Goal: Information Seeking & Learning: Learn about a topic

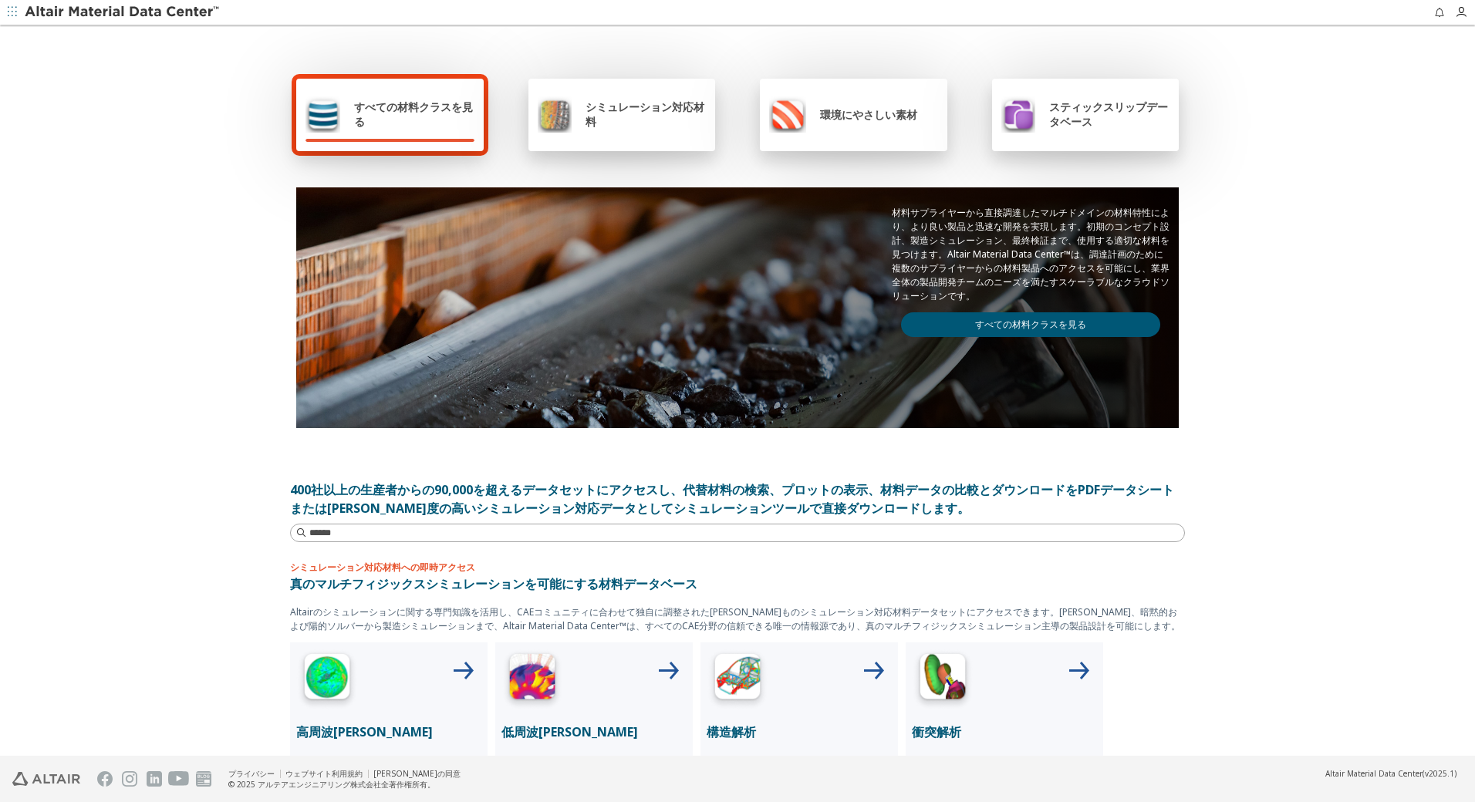
click at [1048, 332] on link "すべての材料クラスを見る" at bounding box center [1030, 324] width 259 height 25
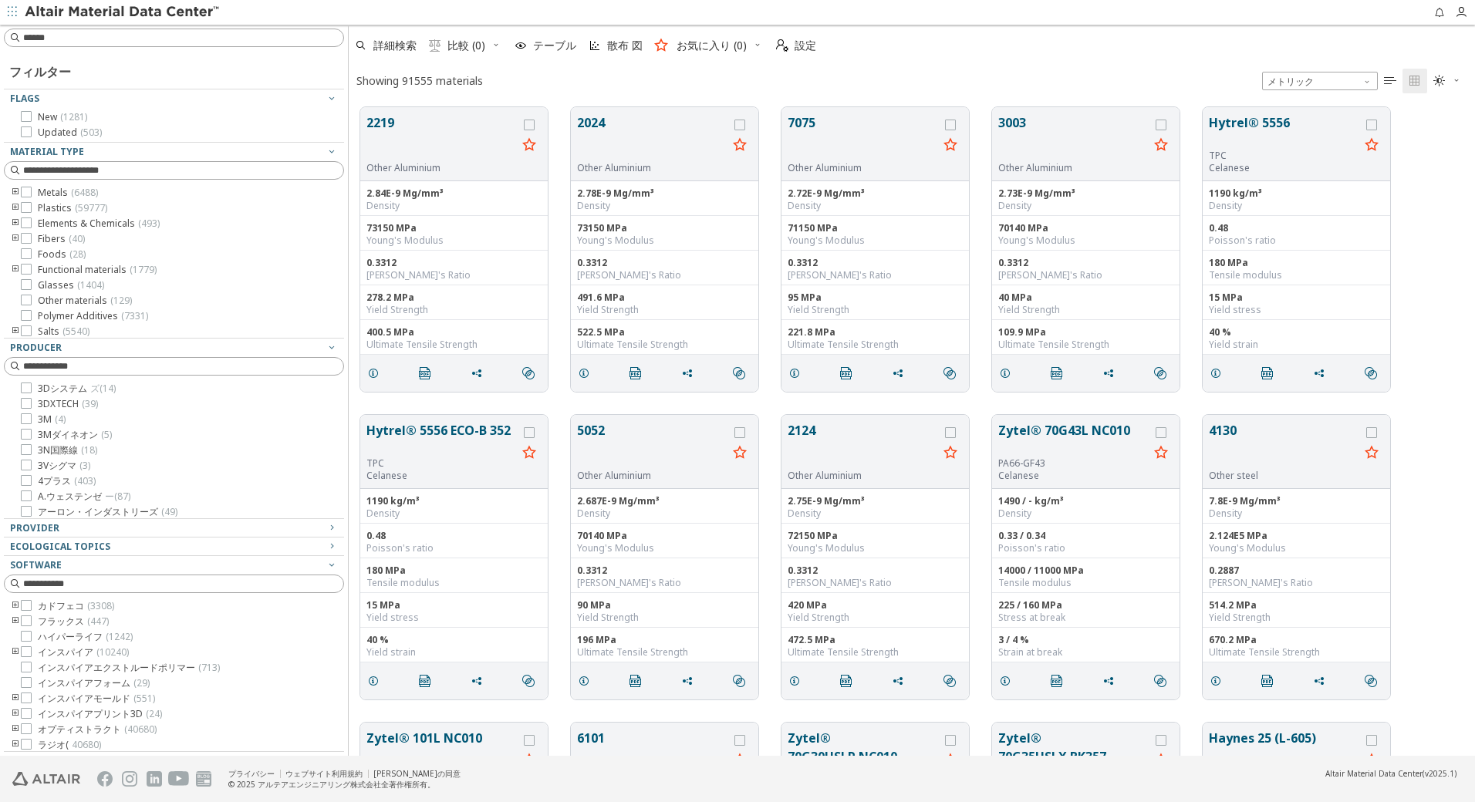
scroll to position [12, 12]
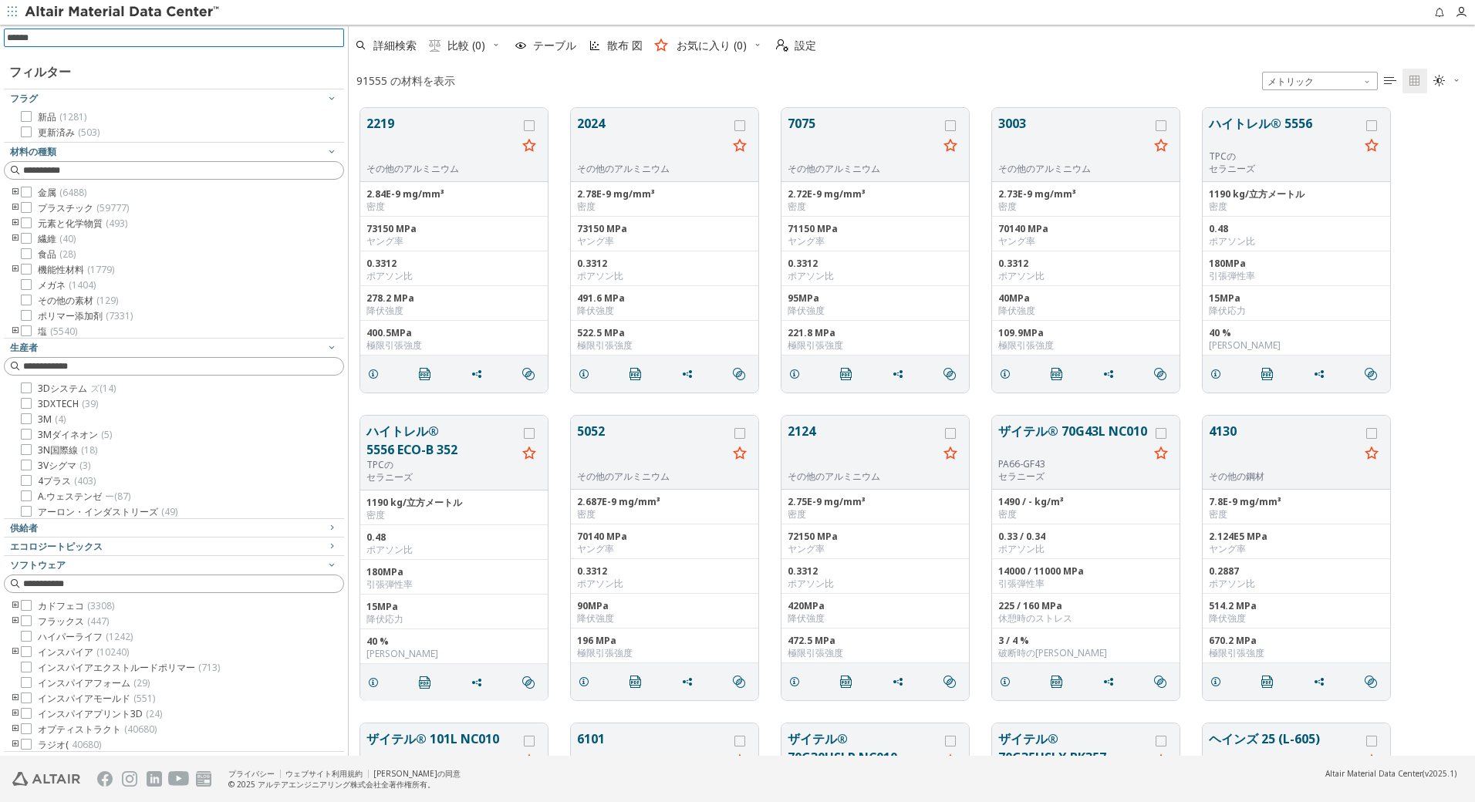
click at [172, 42] on input at bounding box center [175, 37] width 337 height 17
type input "****"
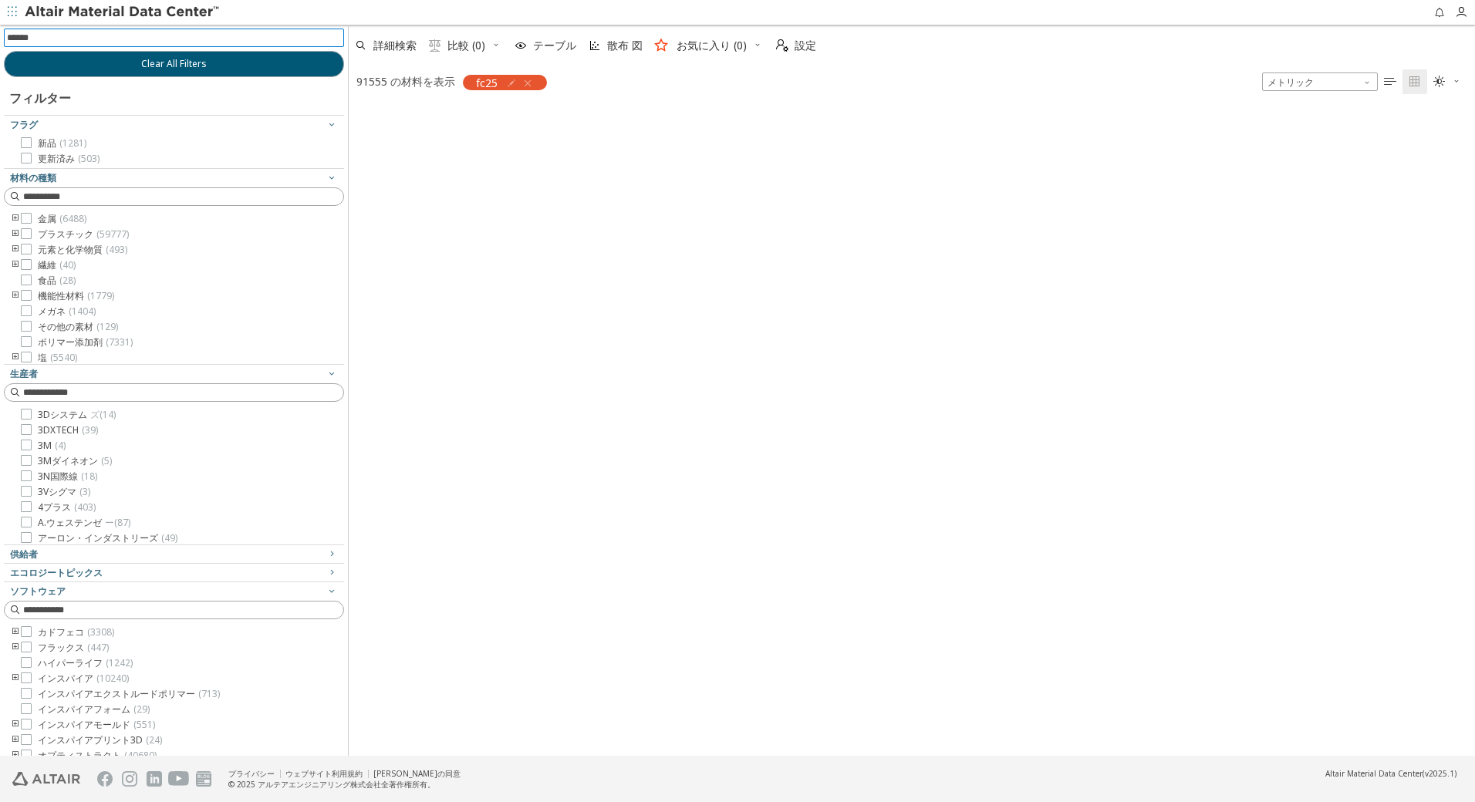
scroll to position [646, 1115]
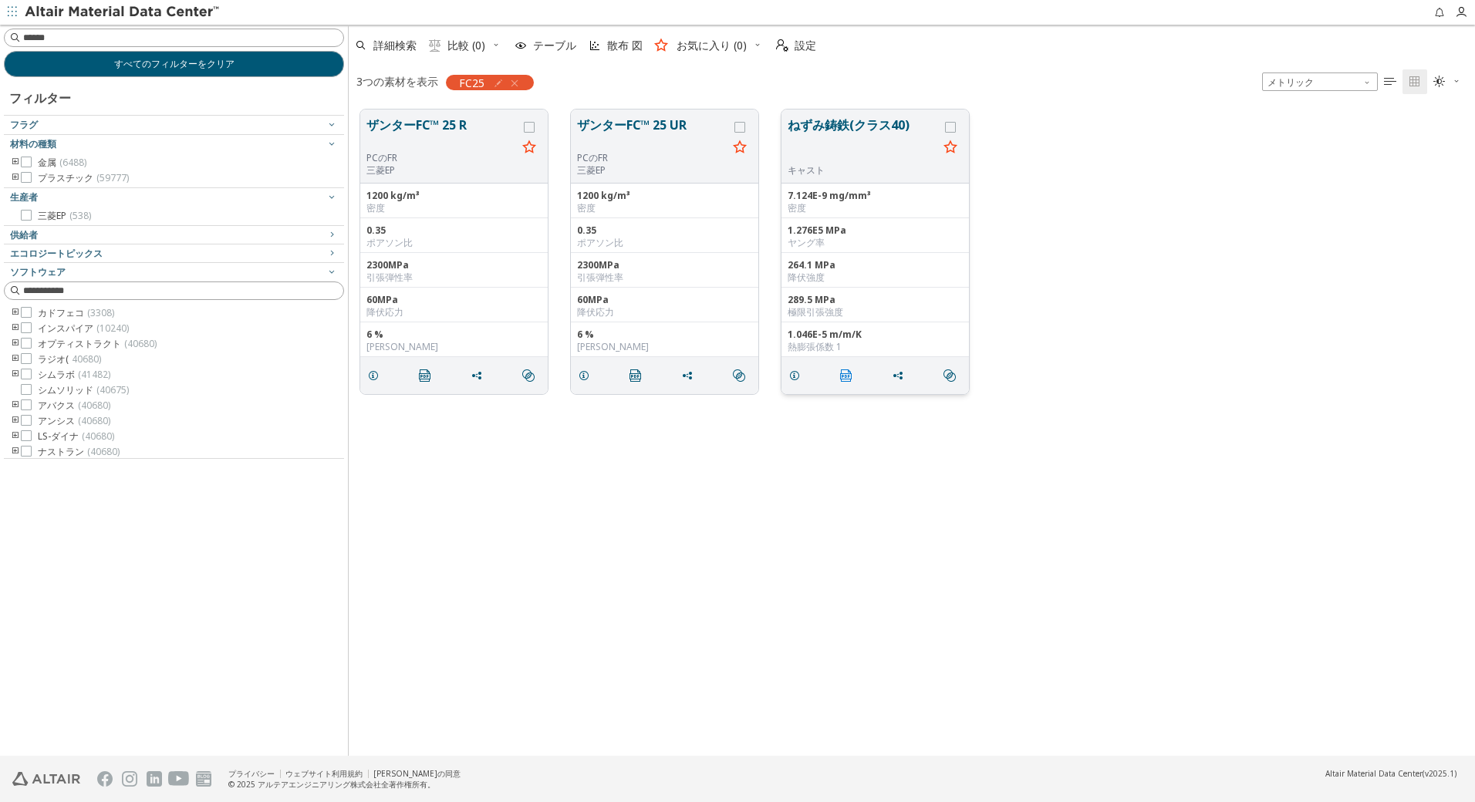
click at [849, 375] on icon "" at bounding box center [846, 376] width 12 height 12
click at [849, 120] on button "ねずみ鋳鉄(クラス40)" at bounding box center [863, 140] width 150 height 49
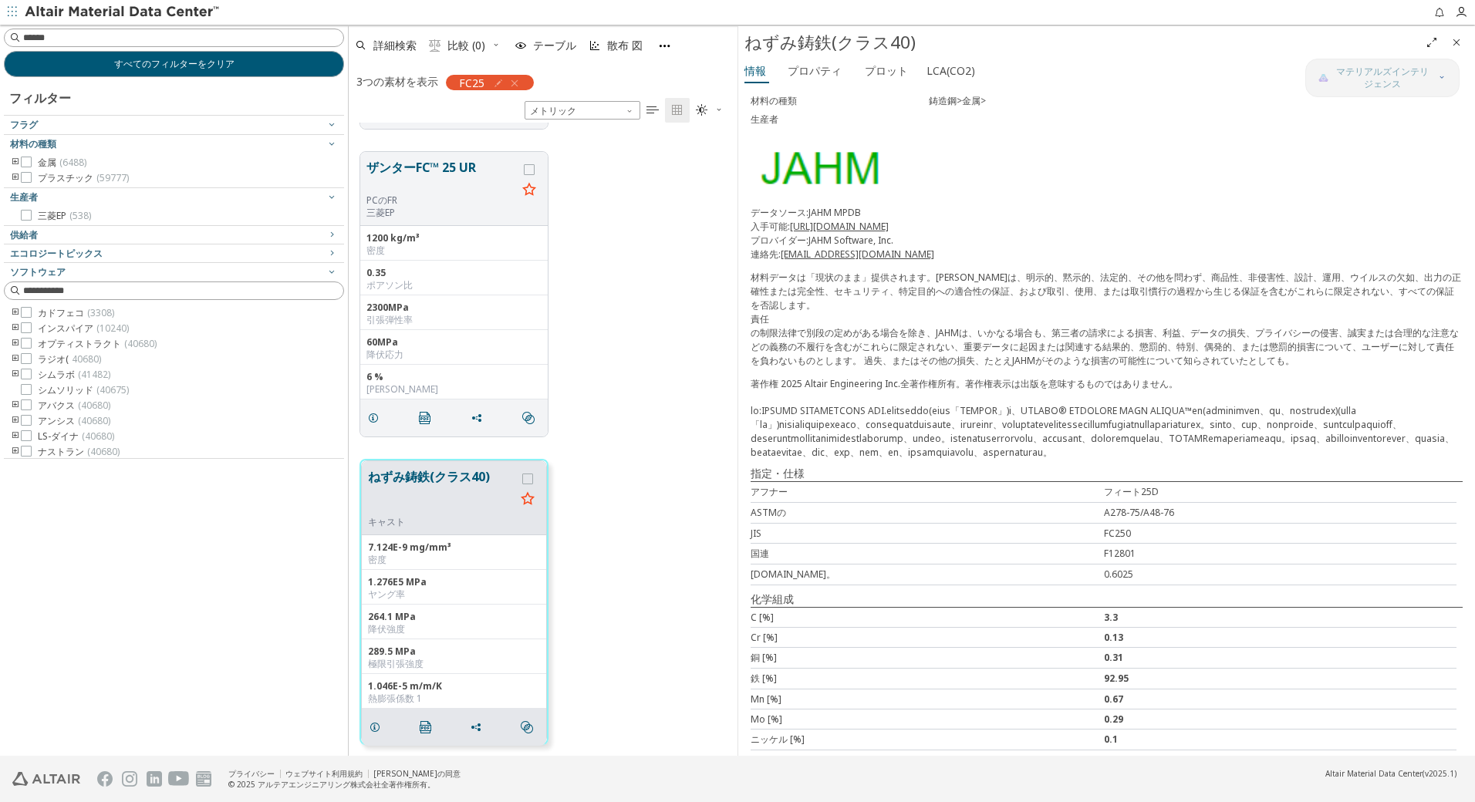
scroll to position [188, 0]
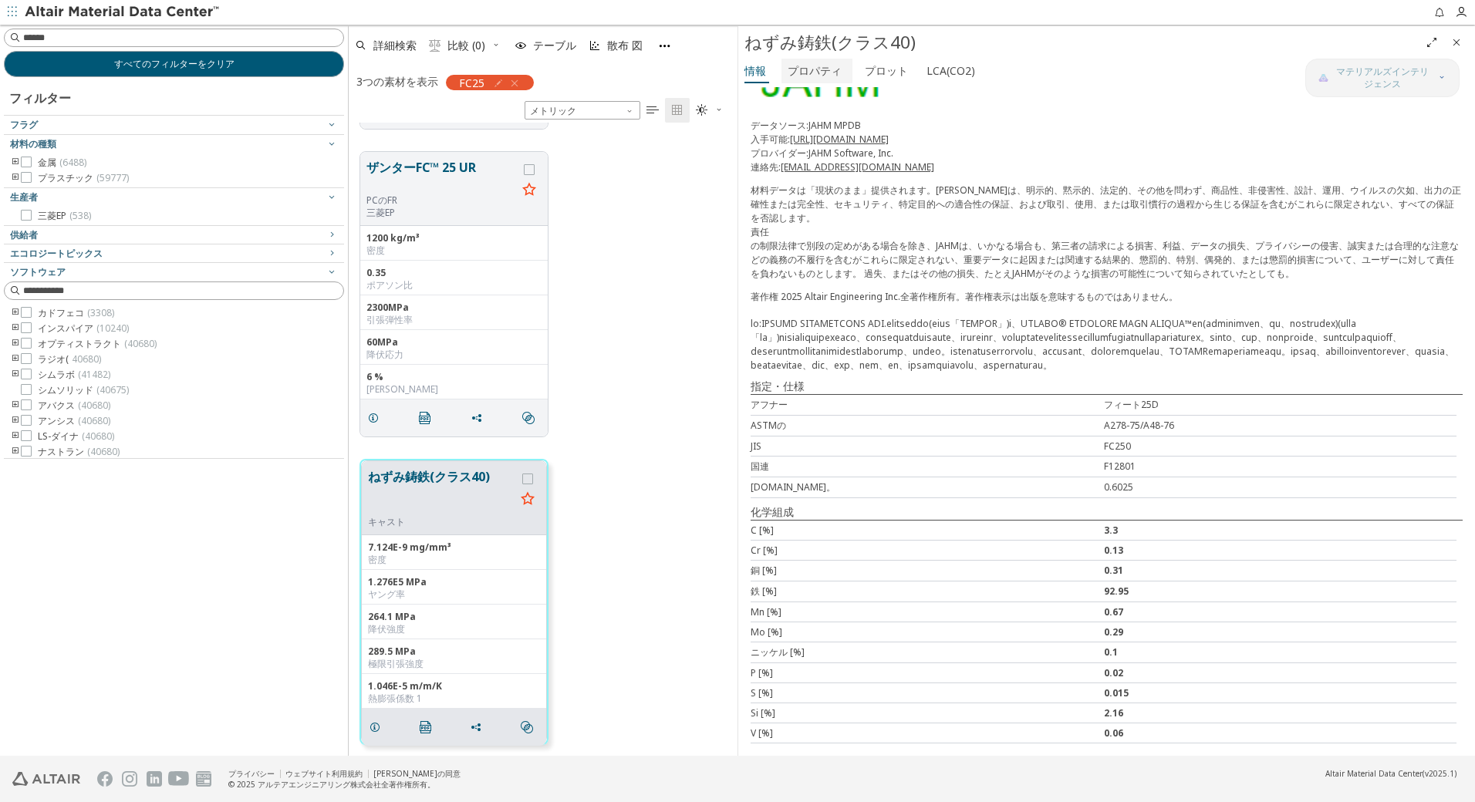
click at [816, 81] on span "プロパティ" at bounding box center [815, 71] width 54 height 25
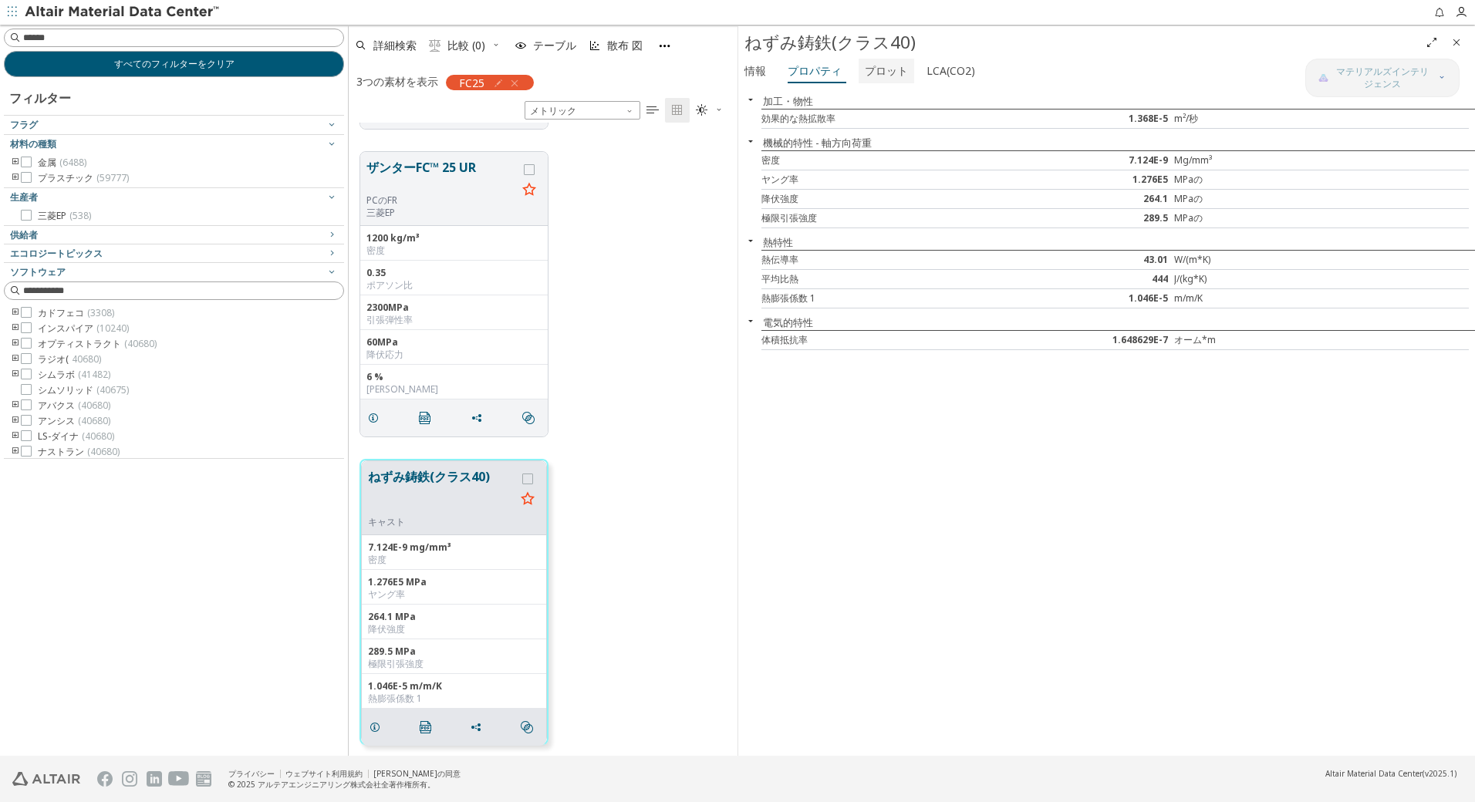
click at [873, 69] on font "プロット" at bounding box center [886, 70] width 43 height 15
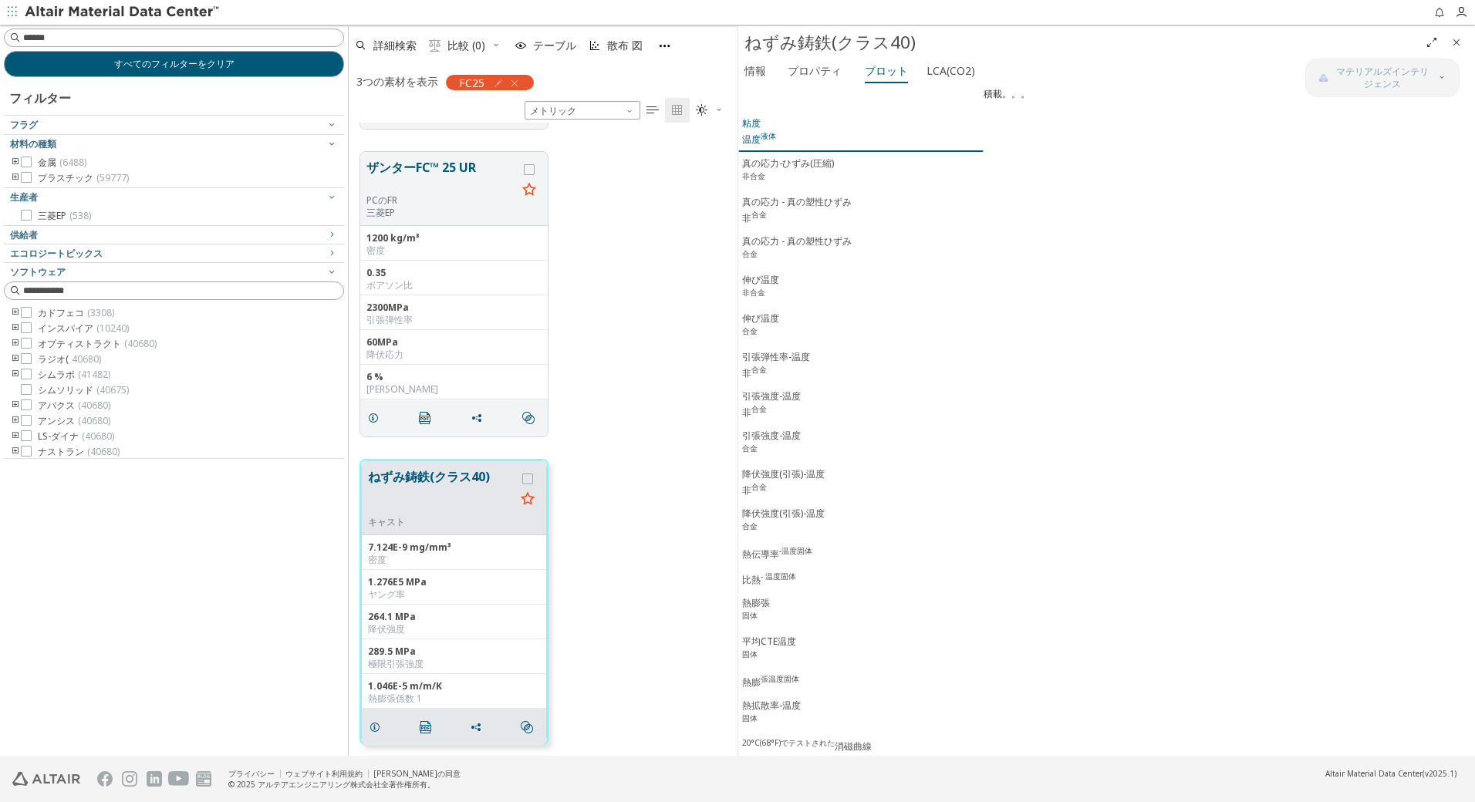
click at [756, 123] on div "粘度 温度 液体" at bounding box center [759, 131] width 34 height 30
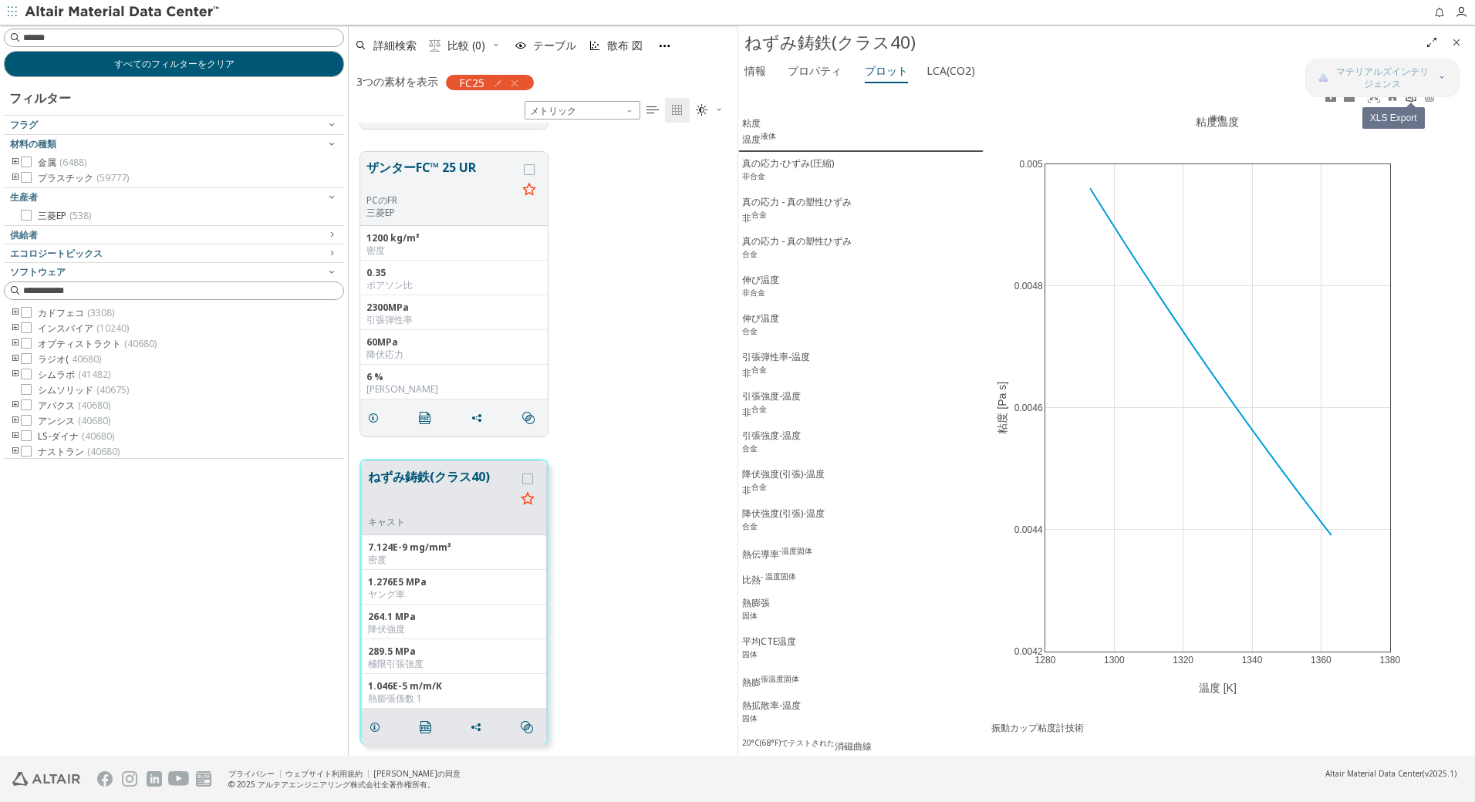
click at [1413, 100] on icon at bounding box center [1411, 96] width 10 height 12
click at [782, 168] on div "真の応力-ひずみ(圧縮) 非合金" at bounding box center [788, 171] width 92 height 29
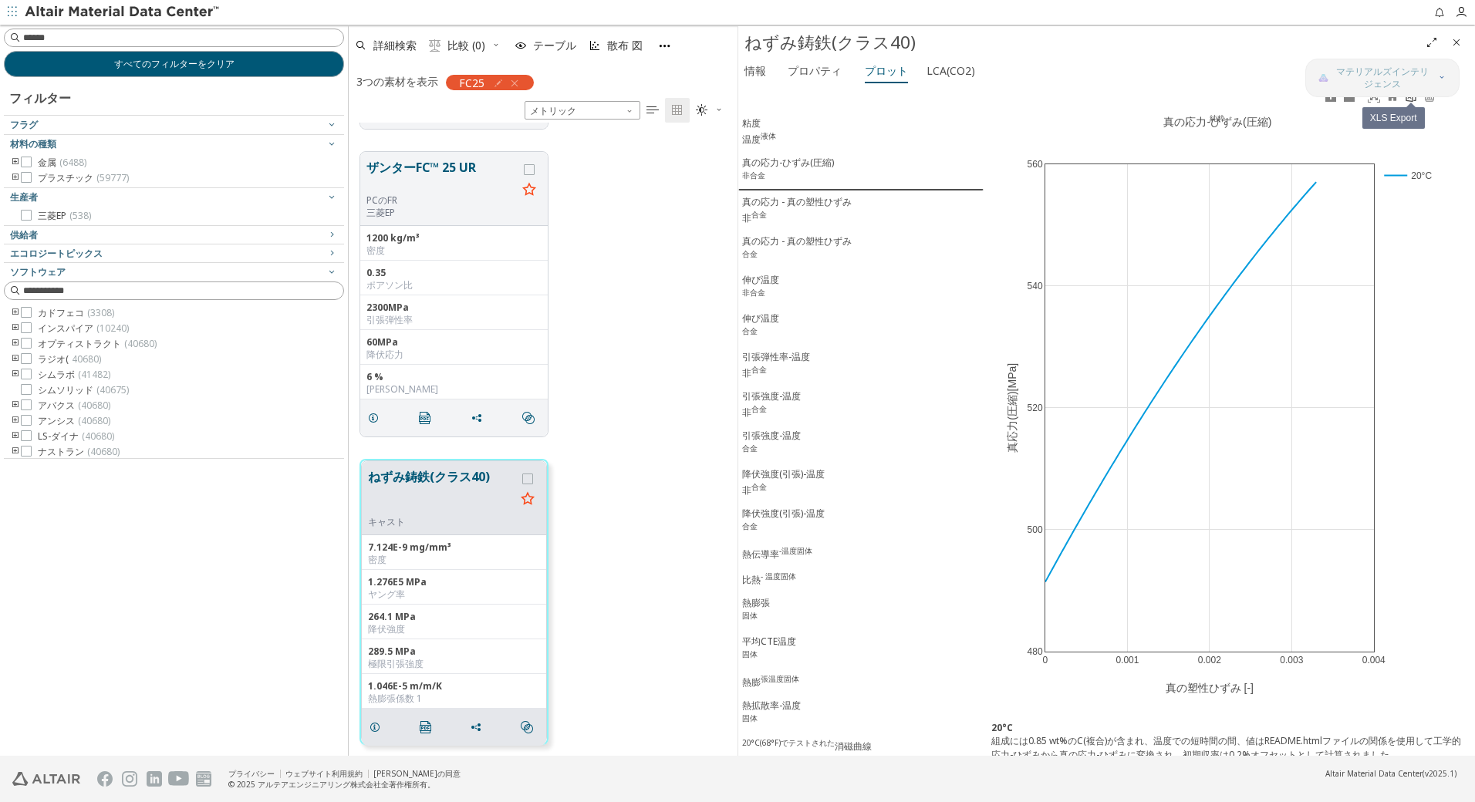
click at [1413, 100] on icon at bounding box center [1411, 96] width 10 height 12
click at [786, 208] on div "真の応力 - 真の塑性ひずみ 非 合金" at bounding box center [797, 210] width 110 height 30
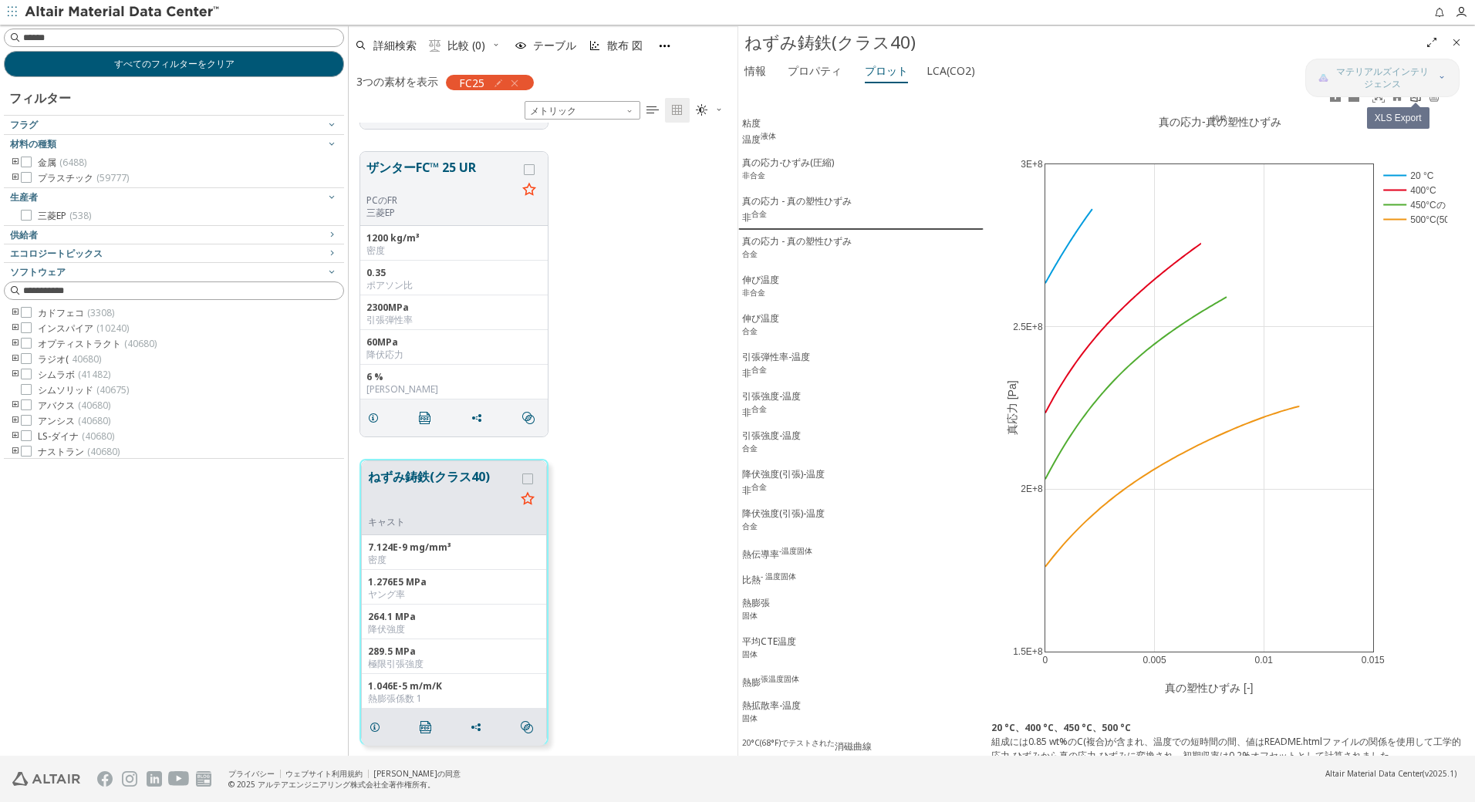
click at [1413, 101] on icon at bounding box center [1415, 96] width 10 height 12
click at [794, 245] on div "真の応力 - 真の塑性ひずみ 合金" at bounding box center [797, 249] width 110 height 29
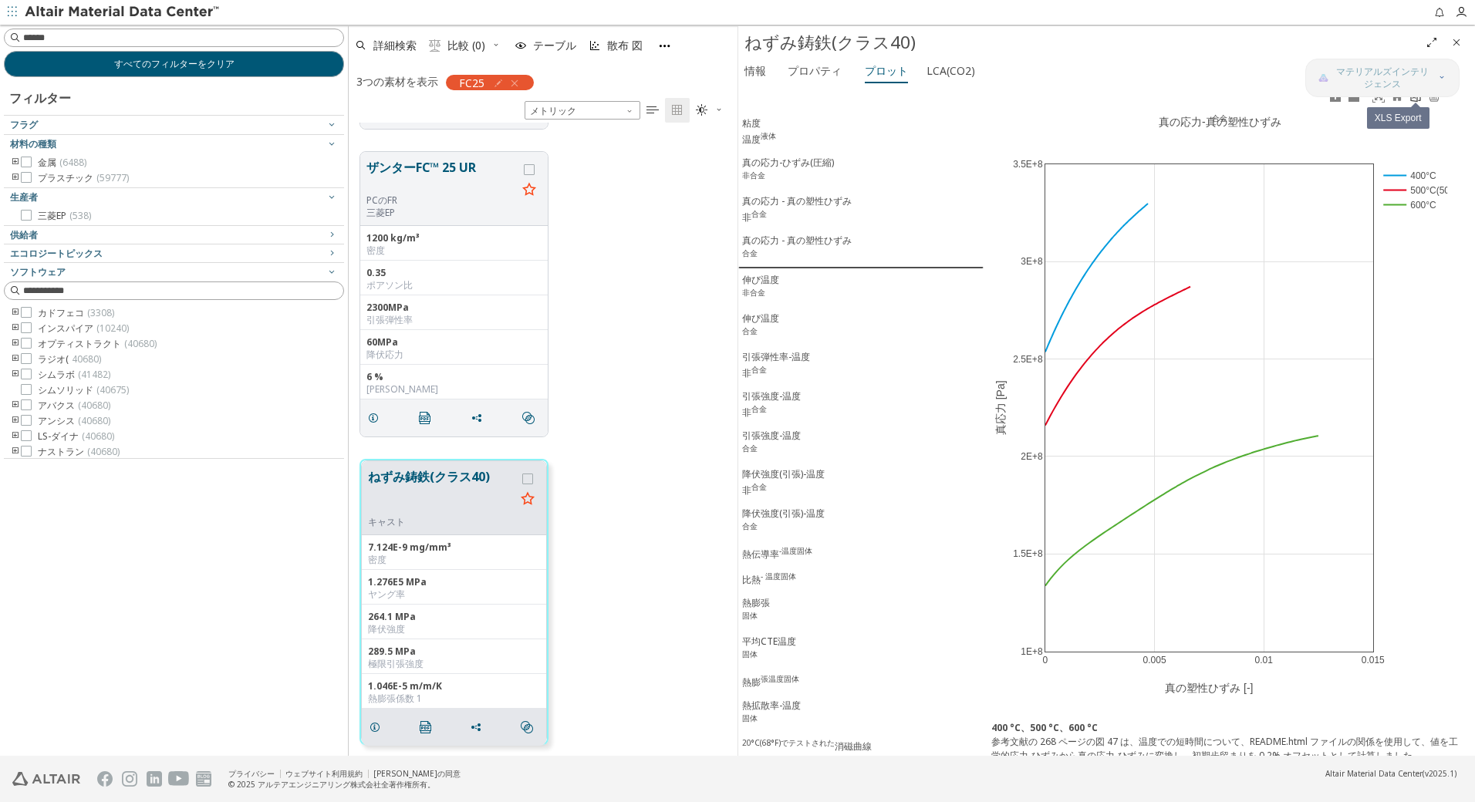
click at [1414, 100] on icon at bounding box center [1415, 96] width 12 height 12
click at [776, 287] on div "伸び温度 非合金" at bounding box center [760, 287] width 37 height 29
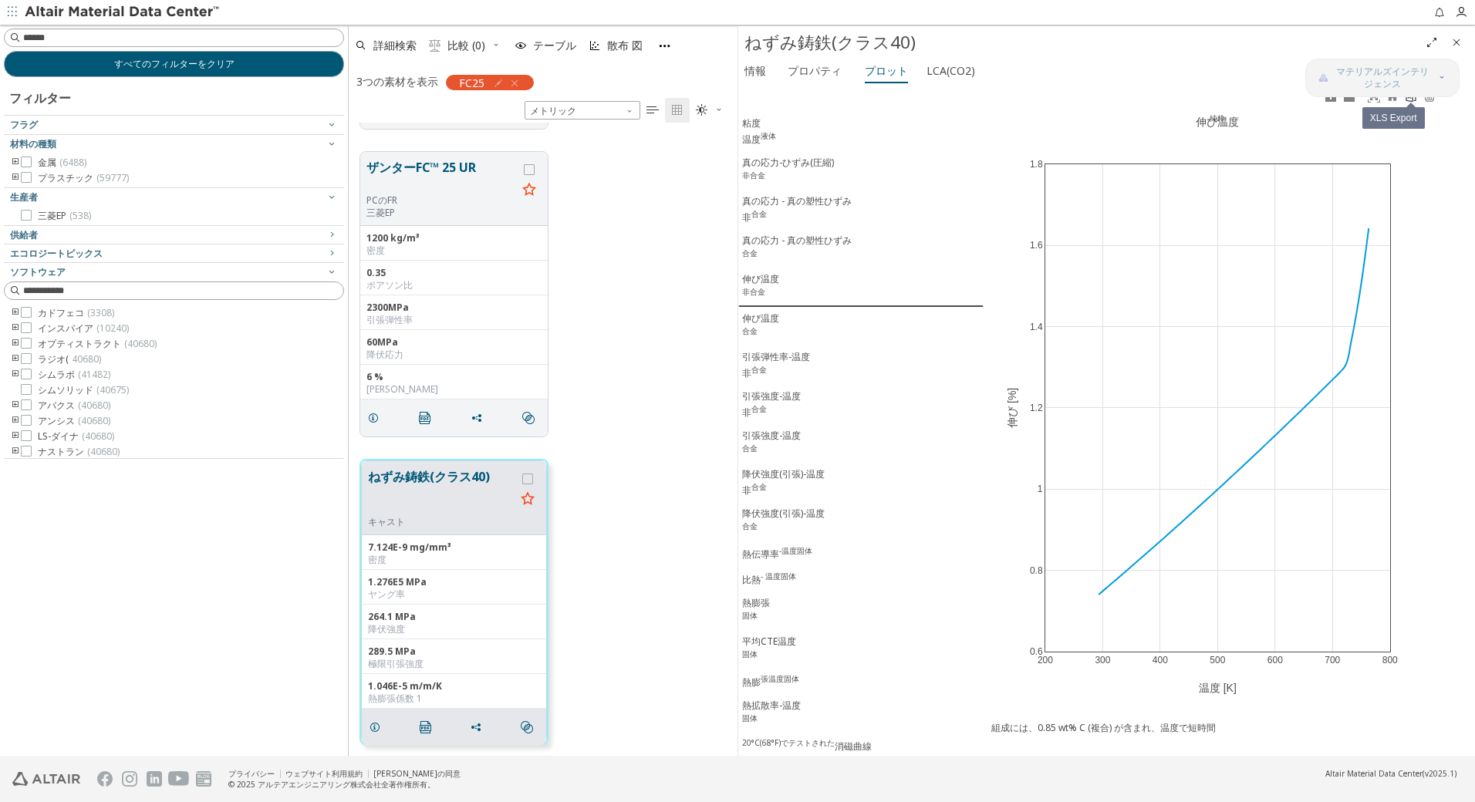
click at [1415, 99] on icon at bounding box center [1411, 96] width 10 height 12
click at [759, 329] on div "伸び温度 合金" at bounding box center [760, 326] width 37 height 29
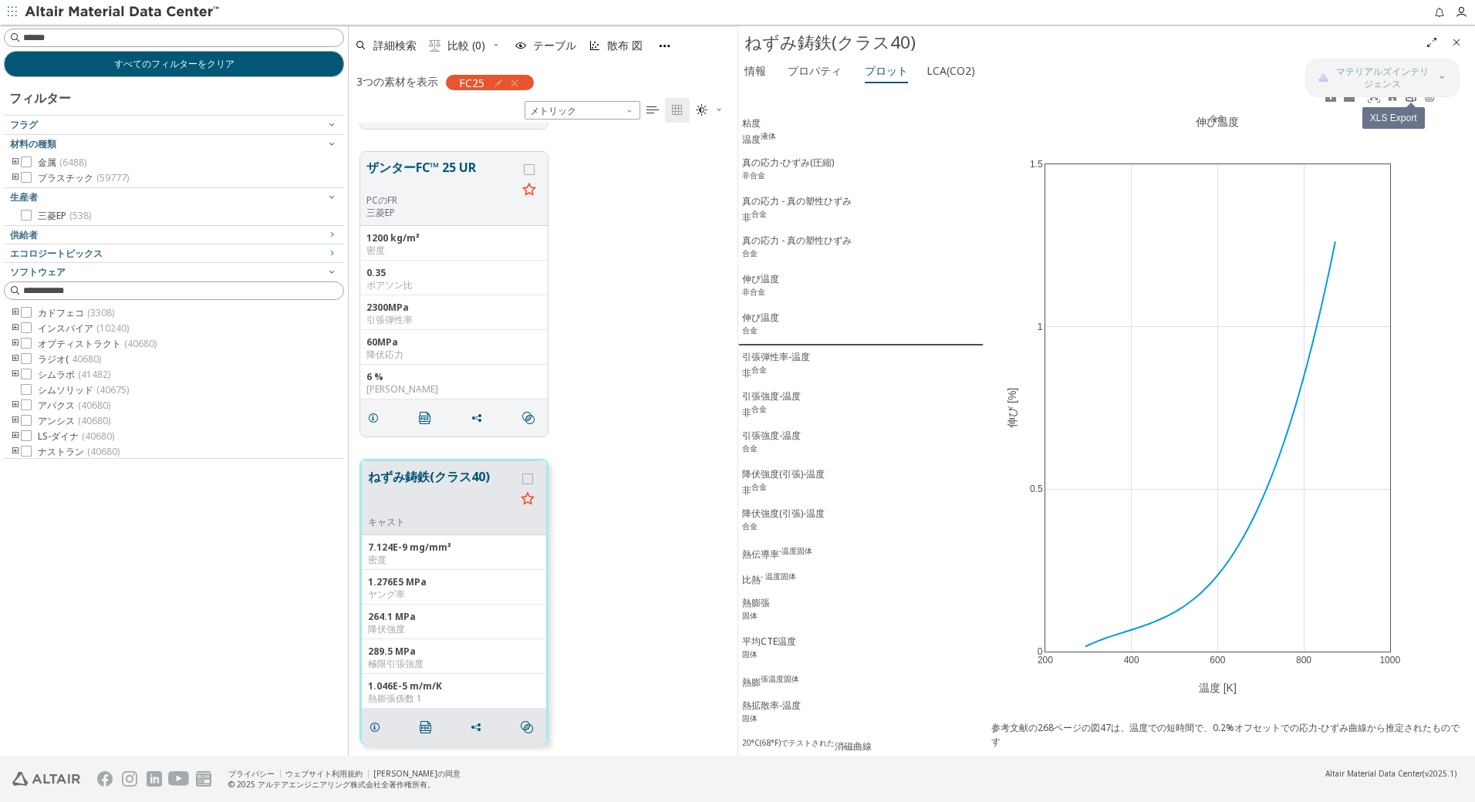
click at [1413, 99] on icon at bounding box center [1411, 96] width 12 height 12
click at [767, 360] on div "引張弾性率-温度 非 合金" at bounding box center [776, 365] width 68 height 30
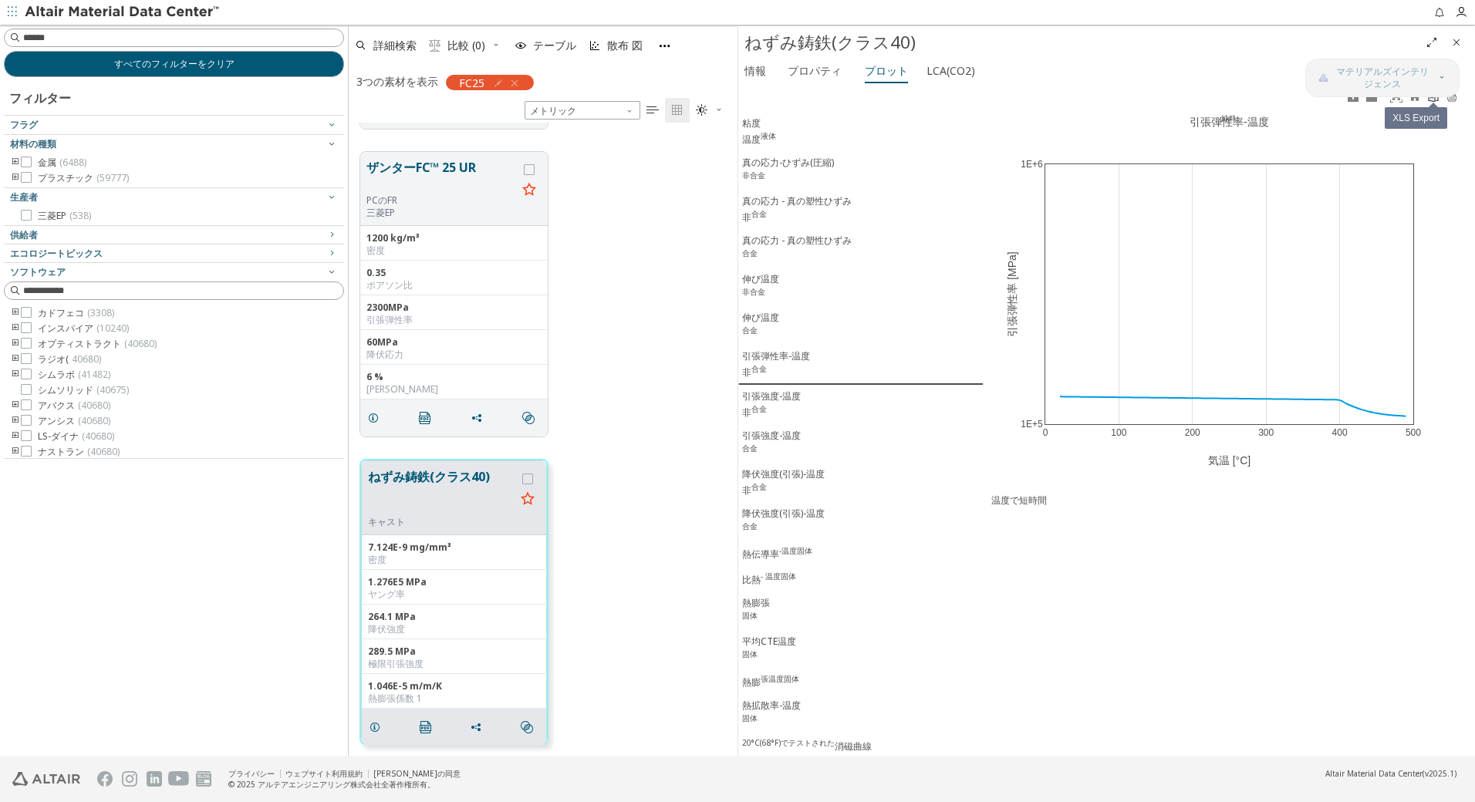
click at [1436, 100] on icon at bounding box center [1433, 96] width 12 height 12
click at [770, 403] on div "引張強度-温度 非 合金" at bounding box center [771, 405] width 59 height 30
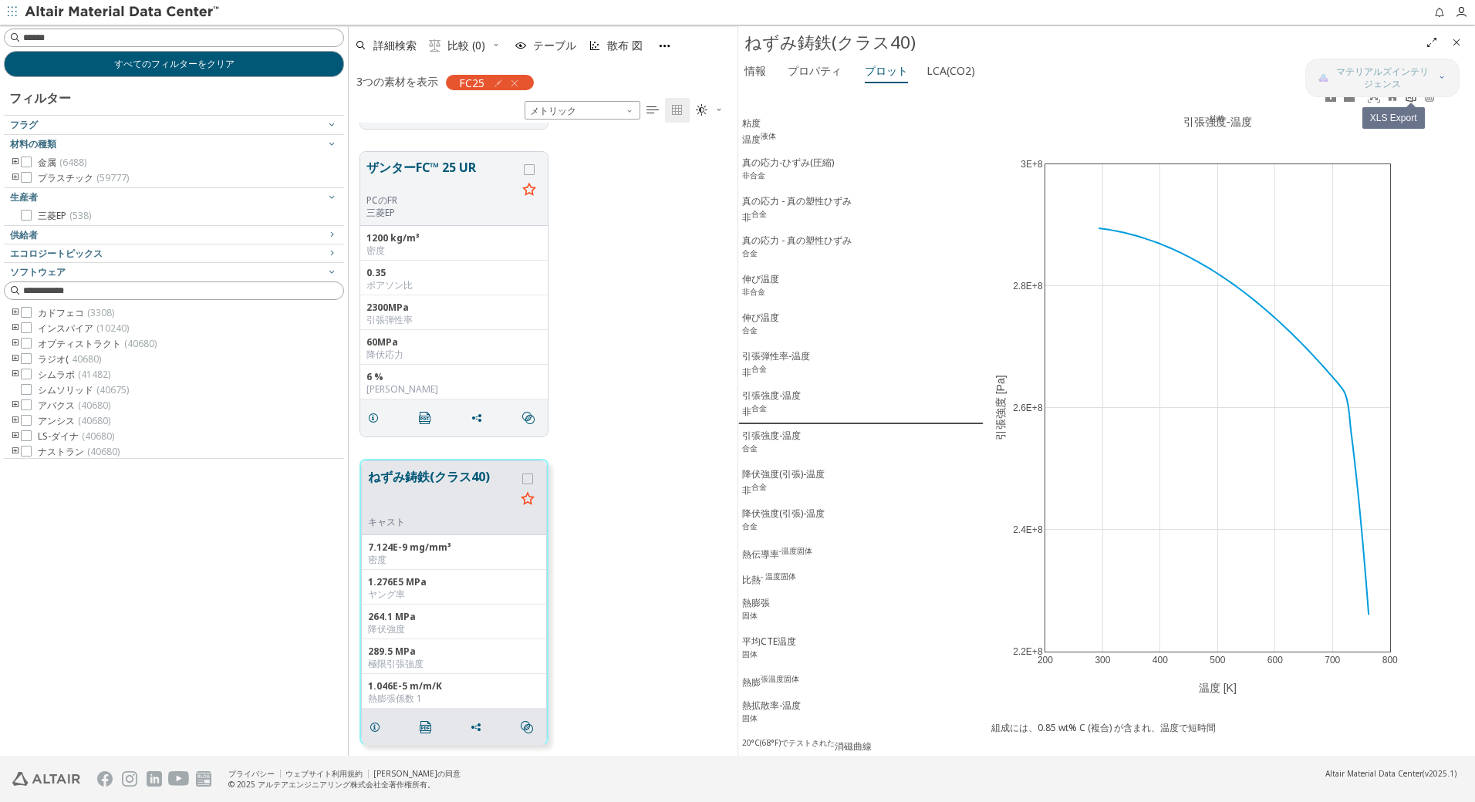
click at [1413, 101] on icon at bounding box center [1411, 96] width 10 height 12
click at [765, 444] on div "引張強度-温度 合金" at bounding box center [771, 443] width 59 height 29
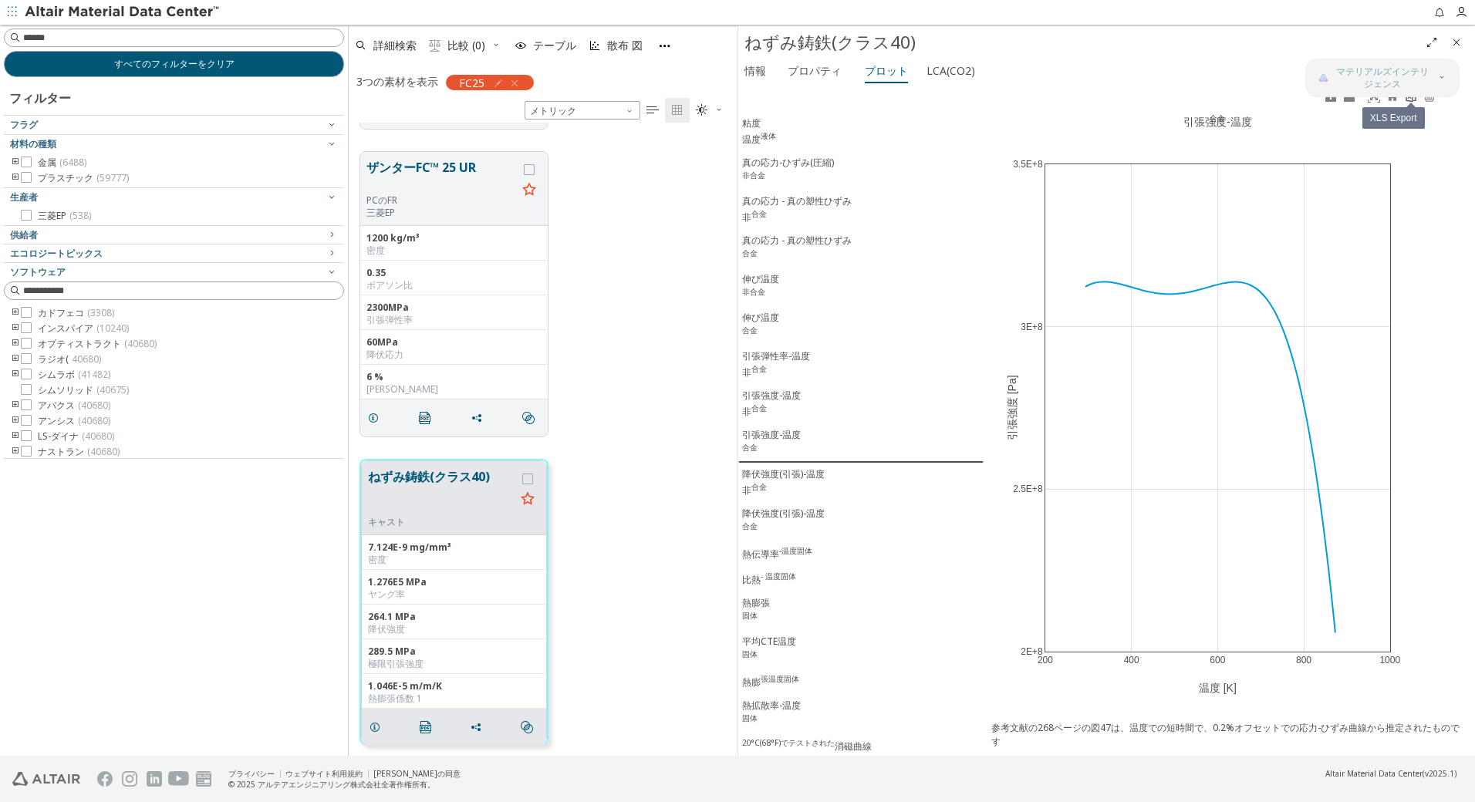
click at [1414, 98] on icon at bounding box center [1411, 96] width 12 height 12
click at [763, 484] on div "降伏強度(引張)-温度 非 合金" at bounding box center [783, 483] width 83 height 30
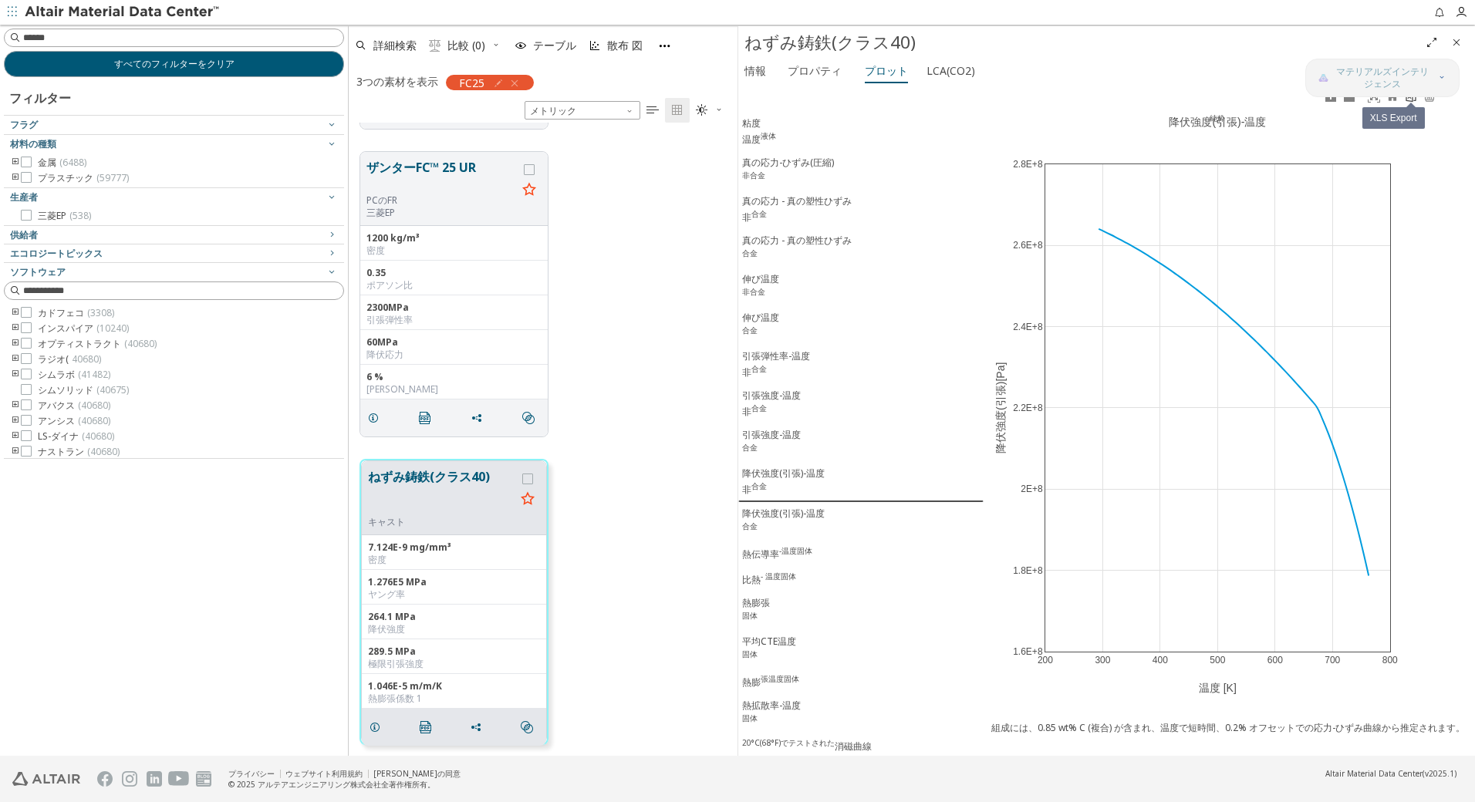
click at [1412, 101] on icon at bounding box center [1411, 96] width 10 height 12
click at [761, 525] on div "降伏強度(引張)-温度 合金" at bounding box center [783, 521] width 83 height 29
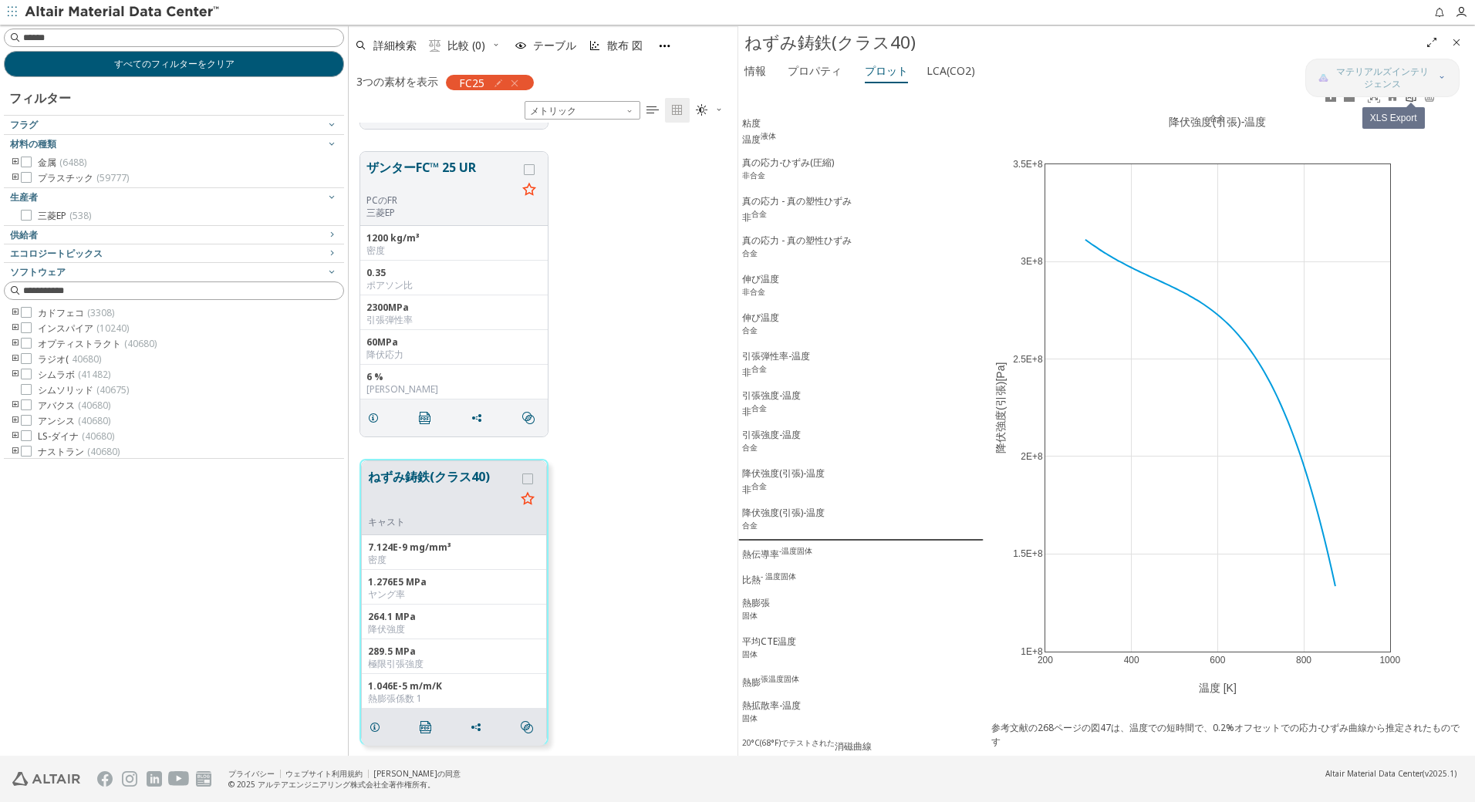
click at [1409, 100] on icon at bounding box center [1411, 96] width 12 height 12
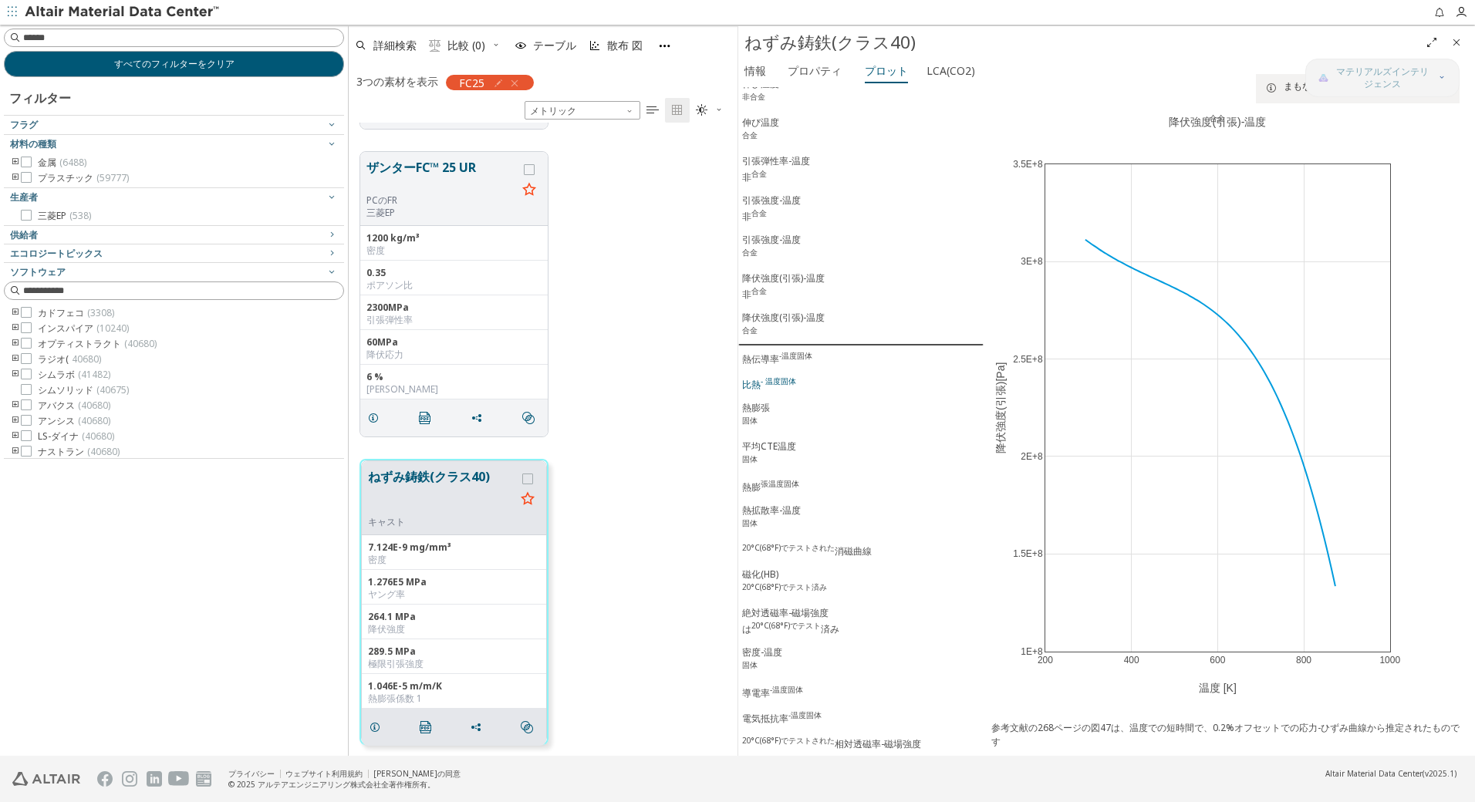
scroll to position [204, 0]
click at [770, 353] on div "熱伝導率 -温度固体" at bounding box center [777, 358] width 70 height 16
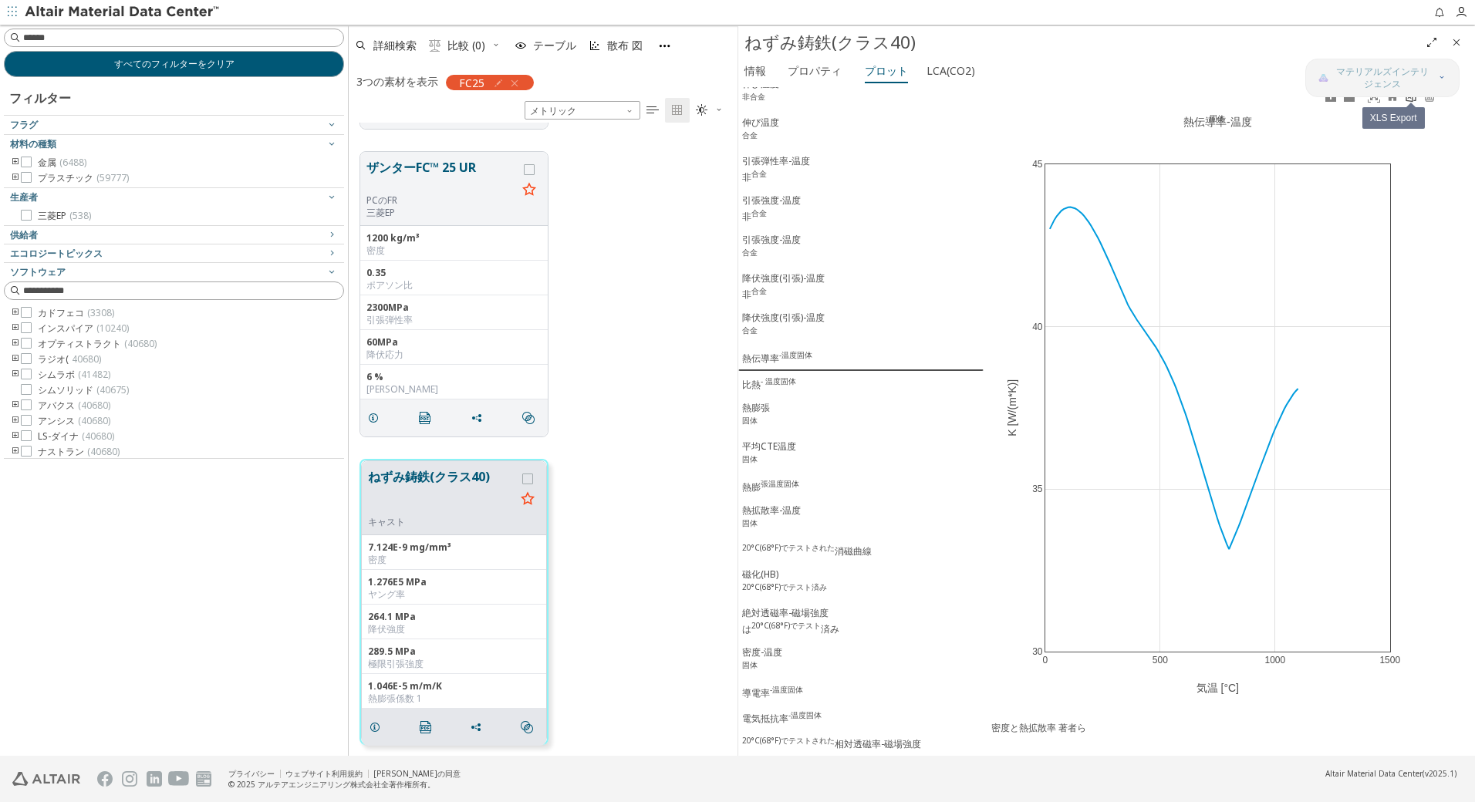
click at [1409, 101] on icon at bounding box center [1411, 96] width 10 height 12
click at [762, 377] on div "比熱 - 温度固体" at bounding box center [769, 384] width 54 height 16
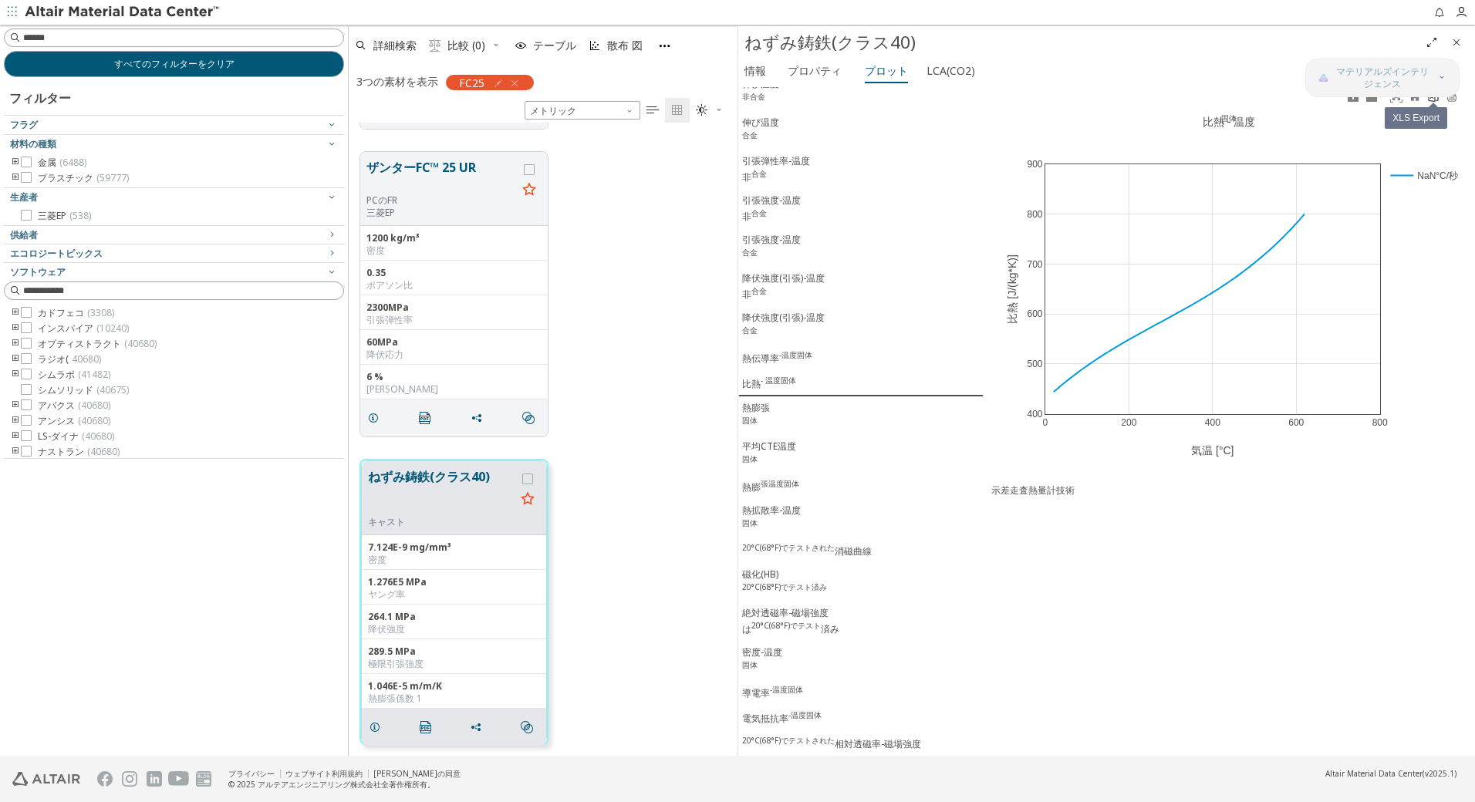
click at [1429, 98] on icon at bounding box center [1433, 96] width 10 height 12
click at [769, 410] on div "熱膨張 固体" at bounding box center [756, 415] width 28 height 29
click at [754, 443] on div "平均CTE温度 固体" at bounding box center [769, 454] width 54 height 29
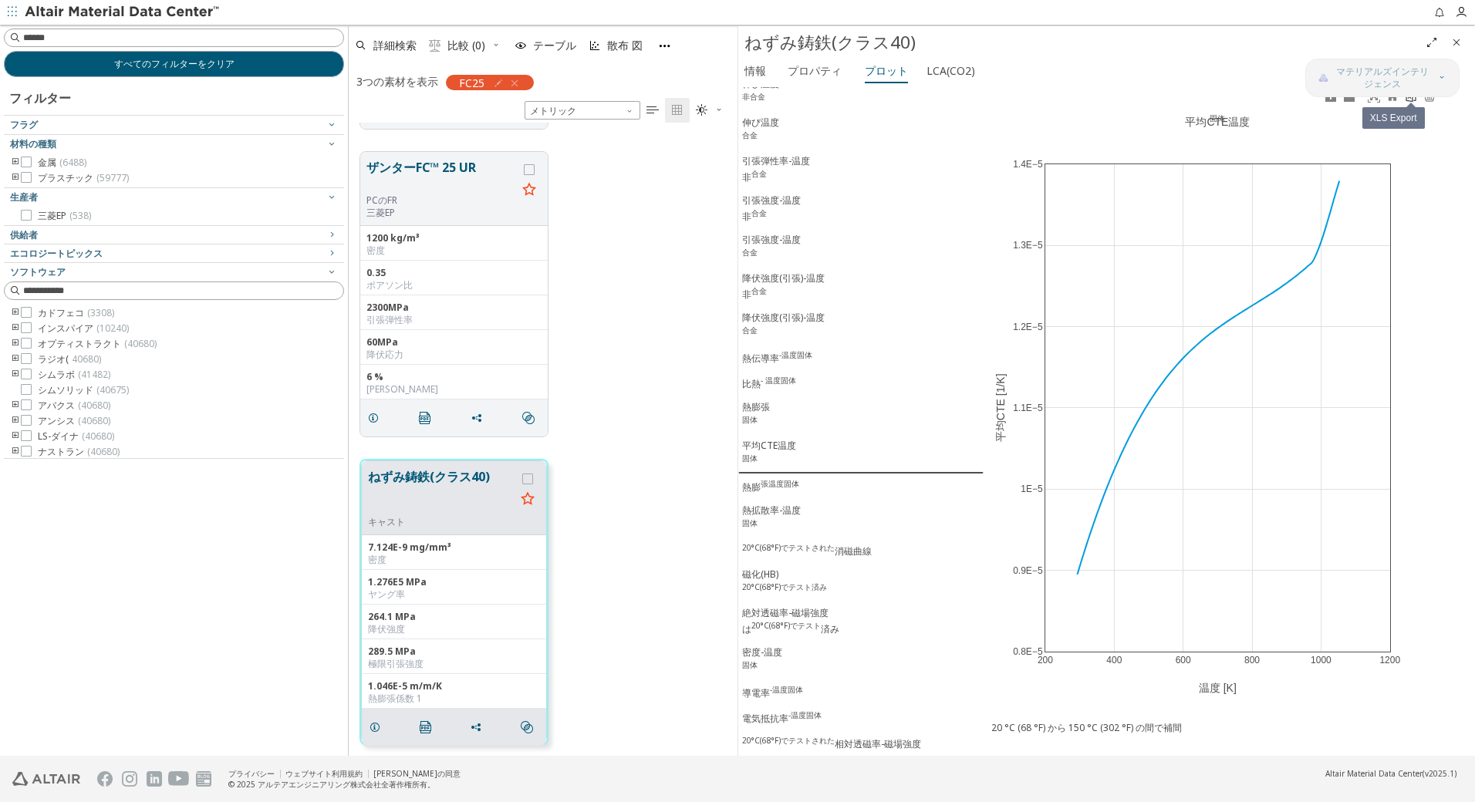
click at [1410, 100] on icon at bounding box center [1411, 96] width 12 height 12
click at [786, 478] on sup "張温度固体" at bounding box center [780, 483] width 39 height 11
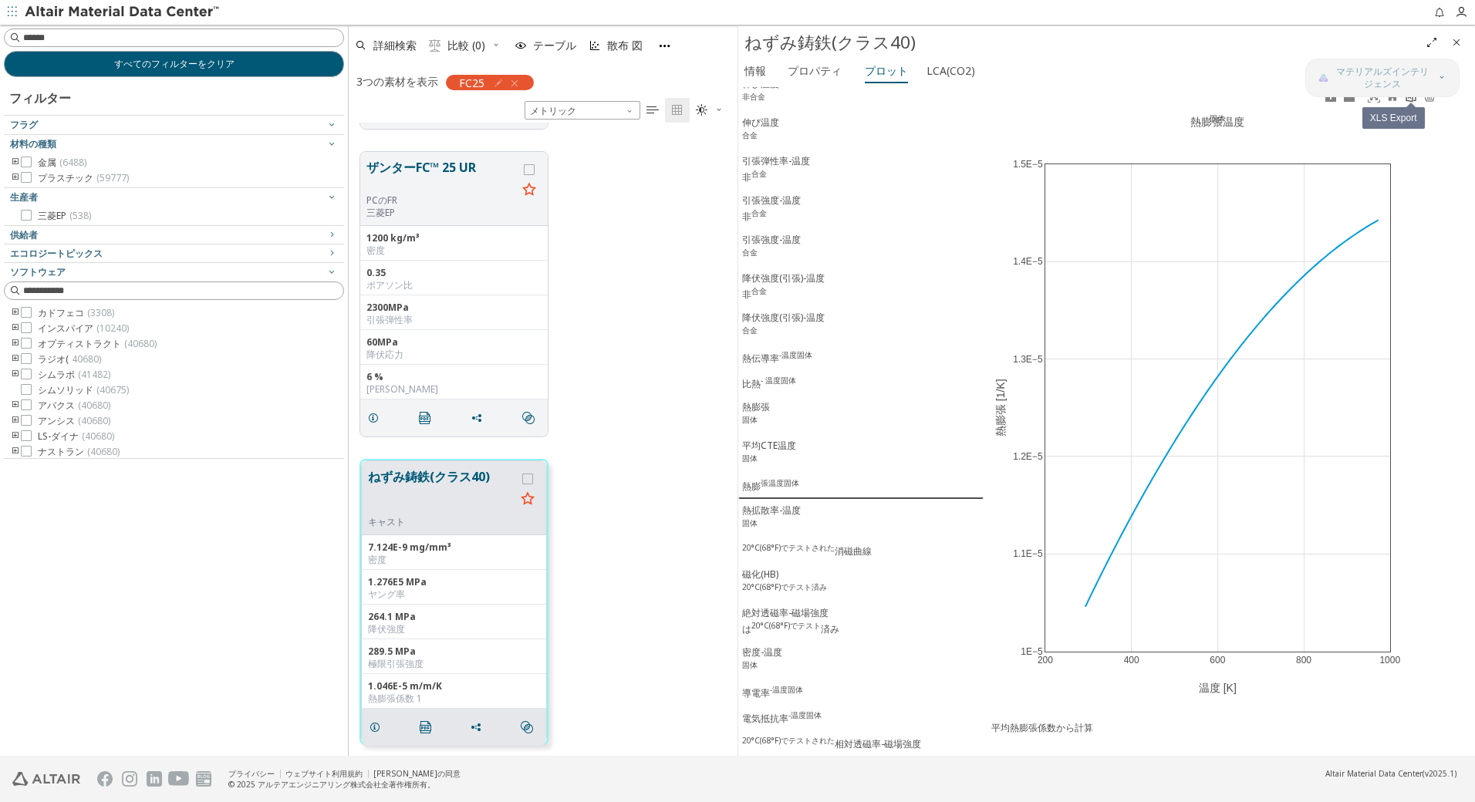
click at [1413, 100] on icon at bounding box center [1411, 96] width 10 height 12
click at [752, 511] on div "熱拡散率-温度 固体" at bounding box center [771, 518] width 59 height 29
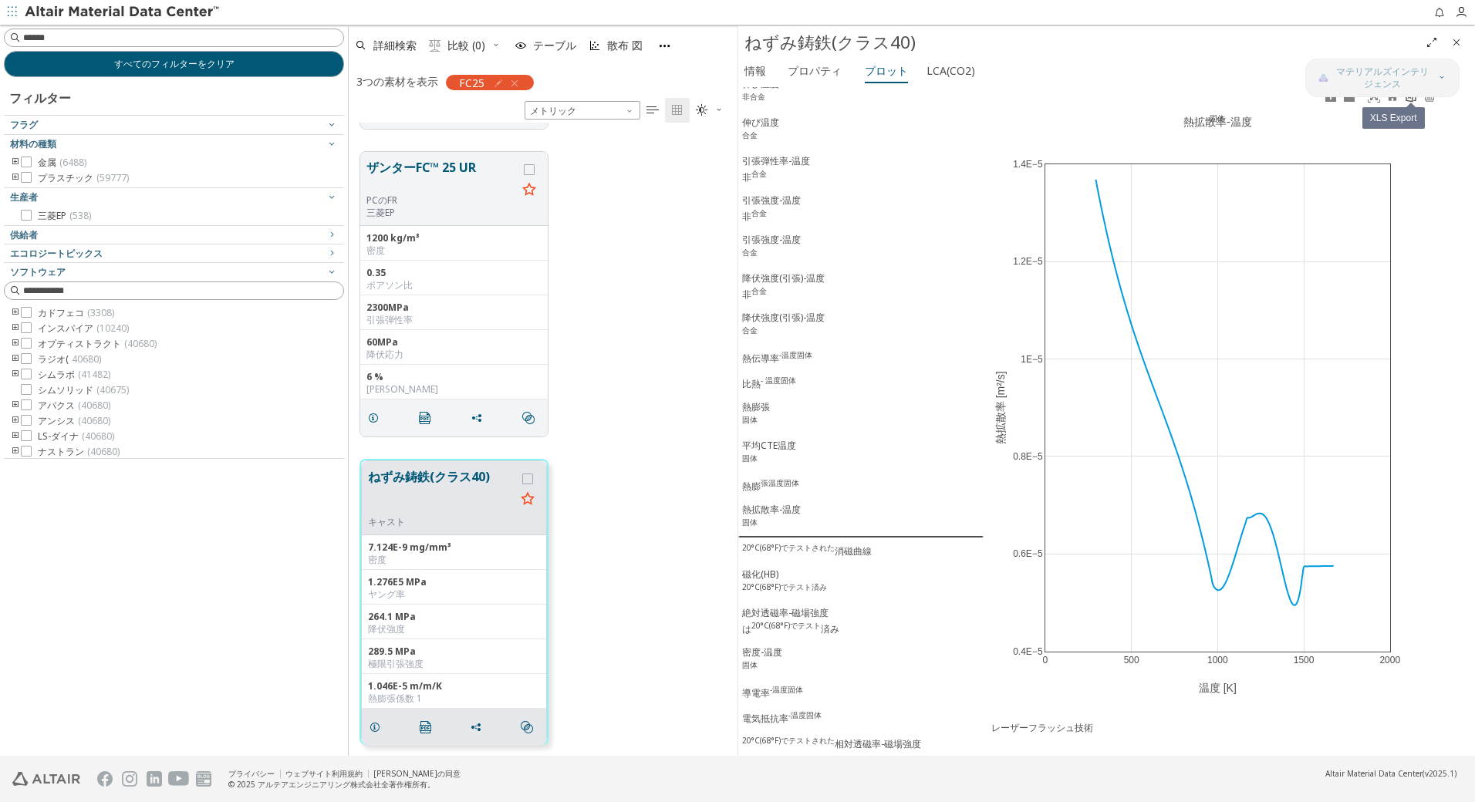
click at [1412, 99] on icon at bounding box center [1411, 96] width 10 height 12
click at [798, 552] on sup "20°C(68°F)でテストされた" at bounding box center [788, 547] width 93 height 11
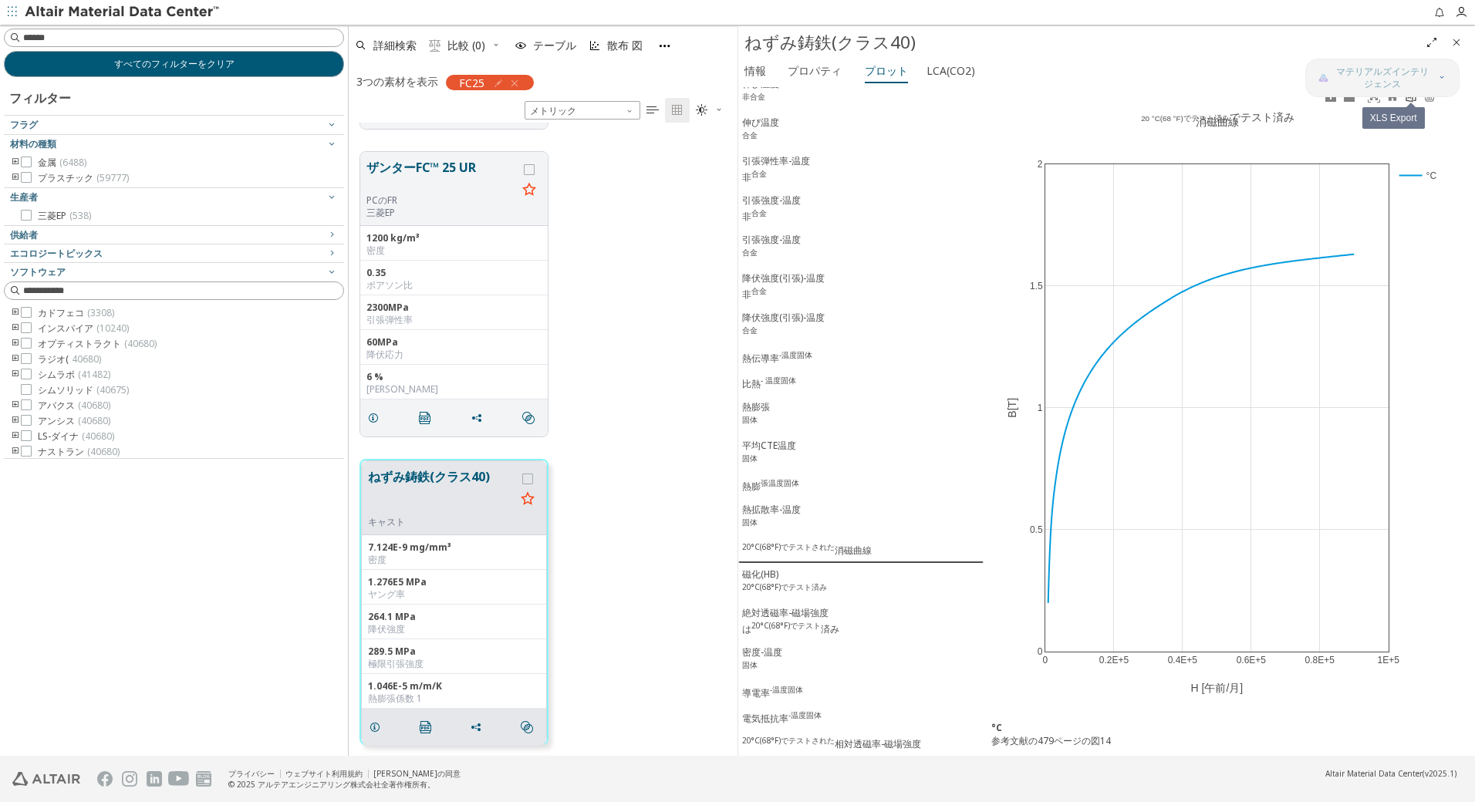
click at [1409, 101] on icon at bounding box center [1411, 96] width 10 height 12
click at [752, 582] on sup "20°C(68°F)でテスト済み" at bounding box center [784, 587] width 85 height 11
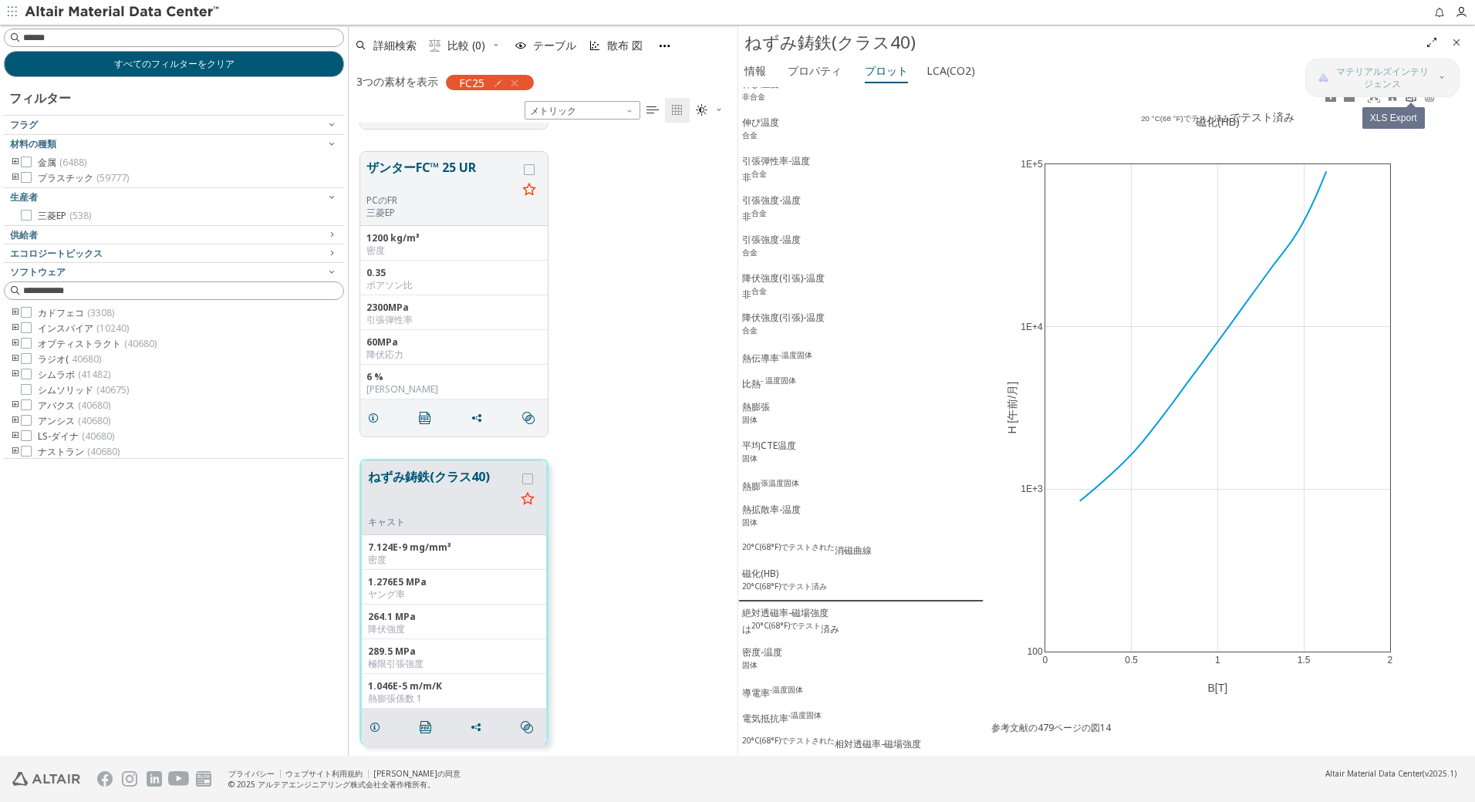
click at [1411, 98] on icon at bounding box center [1411, 96] width 12 height 12
click at [788, 612] on div "絶対透磁率-磁場強度 は 20°C(68°F)でテスト 済み" at bounding box center [790, 621] width 97 height 30
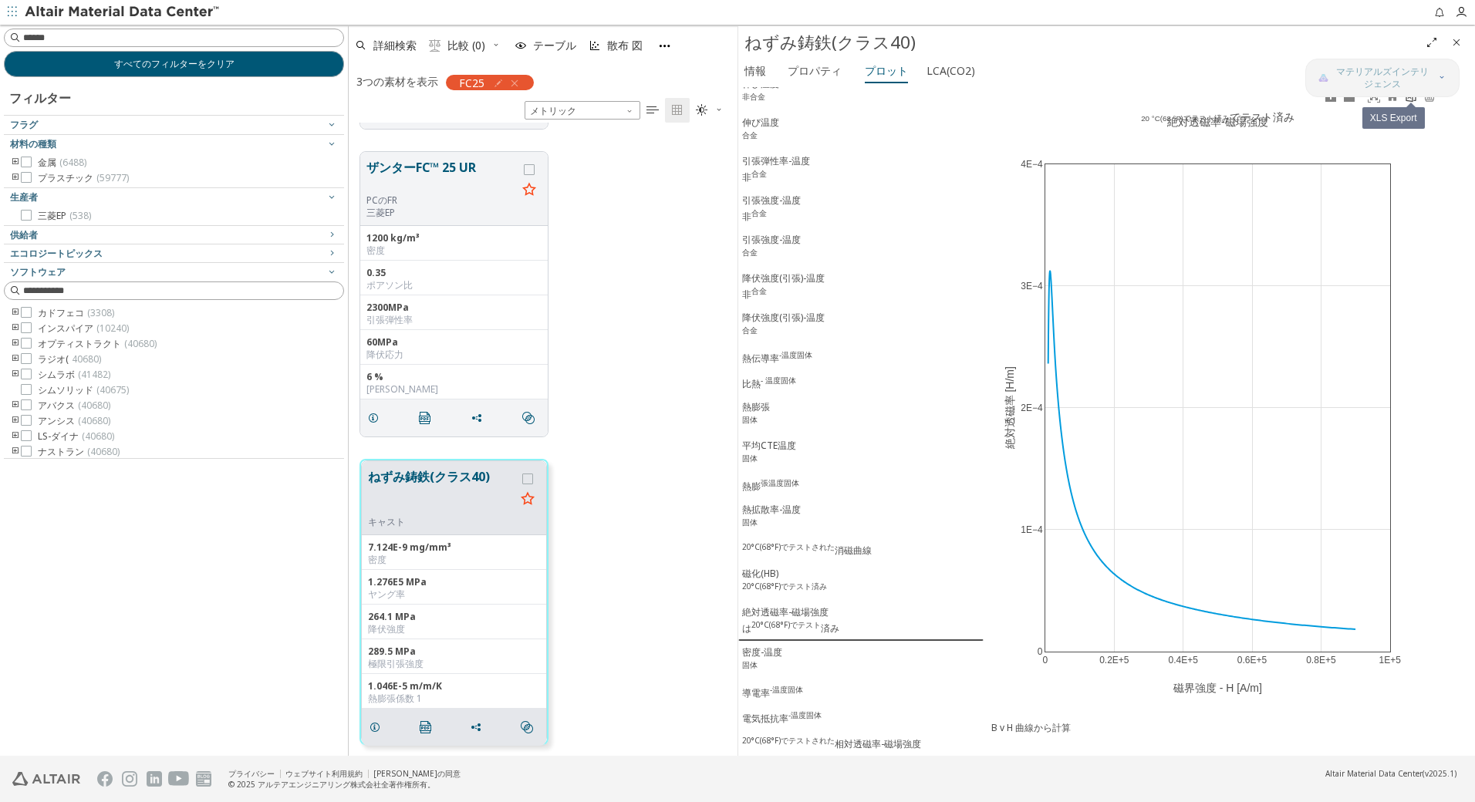
click at [1411, 98] on icon at bounding box center [1411, 96] width 12 height 12
click at [767, 658] on div "密度-温度 固体" at bounding box center [762, 660] width 40 height 29
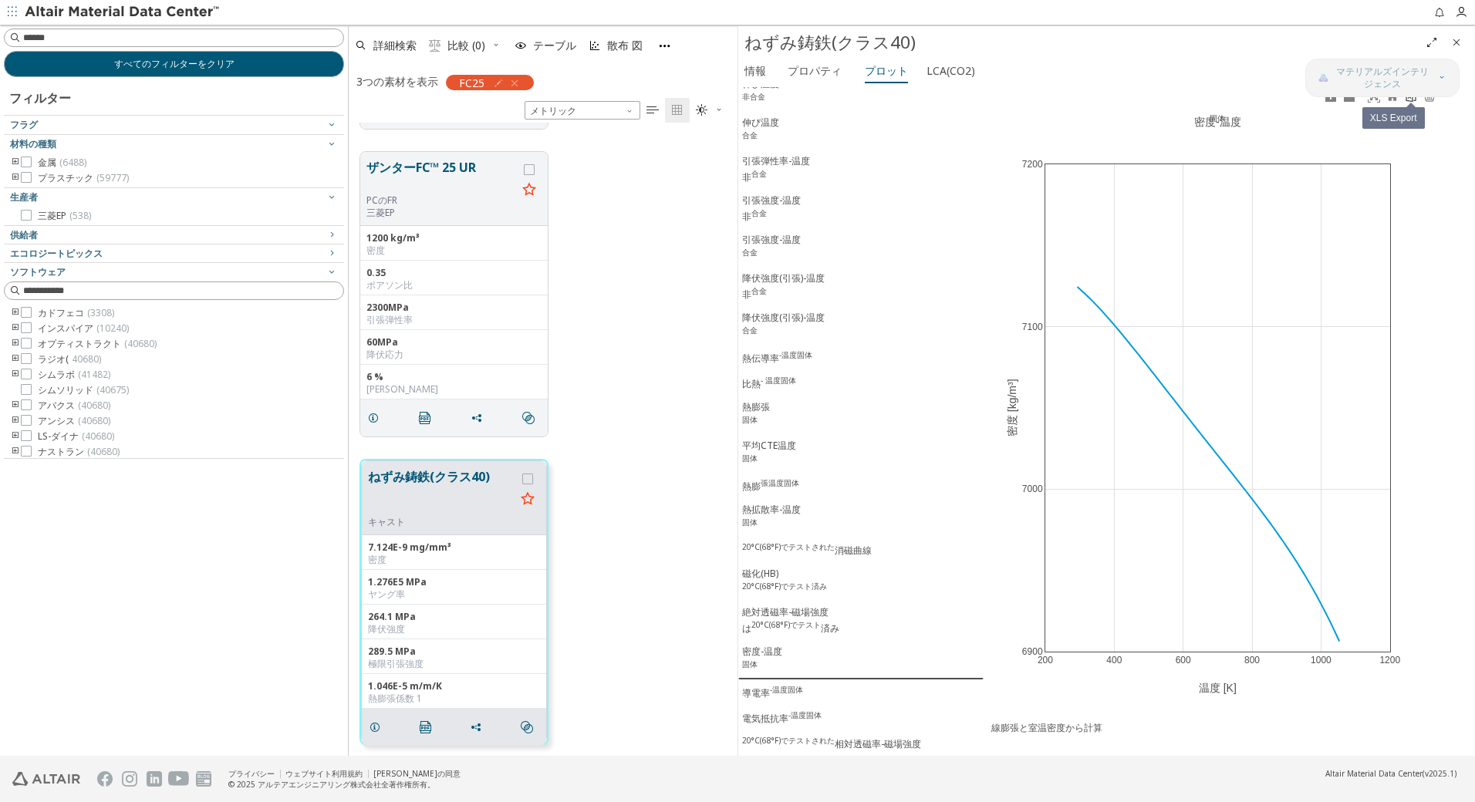
click at [1408, 99] on icon at bounding box center [1411, 96] width 10 height 12
click at [760, 698] on div "導電率 -温度固体" at bounding box center [772, 692] width 61 height 16
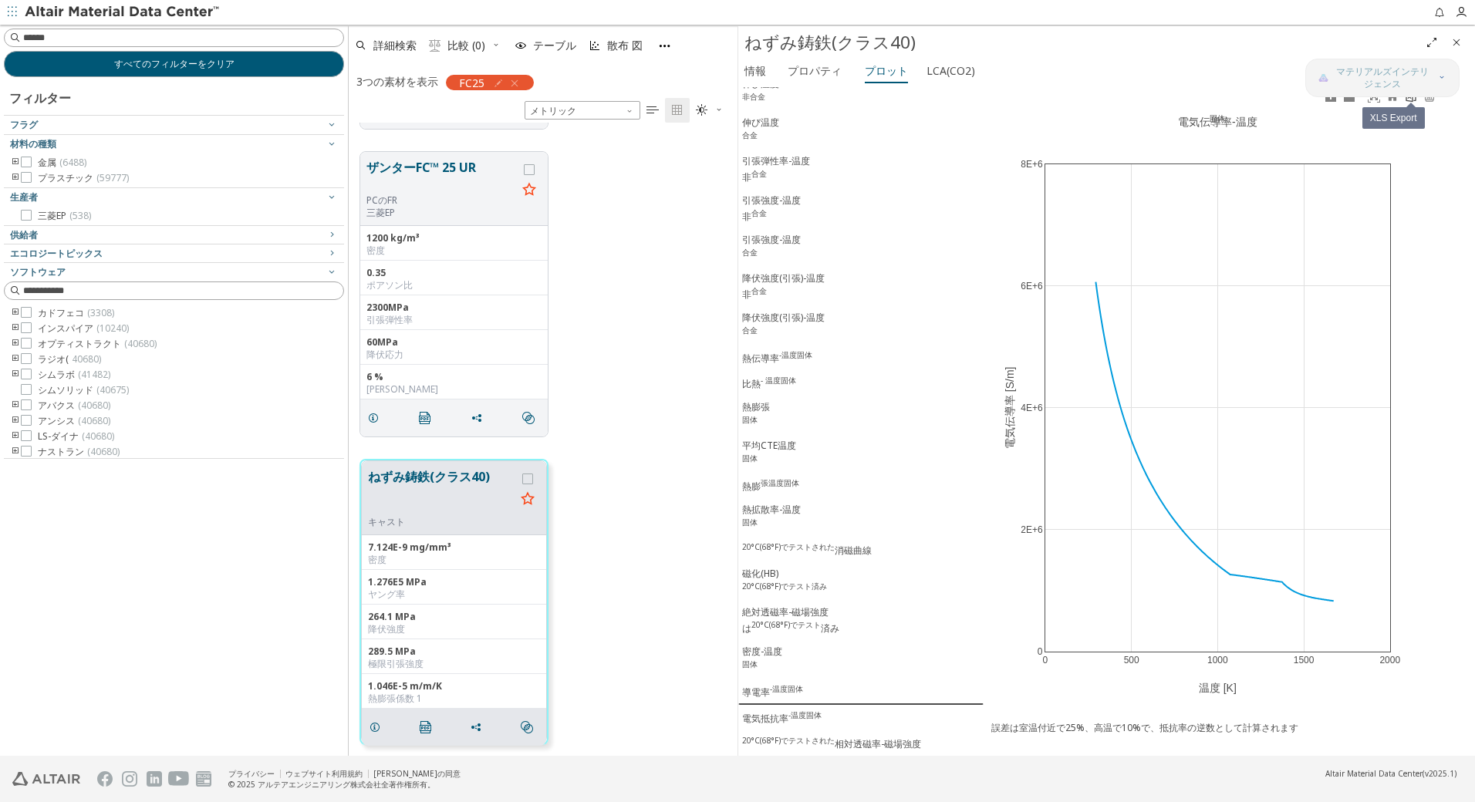
click at [1410, 98] on icon at bounding box center [1411, 96] width 10 height 12
click at [786, 724] on div "電気抵抗率 -温度固体" at bounding box center [781, 718] width 79 height 16
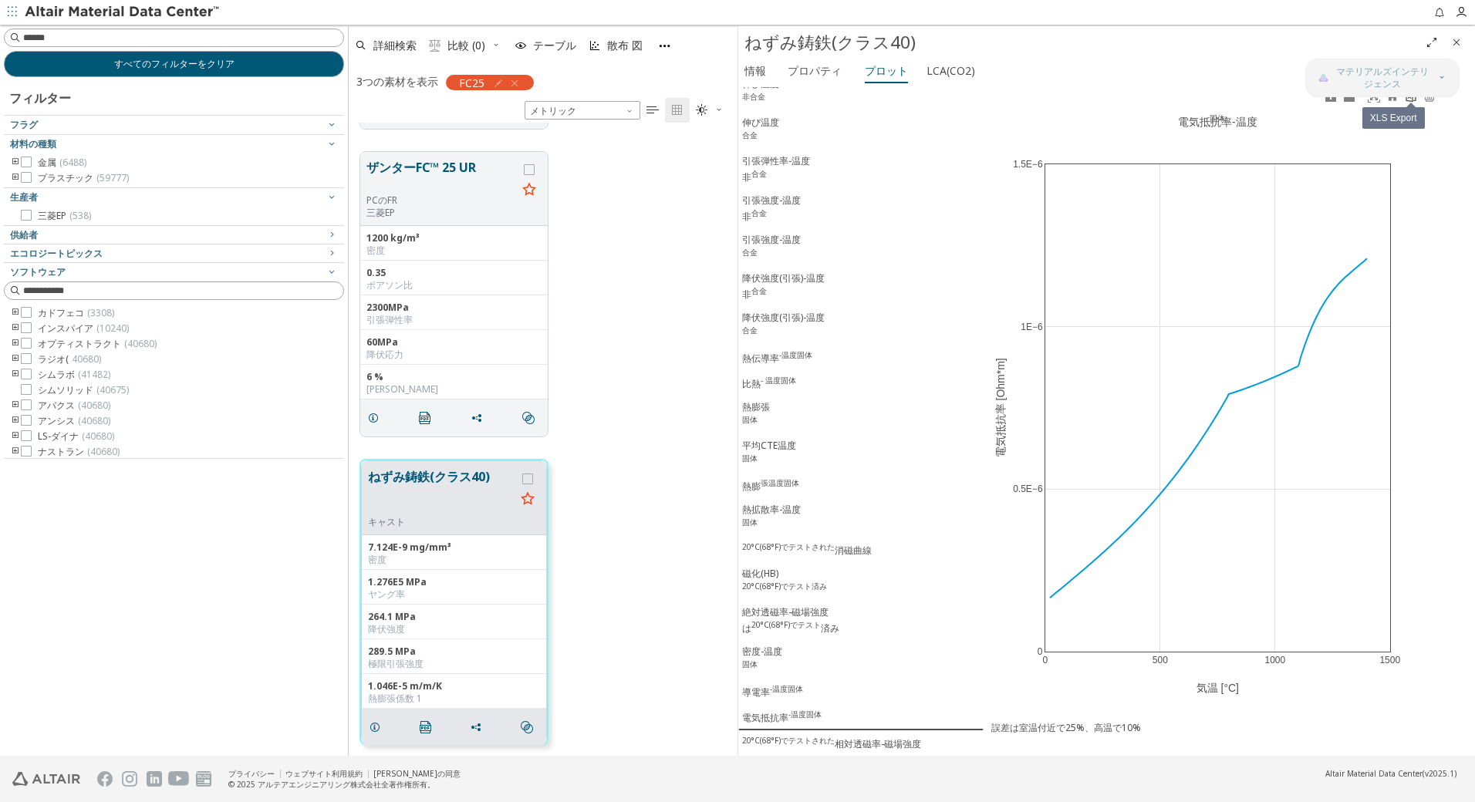
click at [1409, 102] on icon at bounding box center [1411, 96] width 10 height 12
click at [856, 741] on div "20°C(68°F)でテストされた 相対透磁率-磁場強度" at bounding box center [831, 743] width 179 height 16
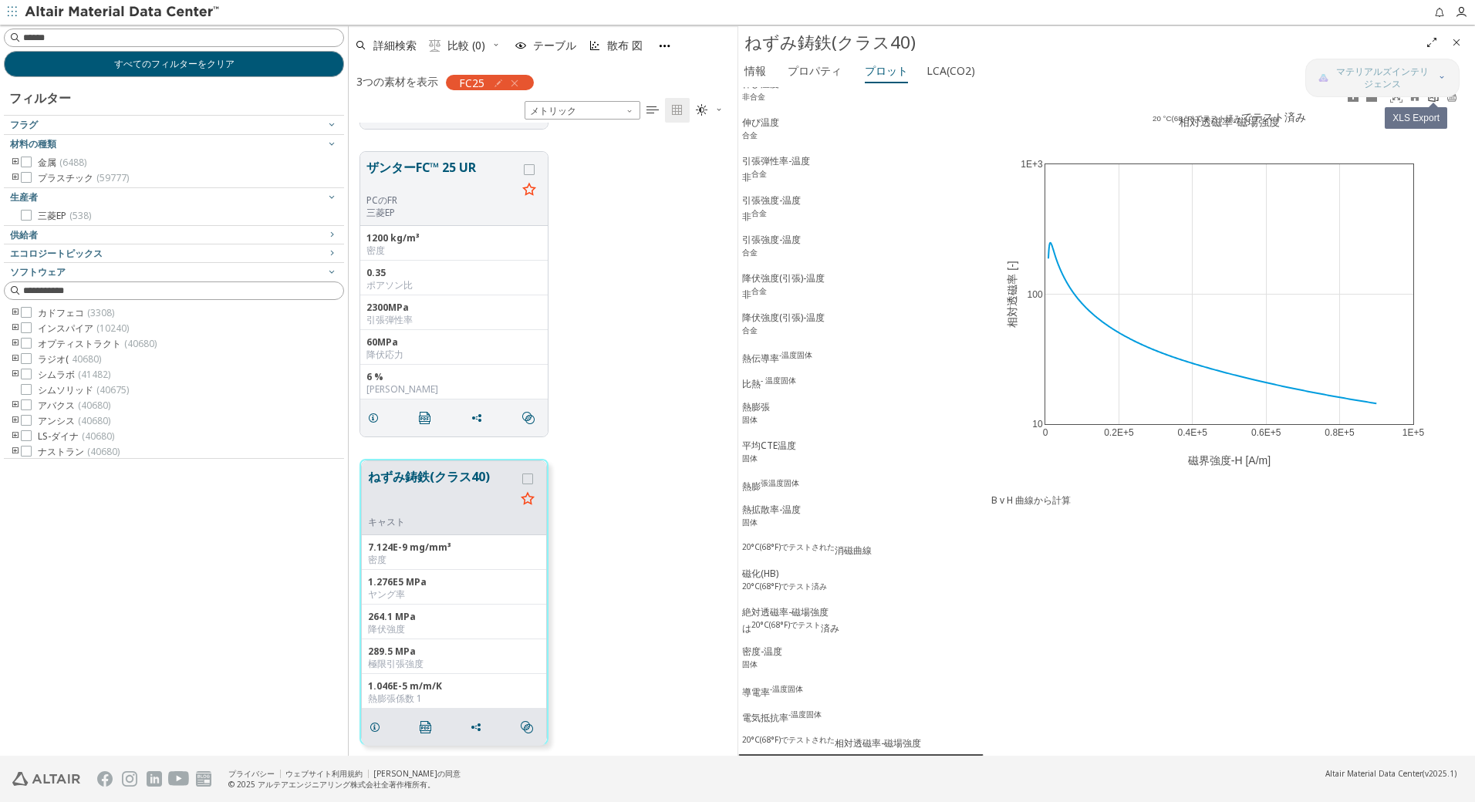
click at [1430, 100] on icon at bounding box center [1433, 96] width 12 height 12
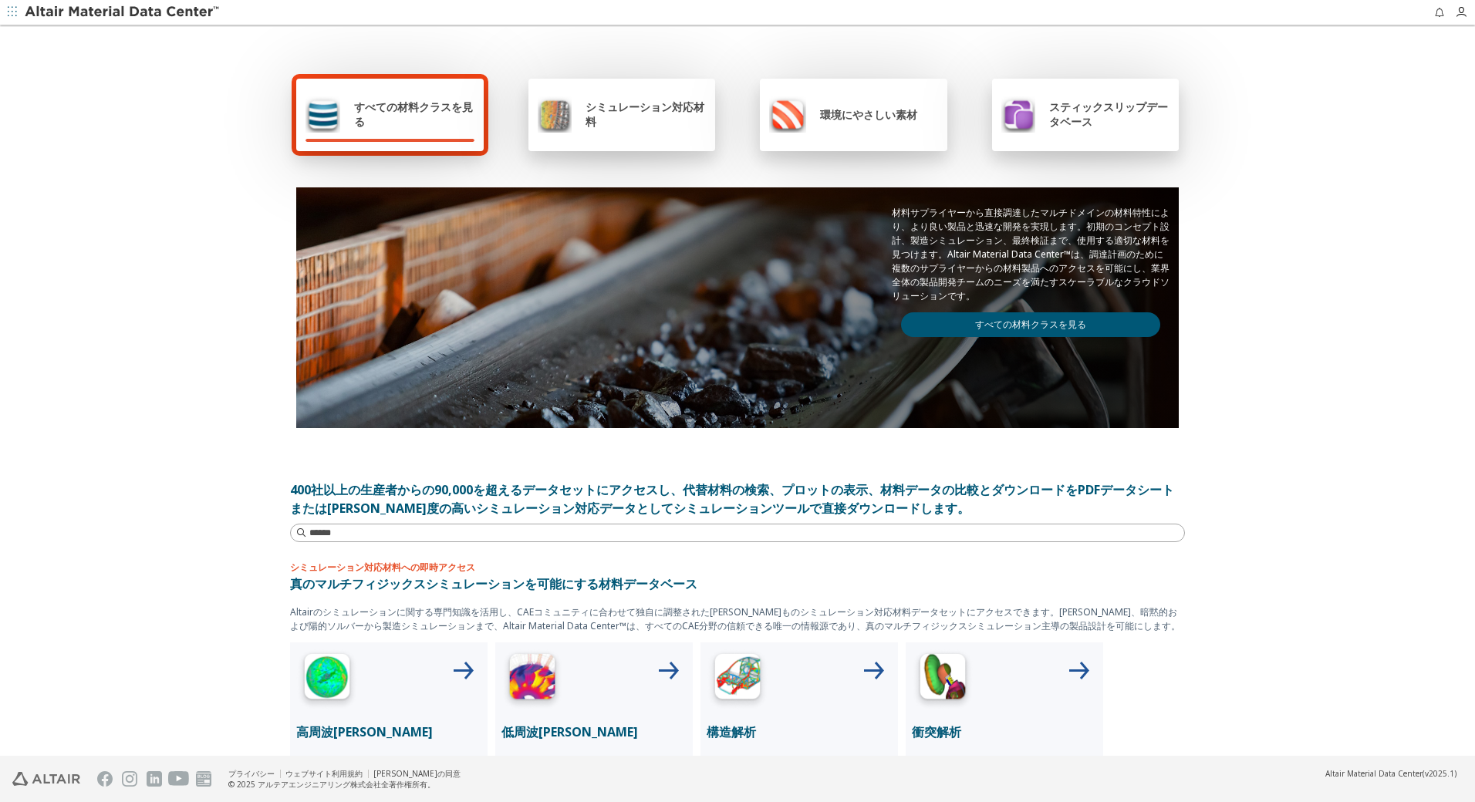
click at [1036, 321] on link "すべての材料クラスを見る" at bounding box center [1030, 324] width 259 height 25
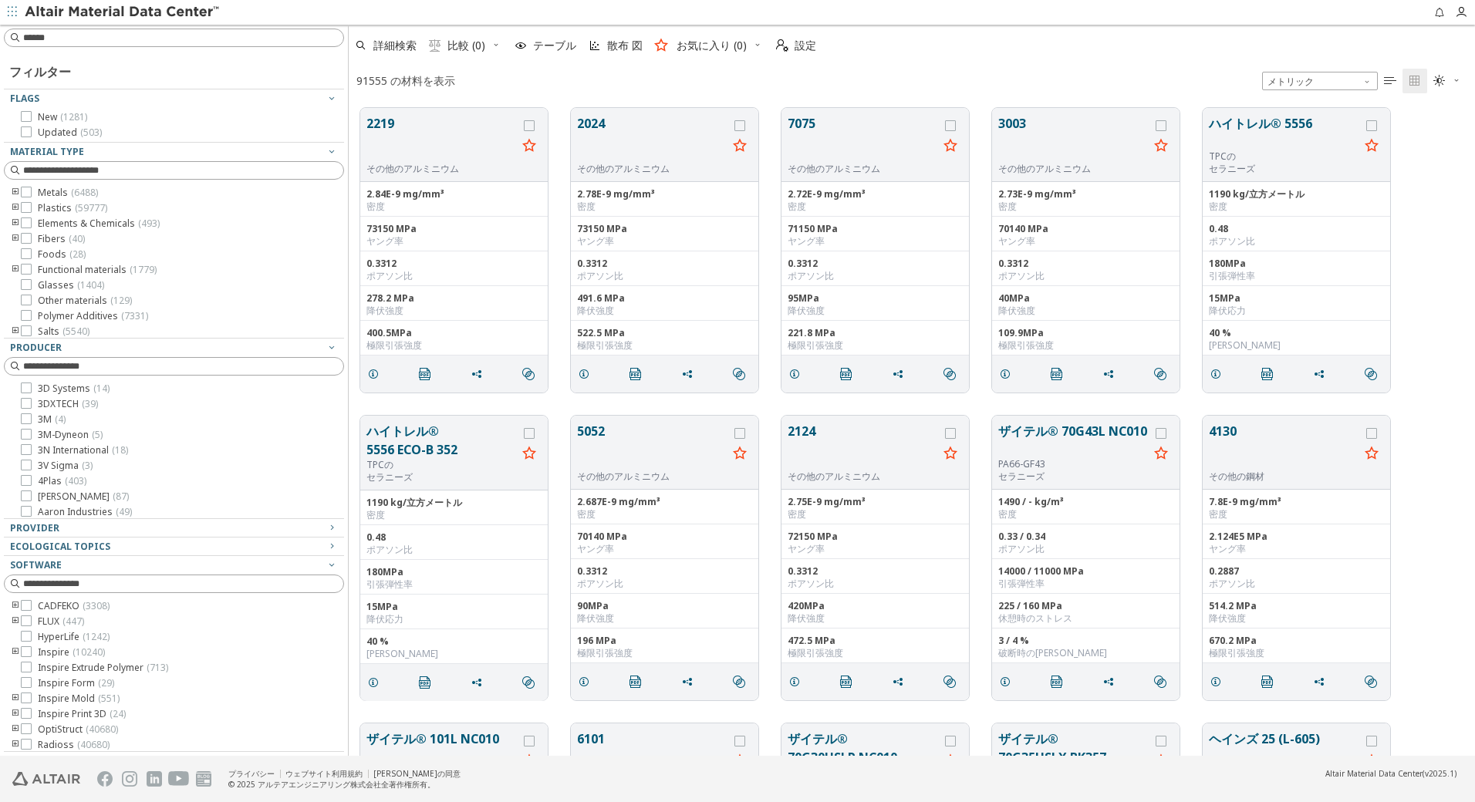
scroll to position [12, 12]
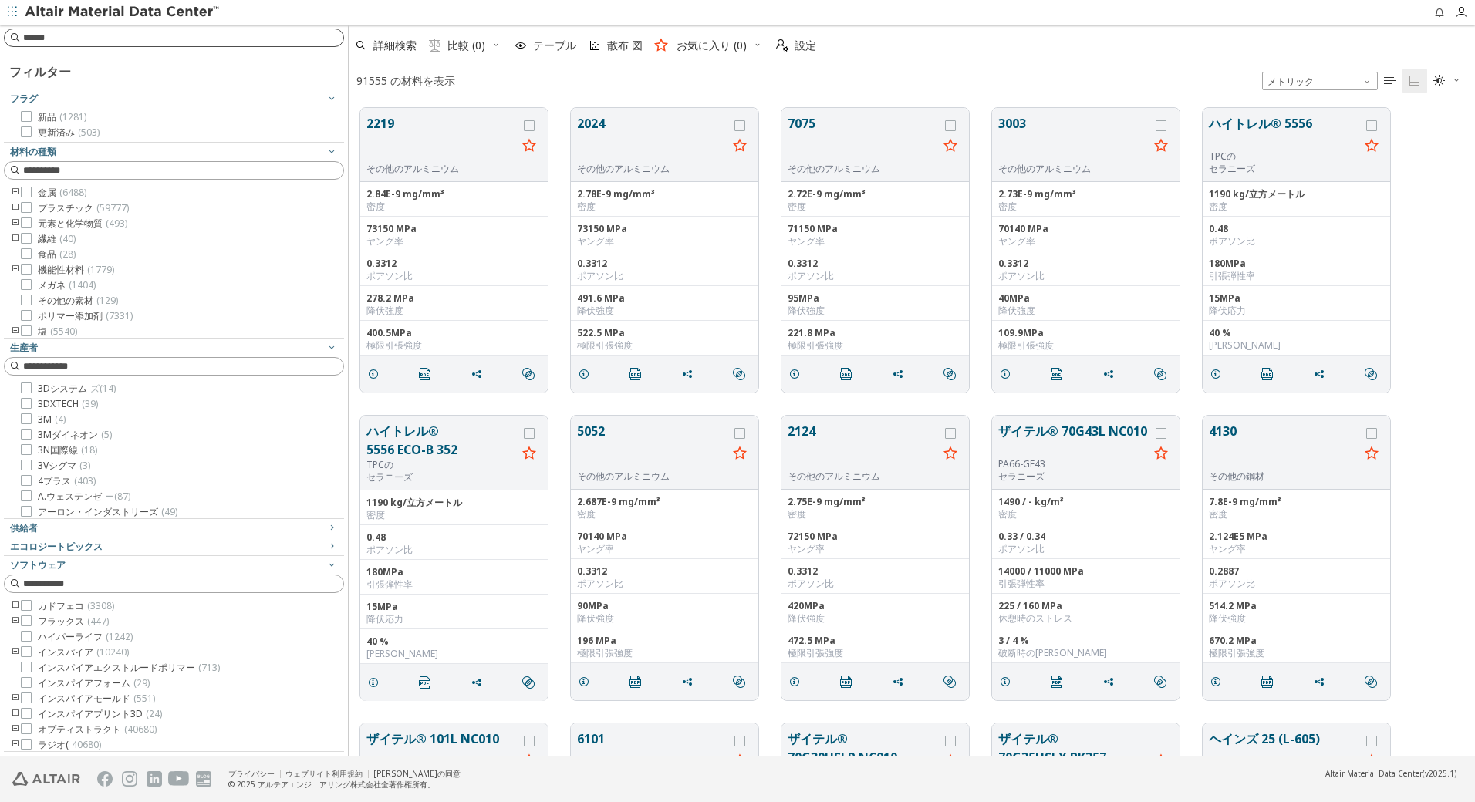
click at [143, 36] on input at bounding box center [183, 37] width 320 height 15
type input "******"
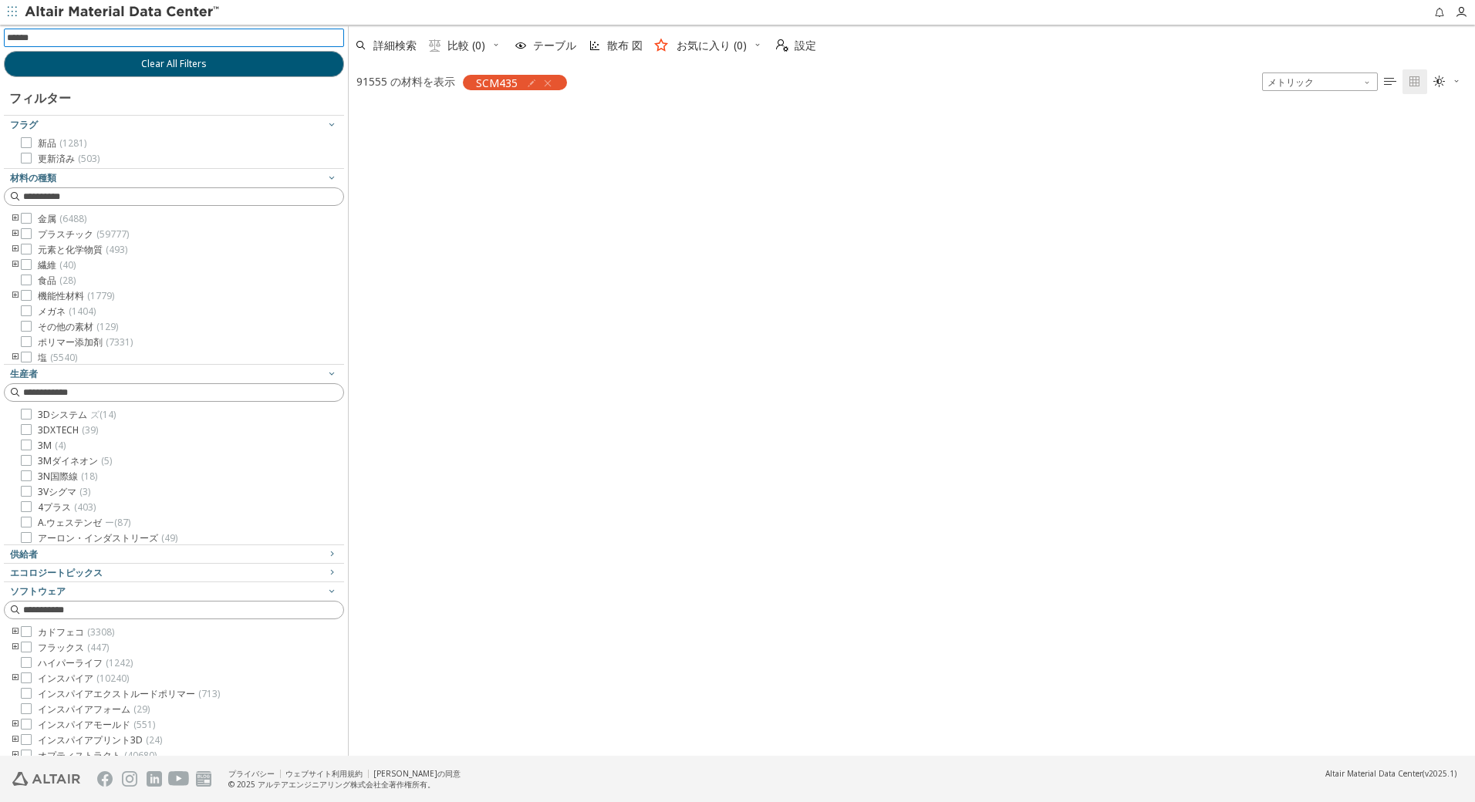
scroll to position [646, 1115]
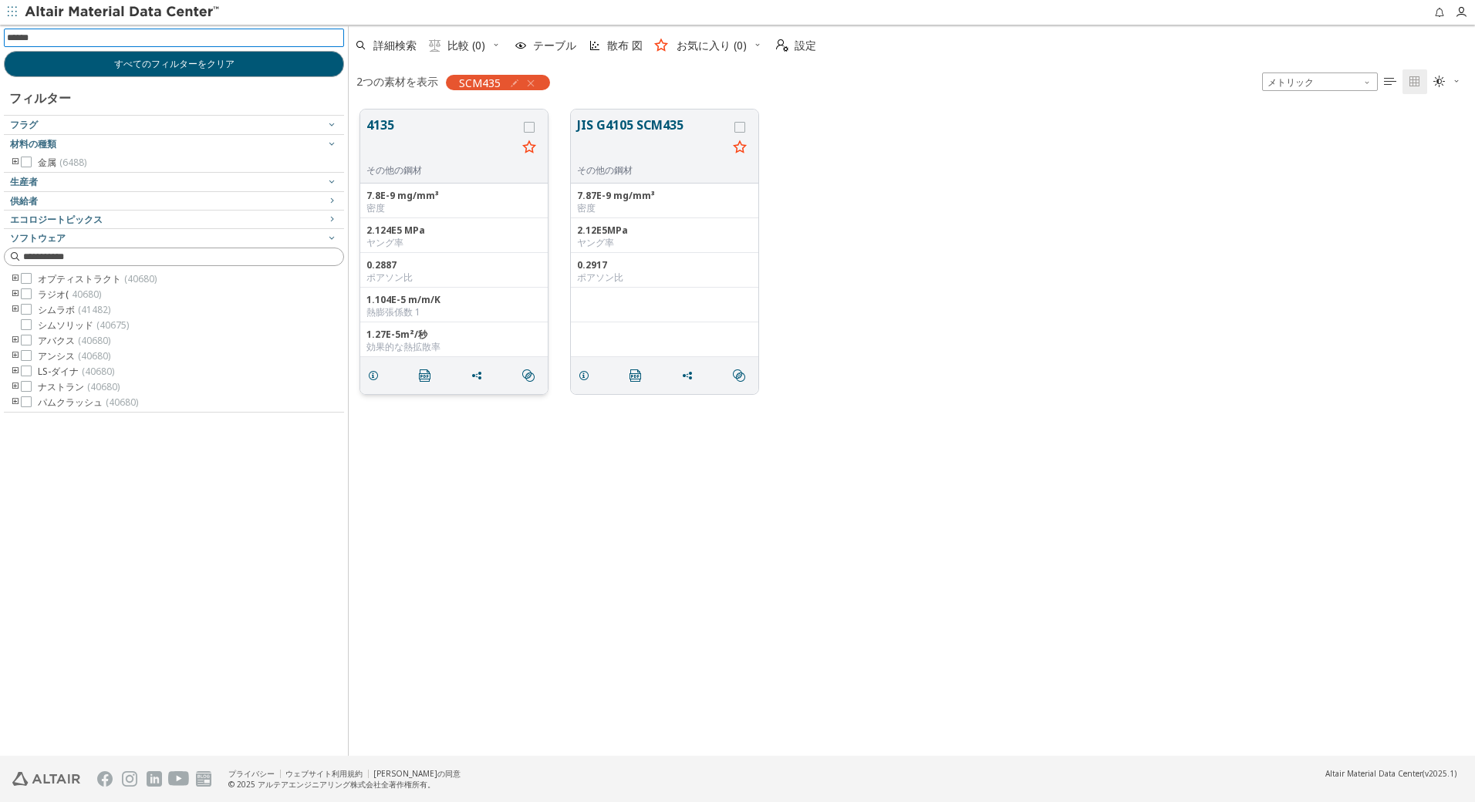
click at [396, 130] on button "4135" at bounding box center [441, 140] width 150 height 49
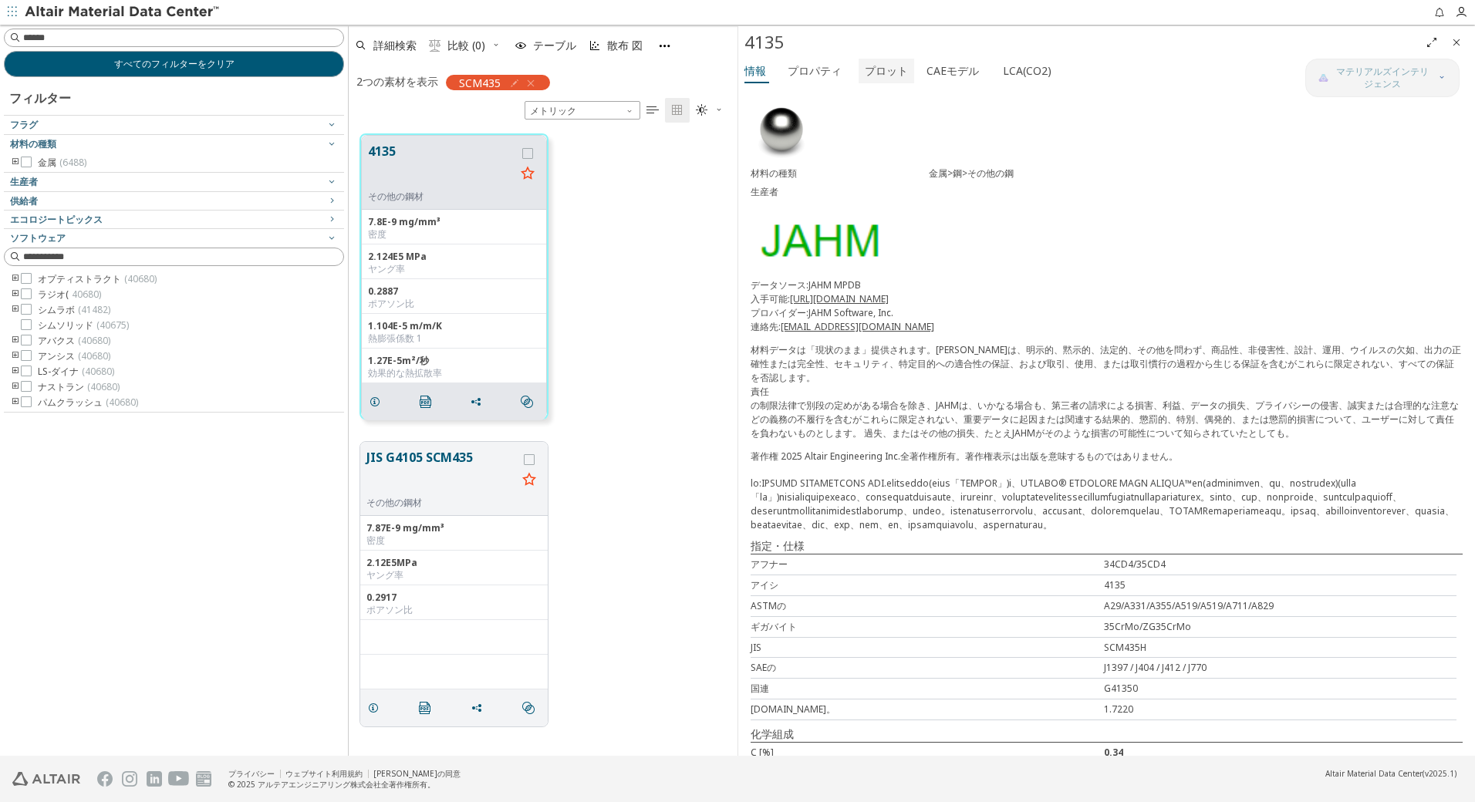
click at [892, 74] on font "プロット" at bounding box center [886, 70] width 43 height 15
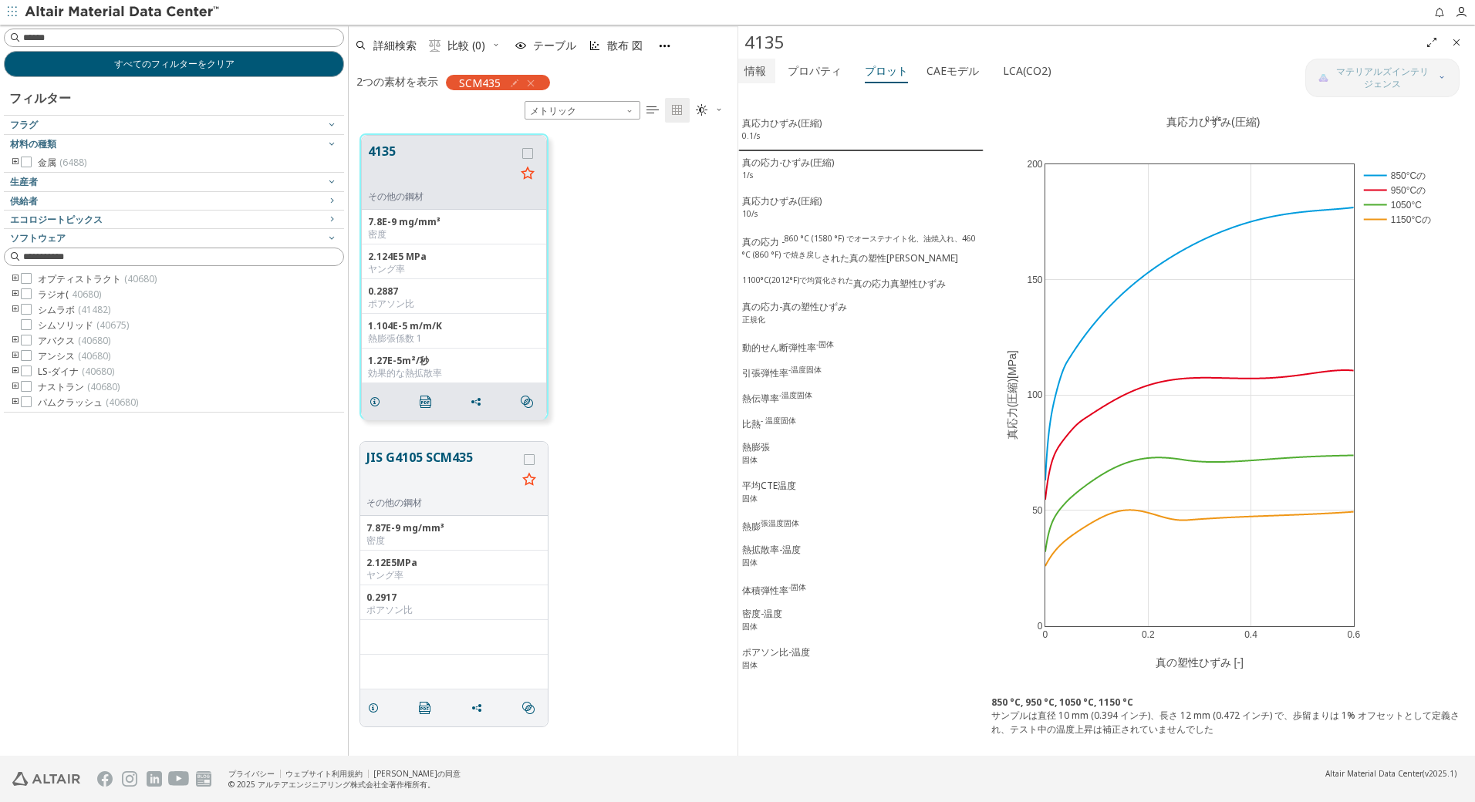
click at [765, 66] on font "情報" at bounding box center [755, 70] width 22 height 15
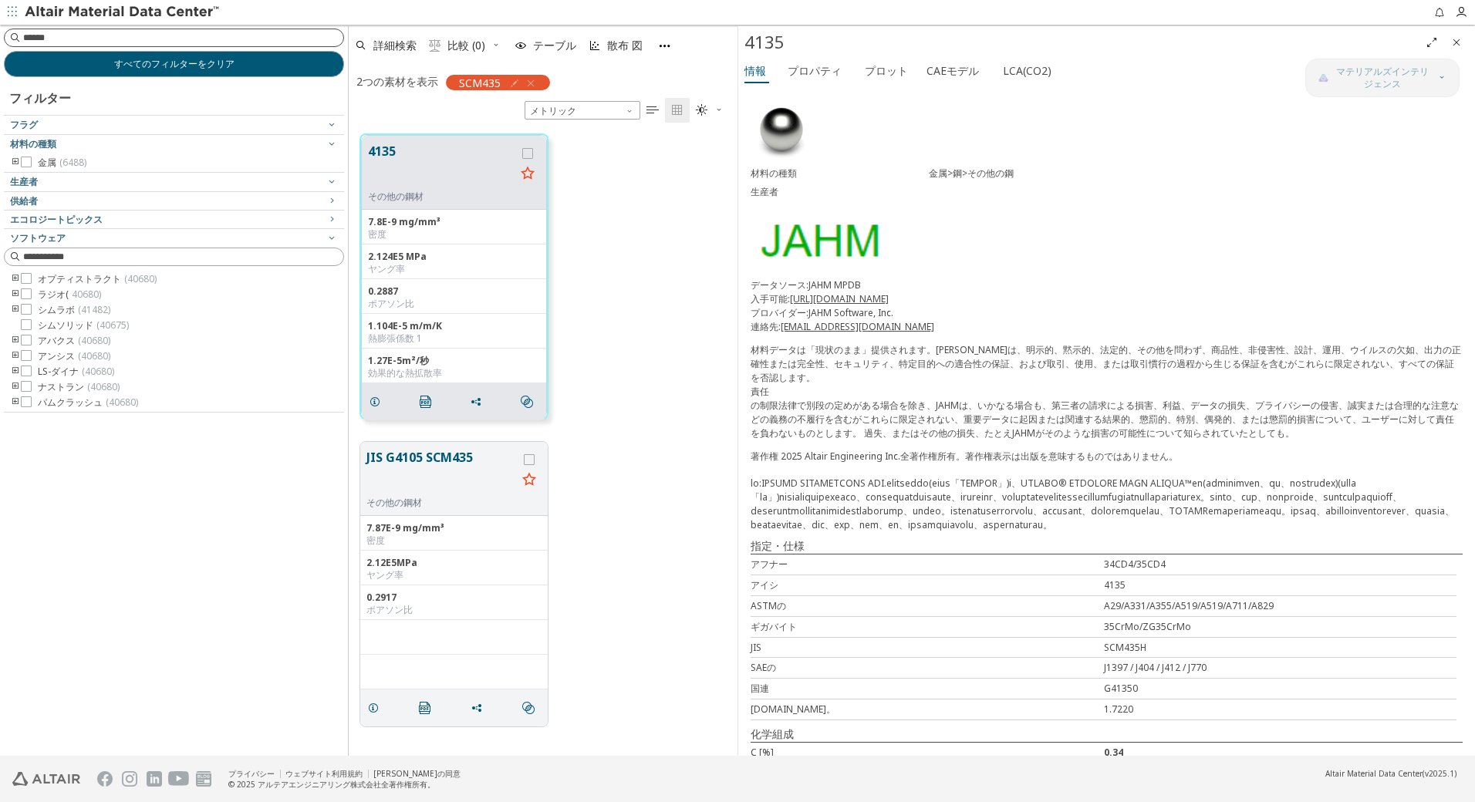
click at [137, 46] on div at bounding box center [174, 38] width 340 height 19
click at [137, 39] on input at bounding box center [175, 37] width 337 height 17
type input "**"
click at [195, 60] on span "すべてのフィルターをクリア" at bounding box center [174, 64] width 120 height 12
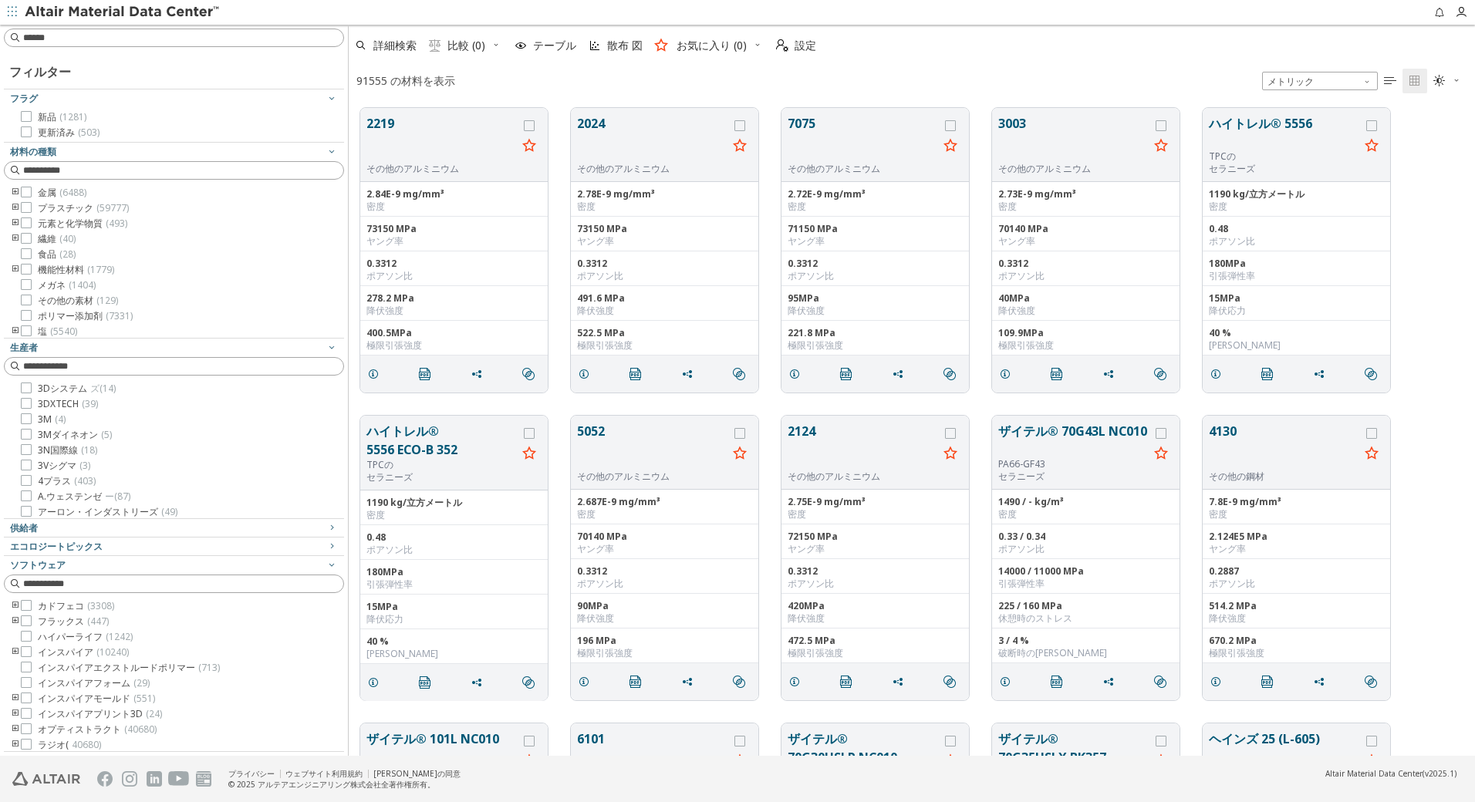
scroll to position [648, 1115]
click at [76, 38] on input at bounding box center [183, 37] width 320 height 15
type input "***"
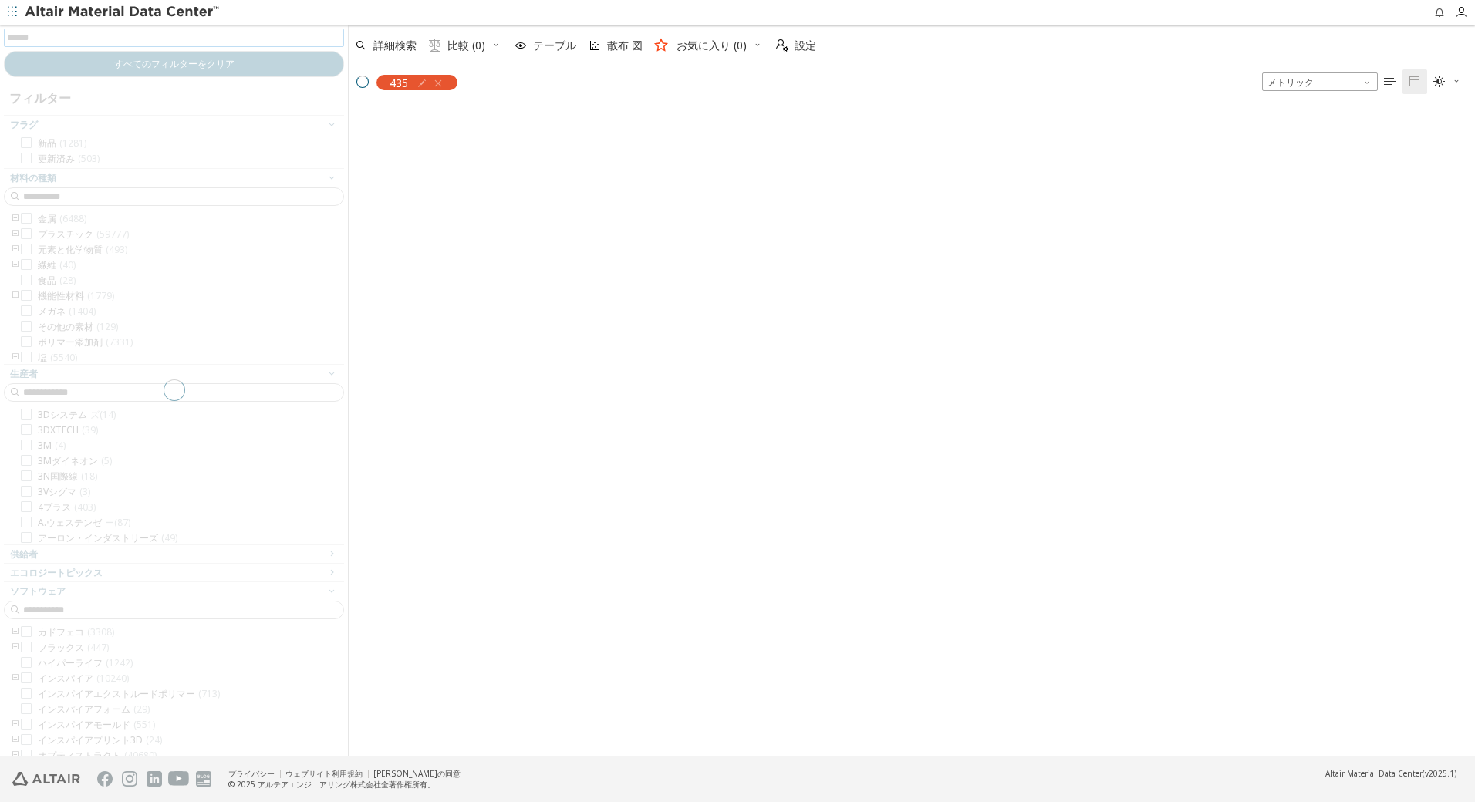
scroll to position [646, 1115]
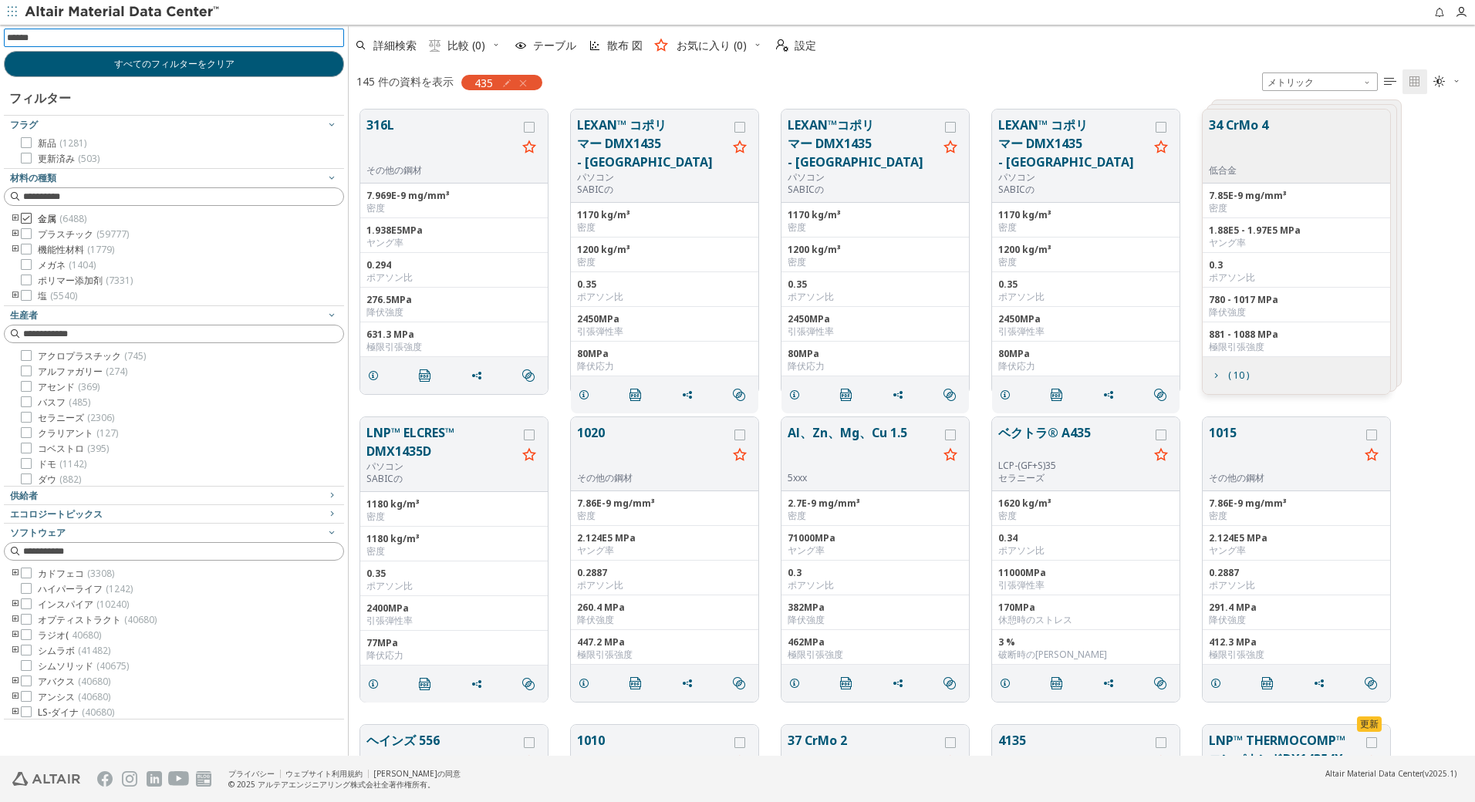
click at [29, 220] on icon at bounding box center [26, 218] width 11 height 11
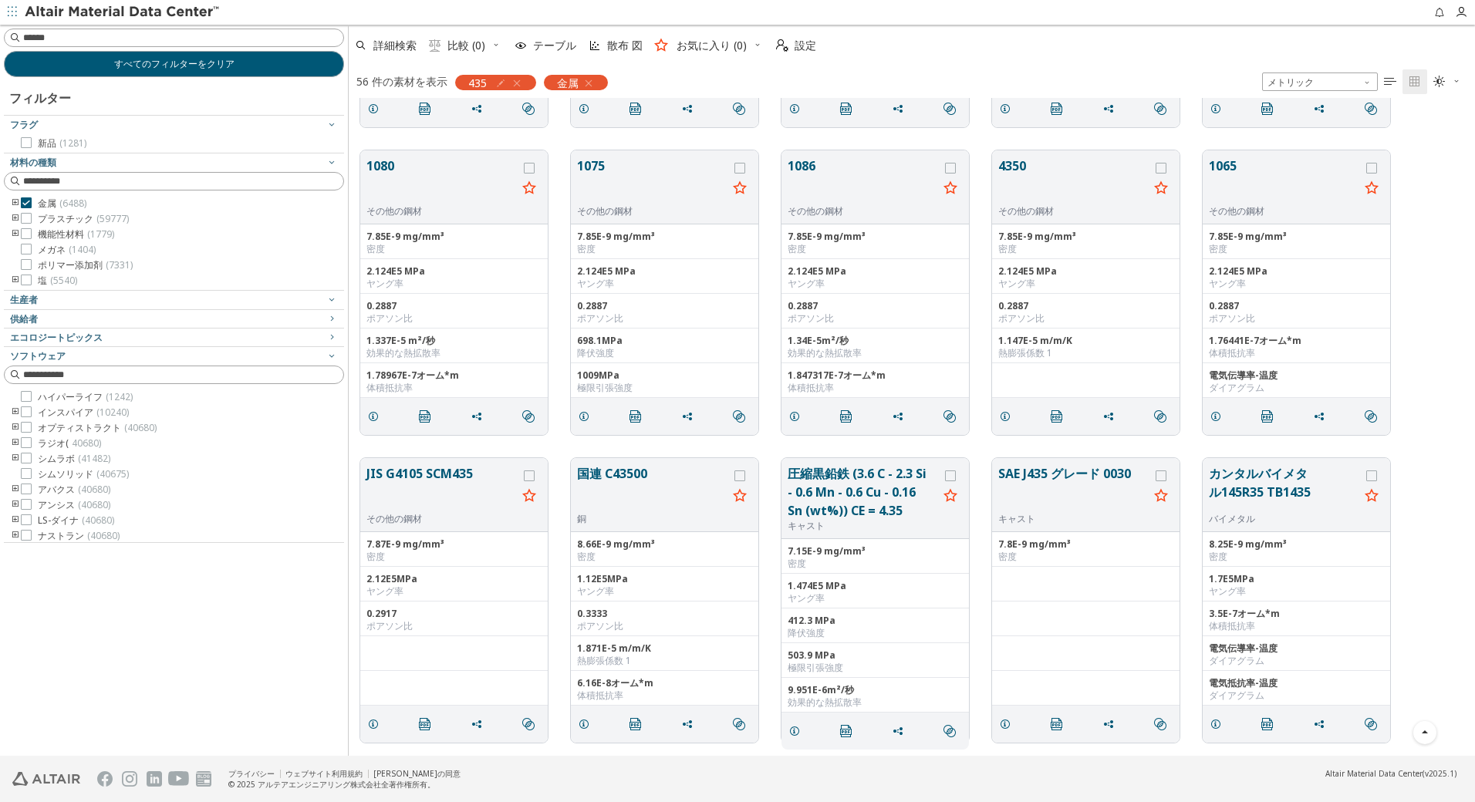
scroll to position [572, 0]
click at [401, 478] on button "JIS G4105 SCM435" at bounding box center [441, 492] width 150 height 49
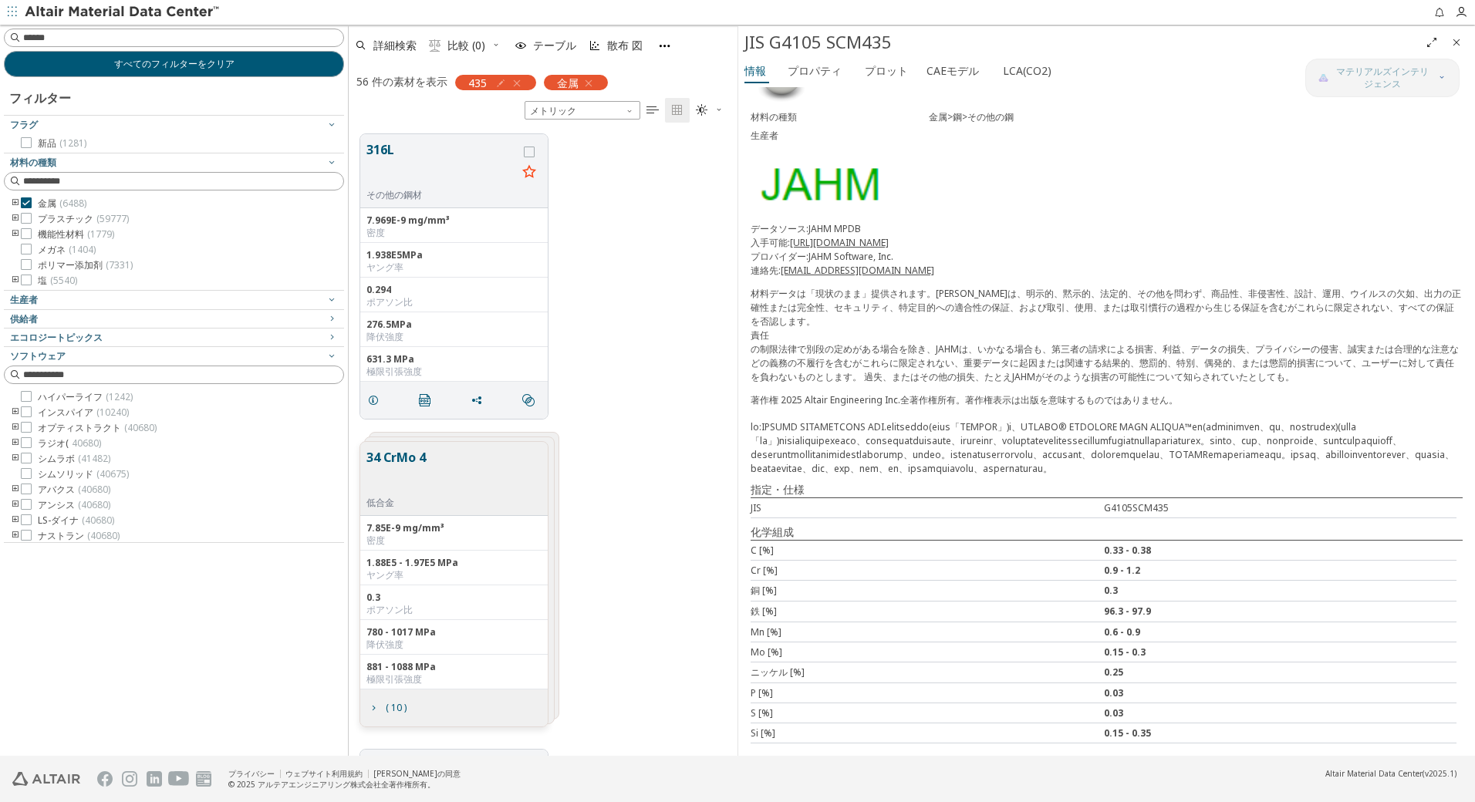
click at [392, 457] on button "34 CrMo 4" at bounding box center [395, 472] width 59 height 49
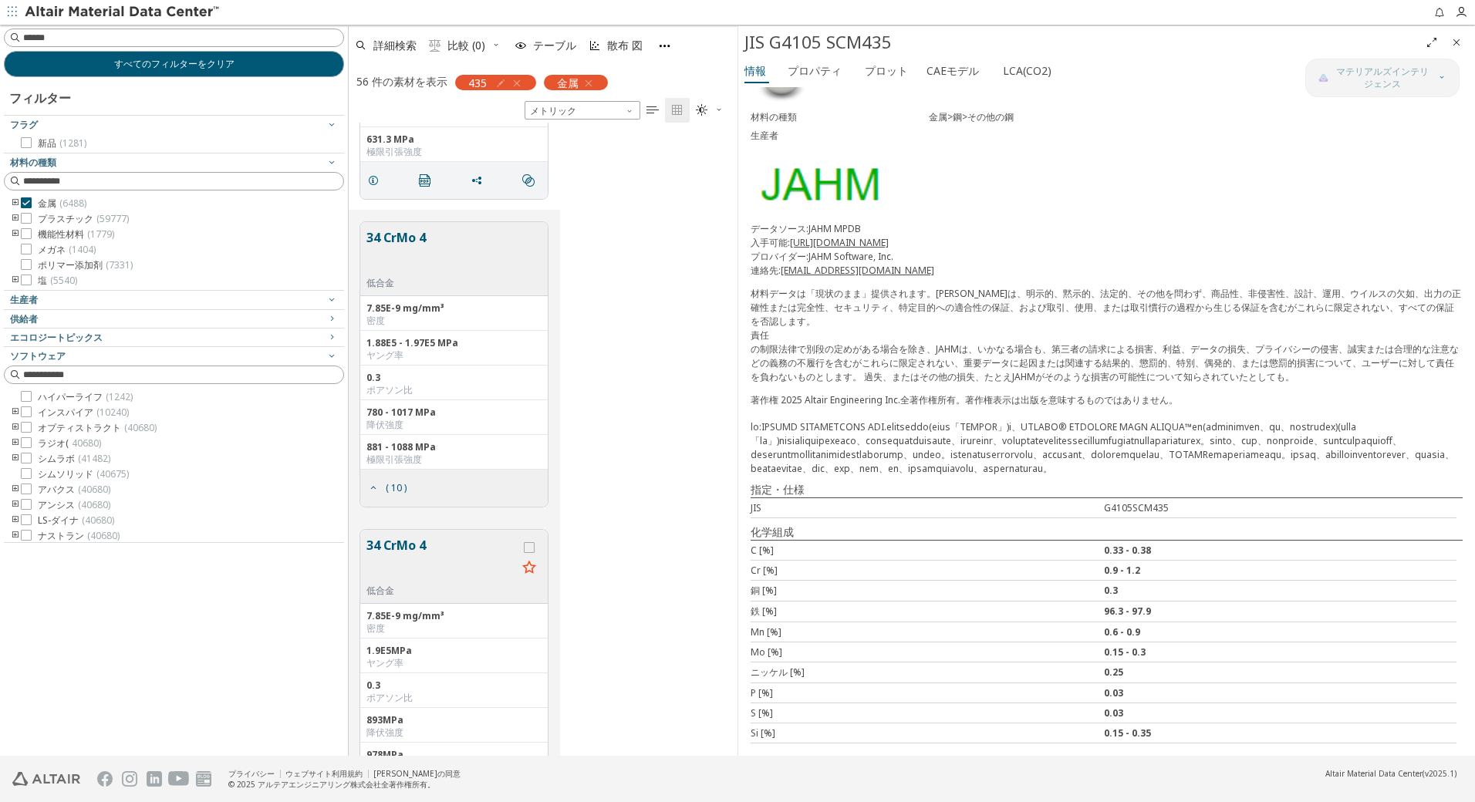
scroll to position [488, 0]
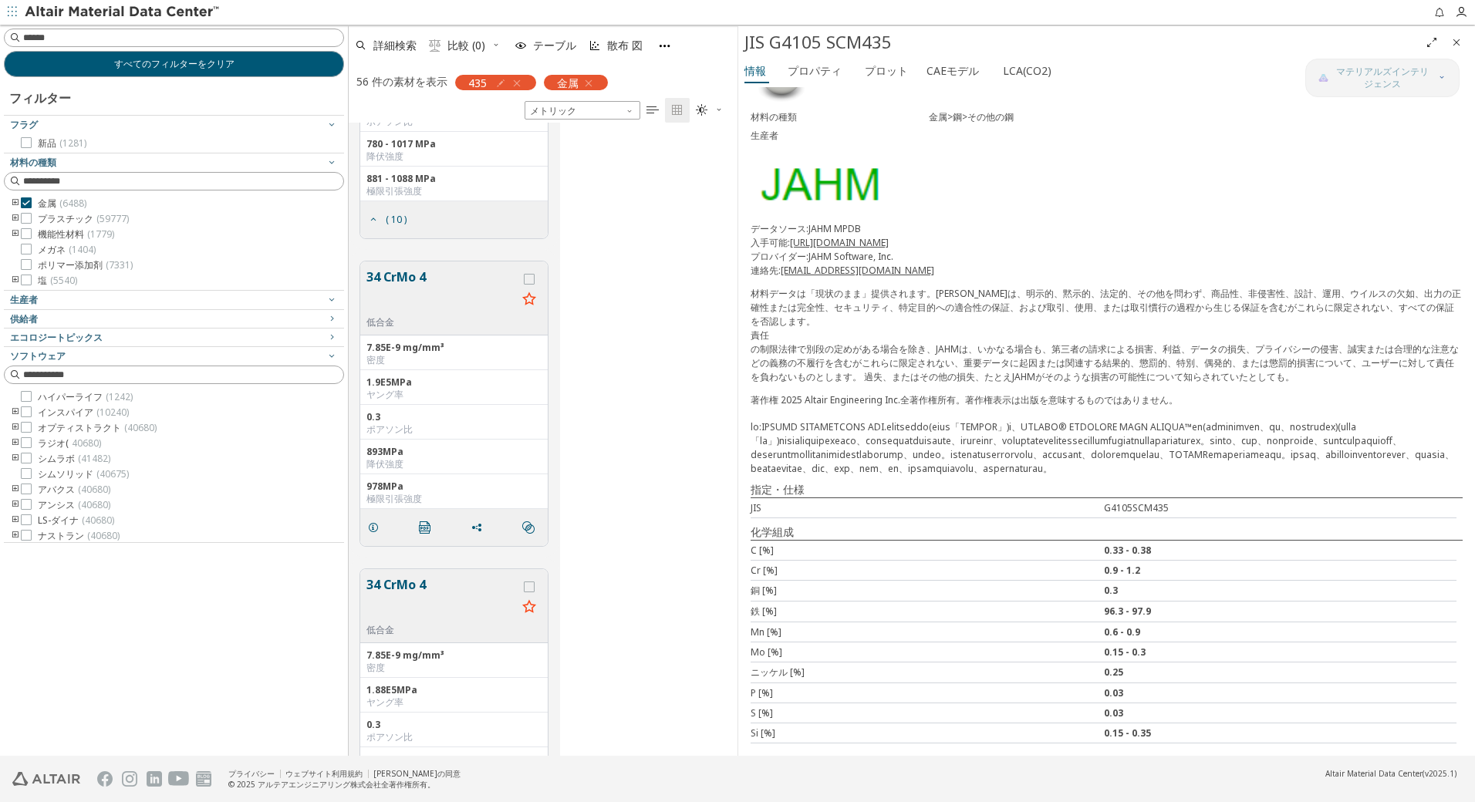
click at [409, 280] on button "34 CrMo 4" at bounding box center [441, 292] width 150 height 49
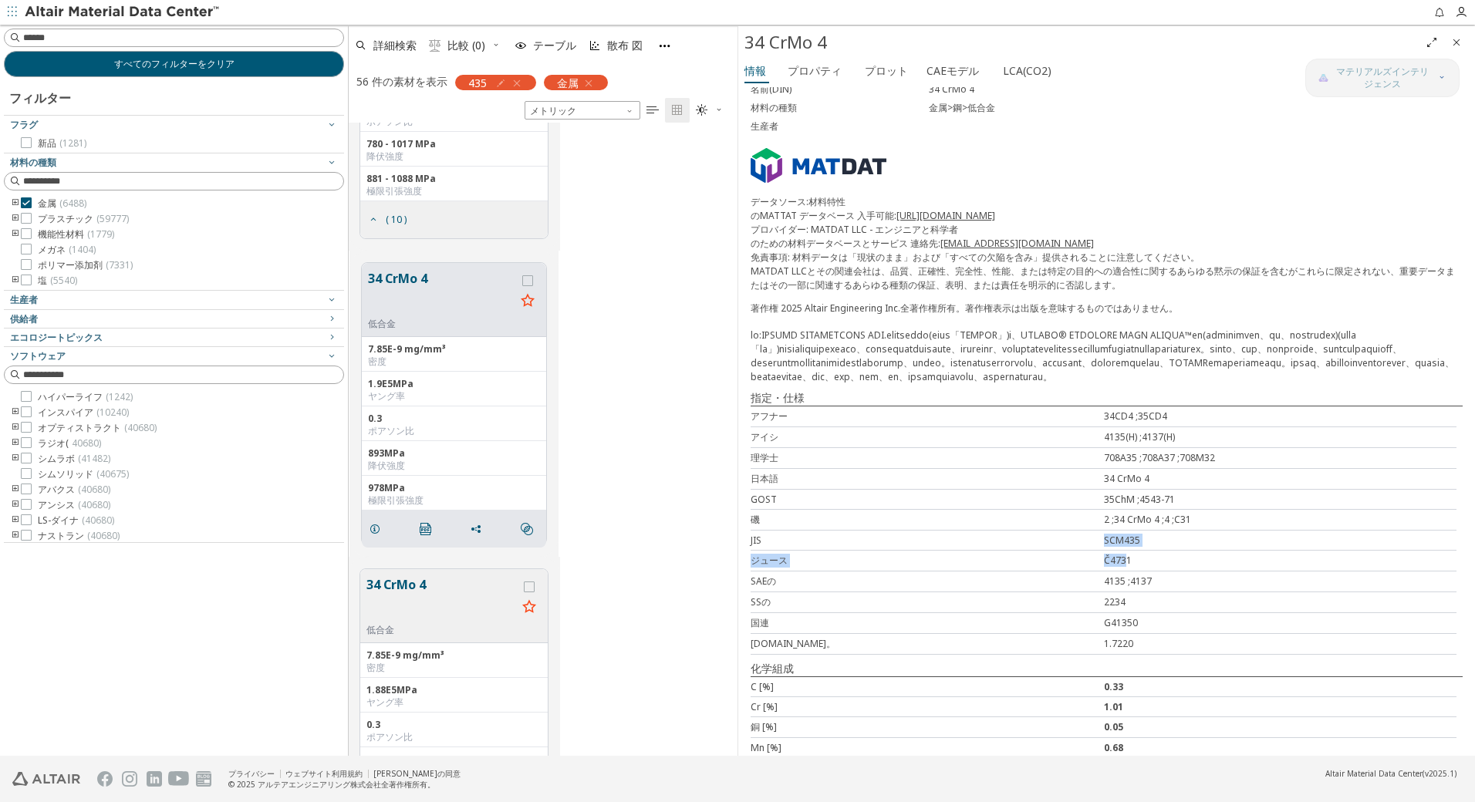
drag, startPoint x: 778, startPoint y: 568, endPoint x: 1120, endPoint y: 579, distance: 342.0
click at [1120, 579] on div "アフナー 34CD4 ;35CD4 アイシ 4135(H) ;4137(H) 理学士 708A35 ;708A37 ;708M32 日本語 34 CrMo 4…" at bounding box center [1107, 530] width 712 height 249
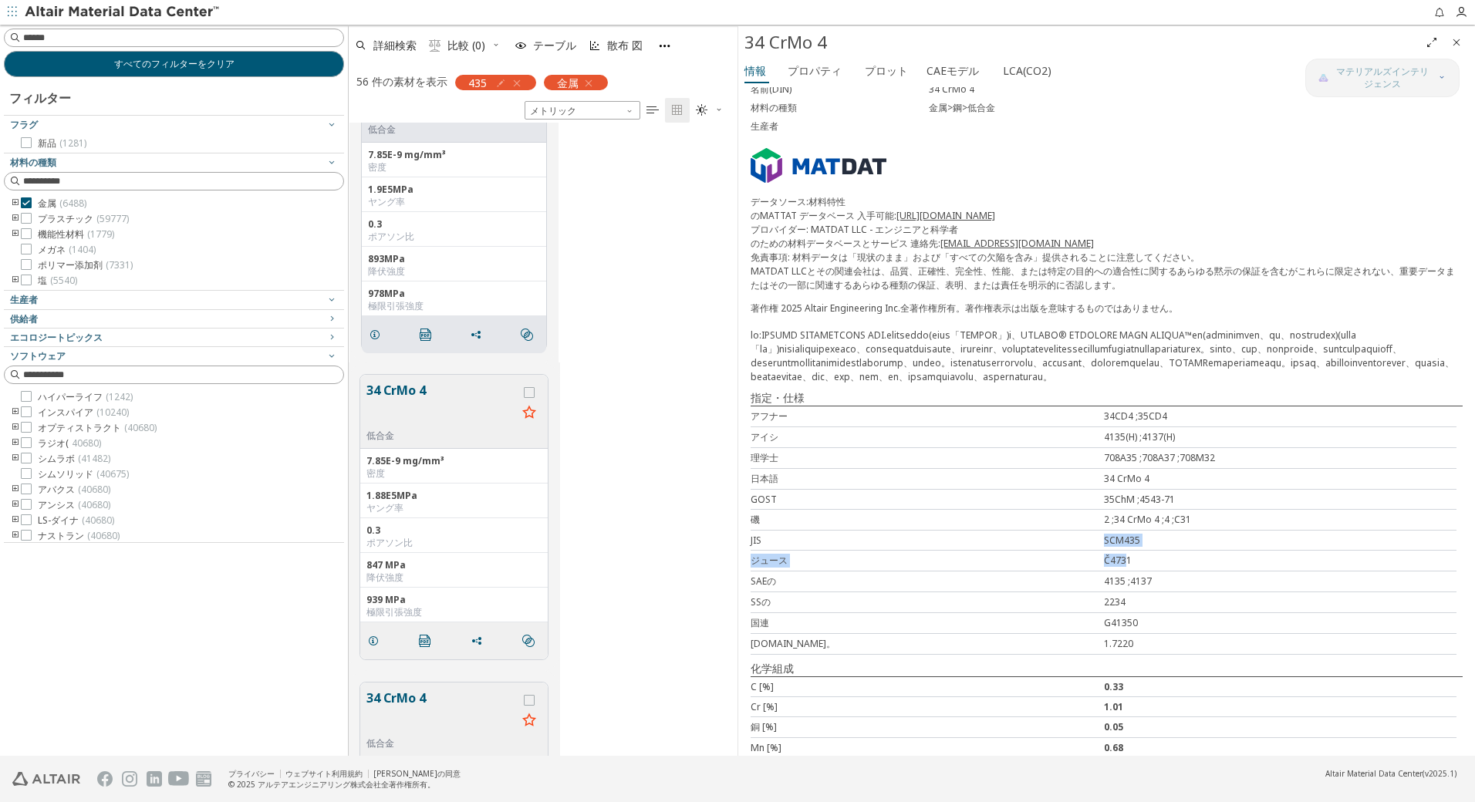
scroll to position [592, 0]
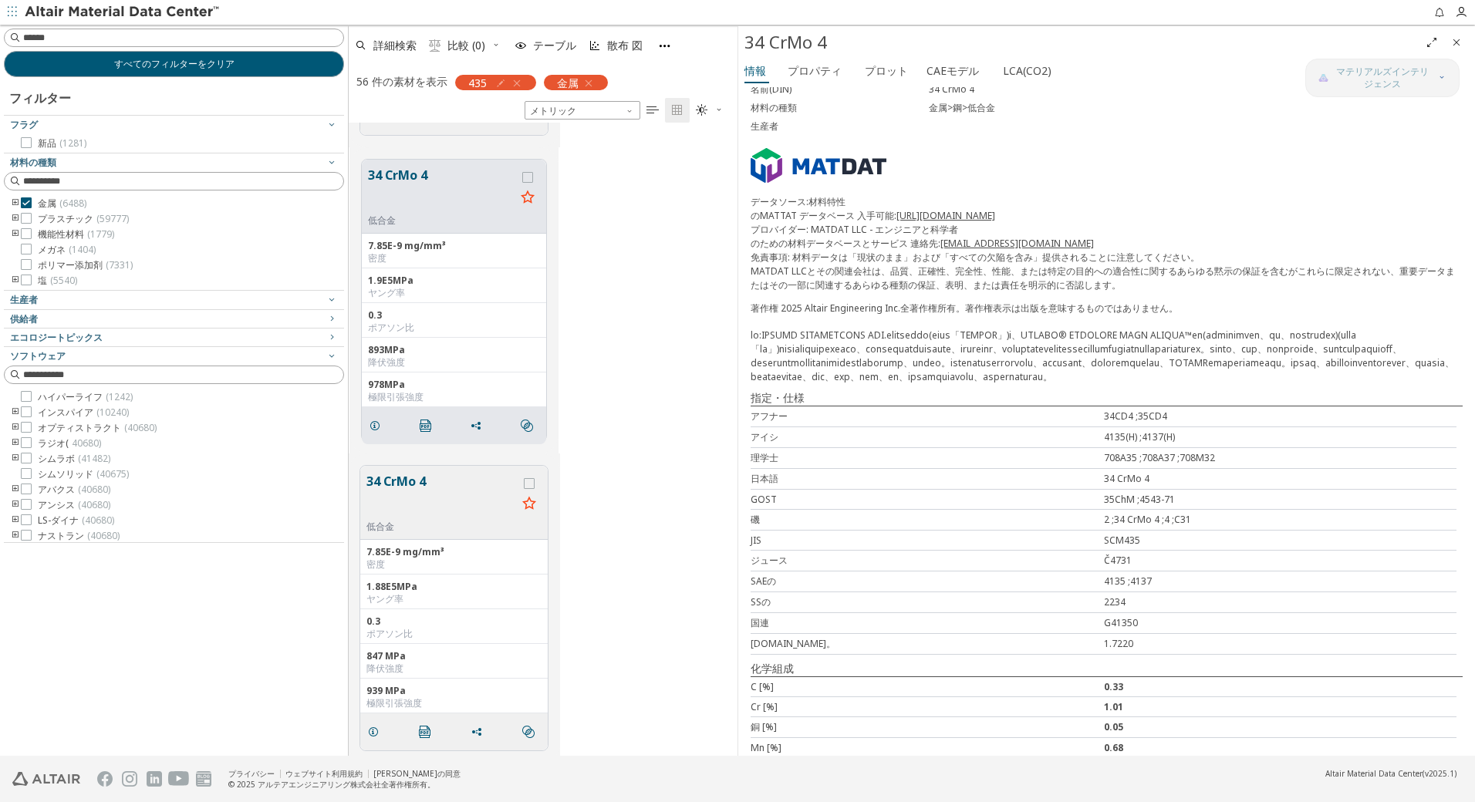
click at [687, 291] on div "34 CrMo 4 低合金 7.85E-9 mg/mm³ 密度 1.9E5MPa ヤング率 0.3 ポアソン比 893MPa 降伏強度 978MPa 極限引張…" at bounding box center [543, 301] width 389 height 308
click at [426, 424] on icon "" at bounding box center [426, 426] width 12 height 12
click at [459, 177] on button "34 CrMo 4" at bounding box center [441, 190] width 147 height 49
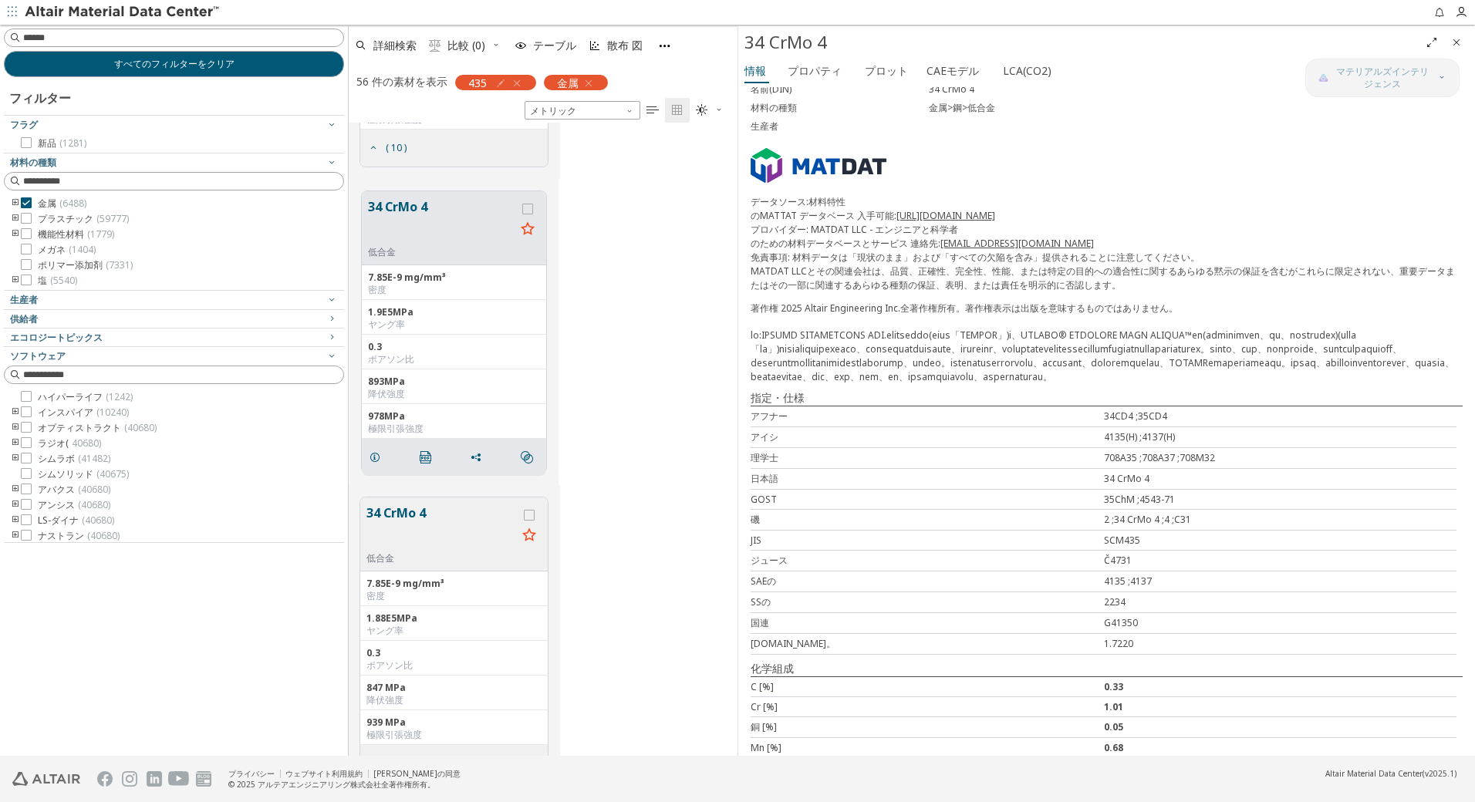
scroll to position [565, 0]
click at [873, 67] on font "プロット" at bounding box center [886, 70] width 43 height 15
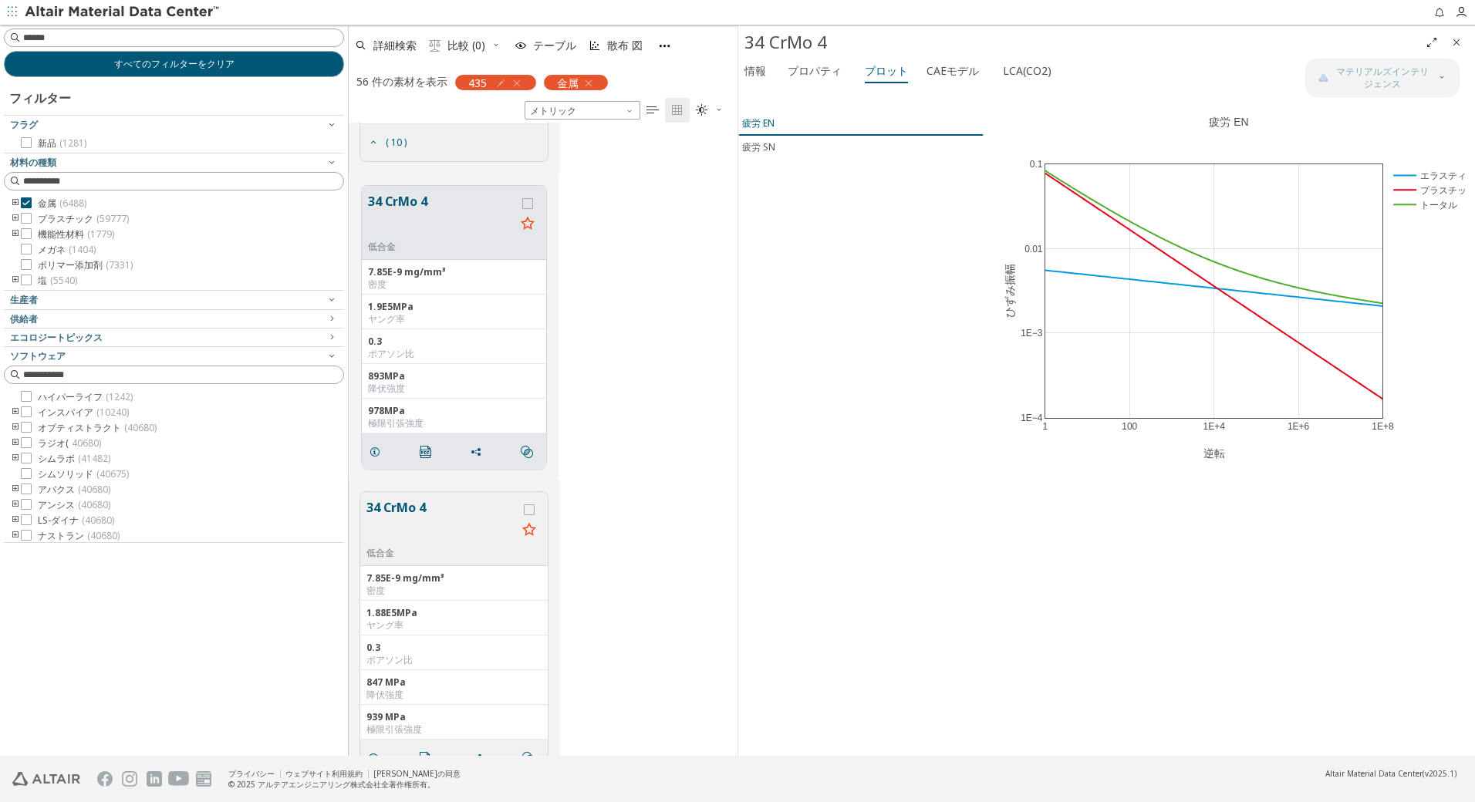
click at [758, 126] on div "疲労 EN" at bounding box center [758, 123] width 32 height 14
click at [1430, 99] on icon at bounding box center [1433, 96] width 12 height 12
click at [760, 150] on div "疲労 SN" at bounding box center [758, 147] width 33 height 14
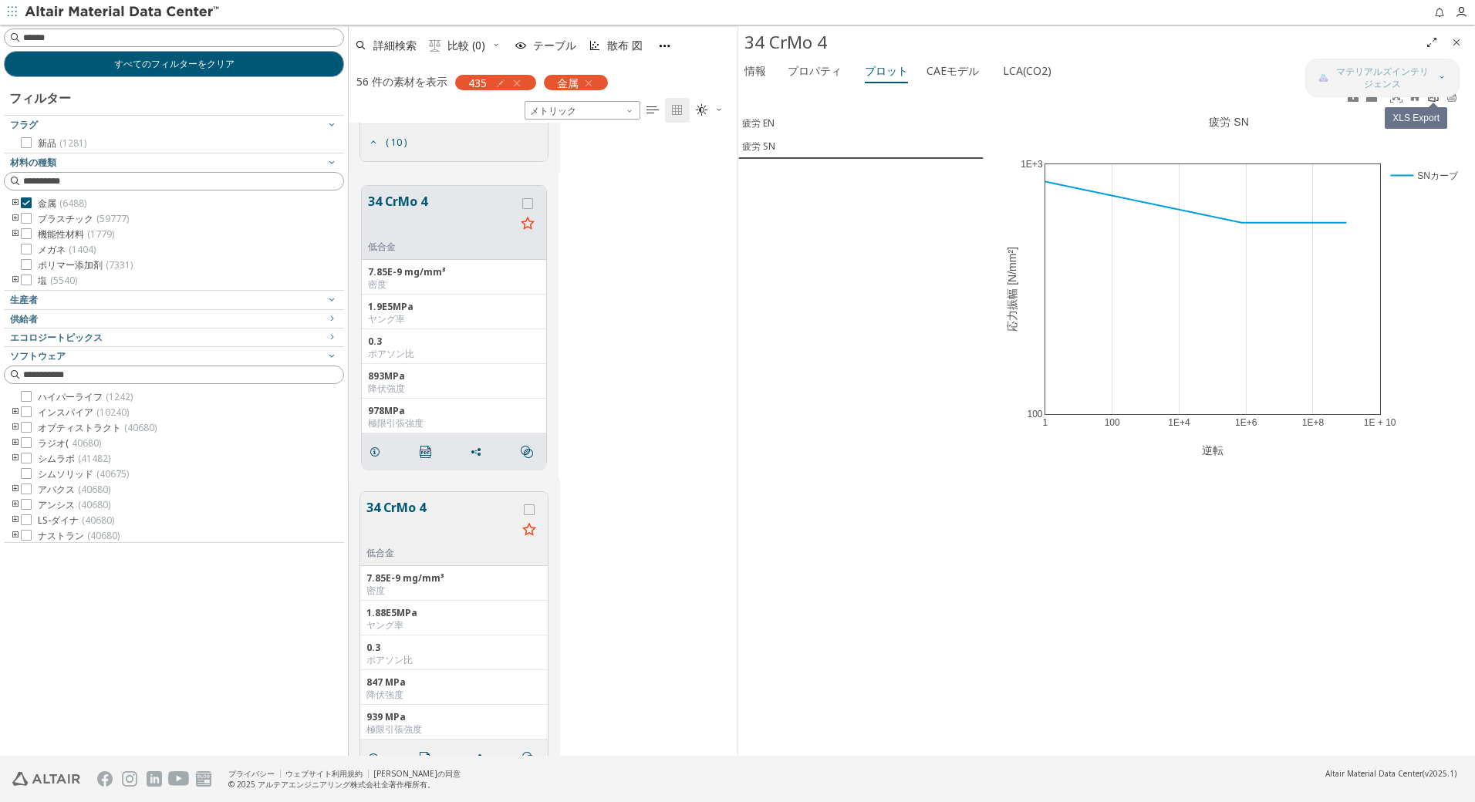
click at [1433, 99] on icon at bounding box center [1433, 96] width 12 height 12
click at [633, 240] on div "34 CrMo 4 低合金 7.85E-9 mg/mm³ 密度 1.9E5MPa ヤング率 0.3 ポアソン比 893MPa 降伏強度 978MPa 極限引張…" at bounding box center [543, 327] width 389 height 308
click at [457, 530] on button "34 CrMo 4" at bounding box center [441, 522] width 150 height 49
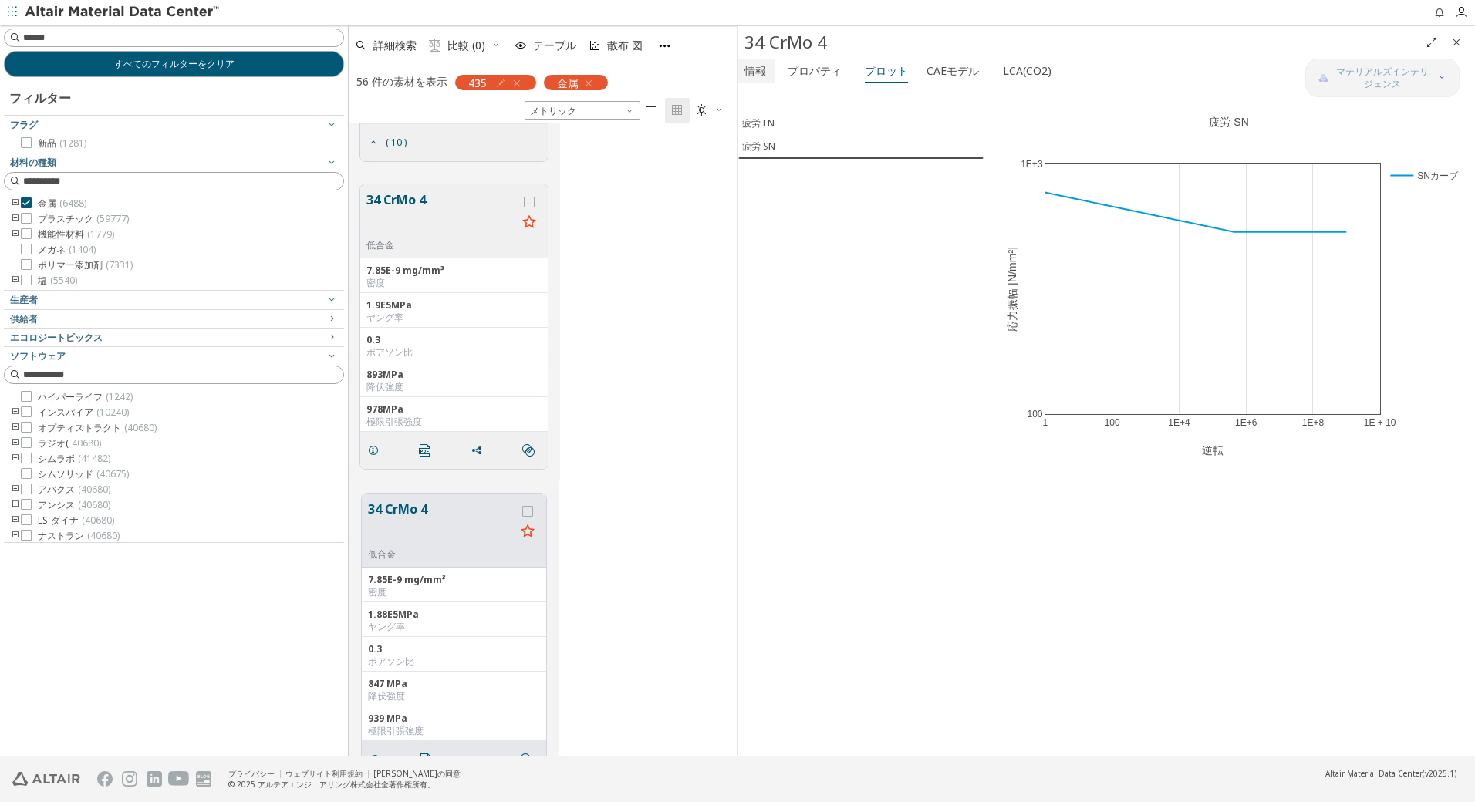
click at [767, 74] on button "情報" at bounding box center [756, 71] width 37 height 25
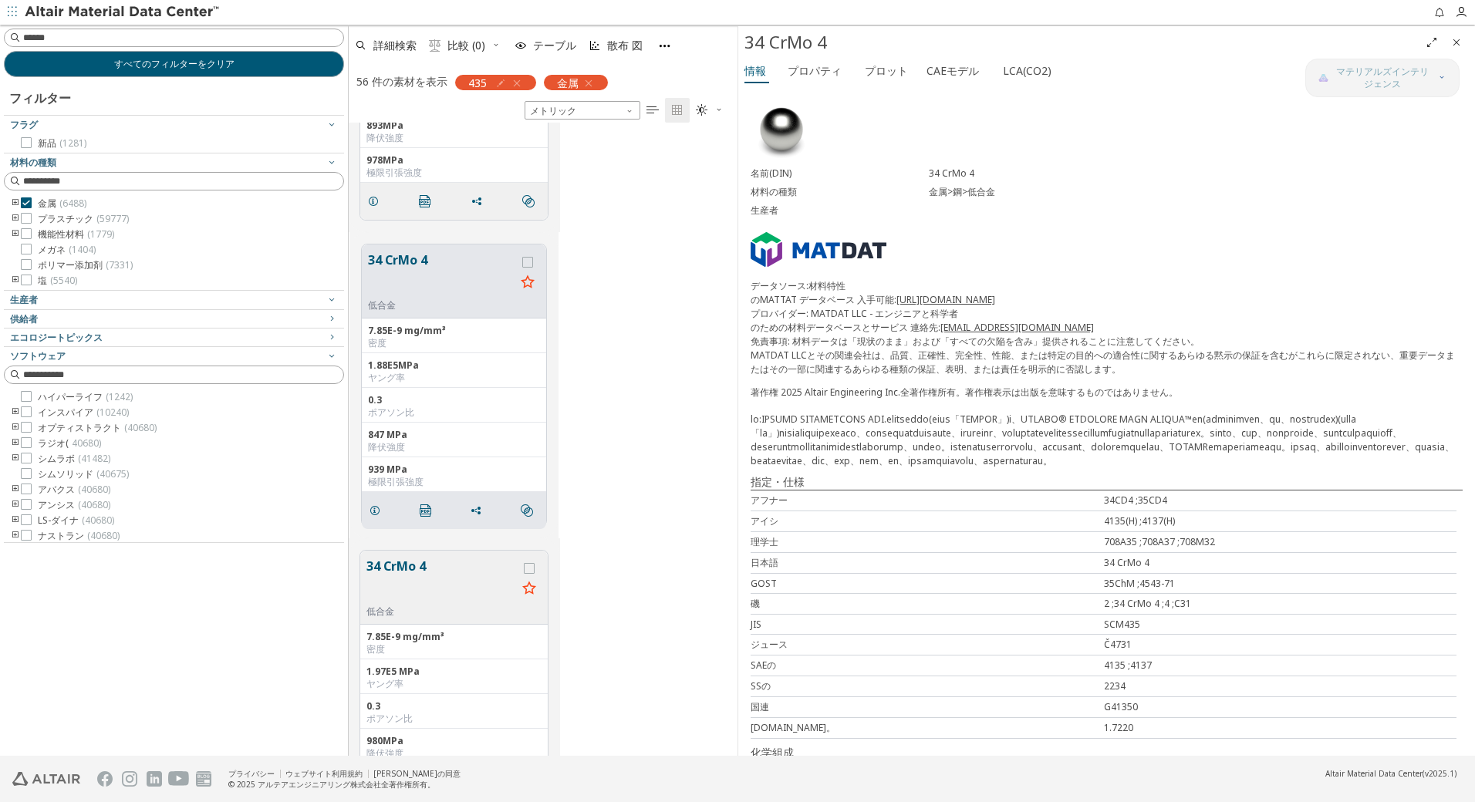
scroll to position [823, 0]
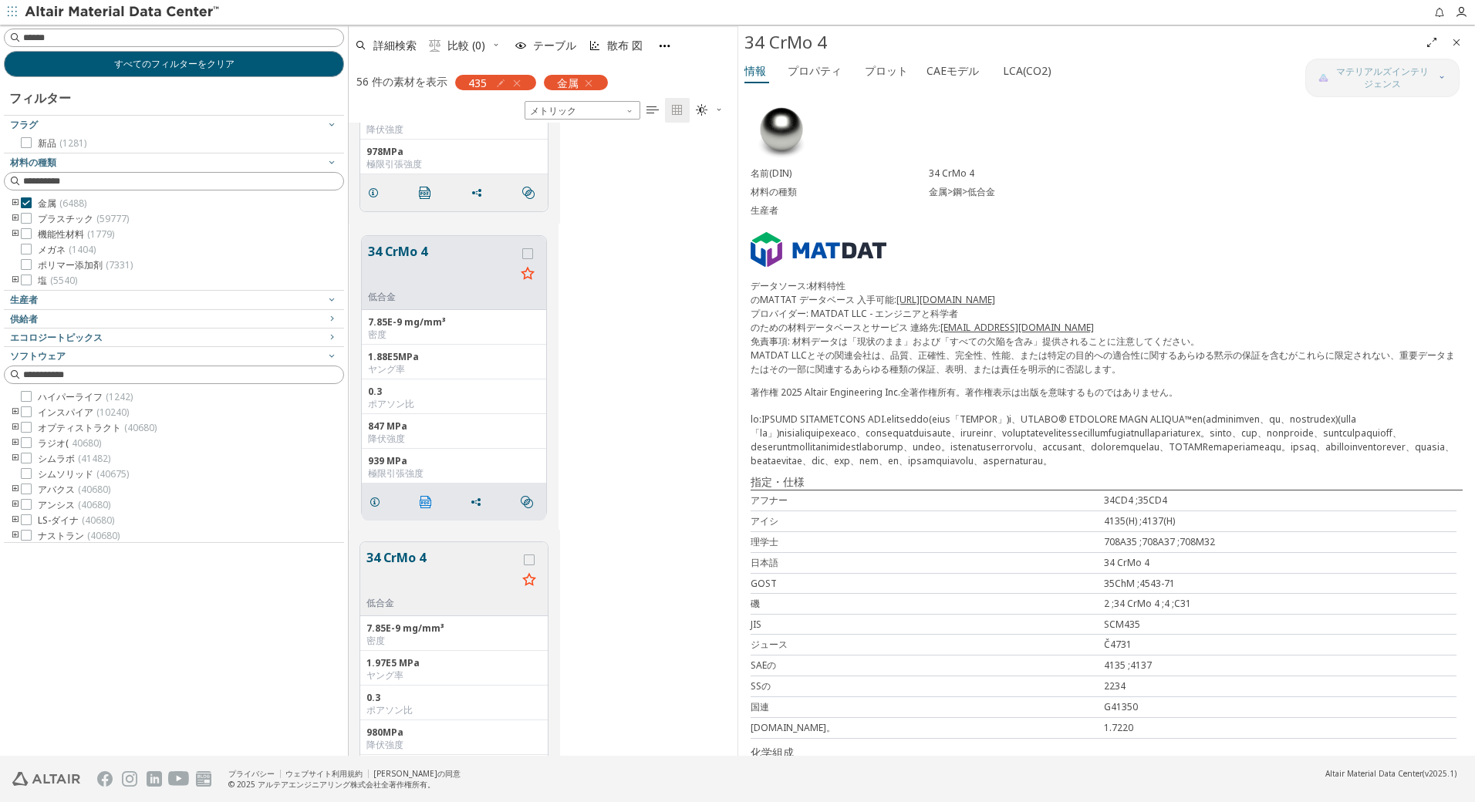
click at [431, 498] on icon "" at bounding box center [426, 502] width 12 height 12
click at [879, 70] on font "プロット" at bounding box center [886, 70] width 43 height 15
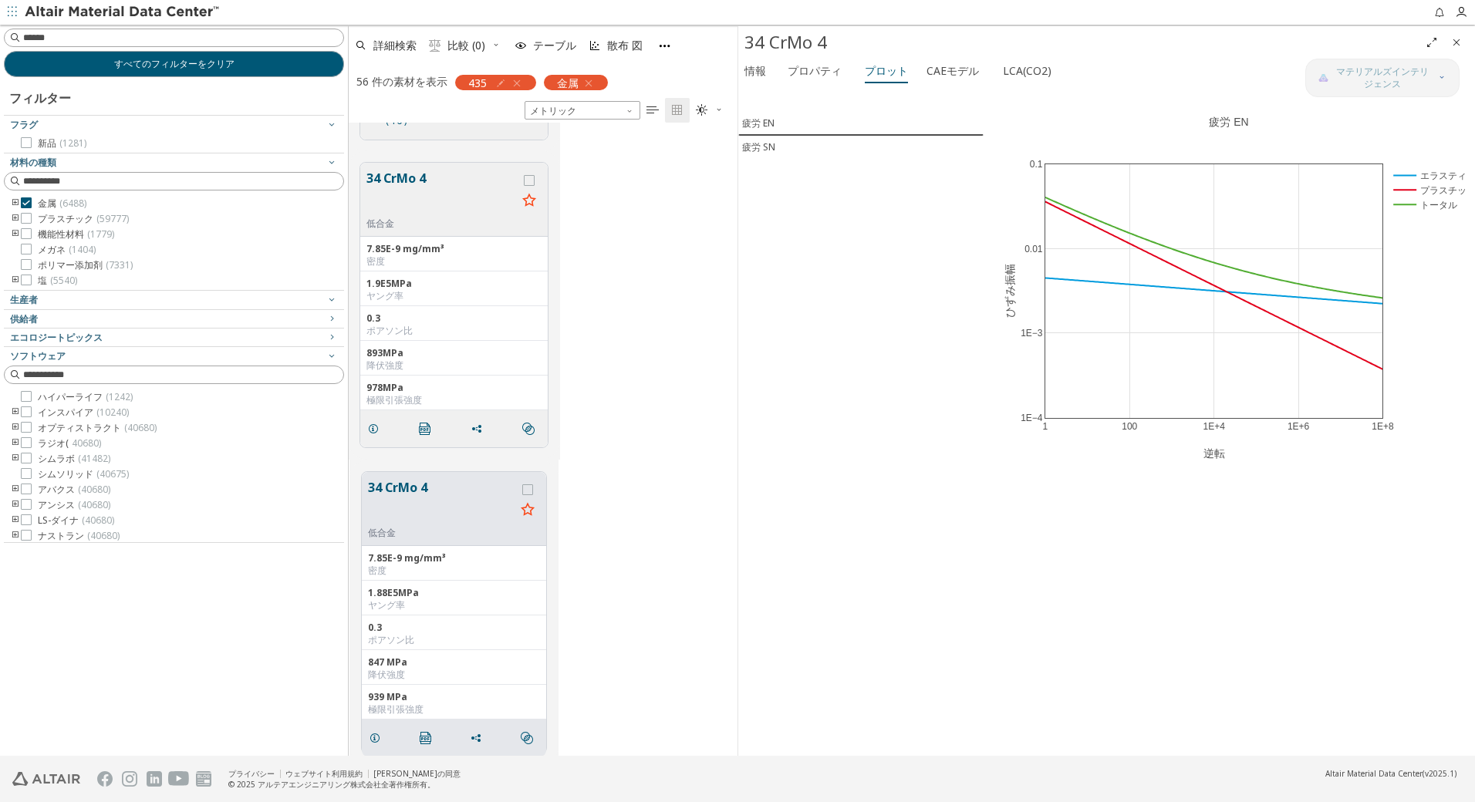
scroll to position [720, 0]
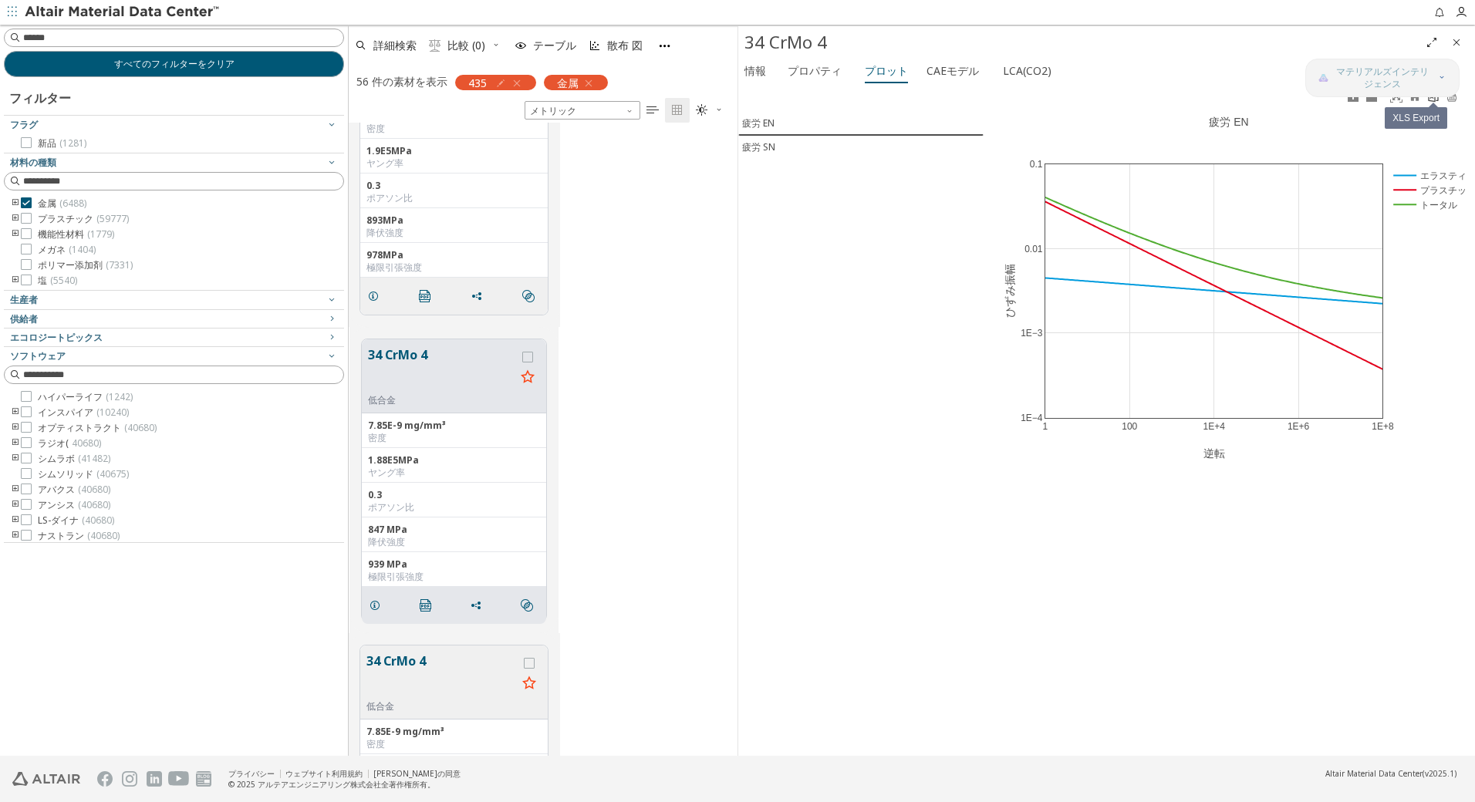
click at [1431, 103] on link at bounding box center [1433, 97] width 19 height 18
click at [759, 150] on div "疲労 SN" at bounding box center [758, 147] width 33 height 14
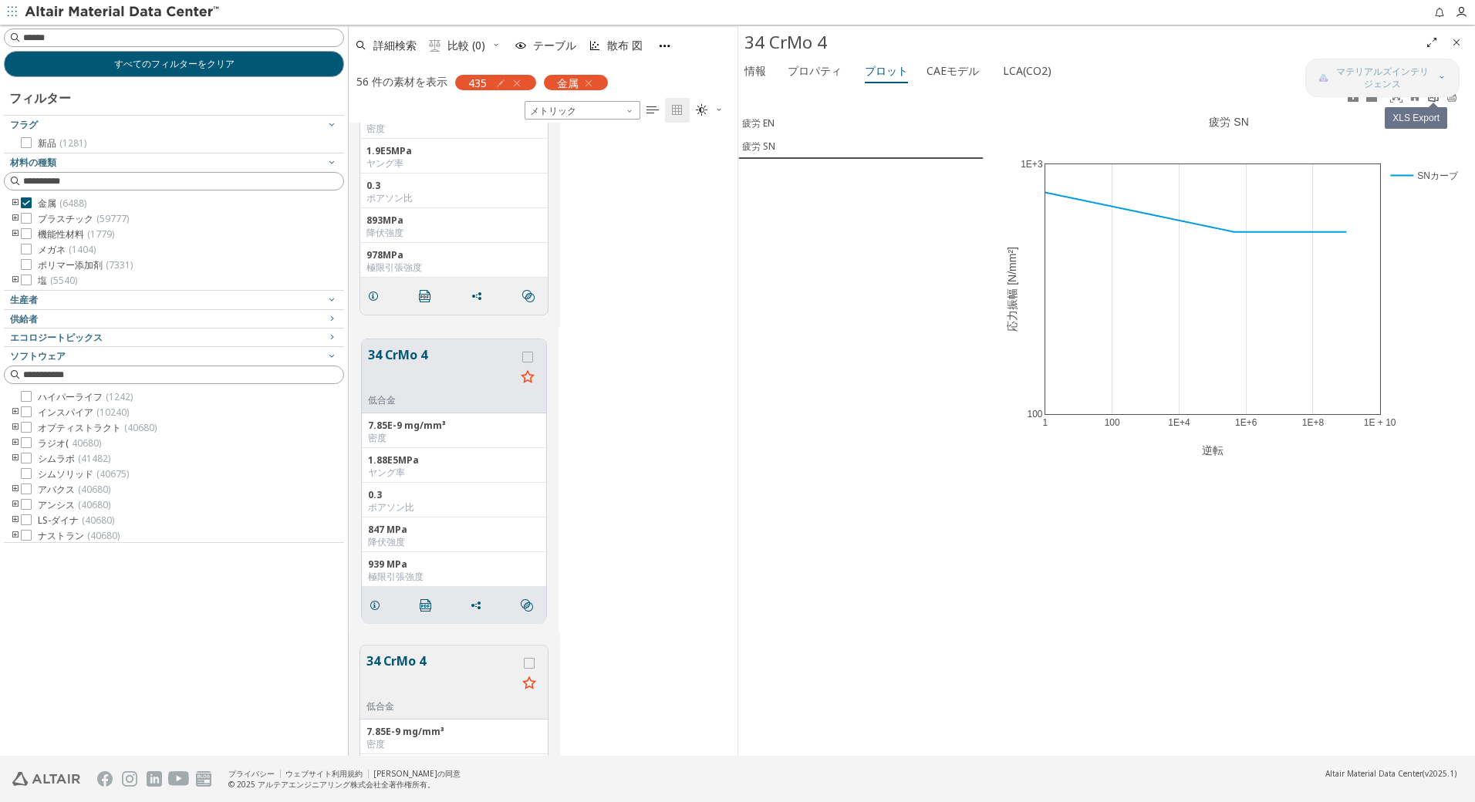
click at [1431, 102] on icon at bounding box center [1433, 96] width 12 height 12
click at [1235, 631] on div "1 100 1E+4 1E+6 1E+8 1E + 10 100 1E+3 SNカーブ 疲労 SN 逆転 応力振幅 [N/mm²]" at bounding box center [1229, 421] width 491 height 669
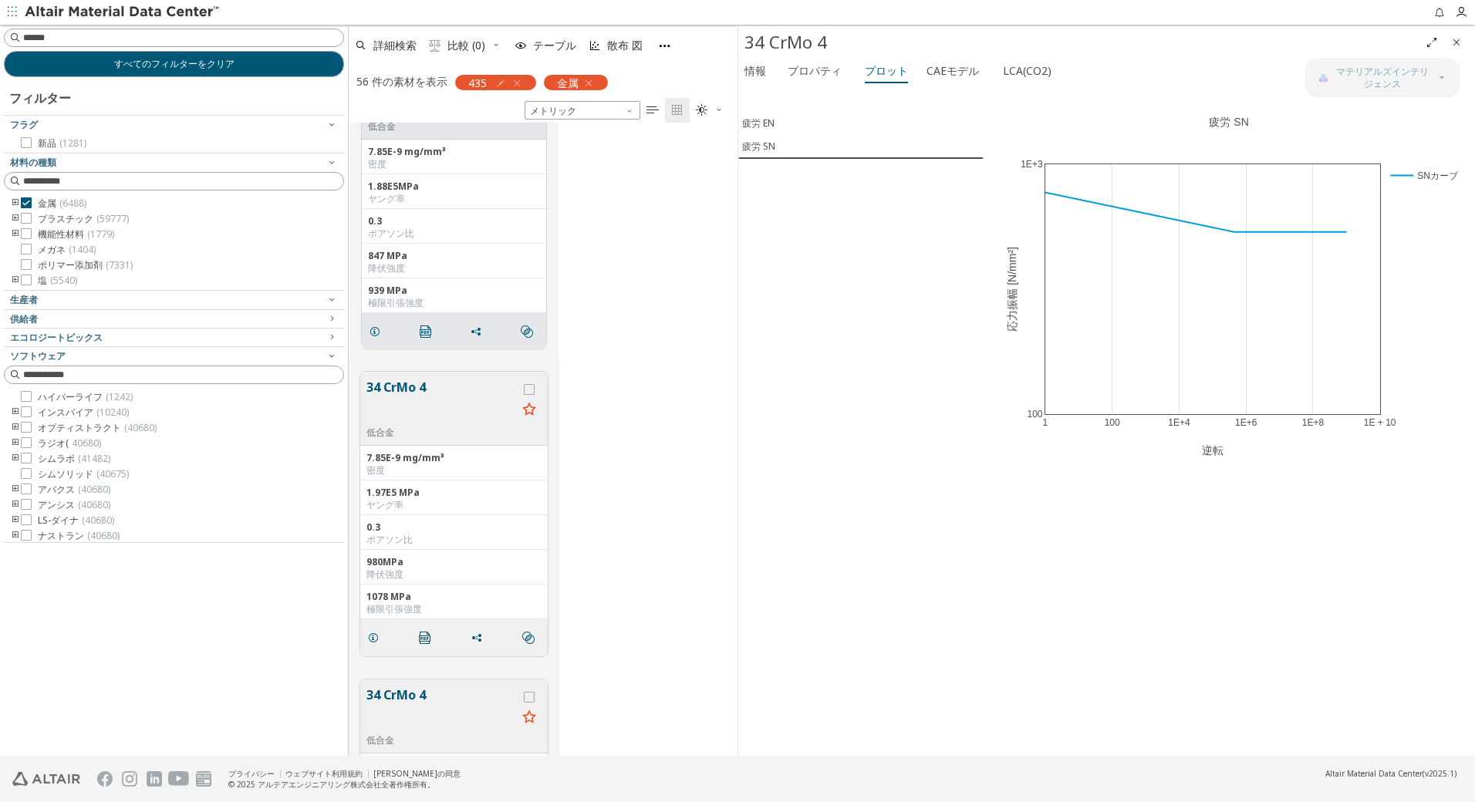
scroll to position [1028, 0]
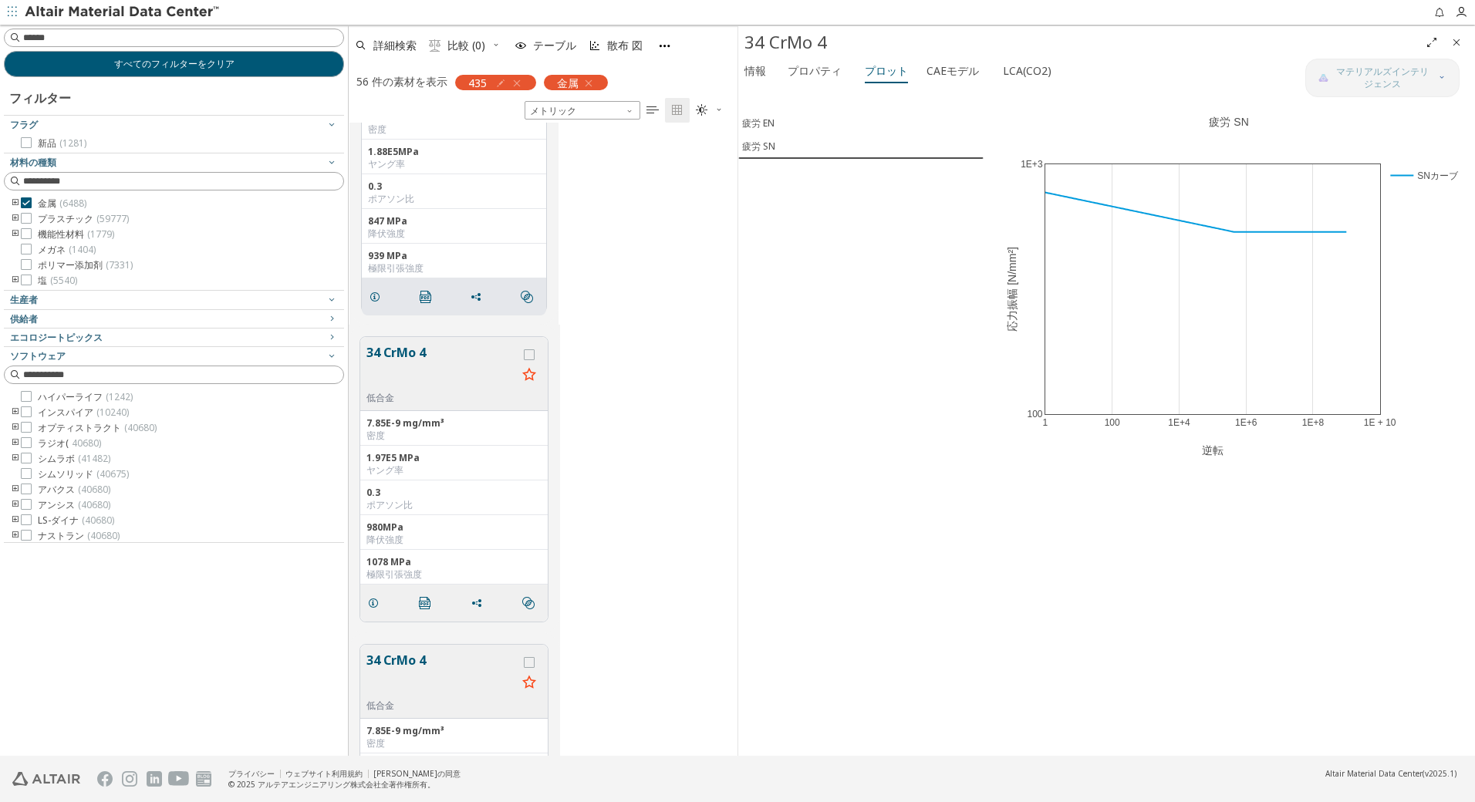
click at [446, 362] on button "34 CrMo 4" at bounding box center [441, 367] width 150 height 49
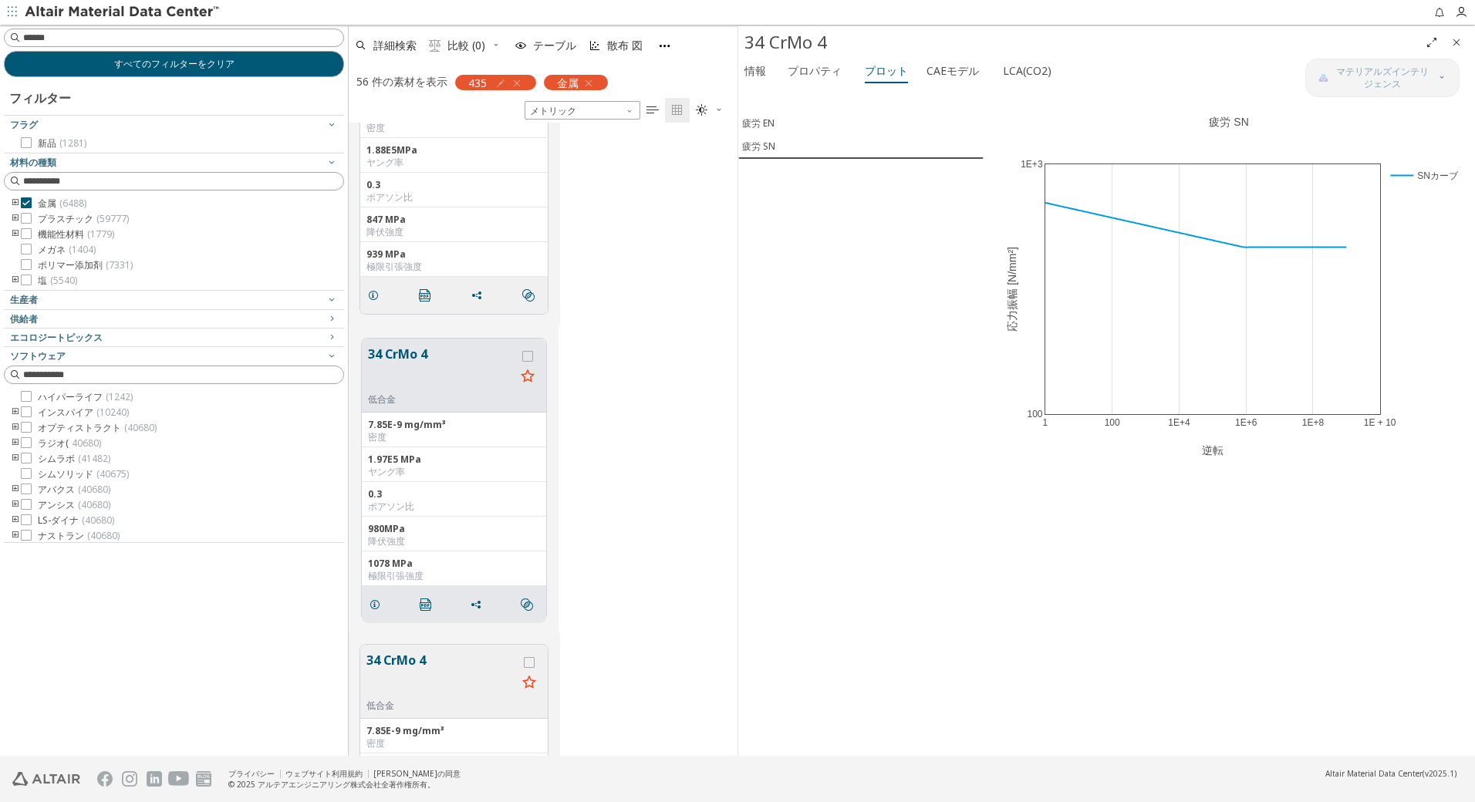
scroll to position [1027, 0]
click at [424, 605] on icon "" at bounding box center [426, 606] width 12 height 12
click at [764, 127] on div "疲労 EN" at bounding box center [758, 123] width 32 height 14
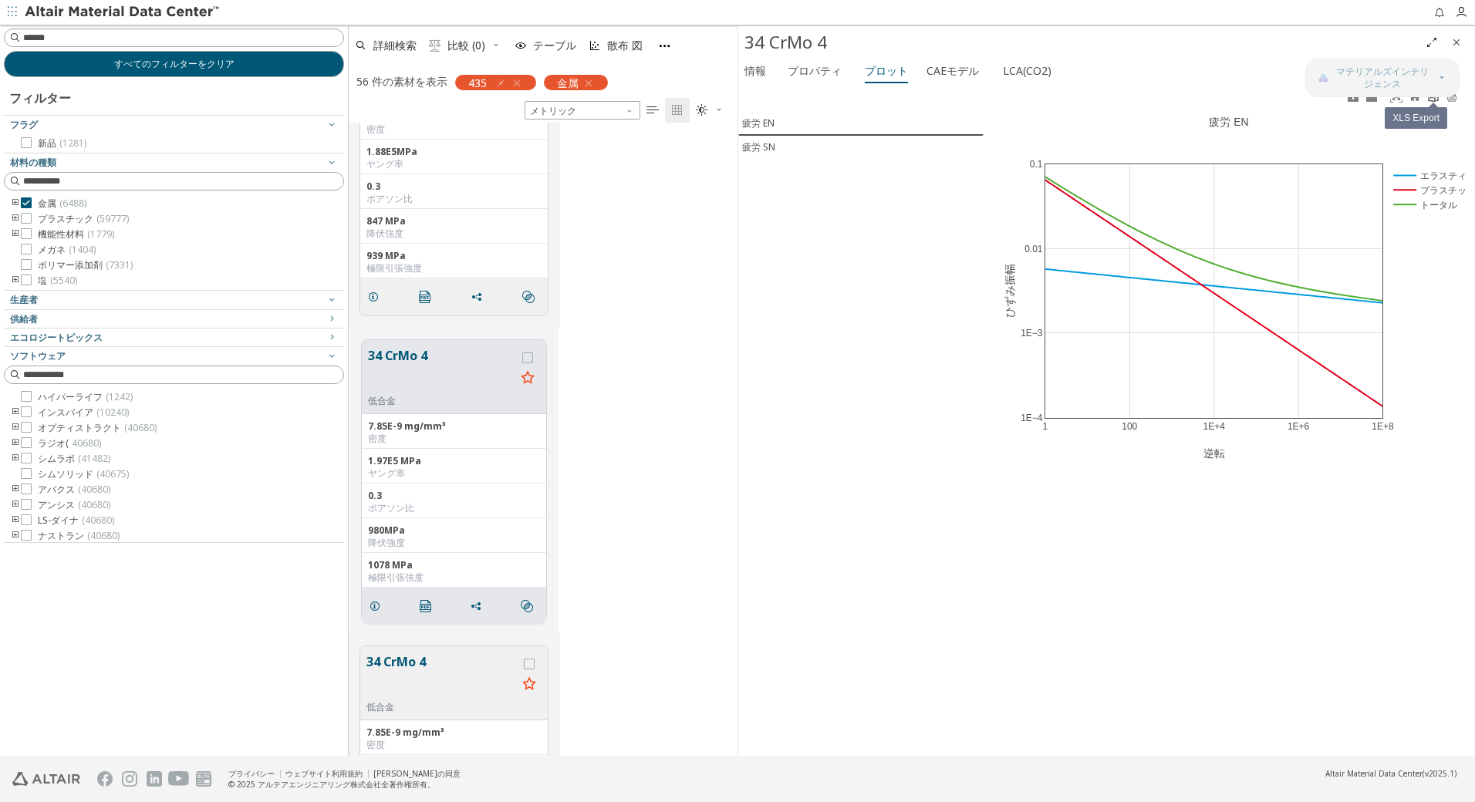
click at [1433, 100] on icon at bounding box center [1433, 96] width 12 height 12
click at [758, 146] on div "疲労 SN" at bounding box center [758, 147] width 33 height 14
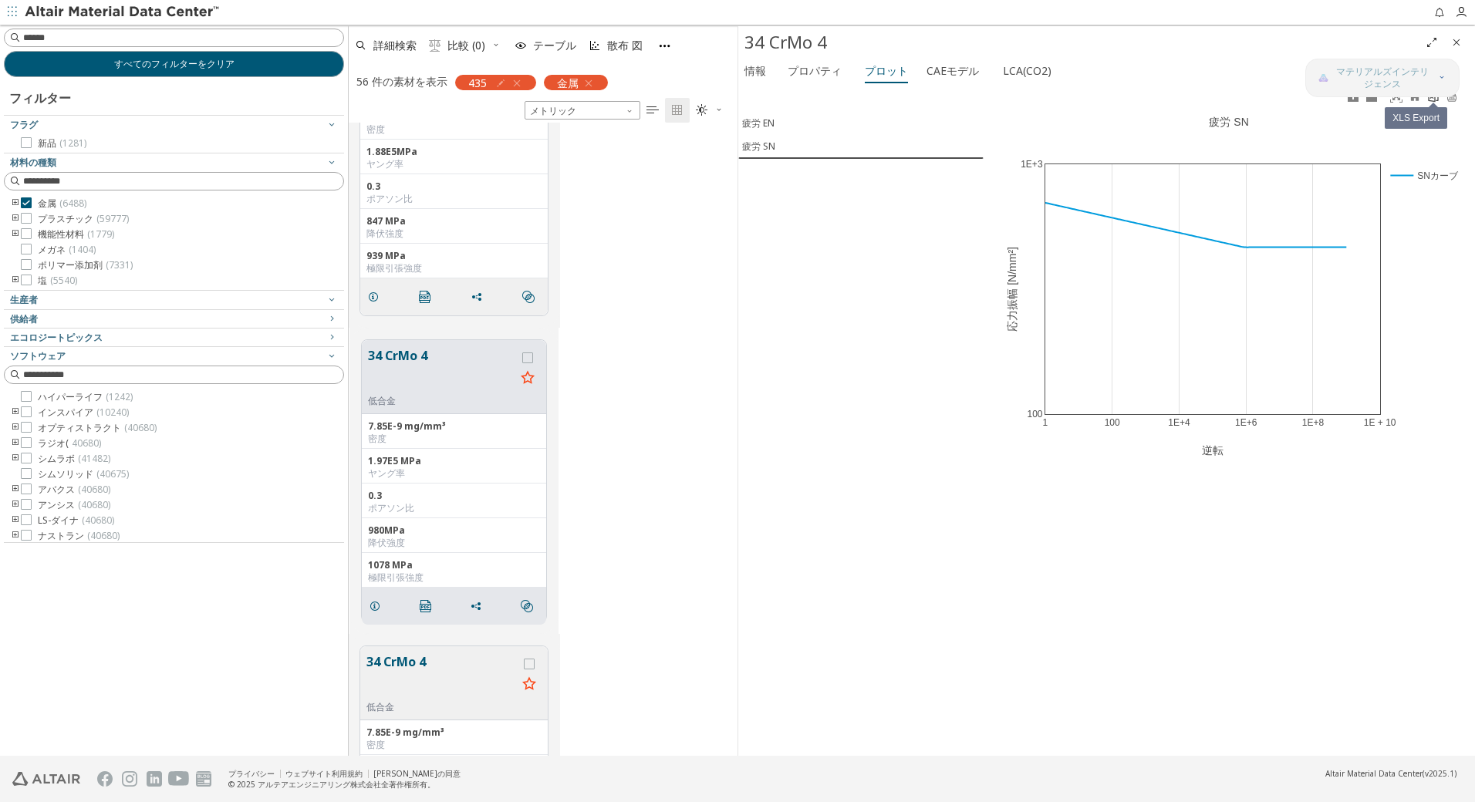
click at [1428, 103] on link at bounding box center [1433, 97] width 19 height 18
click at [624, 236] on div "34 CrMo 4 低合金 7.85E-9 mg/mm³ 密度 1.88E5MPa ヤング率 0.3 ポアソン比 847 MPa 降伏強度 939 MPa 極…" at bounding box center [543, 173] width 389 height 308
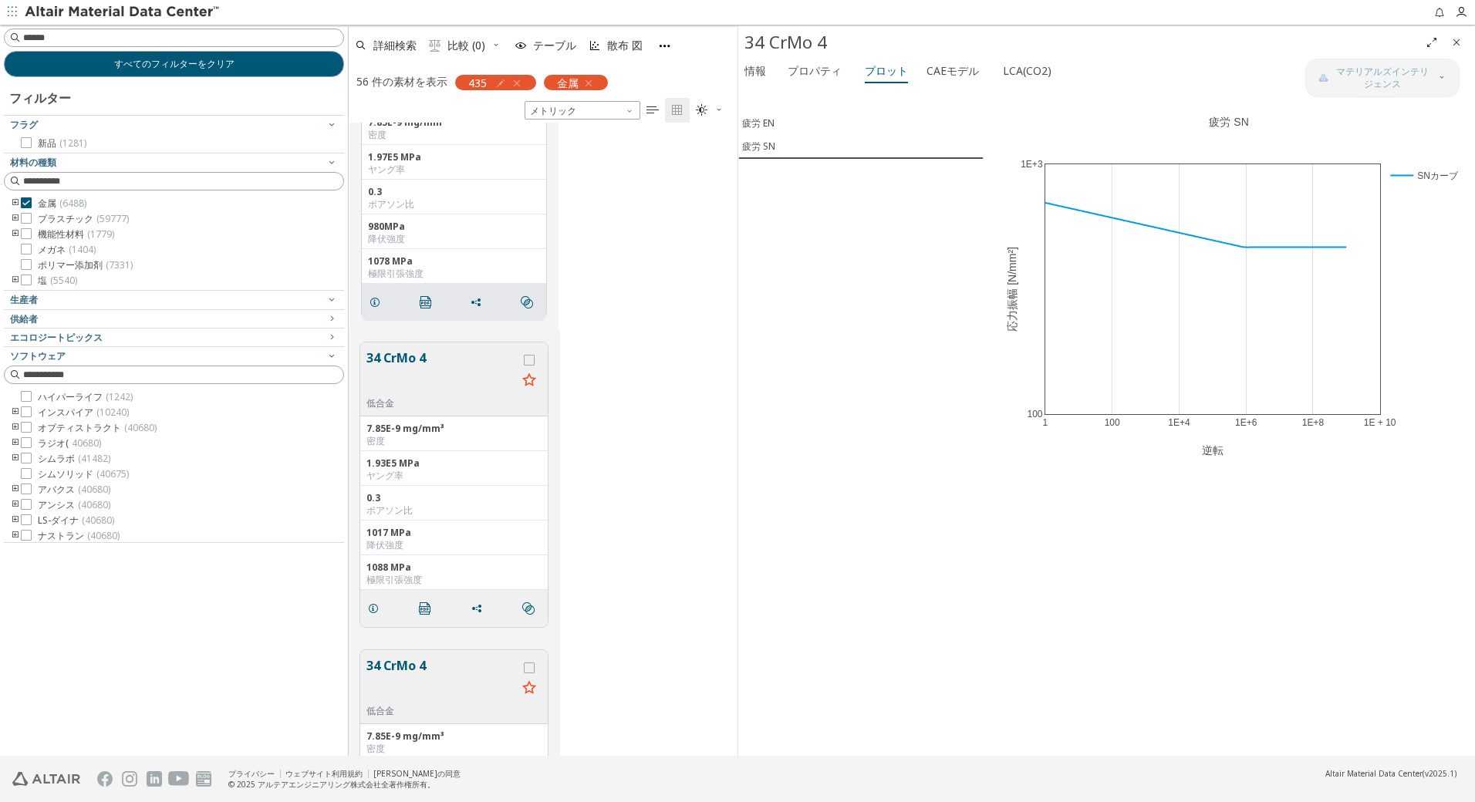
scroll to position [1335, 0]
click at [463, 376] on button "34 CrMo 4" at bounding box center [441, 368] width 150 height 49
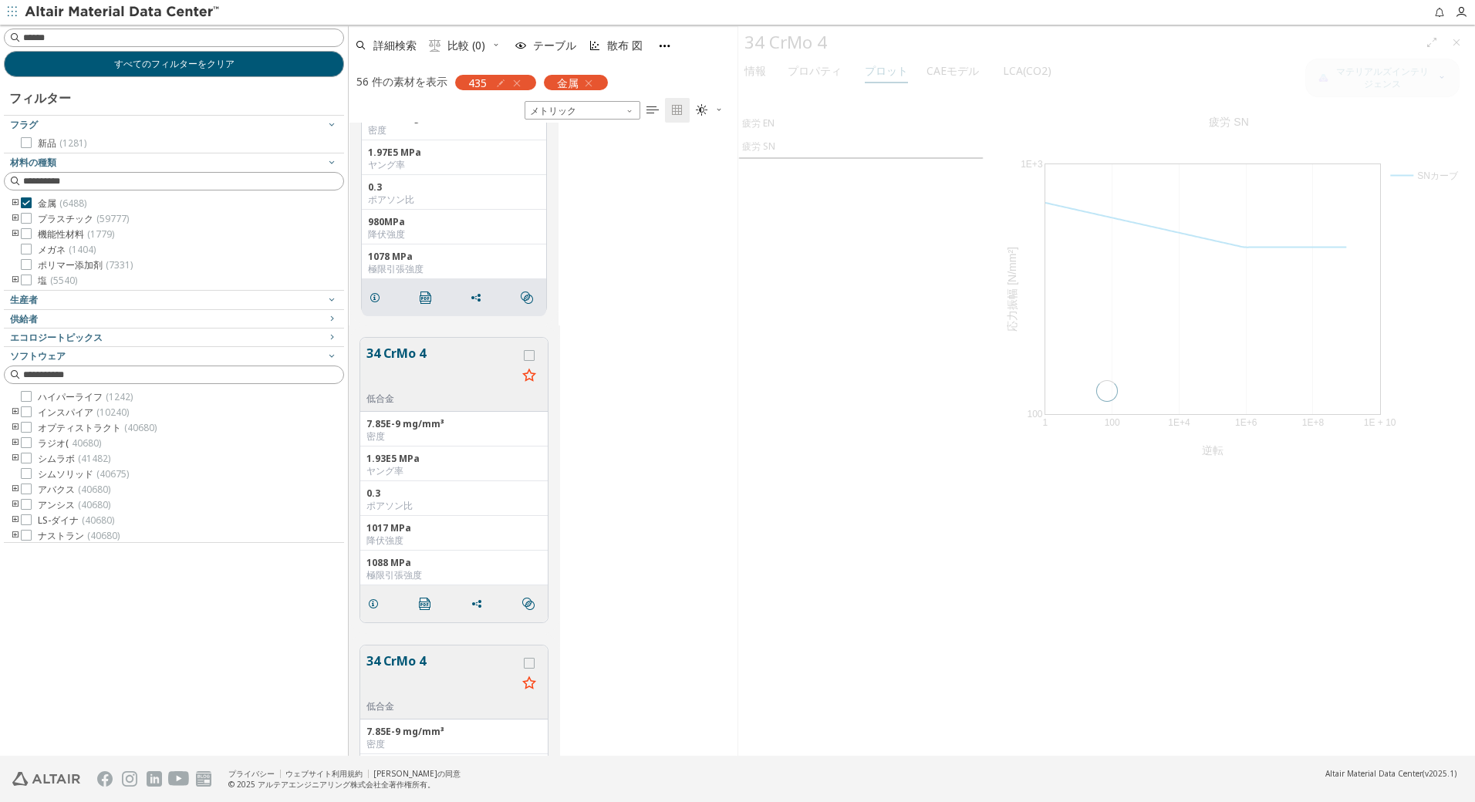
scroll to position [1334, 0]
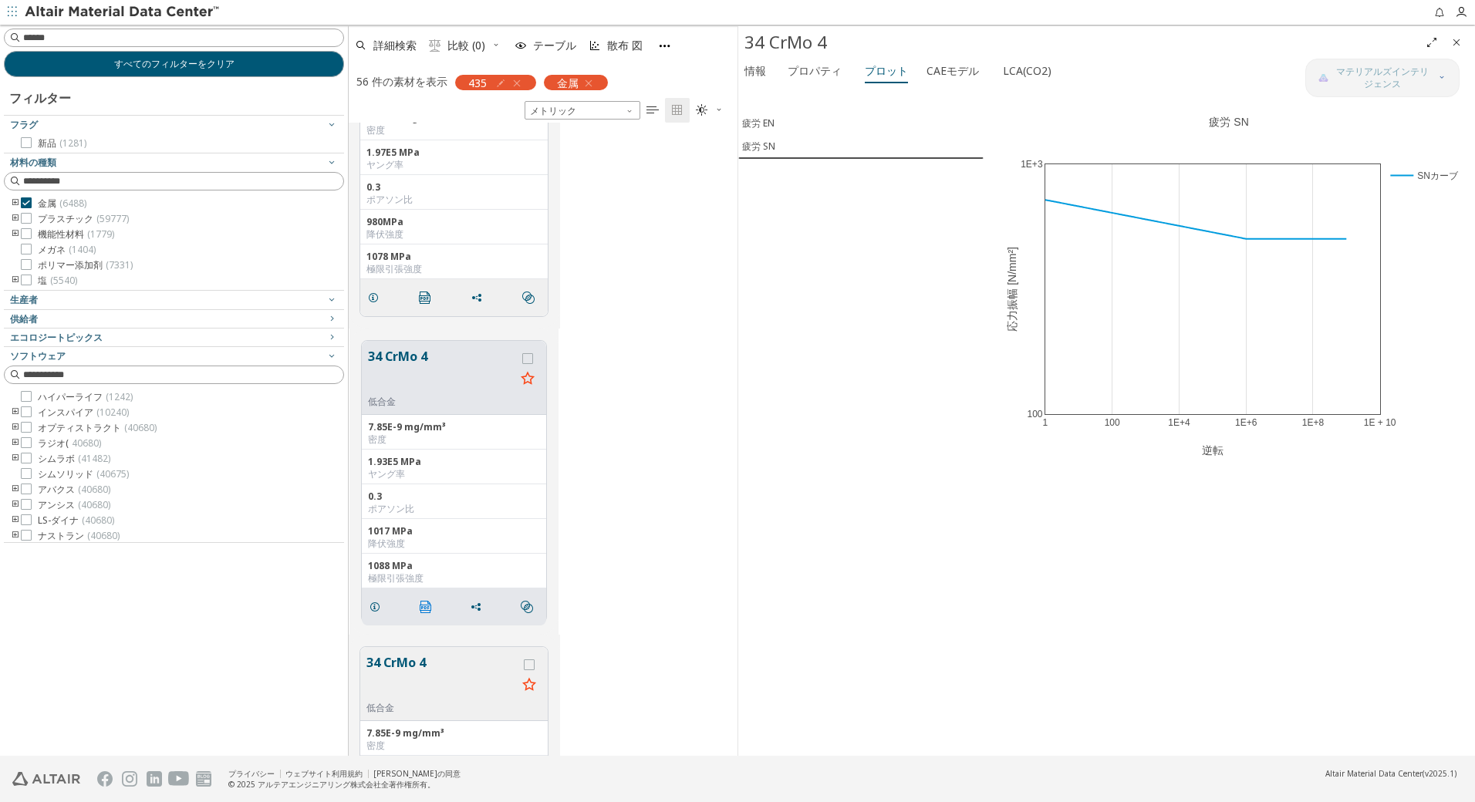
click at [430, 607] on icon "" at bounding box center [426, 607] width 12 height 12
click at [761, 121] on div "疲労 EN" at bounding box center [758, 123] width 32 height 14
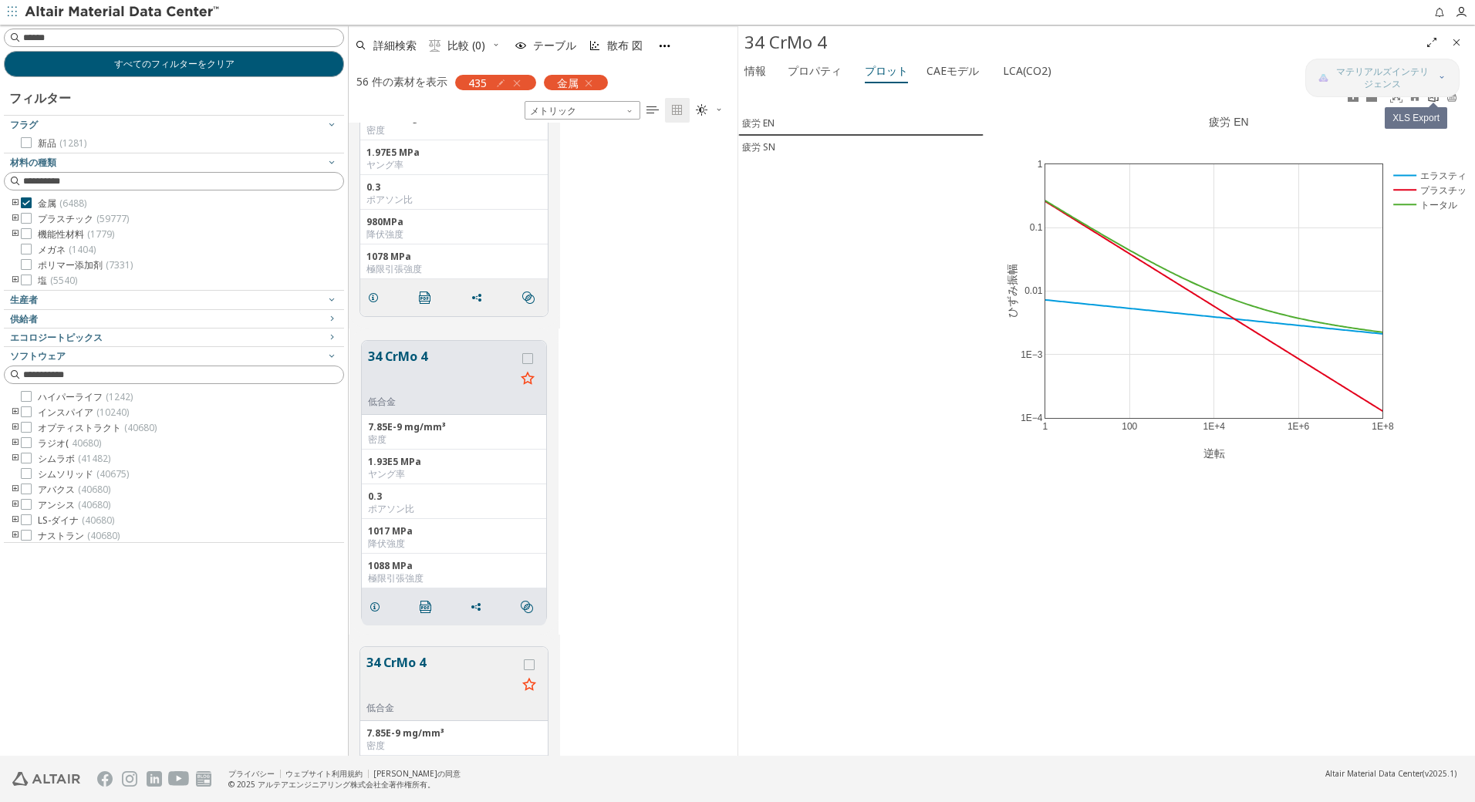
click at [1433, 103] on link at bounding box center [1433, 97] width 19 height 18
click at [778, 144] on span "疲労 SN" at bounding box center [861, 147] width 238 height 14
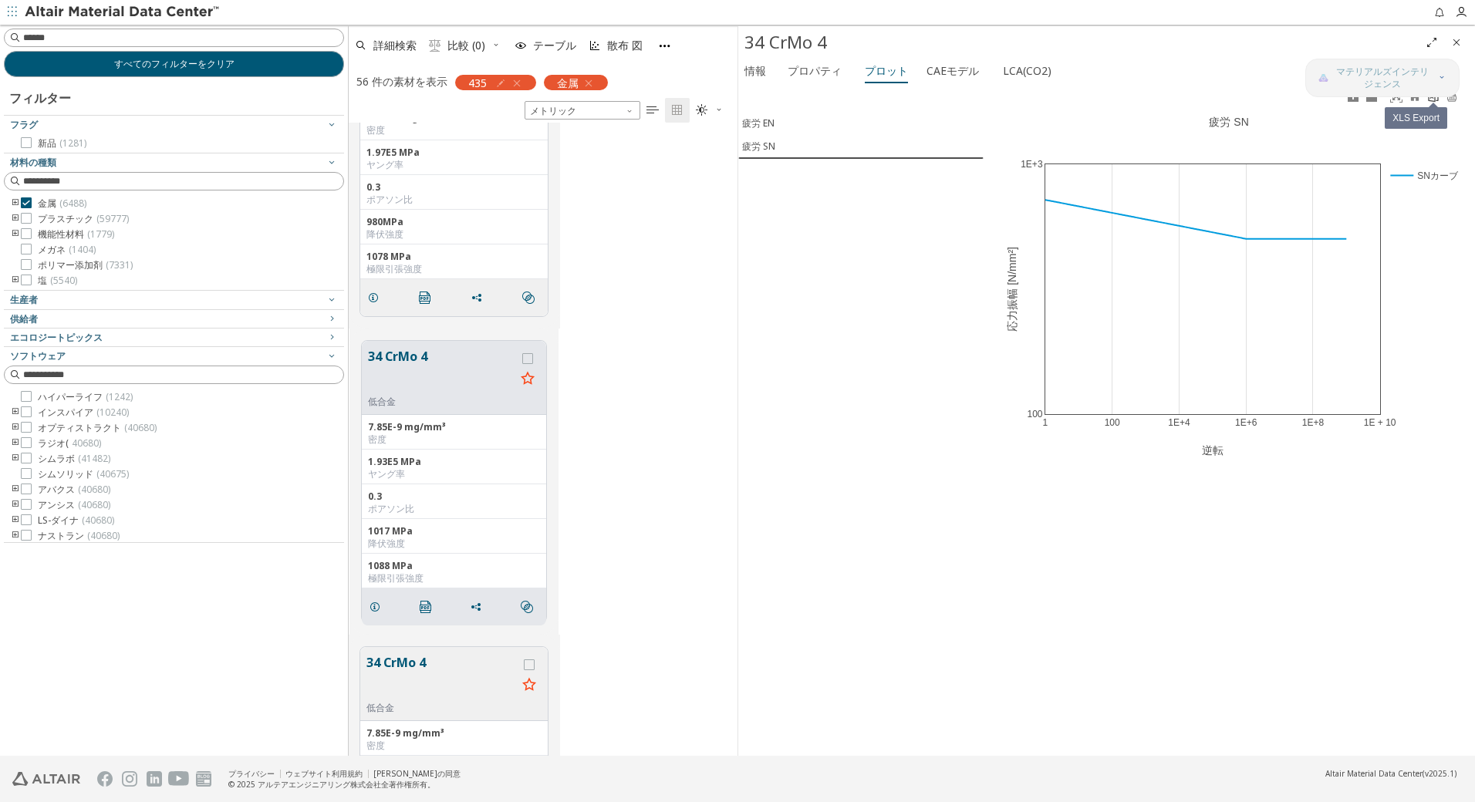
click at [1430, 102] on icon at bounding box center [1433, 96] width 12 height 12
click at [634, 235] on div "34 CrMo 4 低合金 7.85E-9 mg/mm³ 密度 1.97E5 MPa ヤング率 0.3 ポアソン比 980MPa 降伏強度 1078 MPa …" at bounding box center [543, 174] width 389 height 308
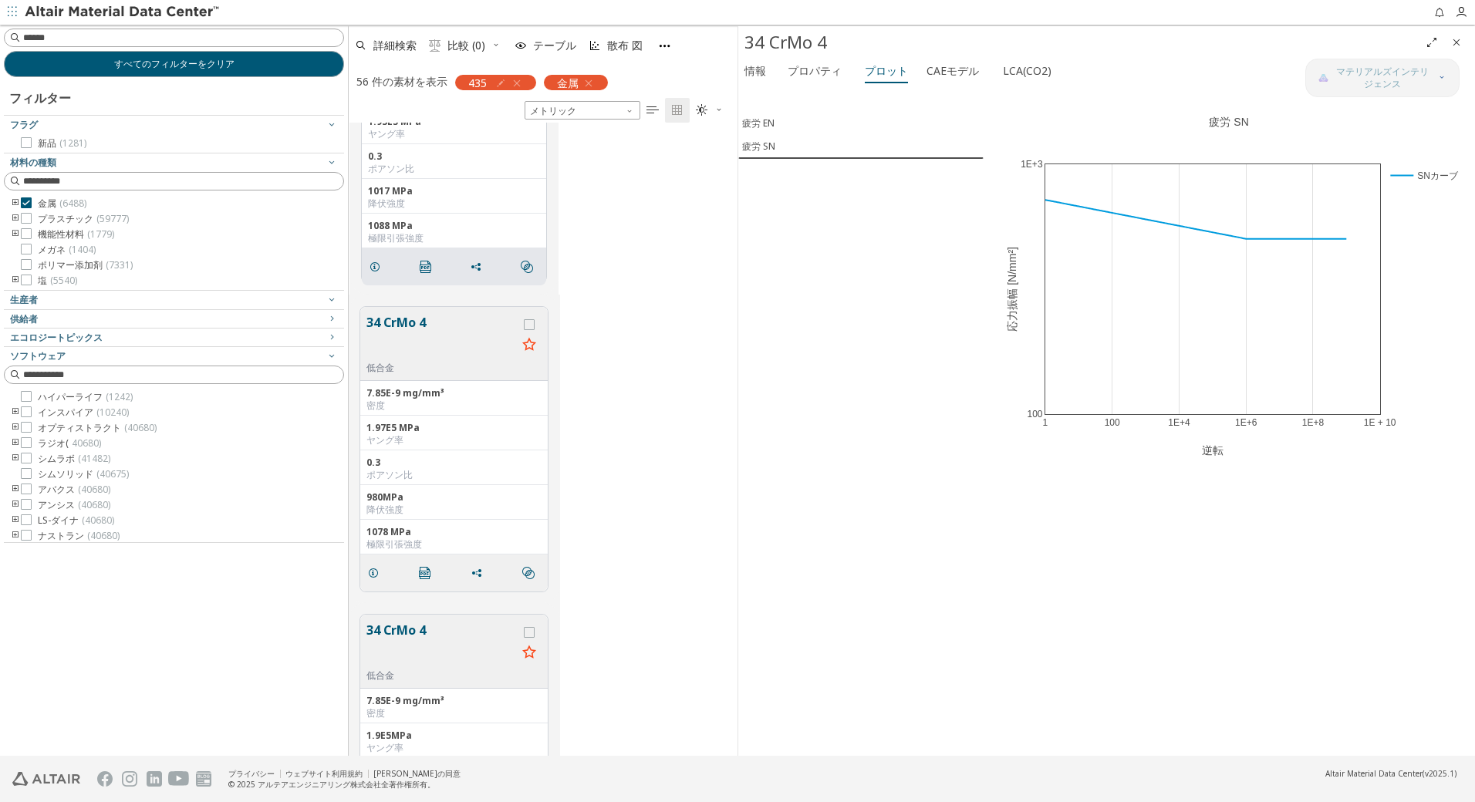
scroll to position [1694, 0]
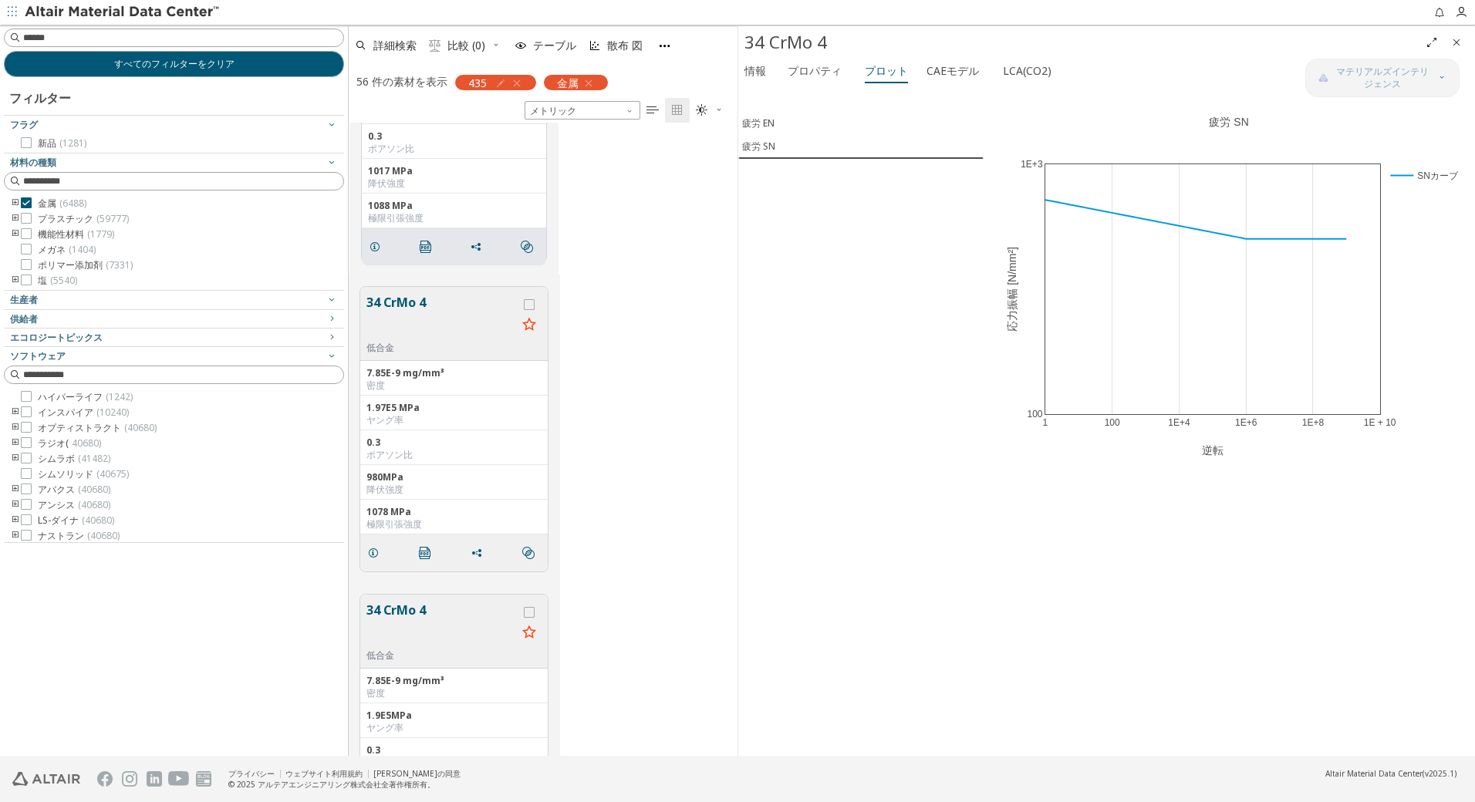
click at [471, 330] on button "34 CrMo 4" at bounding box center [441, 317] width 150 height 49
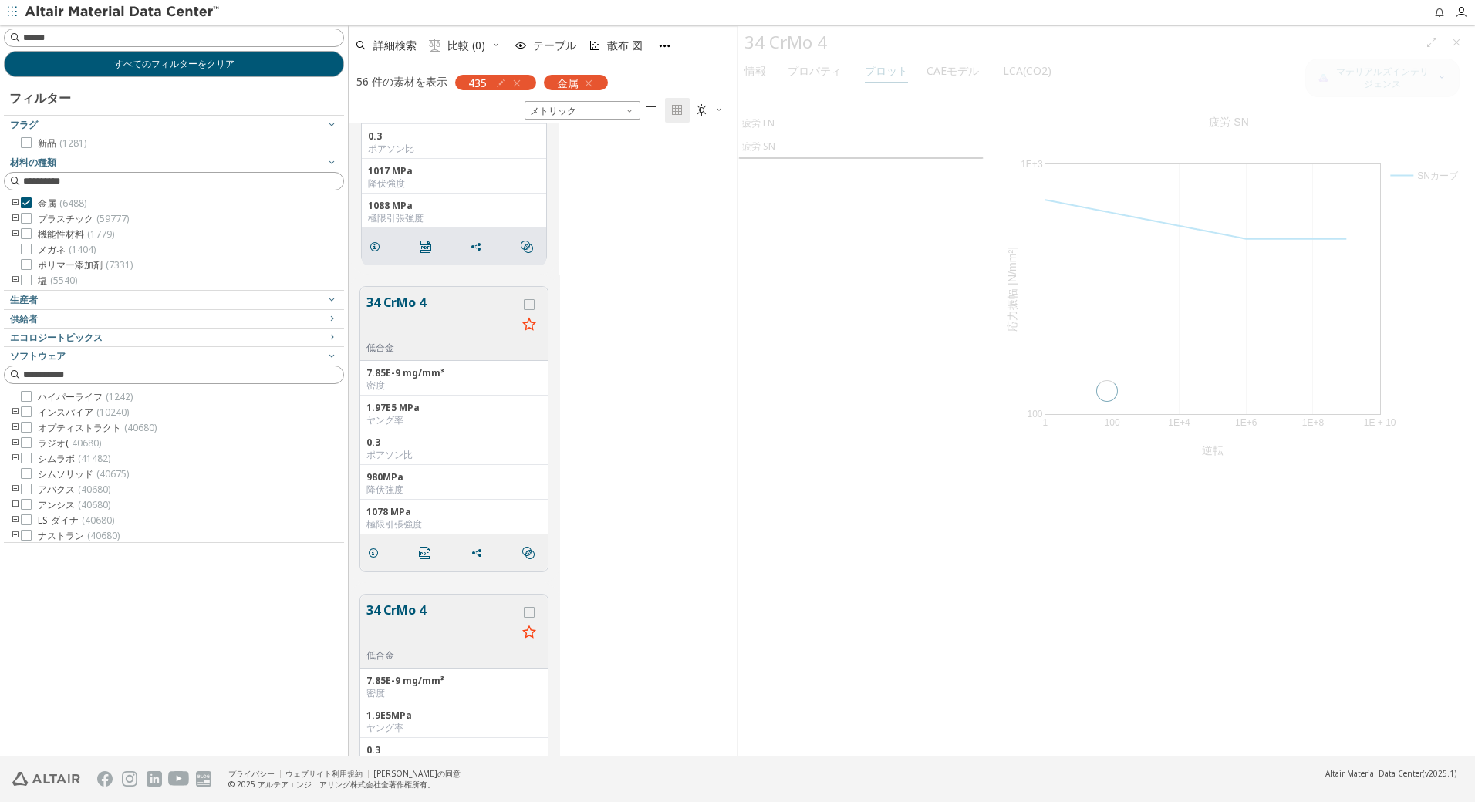
scroll to position [1693, 0]
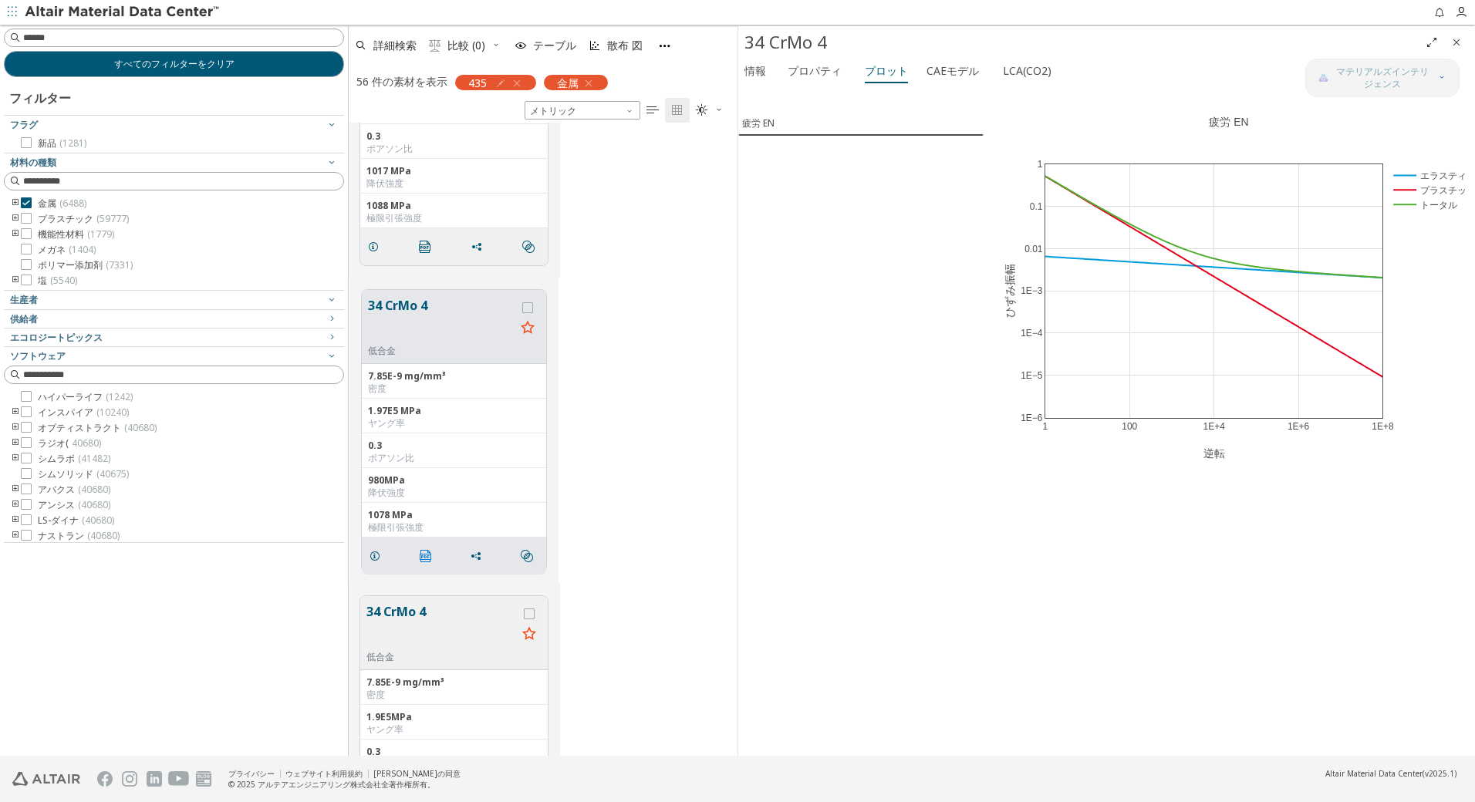
click at [422, 563] on span "" at bounding box center [429, 556] width 25 height 29
drag, startPoint x: 1415, startPoint y: 123, endPoint x: 1428, endPoint y: 119, distance: 13.9
click at [1415, 123] on div "1 100 1E+4 1E+6 1E+8 1E−6 1E−5 1E−4 1E−3 0.01 0.1 1 エラスティック プラスチック トータル 疲労 EN 逆…" at bounding box center [1229, 283] width 491 height 393
click at [1430, 103] on link at bounding box center [1433, 97] width 19 height 18
click at [643, 238] on div "34 CrMo 4 低合金 7.85E-9 mg/mm³ 密度 1.93E5 MPa ヤング率 0.3 ポアソン比 1017 MPa 降伏強度 1088 MP…" at bounding box center [543, 123] width 389 height 308
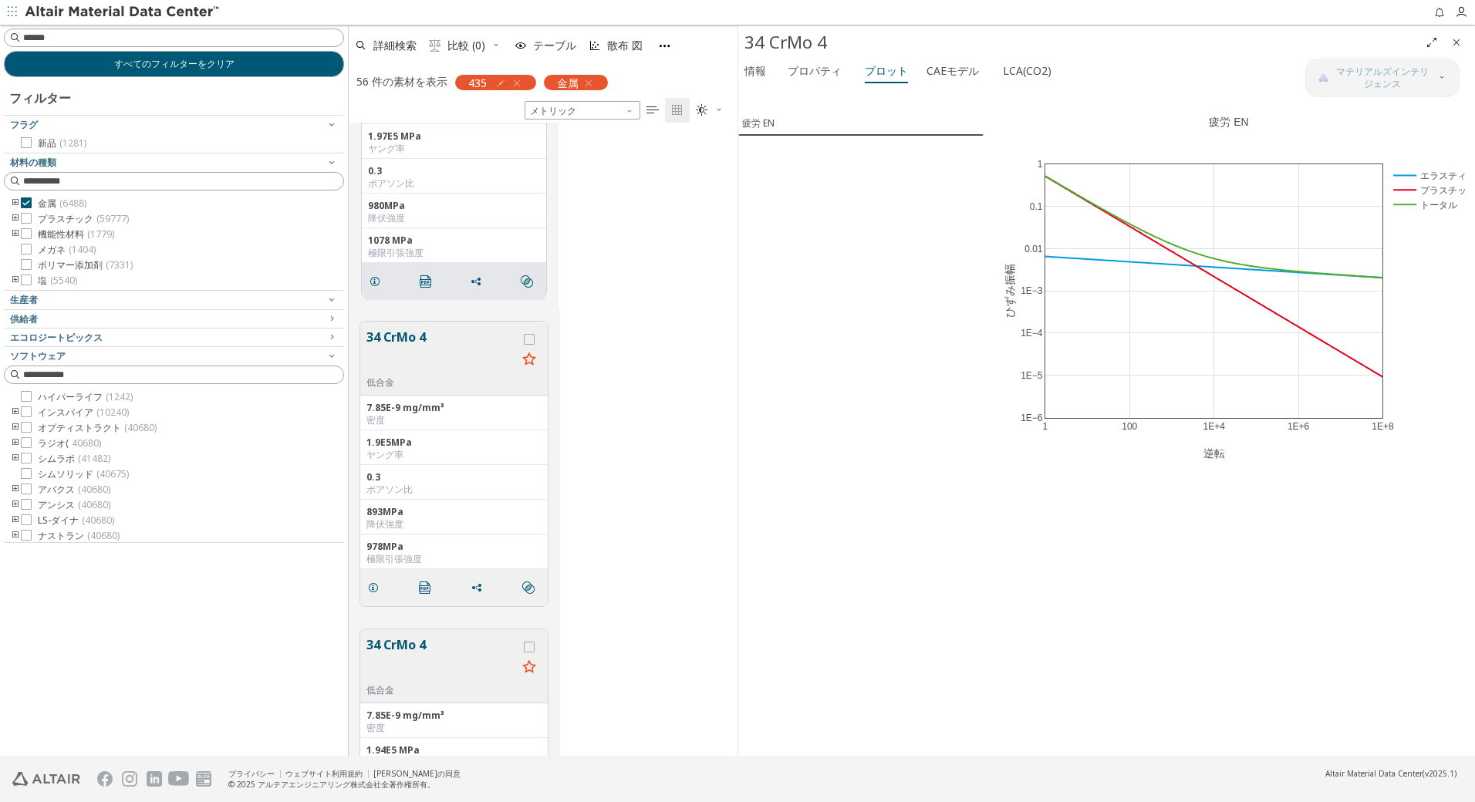
scroll to position [1976, 0]
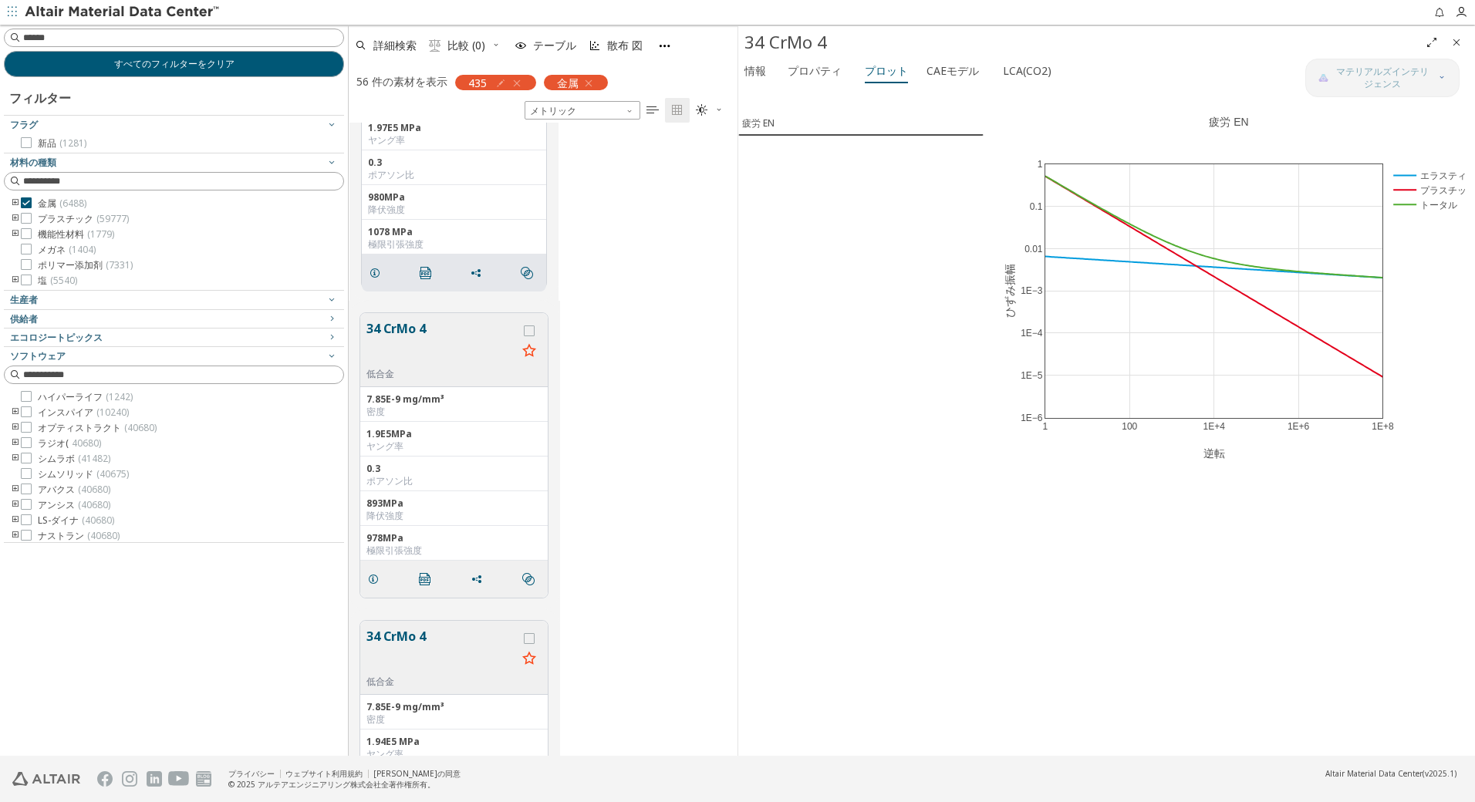
click at [467, 346] on button "34 CrMo 4" at bounding box center [441, 343] width 150 height 49
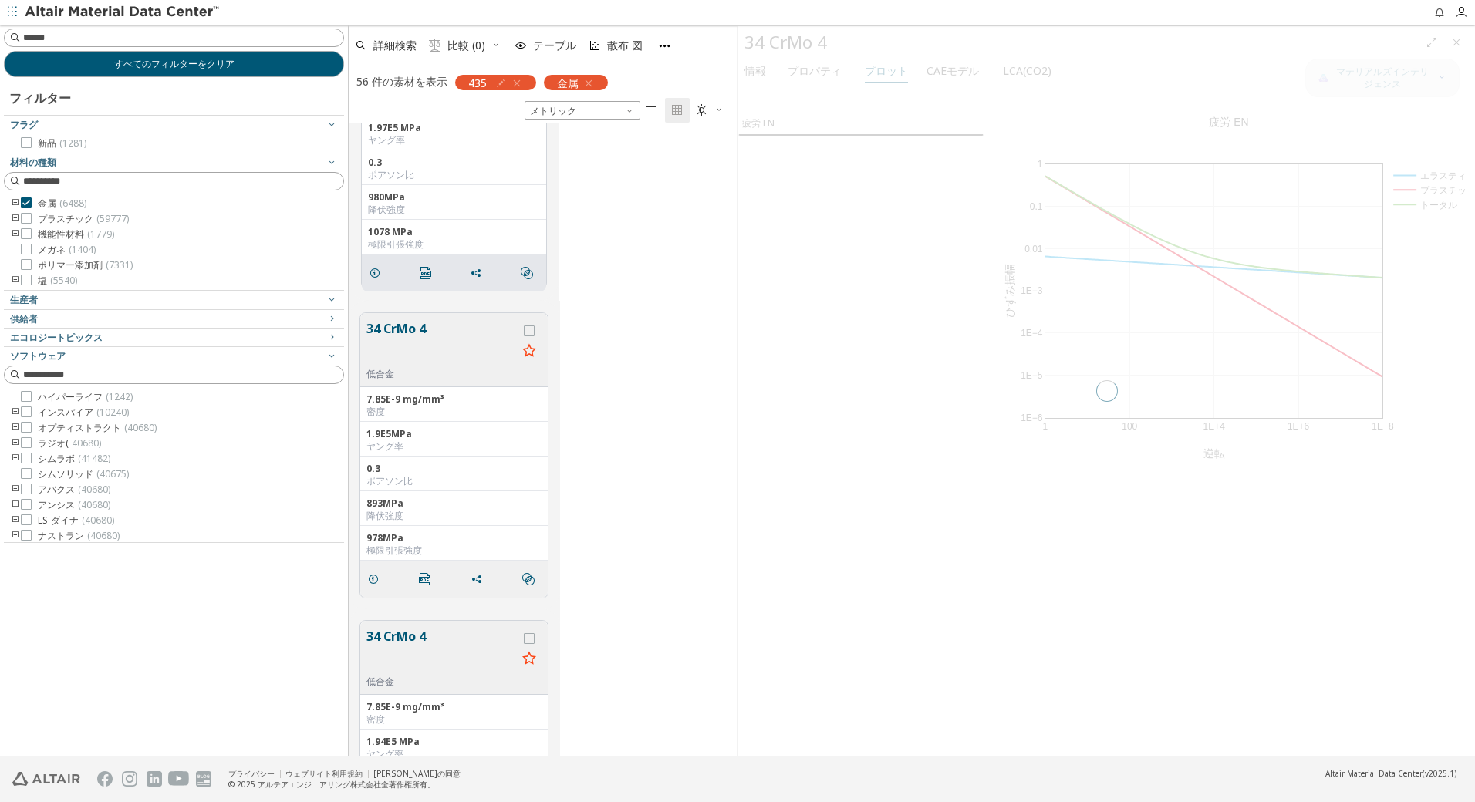
scroll to position [1974, 0]
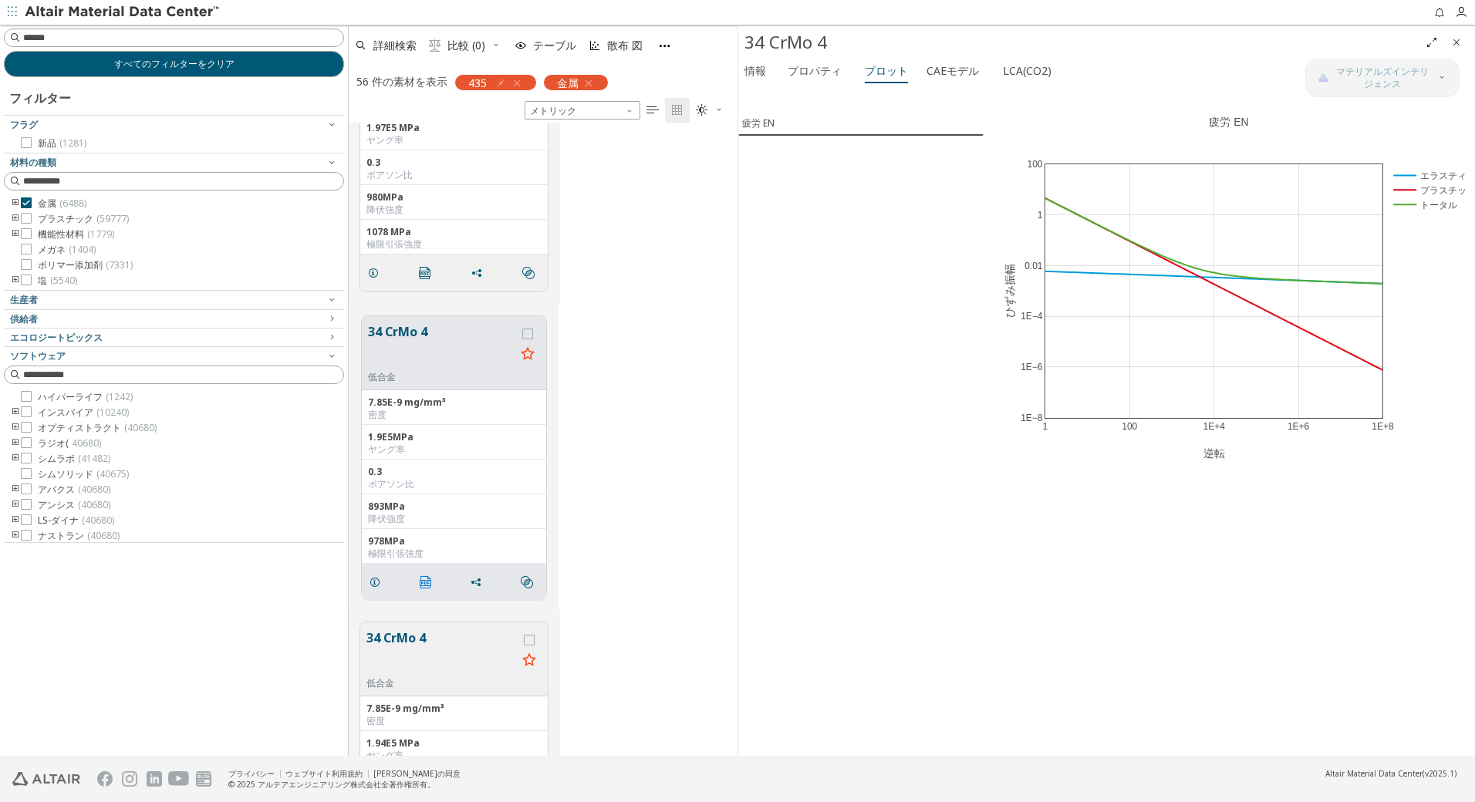
click at [427, 582] on icon "" at bounding box center [426, 582] width 12 height 12
click at [1432, 99] on icon at bounding box center [1433, 96] width 12 height 12
click at [667, 229] on div "34 CrMo 4 低合金 7.85E-9 mg/mm³ 密度 1.97E5 MPa ヤング率 0.3 ポアソン比 980MPa 降伏強度 1078 MPa …" at bounding box center [543, 149] width 389 height 308
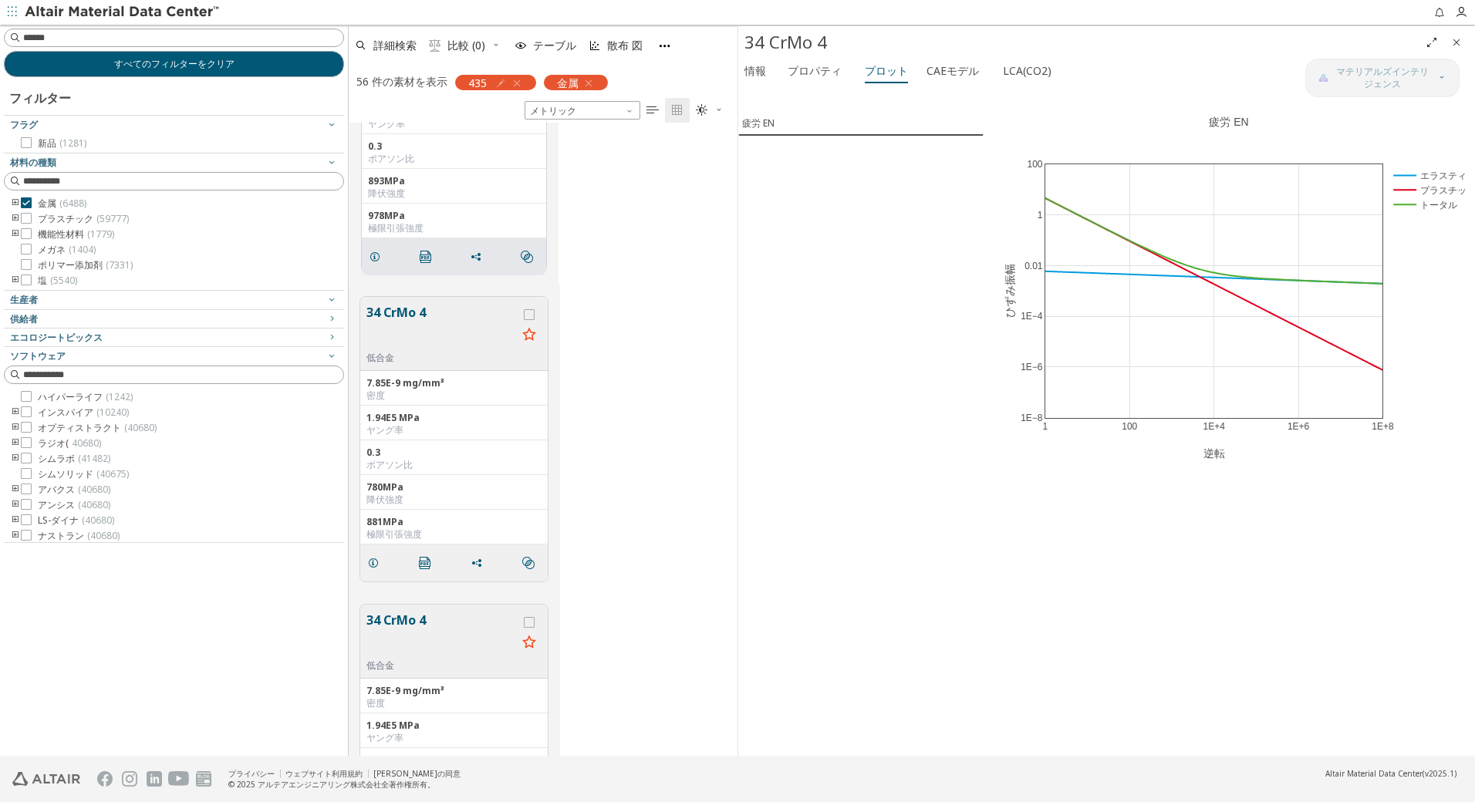
scroll to position [2308, 0]
click at [451, 325] on button "34 CrMo 4" at bounding box center [441, 319] width 150 height 49
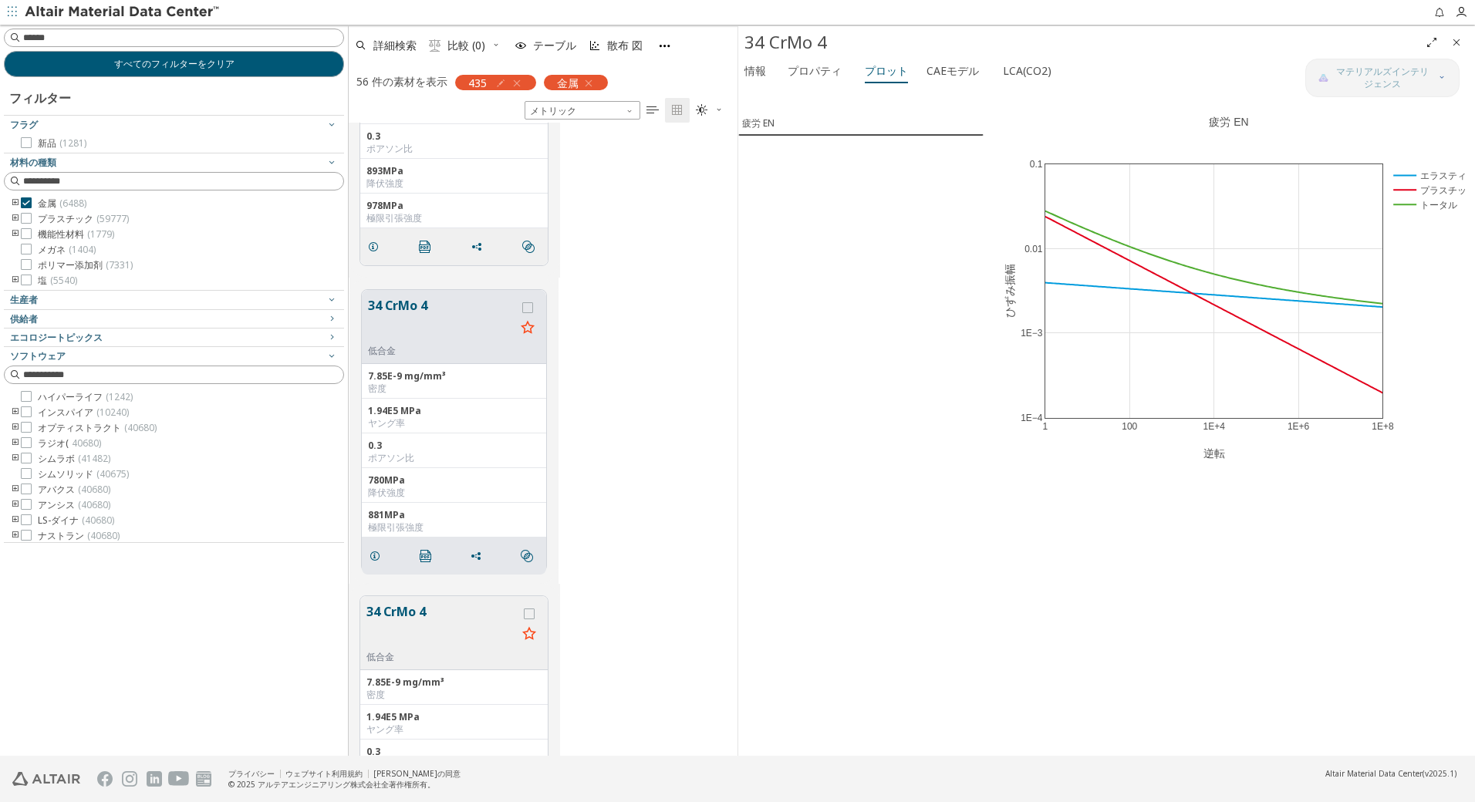
scroll to position [2307, 0]
click at [421, 554] on icon "" at bounding box center [426, 558] width 12 height 12
click at [1433, 97] on icon at bounding box center [1433, 96] width 12 height 12
click at [647, 201] on div "34 CrMo 4 低合金 7.85E-9 mg/mm³ 密度 1.9E5MPa ヤング率 0.3 ポアソン比 893MPa 降伏強度 978MPa 極限引張…" at bounding box center [543, 125] width 389 height 308
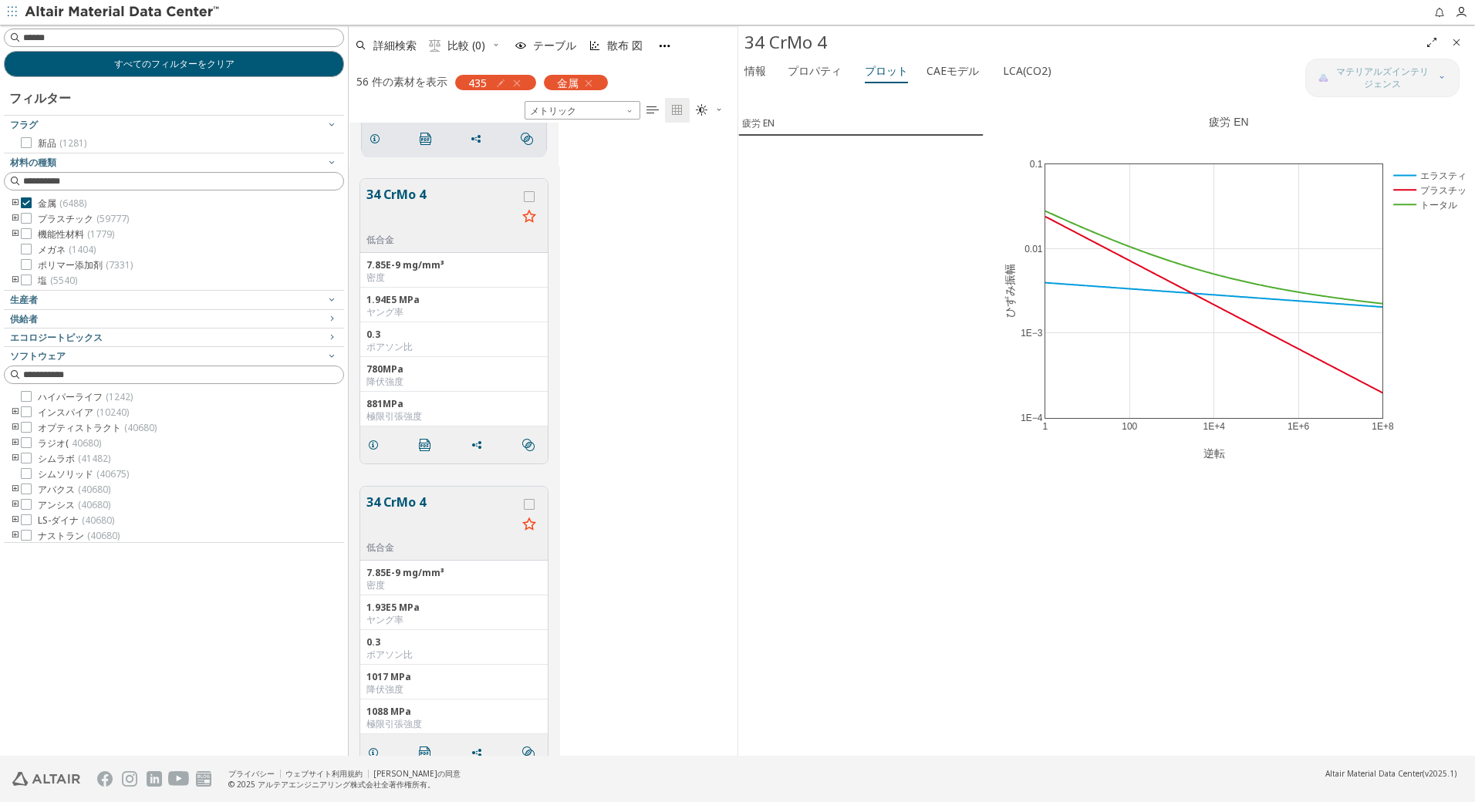
scroll to position [2770, 0]
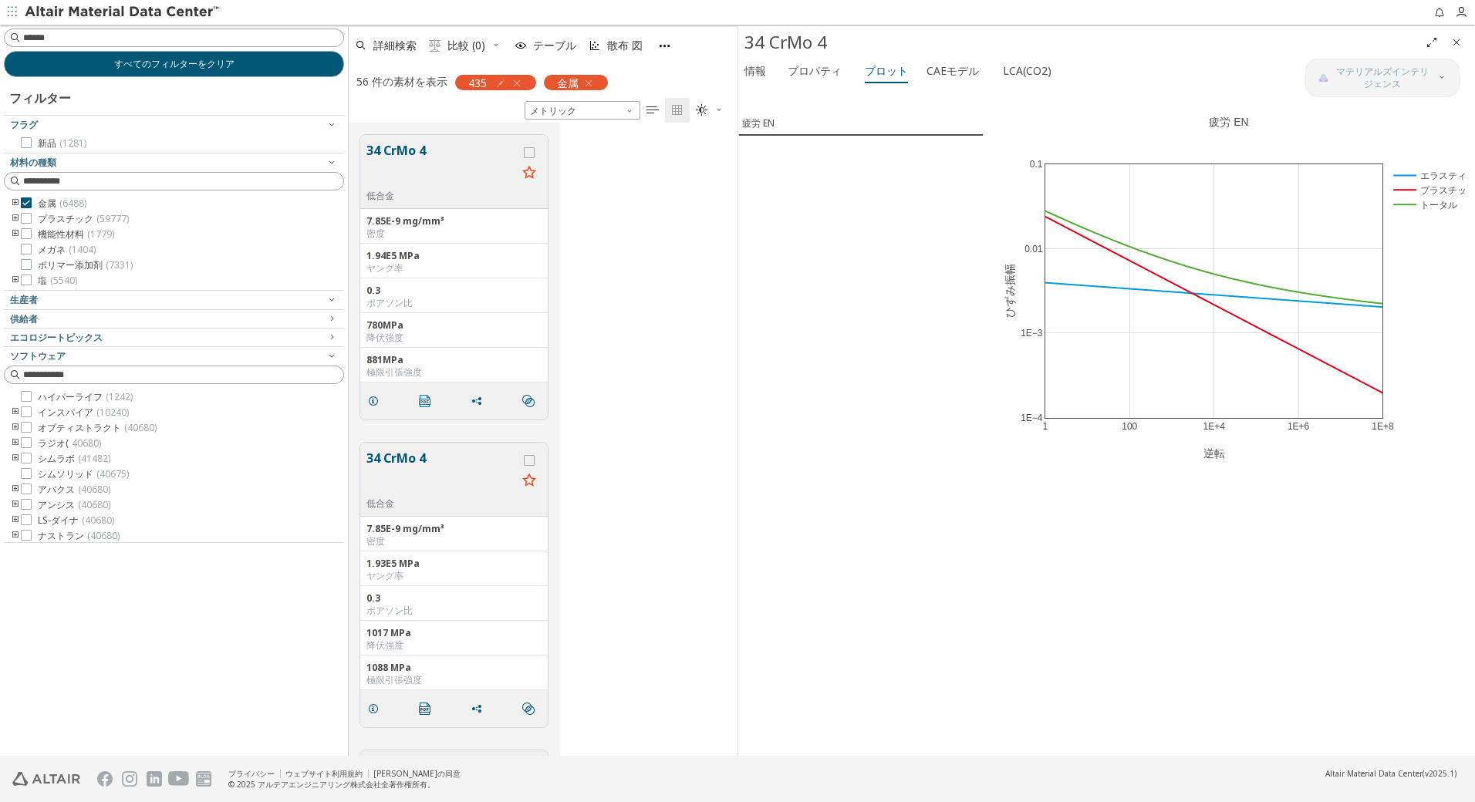
click at [424, 397] on icon "" at bounding box center [425, 401] width 12 height 12
click at [866, 239] on div "疲労 EN" at bounding box center [860, 421] width 245 height 669
click at [1436, 101] on icon at bounding box center [1433, 96] width 12 height 12
click at [641, 203] on div "34 CrMo 4 低合金 7.85E-9 mg/mm³ 密度 1.94E5 MPa ヤング率 0.3 ポアソン比 780MPa 降伏強度 881MPa 極限…" at bounding box center [543, 277] width 389 height 308
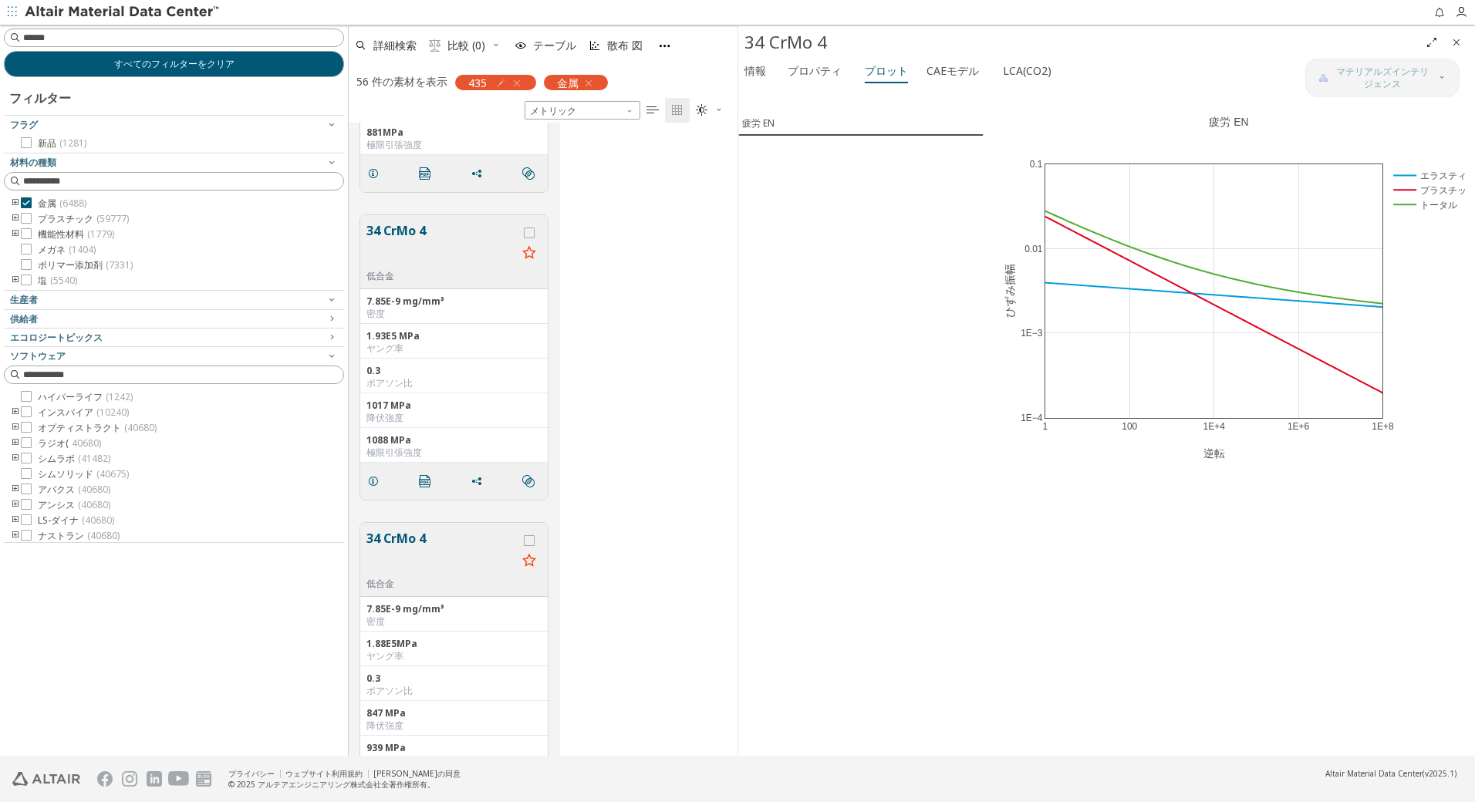
scroll to position [3053, 0]
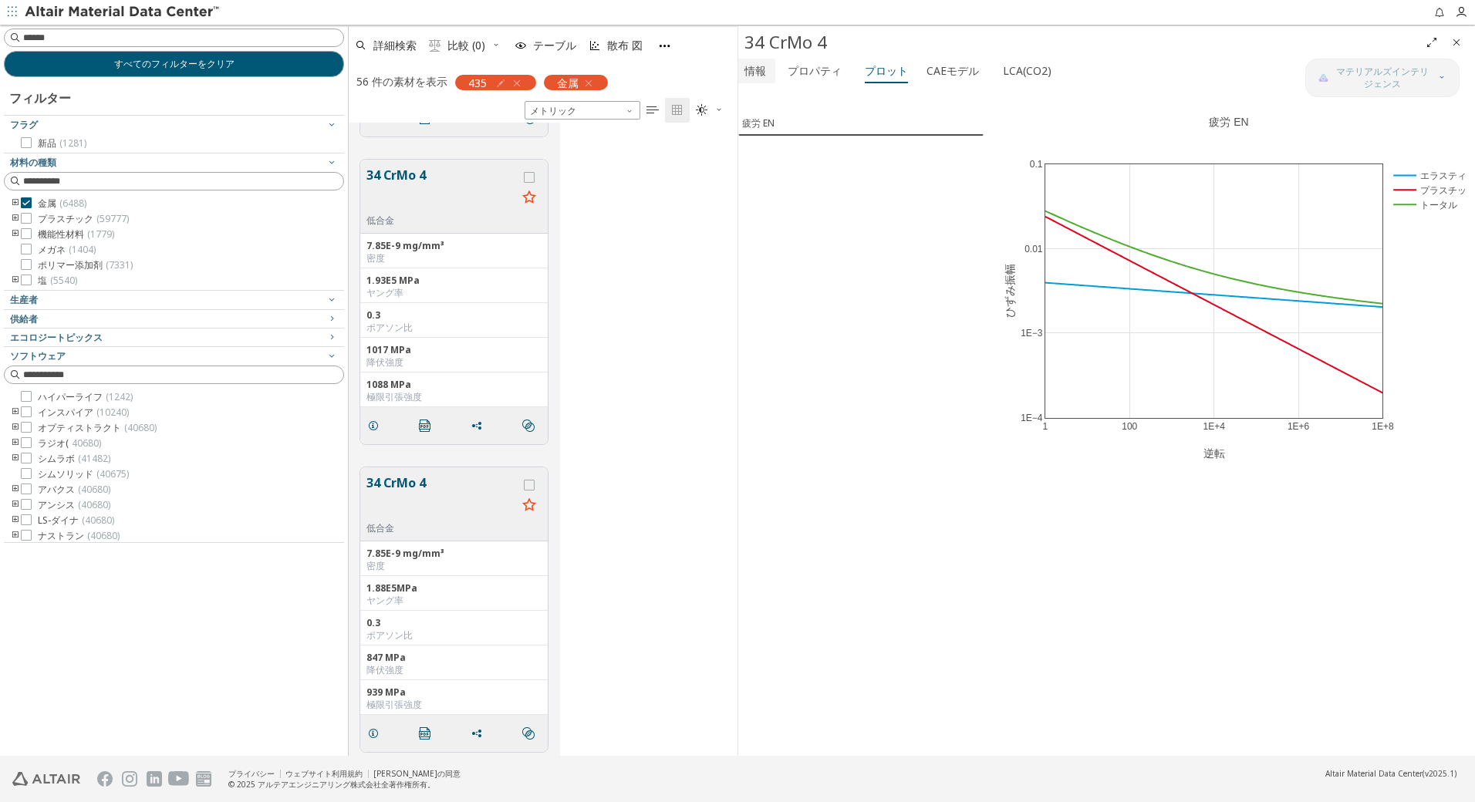
click at [759, 72] on font "情報" at bounding box center [755, 70] width 22 height 15
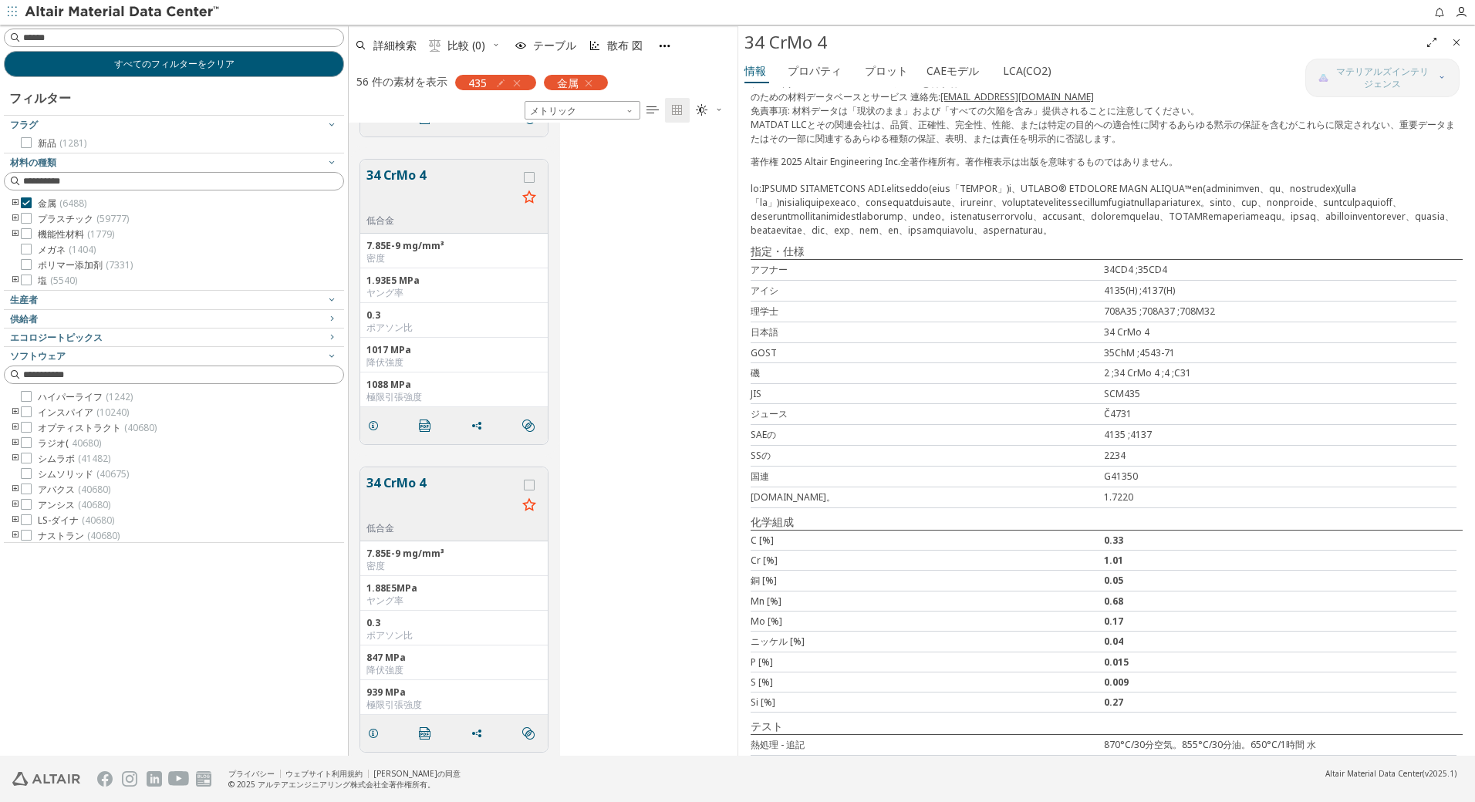
scroll to position [312, 0]
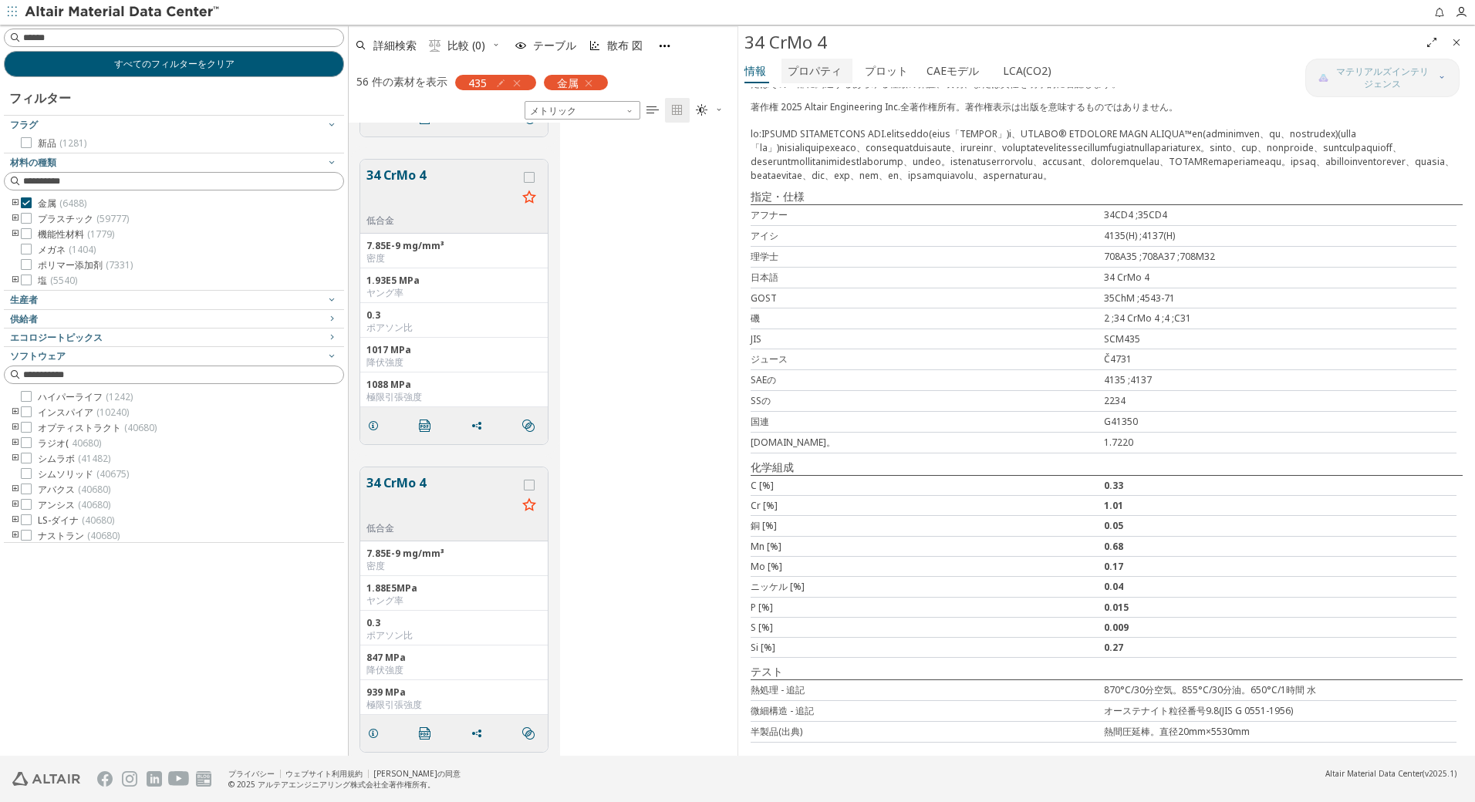
click at [805, 65] on font "プロパティ" at bounding box center [815, 70] width 54 height 15
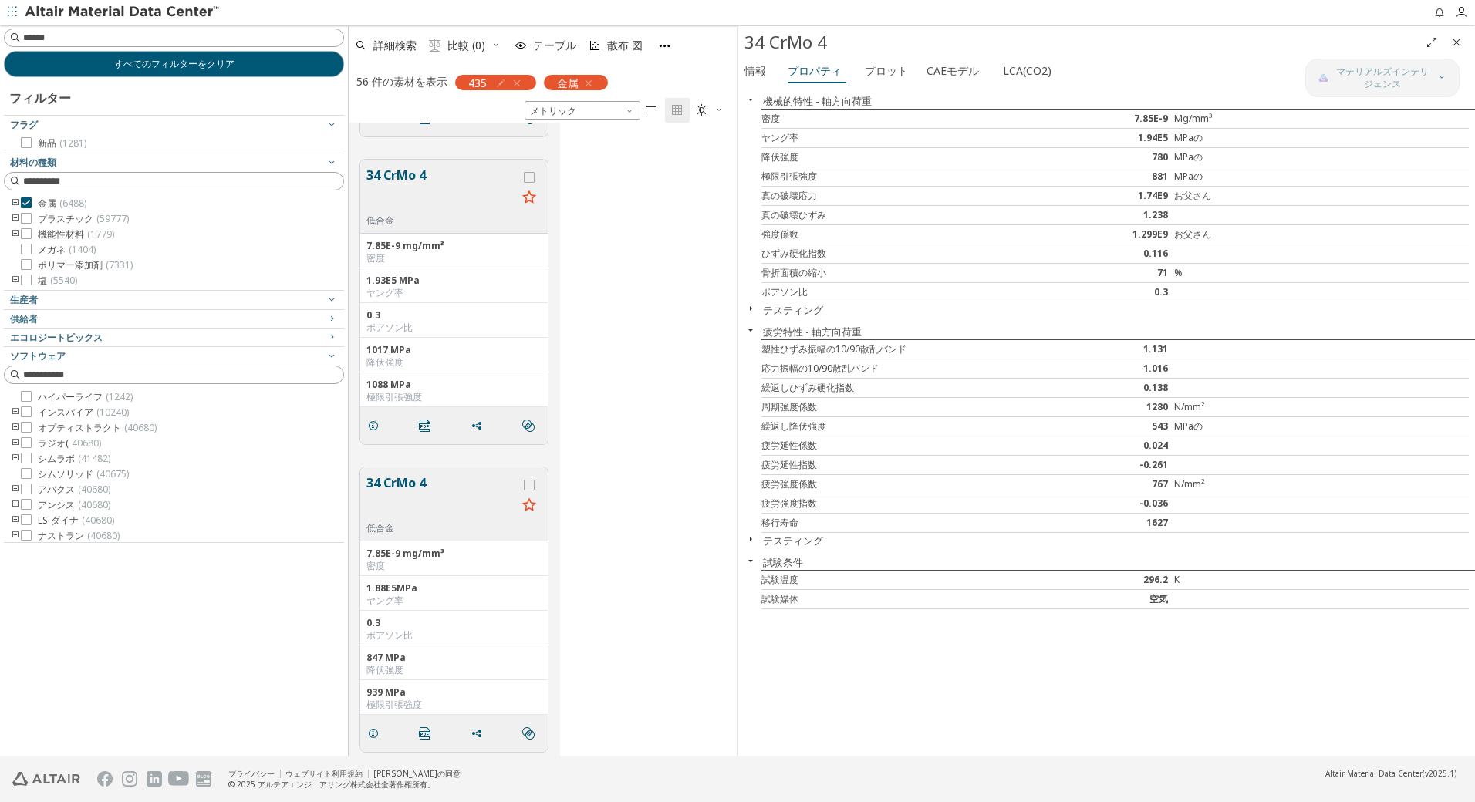
click at [473, 501] on button "34 CrMo 4" at bounding box center [441, 498] width 150 height 49
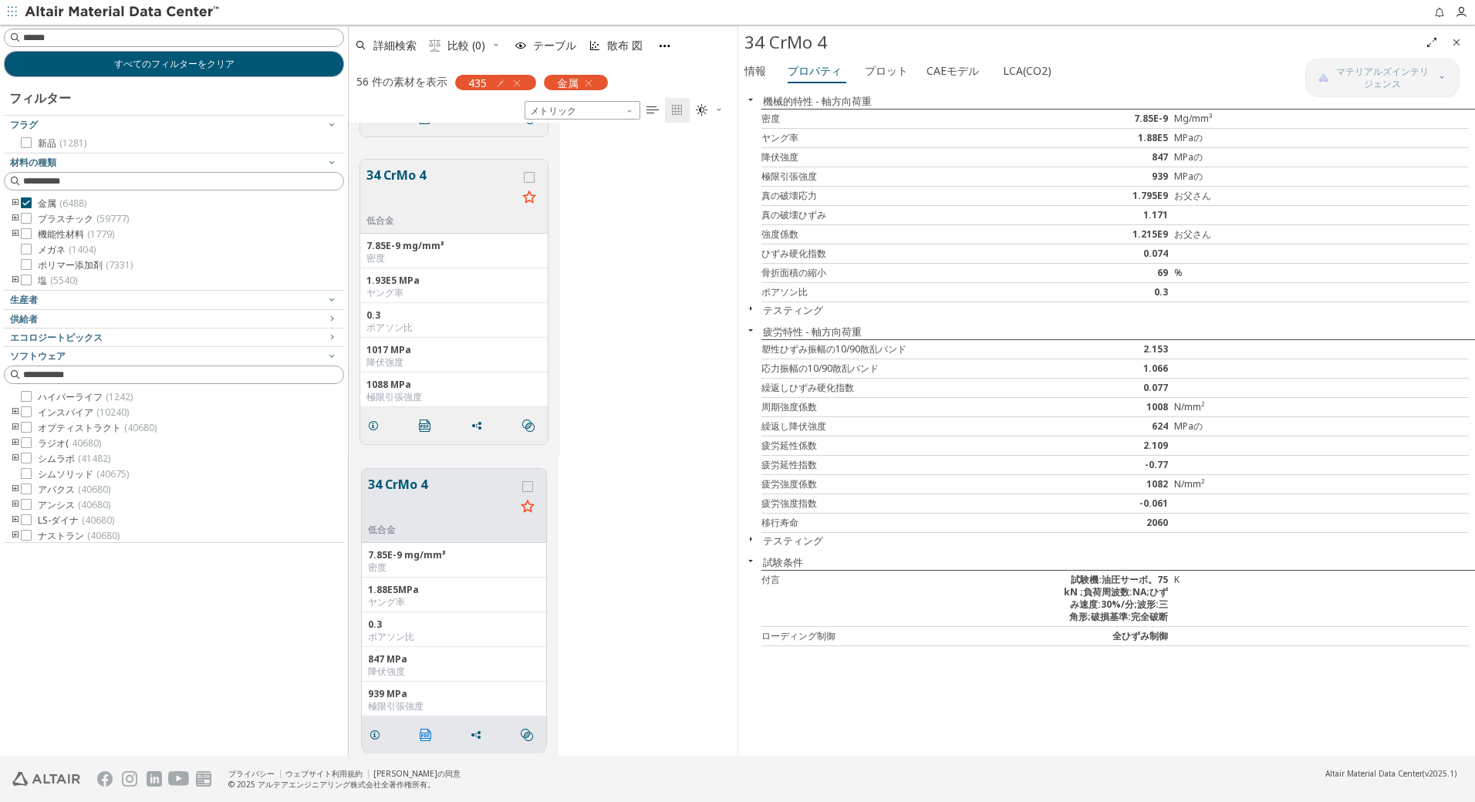
click at [423, 739] on icon "" at bounding box center [426, 735] width 12 height 12
click at [869, 71] on font "プロット" at bounding box center [886, 70] width 43 height 15
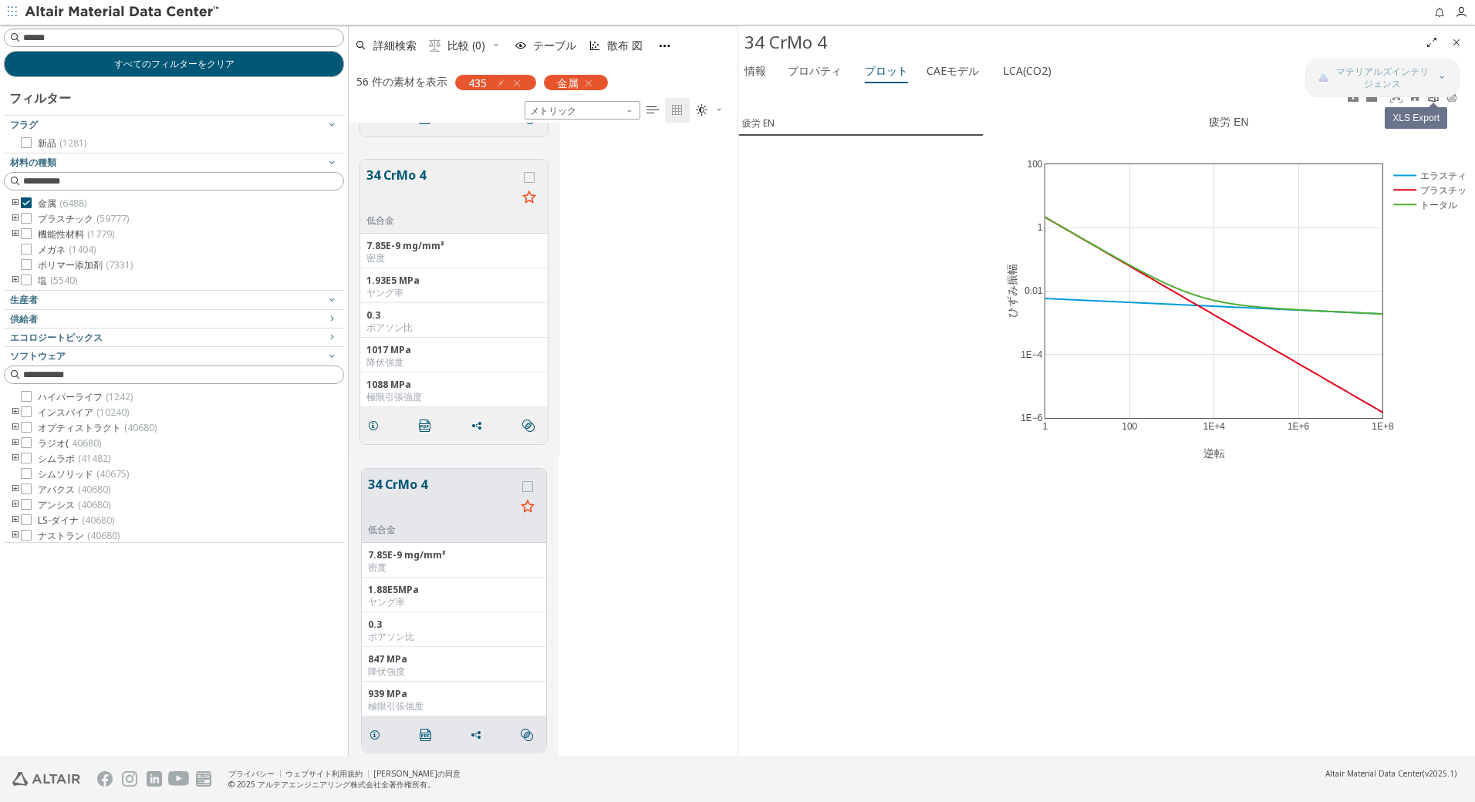
click at [1434, 101] on icon at bounding box center [1433, 96] width 10 height 12
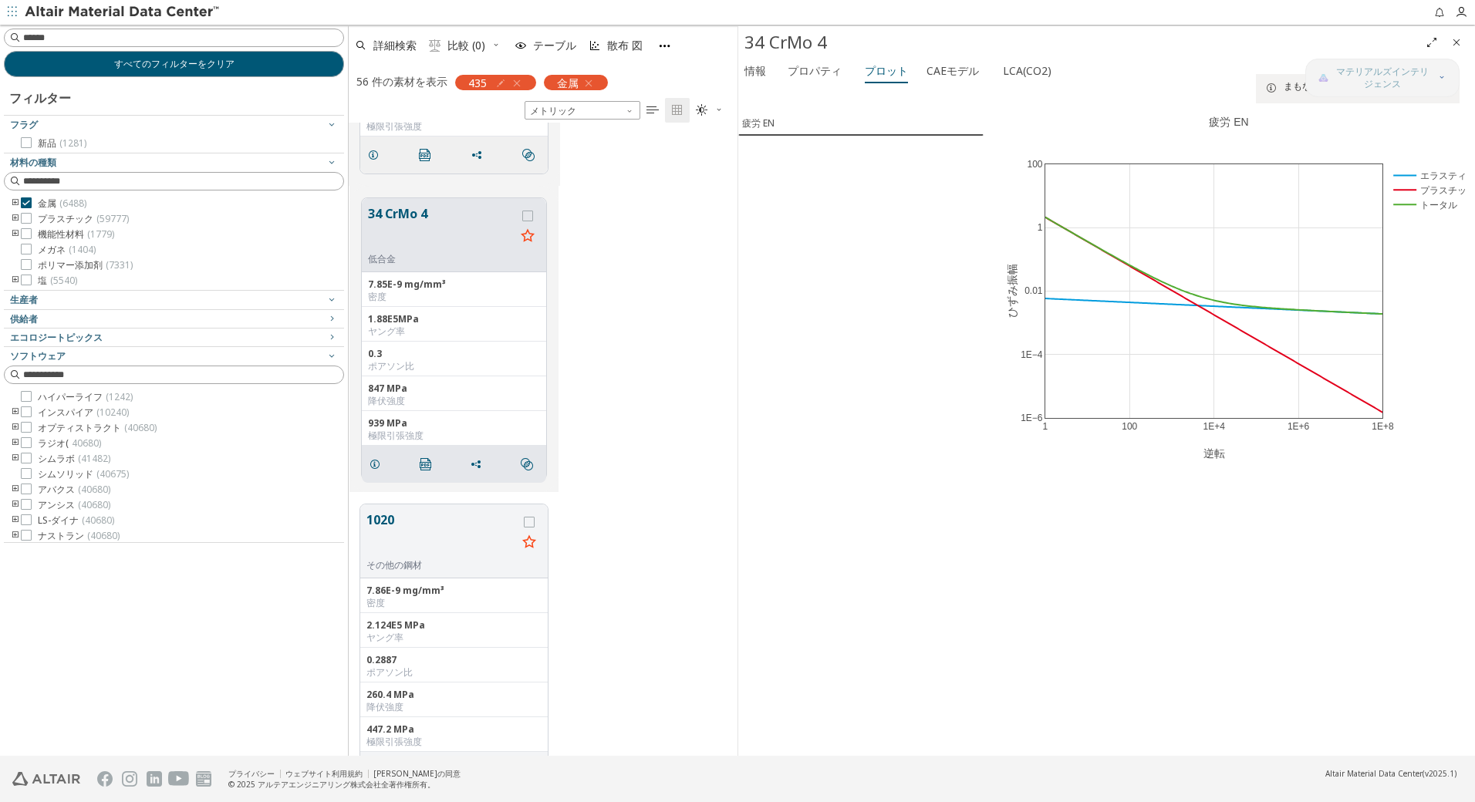
scroll to position [3361, 0]
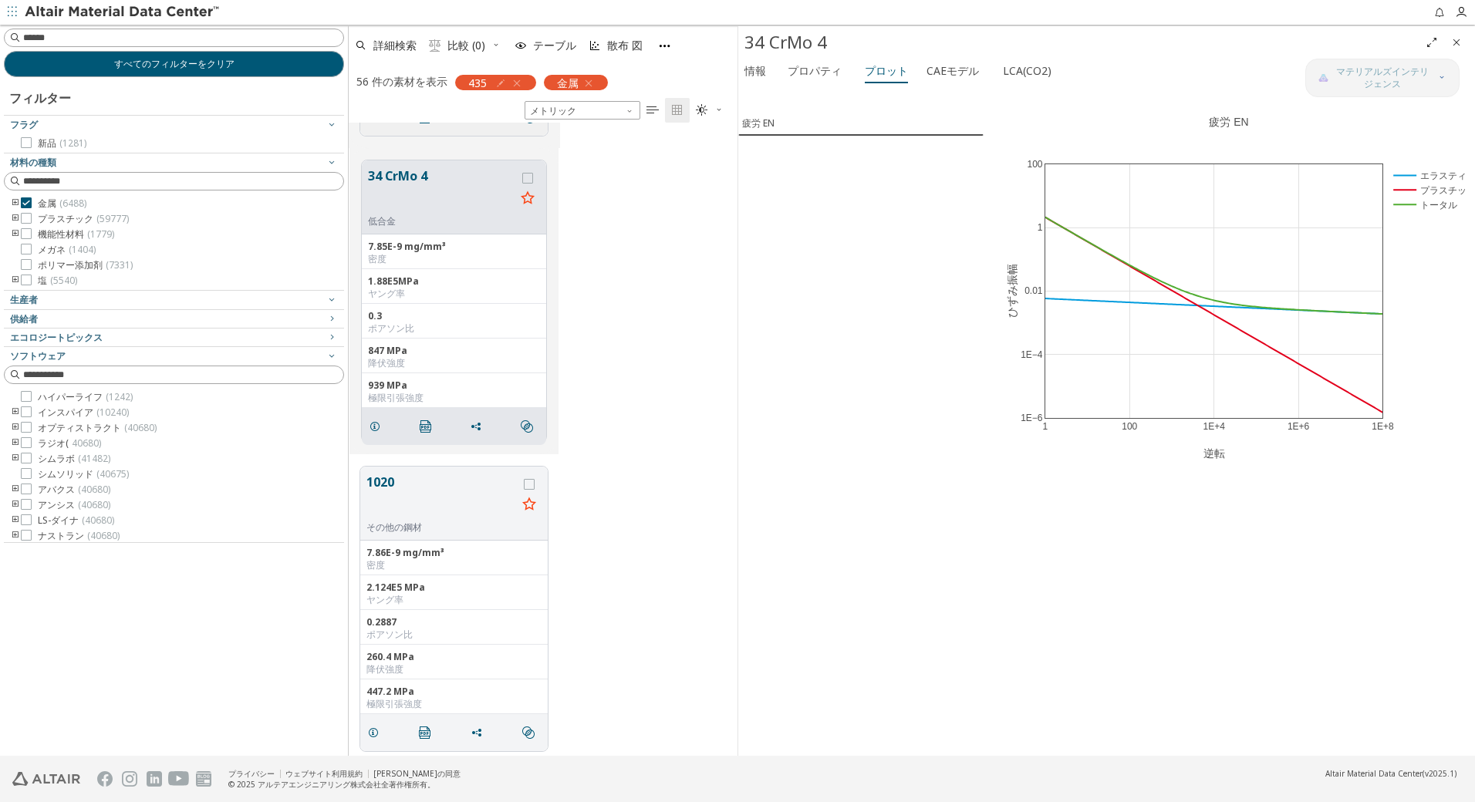
drag, startPoint x: 649, startPoint y: 449, endPoint x: 604, endPoint y: 491, distance: 61.1
click at [649, 449] on div "34 CrMo 4 低合金 7.85E-9 mg/mm³ 密度 1.88E5MPa ヤング率 0.3 ポアソン比 847 MPa 降伏強度 939 MPa 極…" at bounding box center [543, 301] width 389 height 308
click at [602, 243] on div "34 CrMo 4 低合金 7.85E-9 mg/mm³ 密度 1.88E5MPa ヤング率 0.3 ポアソン比 847 MPa 降伏強度 939 MPa 極…" at bounding box center [543, 301] width 389 height 308
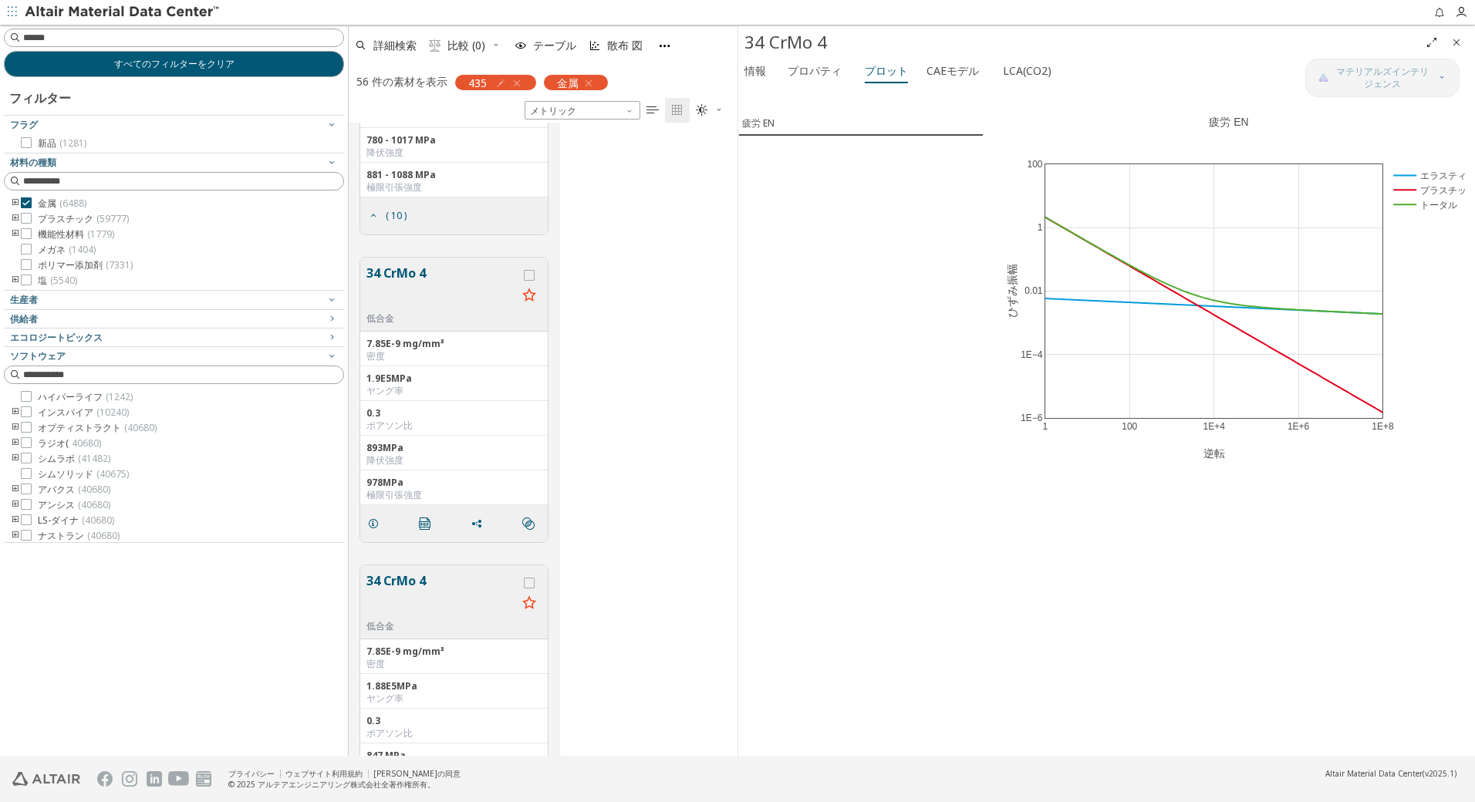
scroll to position [507, 0]
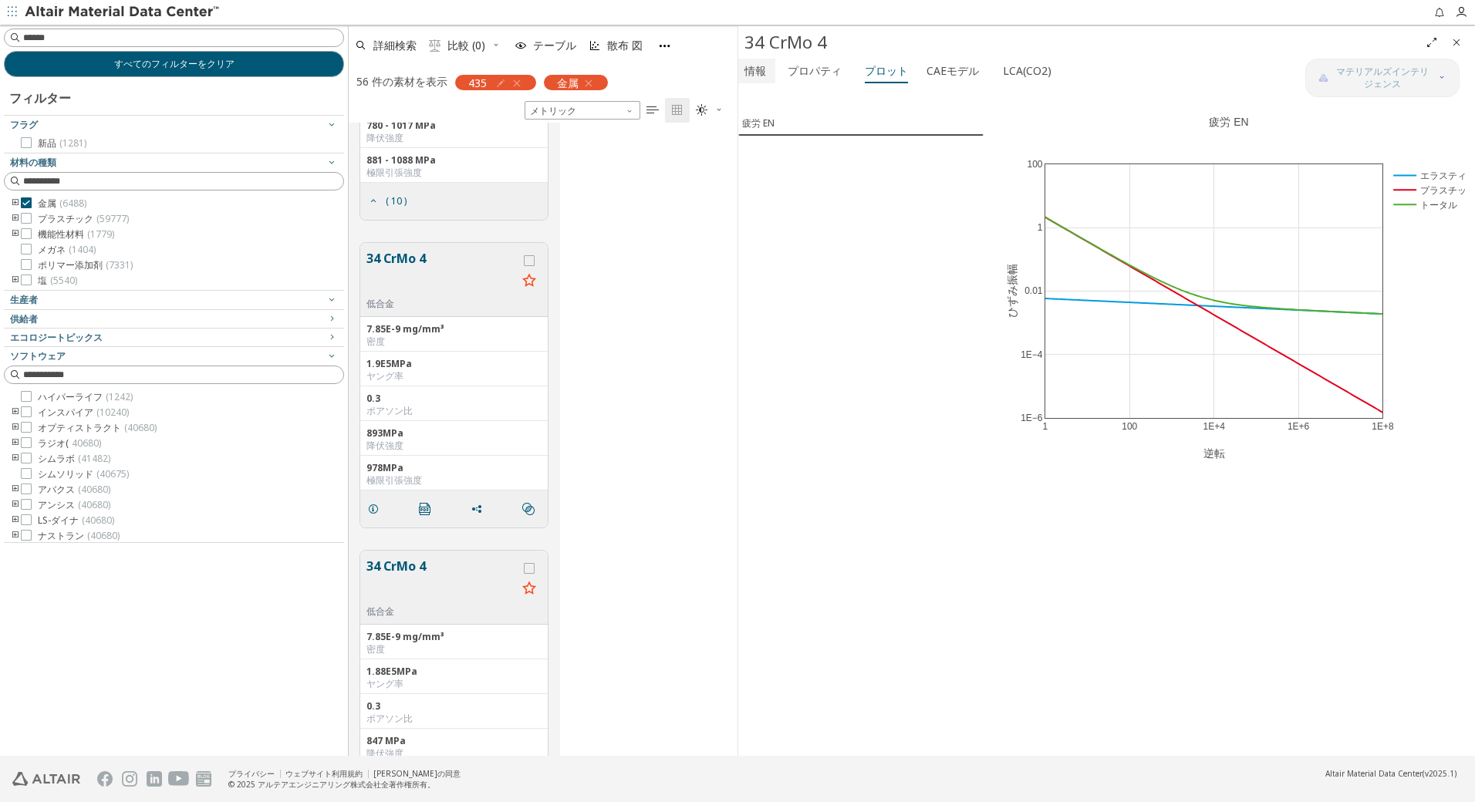
click at [754, 74] on font "情報" at bounding box center [755, 70] width 22 height 15
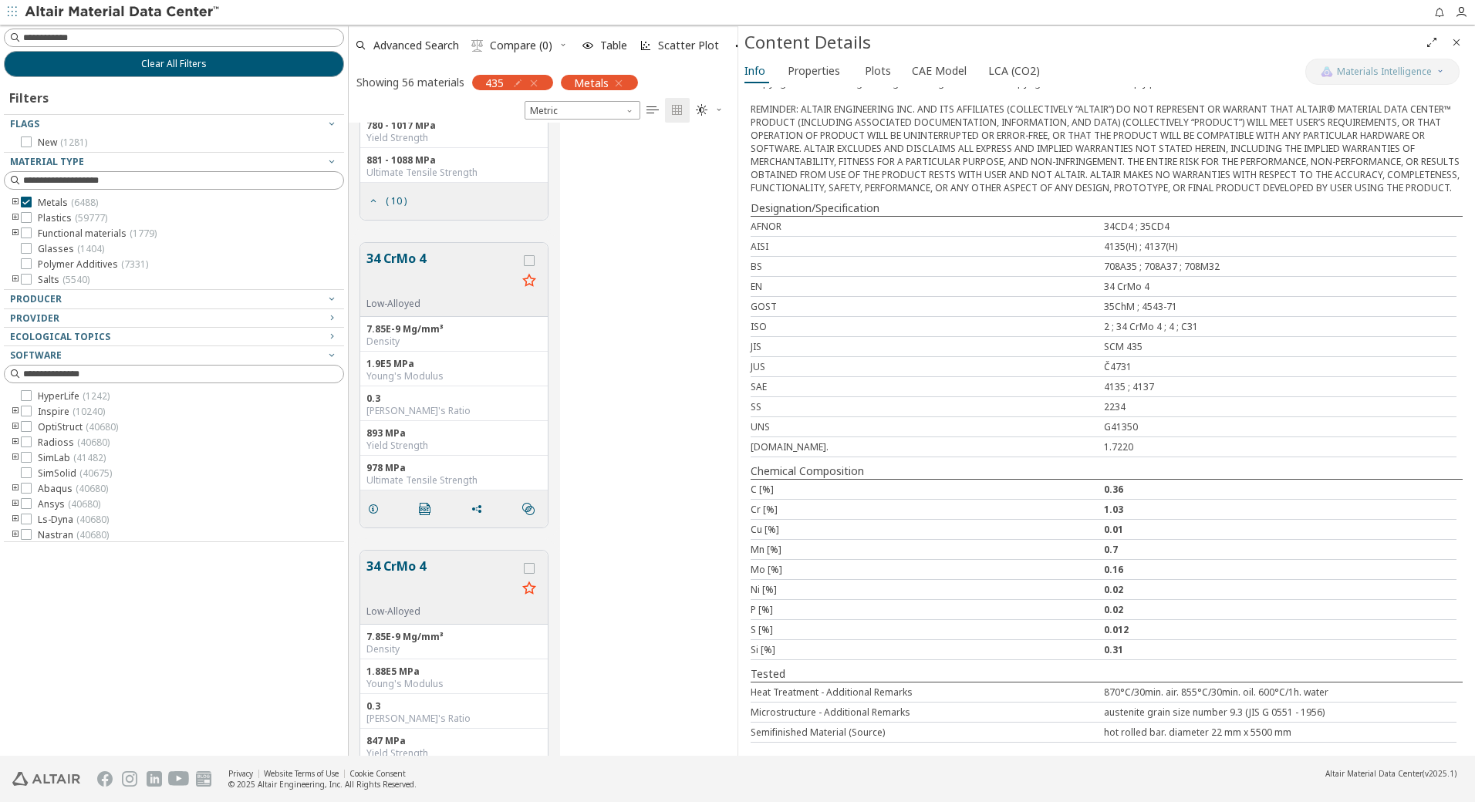
scroll to position [329, 0]
click at [592, 368] on div "34 CrMo 4 Low-Alloyed 7.85E-9 Mg/mm³ Density 1.9E5 MPa Young's Modulus 0.3 Pois…" at bounding box center [543, 385] width 389 height 308
click at [453, 270] on button "34 CrMo 4" at bounding box center [441, 273] width 150 height 49
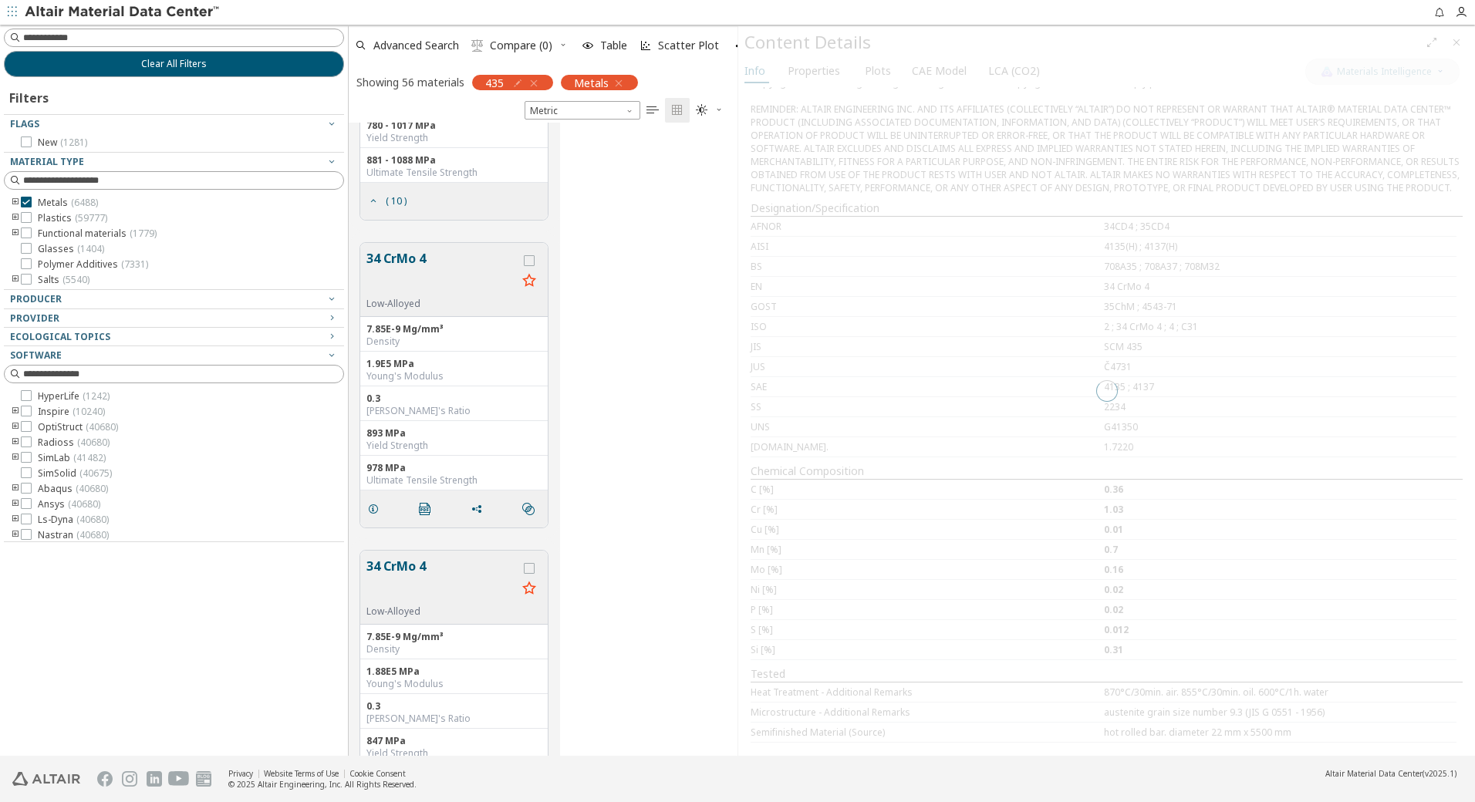
click at [441, 574] on button "34 CrMo 4" at bounding box center [441, 581] width 150 height 49
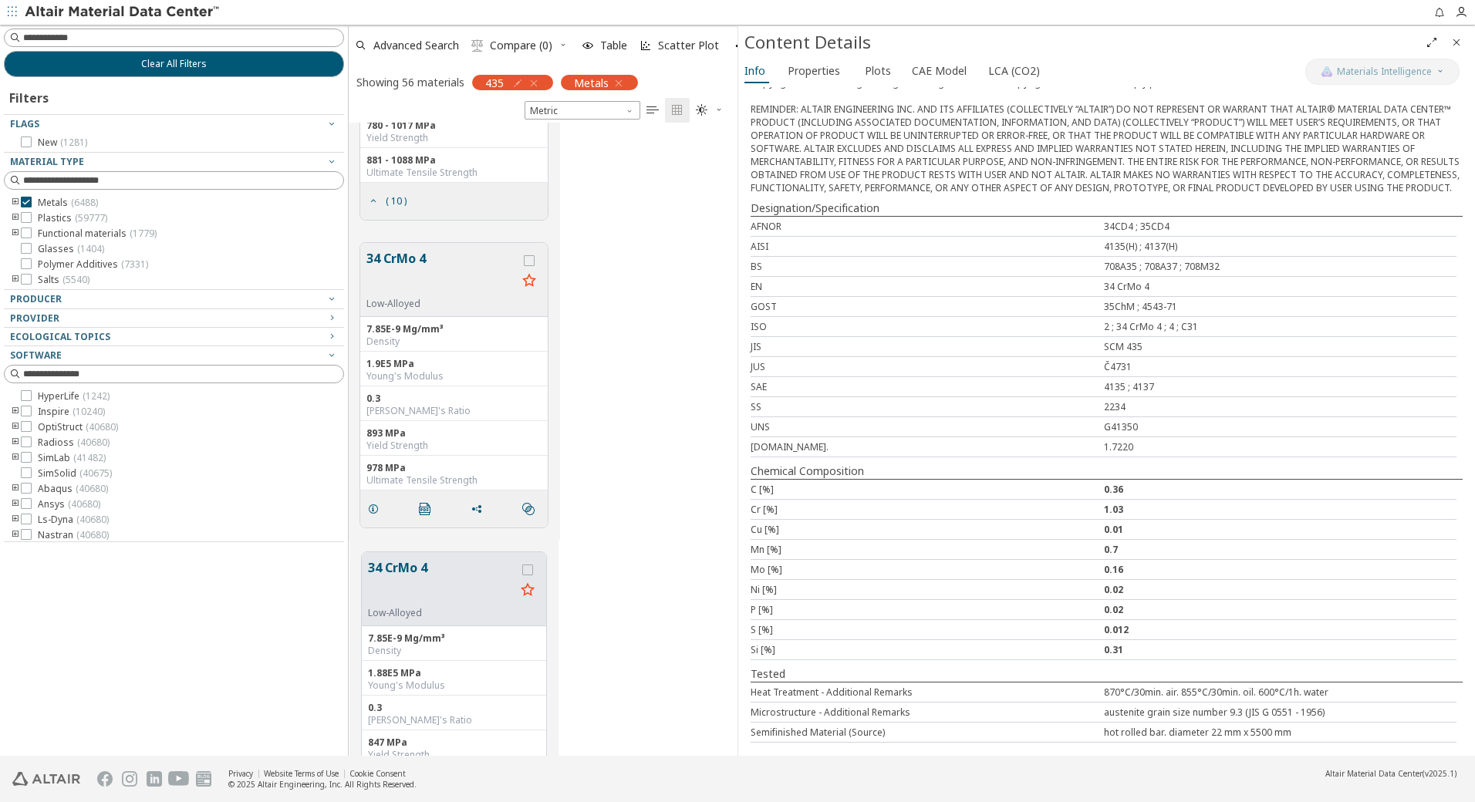
click at [644, 454] on div "34 CrMo 4 Low-Alloyed 7.85E-9 Mg/mm³ Density 1.9E5 MPa Young's Modulus 0.3 Pois…" at bounding box center [543, 385] width 389 height 308
click at [468, 287] on button "34 CrMo 4" at bounding box center [441, 273] width 150 height 49
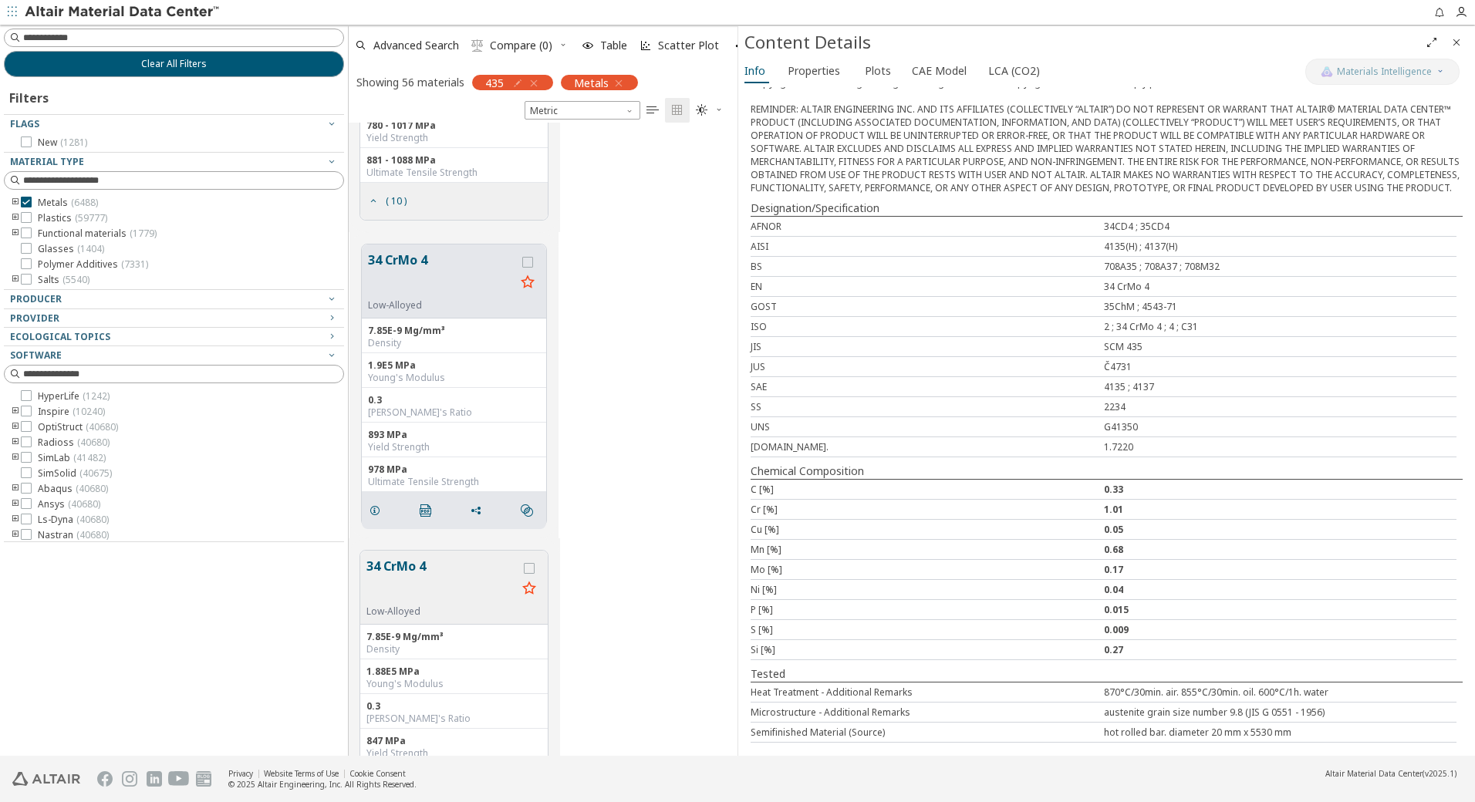
click at [453, 590] on button "34 CrMo 4" at bounding box center [441, 581] width 150 height 49
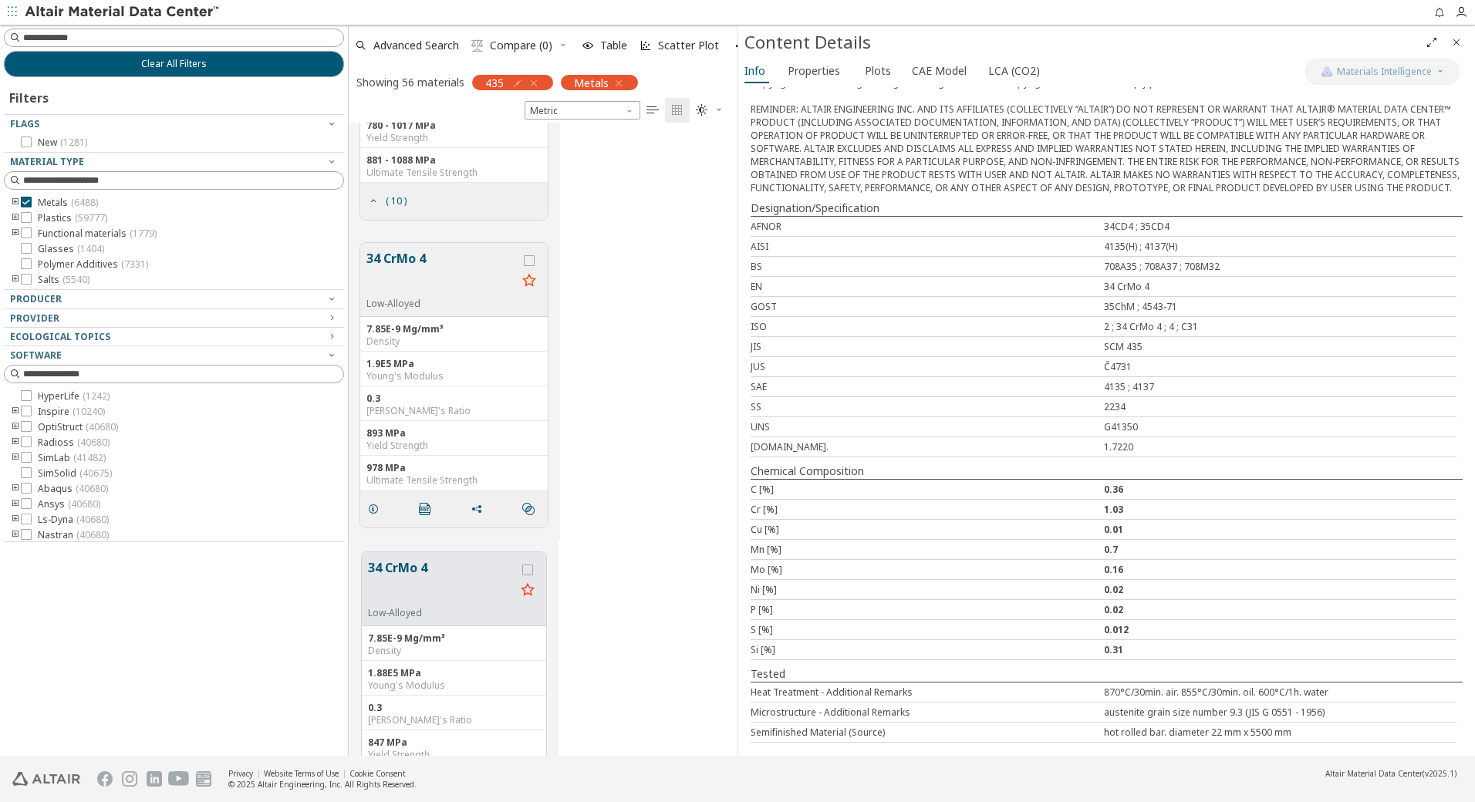
click at [450, 292] on button "34 CrMo 4" at bounding box center [441, 273] width 150 height 49
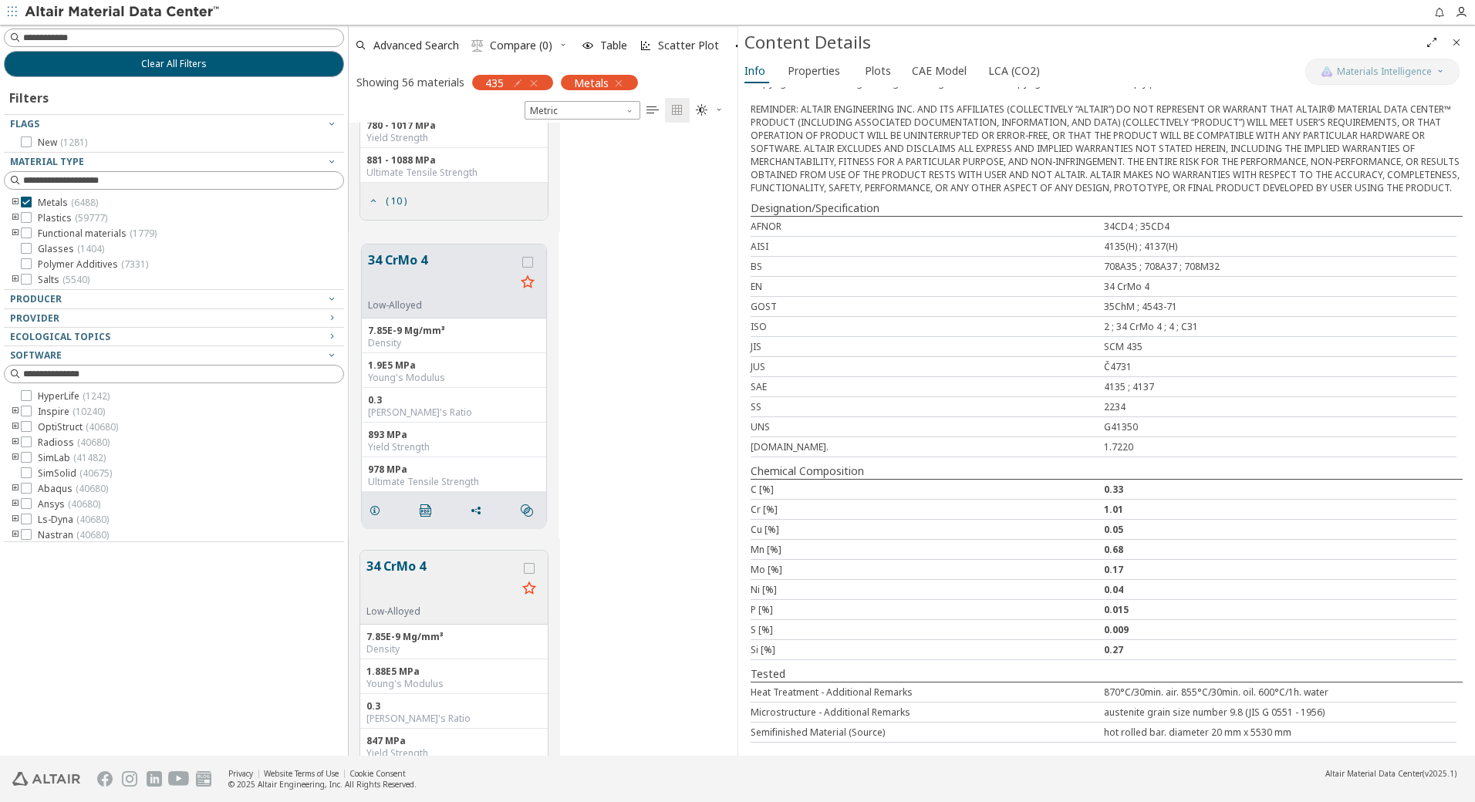
click at [461, 576] on button "34 CrMo 4" at bounding box center [441, 581] width 150 height 49
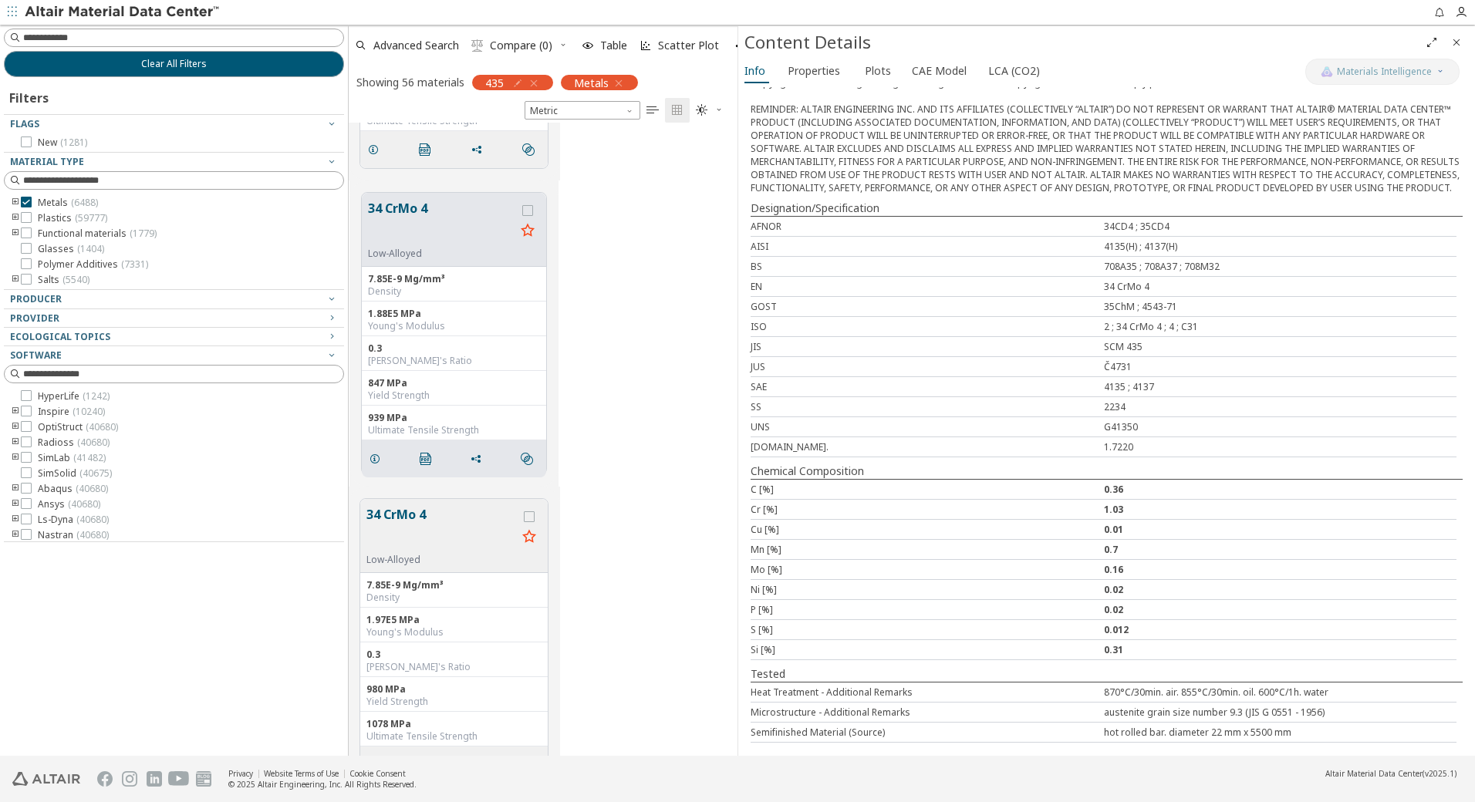
click at [457, 536] on button "34 CrMo 4" at bounding box center [441, 529] width 150 height 49
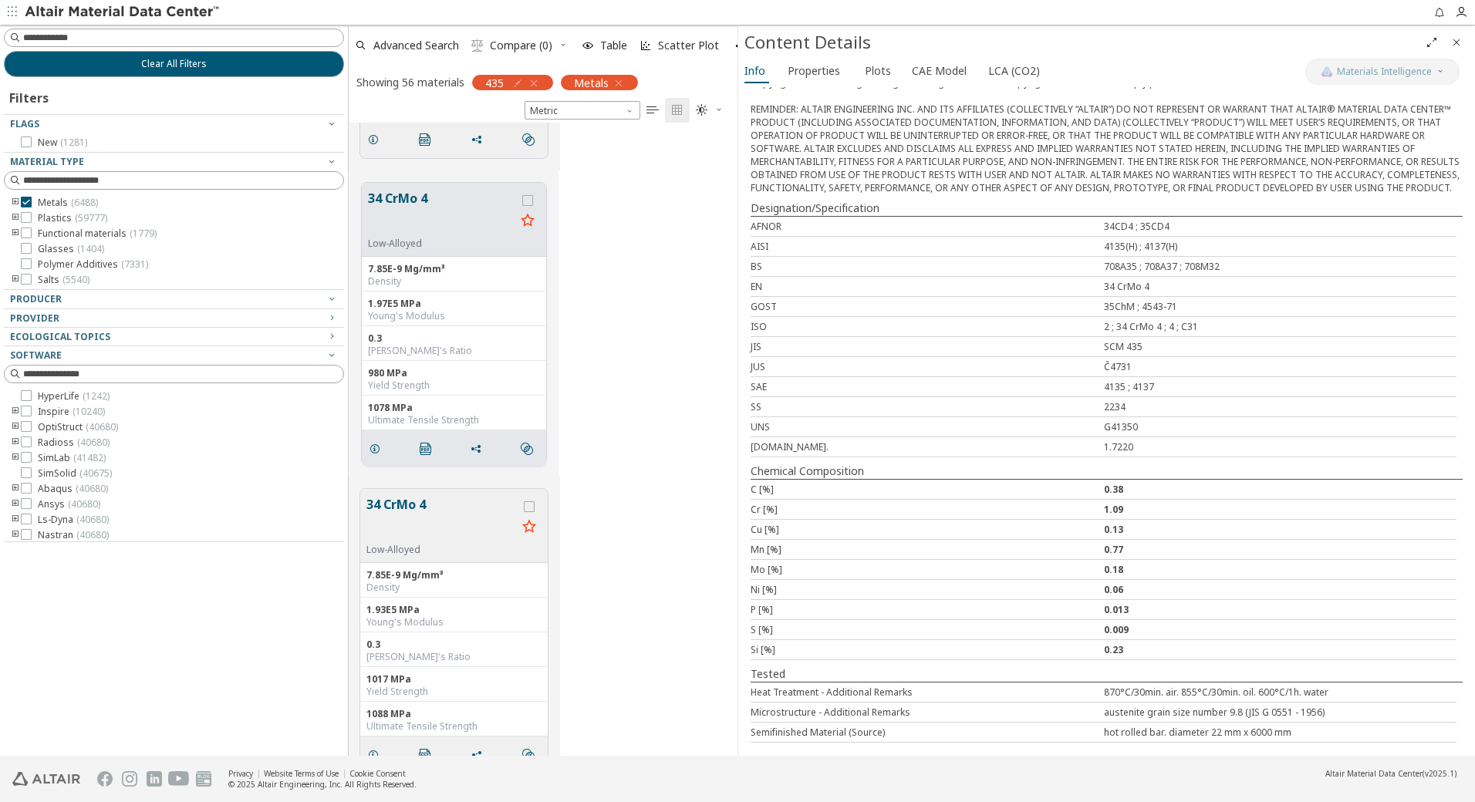
scroll to position [1227, 0]
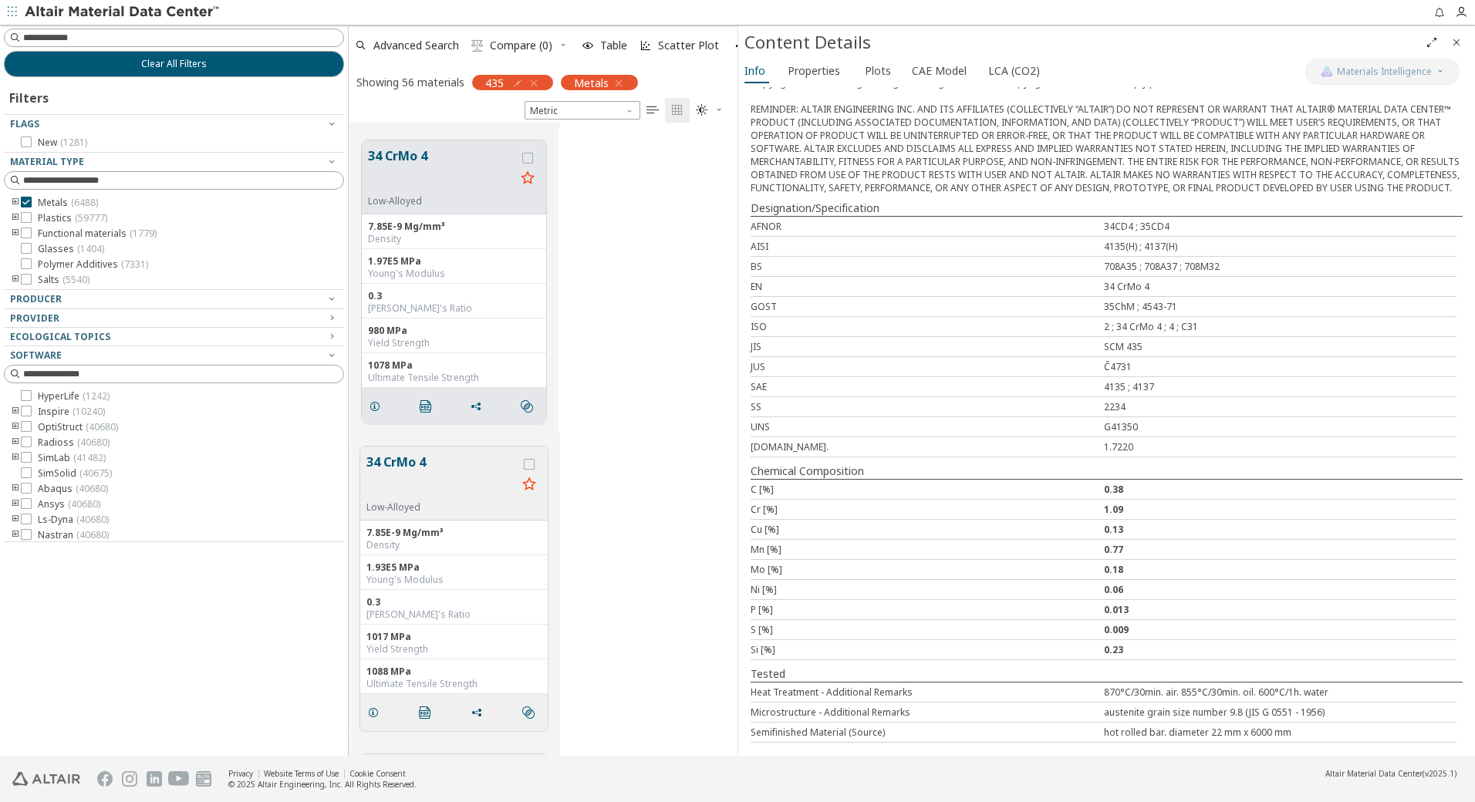
click at [460, 481] on button "34 CrMo 4" at bounding box center [441, 477] width 150 height 49
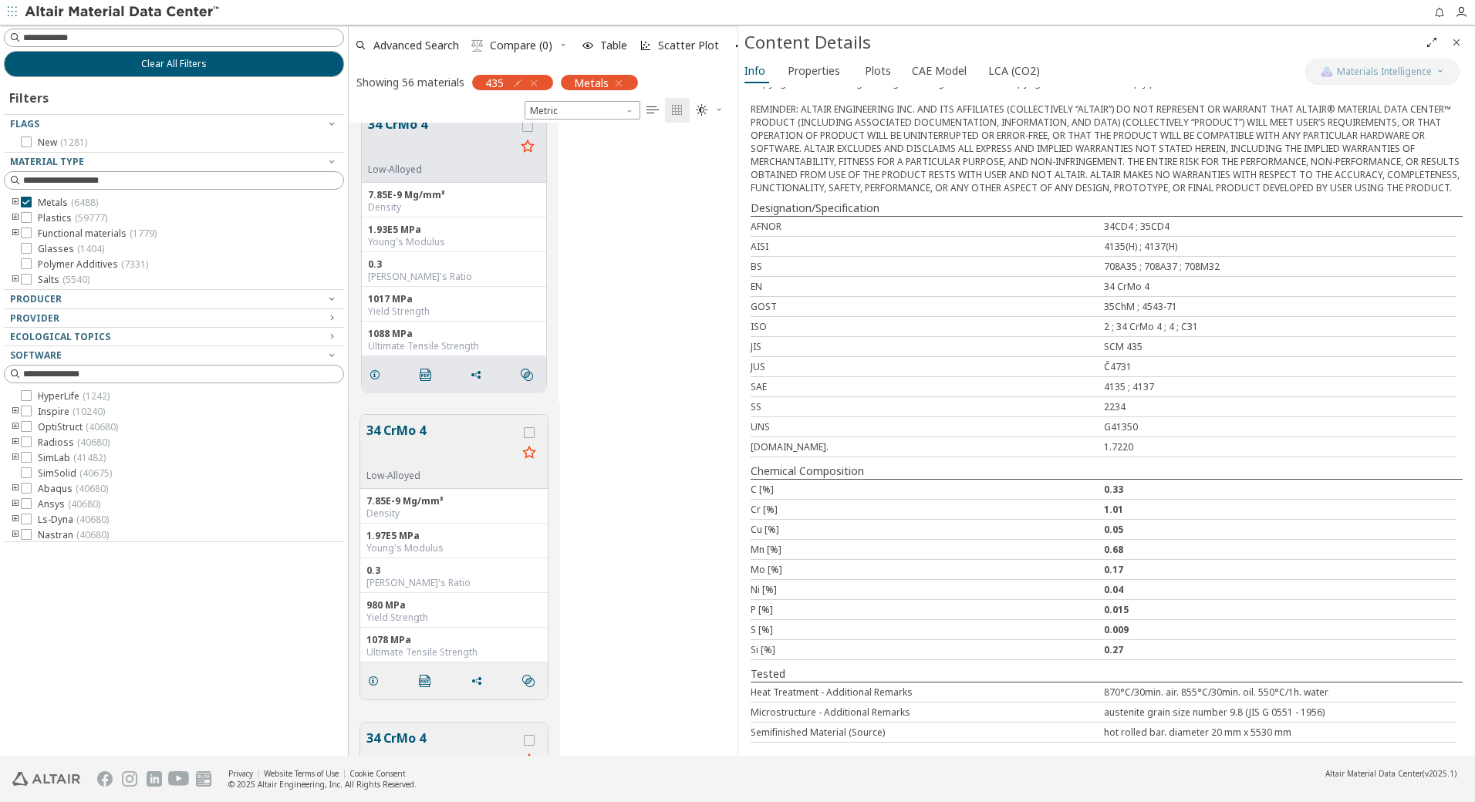
scroll to position [1587, 0]
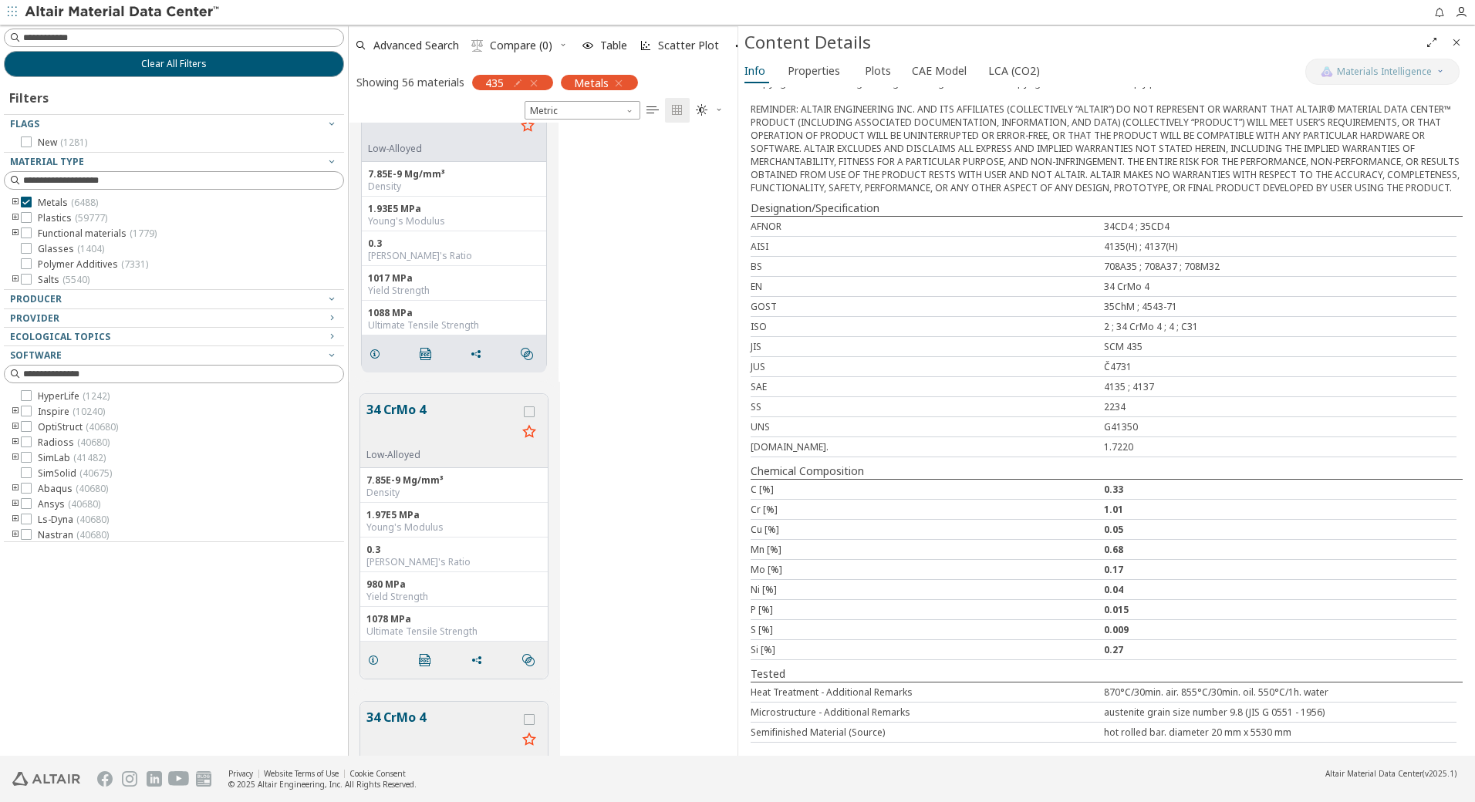
click at [479, 441] on button "34 CrMo 4" at bounding box center [441, 424] width 150 height 49
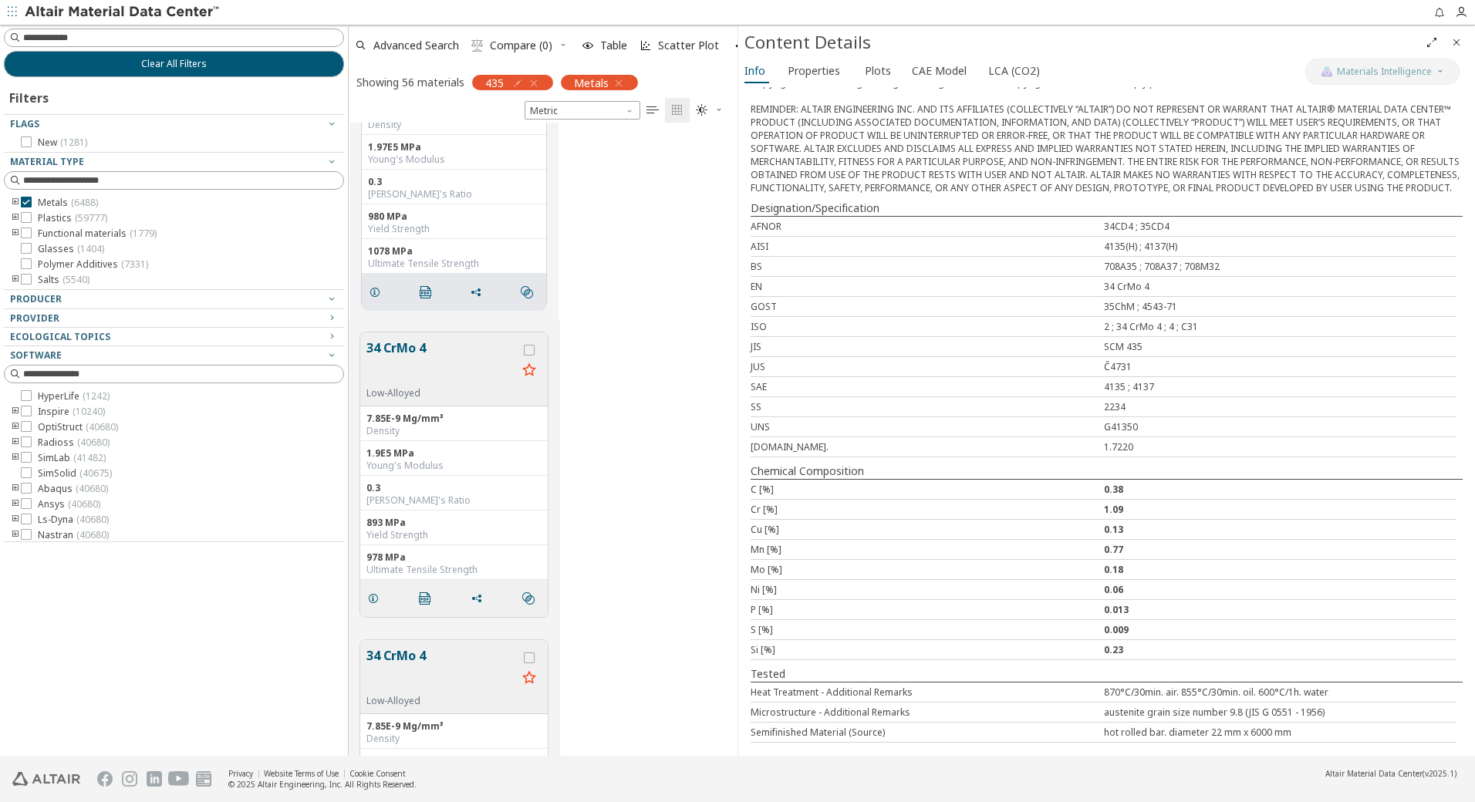
scroll to position [2022, 0]
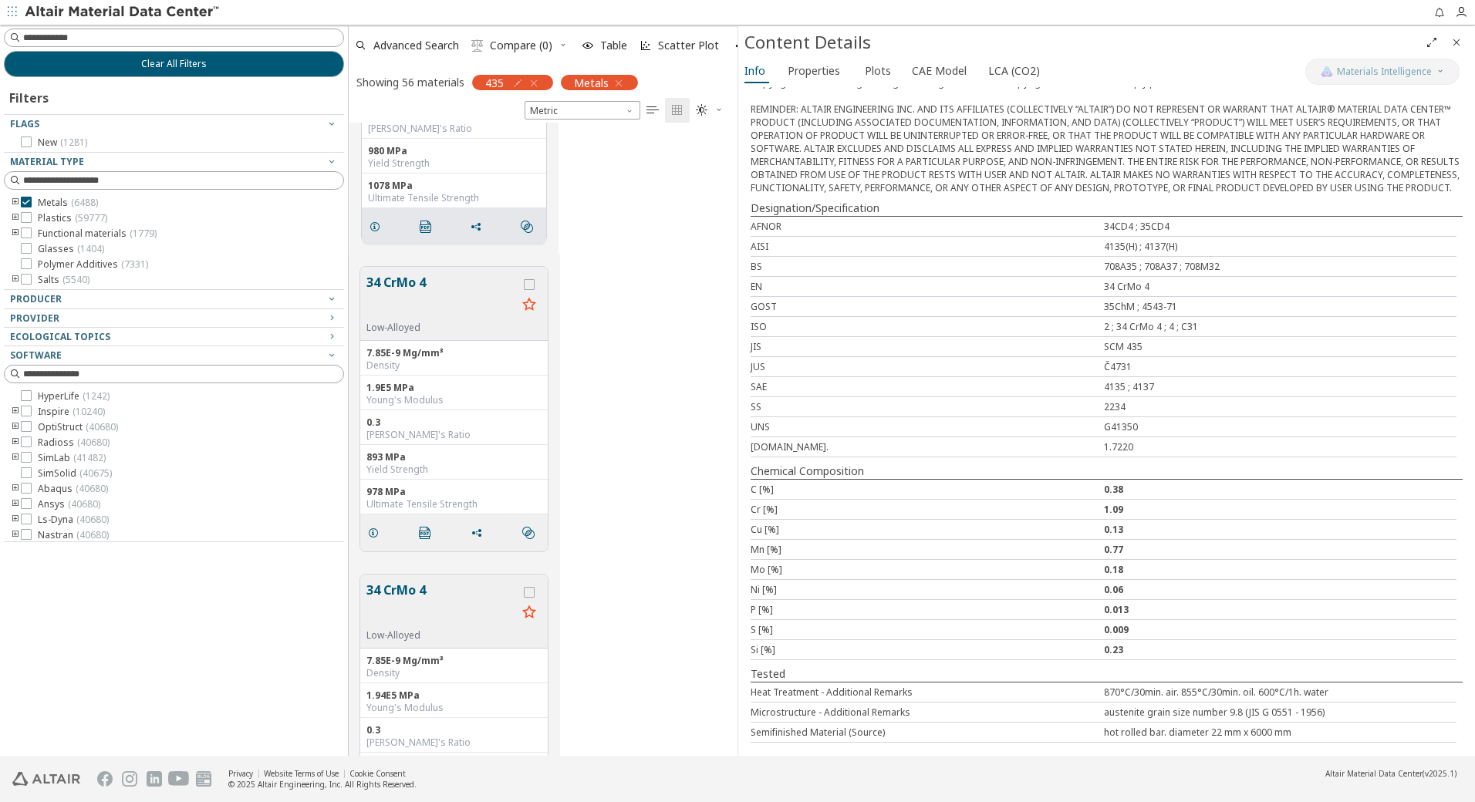
click at [459, 286] on button "34 CrMo 4" at bounding box center [441, 297] width 150 height 49
click at [449, 609] on button "34 CrMo 4" at bounding box center [441, 606] width 150 height 49
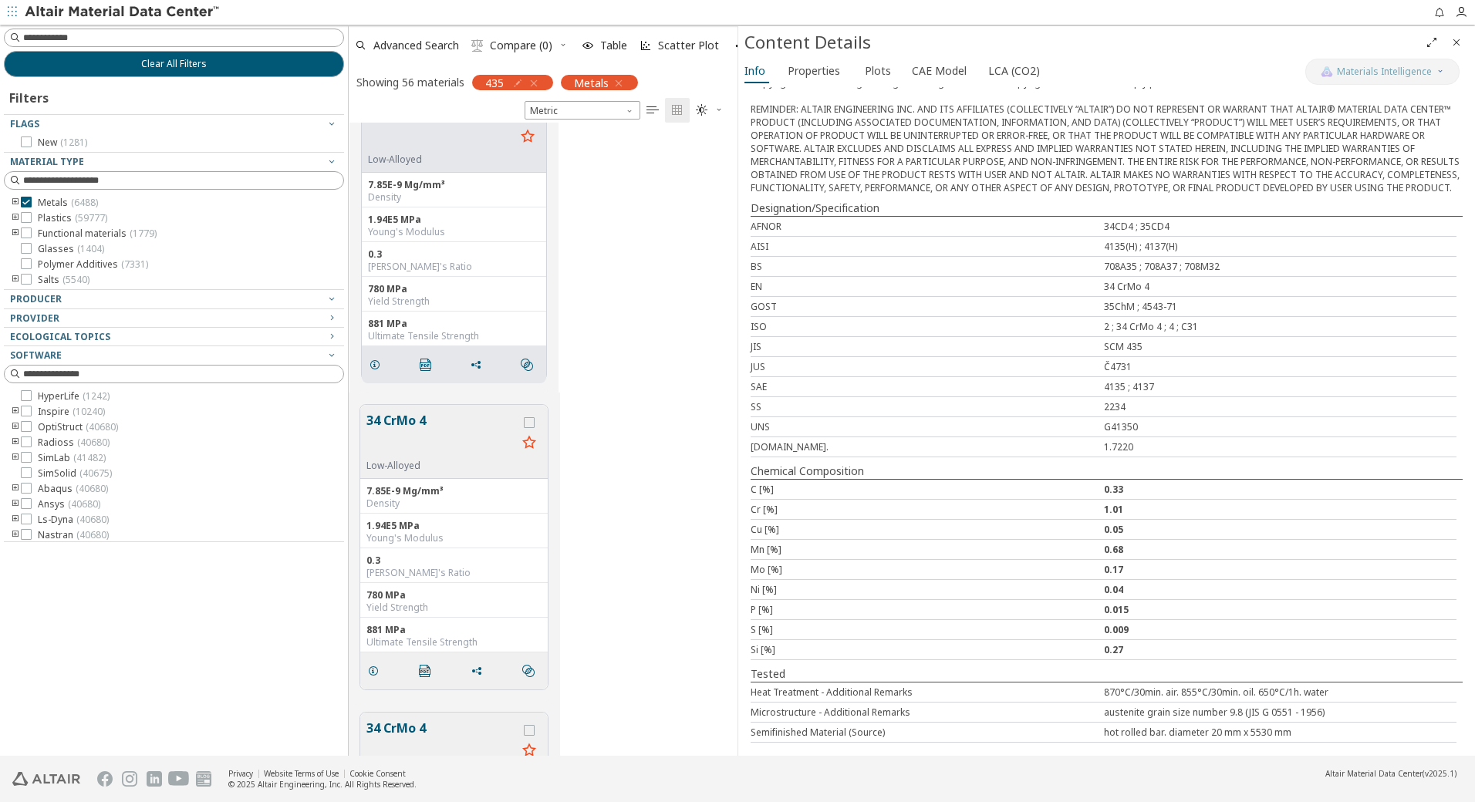
scroll to position [2689, 0]
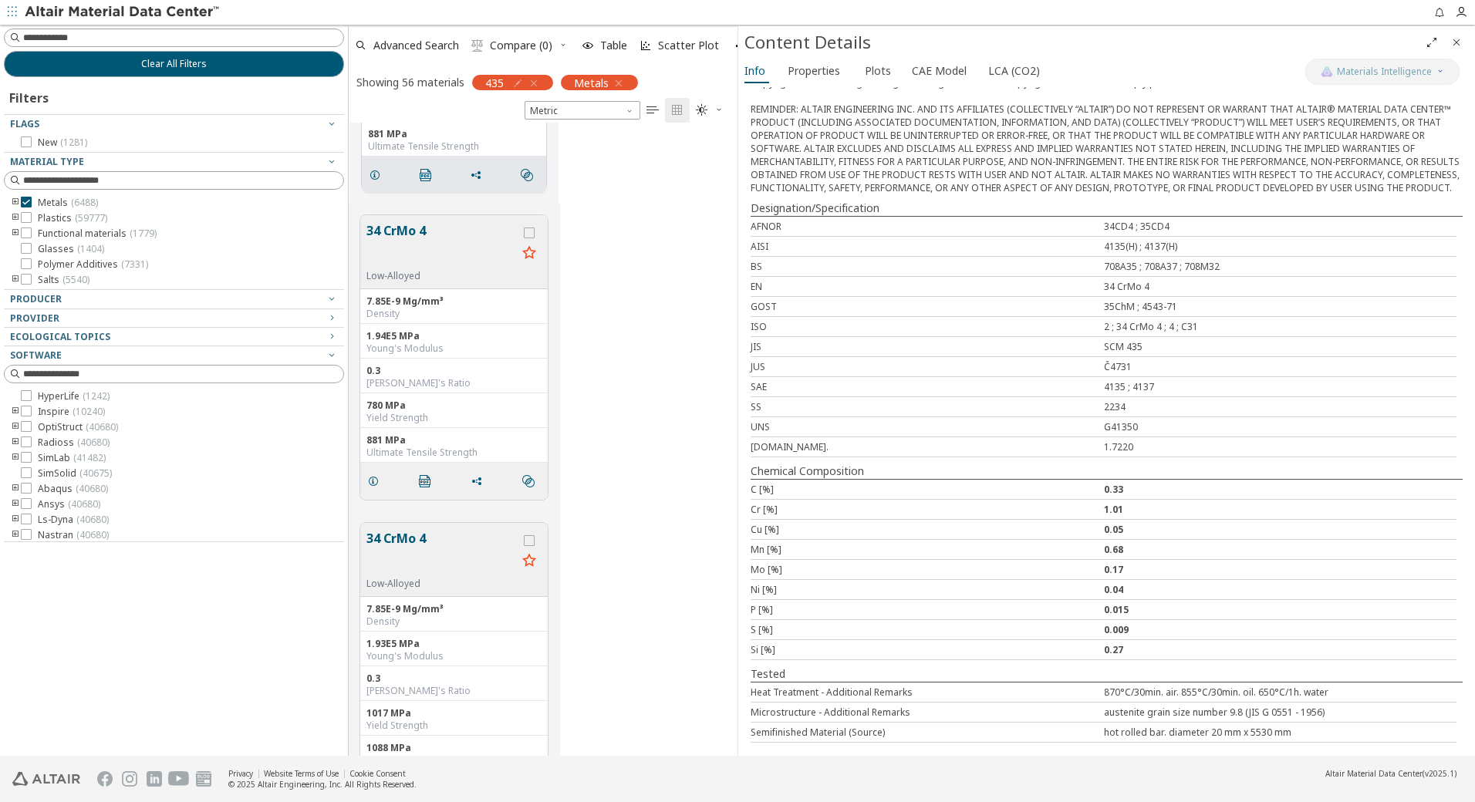
click at [461, 248] on button "34 CrMo 4" at bounding box center [441, 245] width 150 height 49
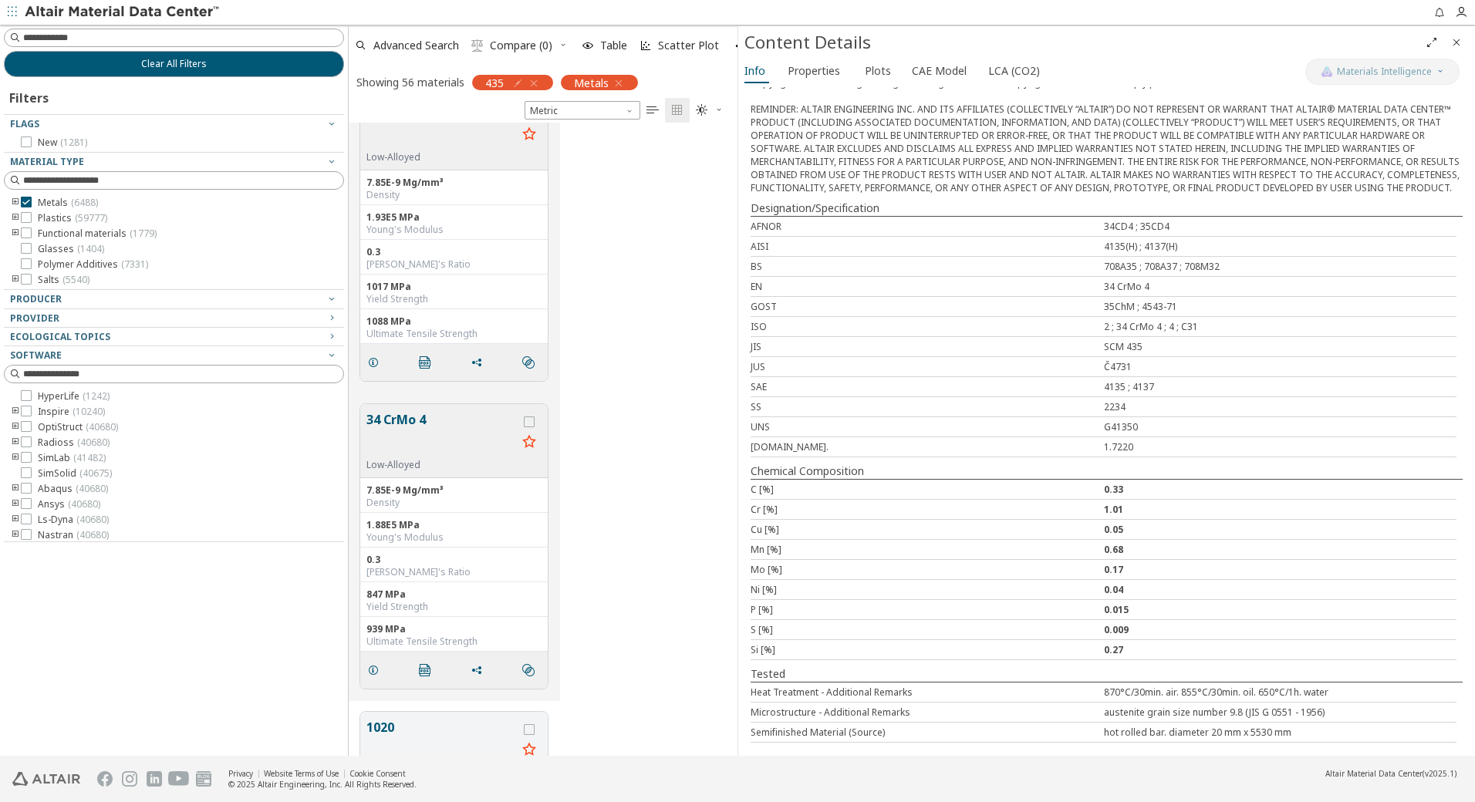
scroll to position [2996, 0]
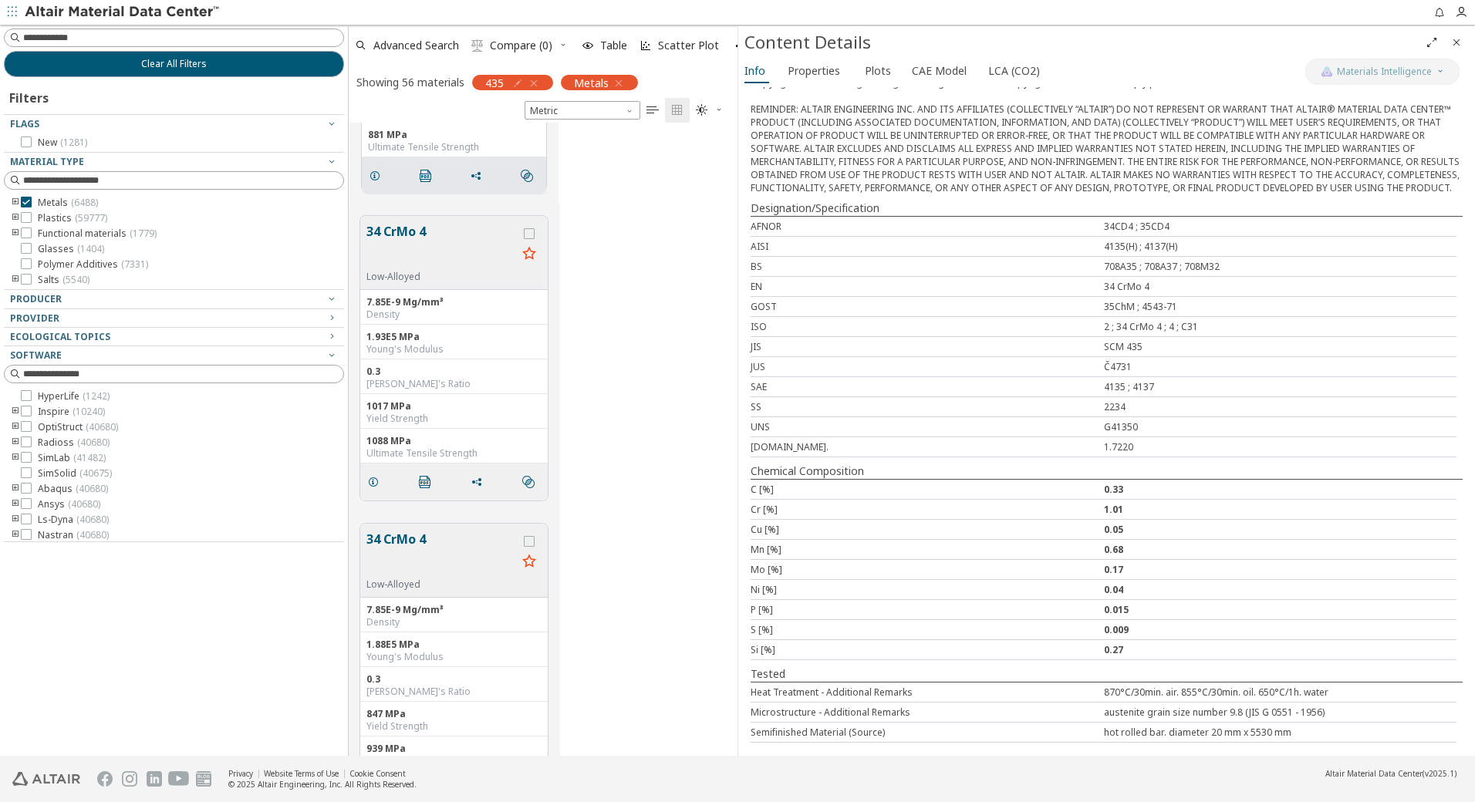
click at [477, 229] on button "34 CrMo 4" at bounding box center [441, 246] width 150 height 49
click at [464, 556] on button "34 CrMo 4" at bounding box center [441, 556] width 150 height 49
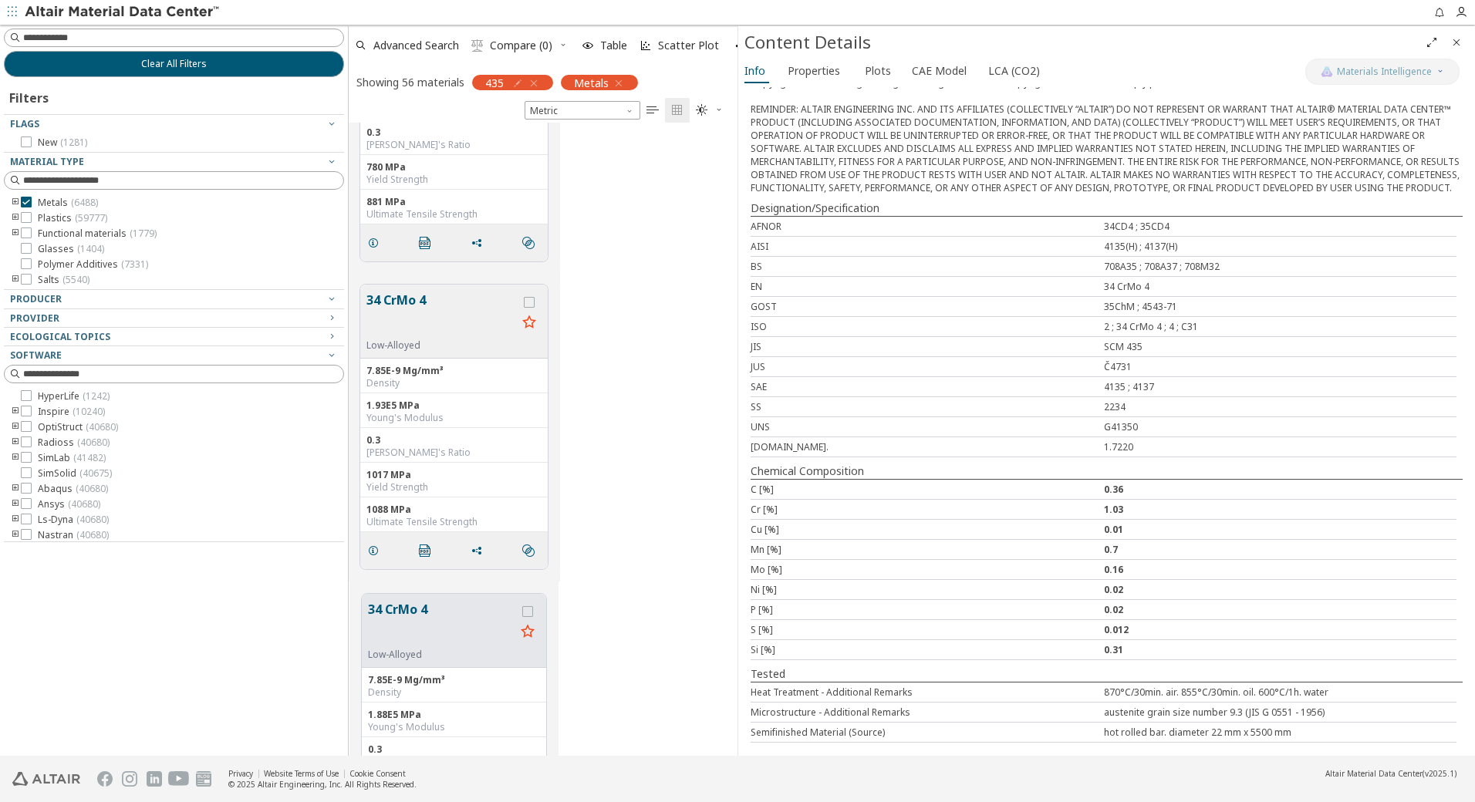
scroll to position [2918, 0]
click at [472, 327] on button "34 CrMo 4" at bounding box center [441, 325] width 150 height 49
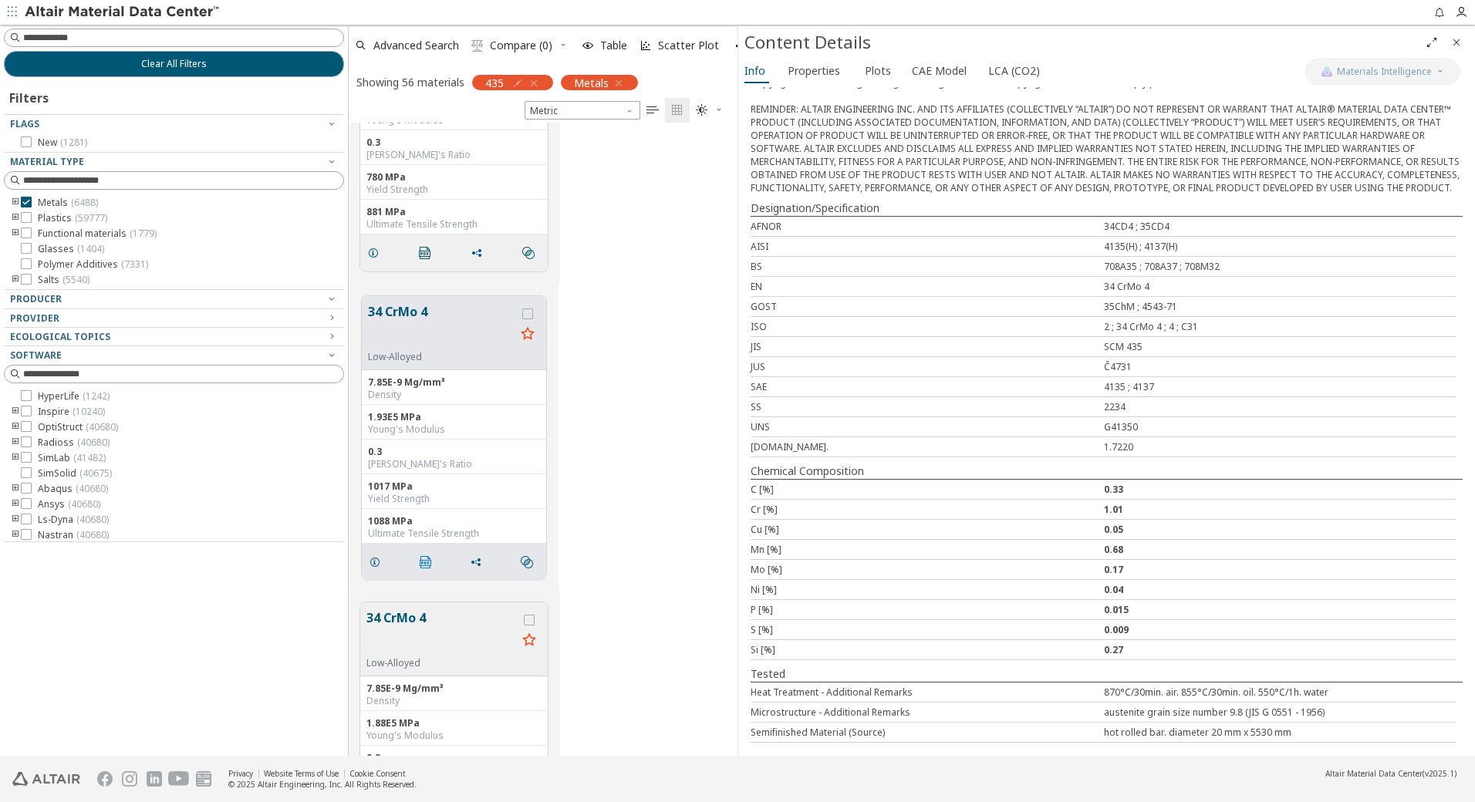
click at [425, 562] on icon "" at bounding box center [426, 562] width 12 height 12
drag, startPoint x: 911, startPoint y: 141, endPoint x: 910, endPoint y: 130, distance: 11.6
click at [911, 141] on div "Copyright 2025 Altair Engineering Inc. All rights reserved. Copyright notice do…" at bounding box center [1107, 135] width 712 height 118
click at [873, 73] on font "Plots" at bounding box center [878, 70] width 26 height 15
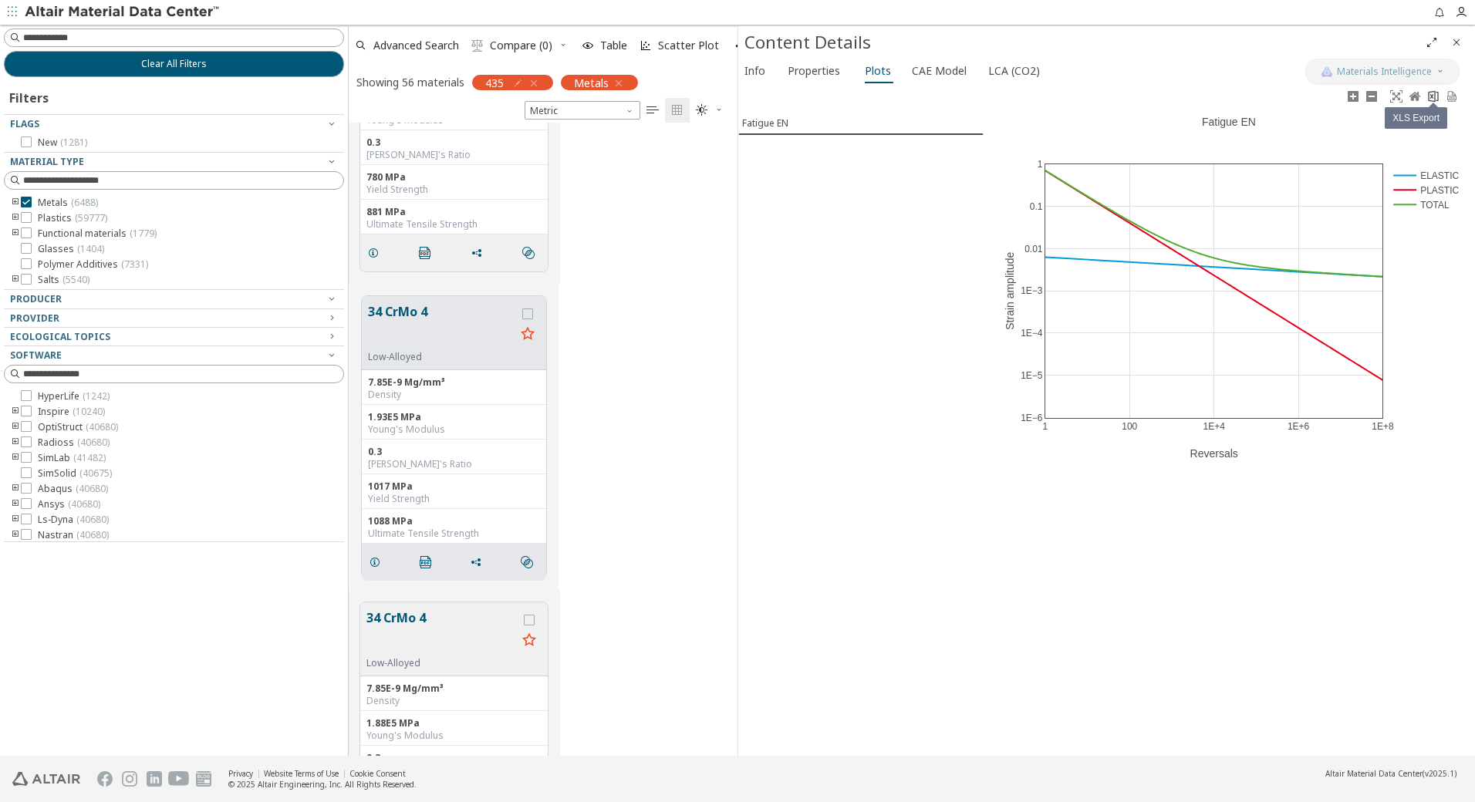
click at [1436, 93] on icon at bounding box center [1433, 96] width 12 height 12
click at [598, 329] on div "34 CrMo 4 Low-Alloyed 7.85E-9 Mg/mm³ Density 1.93E5 MPa Young's Modulus 0.3 Poi…" at bounding box center [543, 437] width 389 height 308
click at [170, 41] on input at bounding box center [175, 37] width 337 height 17
type input "***"
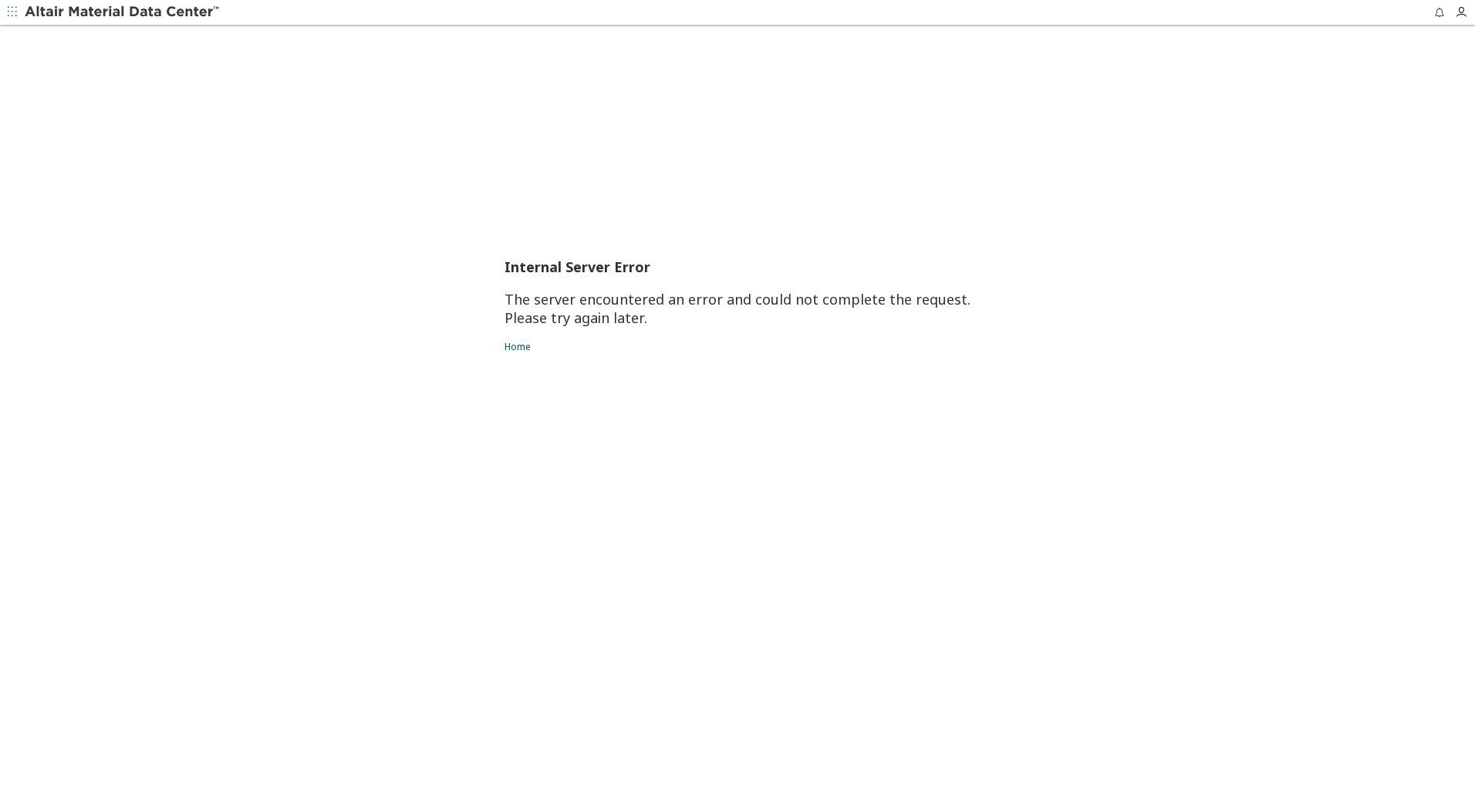
click at [583, 144] on div "Internal Server Error The server encountered an error and could not complete th…" at bounding box center [738, 306] width 466 height 562
click at [331, 153] on div "Internal Server Error The server encountered an error and could not complete th…" at bounding box center [737, 414] width 1475 height 778
click at [328, 173] on div "Internal Server Error The server encountered an error and could not complete th…" at bounding box center [737, 414] width 1475 height 778
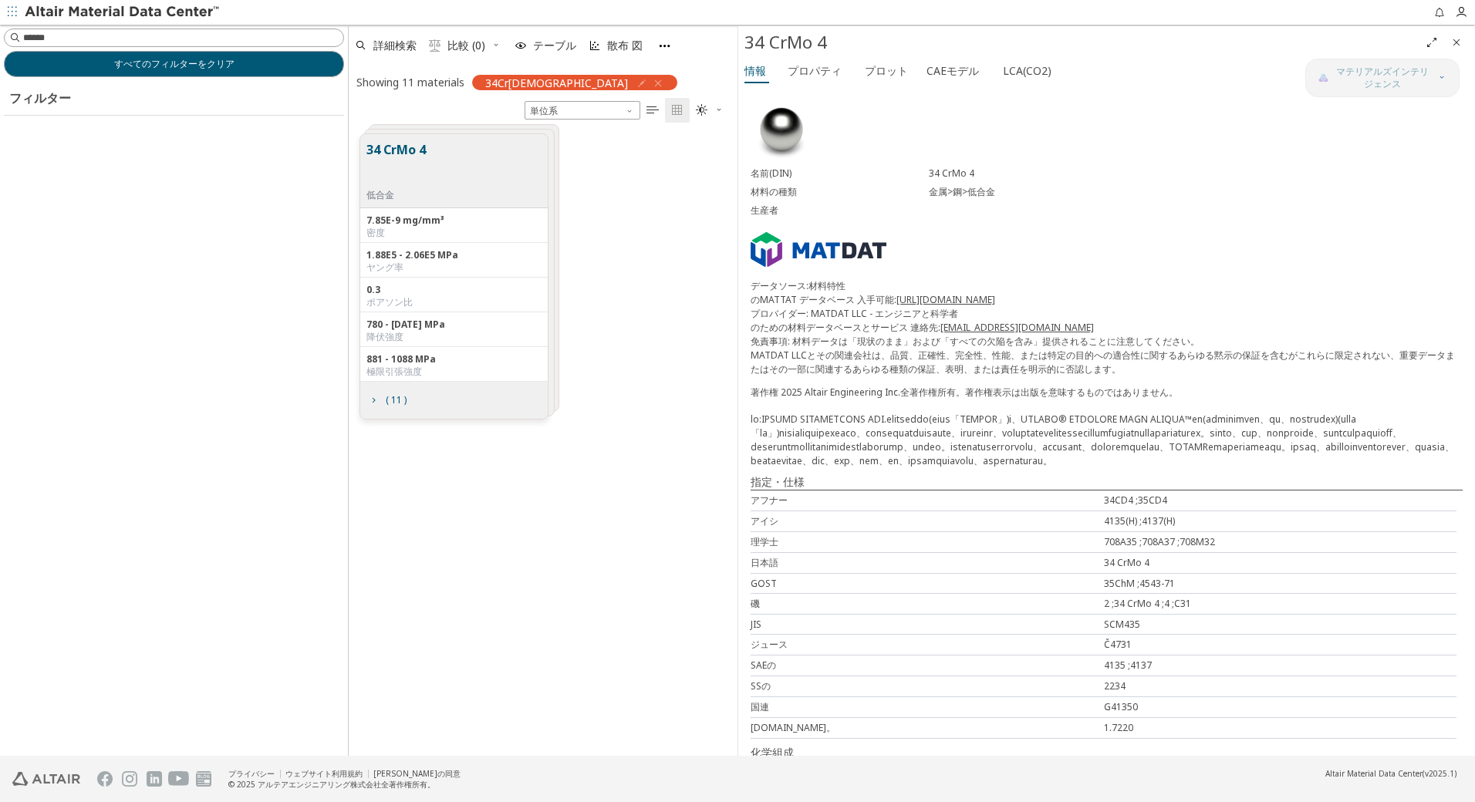
scroll to position [622, 377]
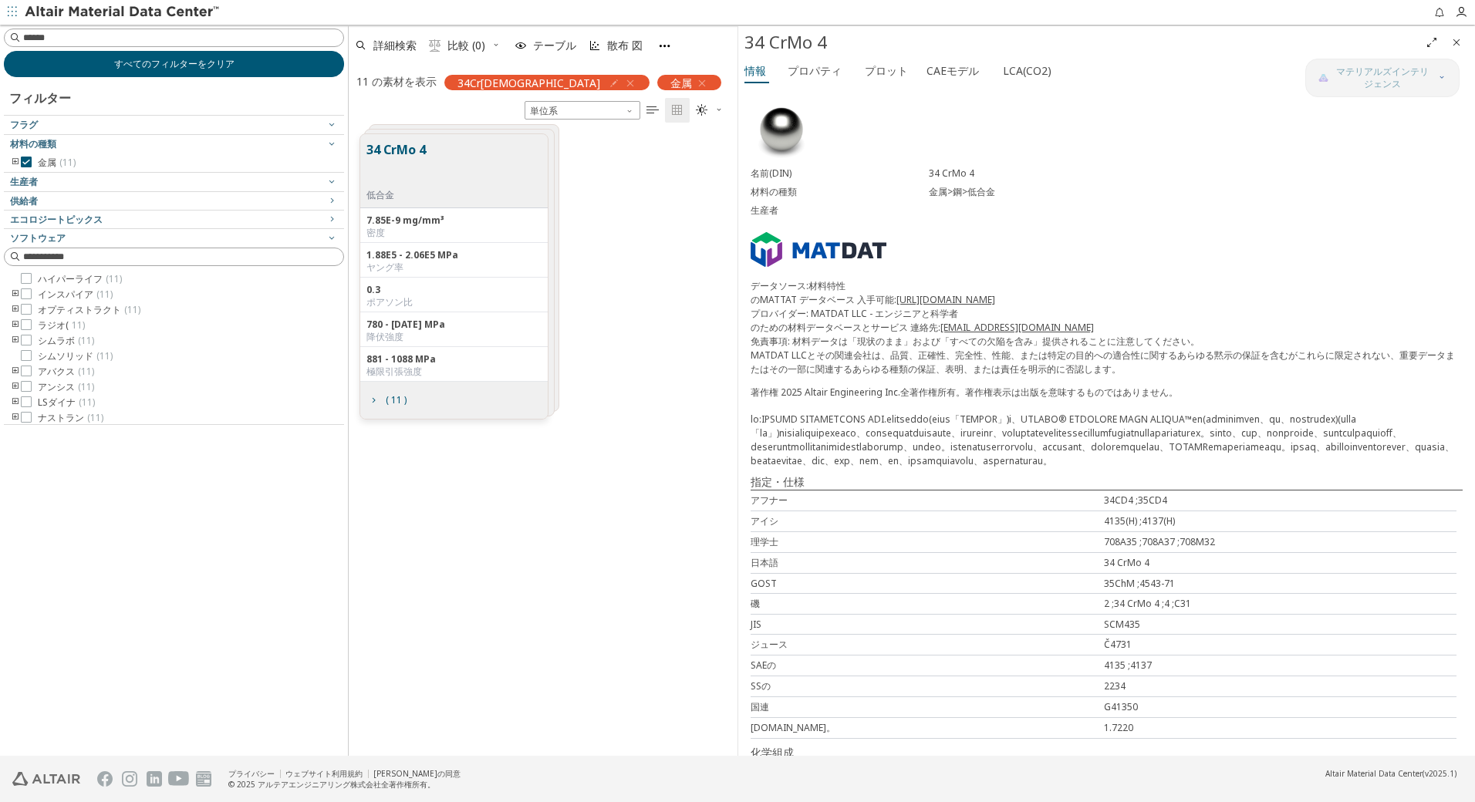
click at [254, 69] on button "すべてのフィルターをクリア" at bounding box center [174, 64] width 340 height 26
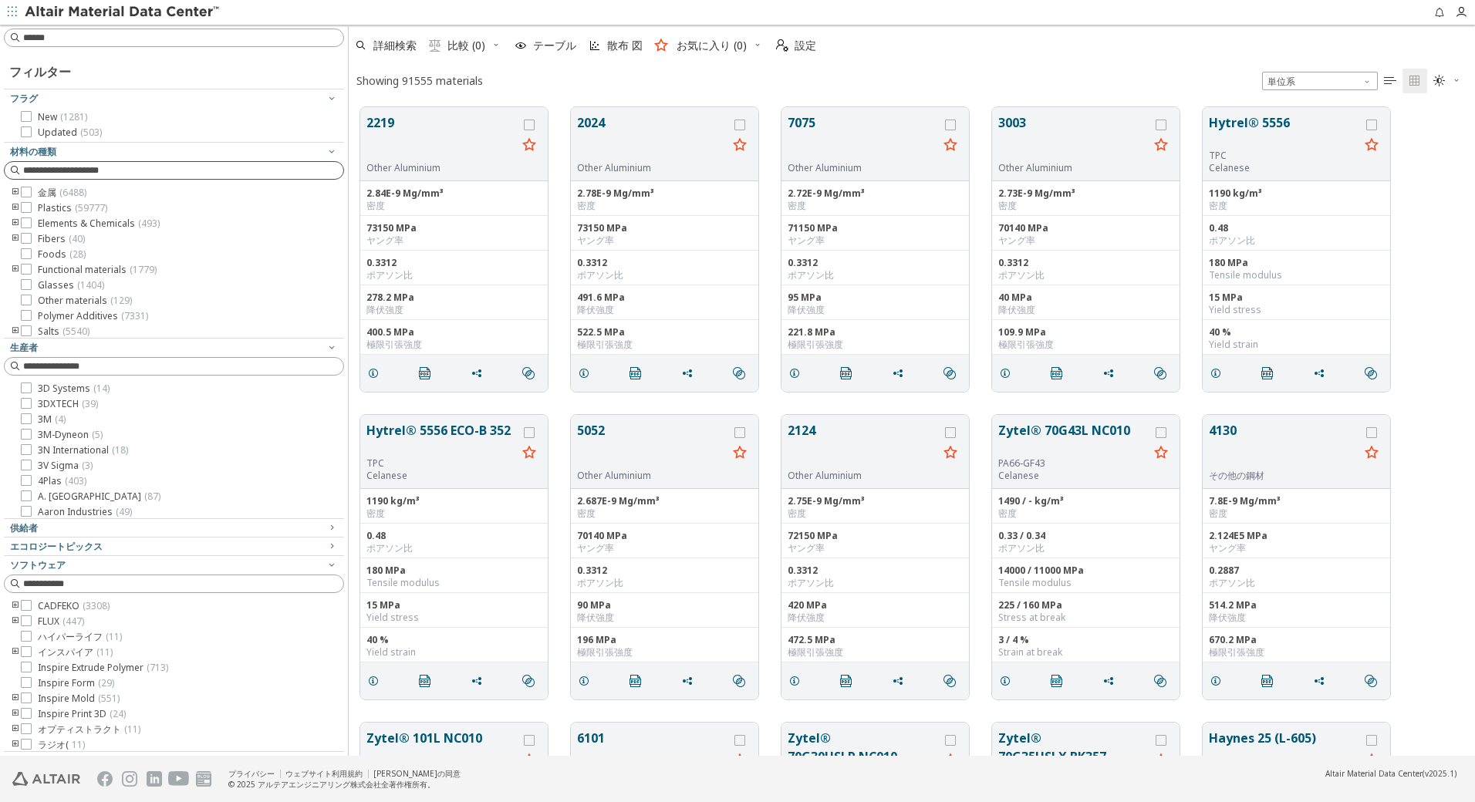
scroll to position [648, 1115]
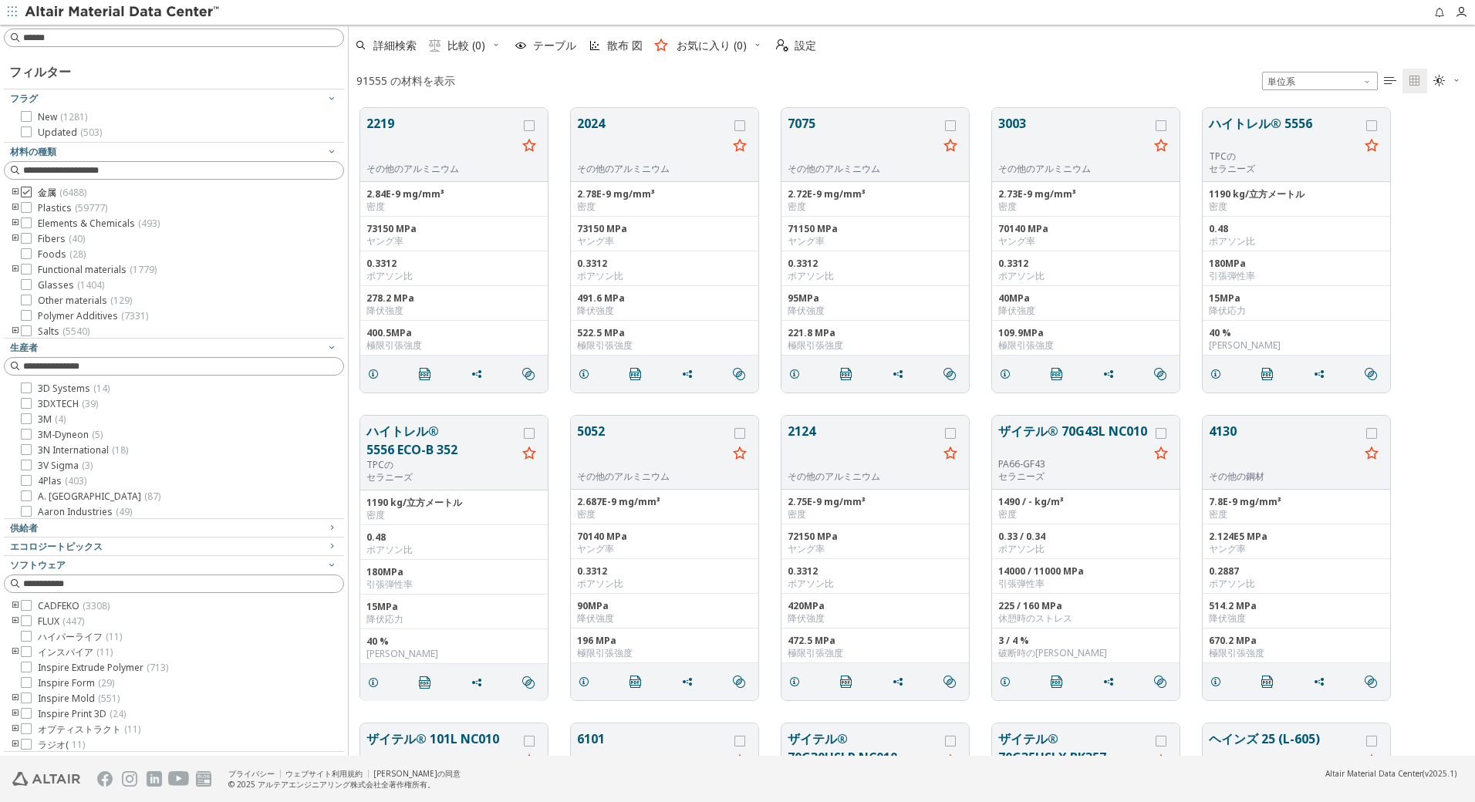
click at [27, 190] on icon at bounding box center [26, 192] width 11 height 11
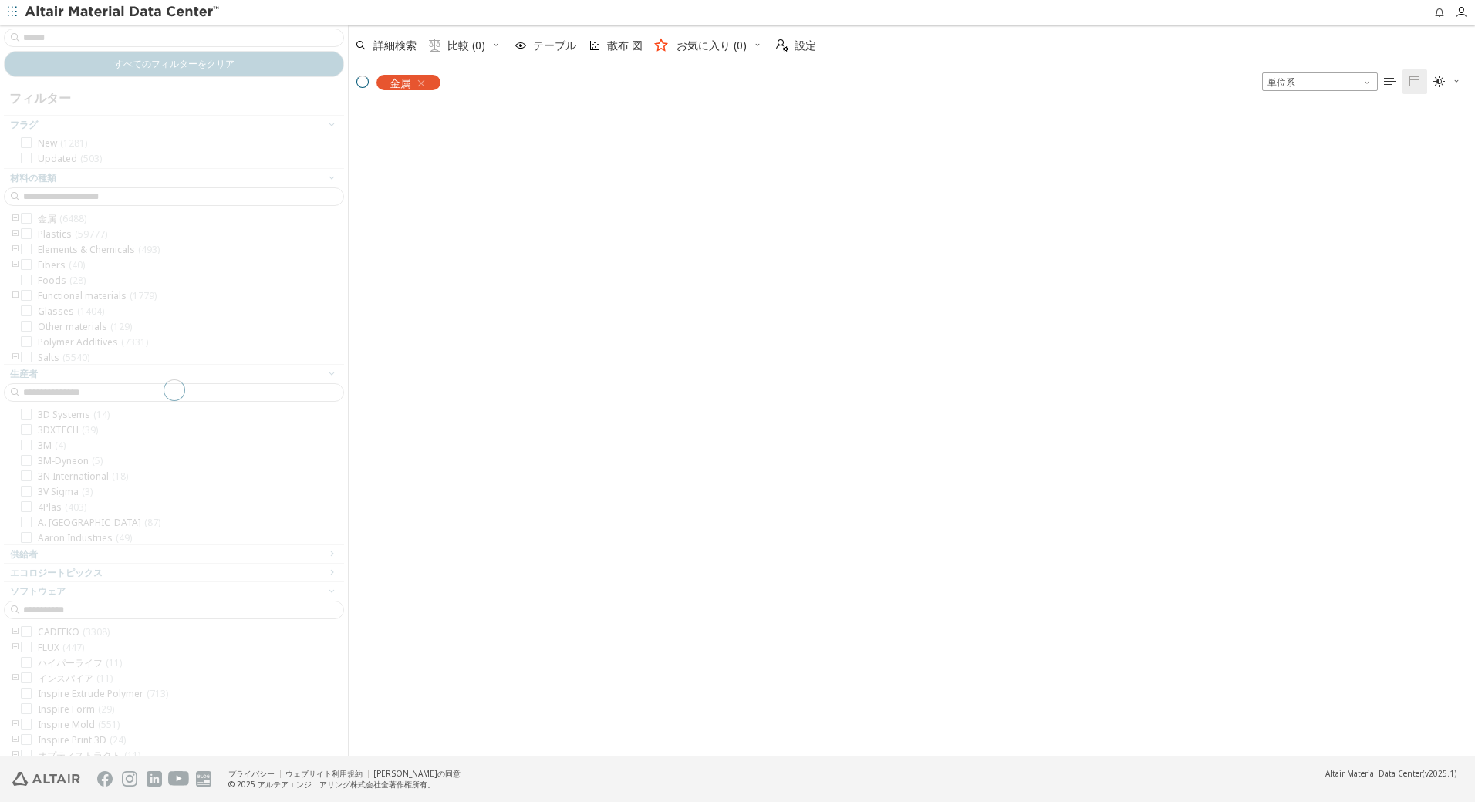
scroll to position [646, 1115]
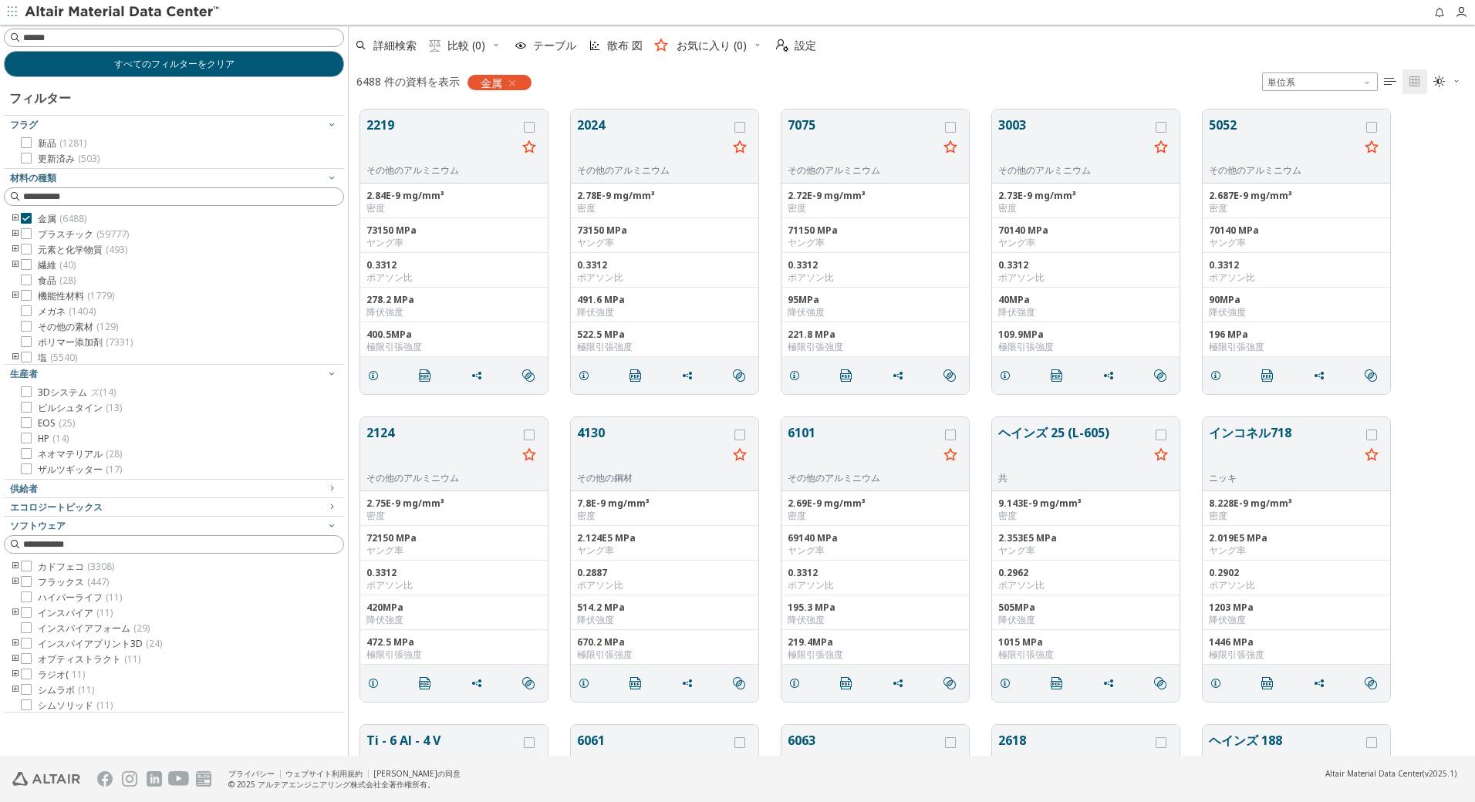
click at [164, 34] on input at bounding box center [183, 37] width 320 height 15
type input "***"
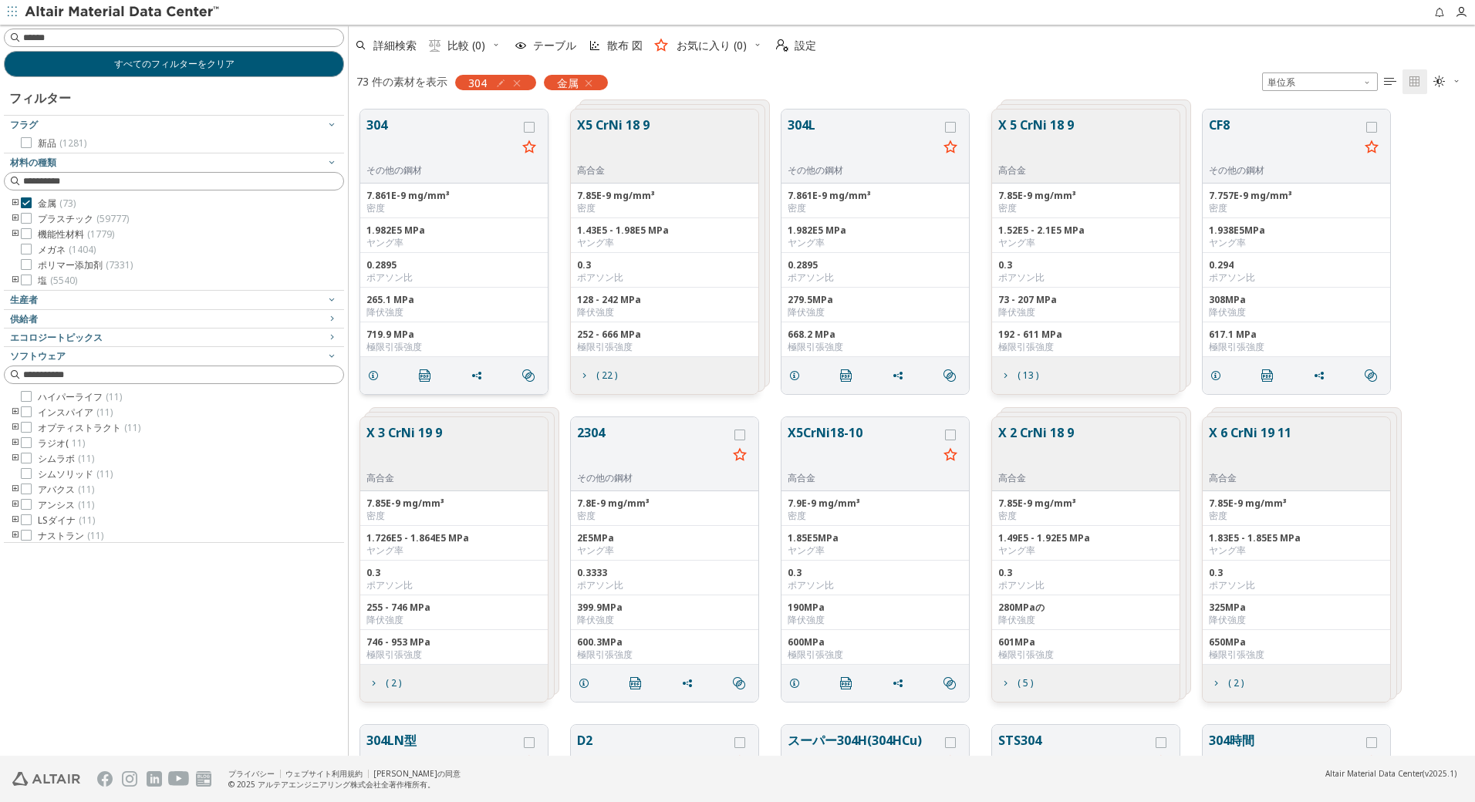
click at [440, 137] on button "304" at bounding box center [441, 140] width 150 height 49
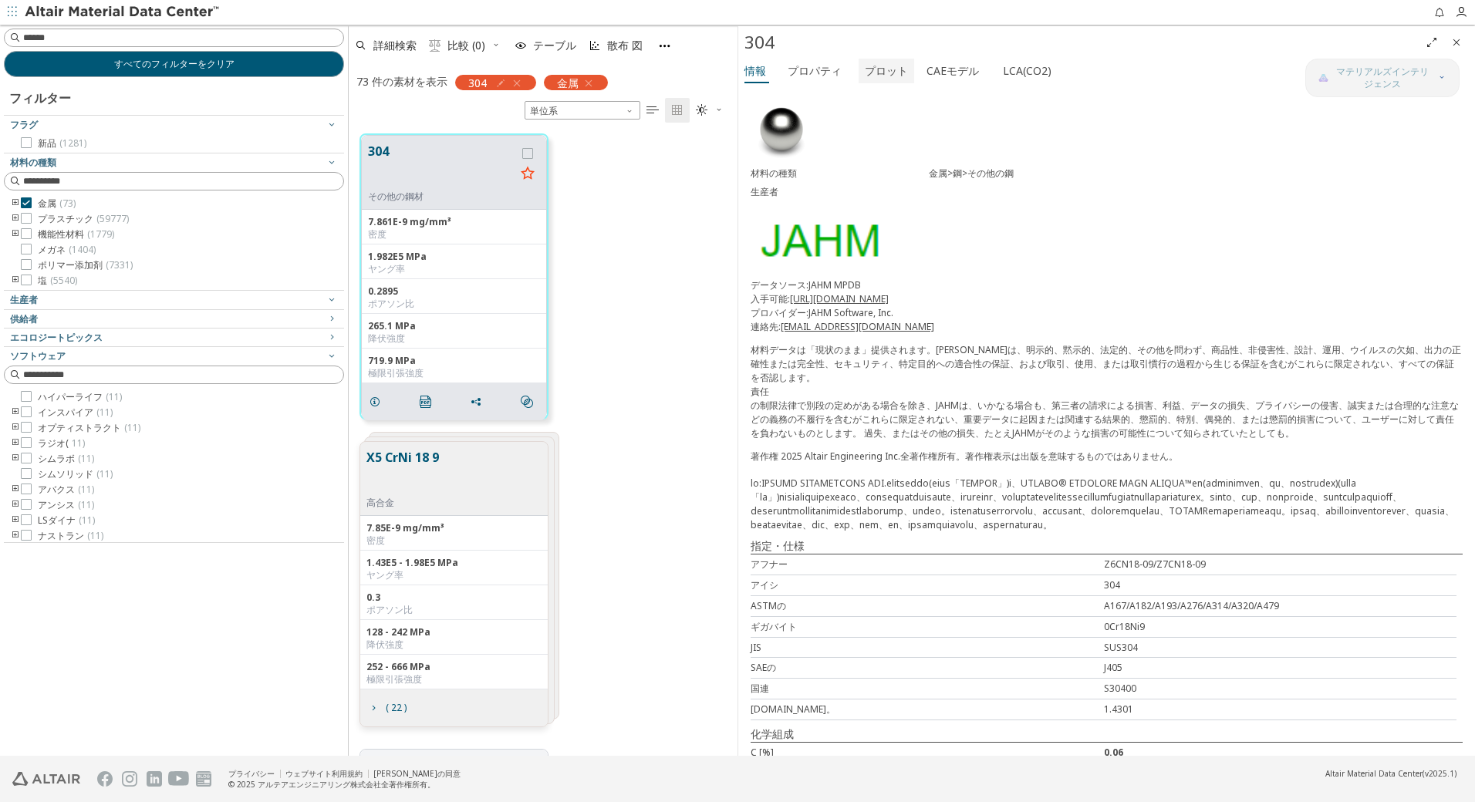
click at [879, 80] on span "プロット" at bounding box center [886, 71] width 43 height 25
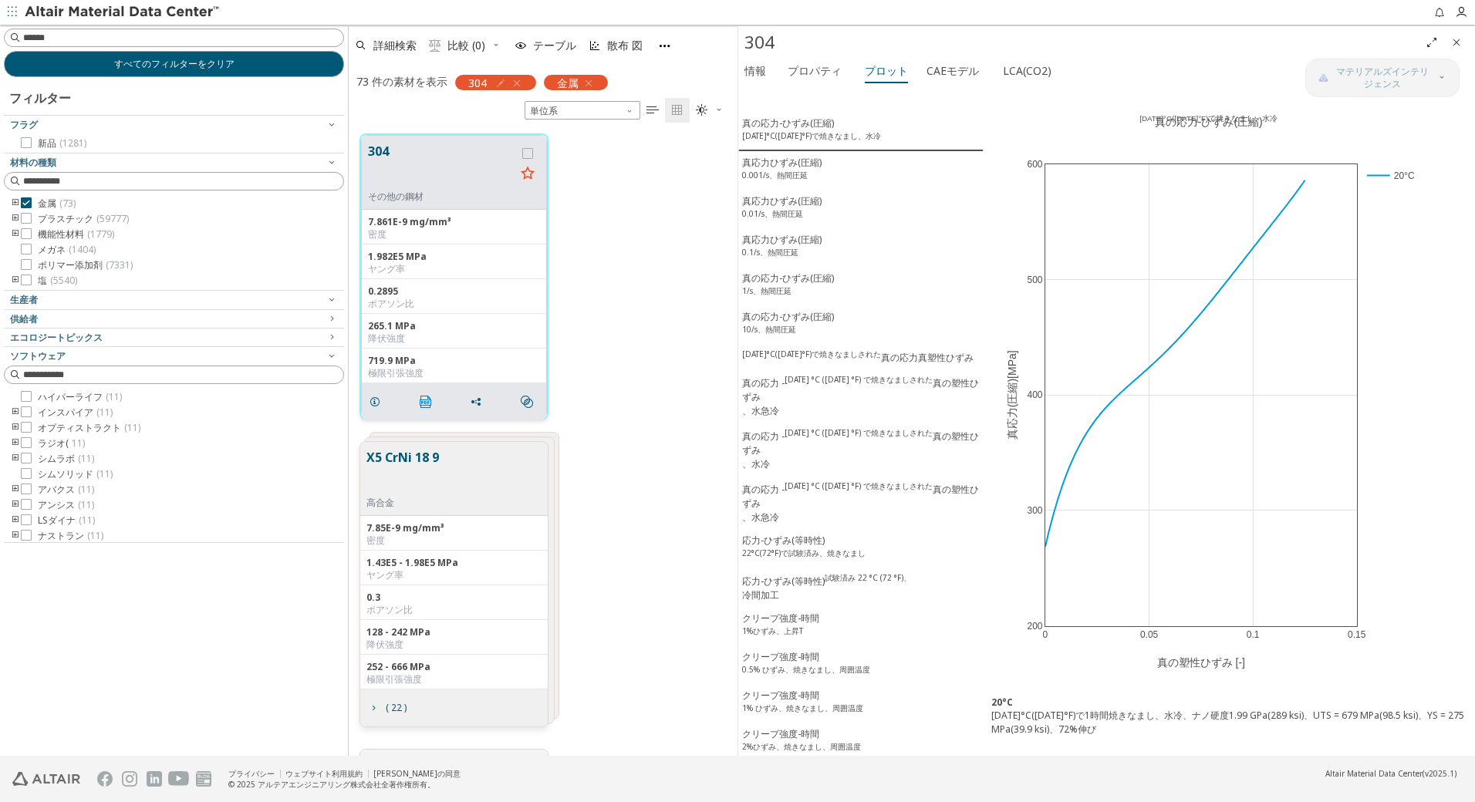
click at [424, 401] on icon "" at bounding box center [426, 402] width 12 height 12
click at [617, 349] on div "304 その他の鋼材 7.861E-9 mg/mm³ 密度 1.982E5 MPa ヤング率 0.2895 ポアソン比 265.1 MPa 降伏強度 719.…" at bounding box center [543, 277] width 389 height 308
click at [787, 128] on div "真の応力-ひずみ(圧縮) [DATE]°C([DATE]°F)で焼きなまし、水冷" at bounding box center [811, 130] width 139 height 29
click at [1394, 99] on icon at bounding box center [1393, 96] width 10 height 12
click at [775, 165] on div "真応力ひずみ(圧縮) 0.001/s、熱間圧延" at bounding box center [781, 170] width 79 height 29
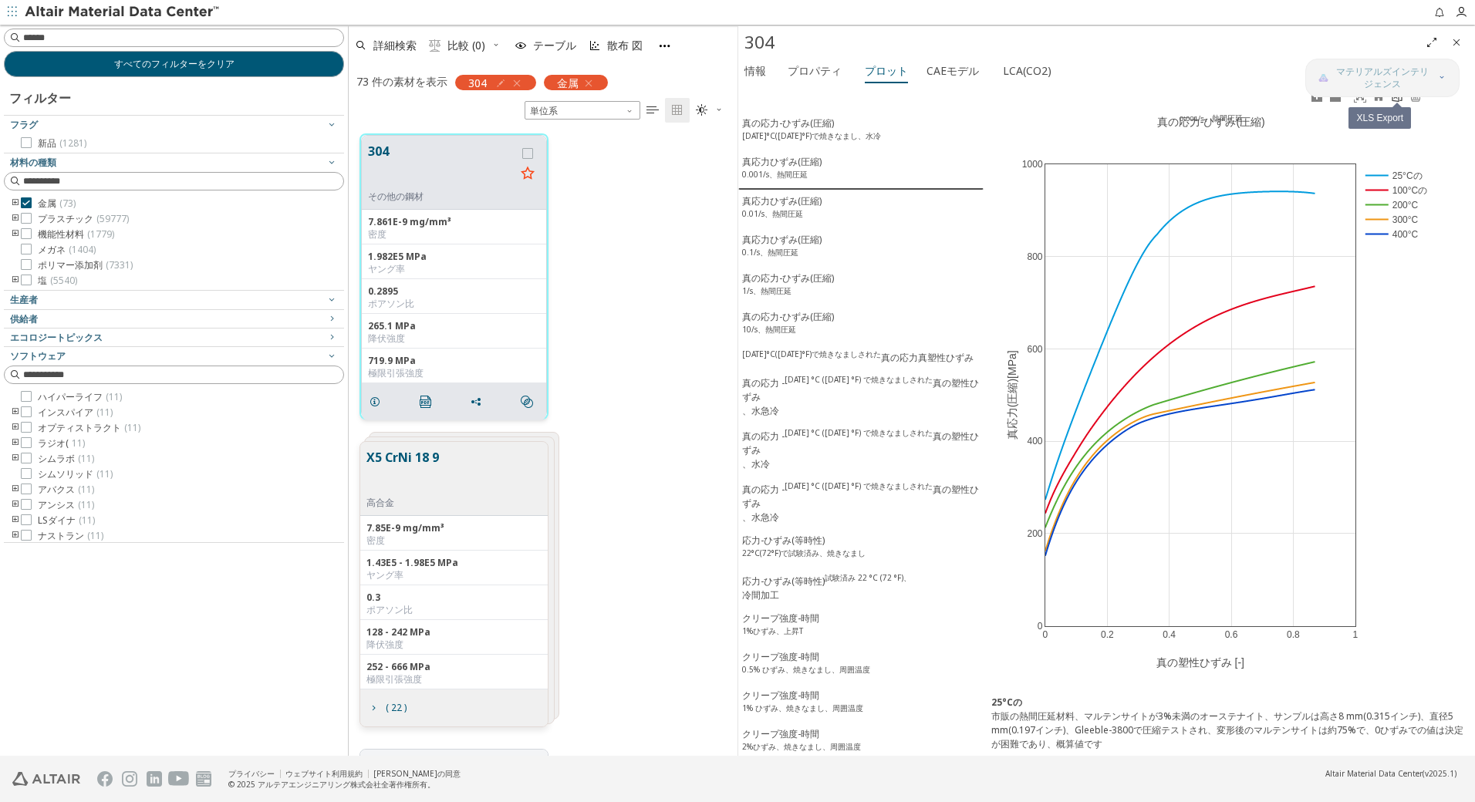
click at [1399, 99] on icon at bounding box center [1397, 96] width 10 height 12
click at [788, 216] on sup "0.01/s、熱間圧延" at bounding box center [772, 213] width 61 height 11
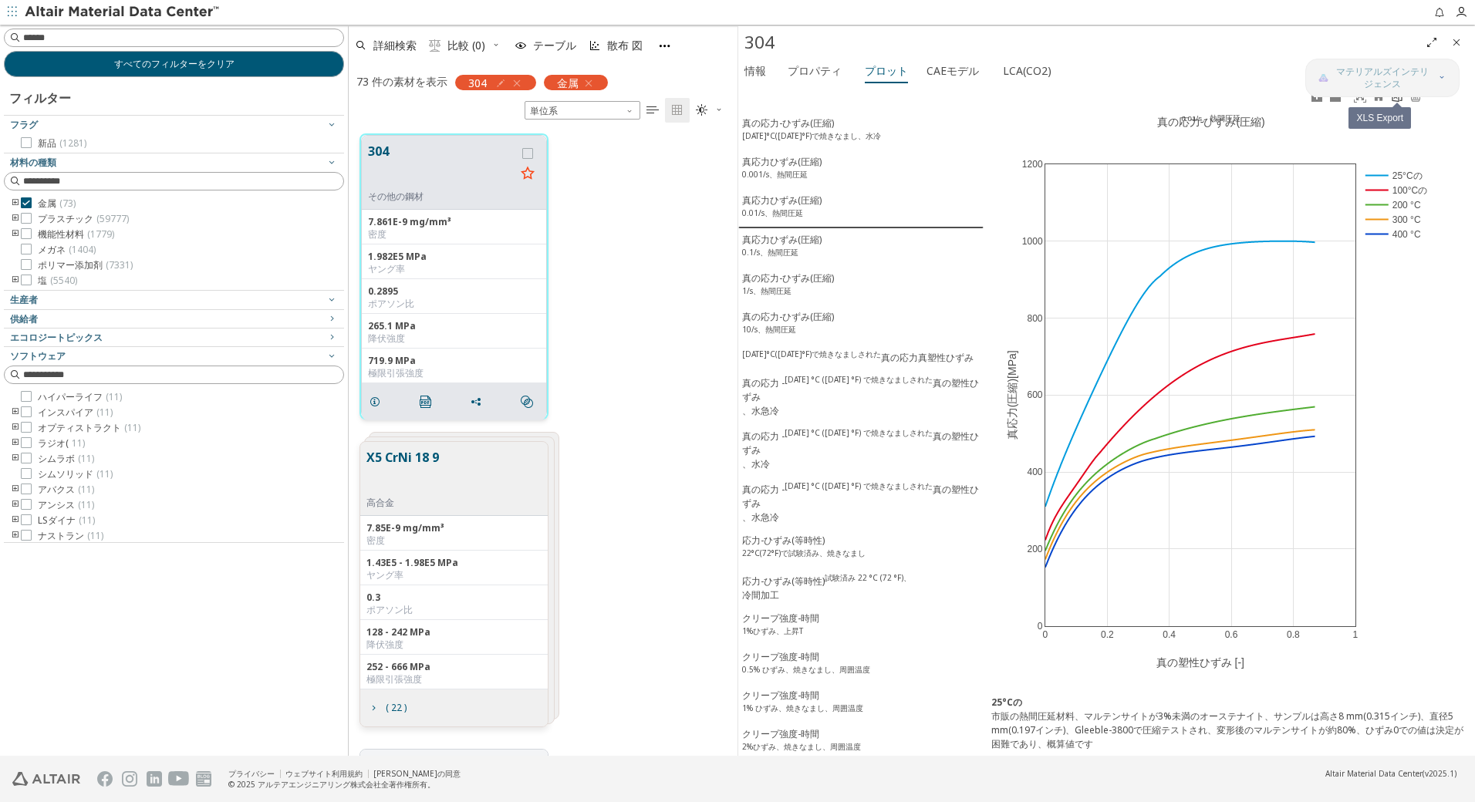
click at [1395, 102] on icon at bounding box center [1397, 96] width 12 height 12
click at [802, 253] on div "真応力ひずみ(圧縮) 0.1/s、熱間圧延" at bounding box center [781, 247] width 79 height 29
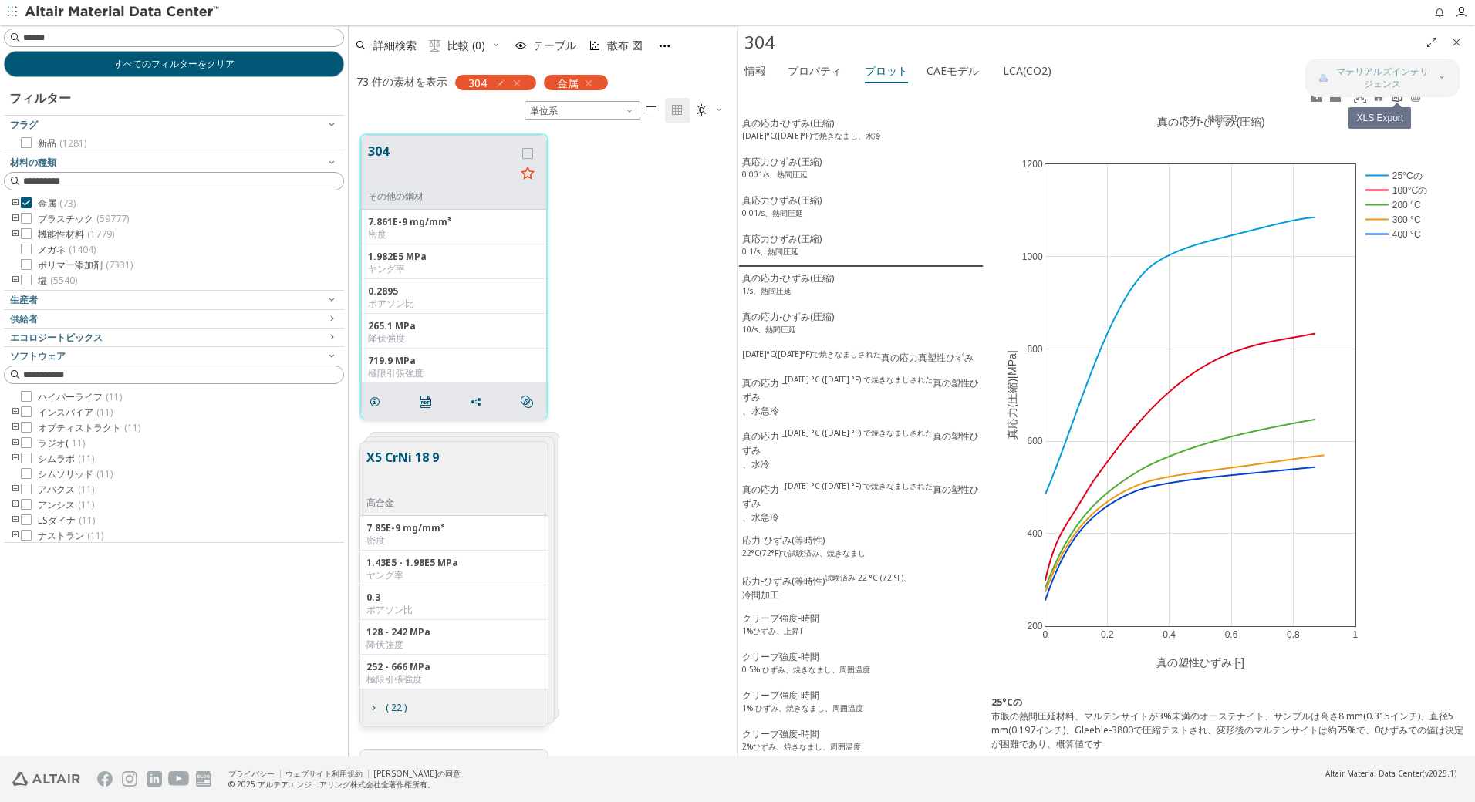
click at [1397, 100] on icon at bounding box center [1397, 96] width 12 height 12
click at [802, 295] on div "真の応力-ひずみ(圧縮) 1/s、熱間圧延" at bounding box center [788, 286] width 92 height 29
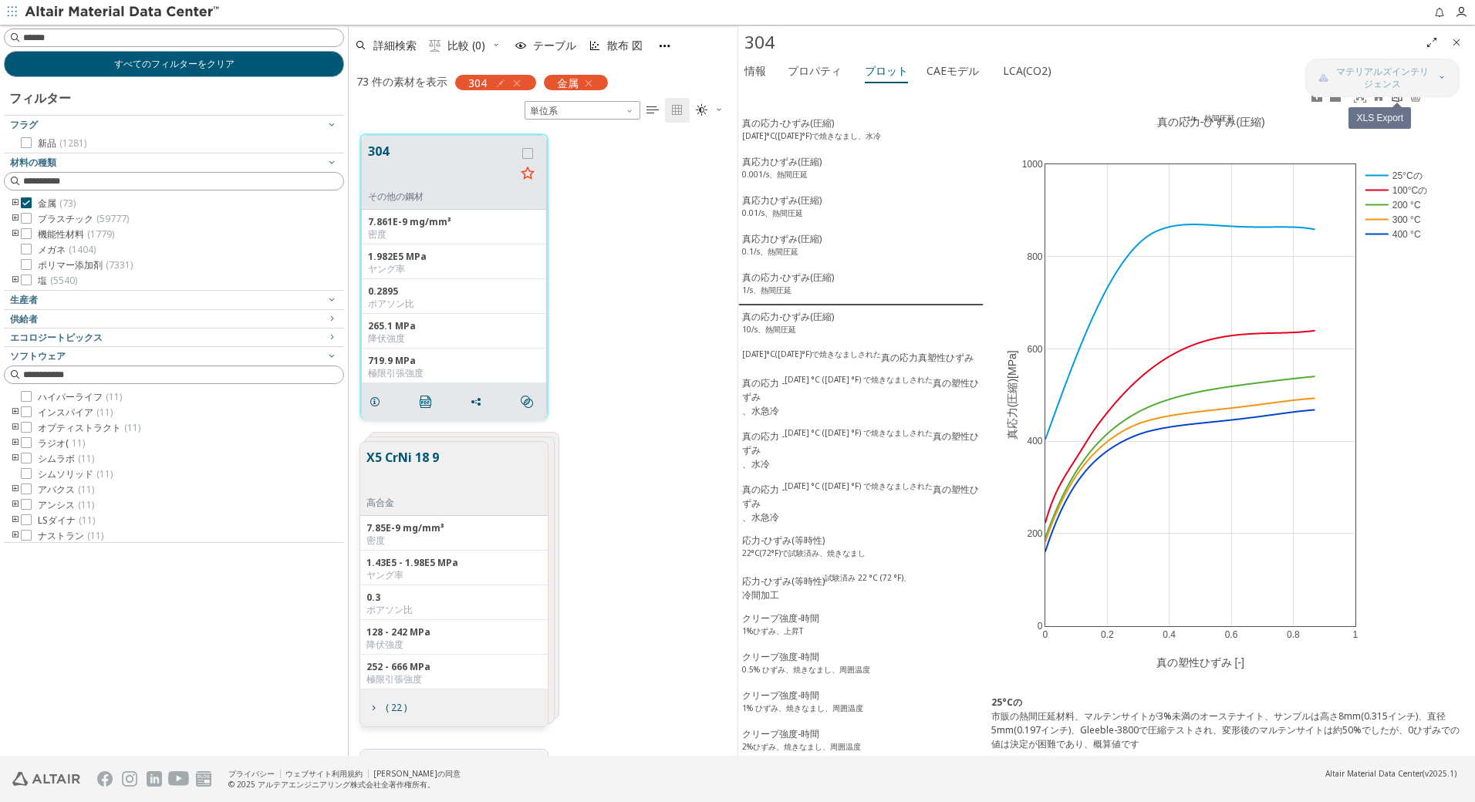
click at [1396, 99] on icon at bounding box center [1397, 96] width 12 height 12
click at [792, 329] on sup "10/s、熱間圧延" at bounding box center [769, 329] width 54 height 11
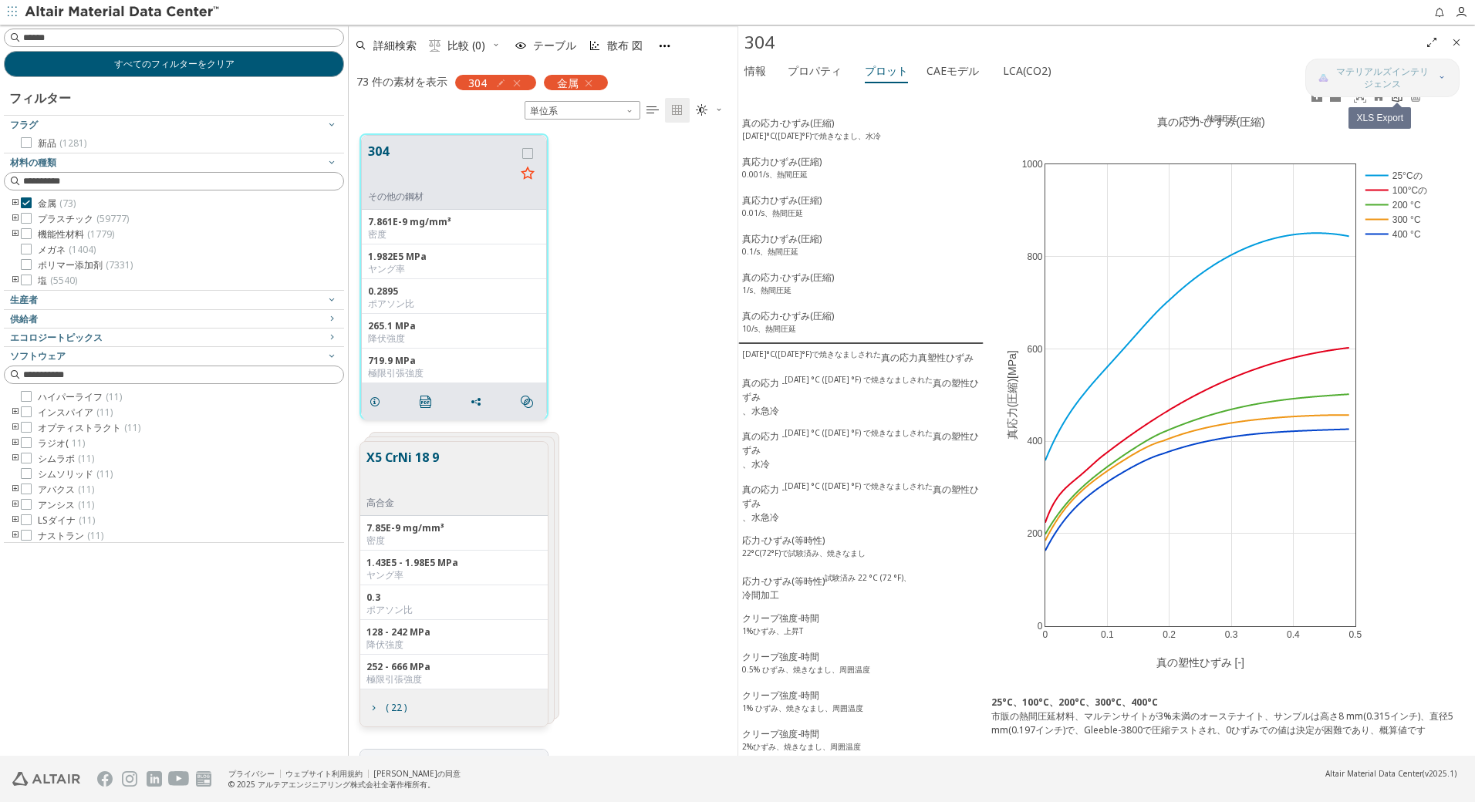
click at [1398, 100] on icon at bounding box center [1397, 96] width 12 height 12
click at [831, 359] on sup "[DATE]°C([DATE]°F)で焼きなましされた" at bounding box center [811, 354] width 139 height 11
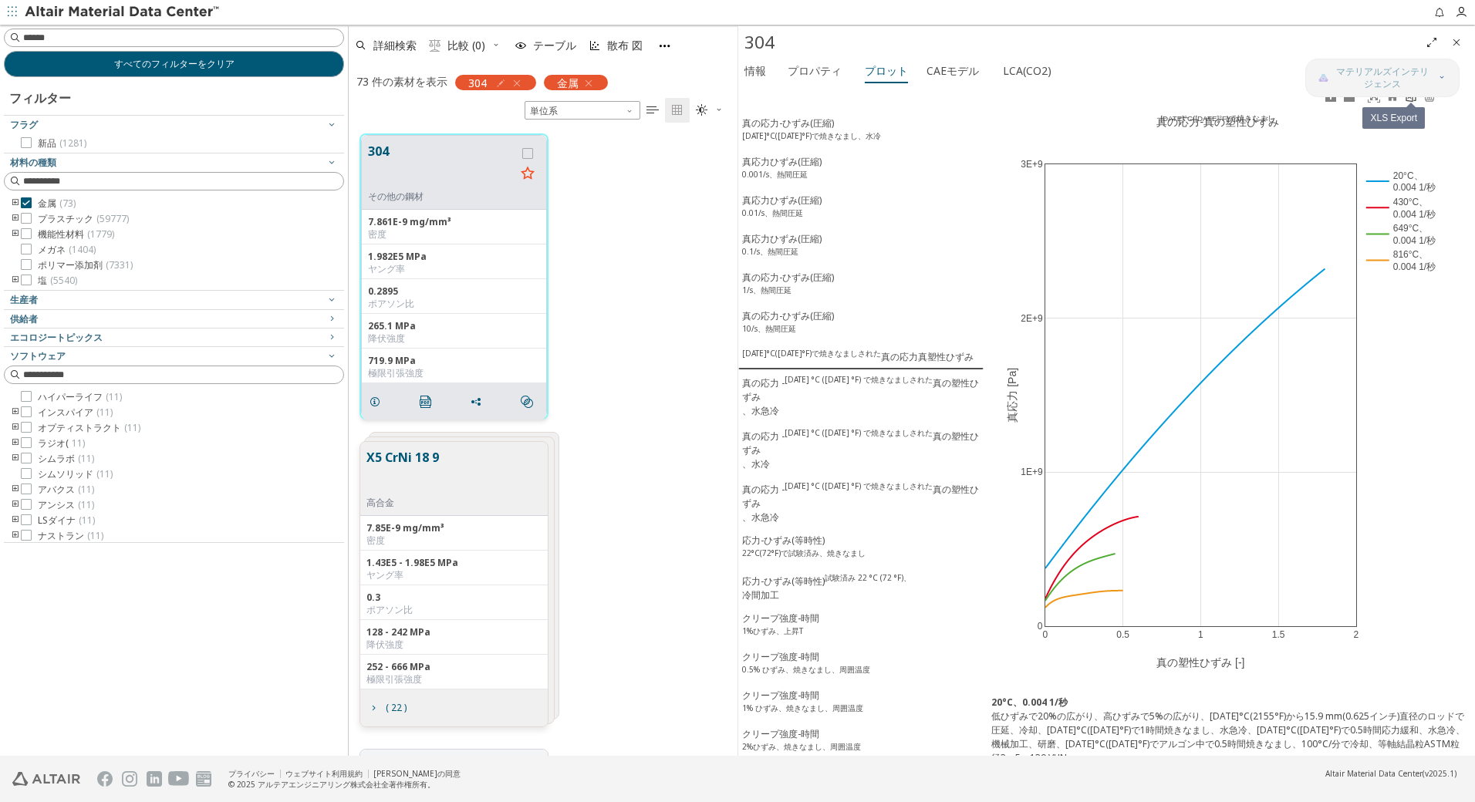
click at [1415, 103] on link at bounding box center [1411, 97] width 19 height 18
click at [791, 403] on div "真の応力 - [DATE] °C ([DATE] °F) で焼きなましされた 真の塑性ひずみ 、水急冷" at bounding box center [861, 396] width 238 height 44
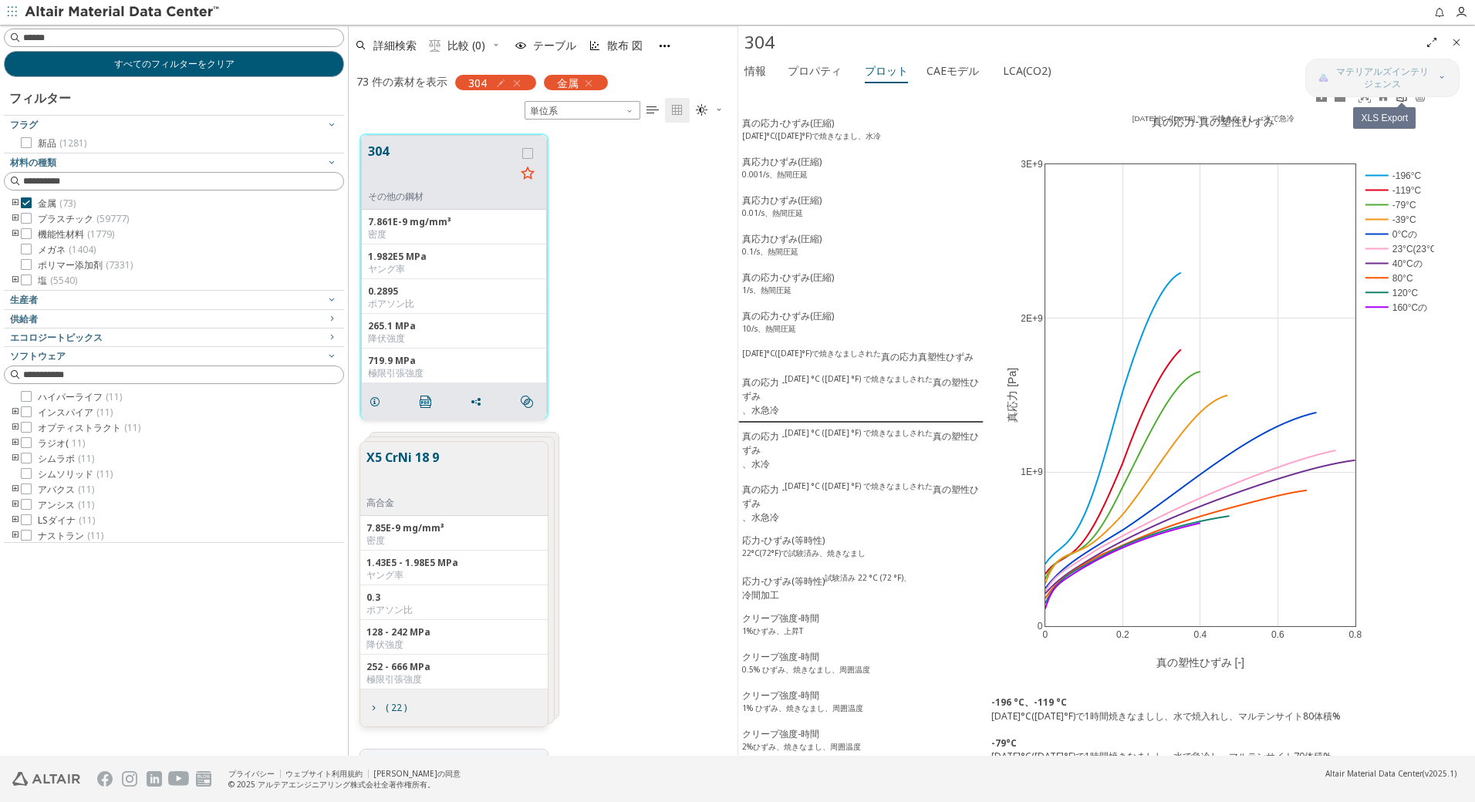
click at [1398, 97] on icon at bounding box center [1402, 96] width 12 height 12
click at [793, 444] on div "真の応力 - [DATE] °C ([DATE] °F) で焼きなましされた 真の塑性ひずみ 、水冷" at bounding box center [861, 449] width 238 height 44
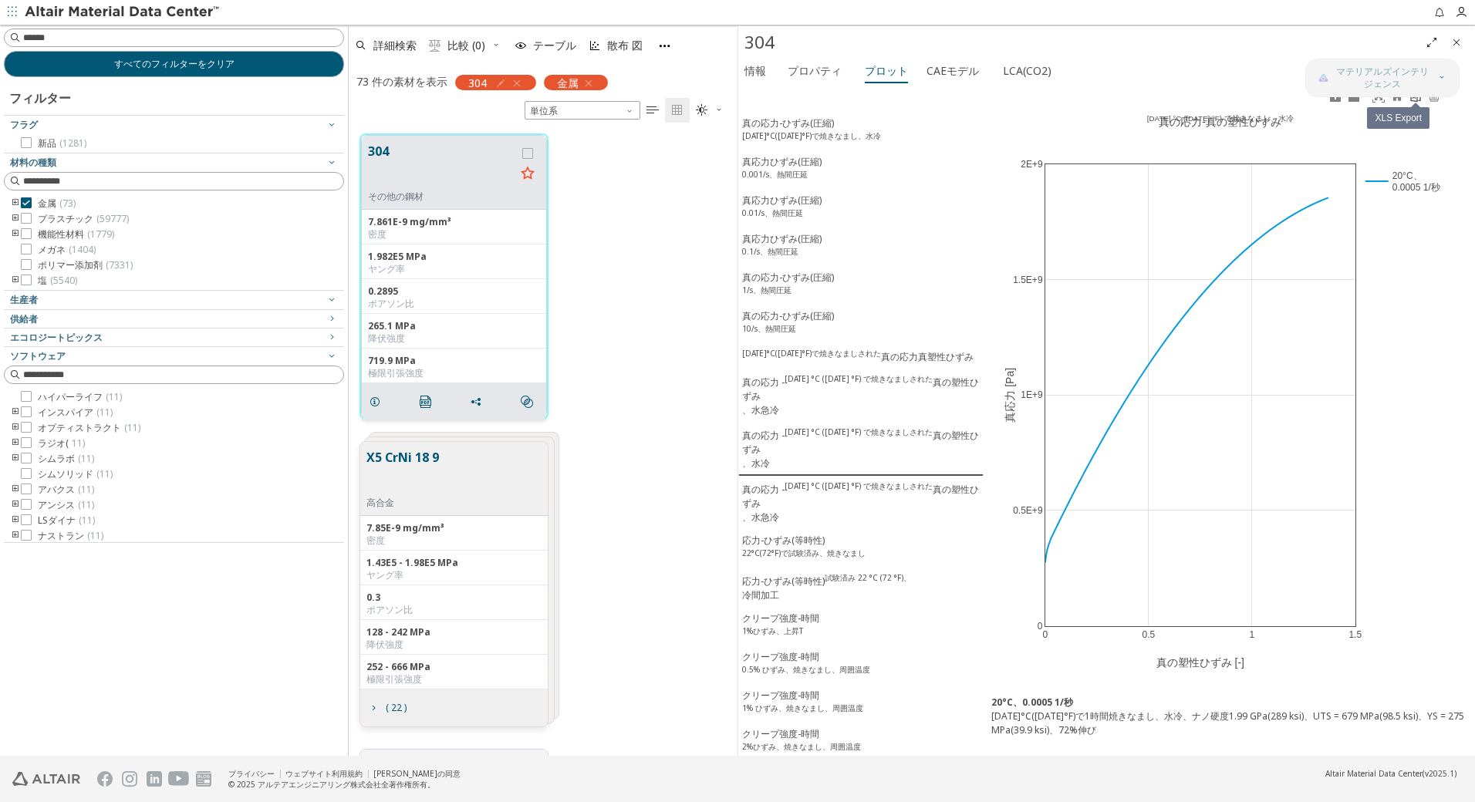
click at [1414, 100] on icon at bounding box center [1415, 96] width 12 height 12
click at [793, 497] on div "真の応力 - [DATE] °C ([DATE] °F) で焼きなましされた 真の塑性ひずみ 、水急冷" at bounding box center [861, 503] width 238 height 44
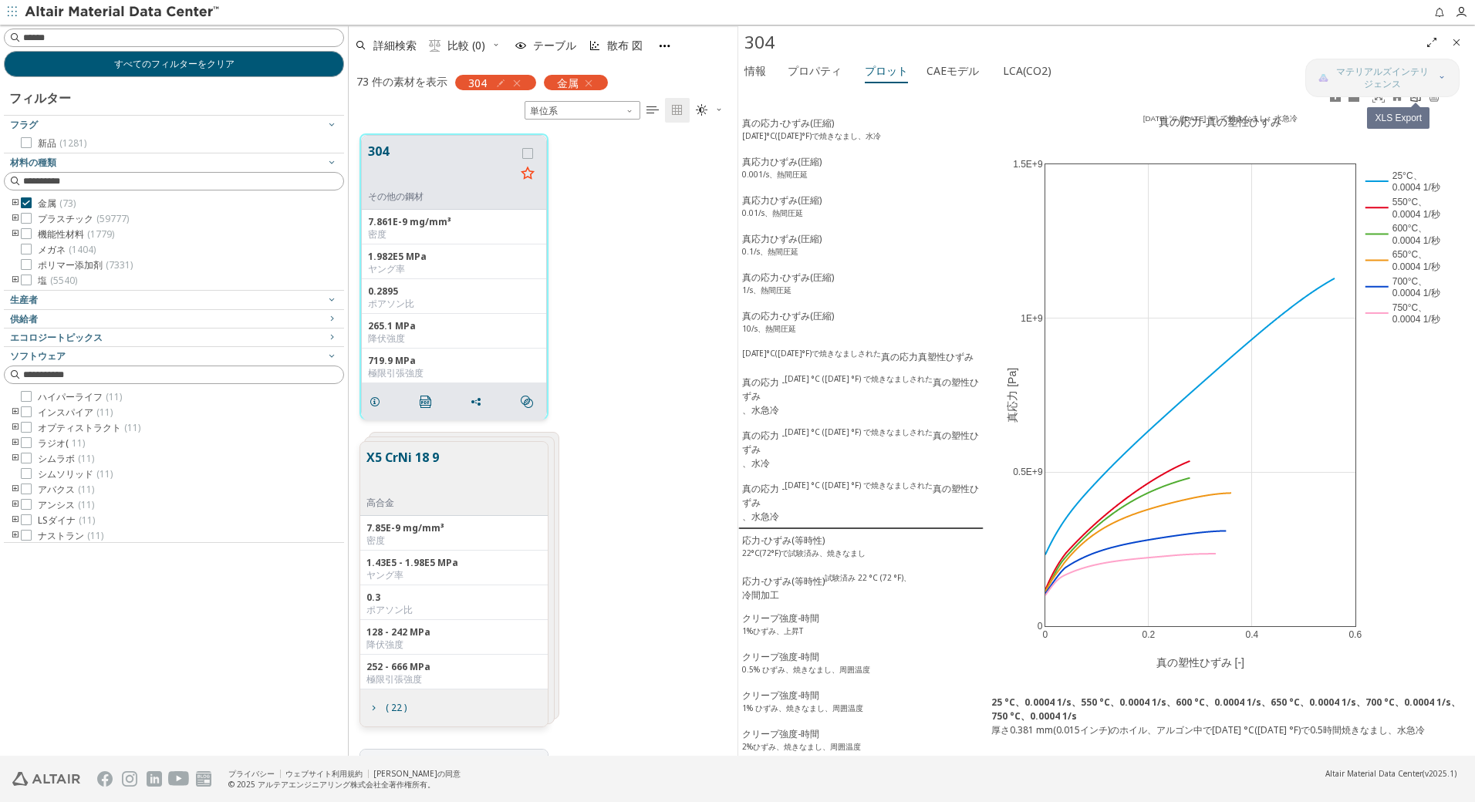
click at [1416, 100] on icon at bounding box center [1415, 96] width 12 height 12
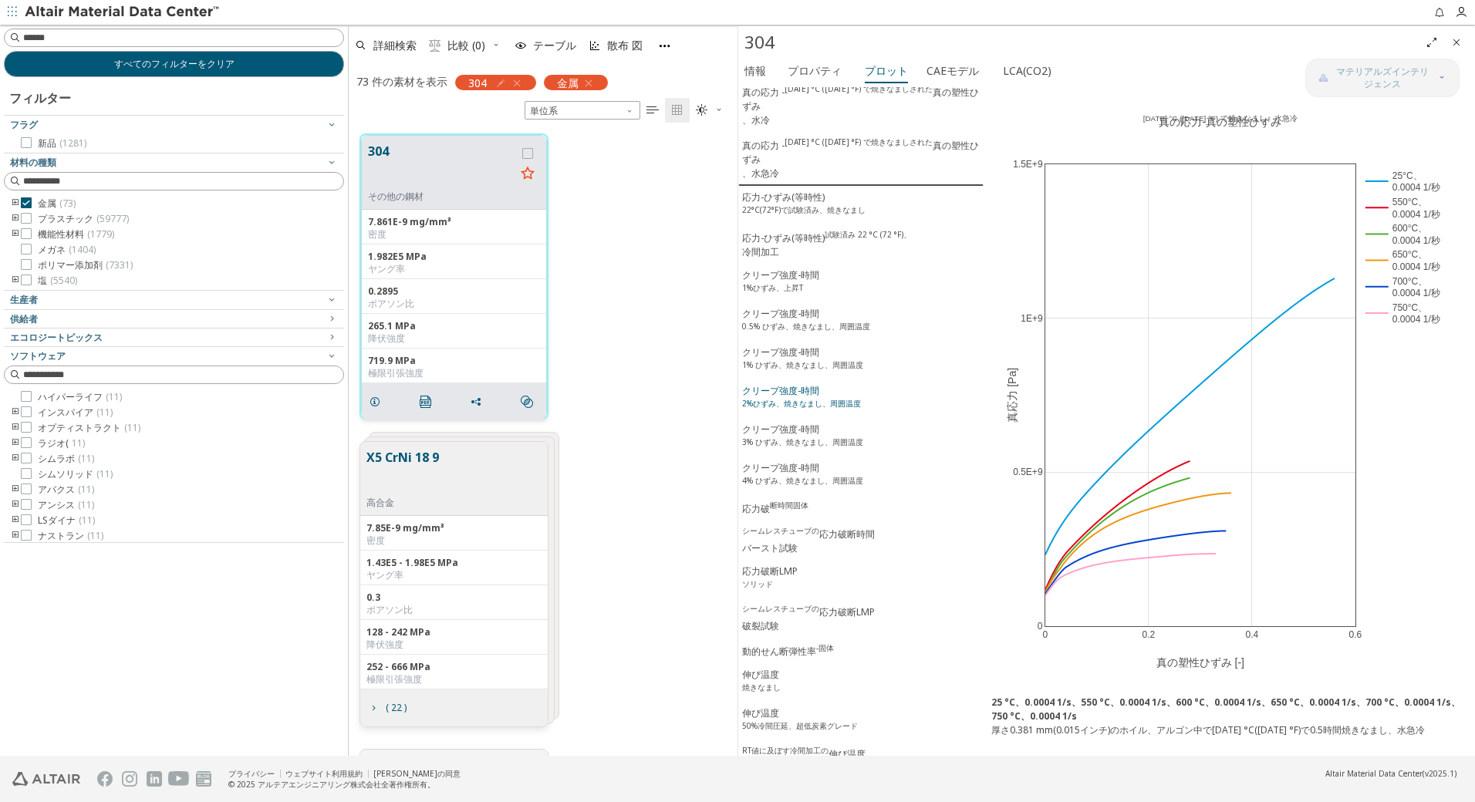
scroll to position [334, 0]
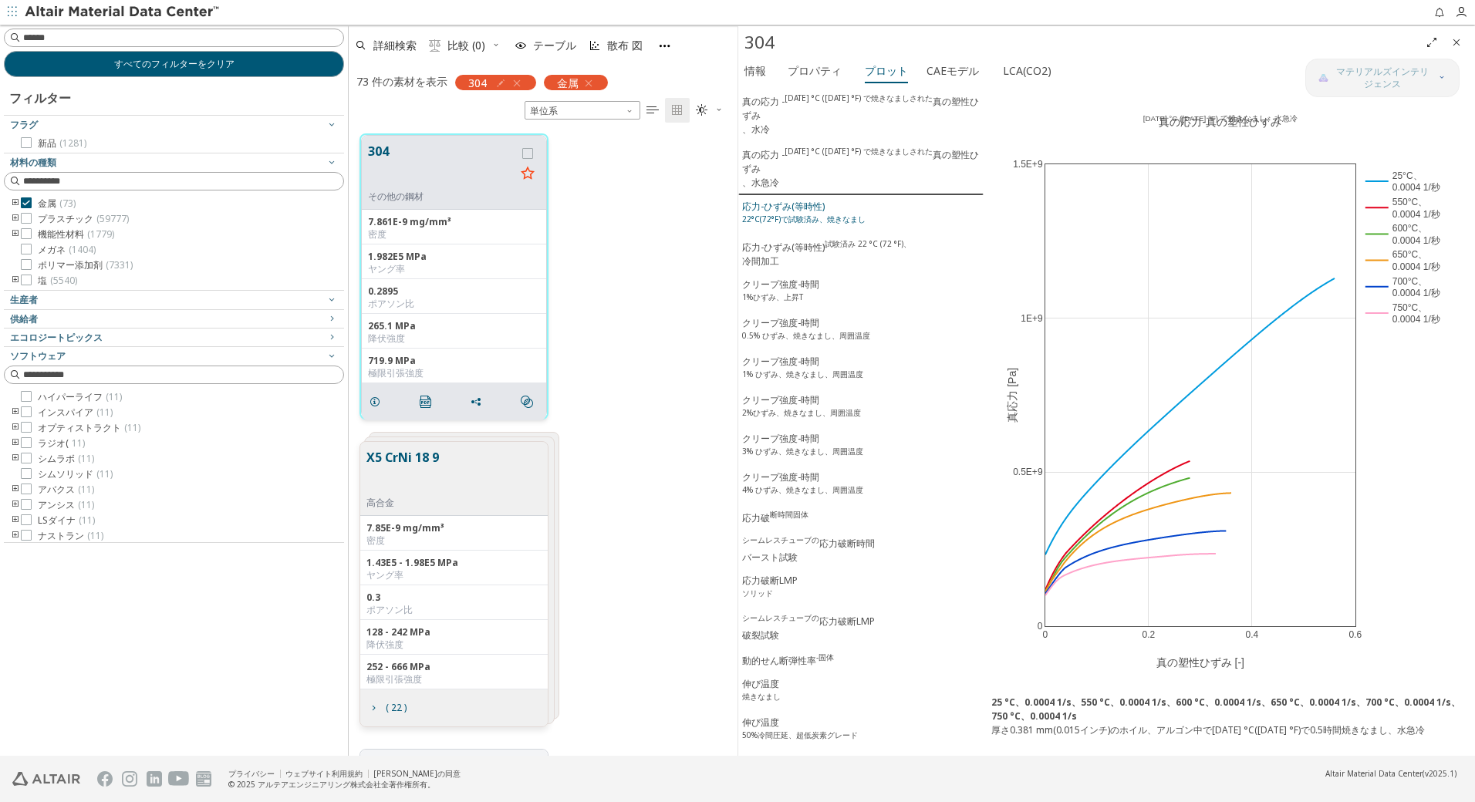
click at [808, 221] on sup "22°C(72°F)で試験済み、焼きなまし" at bounding box center [803, 219] width 123 height 11
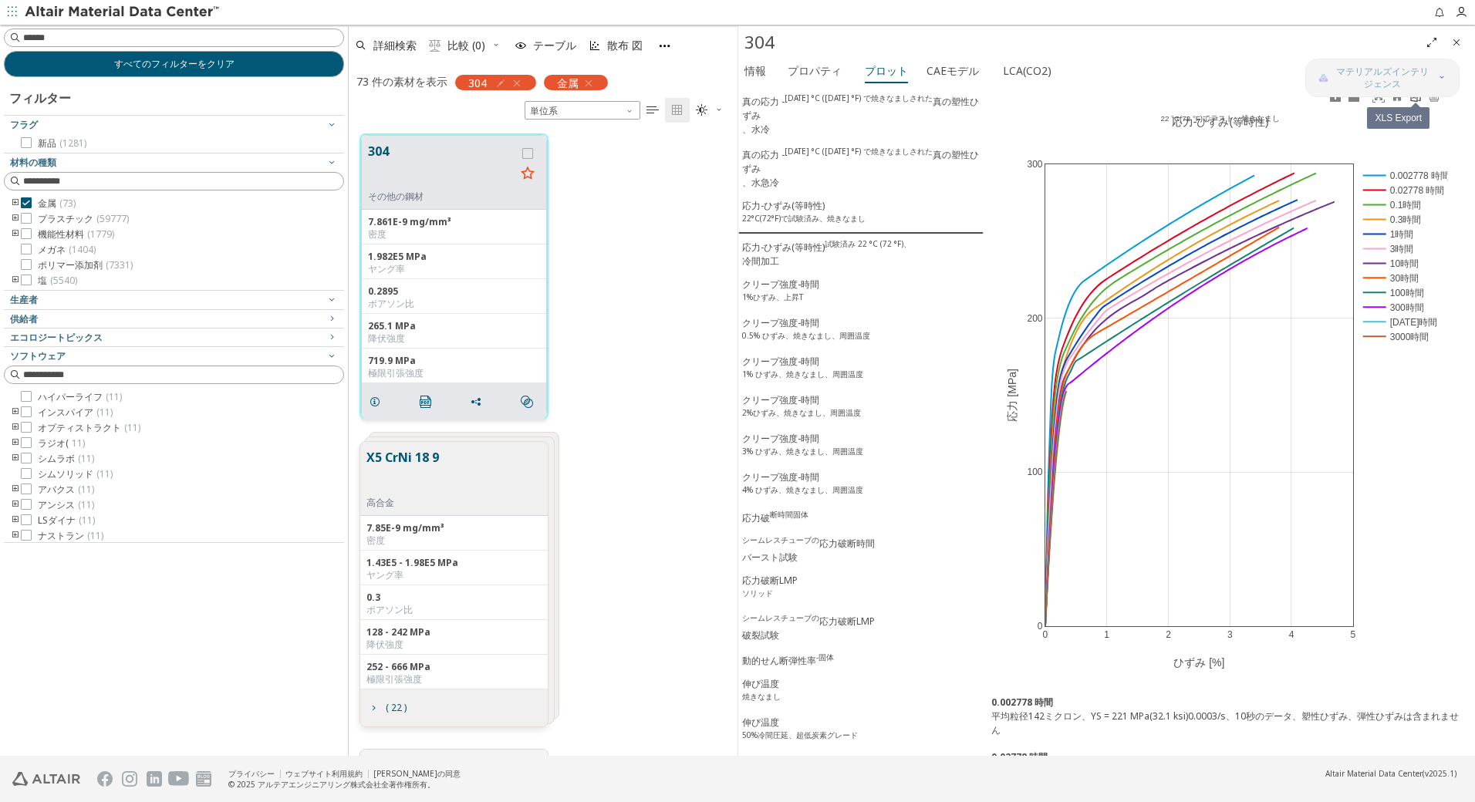
click at [1416, 100] on icon at bounding box center [1415, 96] width 12 height 12
click at [798, 267] on div "応力-ひずみ(等時性) 試験済み 22 °C (72 °F)、 冷間加工" at bounding box center [826, 253] width 169 height 30
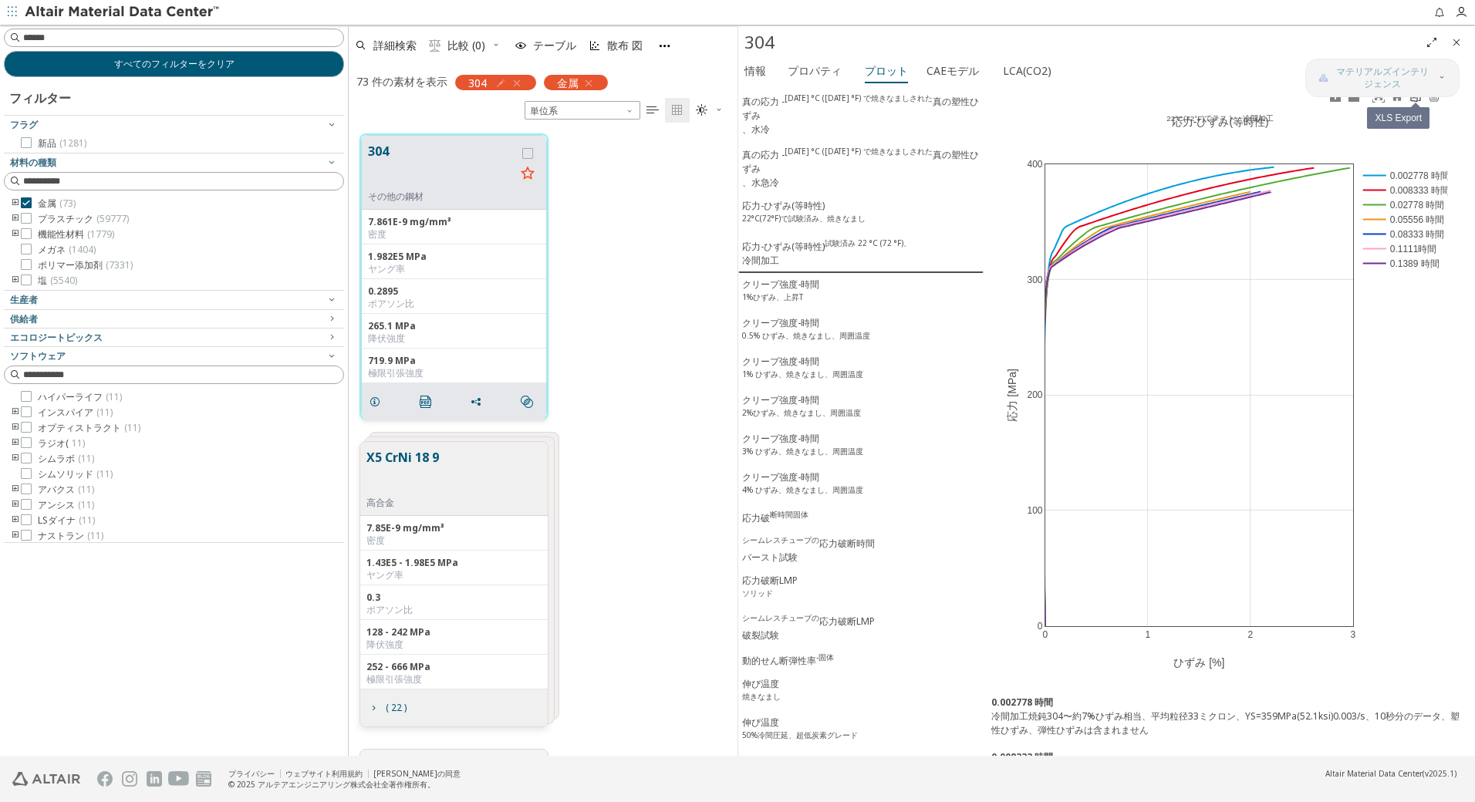
click at [1416, 99] on icon at bounding box center [1415, 96] width 12 height 12
click at [804, 296] on div "クリープ強度-時間 1%ひずみ、上昇T" at bounding box center [780, 292] width 77 height 29
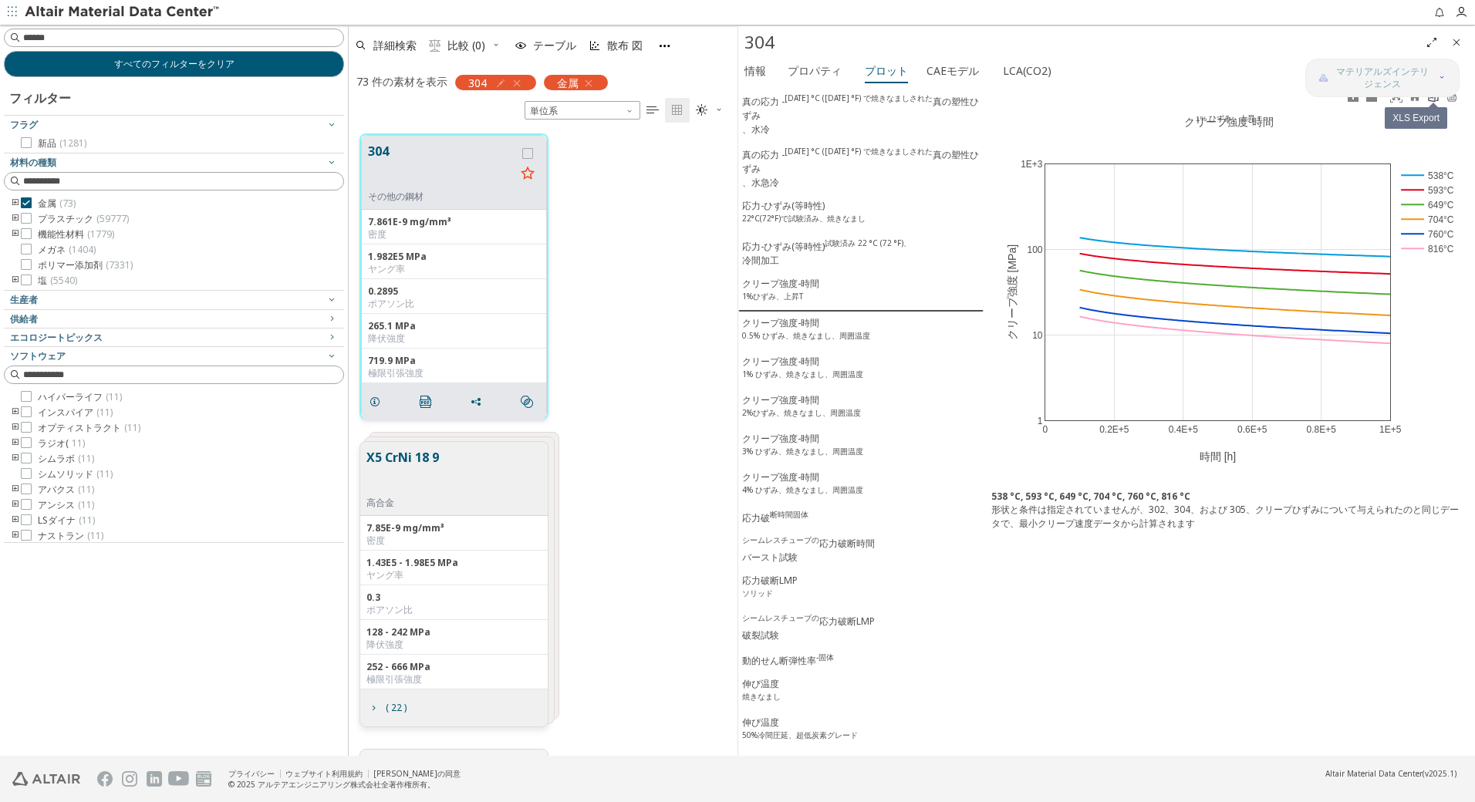
click at [1429, 101] on icon at bounding box center [1433, 96] width 12 height 12
click at [808, 341] on sup "0.5% ひずみ、焼きなまし、周囲温度" at bounding box center [806, 335] width 128 height 11
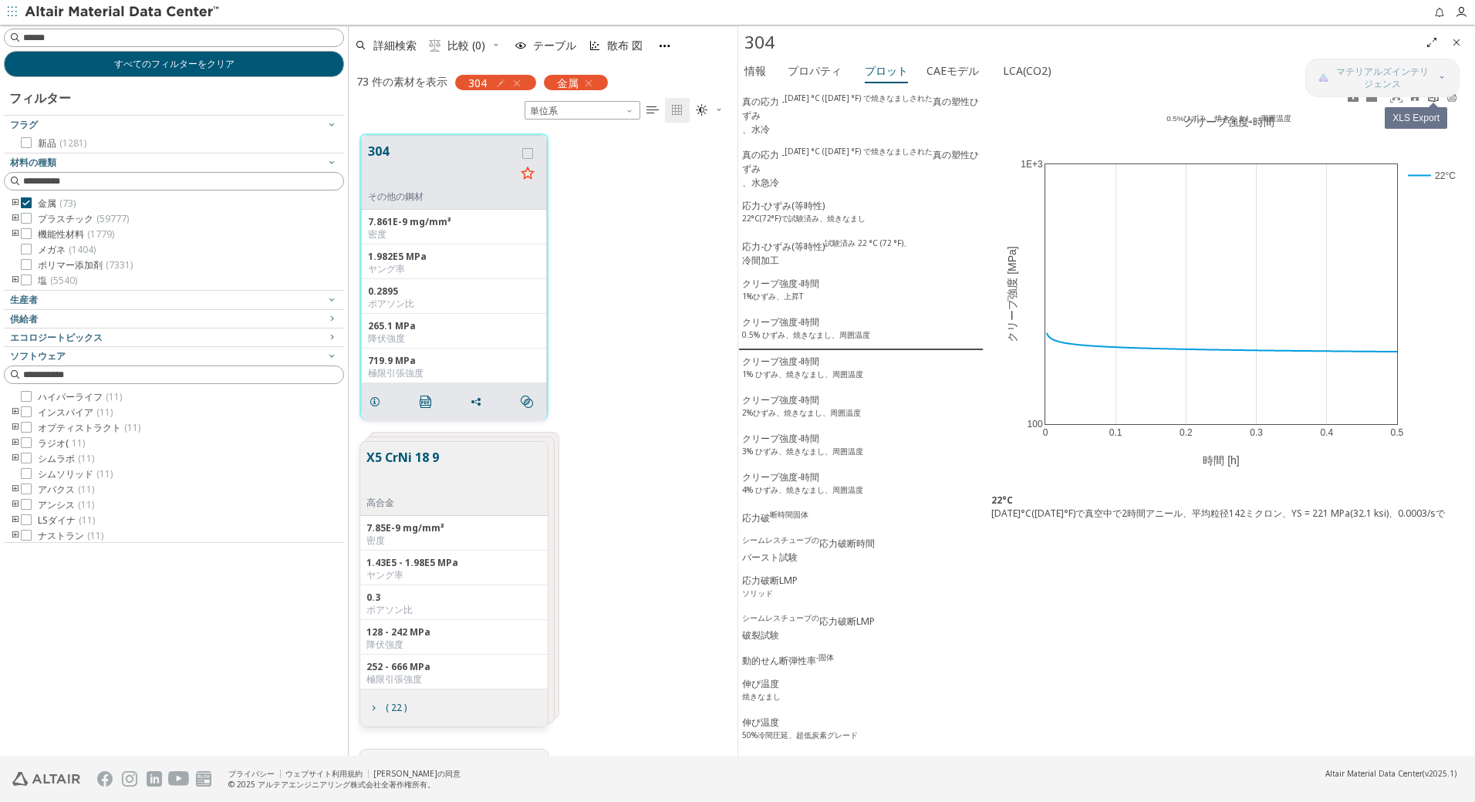
click at [1437, 100] on icon at bounding box center [1433, 96] width 10 height 12
click at [786, 380] on sup "1% ひずみ、焼きなまし、周囲温度" at bounding box center [802, 374] width 121 height 11
click at [1432, 99] on icon at bounding box center [1433, 96] width 12 height 12
click at [815, 418] on sup "2%ひずみ、焼きなまし、周囲温度" at bounding box center [801, 412] width 119 height 11
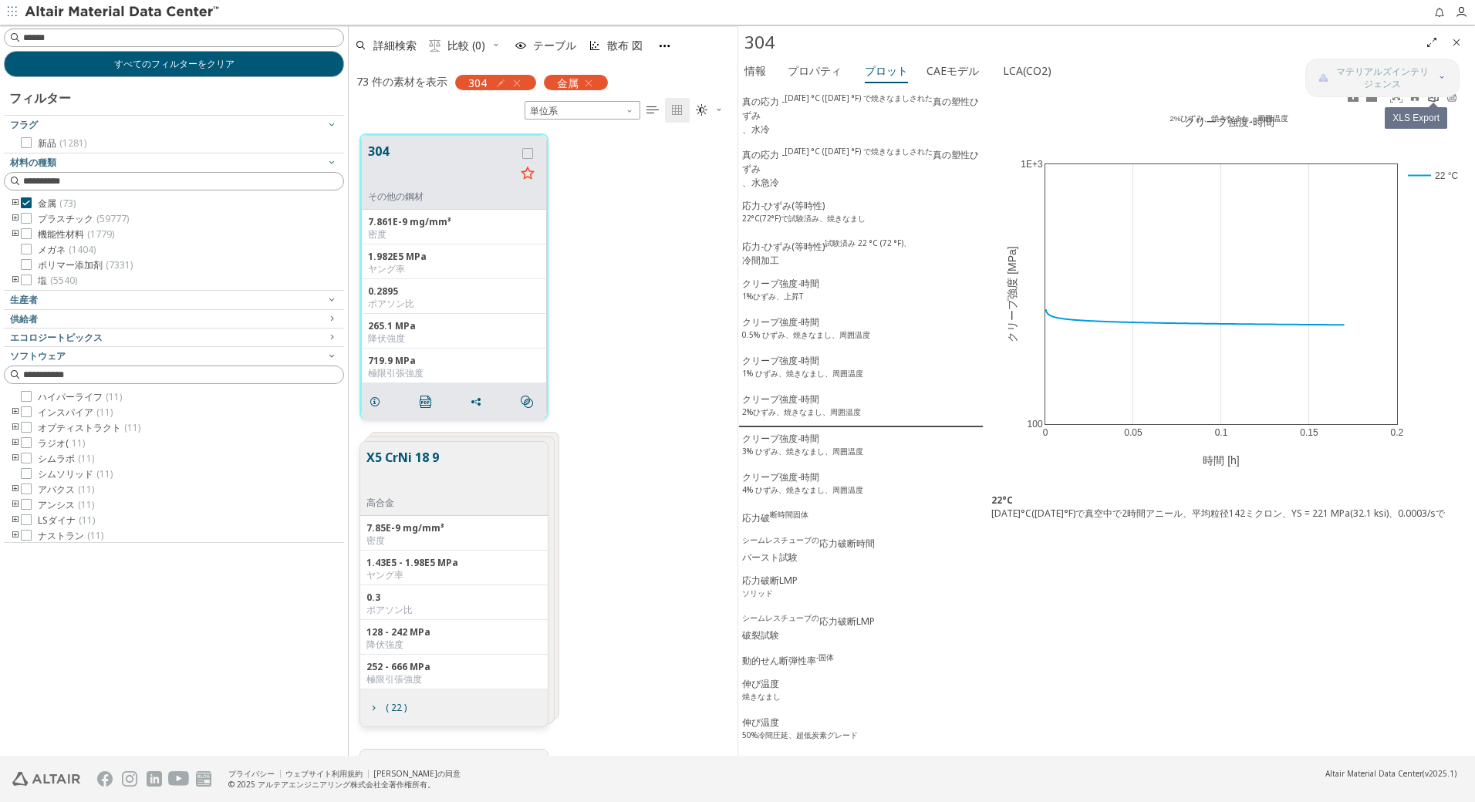
click at [1434, 105] on link at bounding box center [1433, 97] width 19 height 18
click at [821, 457] on sup "3% ひずみ、焼きなまし、周囲温度" at bounding box center [802, 451] width 121 height 11
click at [1433, 105] on link at bounding box center [1433, 97] width 19 height 18
click at [800, 495] on sup "4% ひずみ、焼きなまし、周囲温度" at bounding box center [802, 489] width 121 height 11
click at [1432, 102] on icon at bounding box center [1433, 96] width 12 height 12
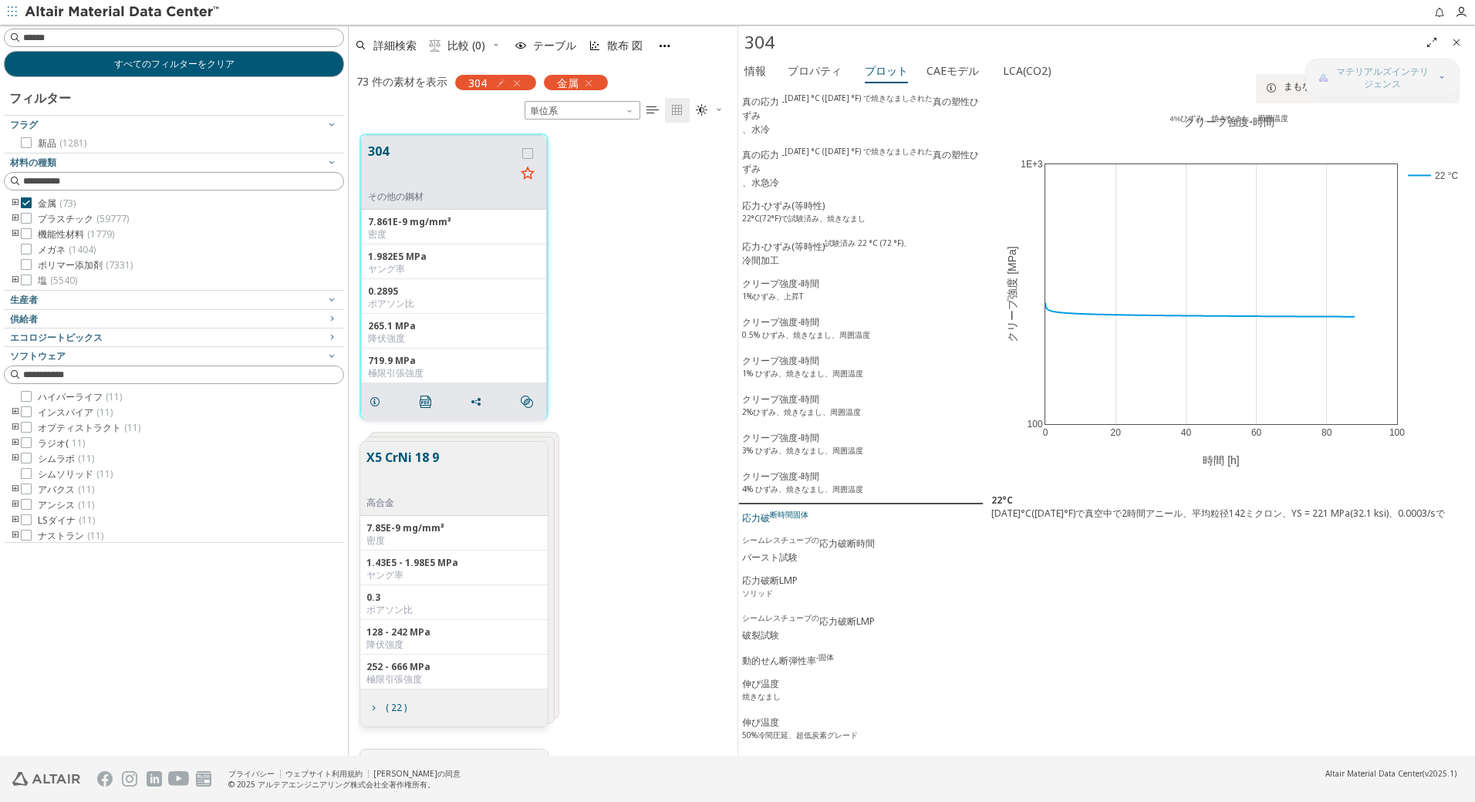
click at [792, 530] on button "応力破 断時間固体" at bounding box center [860, 517] width 245 height 25
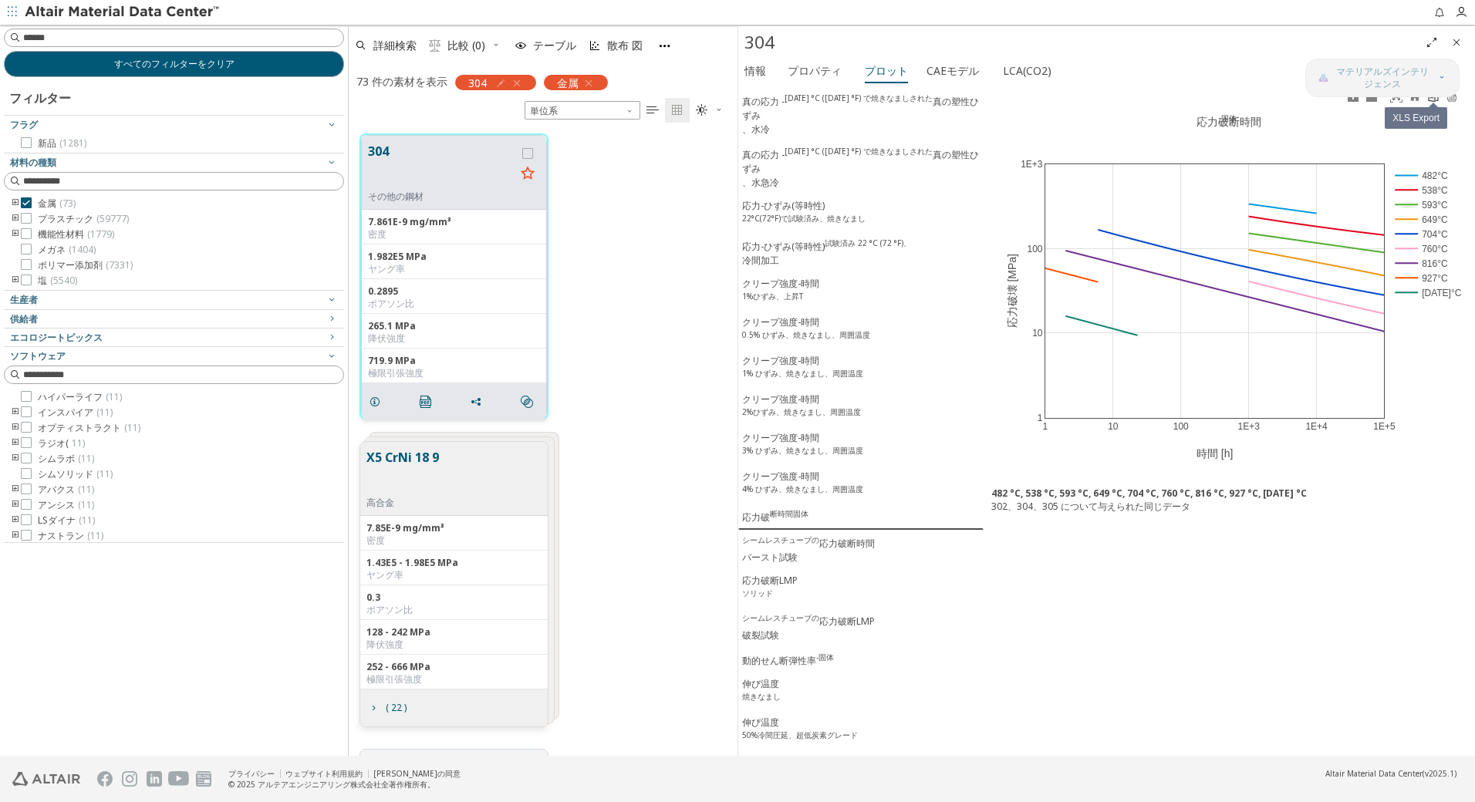
click at [1432, 101] on icon at bounding box center [1433, 96] width 10 height 12
click at [817, 545] on sup "シームレスチューブの" at bounding box center [780, 540] width 77 height 11
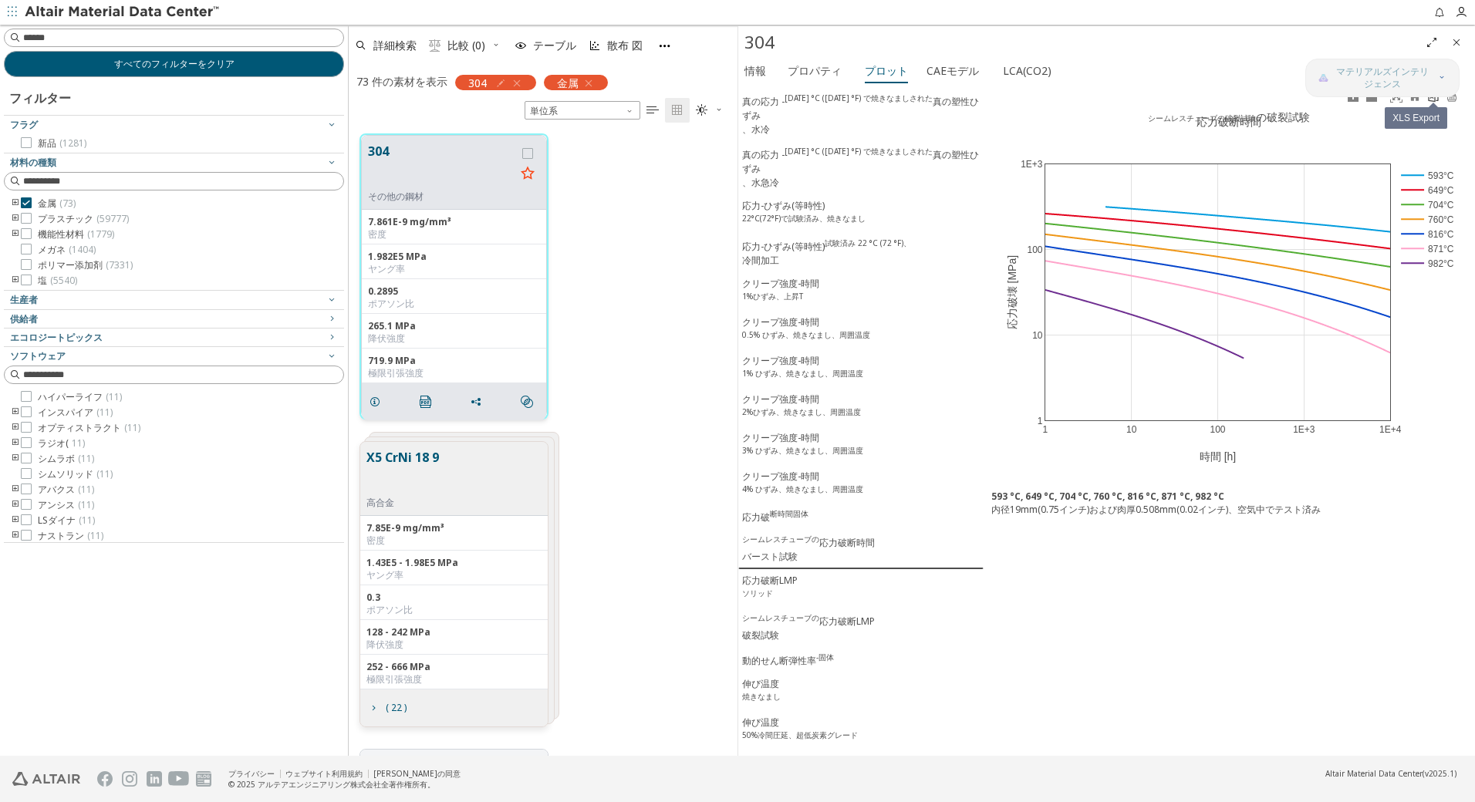
click at [1434, 102] on icon at bounding box center [1433, 96] width 12 height 12
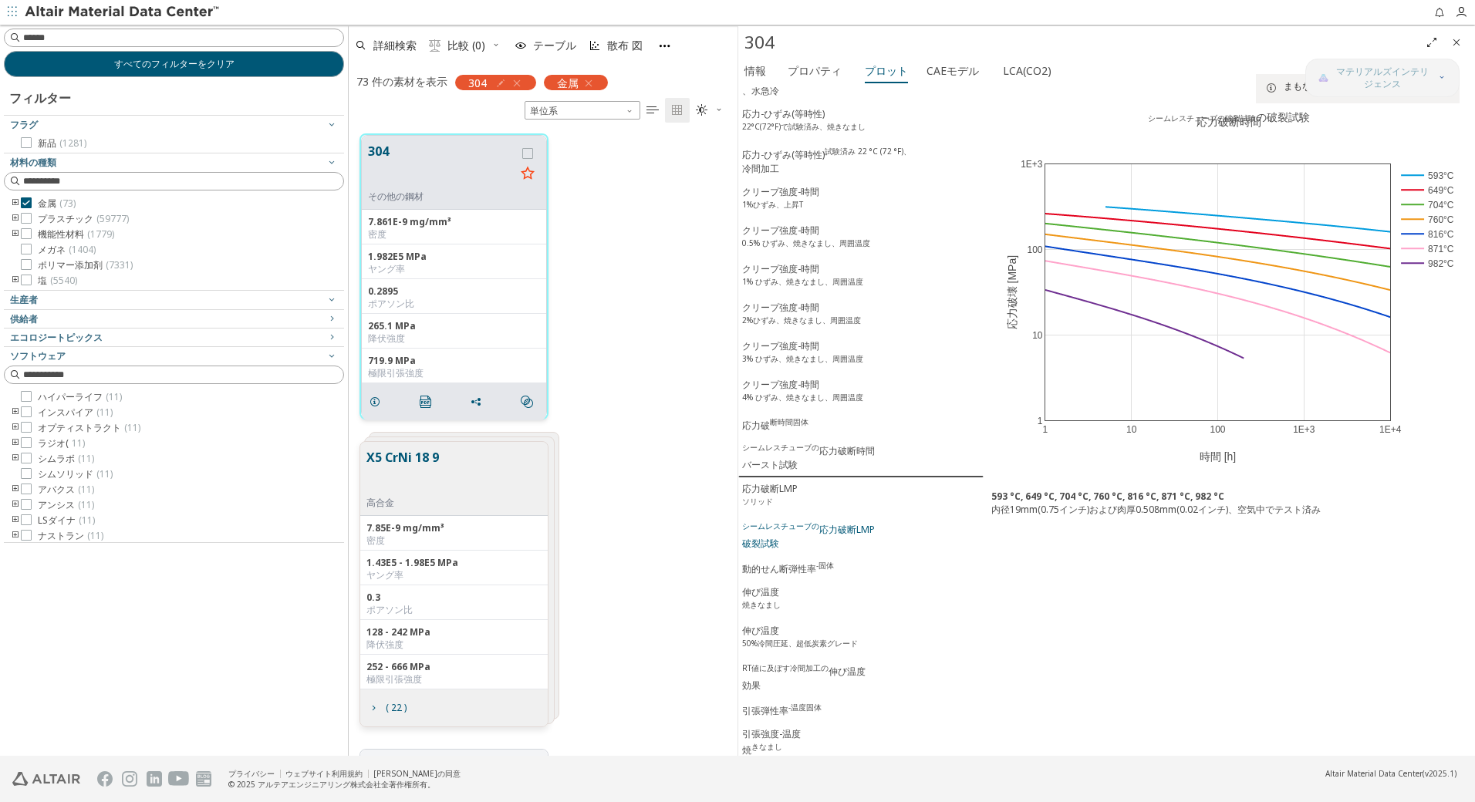
scroll to position [437, 0]
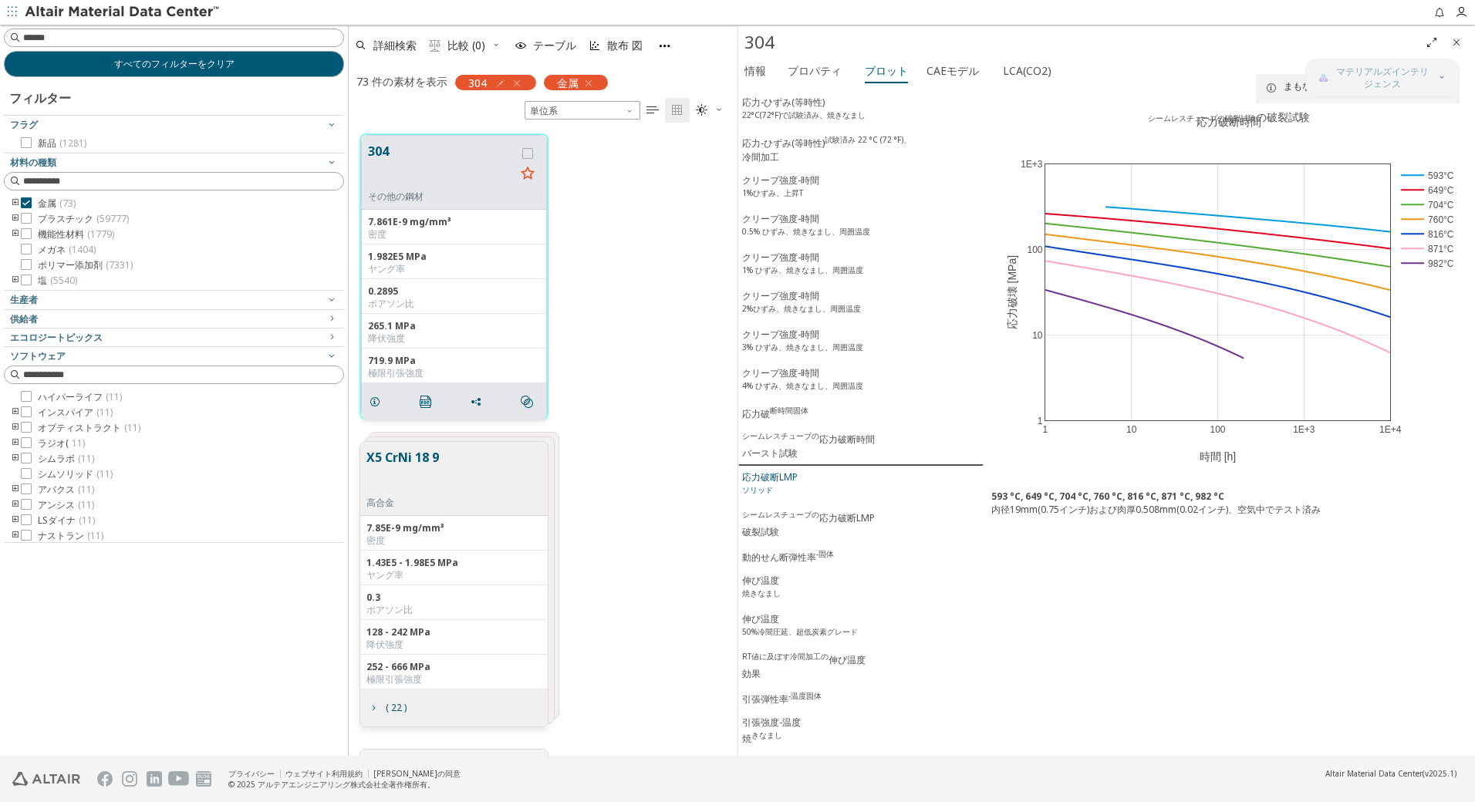
click at [795, 499] on div "応力破断LMP ソリッド" at bounding box center [770, 485] width 56 height 29
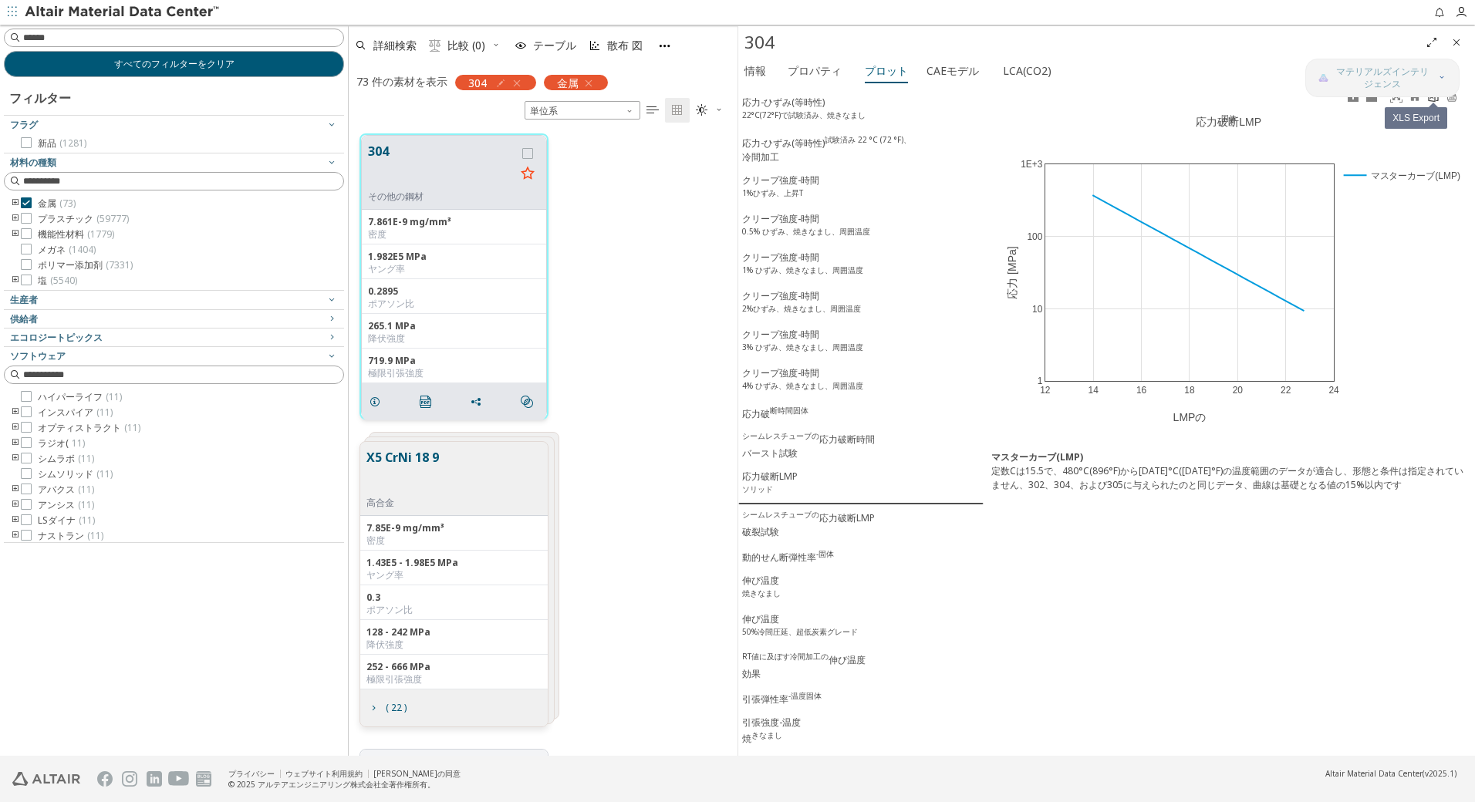
click at [1431, 100] on icon at bounding box center [1433, 96] width 12 height 12
click at [819, 539] on div "シームレスチューブの 応力破断LMP 破裂試験" at bounding box center [808, 524] width 133 height 30
click at [1432, 99] on icon at bounding box center [1433, 96] width 12 height 12
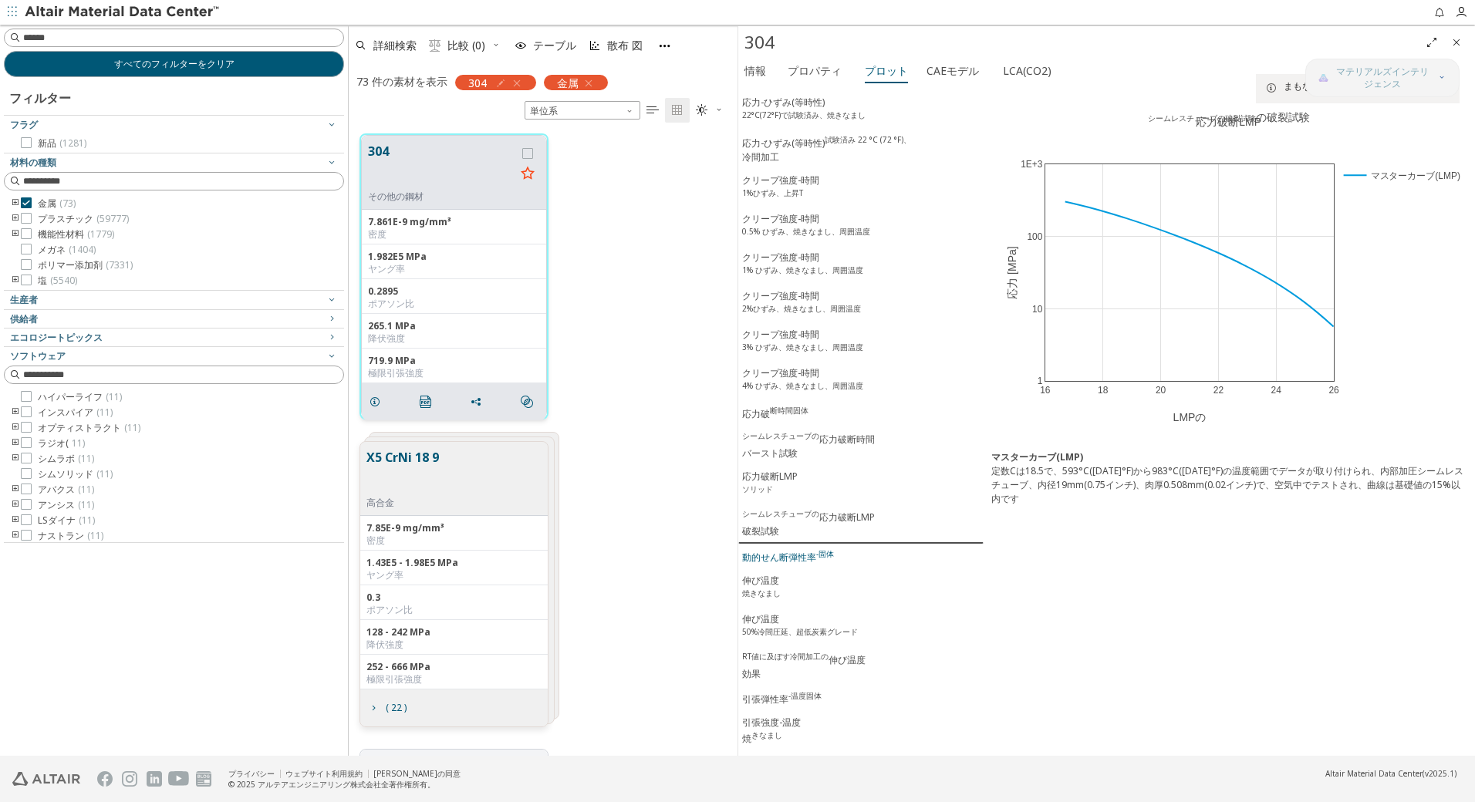
click at [783, 565] on div "動的せん断弾性率 -固体" at bounding box center [788, 557] width 92 height 16
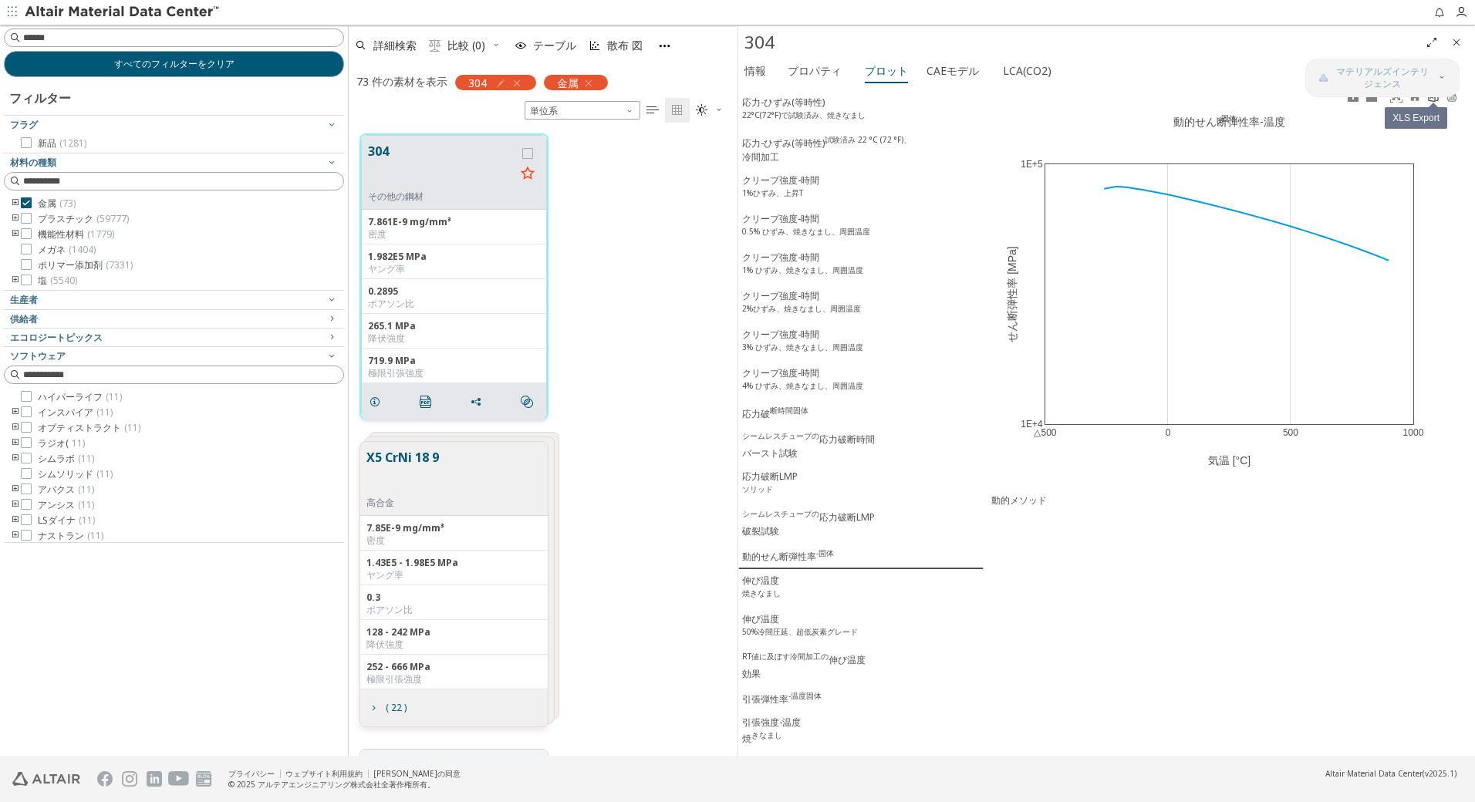
click at [1431, 99] on icon at bounding box center [1433, 96] width 12 height 12
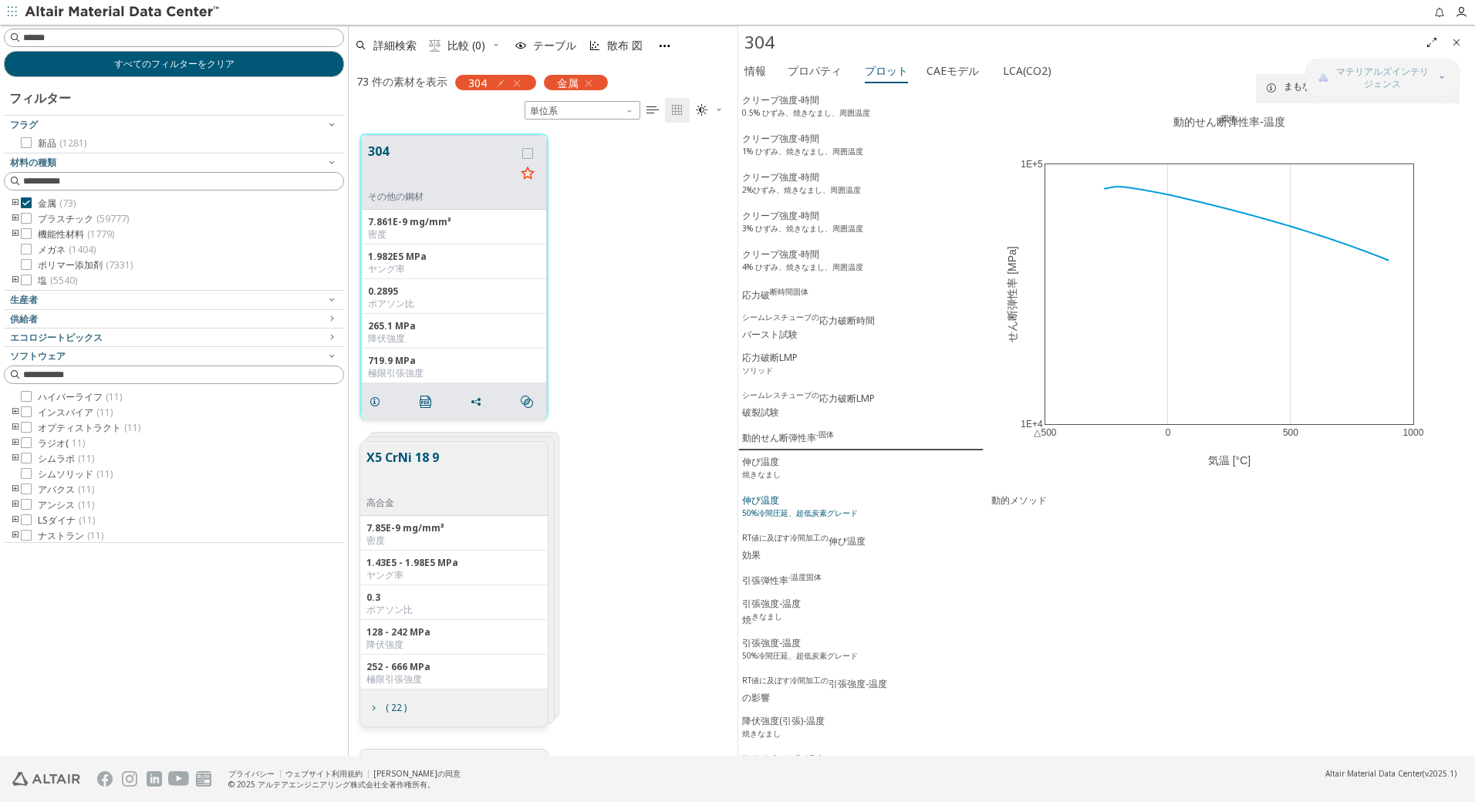
scroll to position [565, 0]
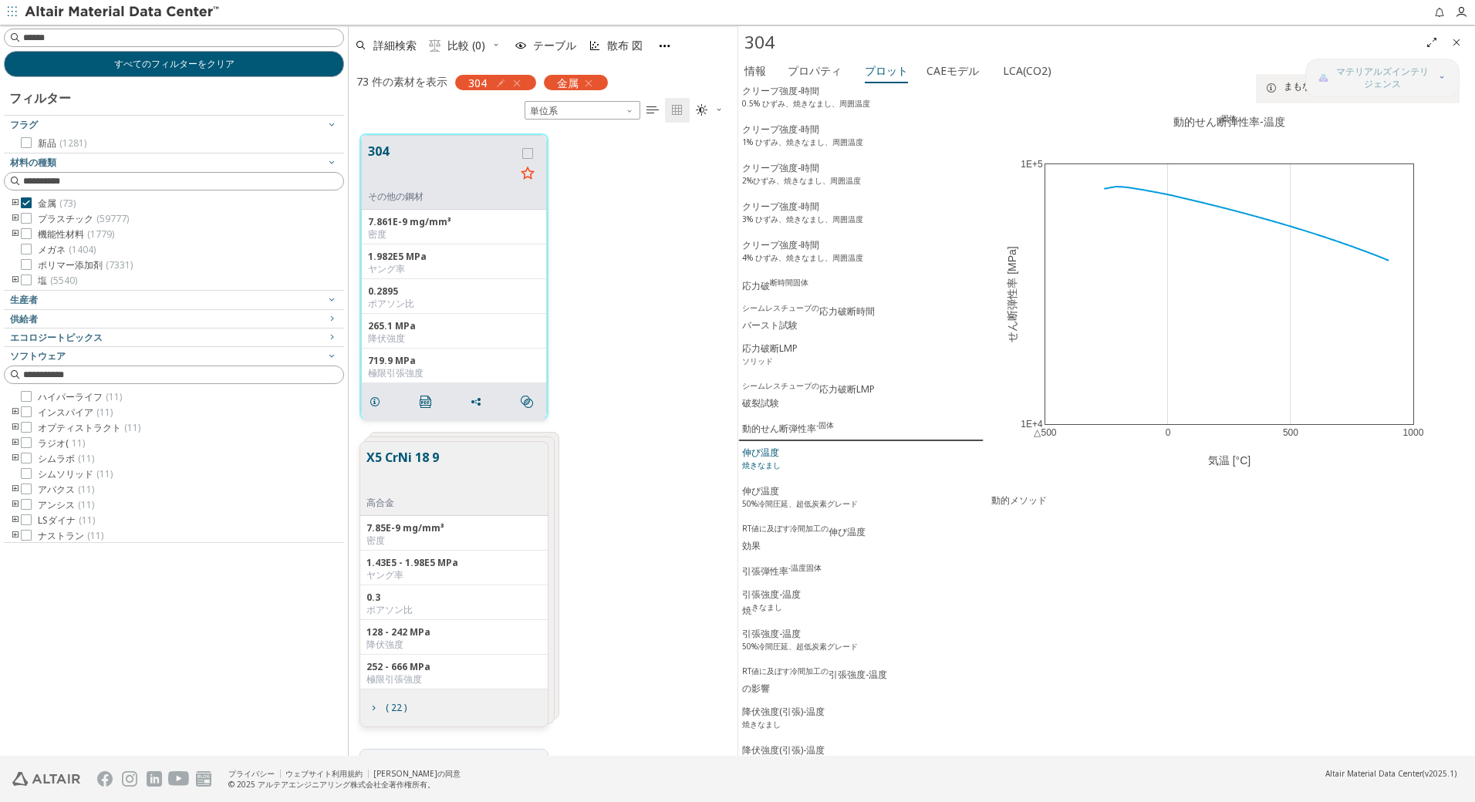
click at [778, 471] on sup "焼きなまし" at bounding box center [761, 465] width 39 height 11
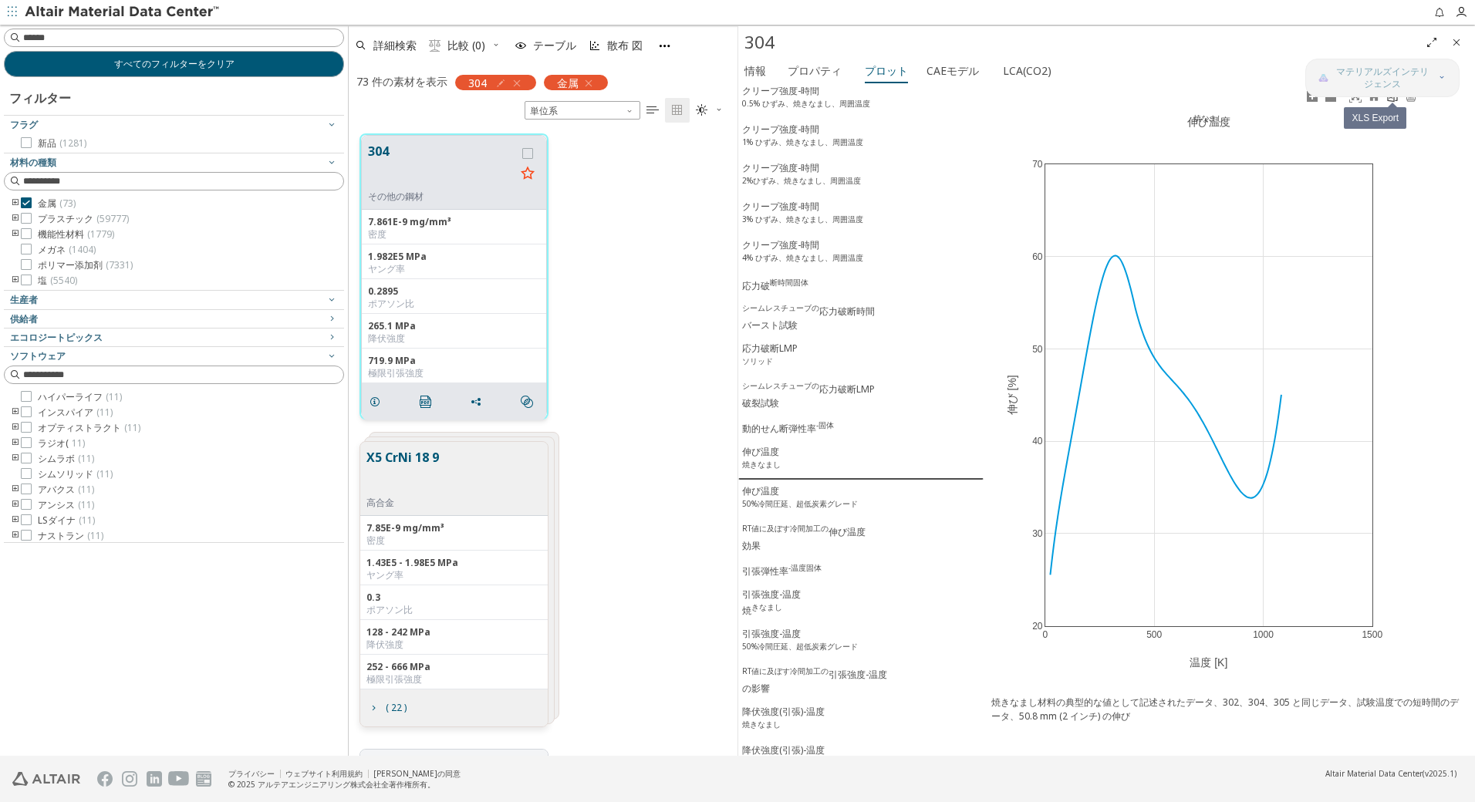
click at [1396, 103] on link at bounding box center [1392, 97] width 19 height 18
click at [768, 509] on sup "50%冷間圧延、超低炭素グレード" at bounding box center [800, 503] width 116 height 11
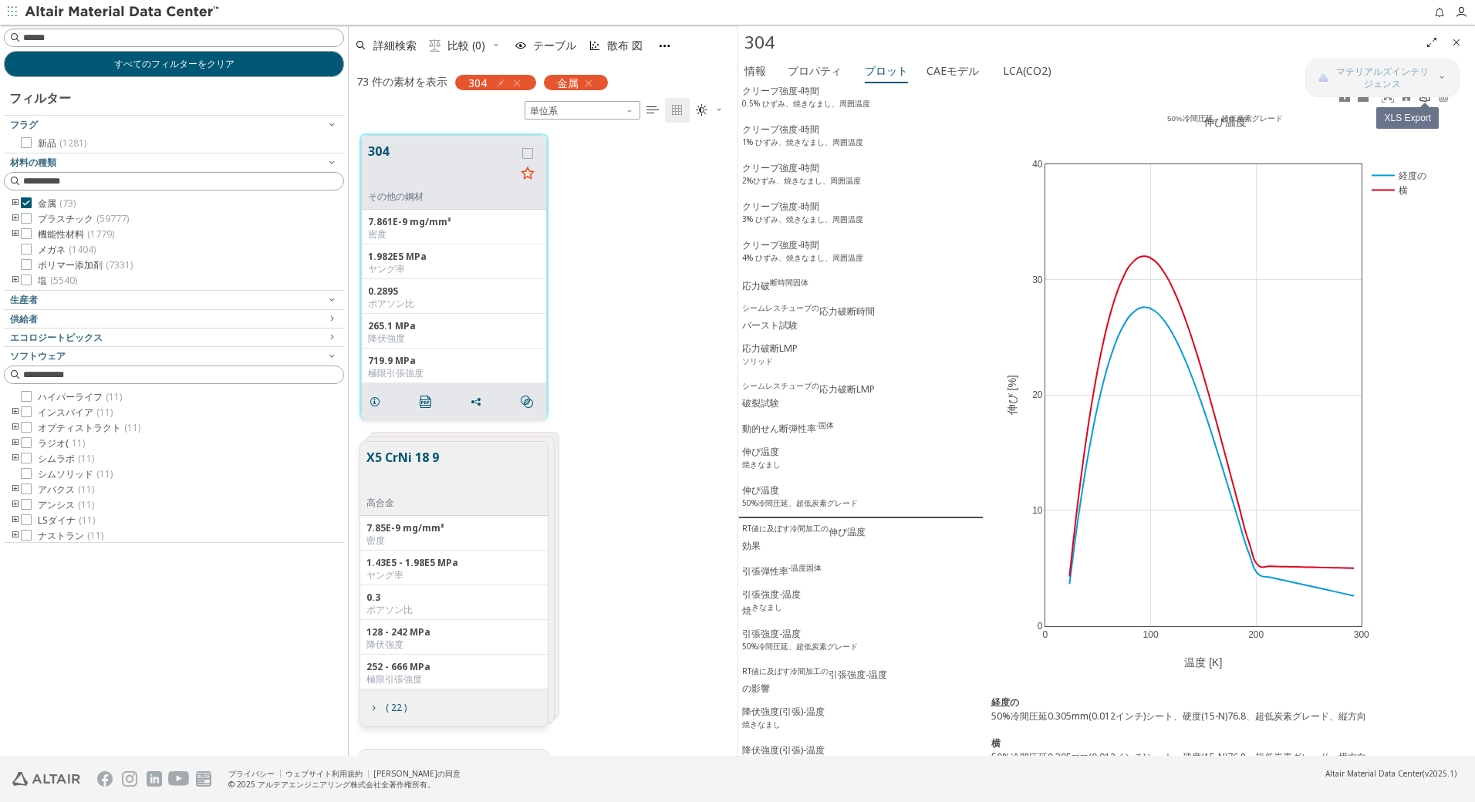
click at [1423, 99] on icon at bounding box center [1425, 96] width 12 height 12
click at [794, 549] on div "RT値に及ぼす冷間加工の 伸び温度 効果" at bounding box center [803, 538] width 123 height 30
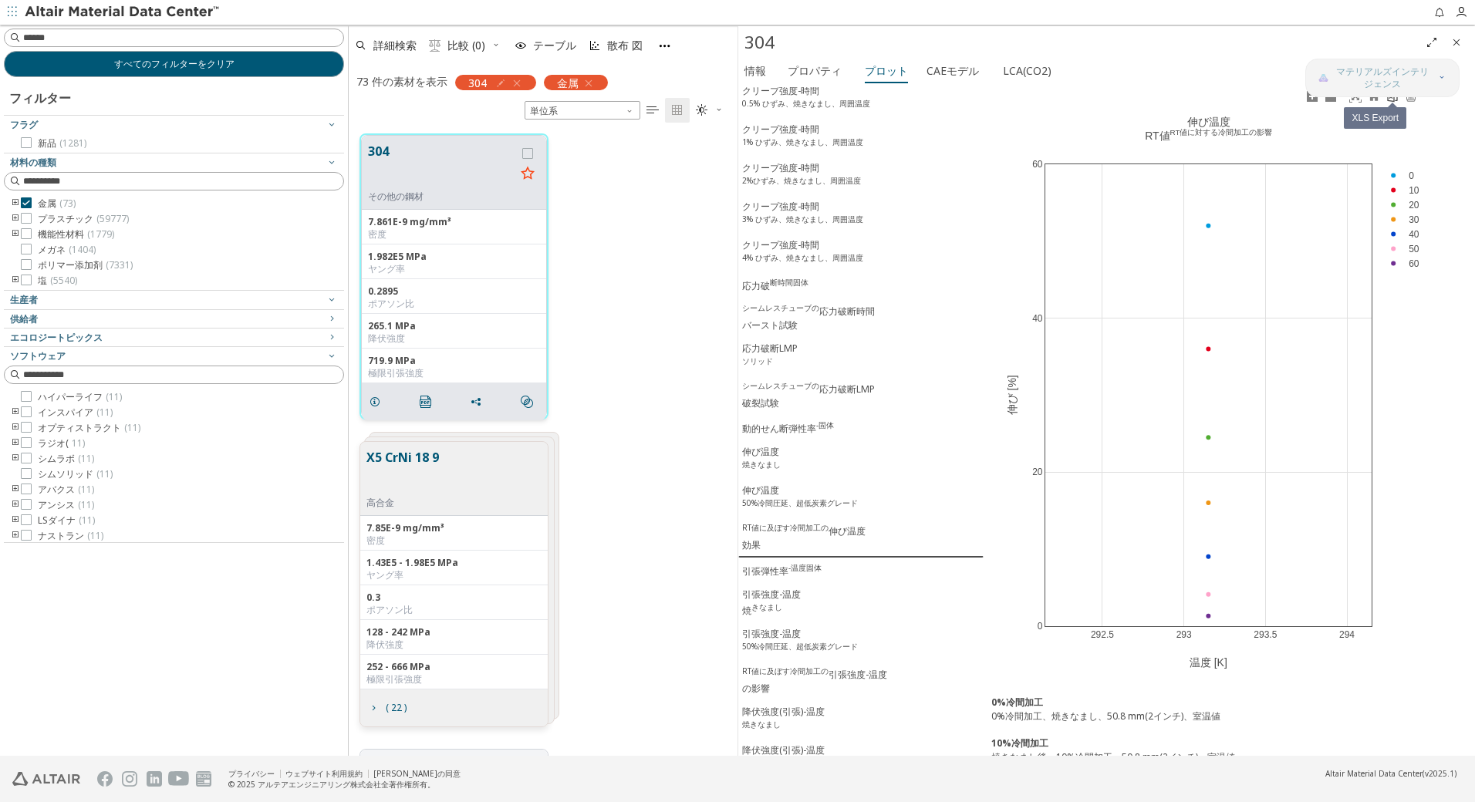
click at [1392, 99] on icon at bounding box center [1392, 96] width 12 height 12
click at [807, 579] on div "引張弾性率 -温度固体" at bounding box center [781, 570] width 79 height 16
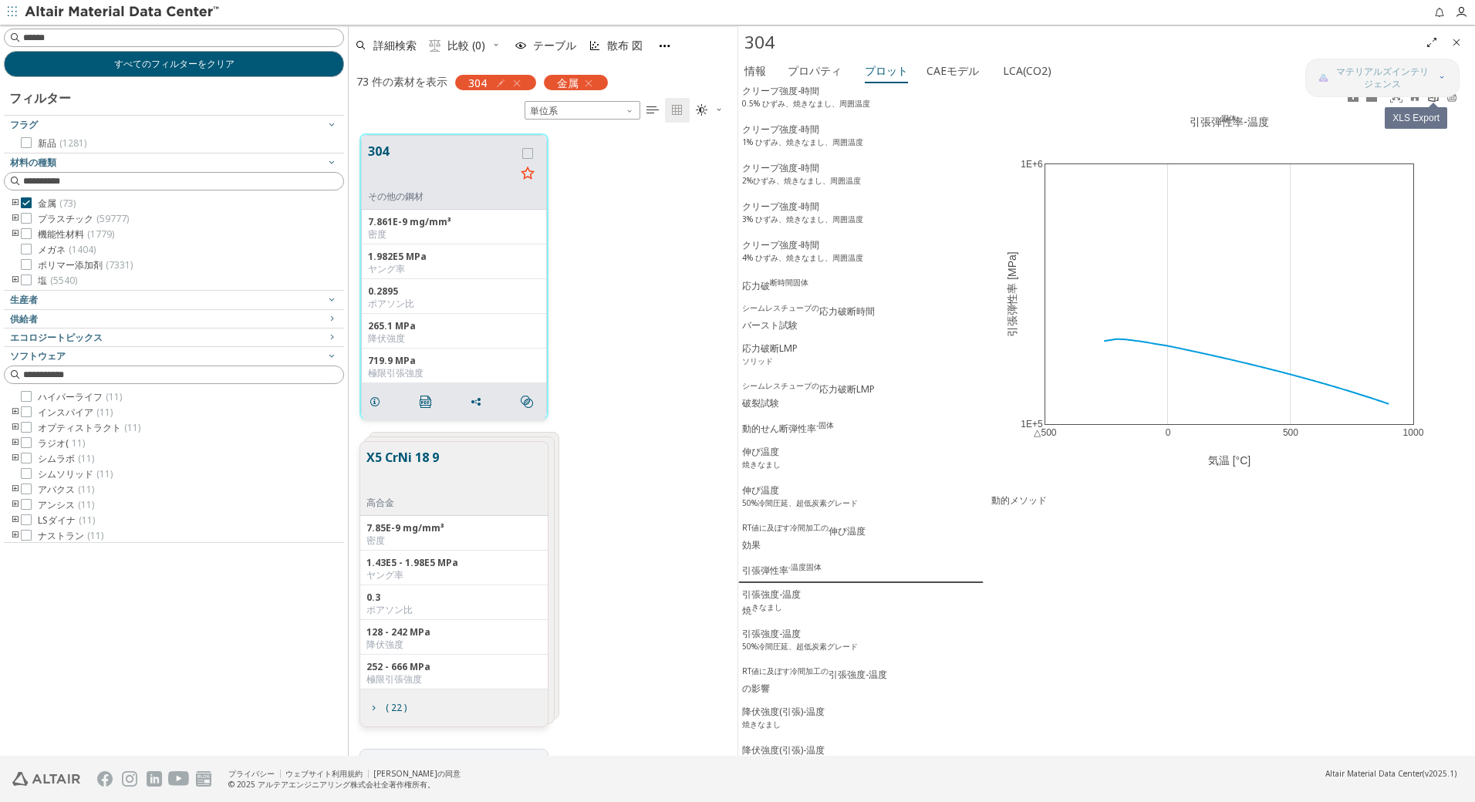
click at [1430, 99] on icon at bounding box center [1433, 96] width 12 height 12
click at [782, 617] on div "引張強度-温度 焼 きなまし" at bounding box center [771, 603] width 59 height 30
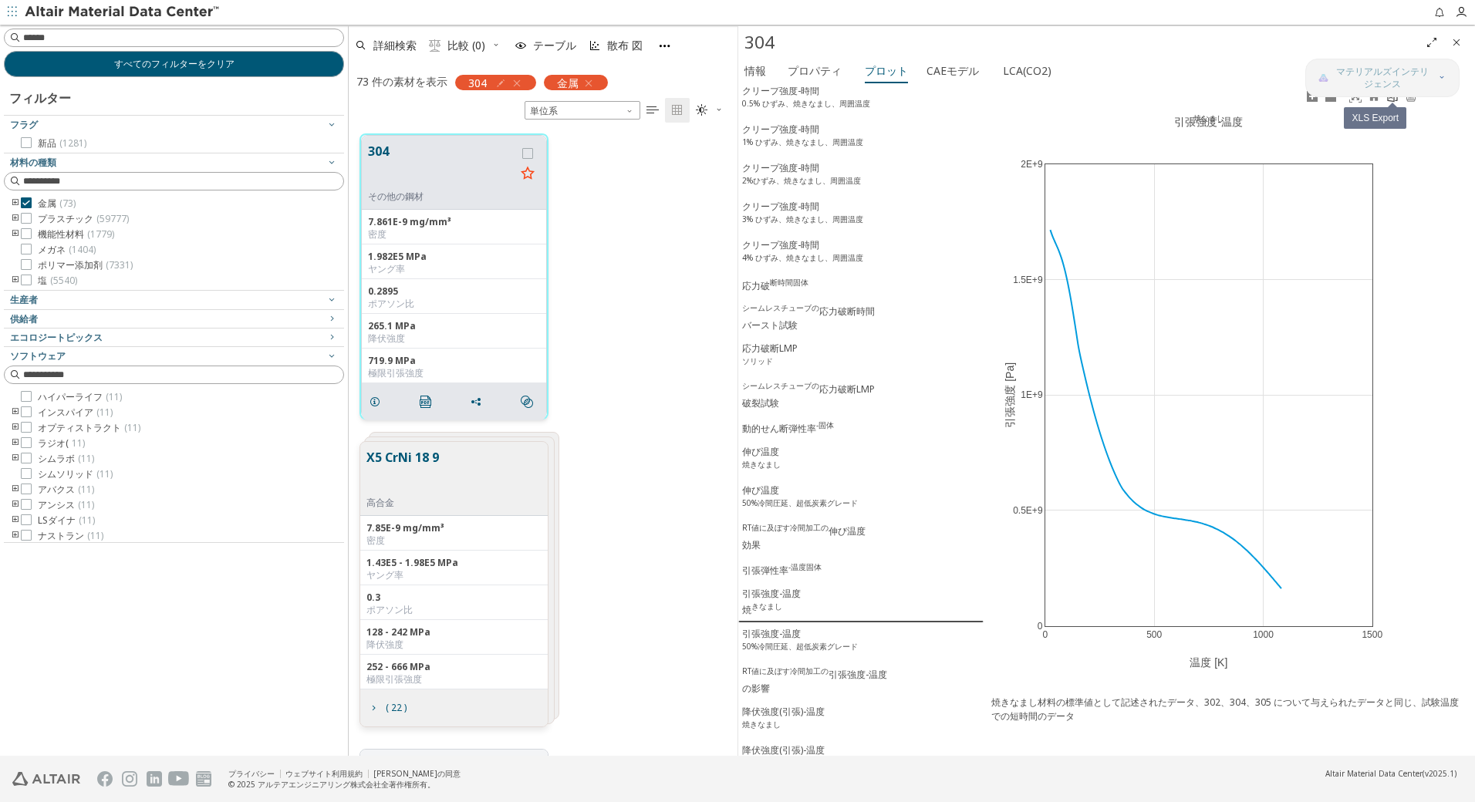
click at [1392, 100] on icon at bounding box center [1392, 96] width 12 height 12
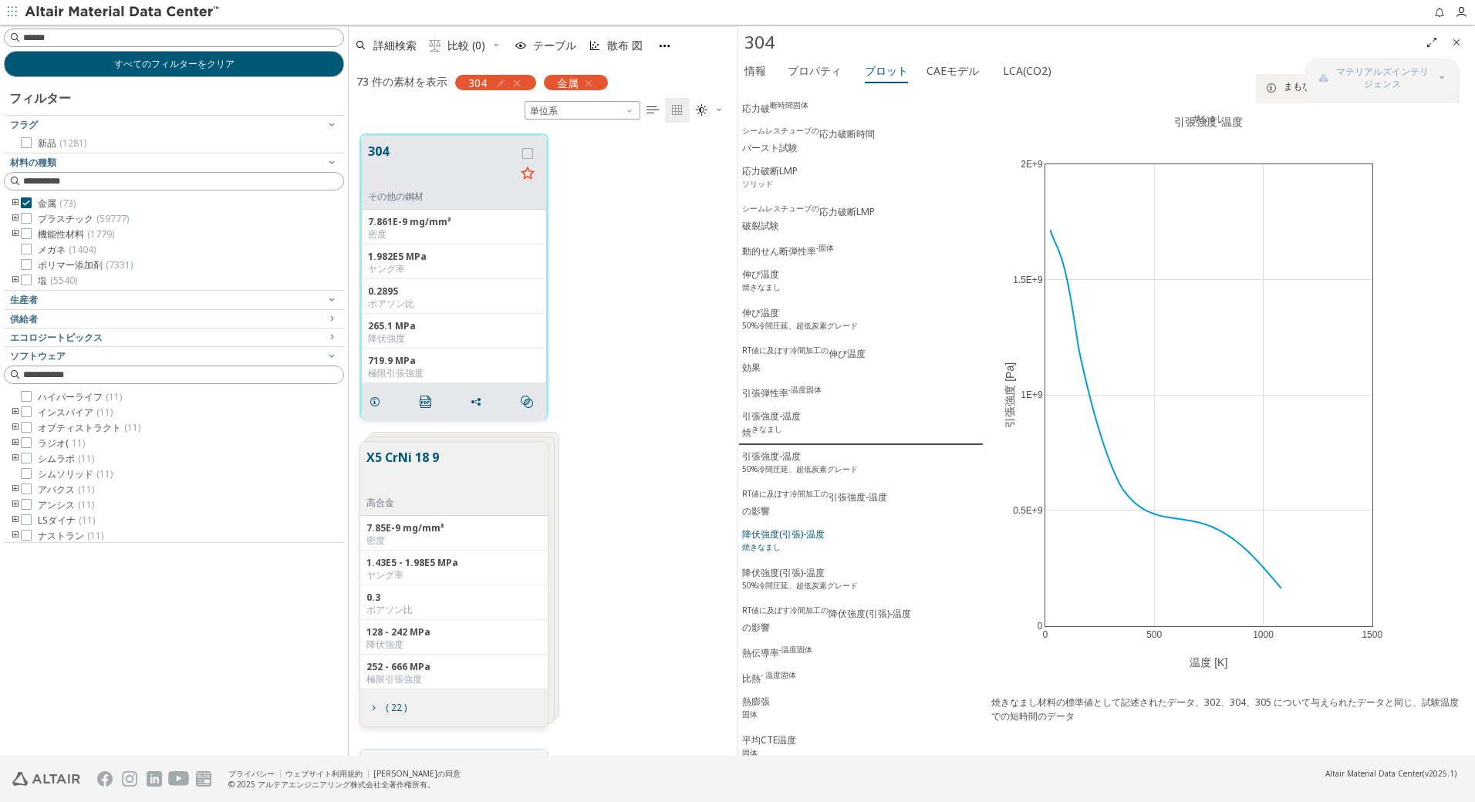
scroll to position [771, 0]
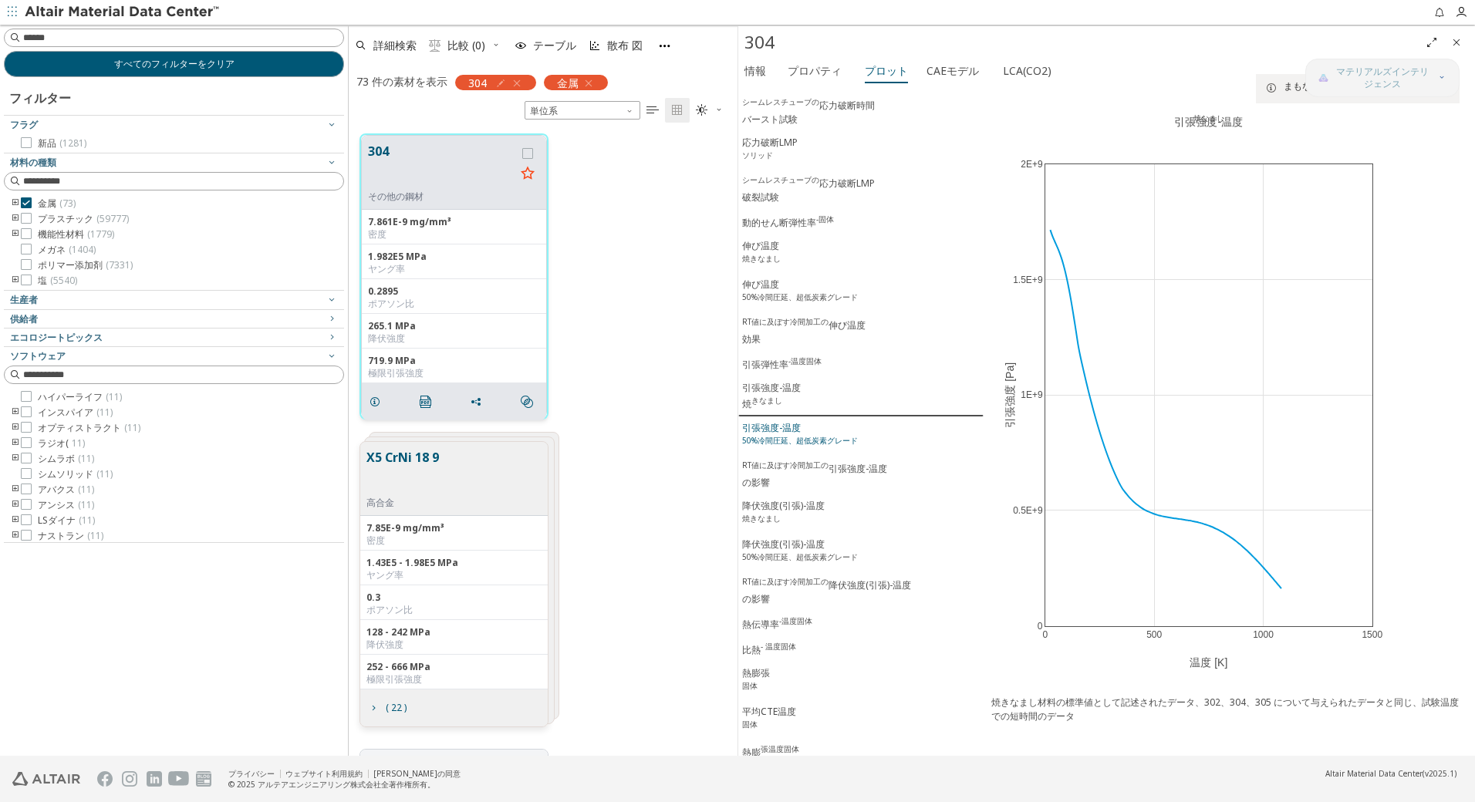
click at [790, 446] on sup "50%冷間圧延、超低炭素グレード" at bounding box center [800, 440] width 116 height 11
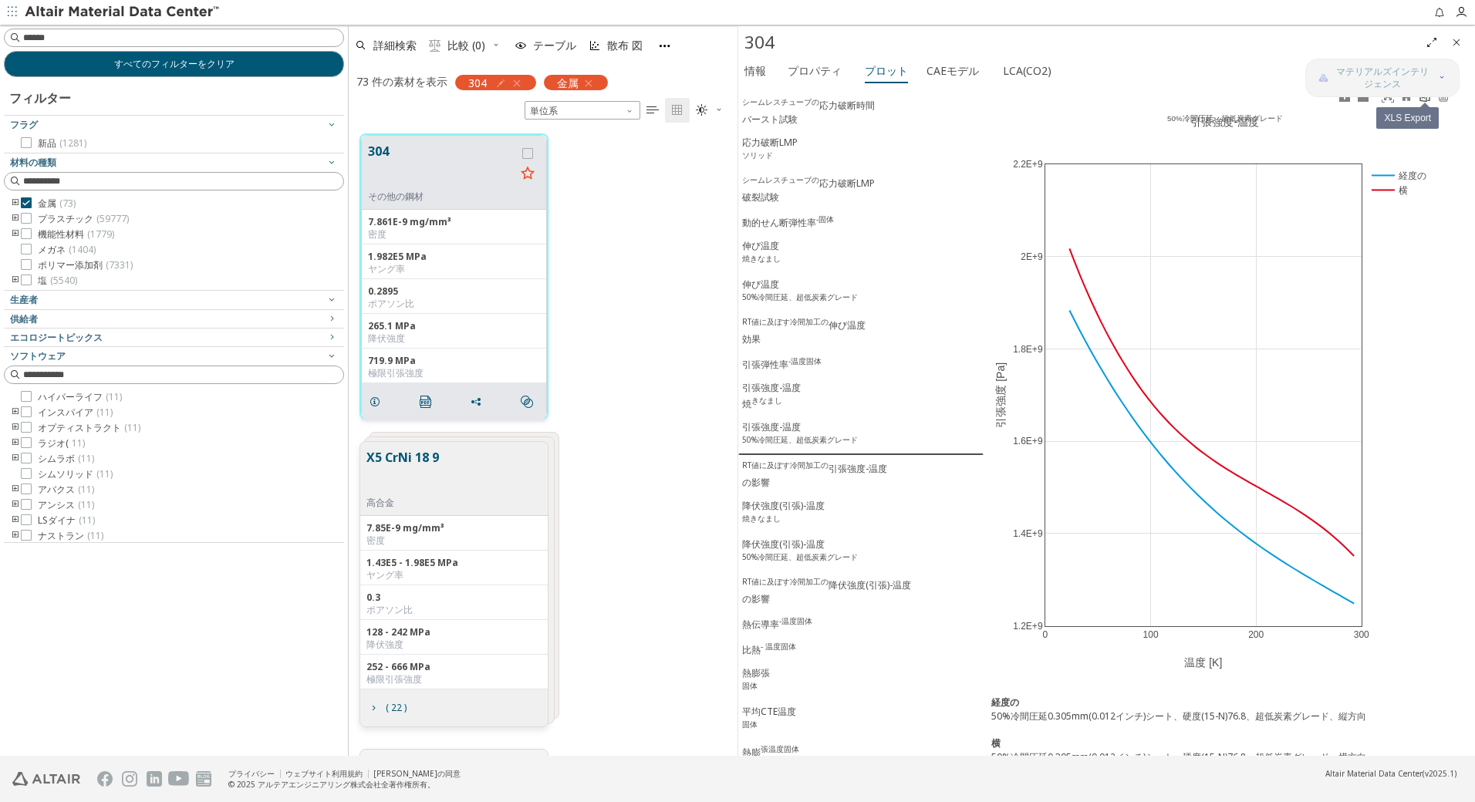
click at [1422, 103] on link at bounding box center [1425, 97] width 19 height 18
click at [803, 490] on div "RT値に及ぼす冷間加工の 引張強度-温度 の影響" at bounding box center [814, 475] width 145 height 30
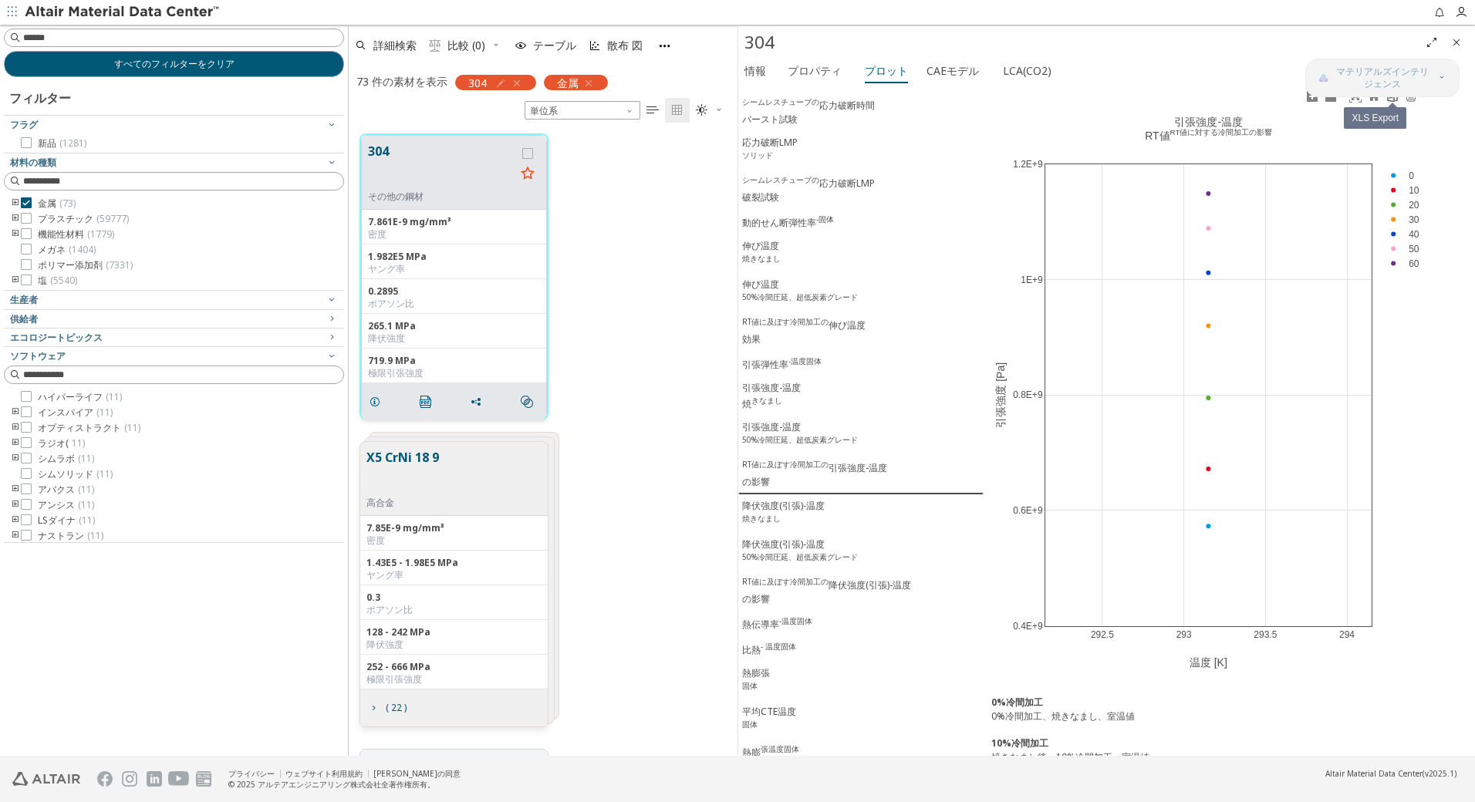
click at [1392, 103] on link at bounding box center [1392, 97] width 19 height 18
click at [818, 528] on div "降伏強度(引張)-温度 焼きなまし" at bounding box center [783, 513] width 83 height 29
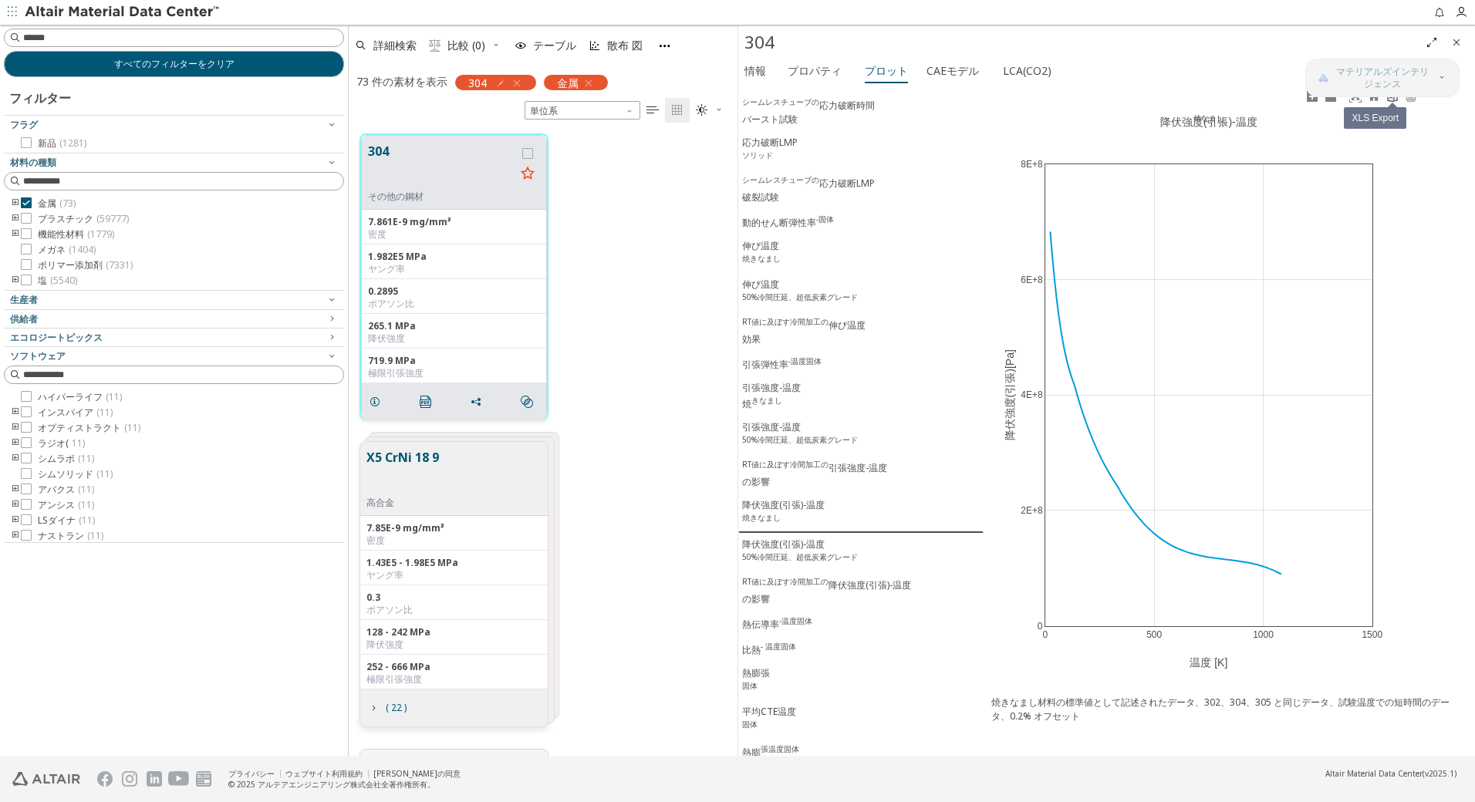
click at [1390, 103] on link at bounding box center [1392, 97] width 19 height 18
click at [808, 562] on sup "50%冷間圧延、超低炭素グレード" at bounding box center [800, 557] width 116 height 11
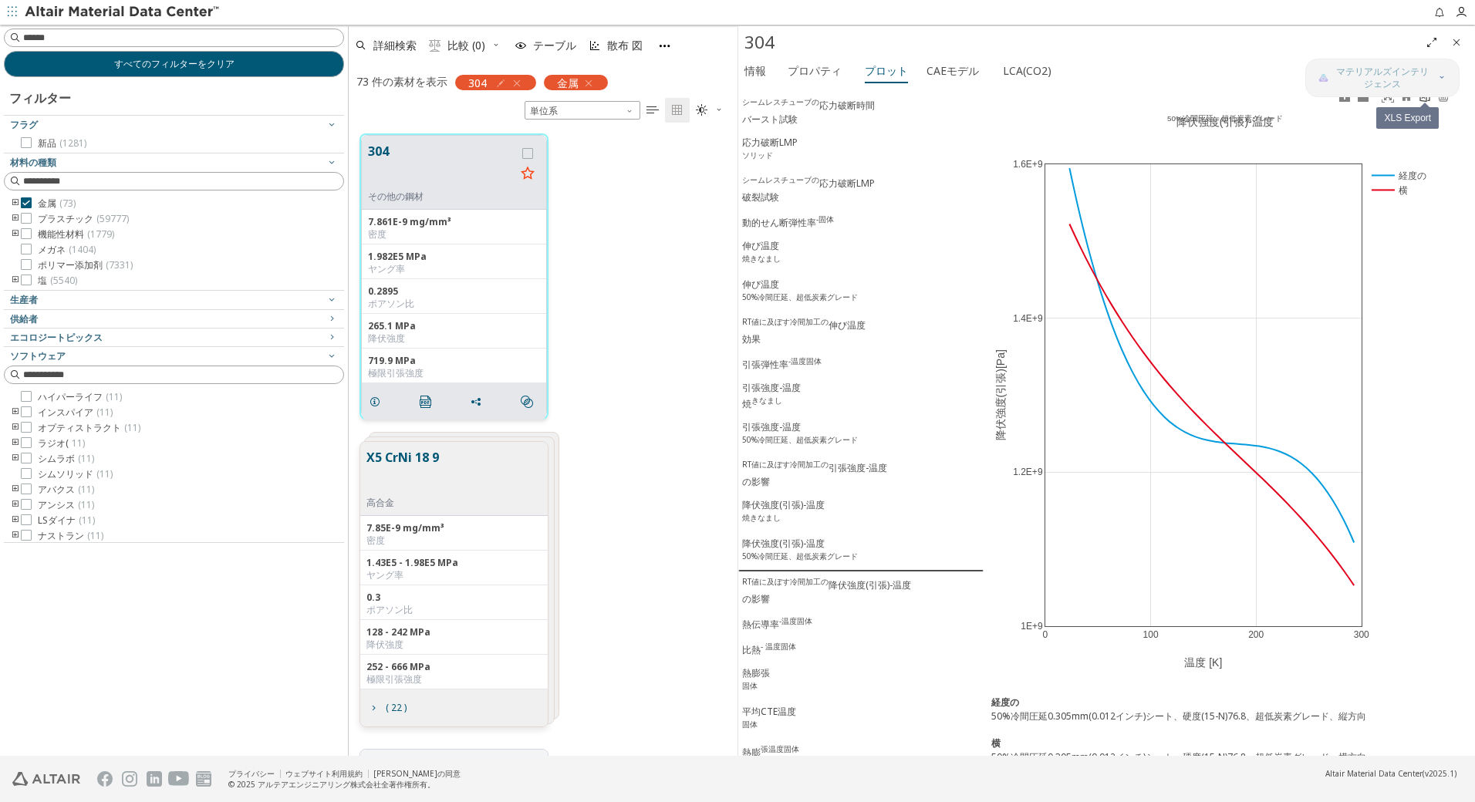
click at [1426, 99] on icon at bounding box center [1425, 96] width 12 height 12
click at [848, 606] on div "RT値に及ぼす冷間加工の 降伏強度(引張)-温度 の影響" at bounding box center [826, 591] width 169 height 30
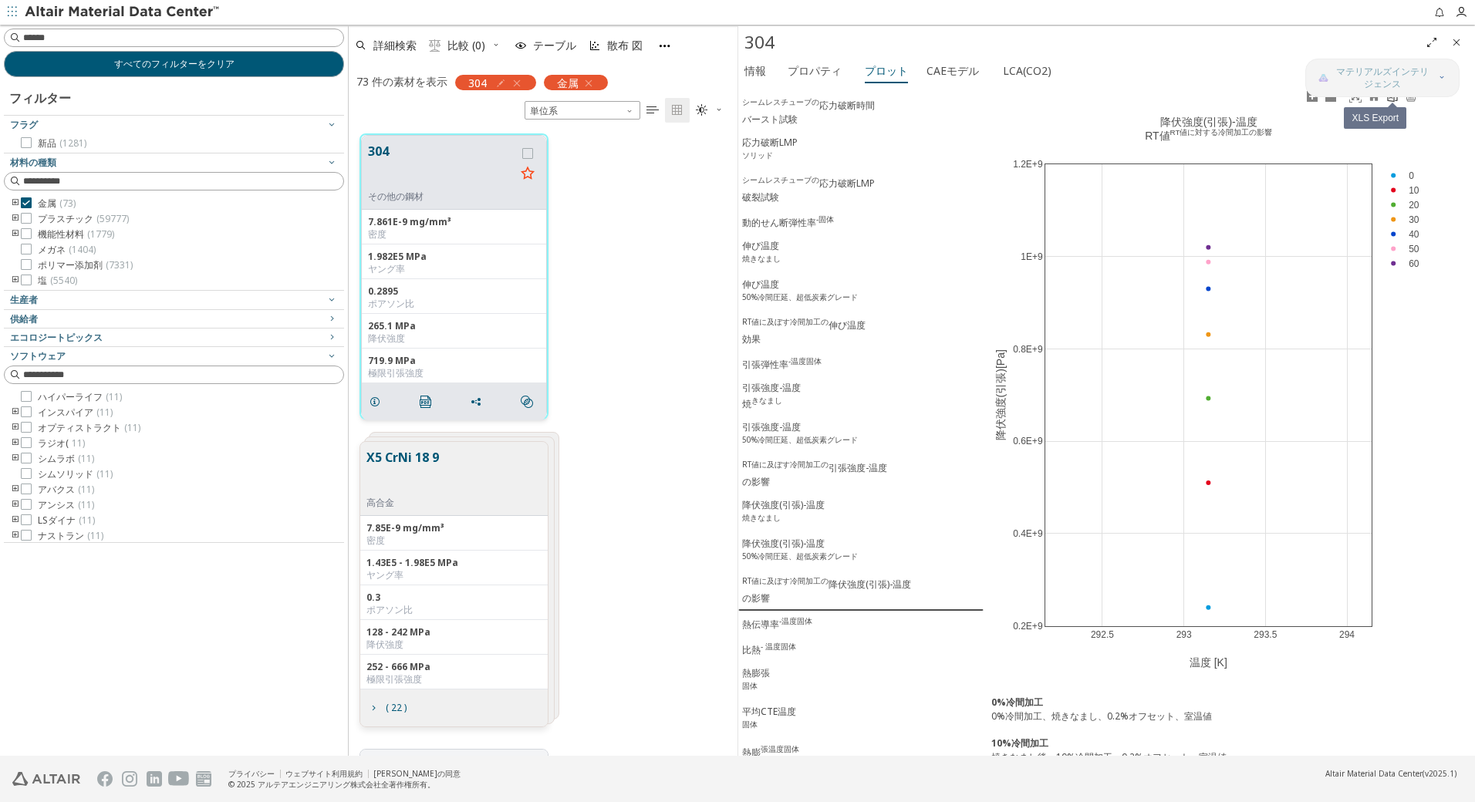
click at [1396, 100] on icon at bounding box center [1392, 96] width 12 height 12
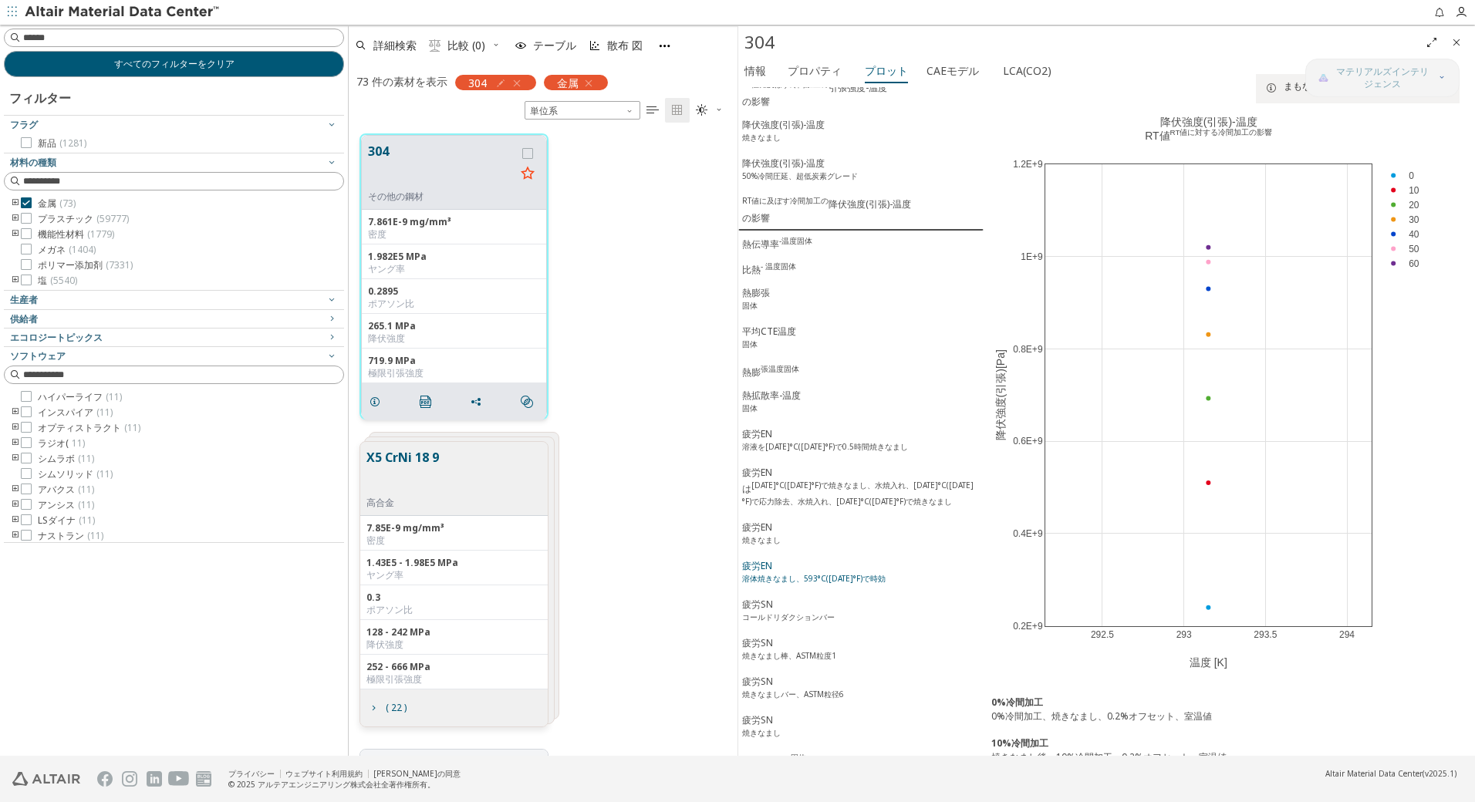
scroll to position [1157, 0]
click at [771, 246] on div "熱伝導率 -温度固体" at bounding box center [777, 238] width 70 height 16
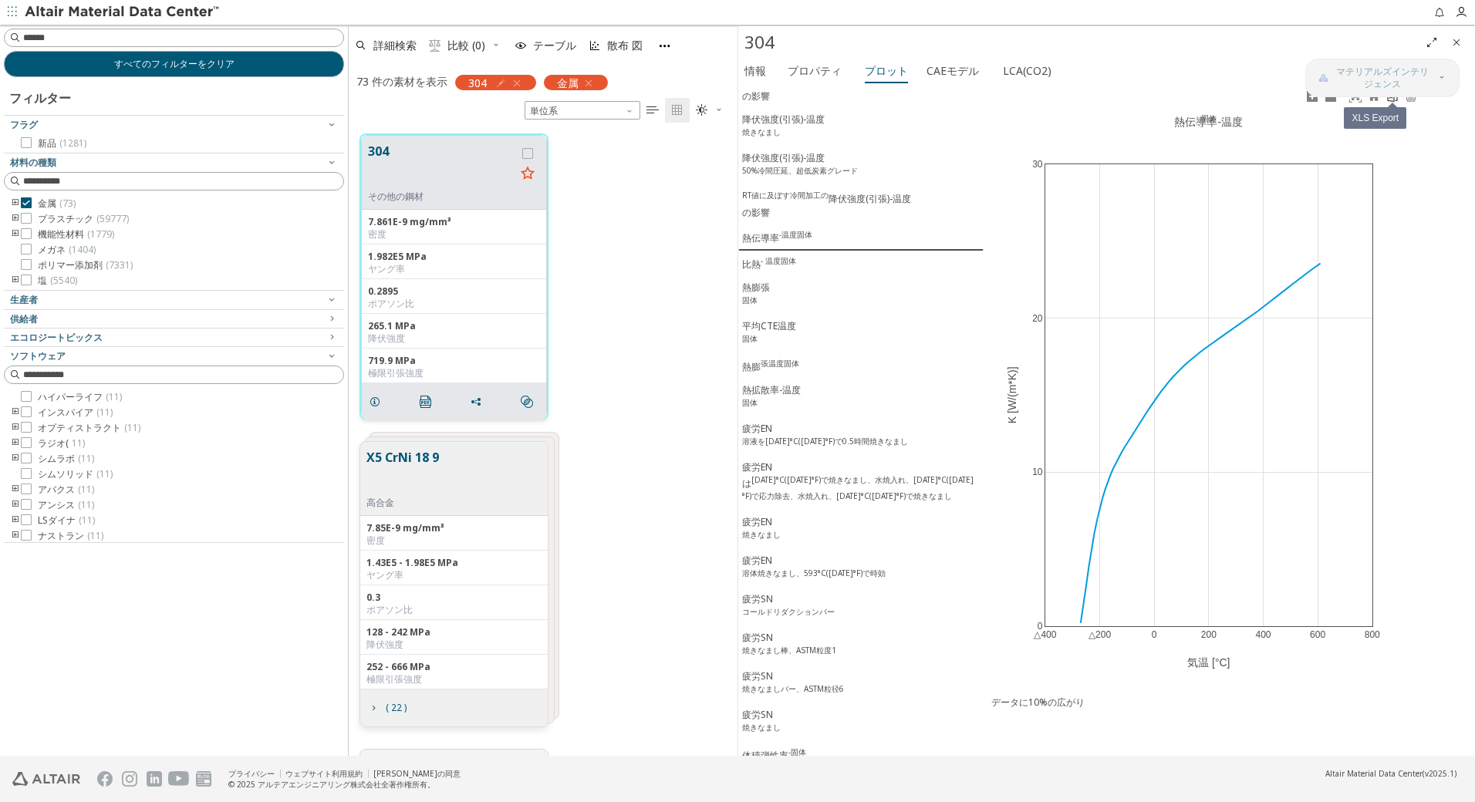
click at [1391, 101] on icon at bounding box center [1393, 96] width 10 height 12
click at [776, 272] on div "比熱 - 温度固体" at bounding box center [769, 263] width 54 height 16
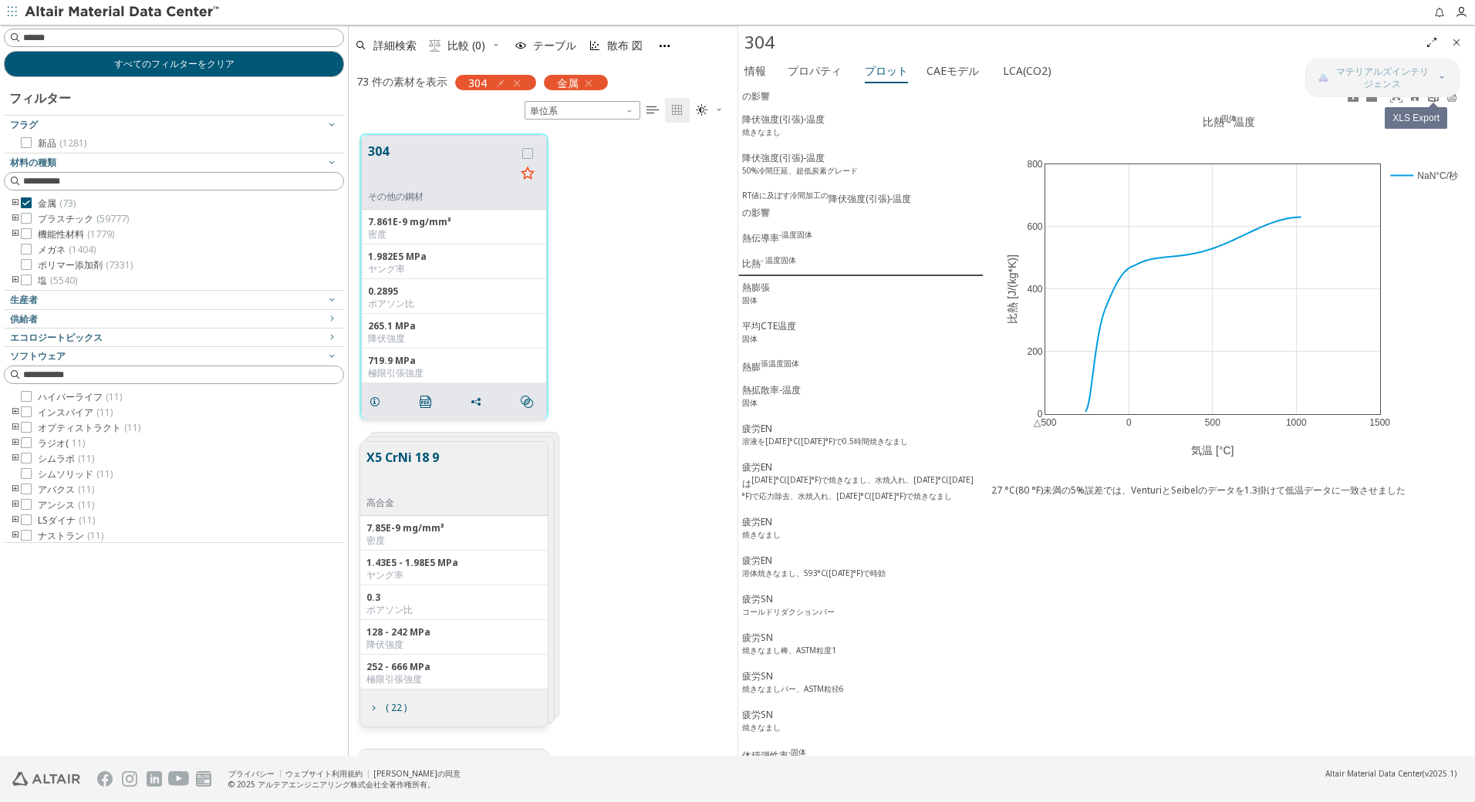
click at [1430, 98] on icon at bounding box center [1433, 96] width 12 height 12
click at [773, 310] on span "熱膨張 固体" at bounding box center [861, 295] width 238 height 29
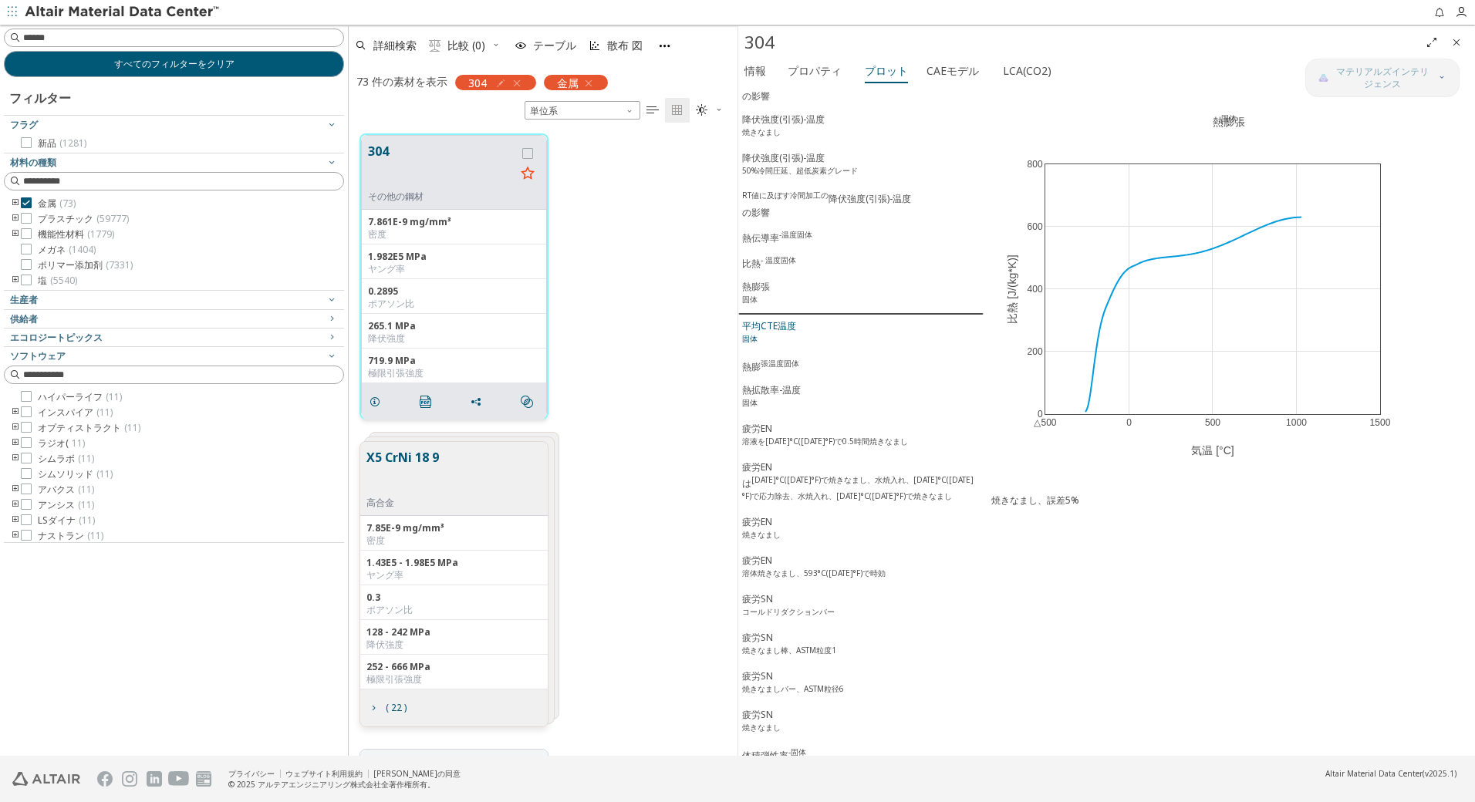
click at [777, 349] on div "平均CTE温度 固体" at bounding box center [769, 333] width 54 height 29
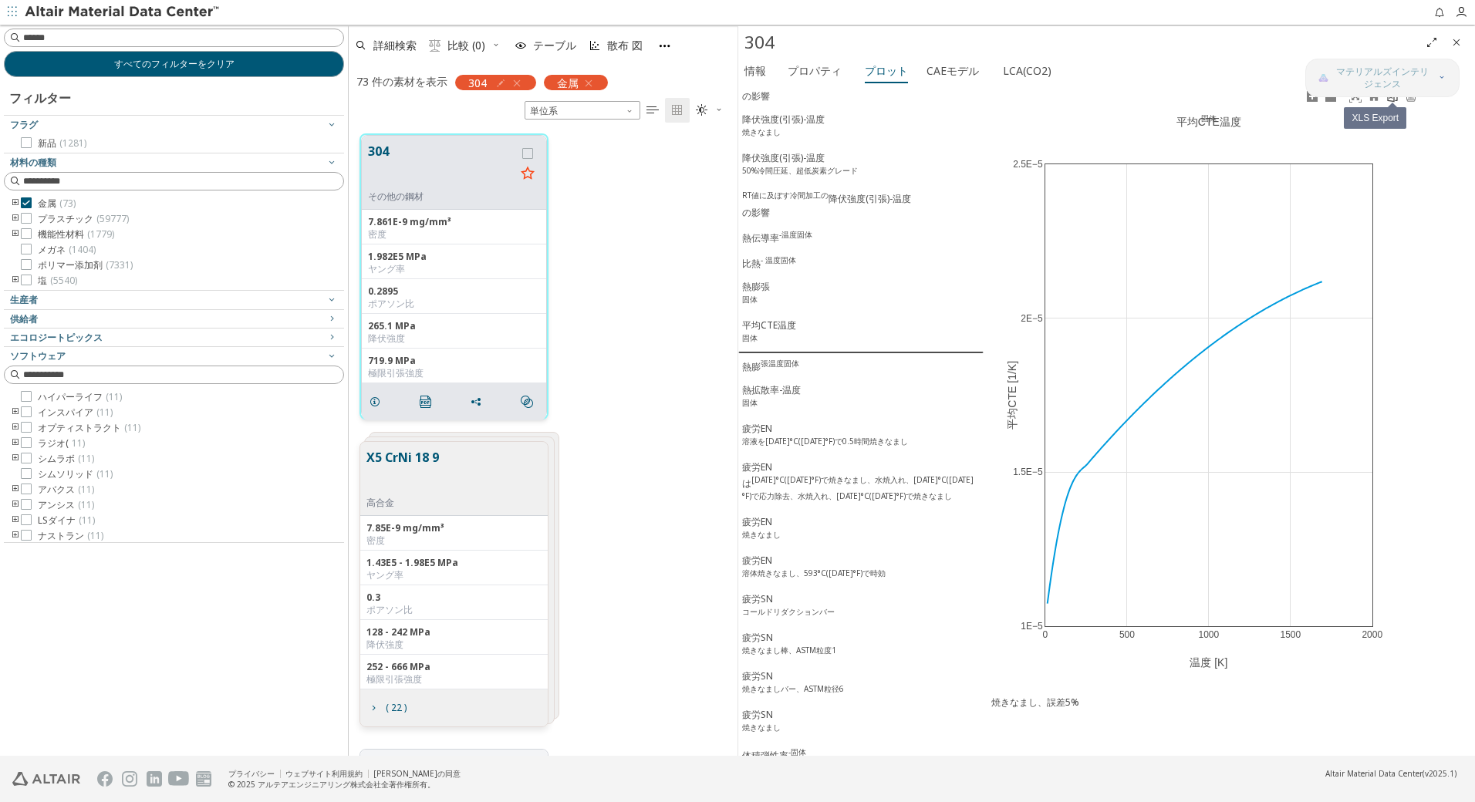
click at [1389, 103] on link at bounding box center [1392, 97] width 19 height 18
click at [767, 369] on sup "張温度固体" at bounding box center [780, 363] width 39 height 11
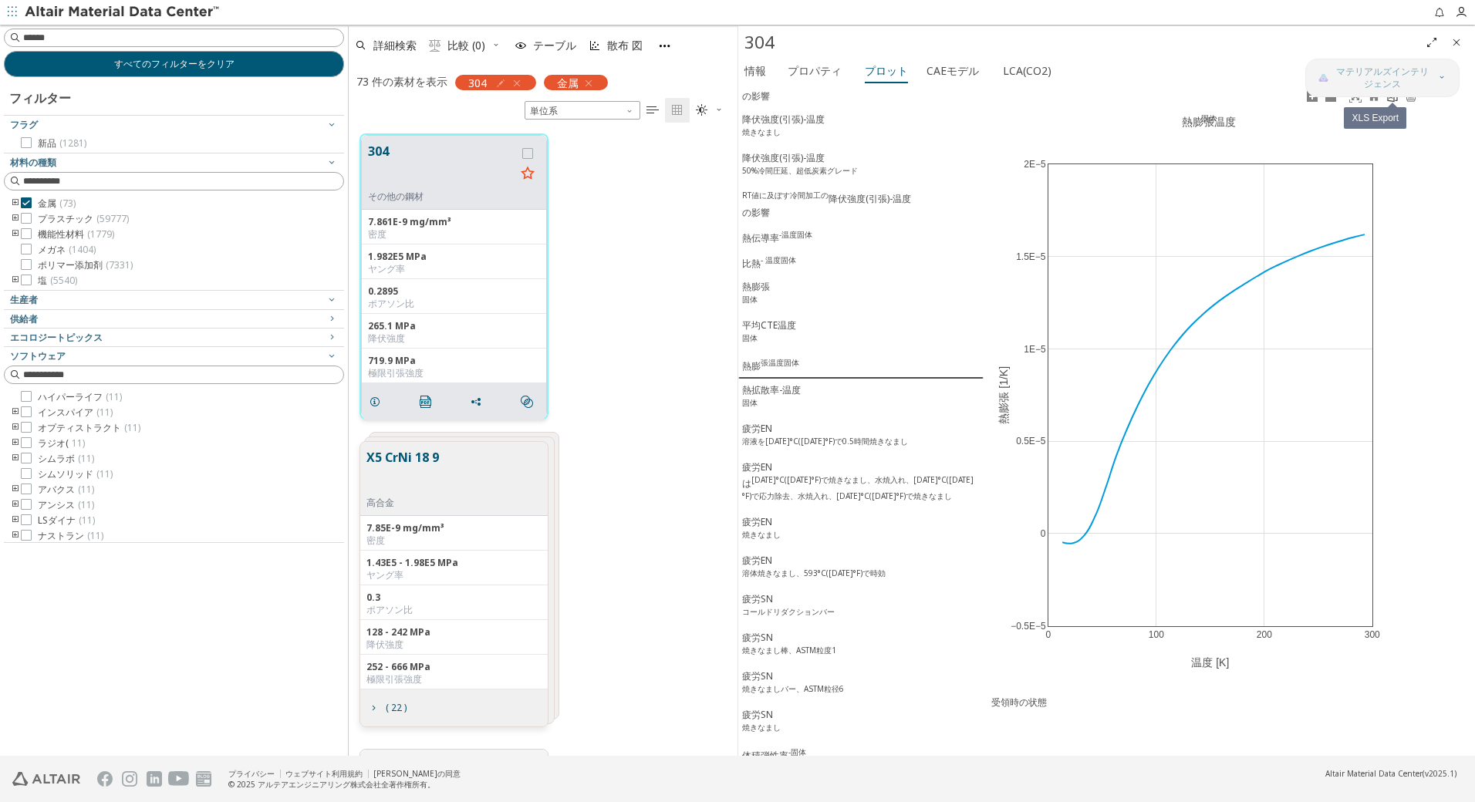
click at [1392, 100] on icon at bounding box center [1392, 96] width 12 height 12
click at [785, 413] on div "熱拡散率-温度 固体" at bounding box center [771, 397] width 59 height 29
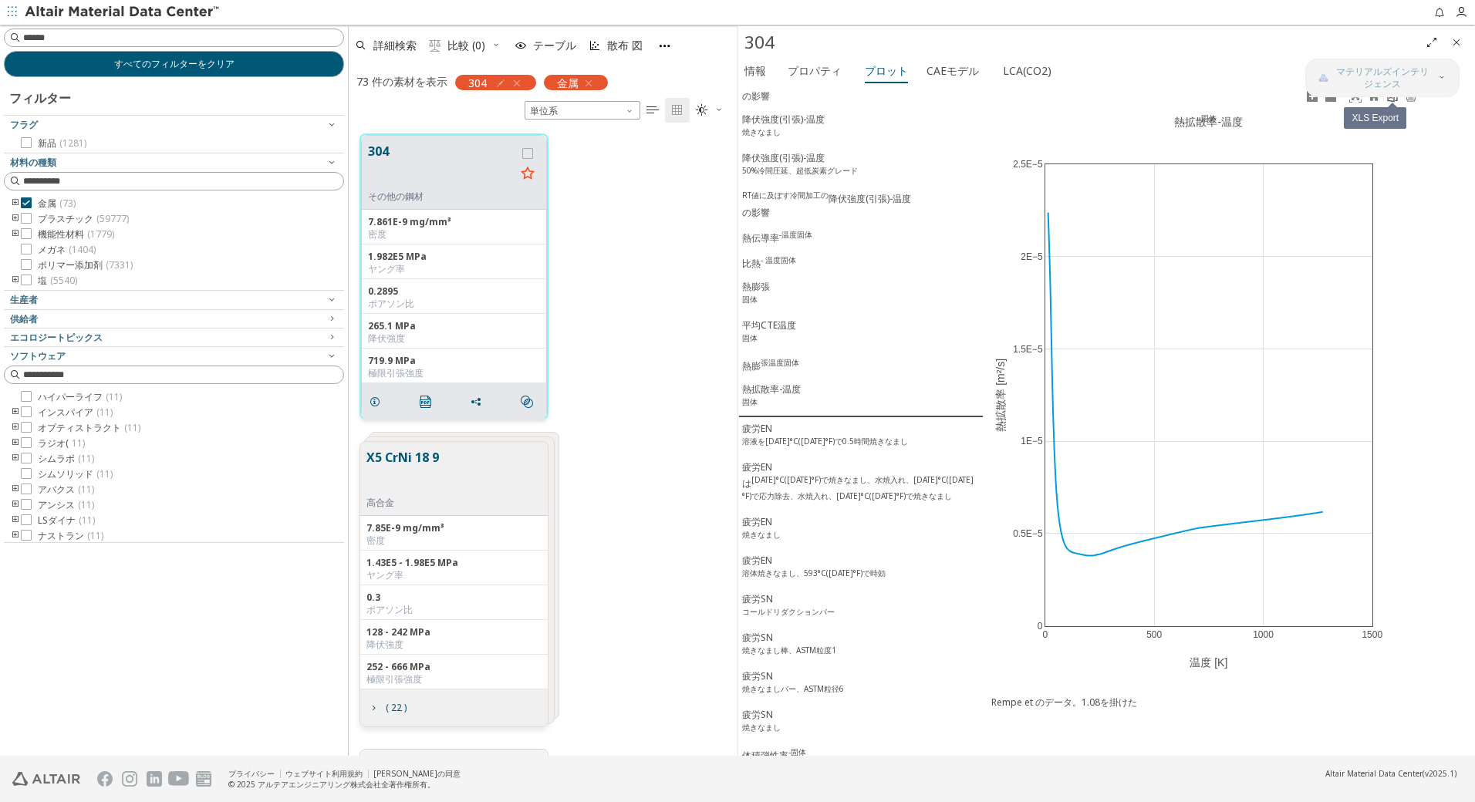
click at [1392, 103] on link at bounding box center [1392, 97] width 19 height 18
click at [802, 447] on sup "溶液を[DATE]°C([DATE]°F)で0.5時間焼きなまし" at bounding box center [825, 441] width 166 height 11
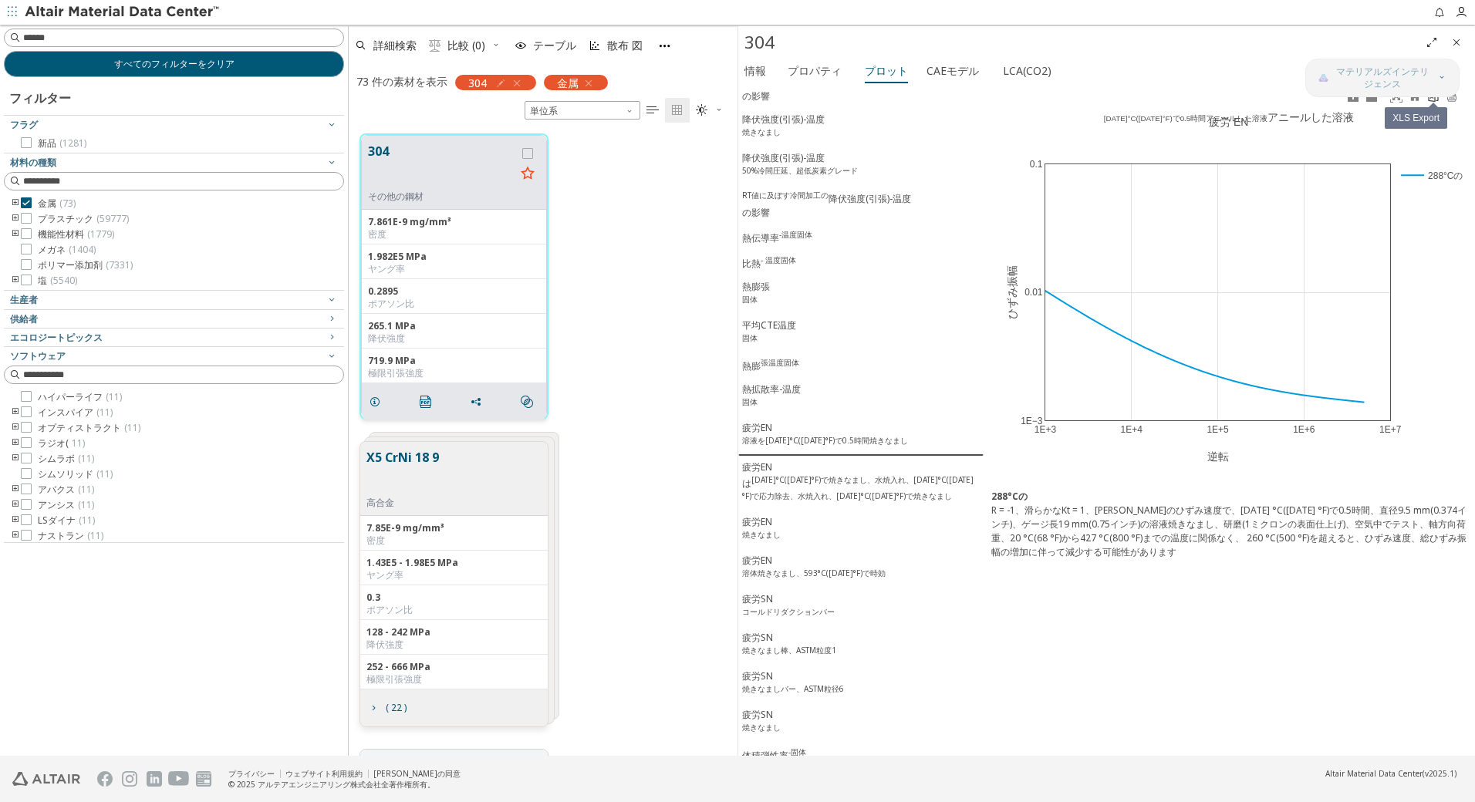
click at [1434, 101] on icon at bounding box center [1433, 96] width 10 height 12
click at [790, 501] on sup "[DATE]°C([DATE]°F)で焼きなまし、水焼入れ、[DATE]°C([DATE]°F)で応力除去、水焼入れ、[DATE]°C([DATE]°F)で焼…" at bounding box center [857, 487] width 231 height 27
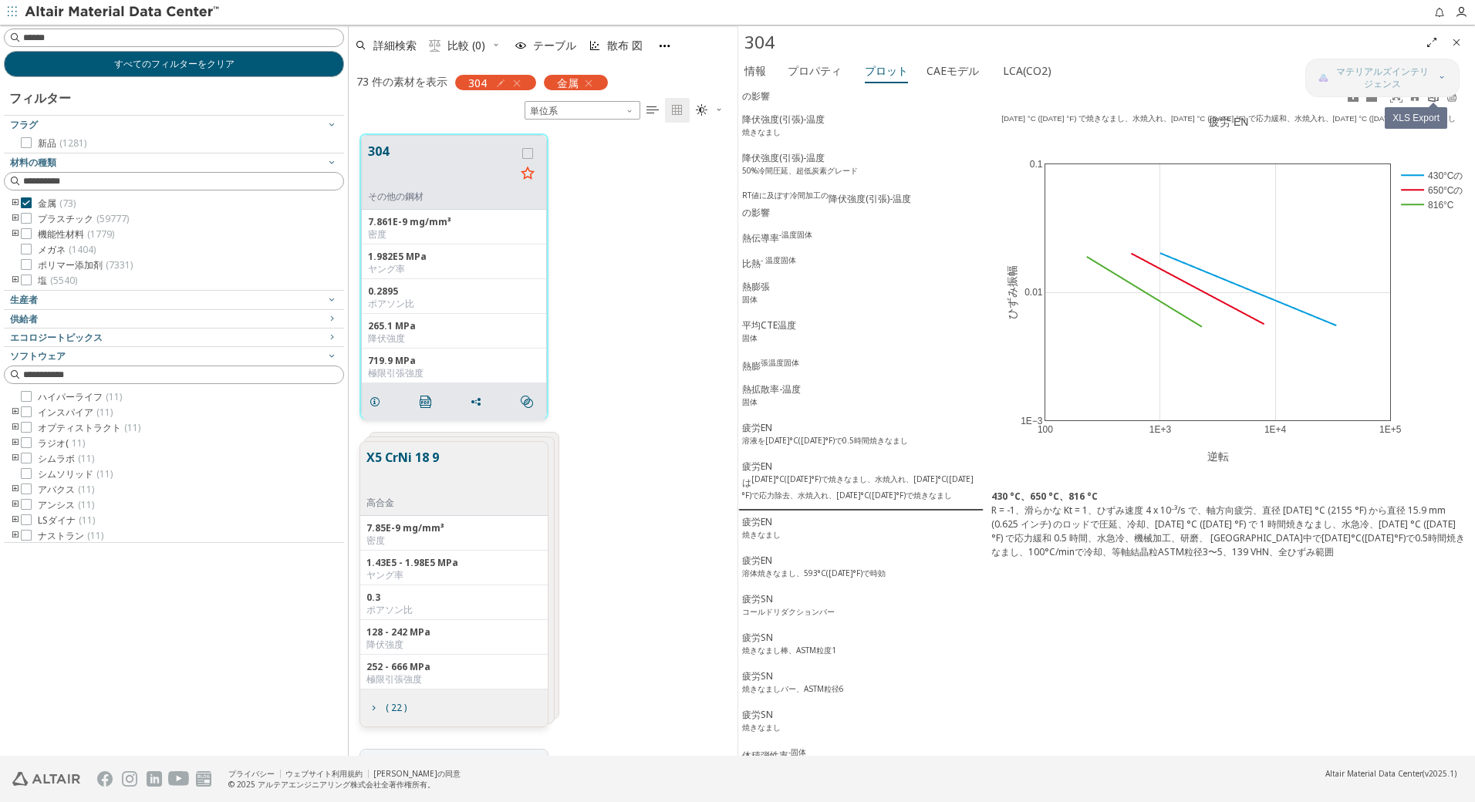
click at [1432, 102] on icon at bounding box center [1433, 96] width 12 height 12
click at [758, 545] on div "疲労EN 焼きなまし" at bounding box center [761, 529] width 39 height 29
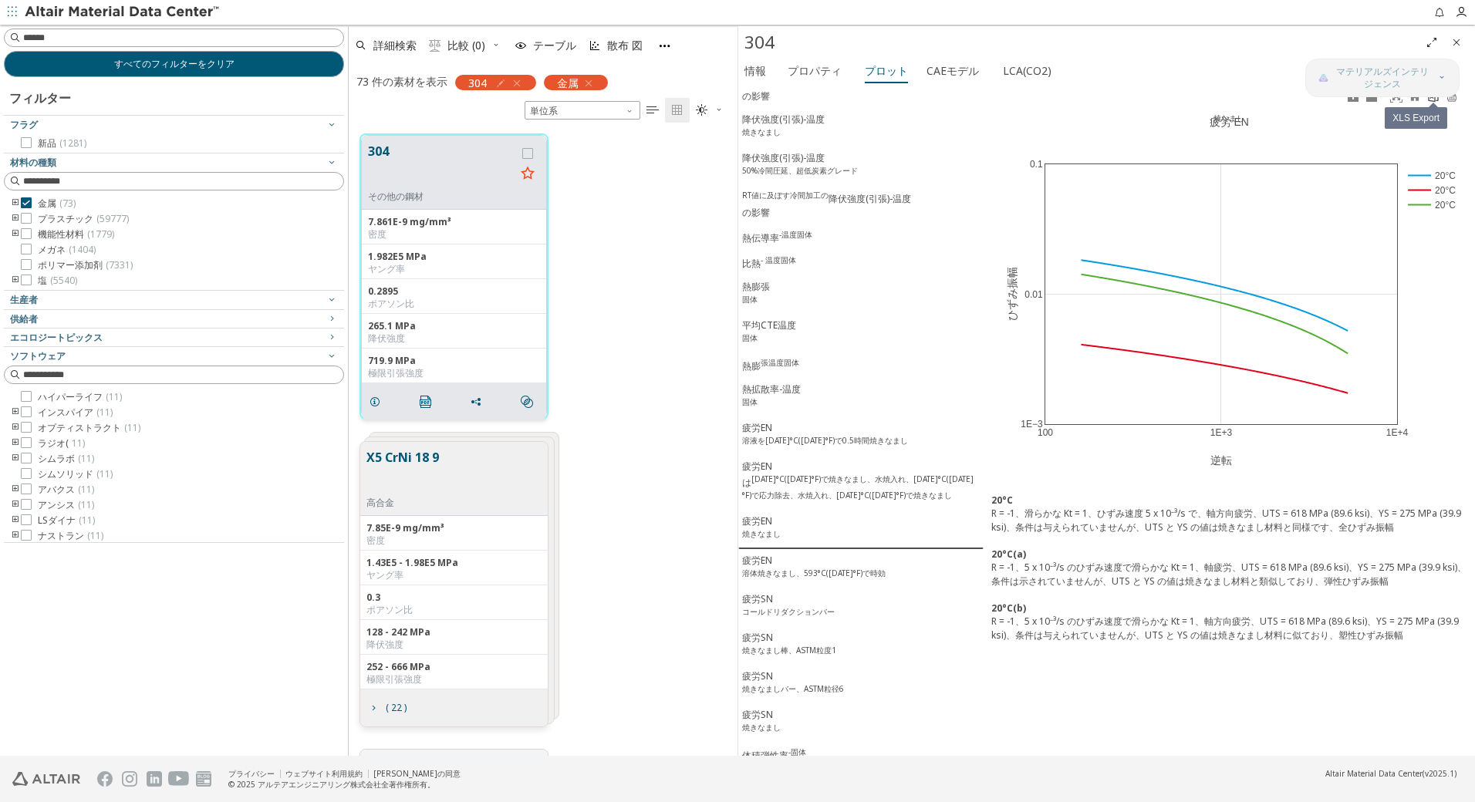
click at [1434, 99] on icon at bounding box center [1433, 96] width 12 height 12
click at [754, 579] on sup "溶体焼きなまし、593°C([DATE]°F)で時効" at bounding box center [813, 573] width 143 height 11
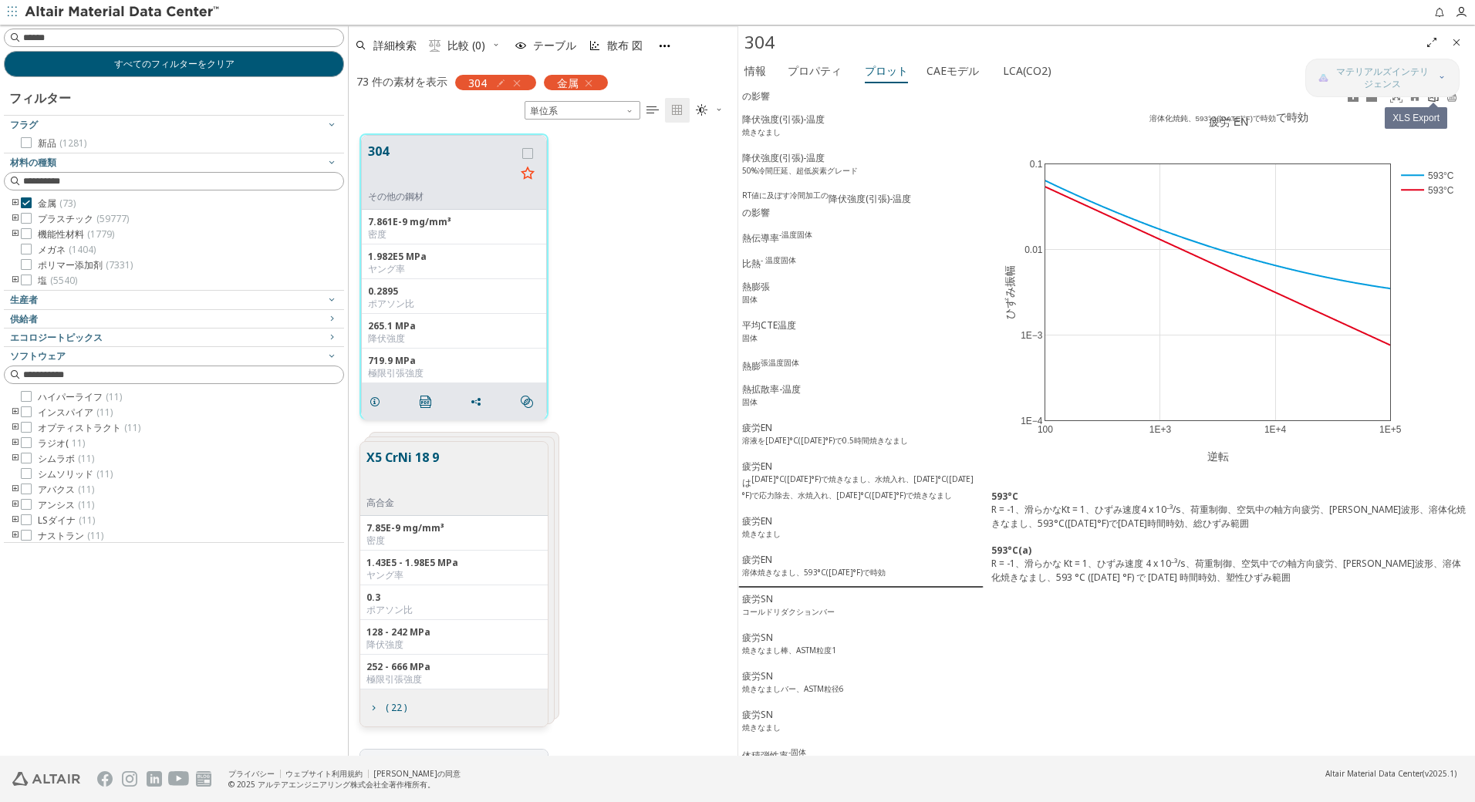
click at [1434, 98] on icon at bounding box center [1433, 96] width 12 height 12
click at [791, 622] on div "疲労SN コールドリダクションバー" at bounding box center [788, 606] width 93 height 29
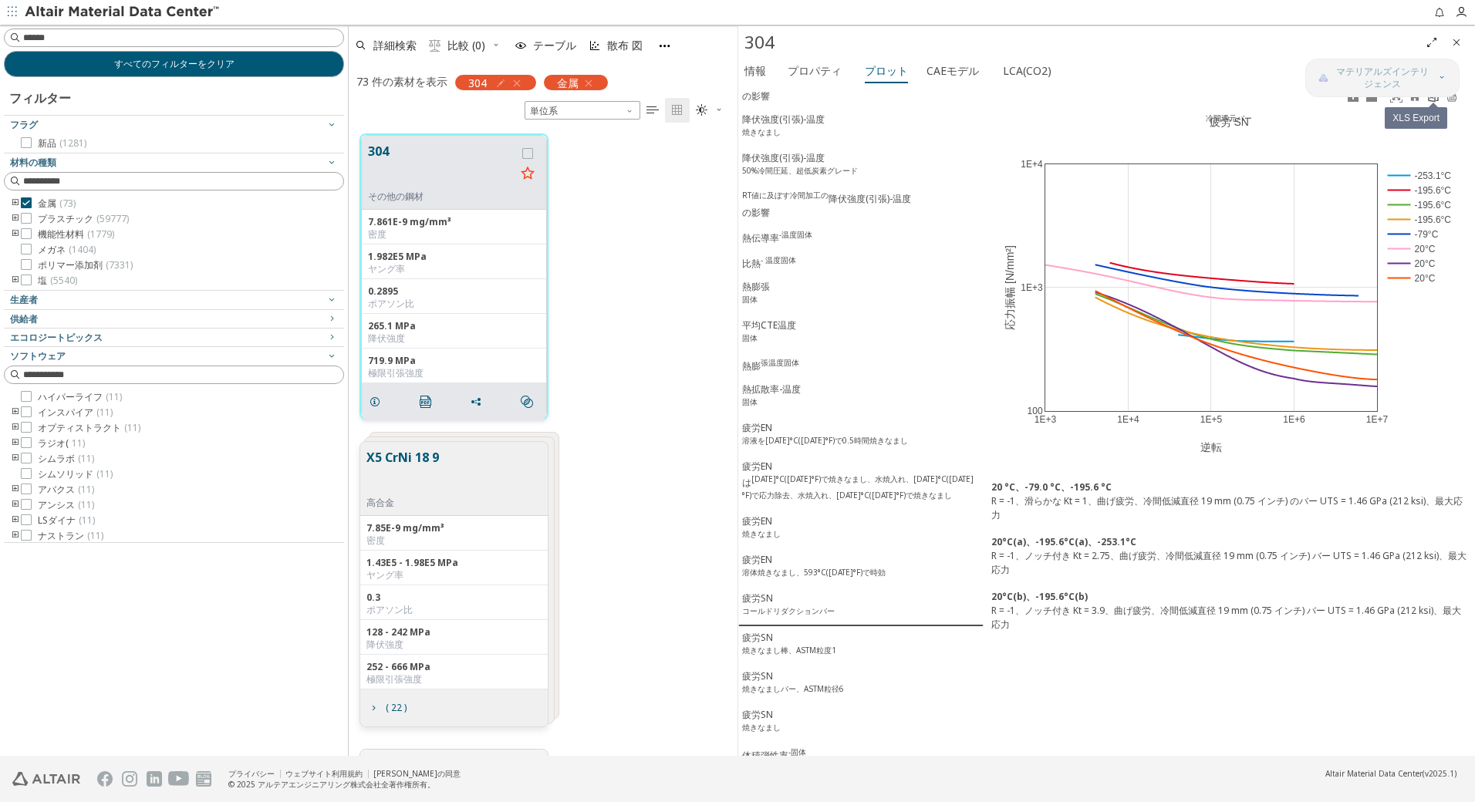
click at [1427, 101] on icon at bounding box center [1433, 96] width 12 height 12
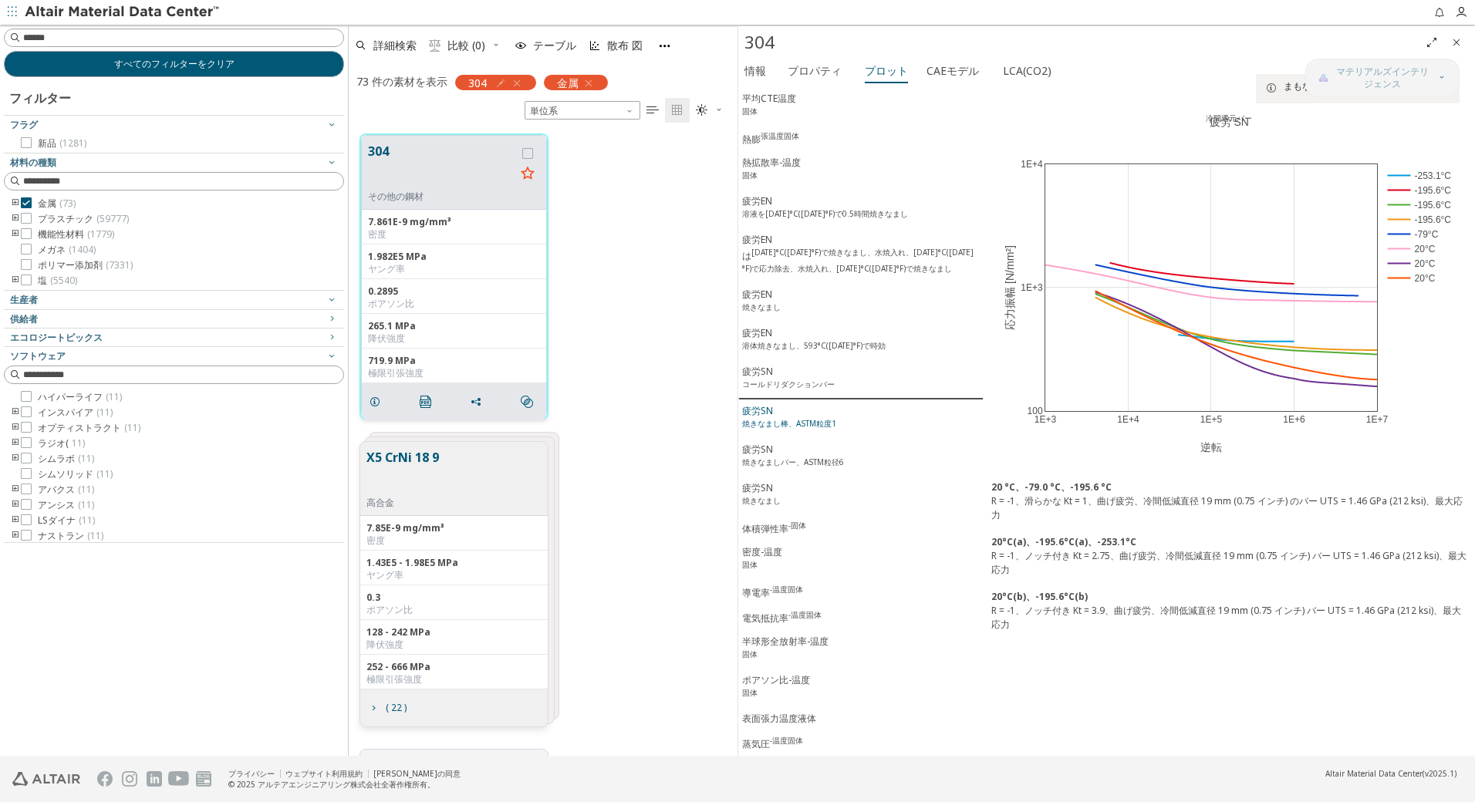
scroll to position [1409, 0]
click at [794, 418] on sup "焼きなまし棒、ASTM粒度1" at bounding box center [789, 423] width 94 height 11
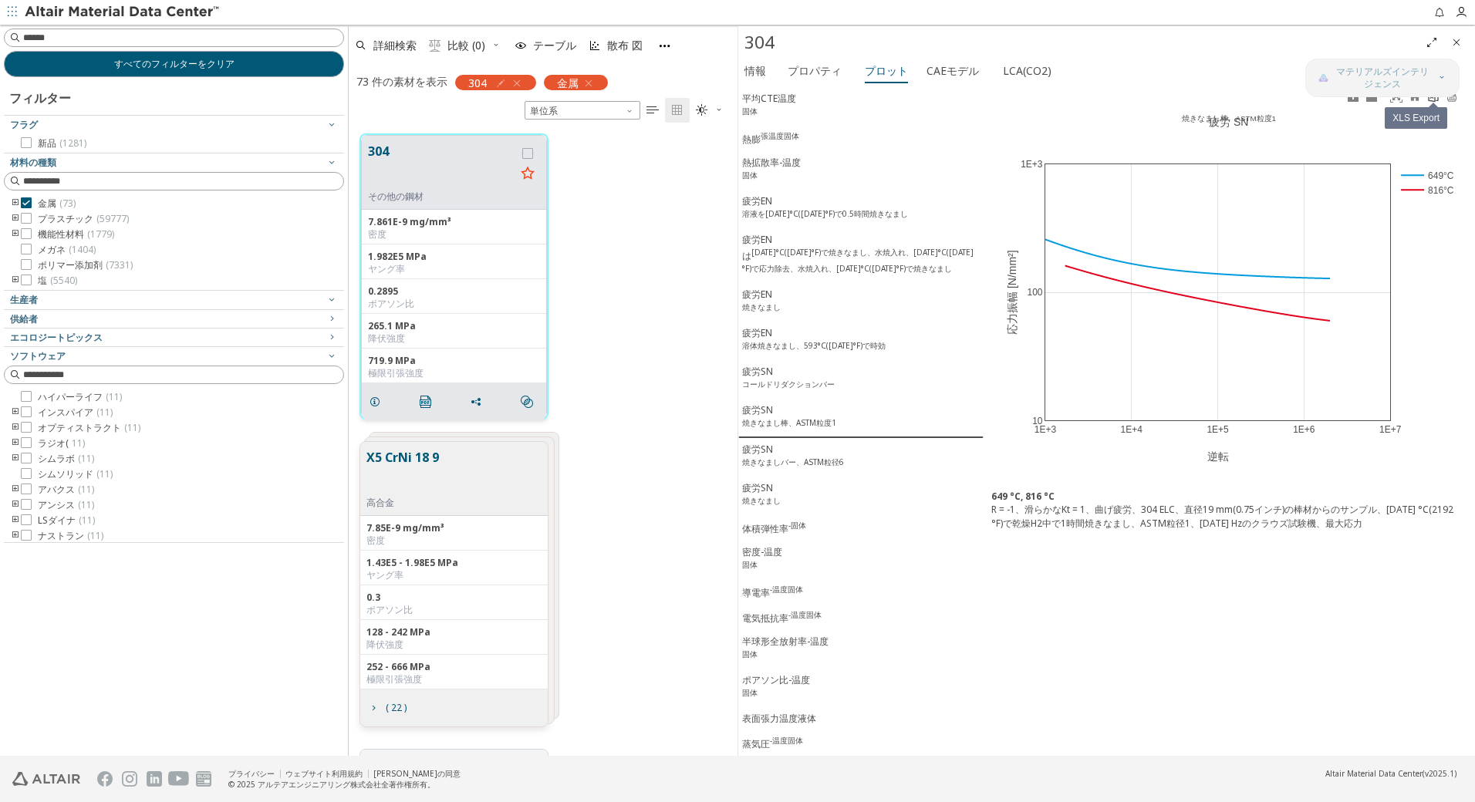
click at [1432, 98] on icon at bounding box center [1433, 96] width 12 height 12
click at [810, 452] on div "疲労SN 焼きなましバー、ASTM粒径6" at bounding box center [793, 457] width 102 height 29
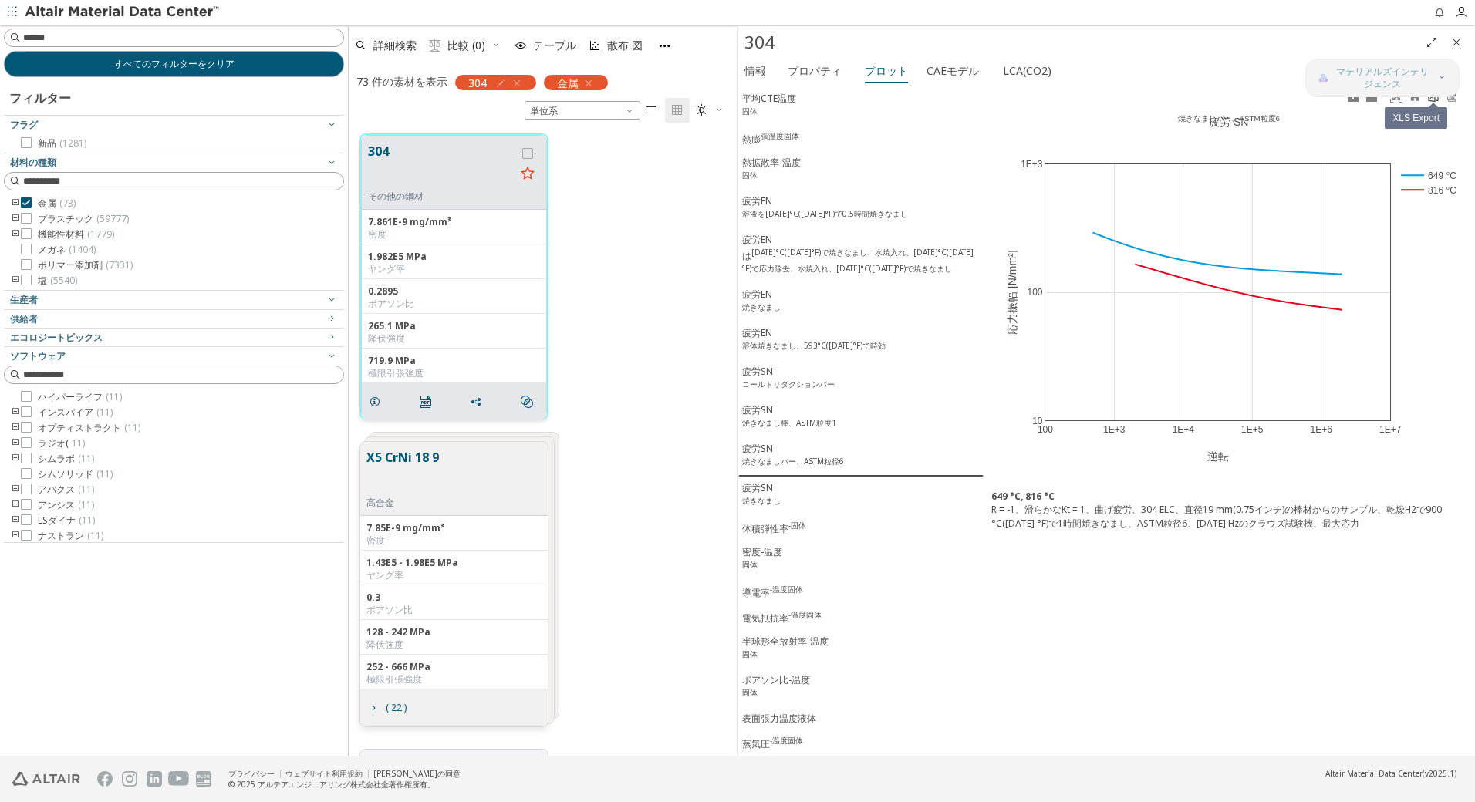
click at [1435, 103] on link at bounding box center [1433, 97] width 19 height 18
click at [773, 495] on sup "焼きなまし" at bounding box center [761, 500] width 39 height 11
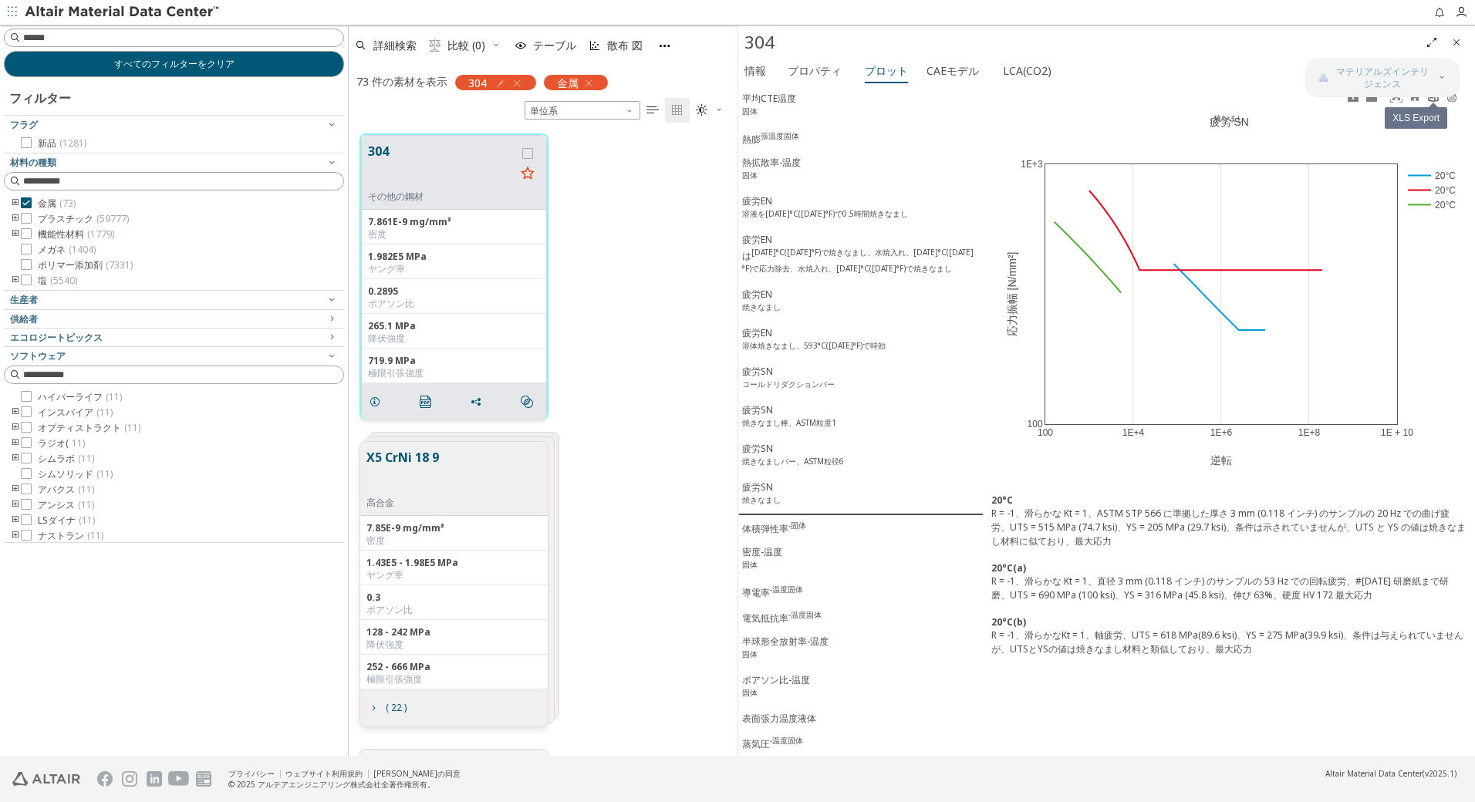
click at [1433, 101] on icon at bounding box center [1433, 96] width 10 height 12
click at [770, 528] on div "体積弾性率 -固体" at bounding box center [774, 528] width 64 height 16
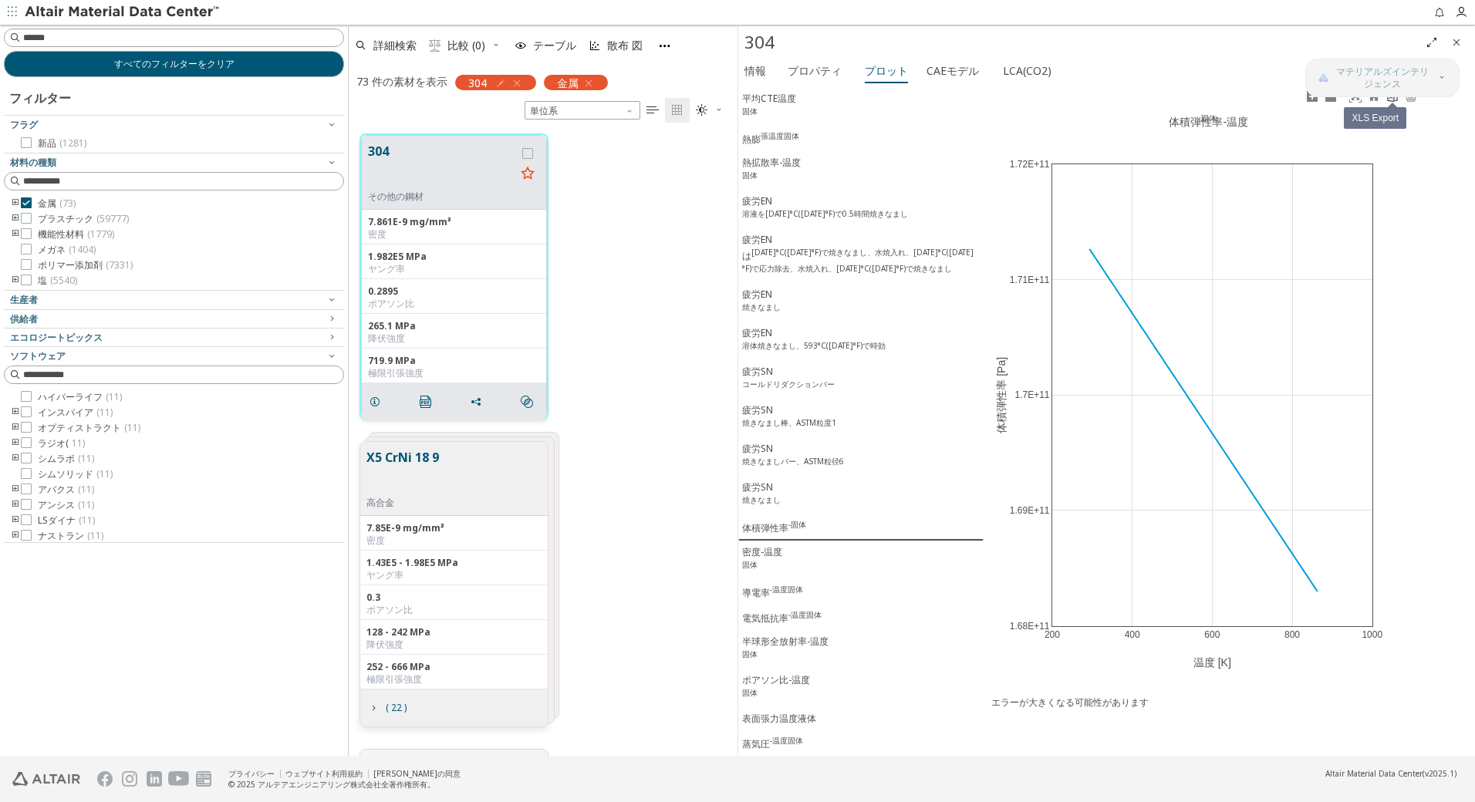
click at [1396, 102] on icon at bounding box center [1392, 96] width 12 height 12
click at [756, 561] on sup "固体" at bounding box center [749, 564] width 15 height 11
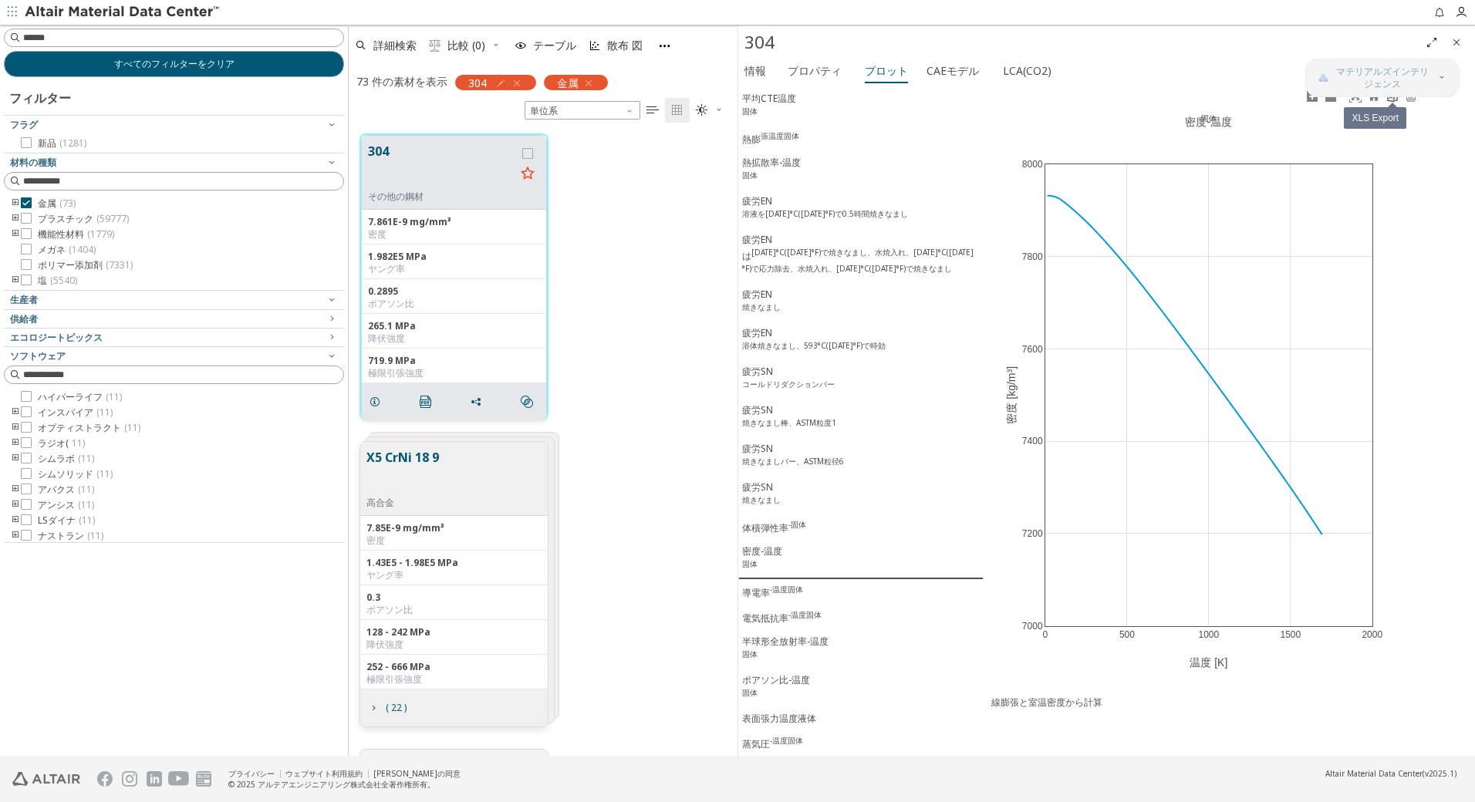
click at [1392, 103] on link at bounding box center [1392, 97] width 19 height 18
click at [765, 590] on div "導電率 -温度固体" at bounding box center [772, 592] width 61 height 16
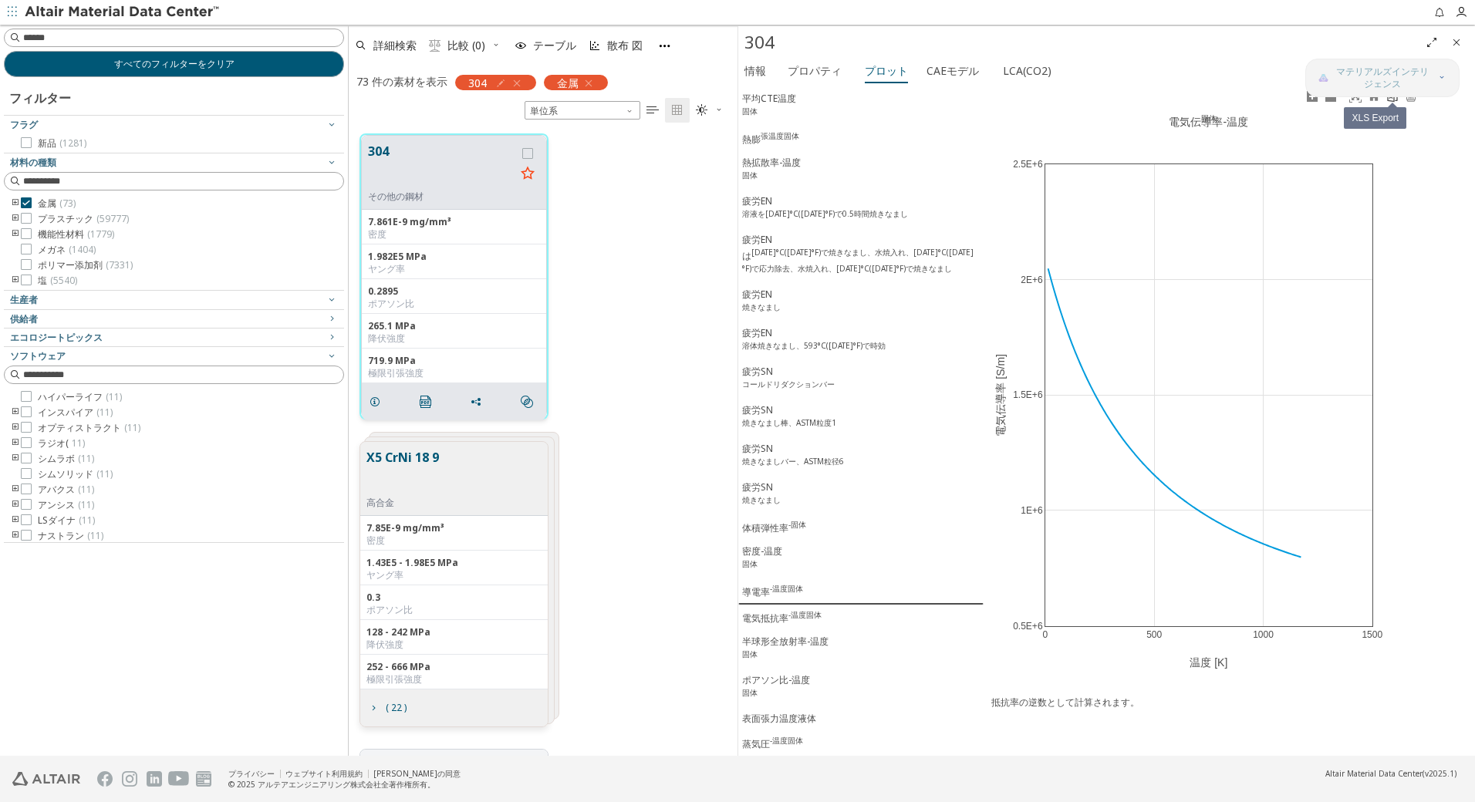
click at [1392, 97] on icon at bounding box center [1392, 96] width 12 height 12
click at [754, 615] on div "電気抵抗率 -温度固体" at bounding box center [781, 617] width 79 height 16
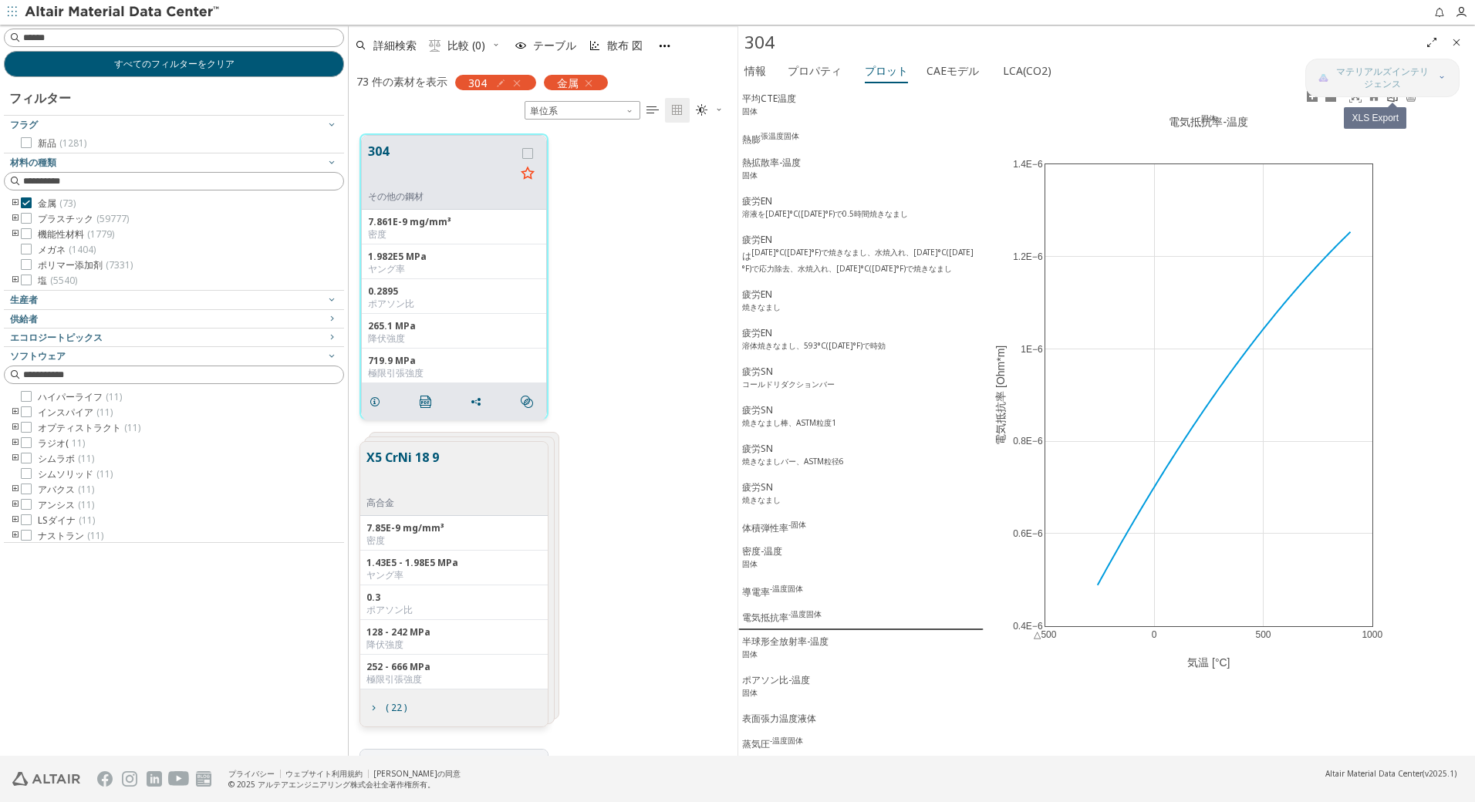
click at [1393, 99] on icon at bounding box center [1392, 96] width 12 height 12
click at [776, 644] on div "半球形全放射率-温度 固体" at bounding box center [785, 649] width 86 height 29
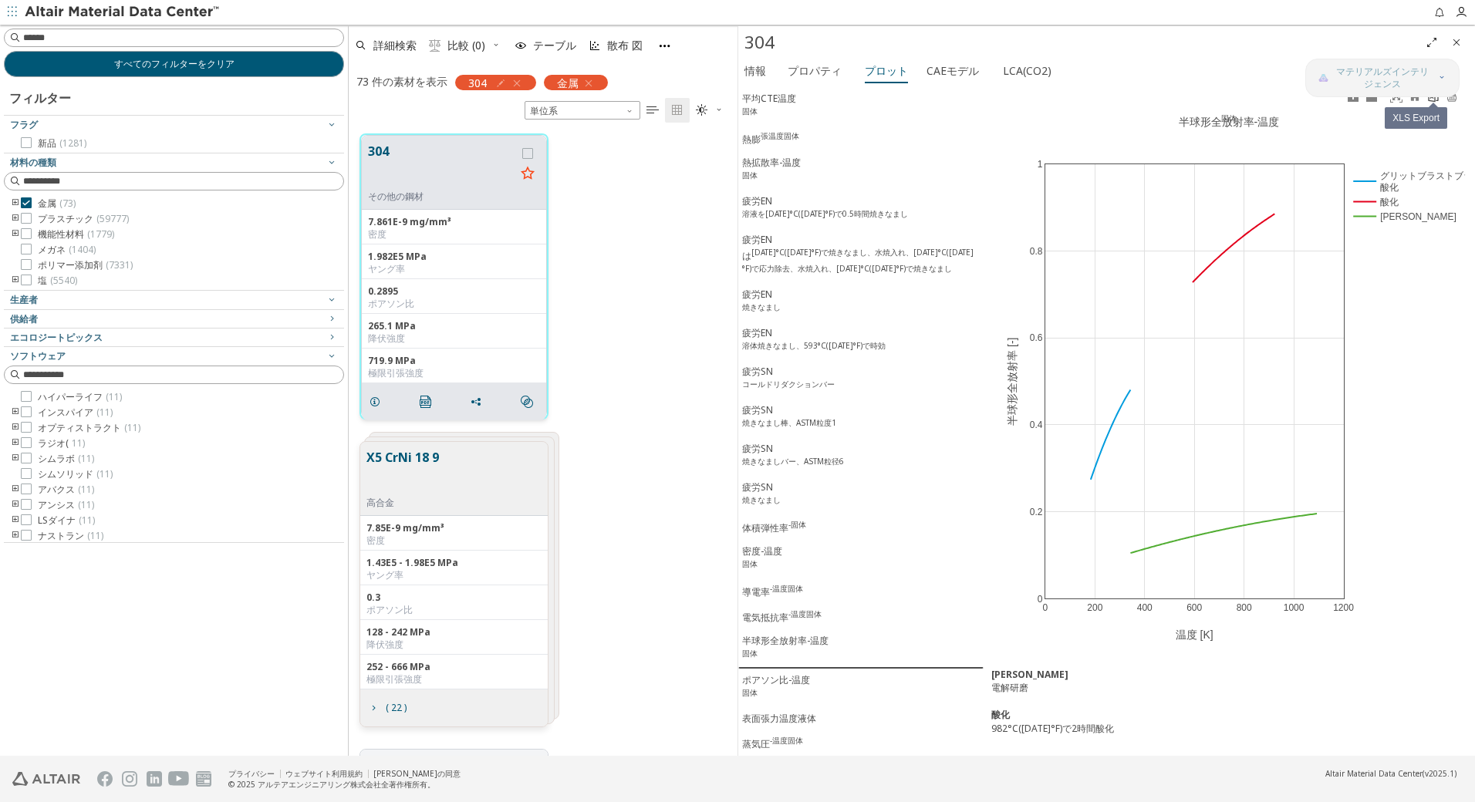
click at [1431, 99] on icon at bounding box center [1433, 96] width 12 height 12
click at [782, 683] on div "ポアソン比-温度 固体" at bounding box center [776, 687] width 68 height 29
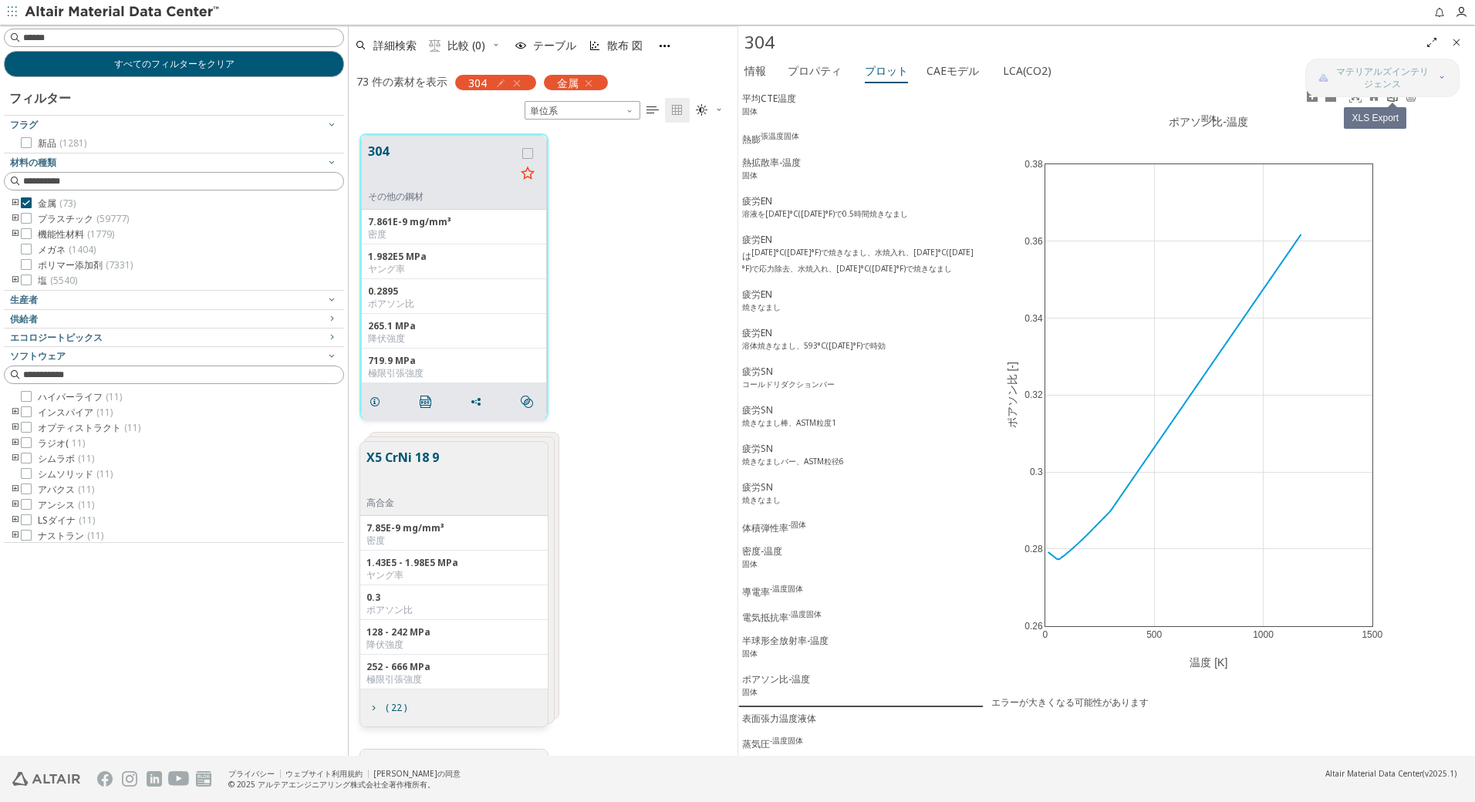
click at [1393, 103] on link at bounding box center [1392, 97] width 19 height 18
click at [761, 720] on div "表面張力温度液体" at bounding box center [779, 719] width 74 height 14
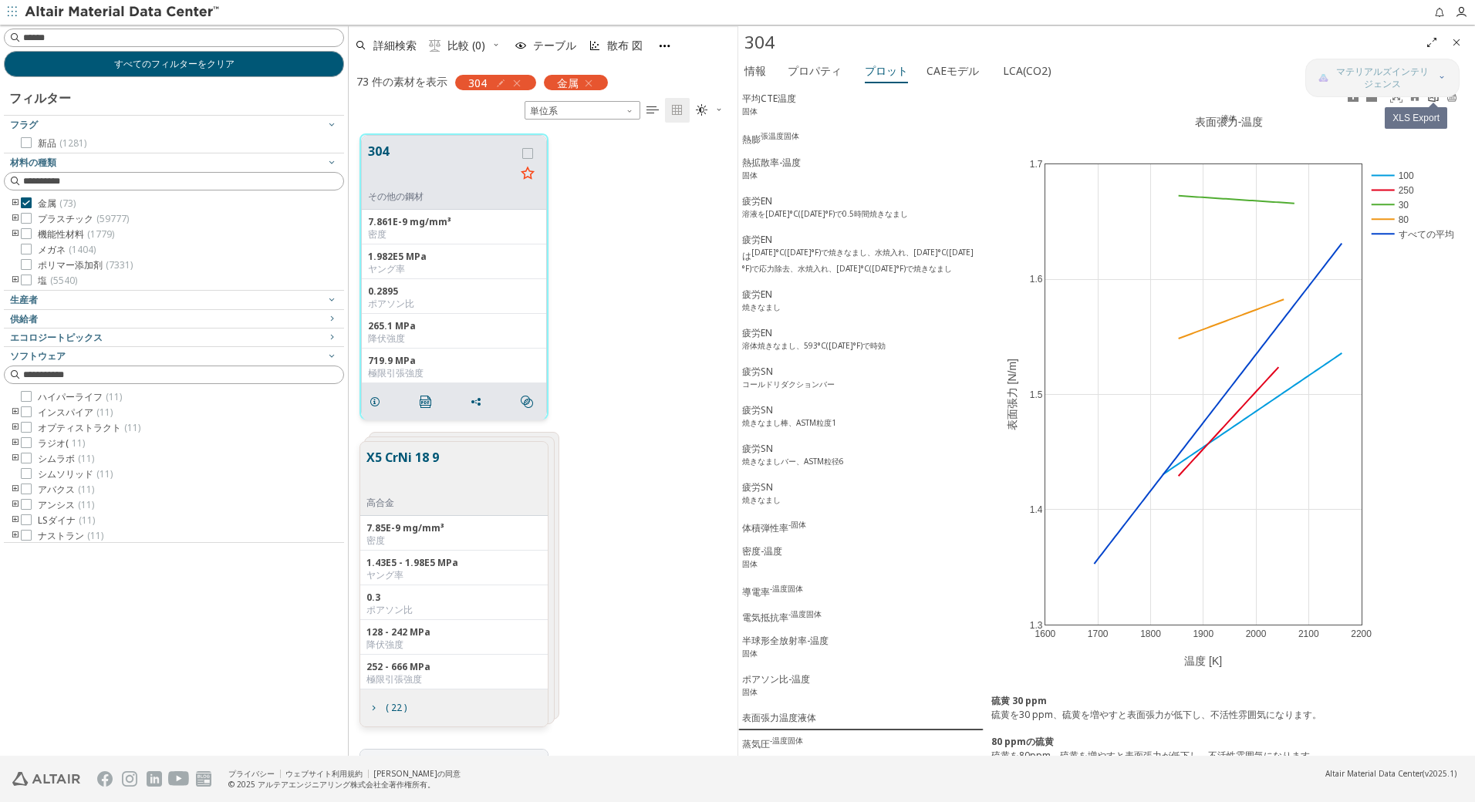
click at [1437, 100] on icon at bounding box center [1433, 96] width 10 height 12
click at [761, 738] on div "蒸気圧 -温度固体" at bounding box center [772, 743] width 61 height 16
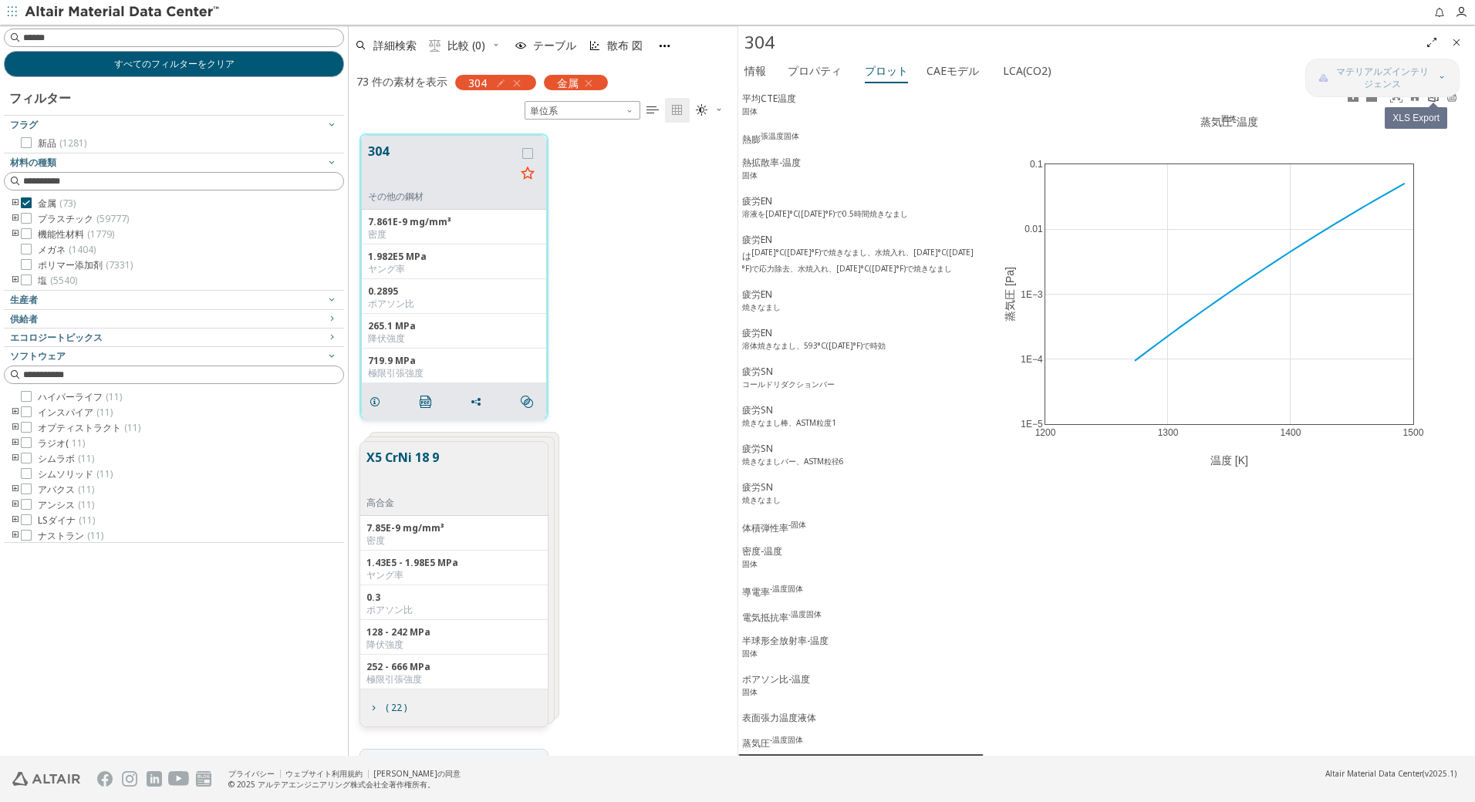
click at [1433, 104] on link at bounding box center [1433, 97] width 19 height 18
click at [113, 41] on input at bounding box center [183, 37] width 320 height 15
type input "****"
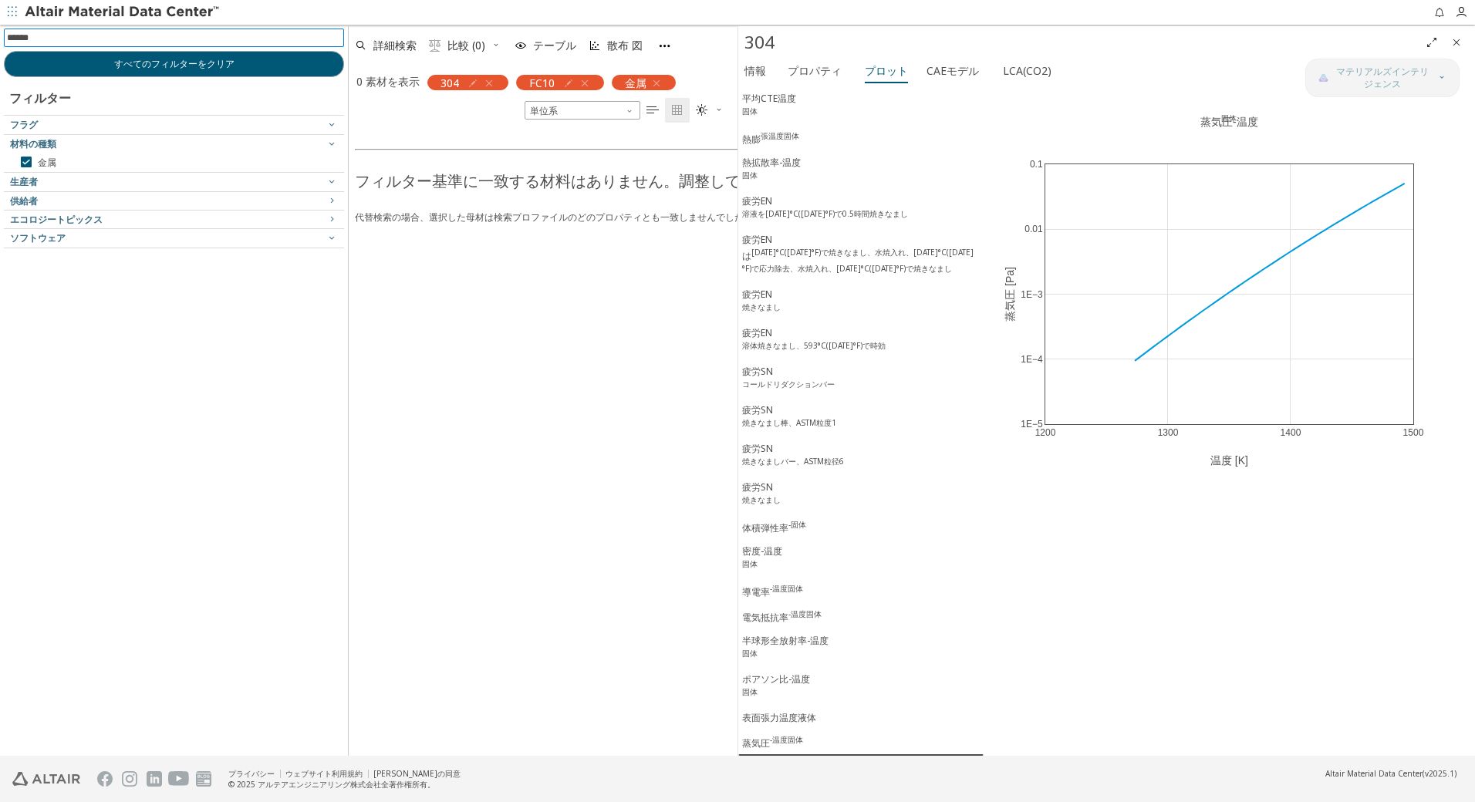
click at [488, 81] on icon "button" at bounding box center [489, 83] width 12 height 12
click at [159, 59] on span "すべてのフィルターをクリア" at bounding box center [174, 64] width 120 height 12
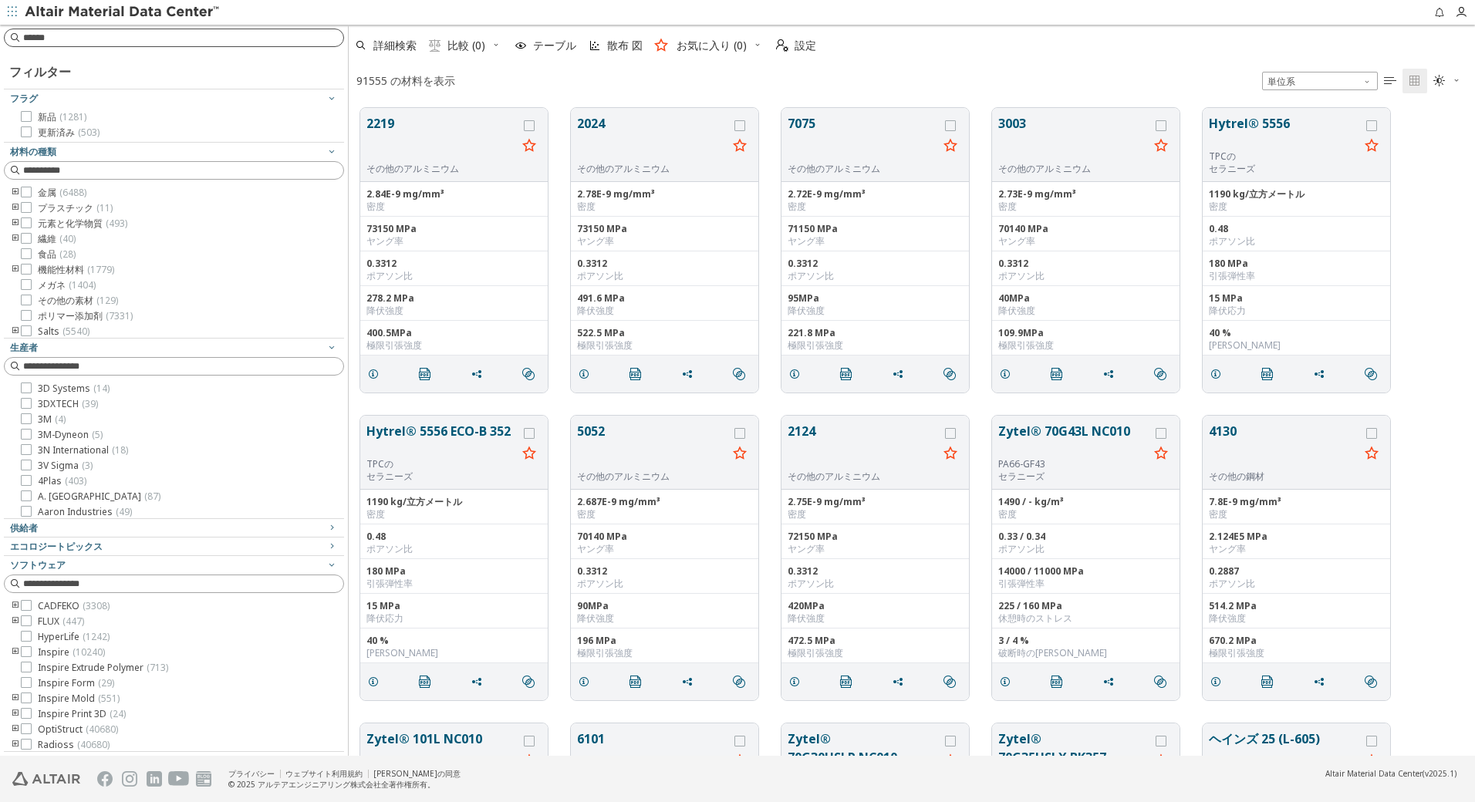
scroll to position [648, 1115]
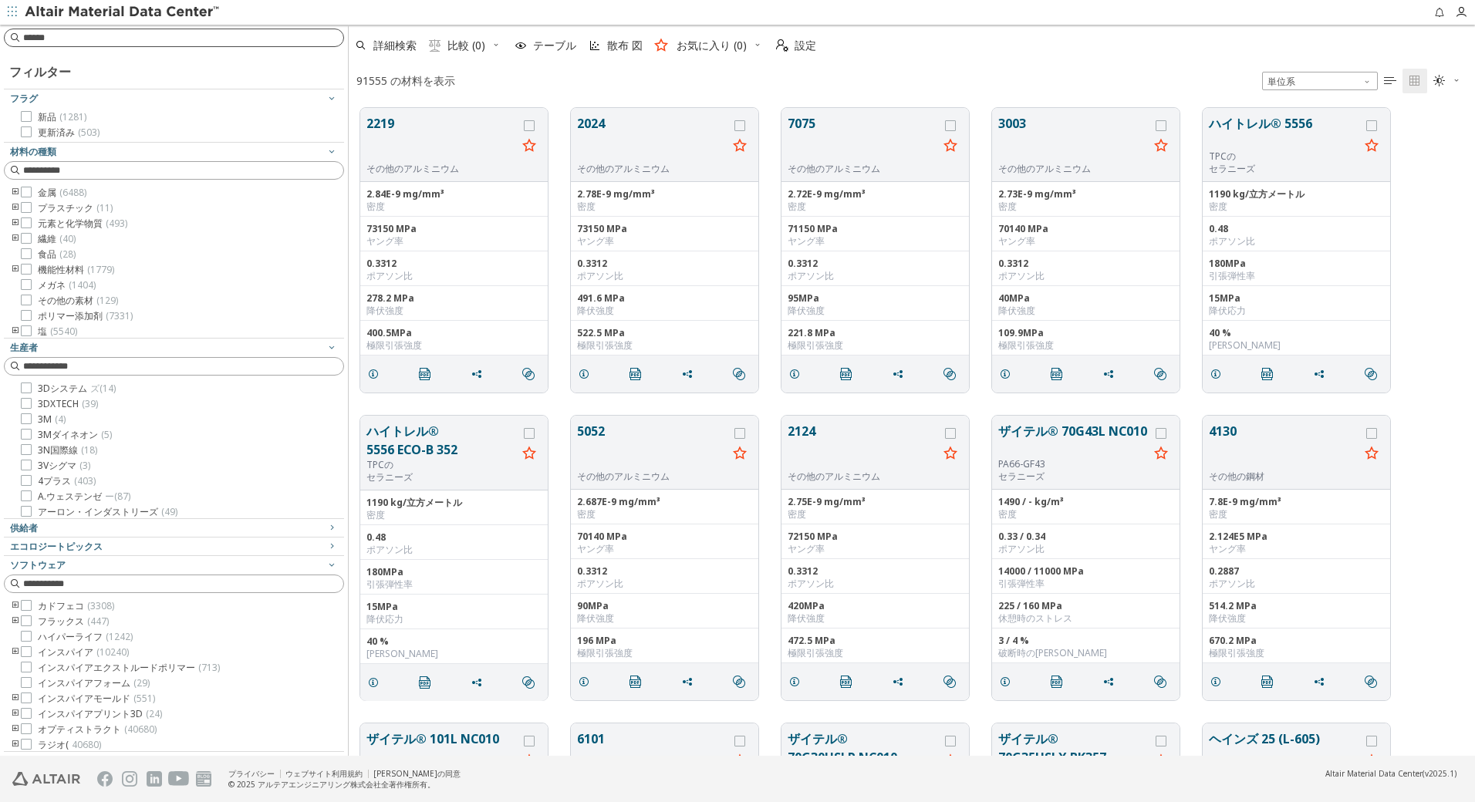
click at [167, 37] on input at bounding box center [183, 37] width 320 height 15
type input "****"
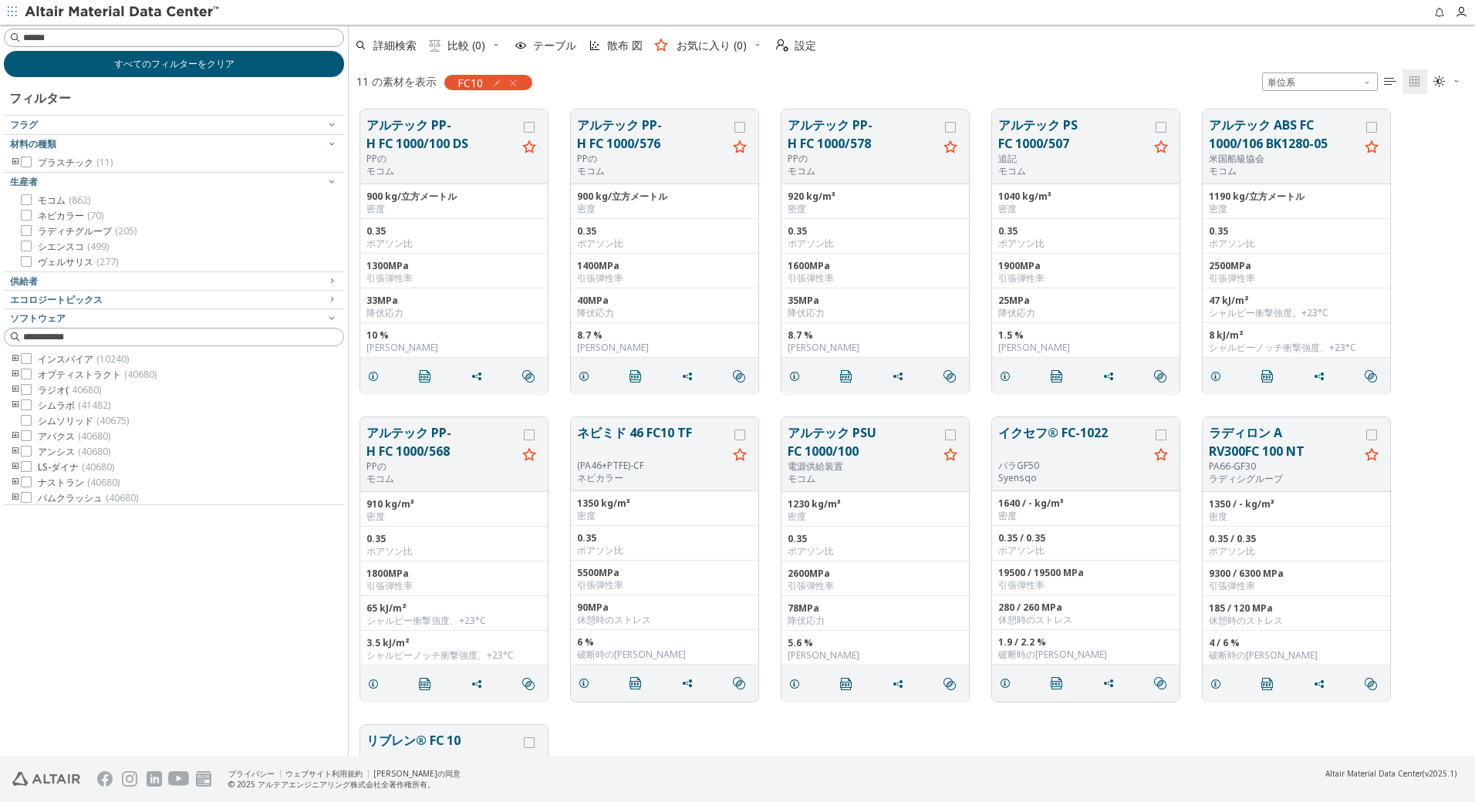
click at [261, 59] on button "すべてのフィルターをクリア" at bounding box center [174, 64] width 340 height 26
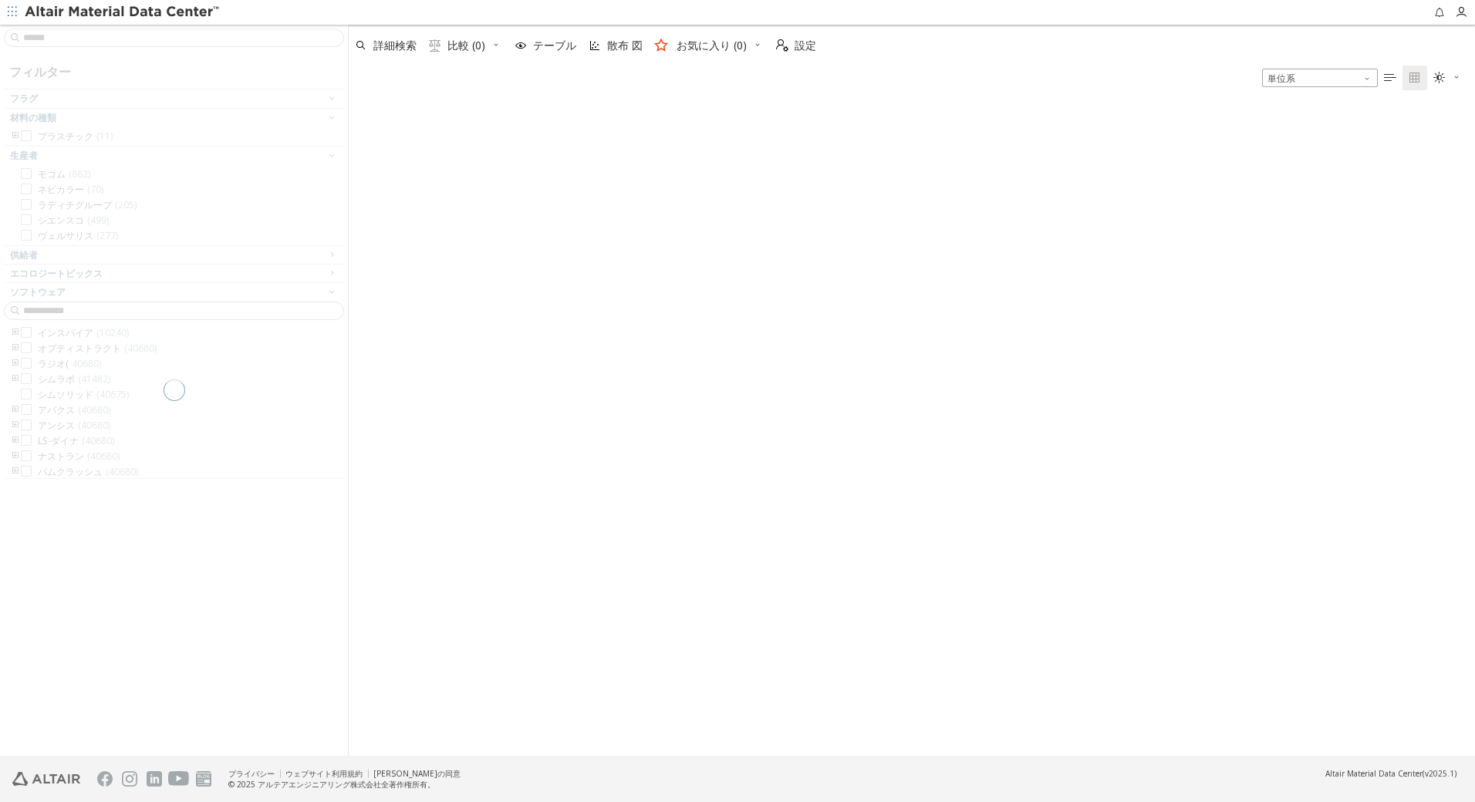
scroll to position [648, 1115]
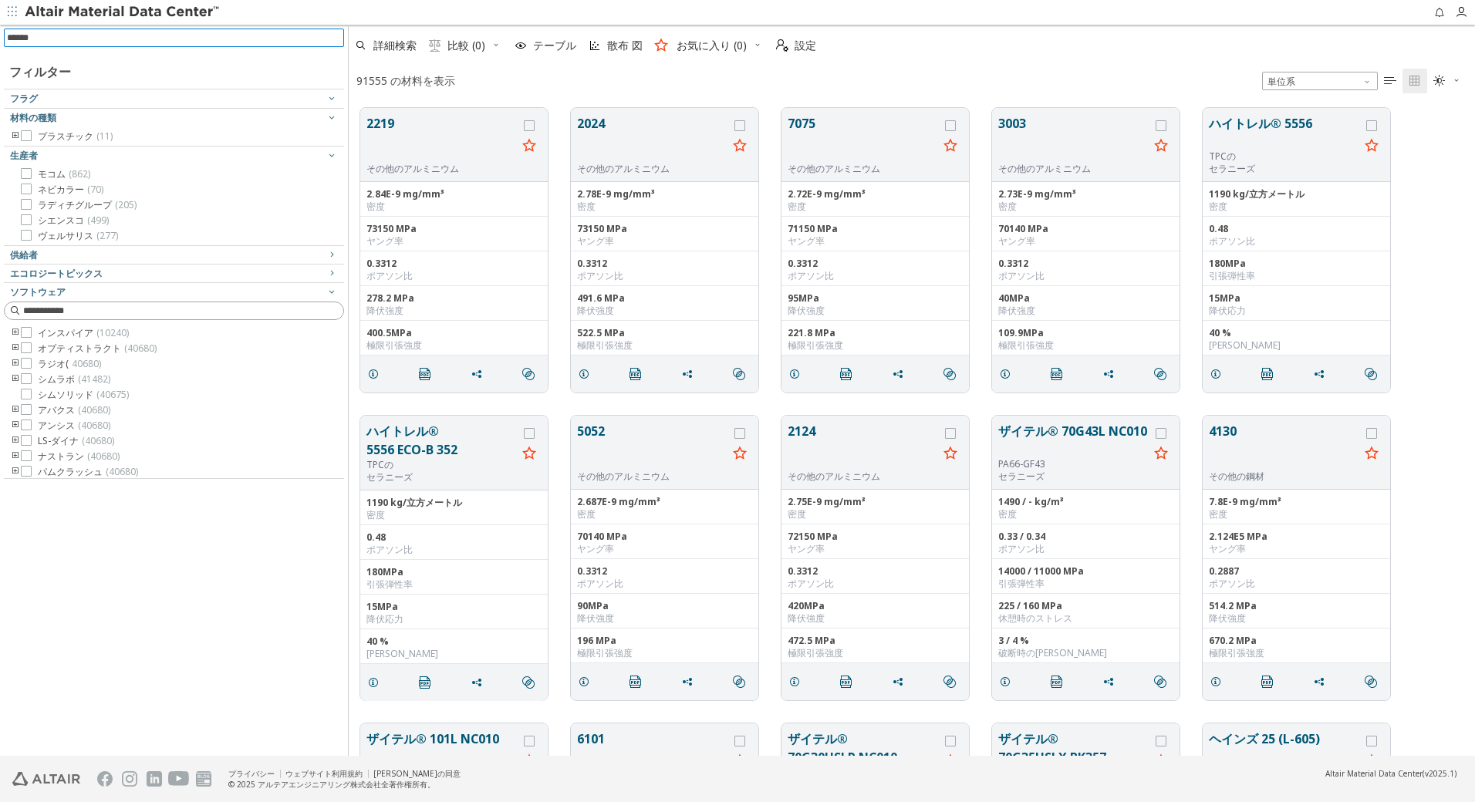
click at [154, 39] on input at bounding box center [175, 37] width 337 height 17
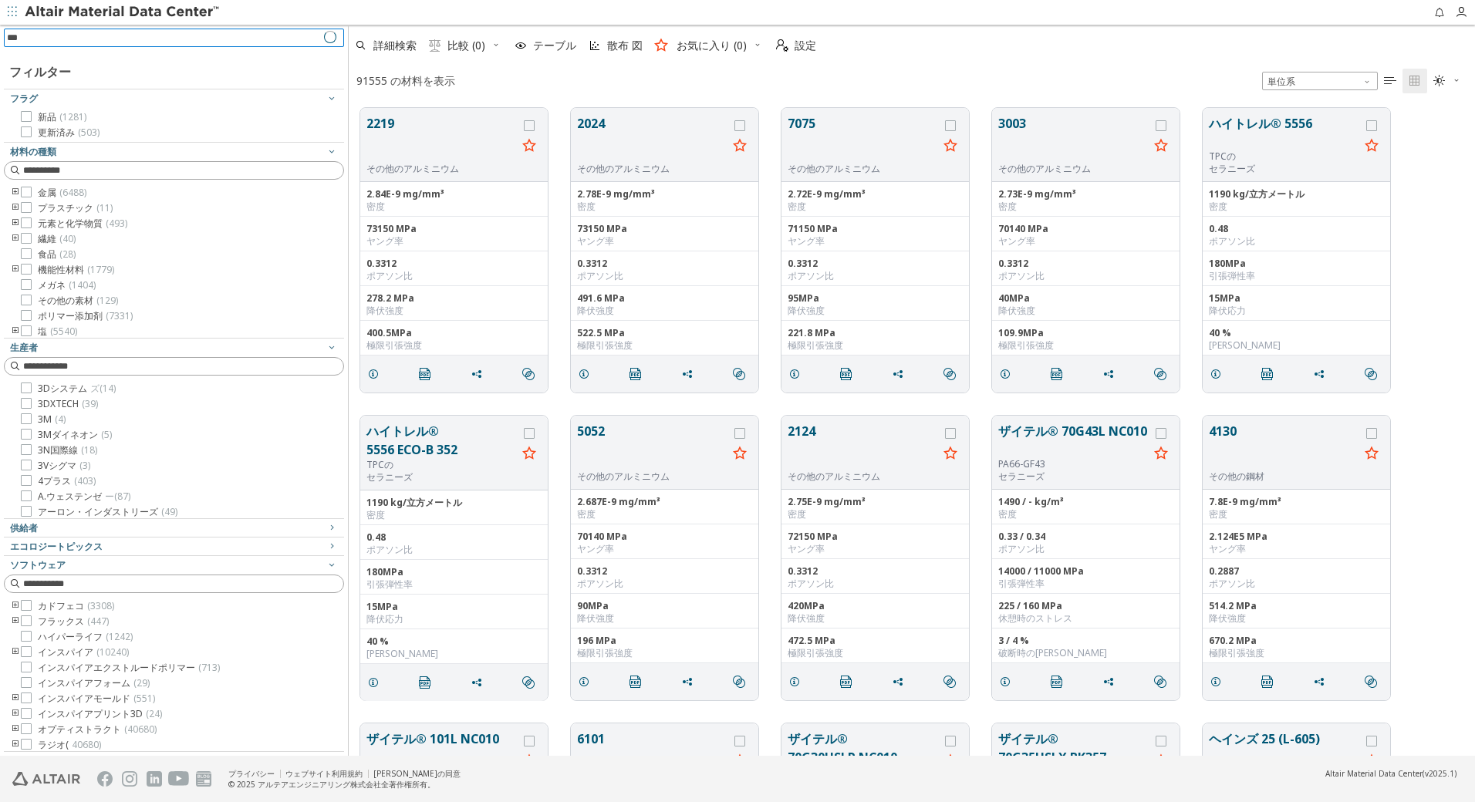
type input "****"
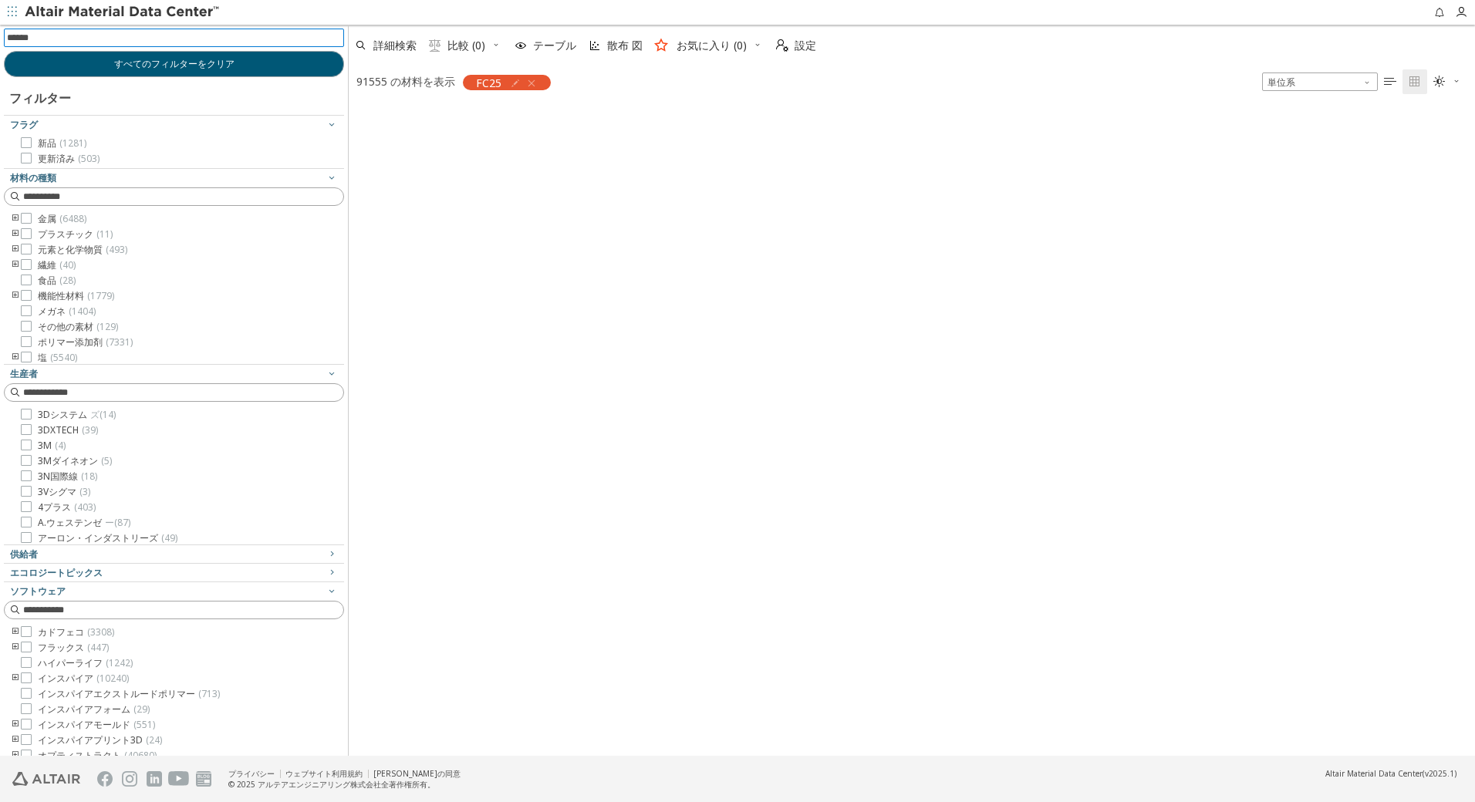
scroll to position [646, 1115]
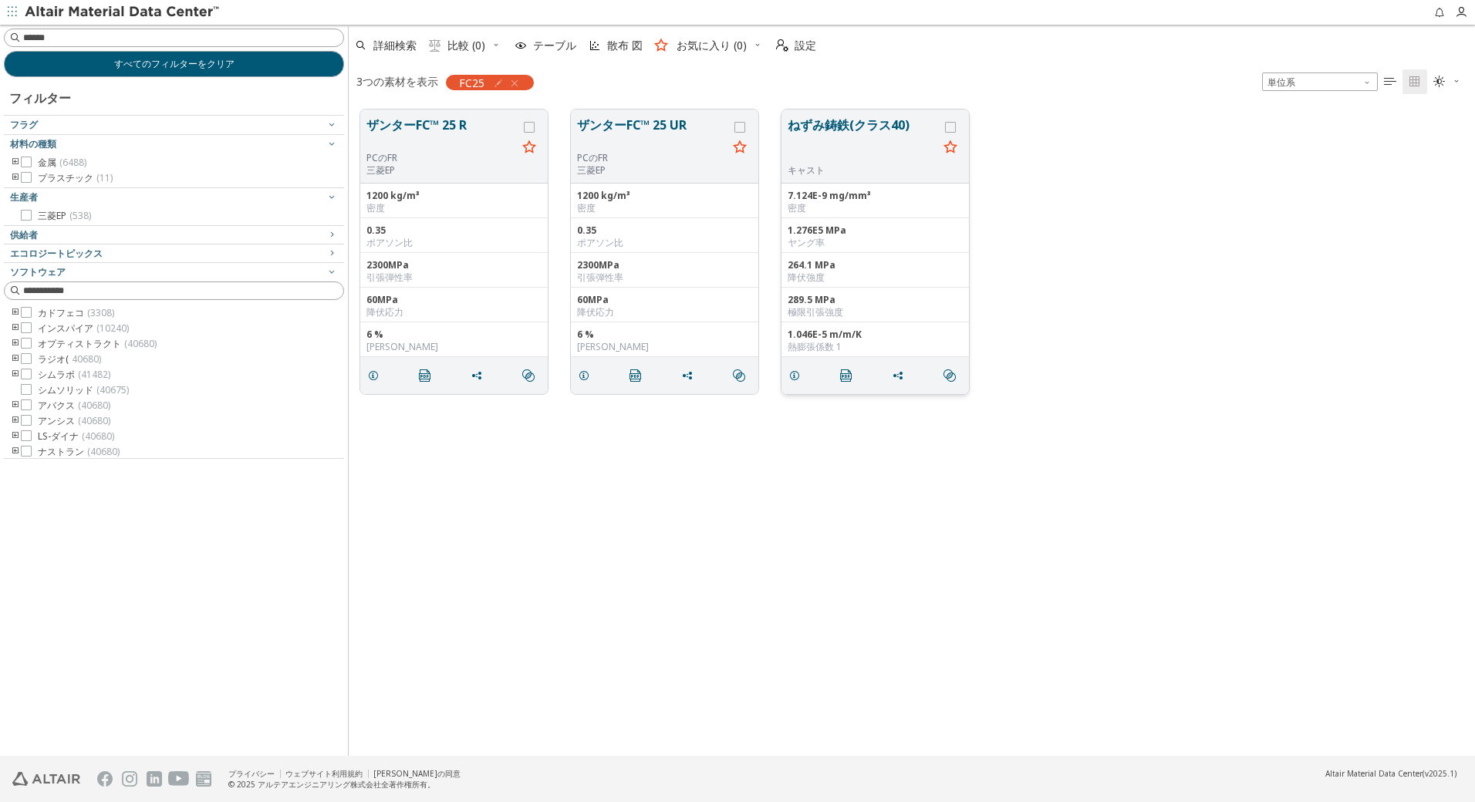
click at [853, 127] on button "ねずみ鋳鉄(クラス40)" at bounding box center [863, 140] width 150 height 49
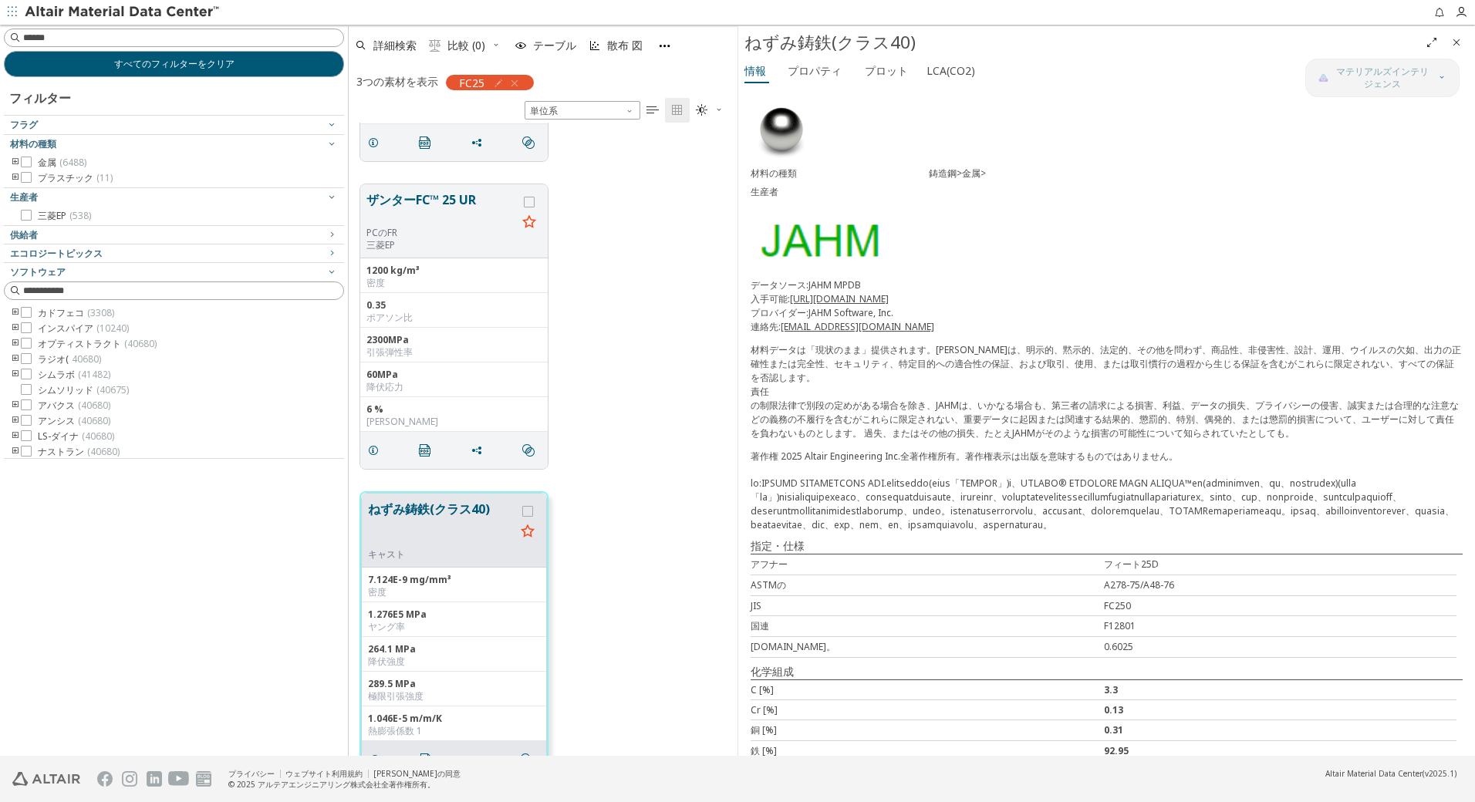
scroll to position [290, 0]
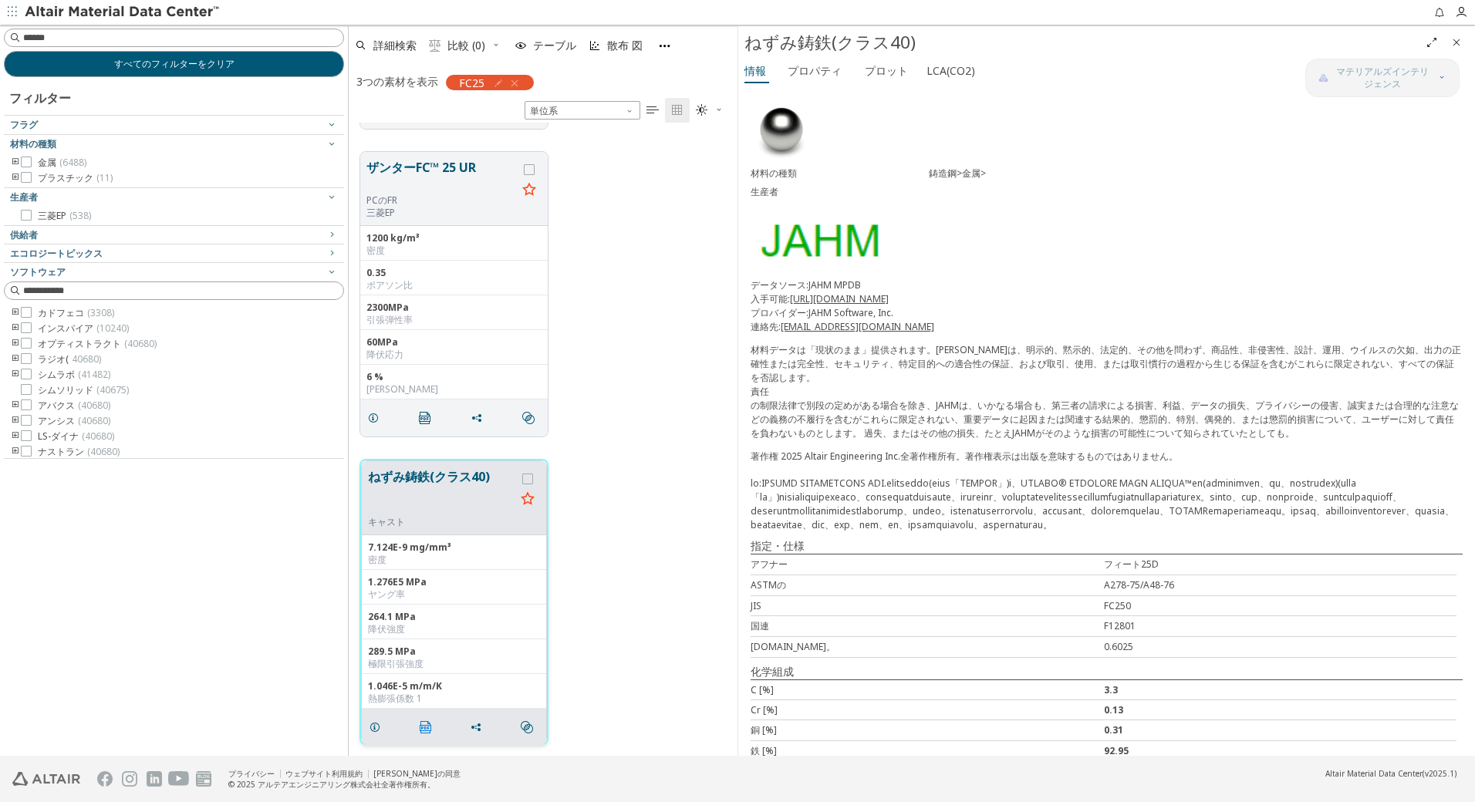
click at [429, 722] on icon "" at bounding box center [426, 727] width 12 height 12
click at [879, 63] on font "プロット" at bounding box center [886, 70] width 43 height 15
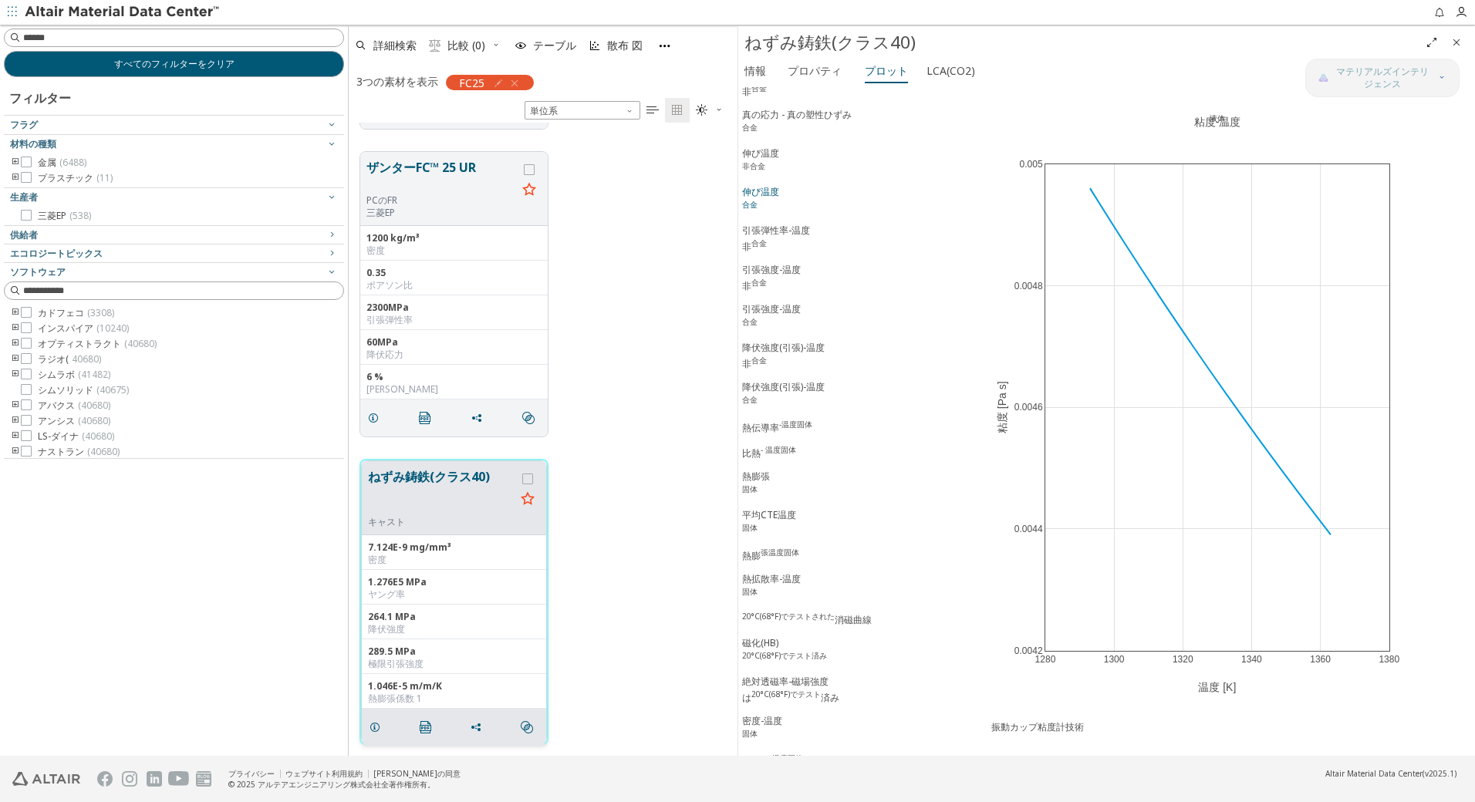
scroll to position [0, 0]
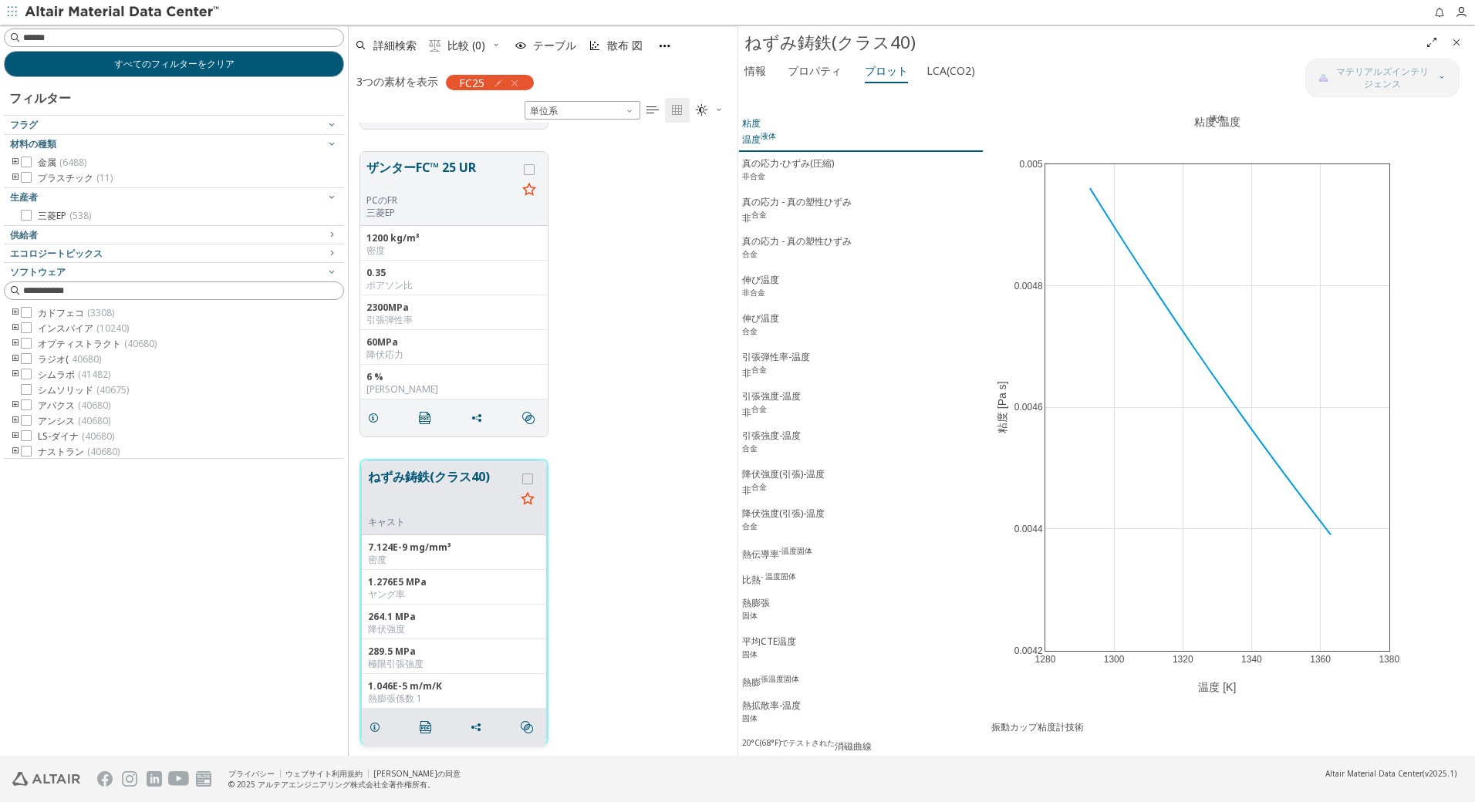
click at [754, 138] on div "粘度 温度 液体" at bounding box center [759, 131] width 34 height 30
click at [1413, 100] on icon at bounding box center [1410, 96] width 12 height 12
click at [813, 171] on div "真の応力-ひずみ(圧縮) 非合金" at bounding box center [788, 171] width 92 height 29
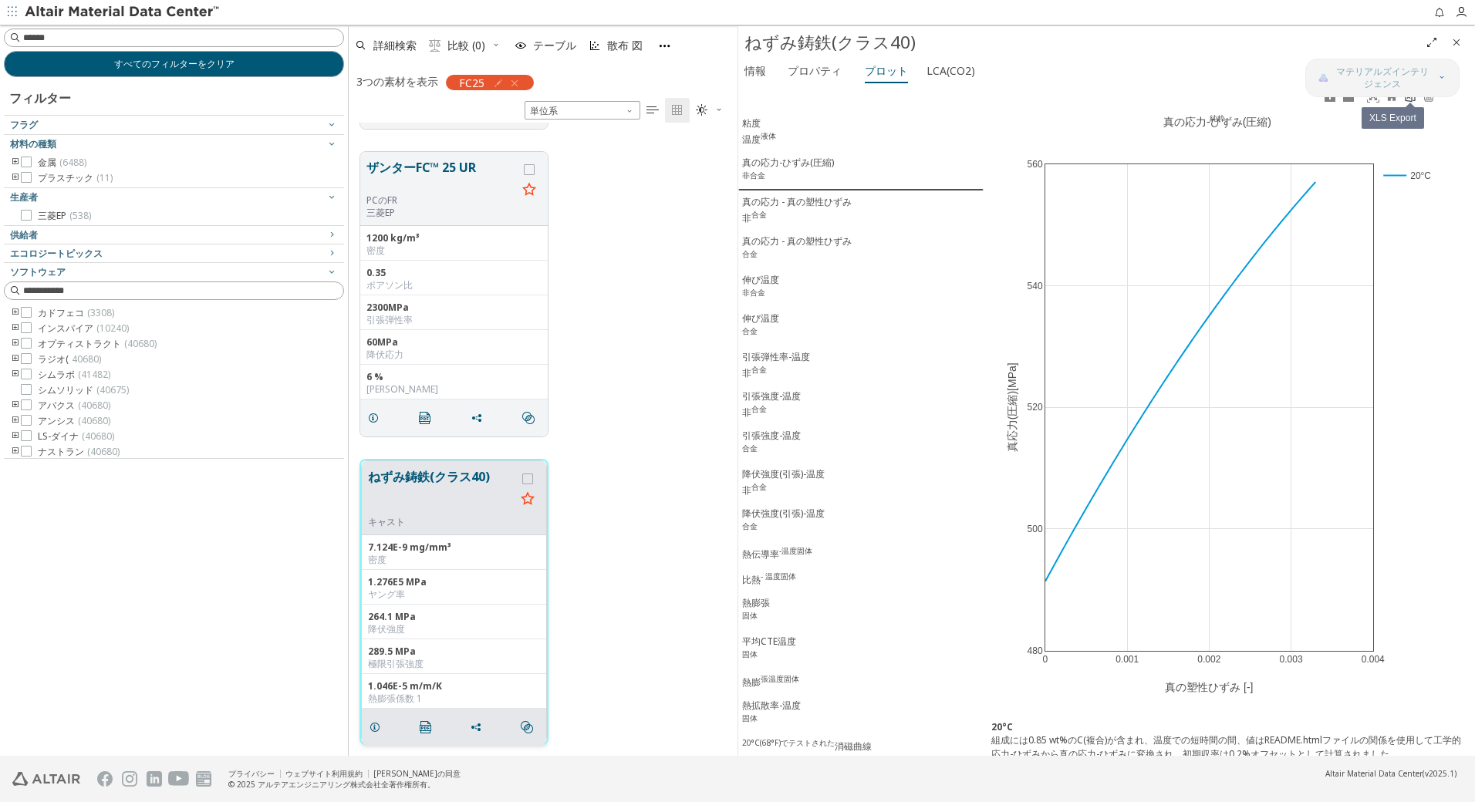
click at [1405, 100] on icon at bounding box center [1410, 96] width 12 height 12
click at [790, 214] on div "真の応力 - 真の塑性ひずみ 非 合金" at bounding box center [797, 210] width 110 height 30
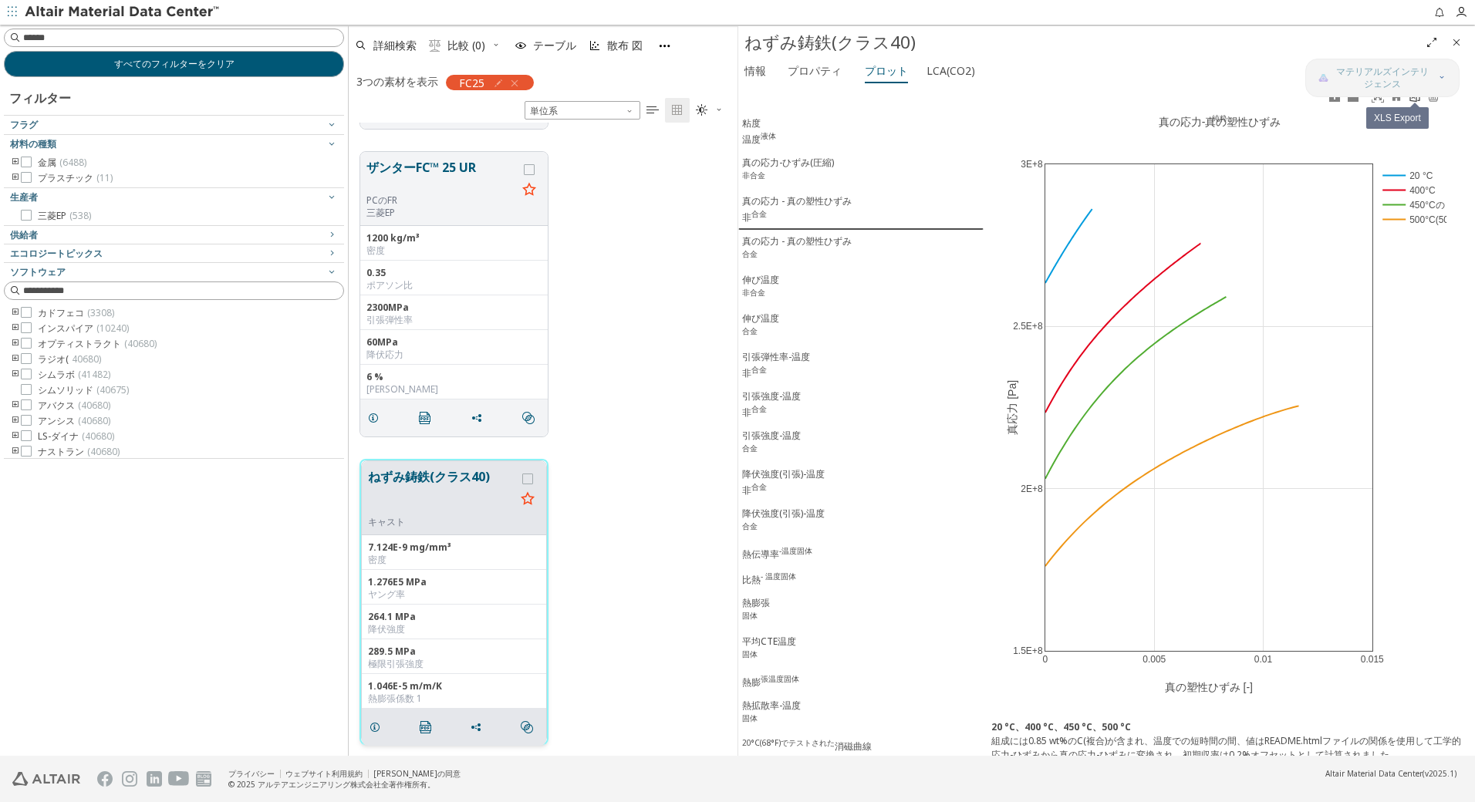
click at [1419, 103] on icon at bounding box center [1415, 96] width 12 height 12
click at [806, 246] on div "真の応力 - 真の塑性ひずみ 合金" at bounding box center [797, 249] width 110 height 29
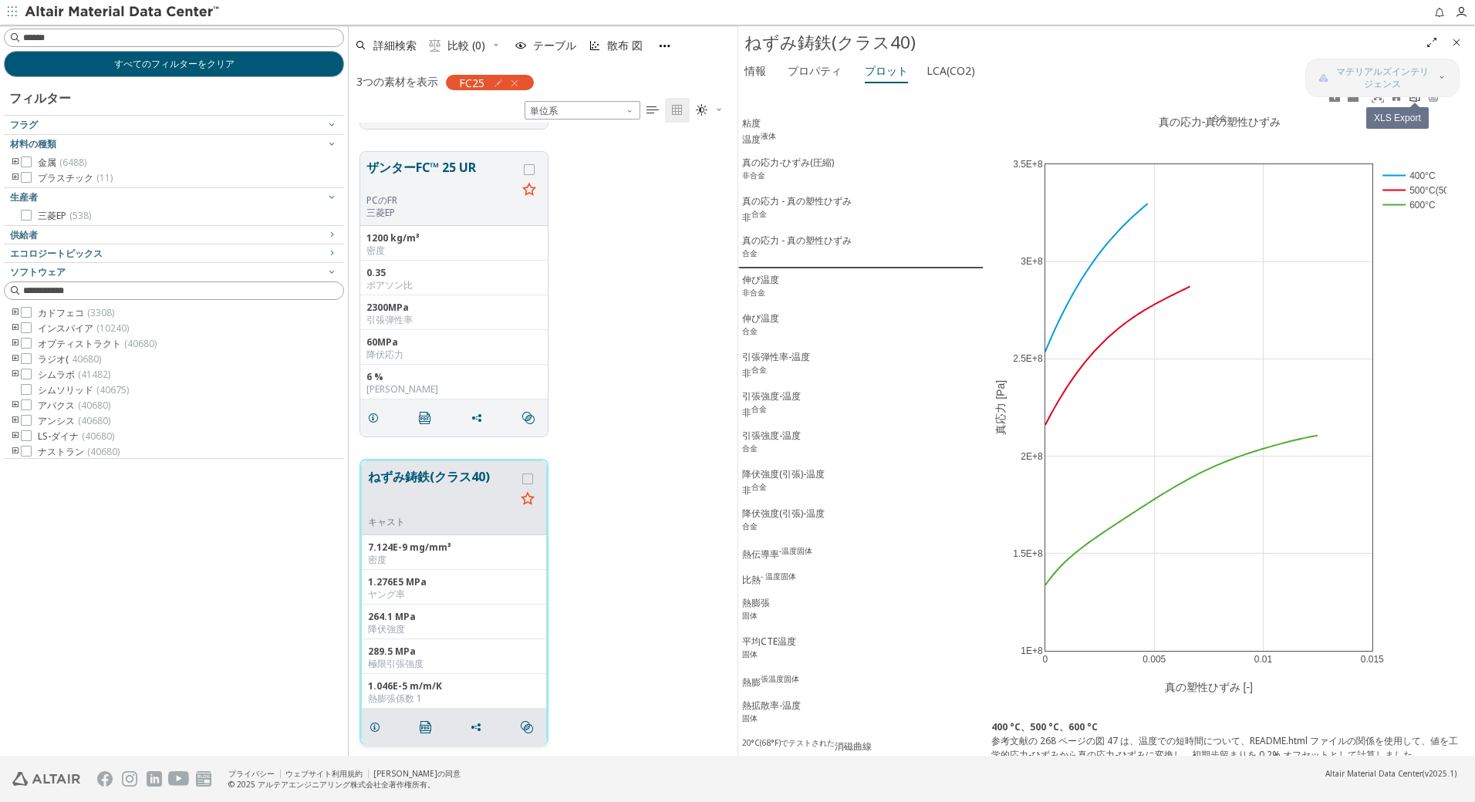
click at [1416, 102] on icon at bounding box center [1414, 96] width 10 height 12
click at [789, 286] on span "伸び温度 非合金" at bounding box center [861, 287] width 238 height 29
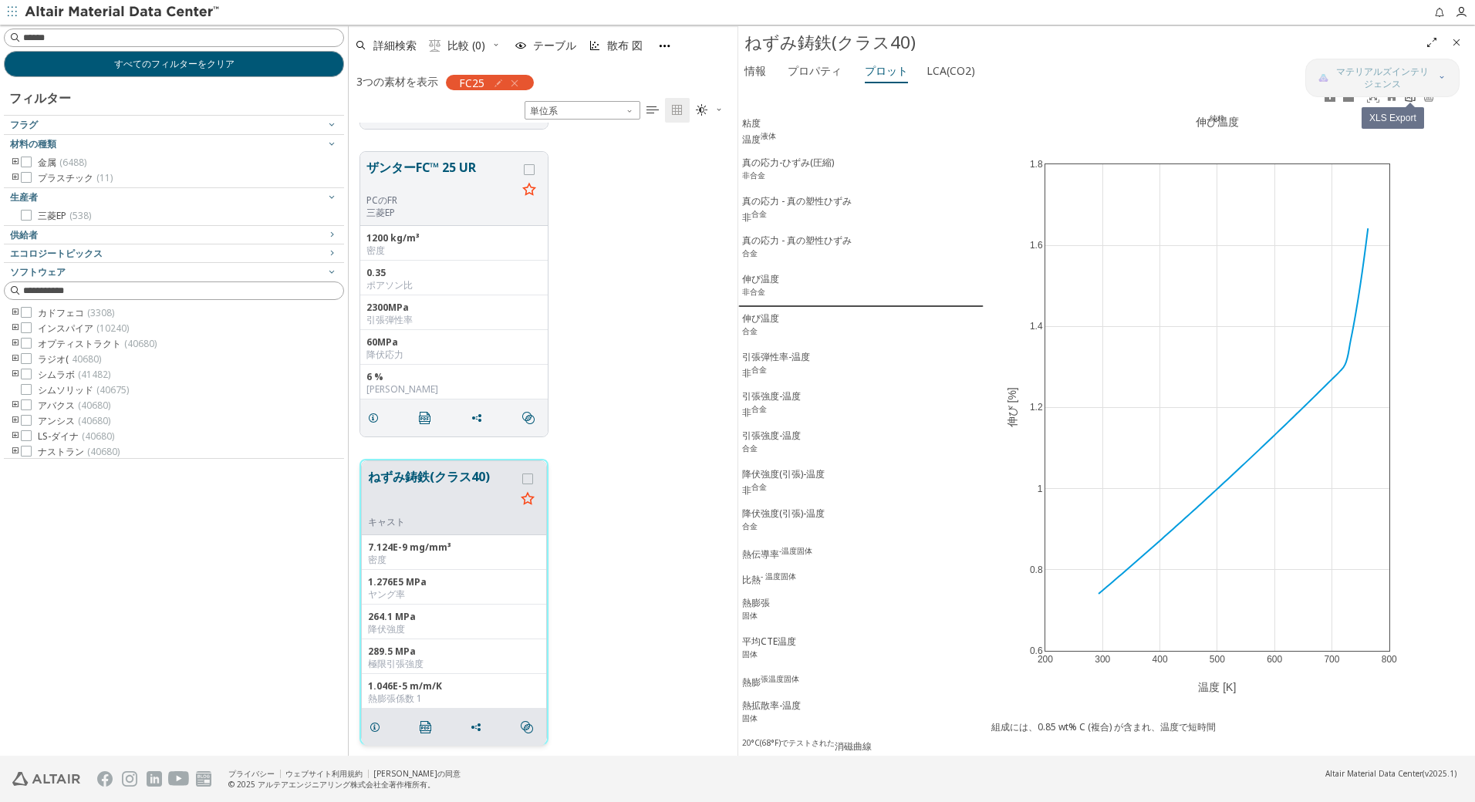
click at [1414, 103] on icon at bounding box center [1410, 96] width 12 height 12
click at [778, 326] on div "伸び温度 合金" at bounding box center [760, 326] width 37 height 29
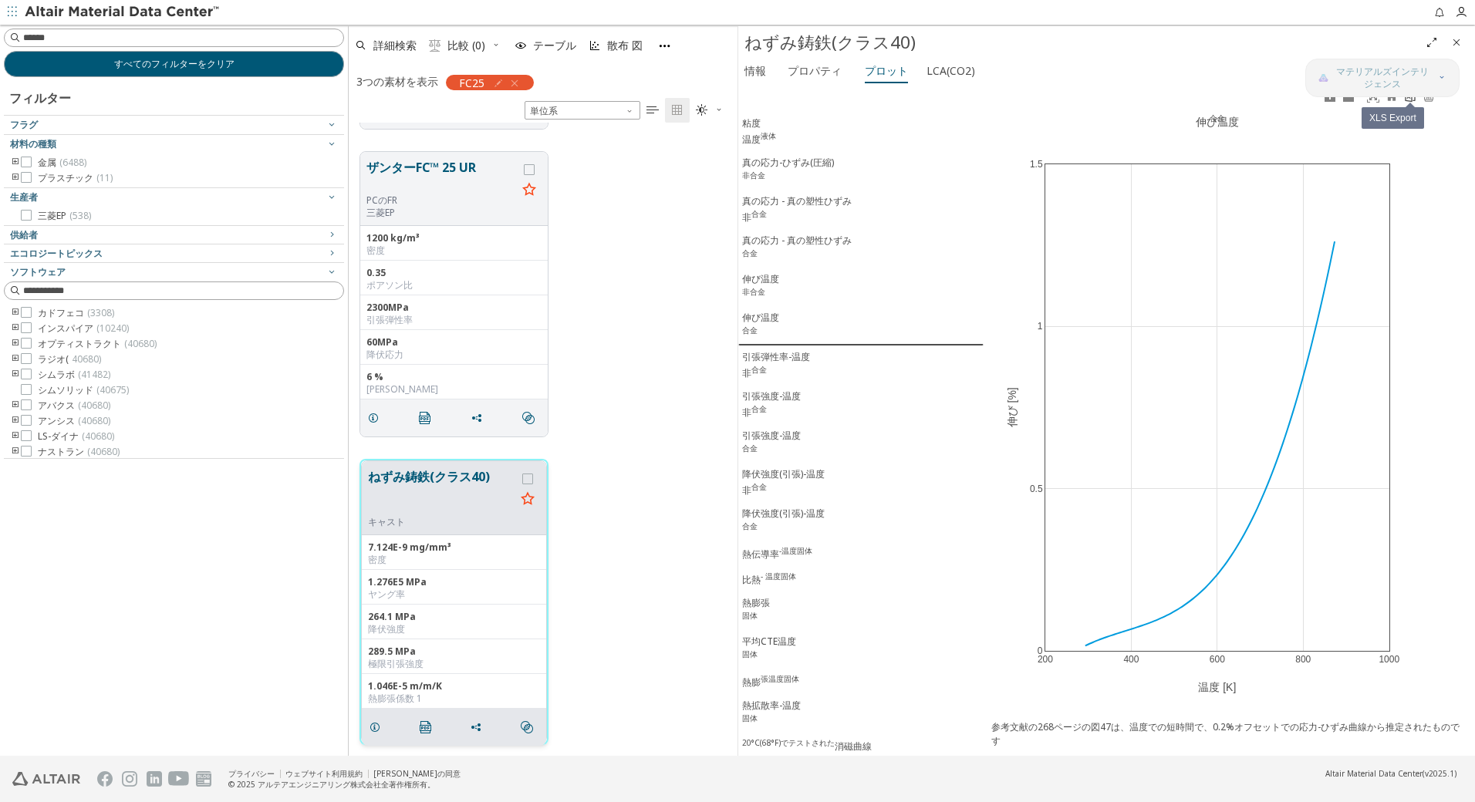
click at [1412, 101] on icon at bounding box center [1410, 96] width 10 height 12
click at [765, 363] on div "引張弾性率-温度 非 合金" at bounding box center [776, 365] width 68 height 30
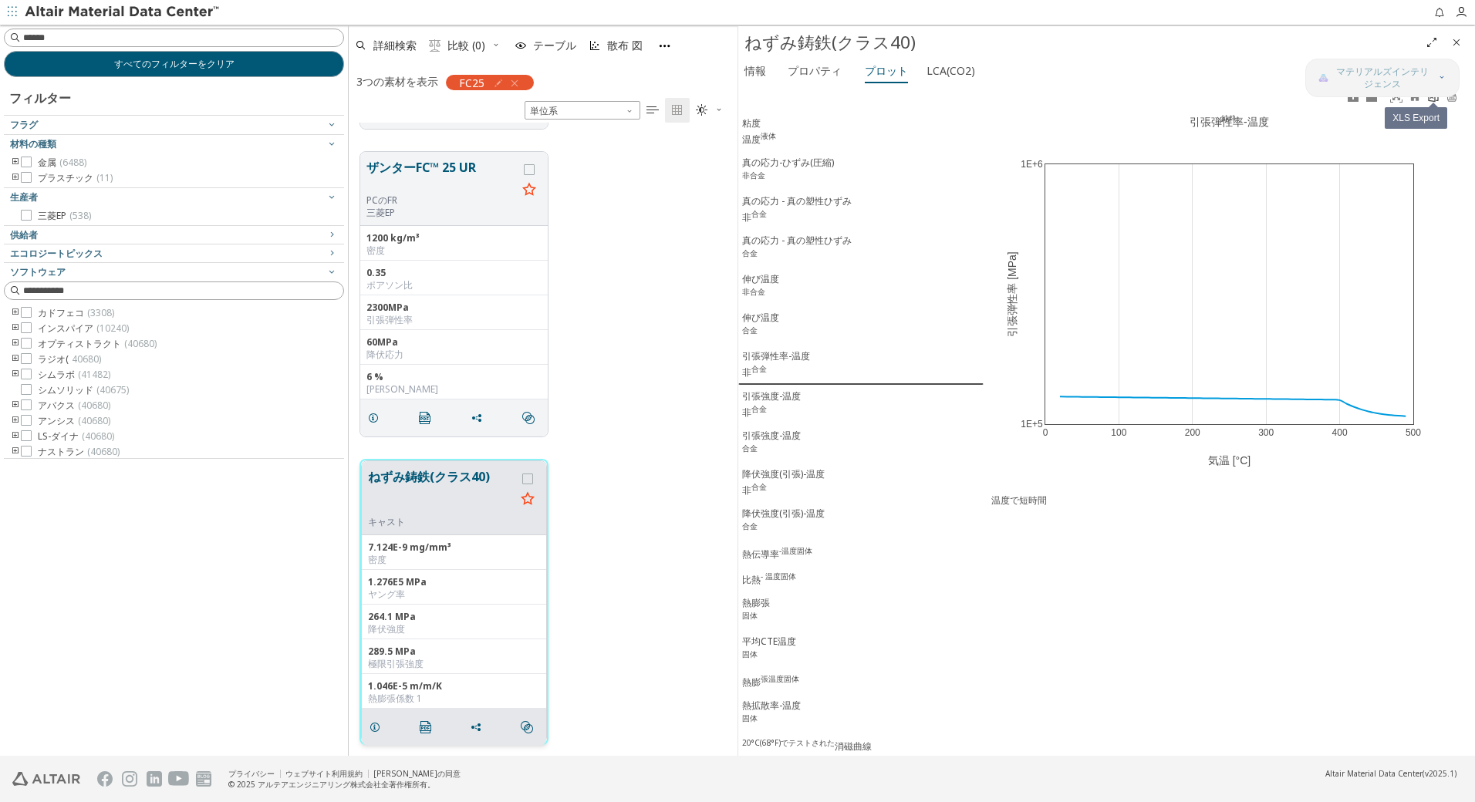
click at [1435, 101] on icon at bounding box center [1433, 96] width 10 height 12
click at [785, 396] on div "引張強度-温度 非 合金" at bounding box center [771, 405] width 59 height 30
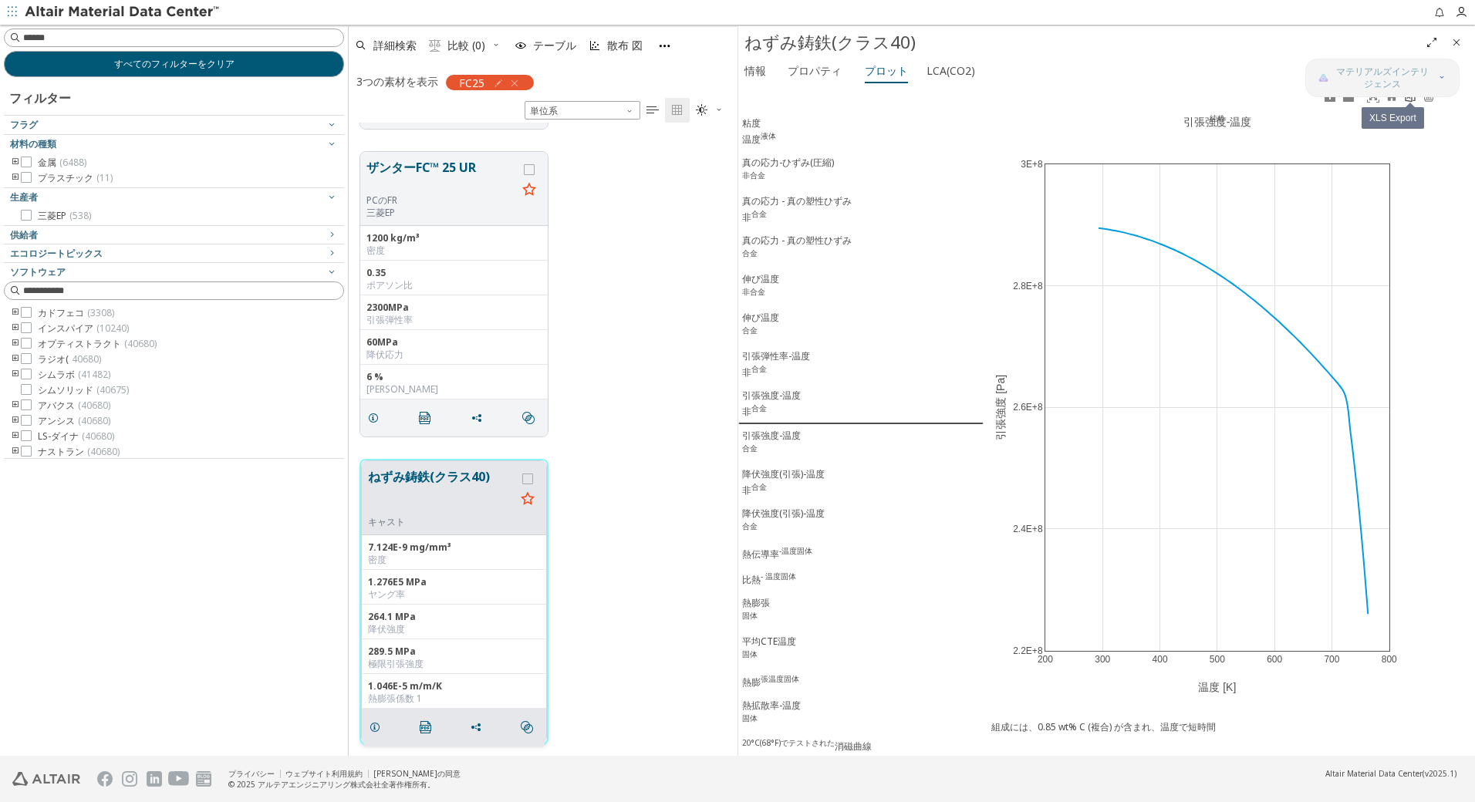
click at [1411, 104] on link at bounding box center [1410, 97] width 19 height 18
click at [753, 442] on div "引張強度-温度 合金" at bounding box center [771, 443] width 59 height 29
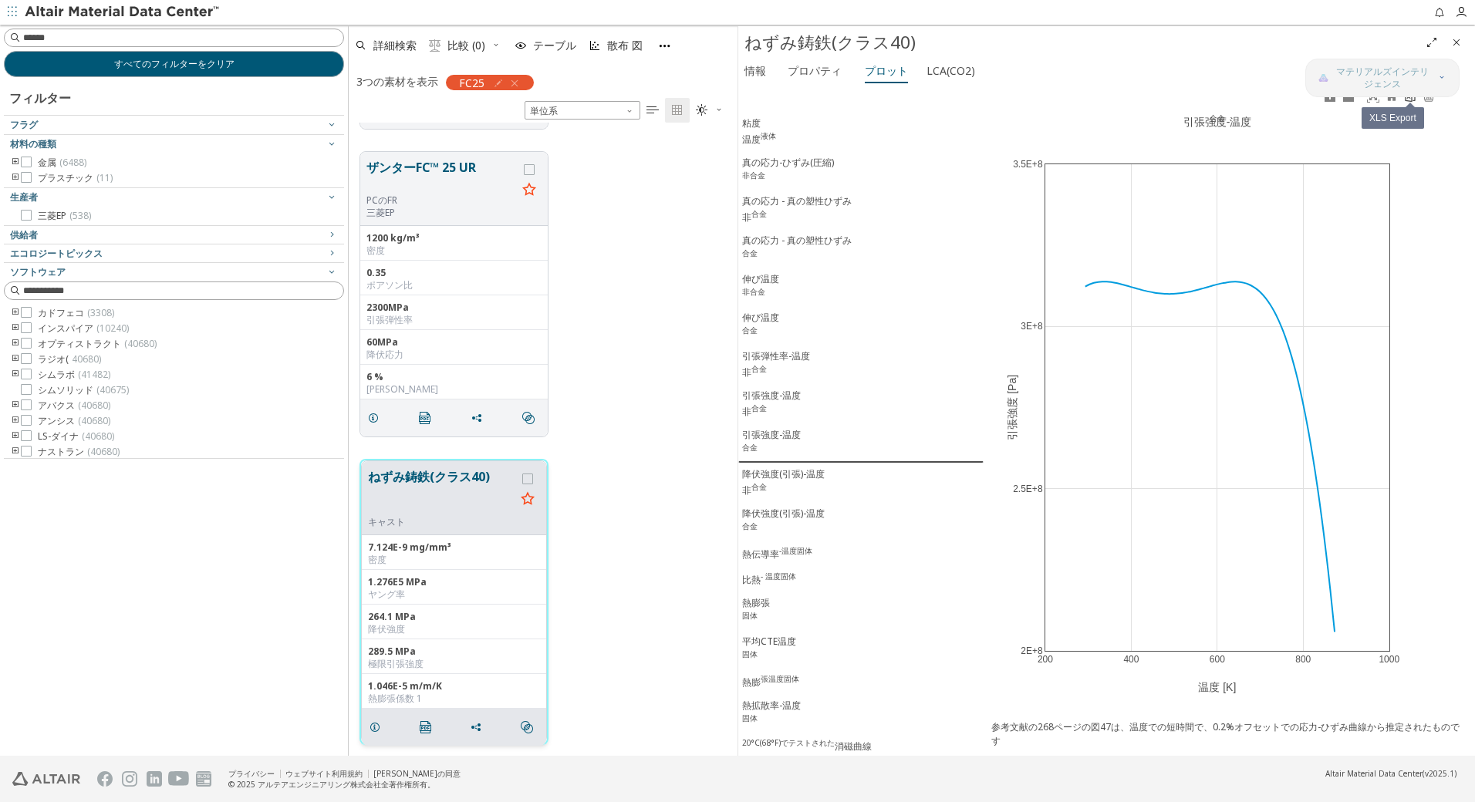
click at [1409, 100] on icon at bounding box center [1410, 96] width 12 height 12
click at [782, 481] on div "降伏強度(引張)-温度 非 合金" at bounding box center [783, 483] width 83 height 30
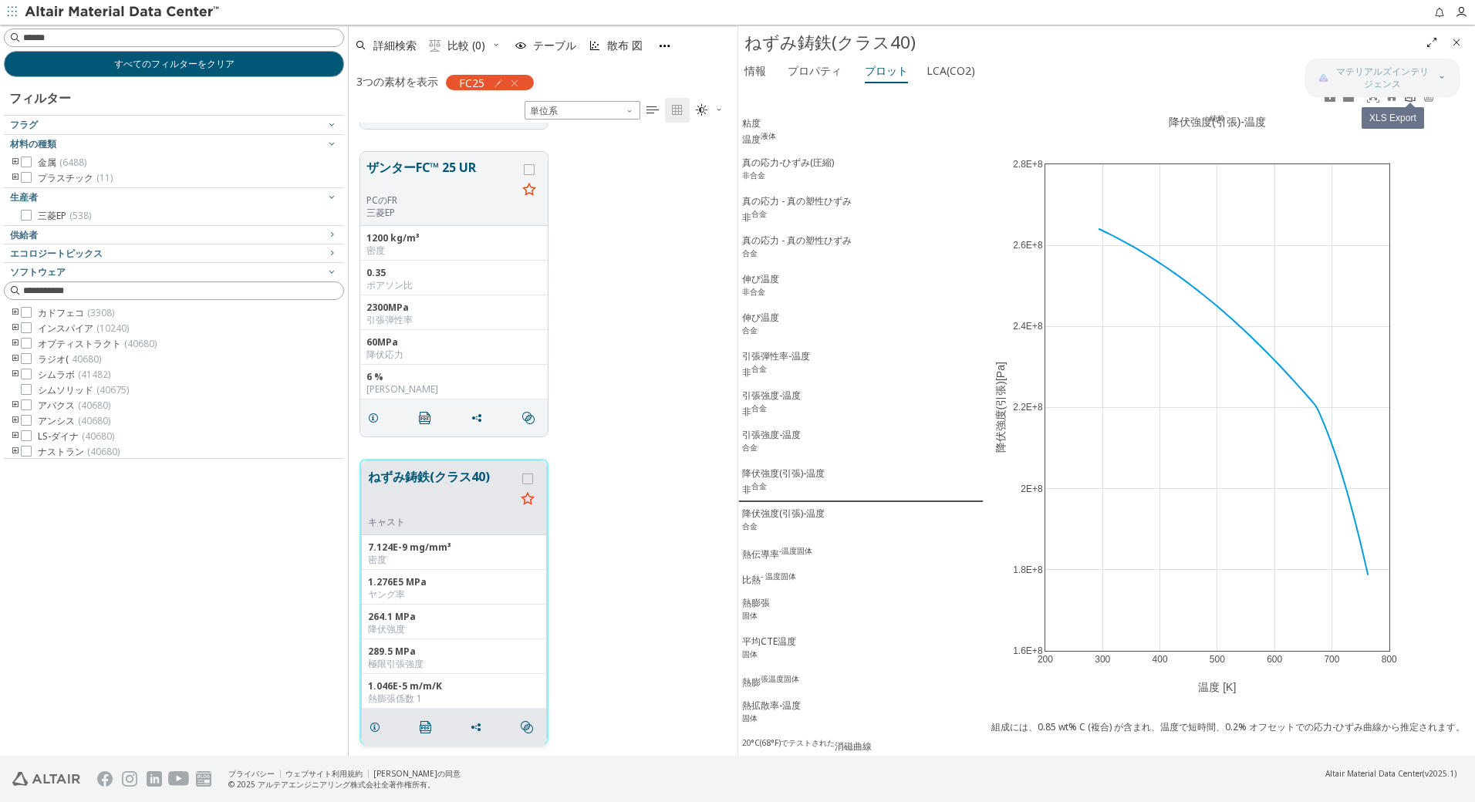
click at [1414, 102] on icon at bounding box center [1410, 96] width 12 height 12
click at [788, 520] on div "降伏強度(引張)-温度 合金" at bounding box center [783, 521] width 83 height 29
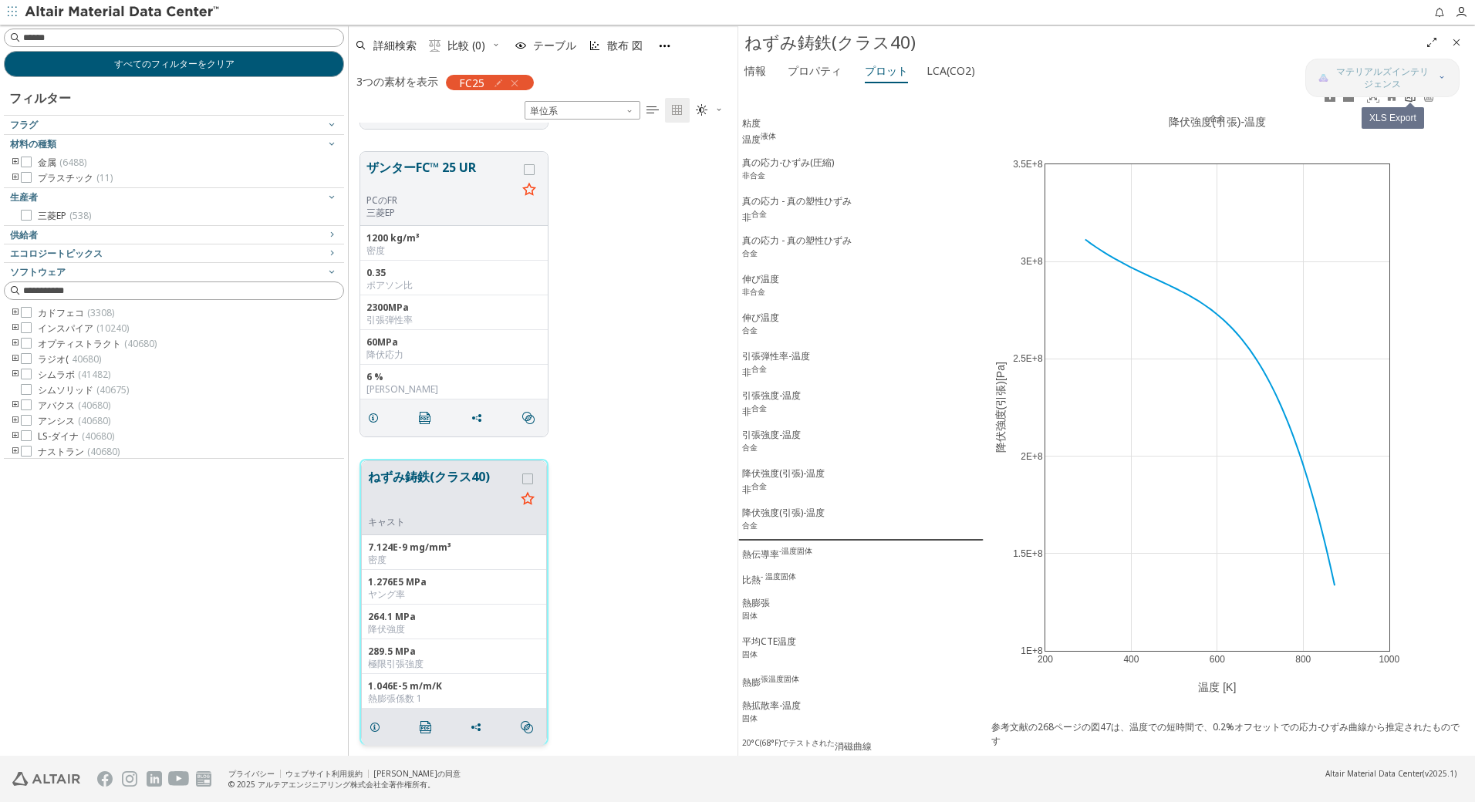
click at [1406, 101] on icon at bounding box center [1410, 96] width 10 height 12
click at [763, 561] on div "熱伝導率 -温度固体" at bounding box center [777, 553] width 70 height 16
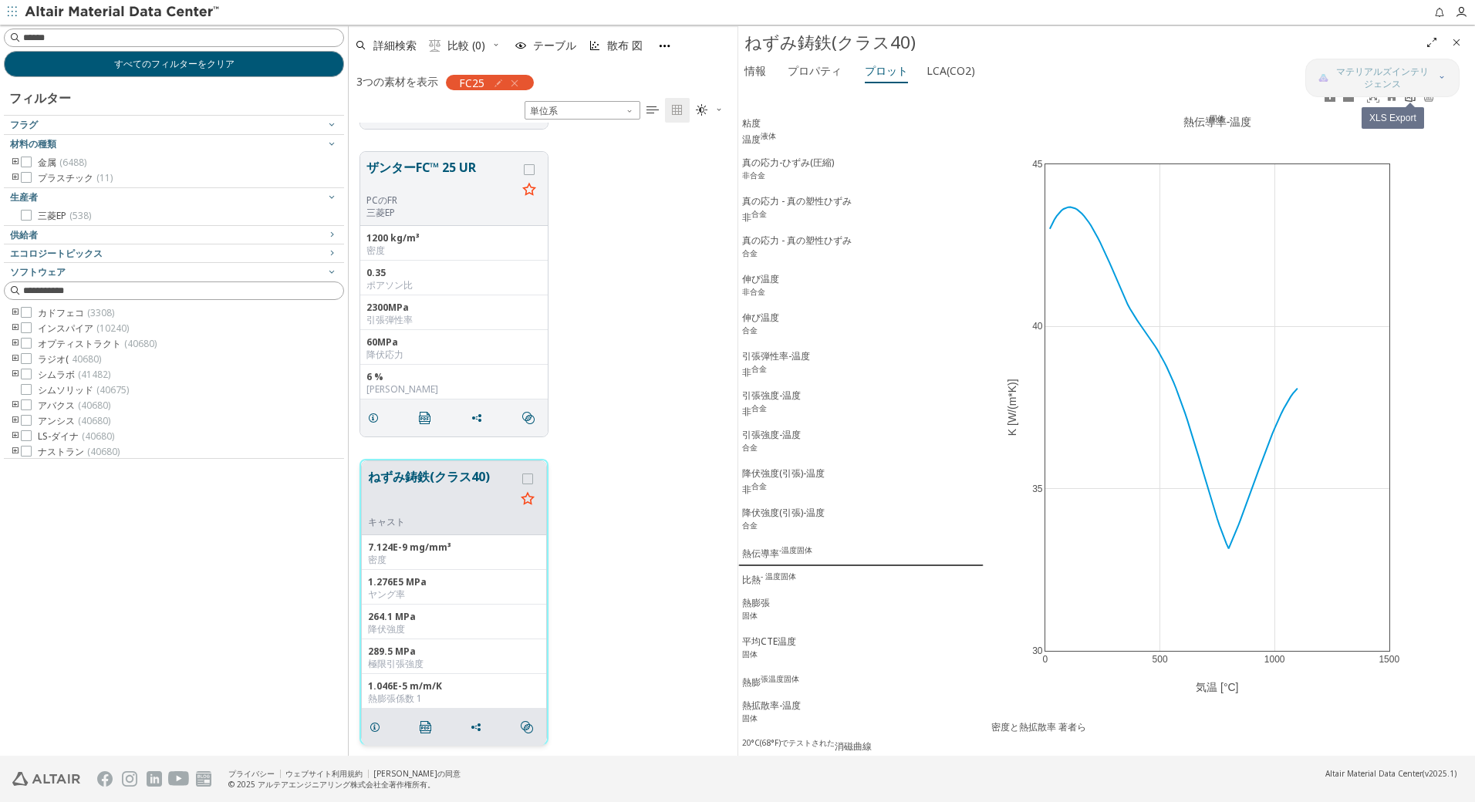
click at [1410, 99] on icon at bounding box center [1410, 96] width 10 height 12
click at [766, 582] on sup "- 温度固体" at bounding box center [778, 576] width 35 height 11
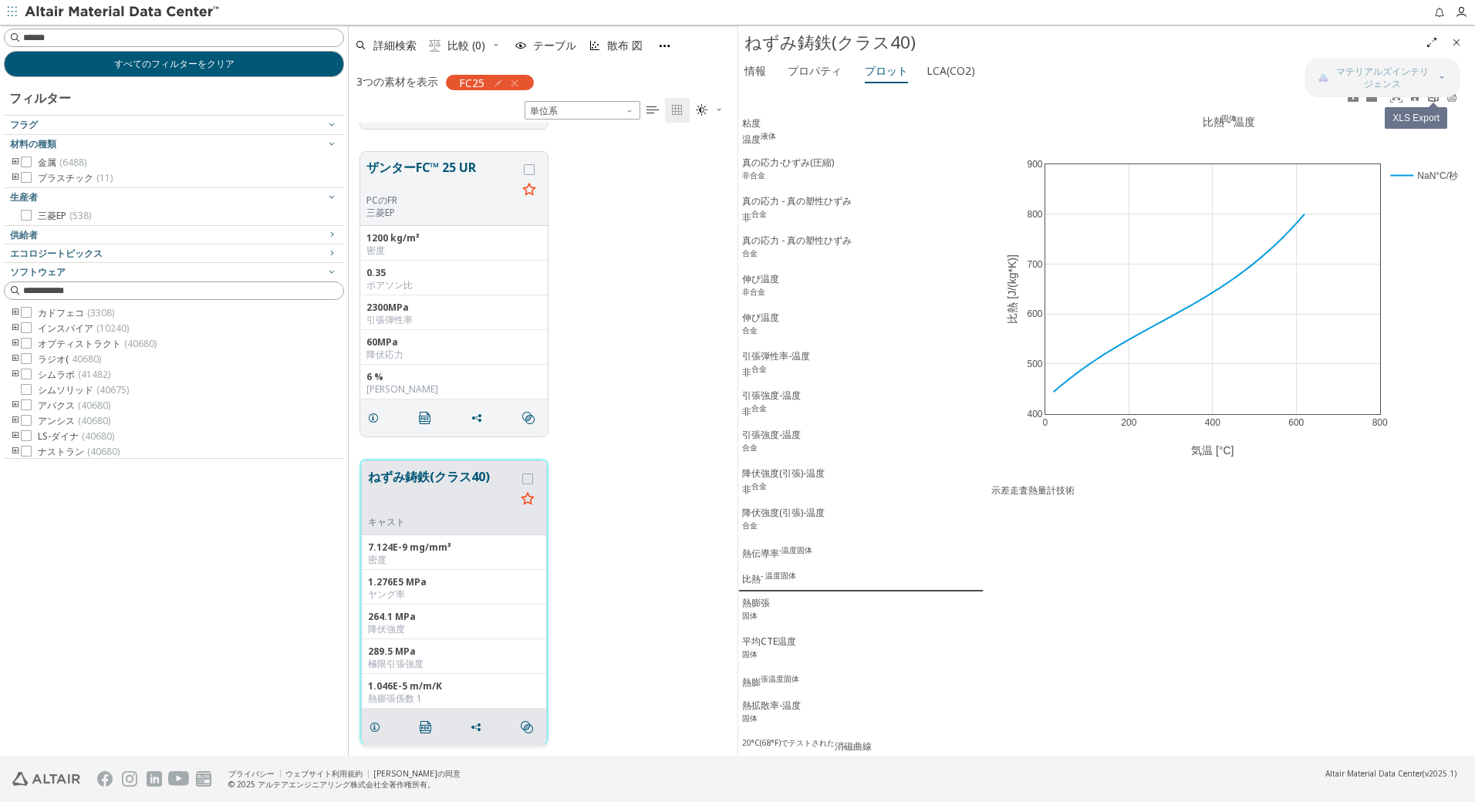
click at [1430, 101] on icon at bounding box center [1433, 96] width 10 height 12
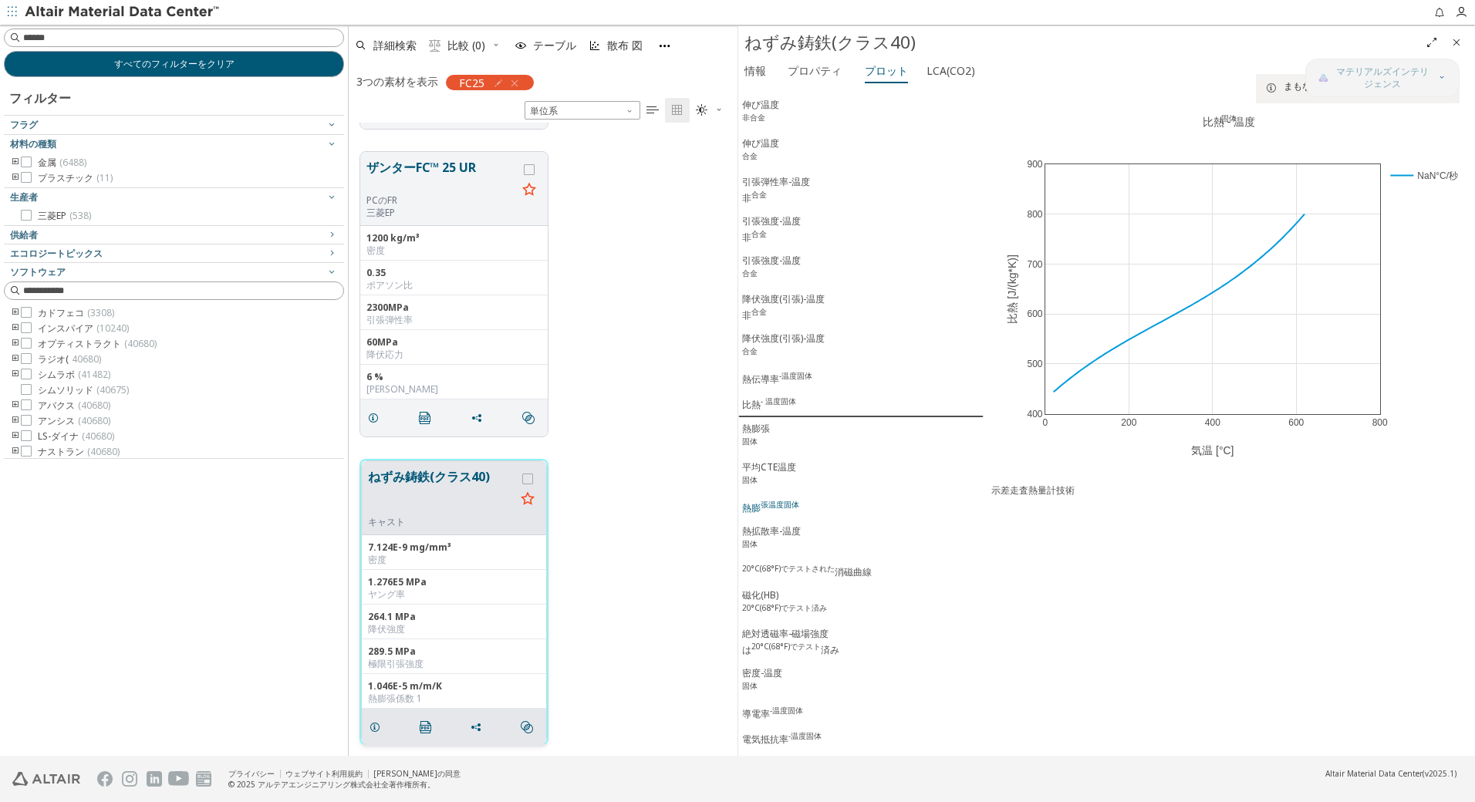
scroll to position [180, 0]
click at [766, 427] on div "熱膨張 固体" at bounding box center [756, 431] width 28 height 29
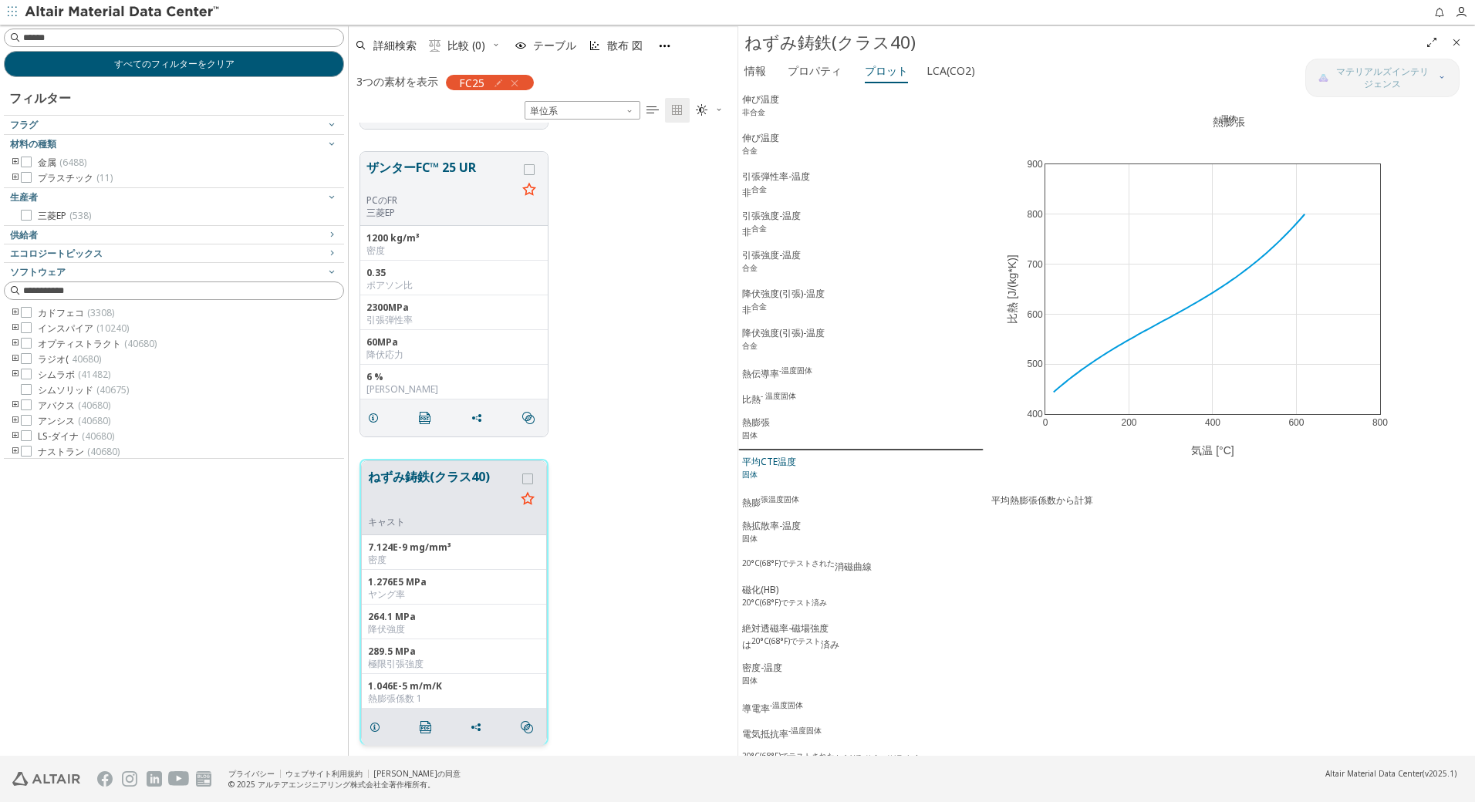
click at [752, 470] on div "平均CTE温度 固体" at bounding box center [769, 469] width 54 height 29
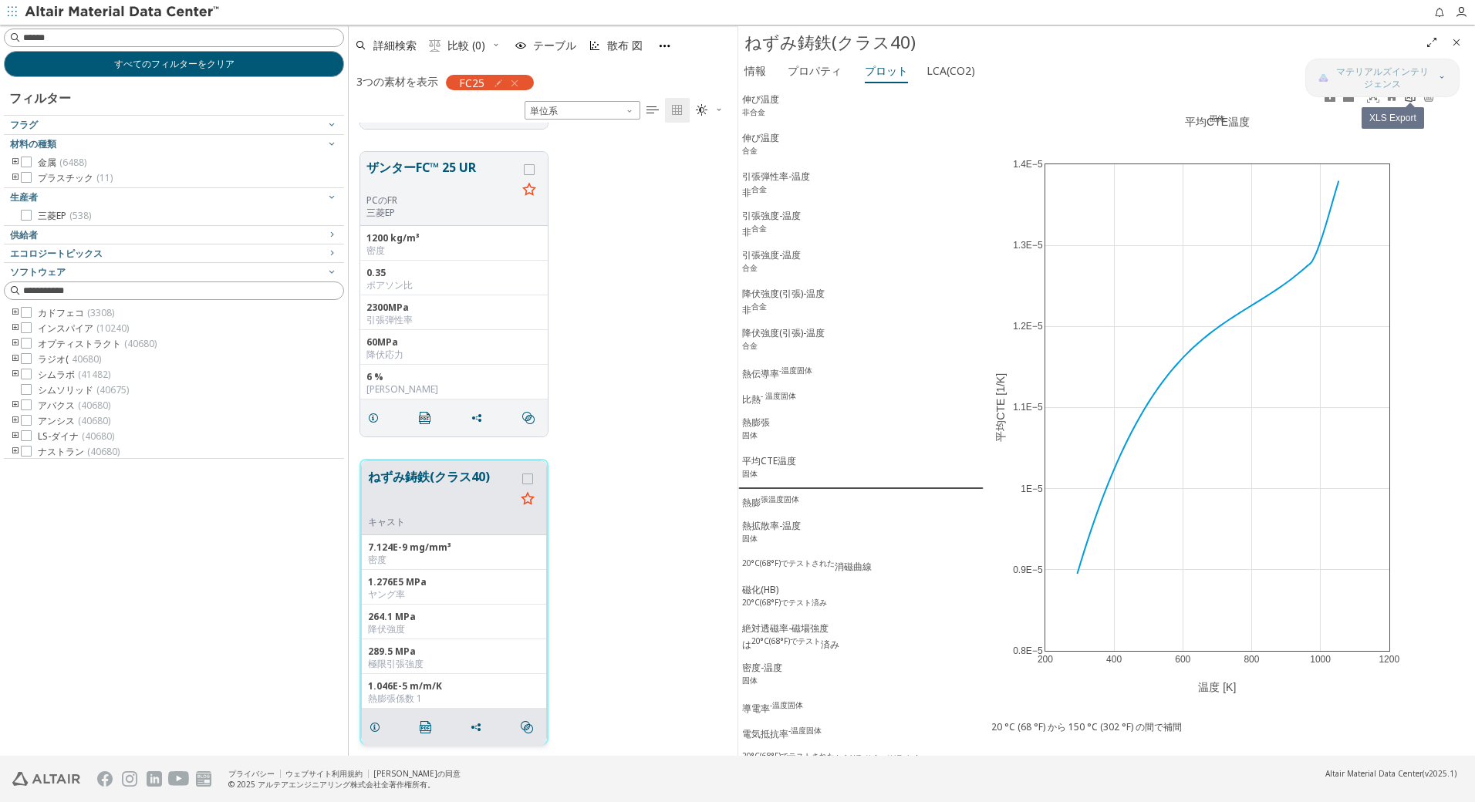
click at [1408, 101] on icon at bounding box center [1410, 96] width 10 height 12
click at [777, 515] on button "熱膨 張温度固体" at bounding box center [860, 501] width 245 height 25
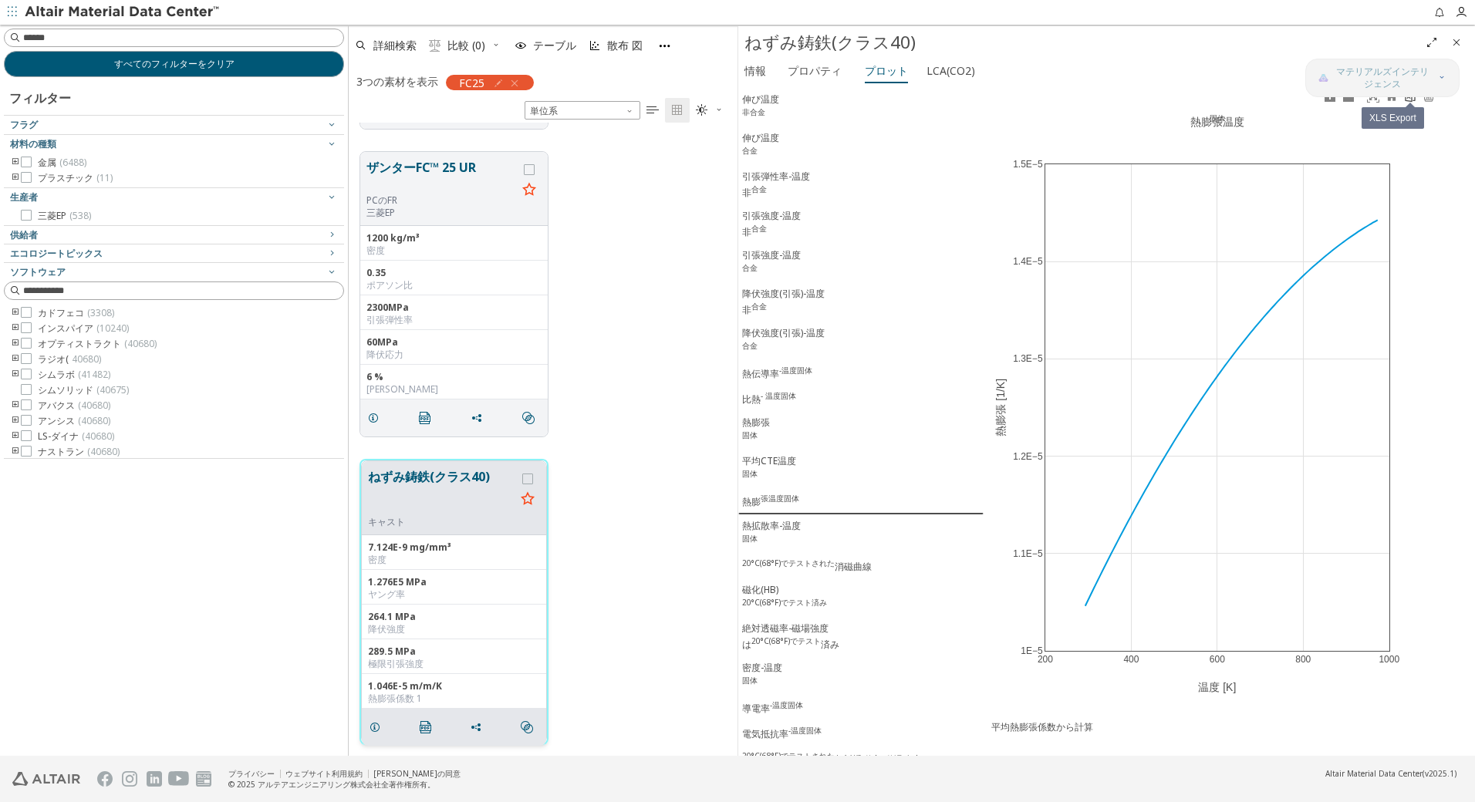
click at [1415, 100] on icon at bounding box center [1410, 96] width 10 height 12
click at [765, 533] on div "熱拡散率-温度 固体" at bounding box center [771, 533] width 59 height 29
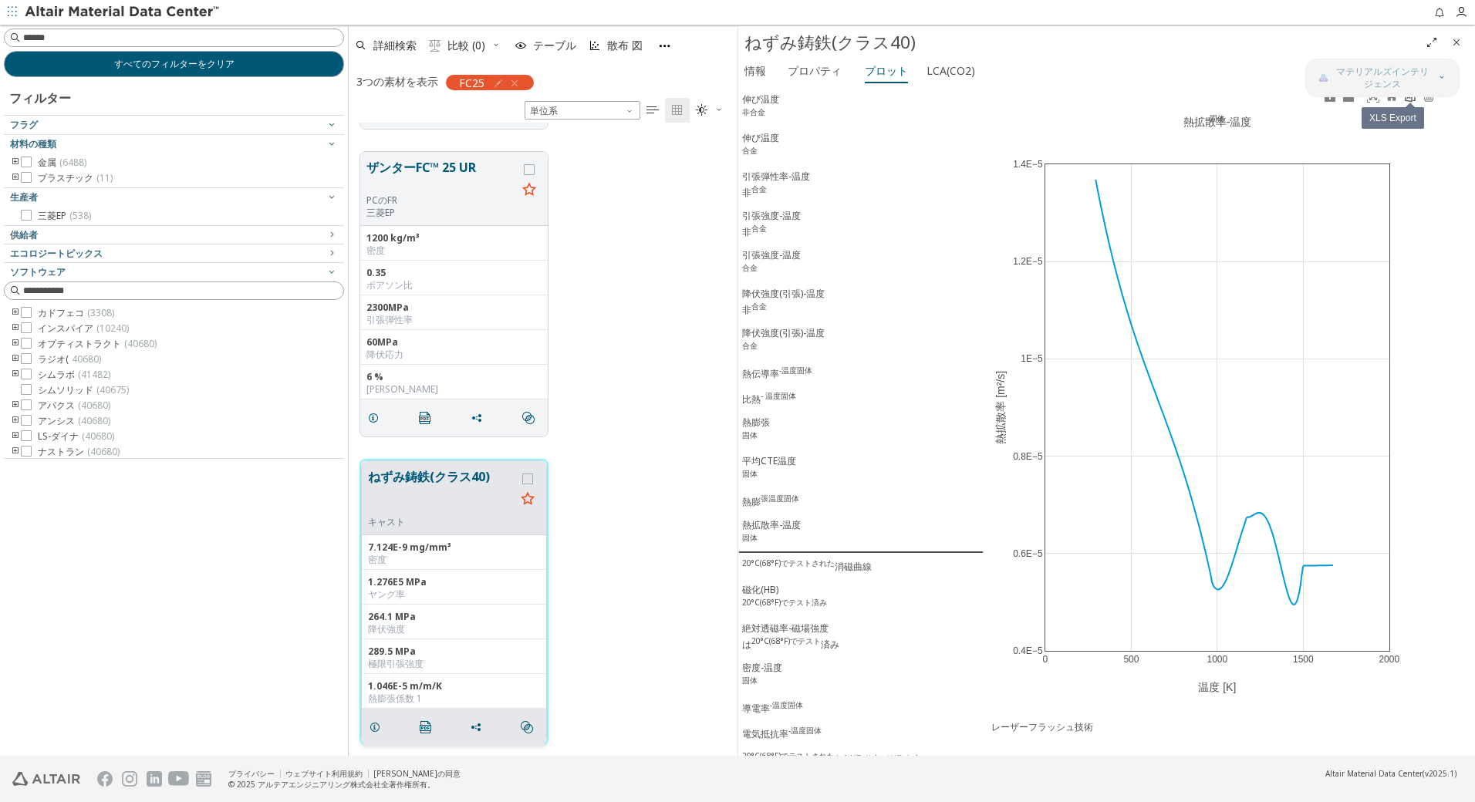
click at [1413, 100] on icon at bounding box center [1410, 96] width 12 height 12
click at [787, 569] on sup "20°C(68°F)でテストされた" at bounding box center [788, 563] width 93 height 11
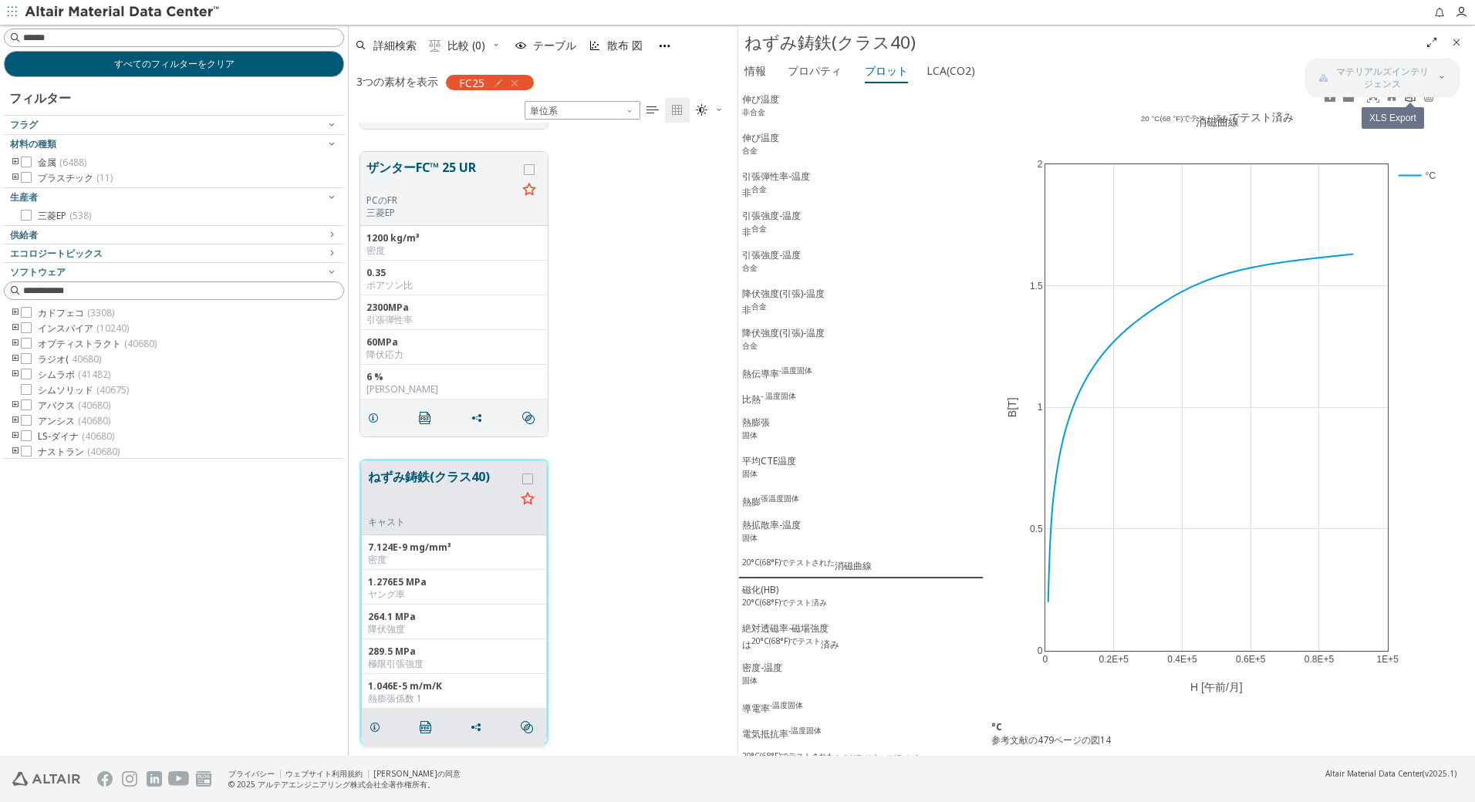
click at [1413, 102] on icon at bounding box center [1410, 96] width 12 height 12
click at [761, 602] on div "磁化(HB) 20°C(68°F)でテスト済み" at bounding box center [784, 597] width 85 height 29
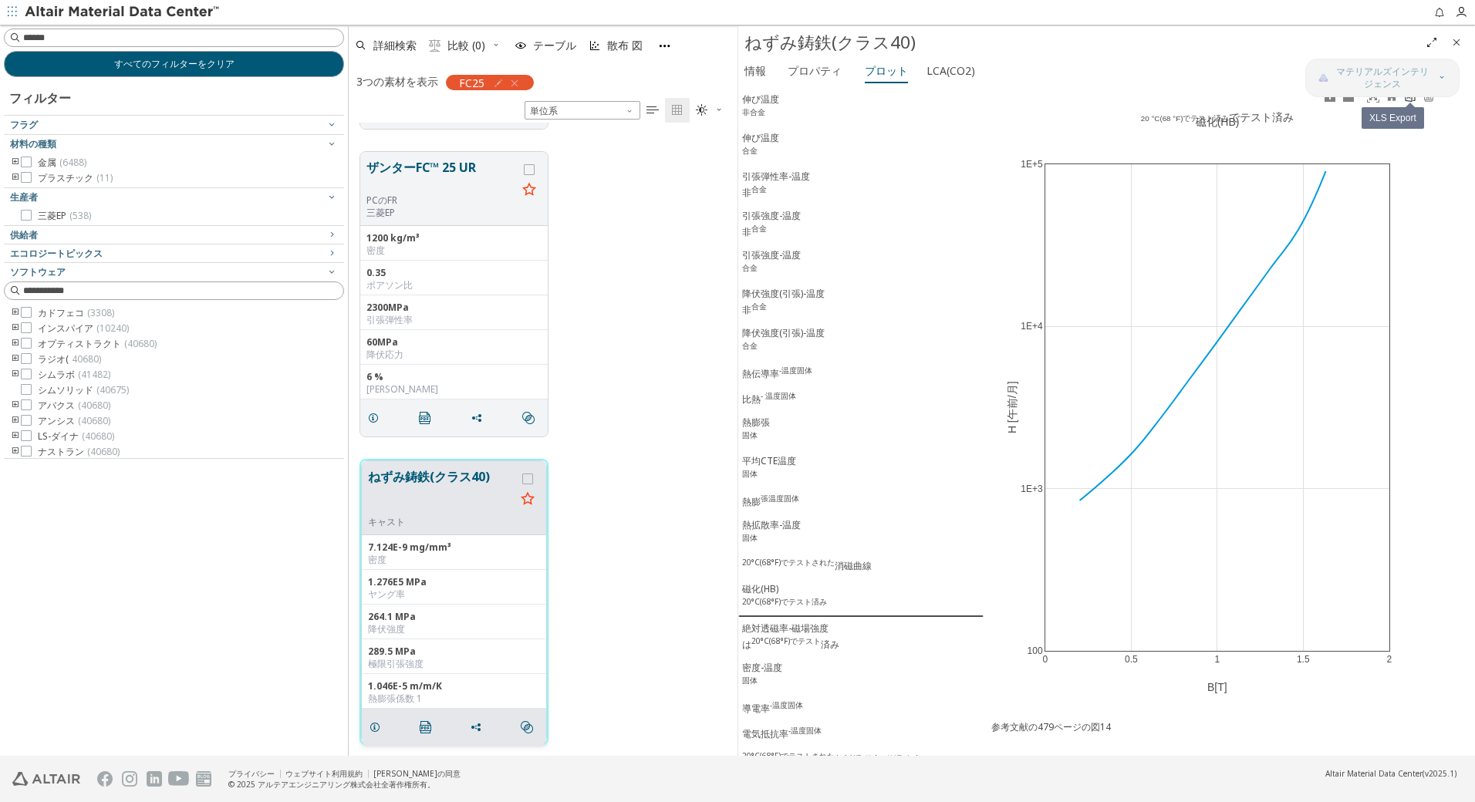
click at [1409, 104] on link at bounding box center [1410, 97] width 19 height 18
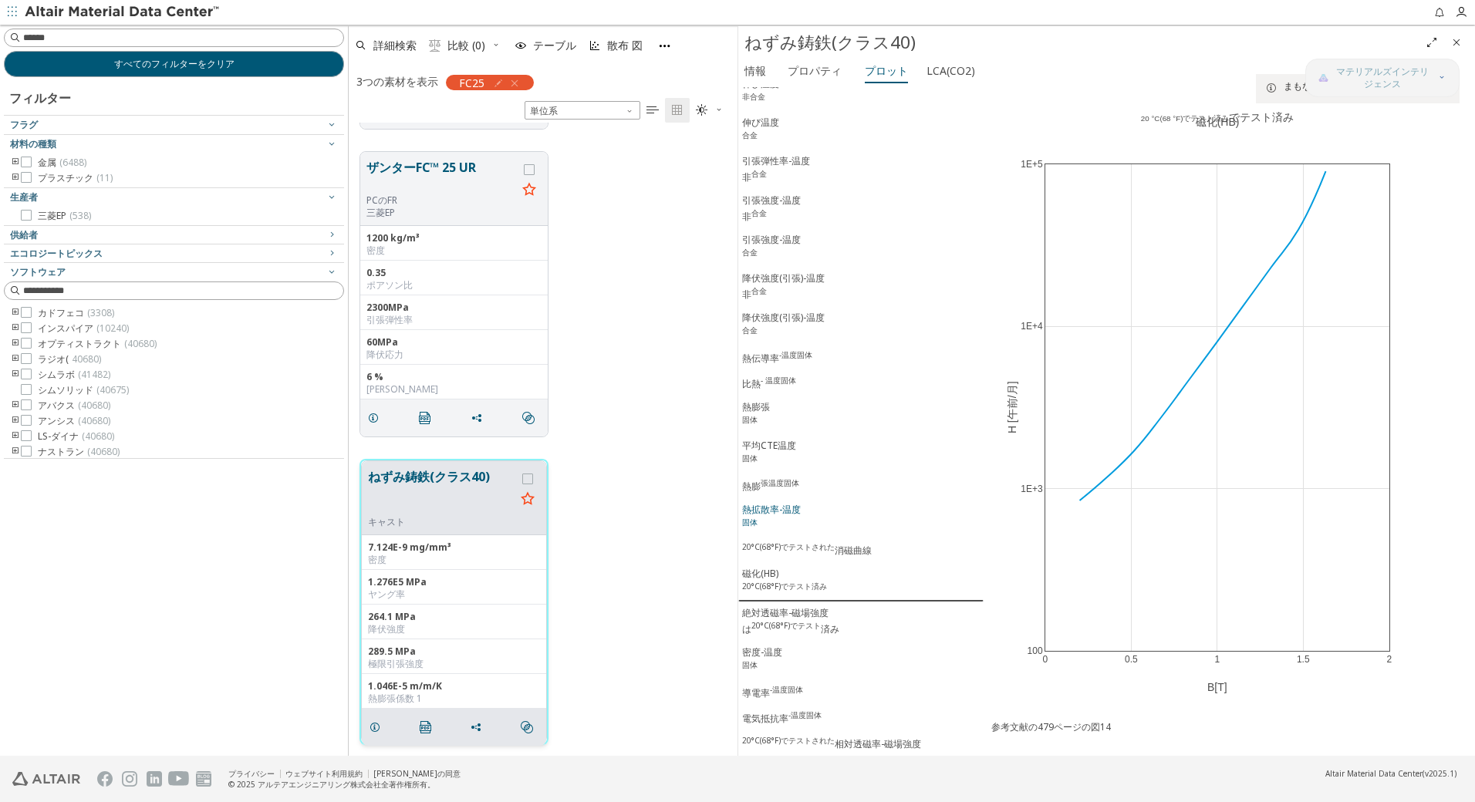
scroll to position [204, 0]
click at [781, 617] on div "絶対透磁率-磁場強度 は 20°C(68°F)でテスト 済み" at bounding box center [790, 621] width 97 height 30
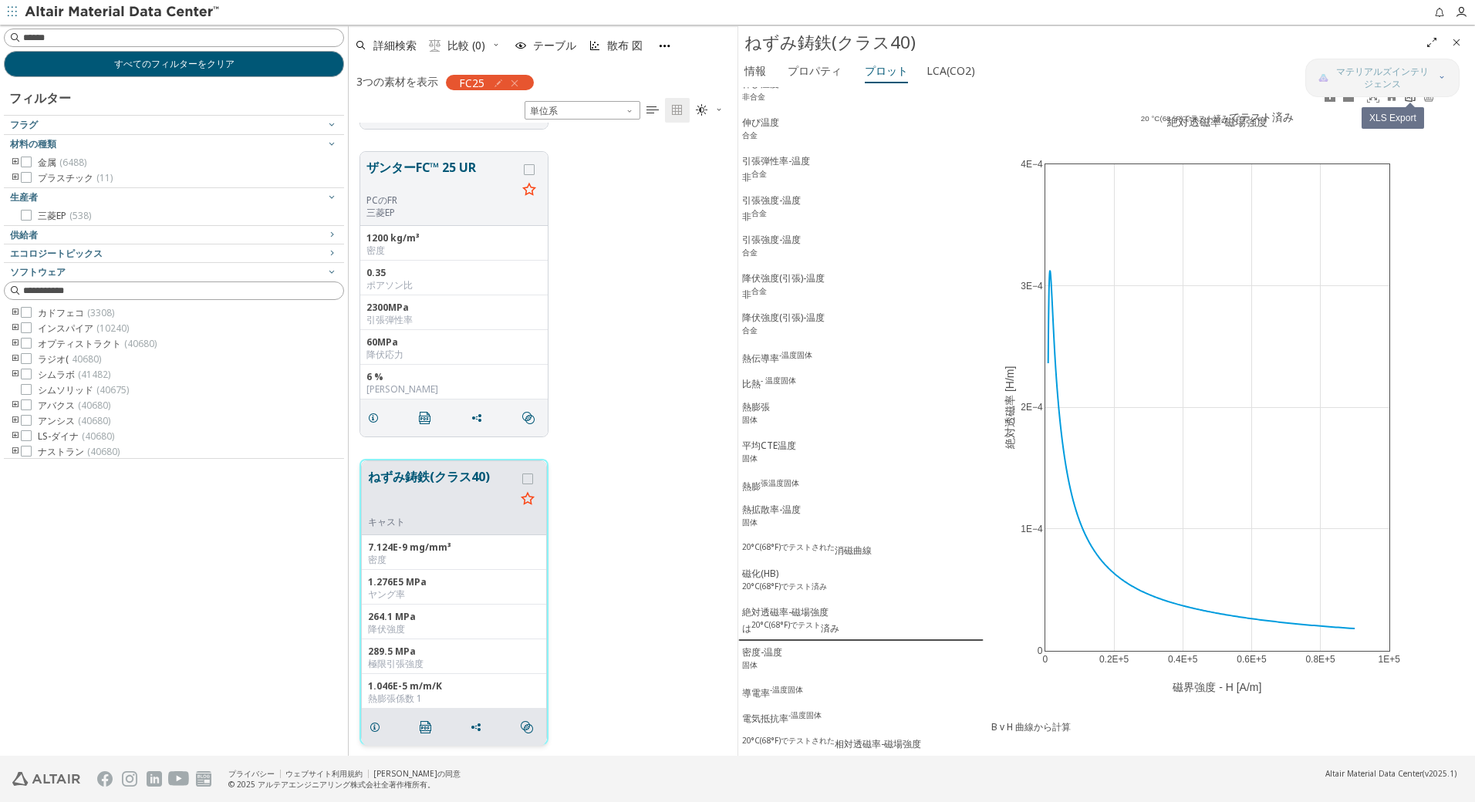
click at [1406, 103] on icon at bounding box center [1410, 96] width 12 height 12
click at [769, 657] on div "密度-温度 固体" at bounding box center [762, 660] width 40 height 29
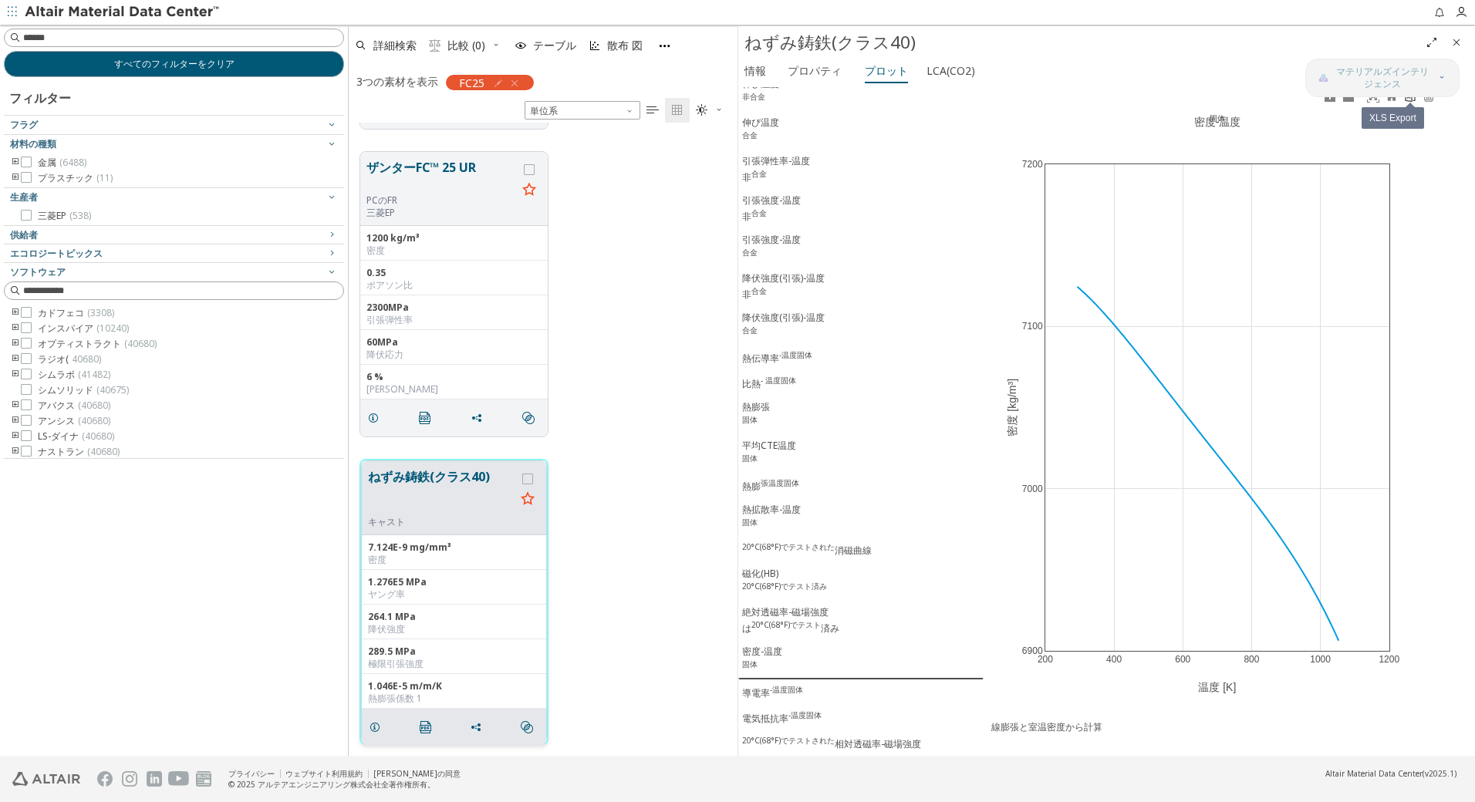
click at [1411, 103] on icon at bounding box center [1410, 96] width 12 height 12
click at [766, 691] on div "導電率 -温度固体" at bounding box center [772, 692] width 61 height 16
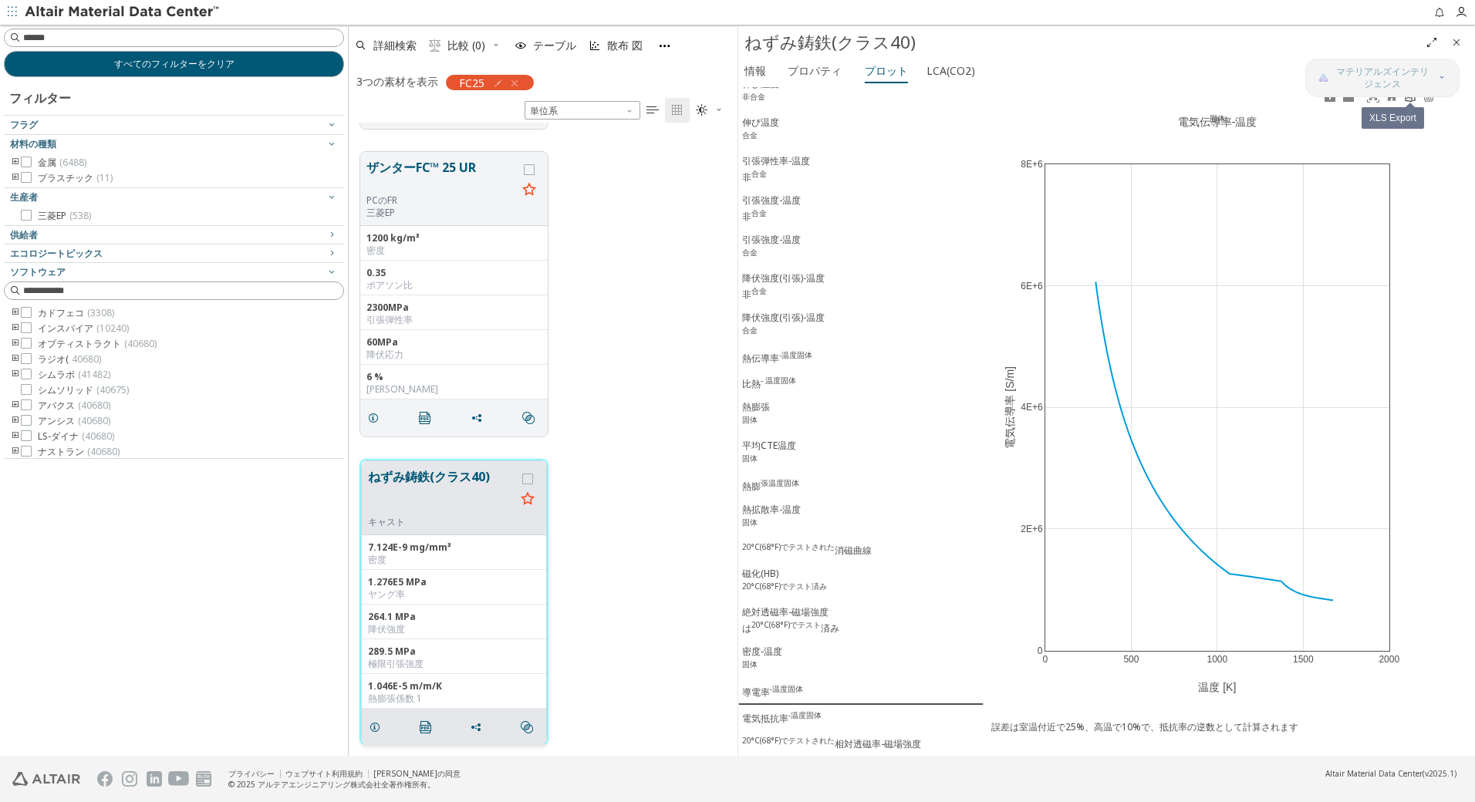
click at [1415, 100] on icon at bounding box center [1410, 96] width 10 height 12
click at [771, 714] on div "電気抵抗率 -温度固体" at bounding box center [781, 718] width 79 height 16
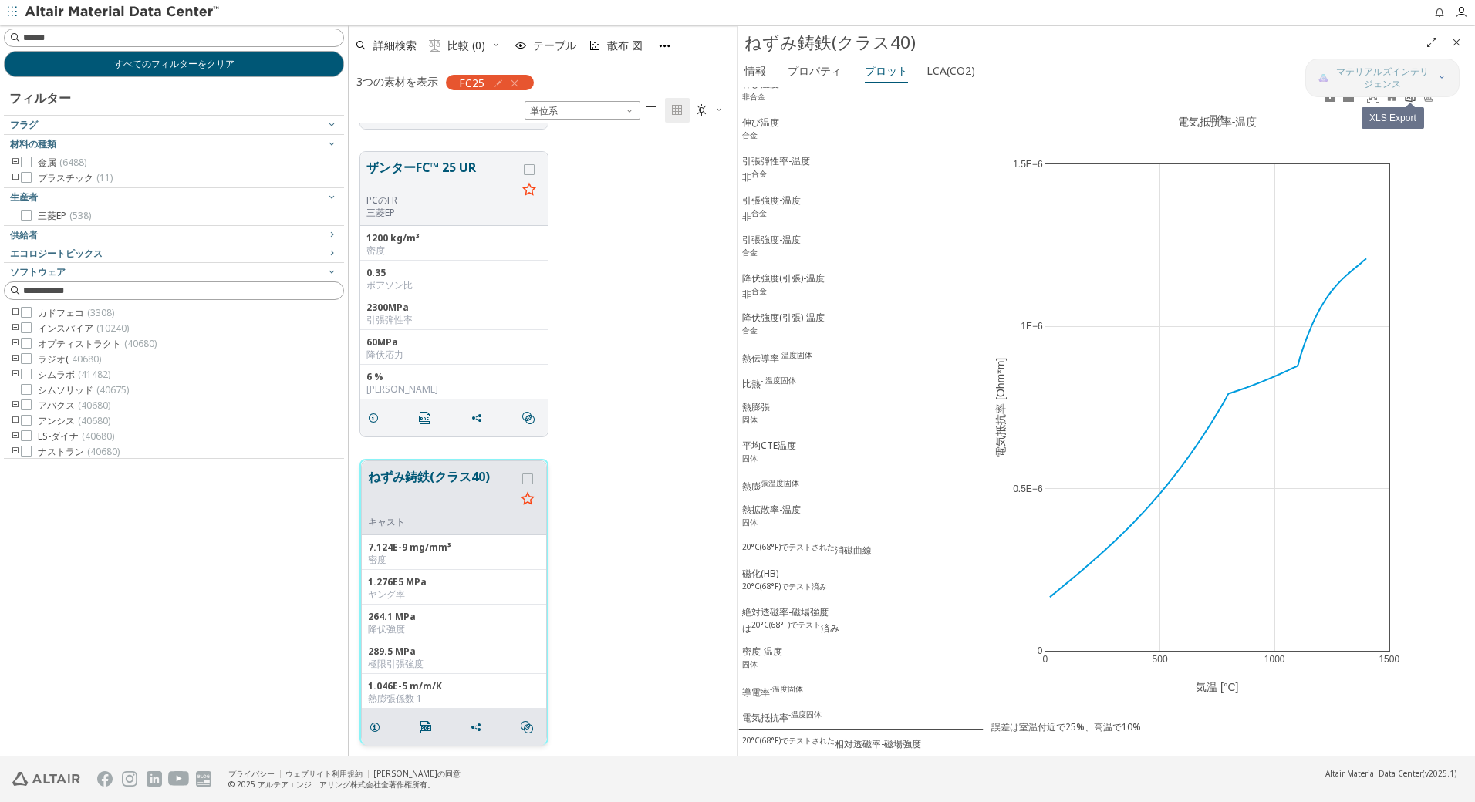
click at [1410, 102] on icon at bounding box center [1410, 96] width 10 height 12
click at [835, 740] on div "20°C(68°F)でテストされた 相対透磁率-磁場強度" at bounding box center [831, 743] width 179 height 16
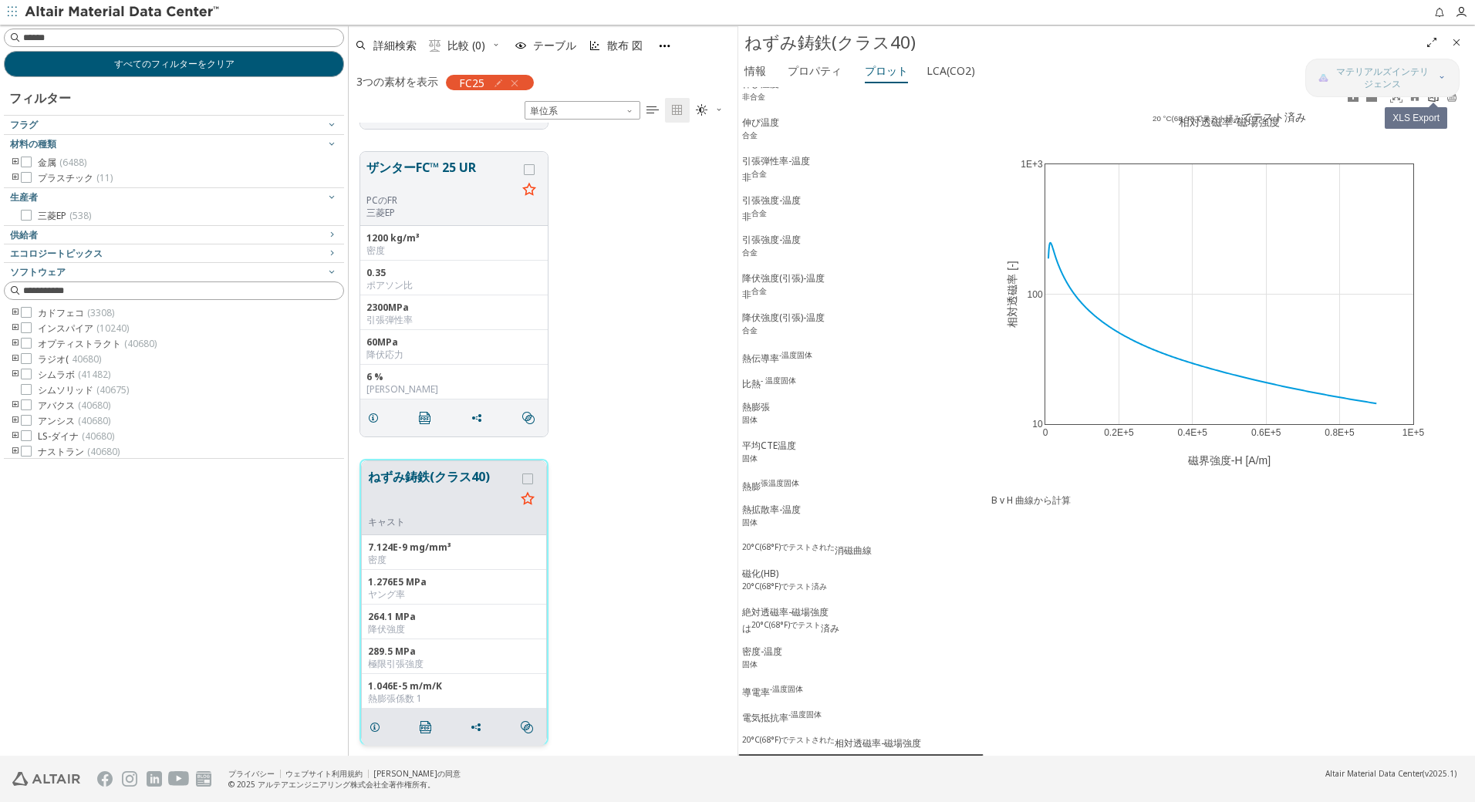
click at [1436, 105] on link at bounding box center [1433, 97] width 19 height 18
click at [163, 575] on div "すべてのフィルターをクリア フィルター フラグ 材料の種類 金属 (6488) プラスチック (11) 生産者 三菱EP (538) 供給者 Altair (…" at bounding box center [174, 390] width 348 height 731
click at [237, 65] on button "すべてのフィルターをクリア" at bounding box center [174, 64] width 340 height 26
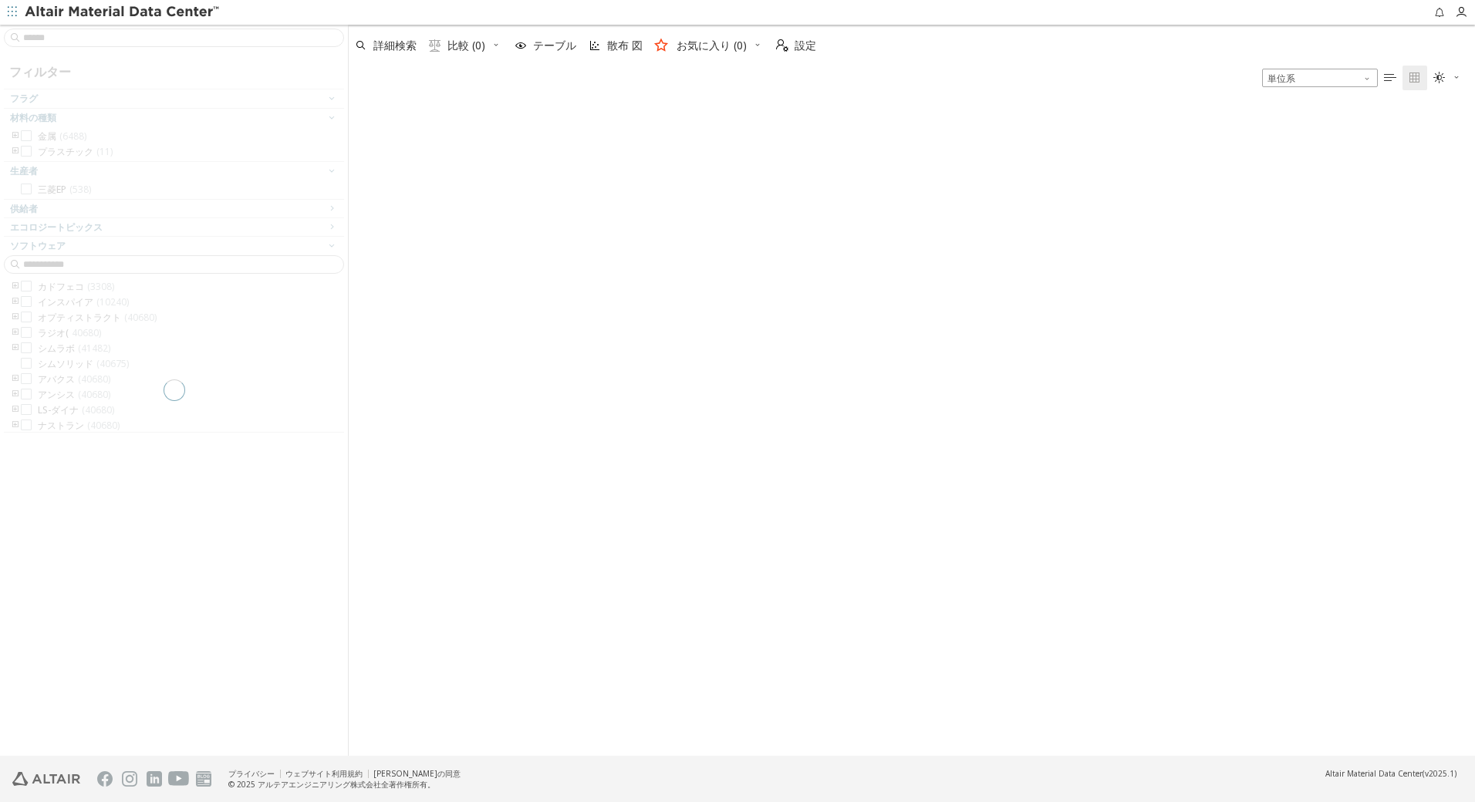
scroll to position [648, 1115]
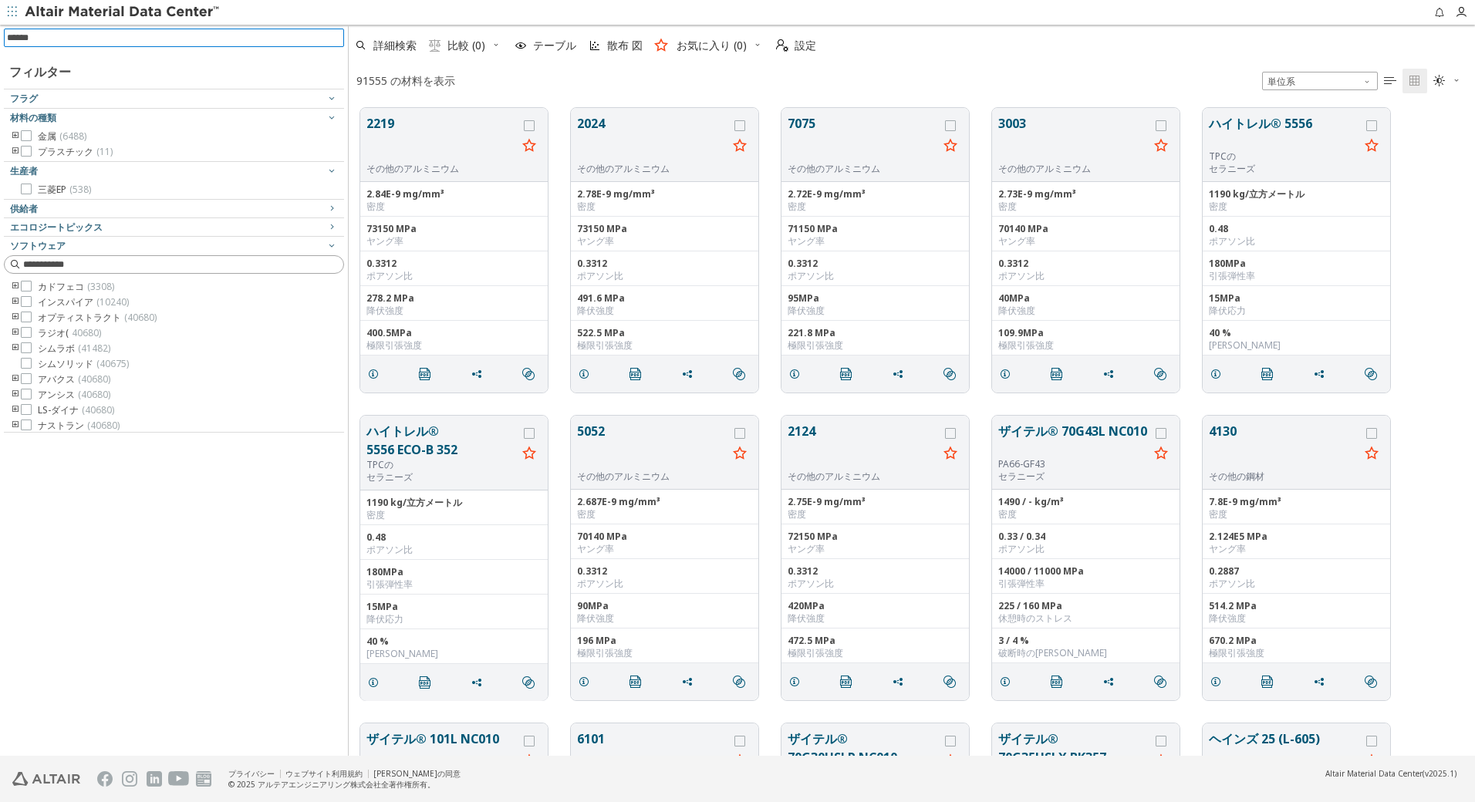
click at [159, 38] on input at bounding box center [175, 37] width 337 height 17
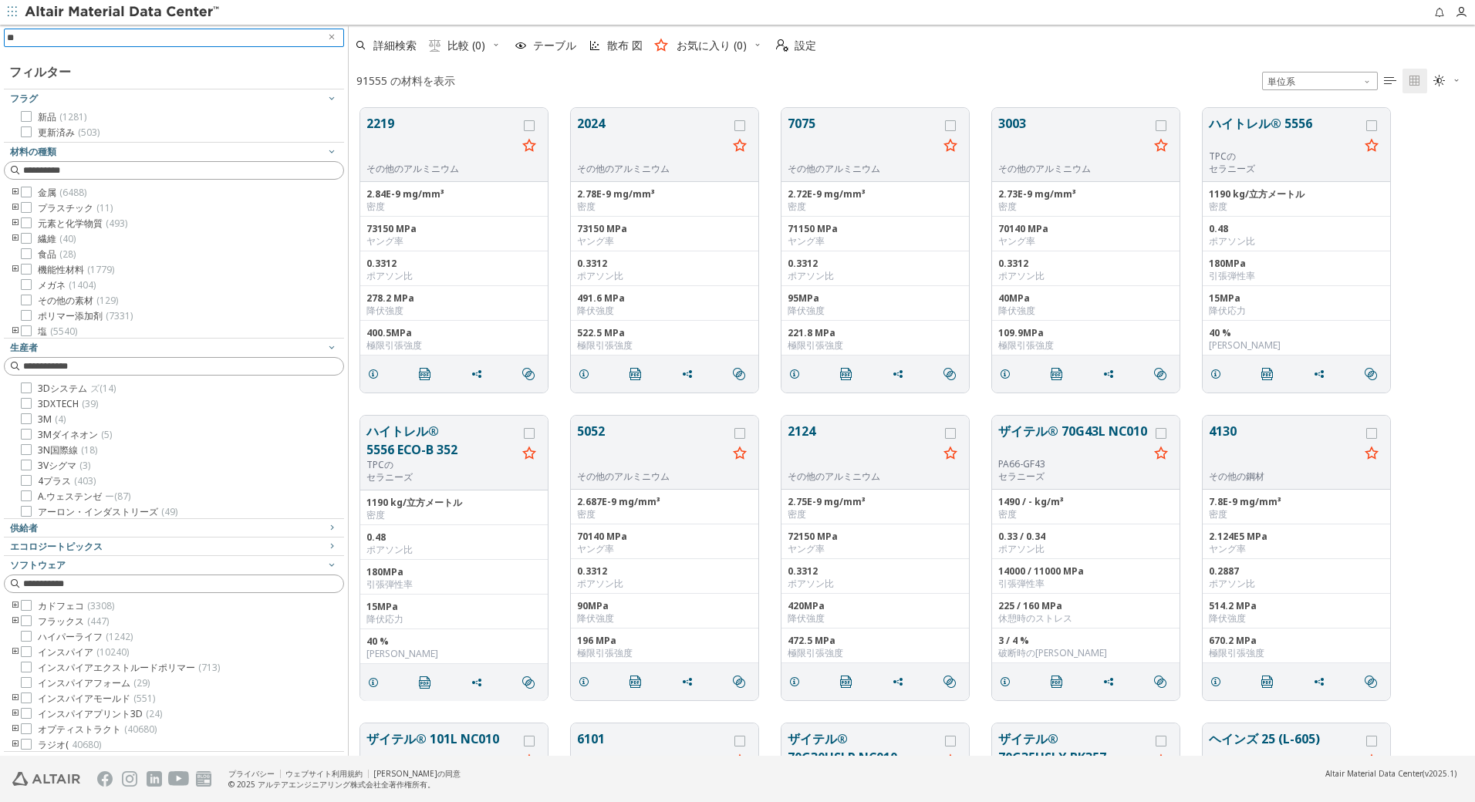
type input "***"
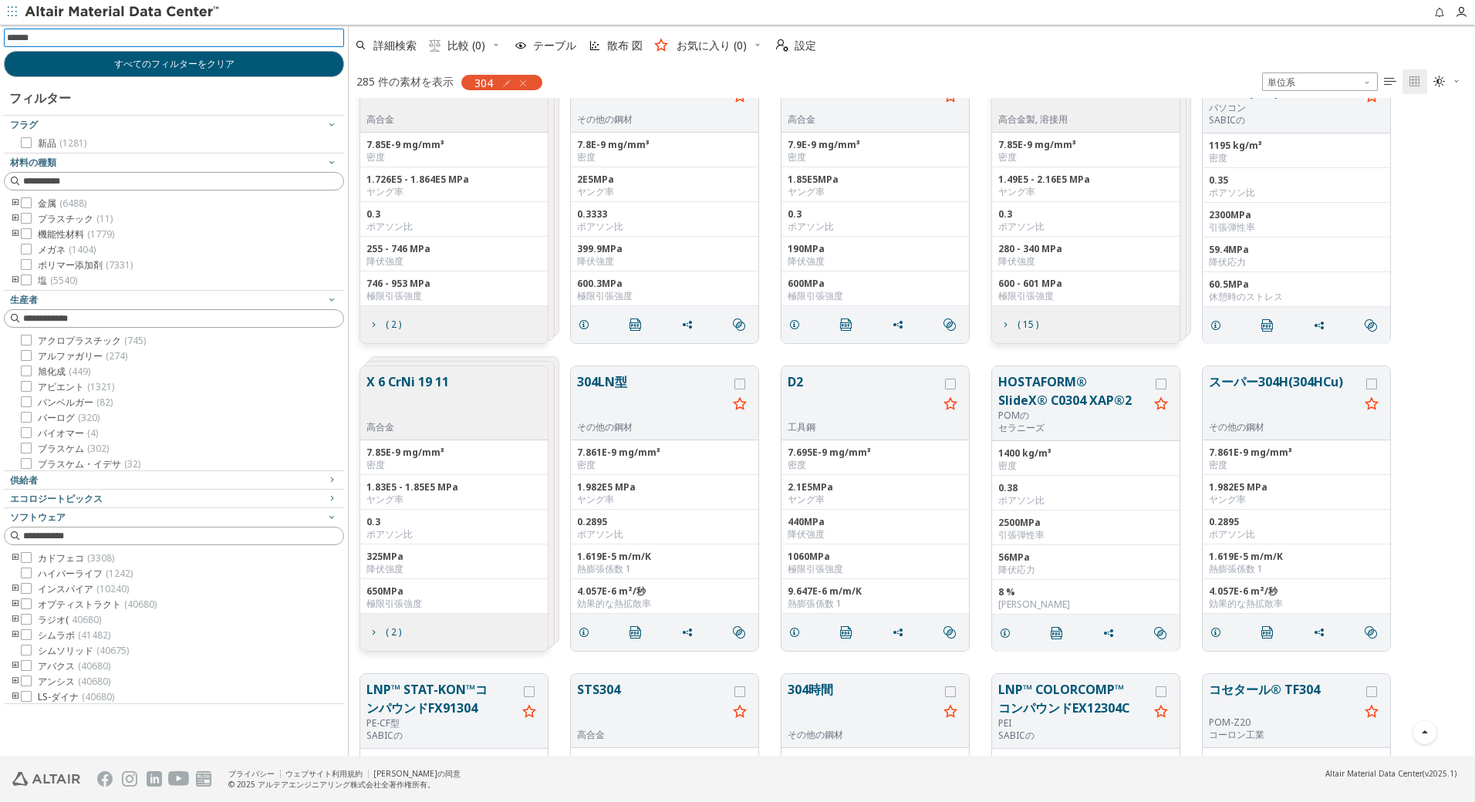
scroll to position [386, 0]
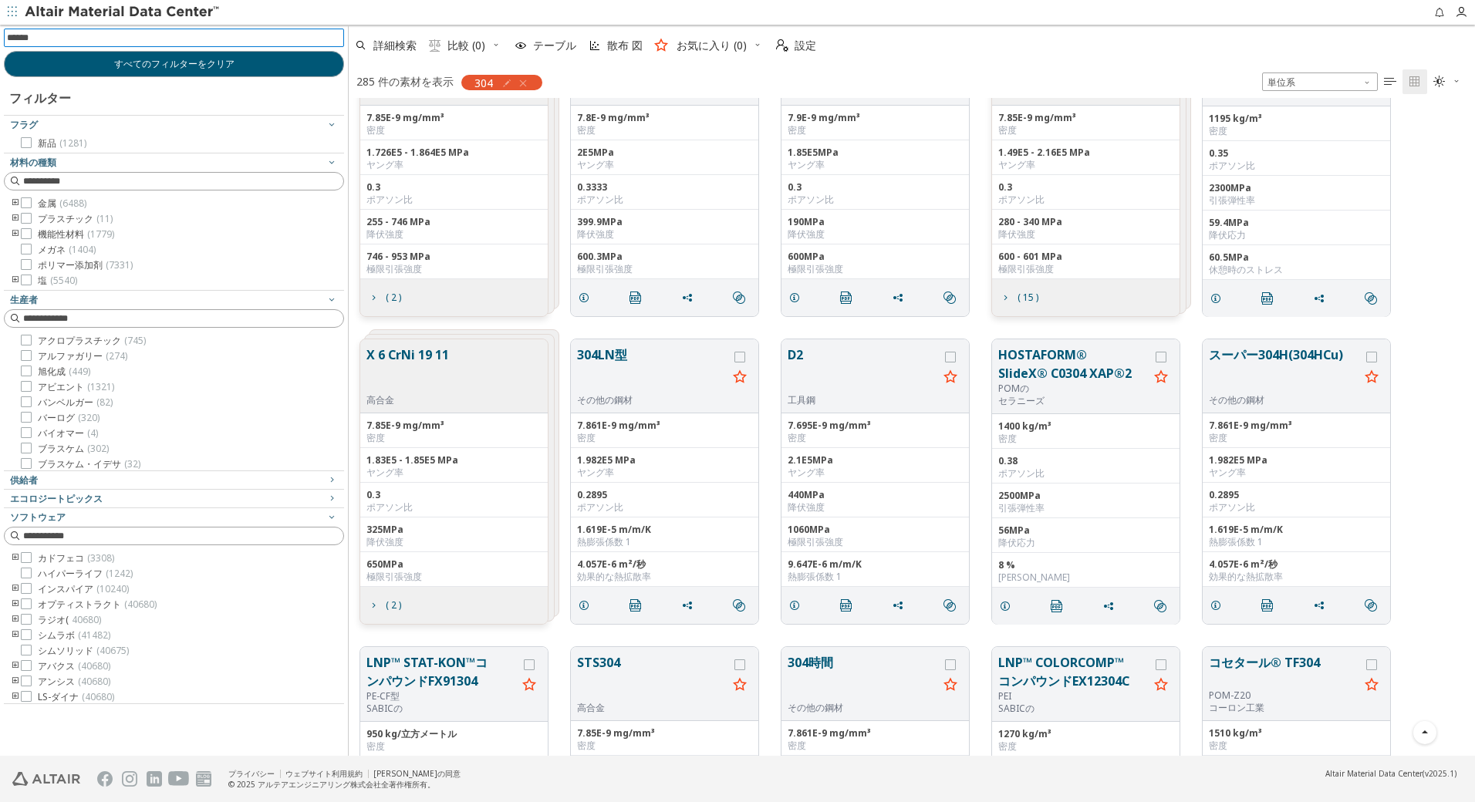
click at [407, 352] on button "X 6 CrNi 19 11" at bounding box center [407, 370] width 83 height 49
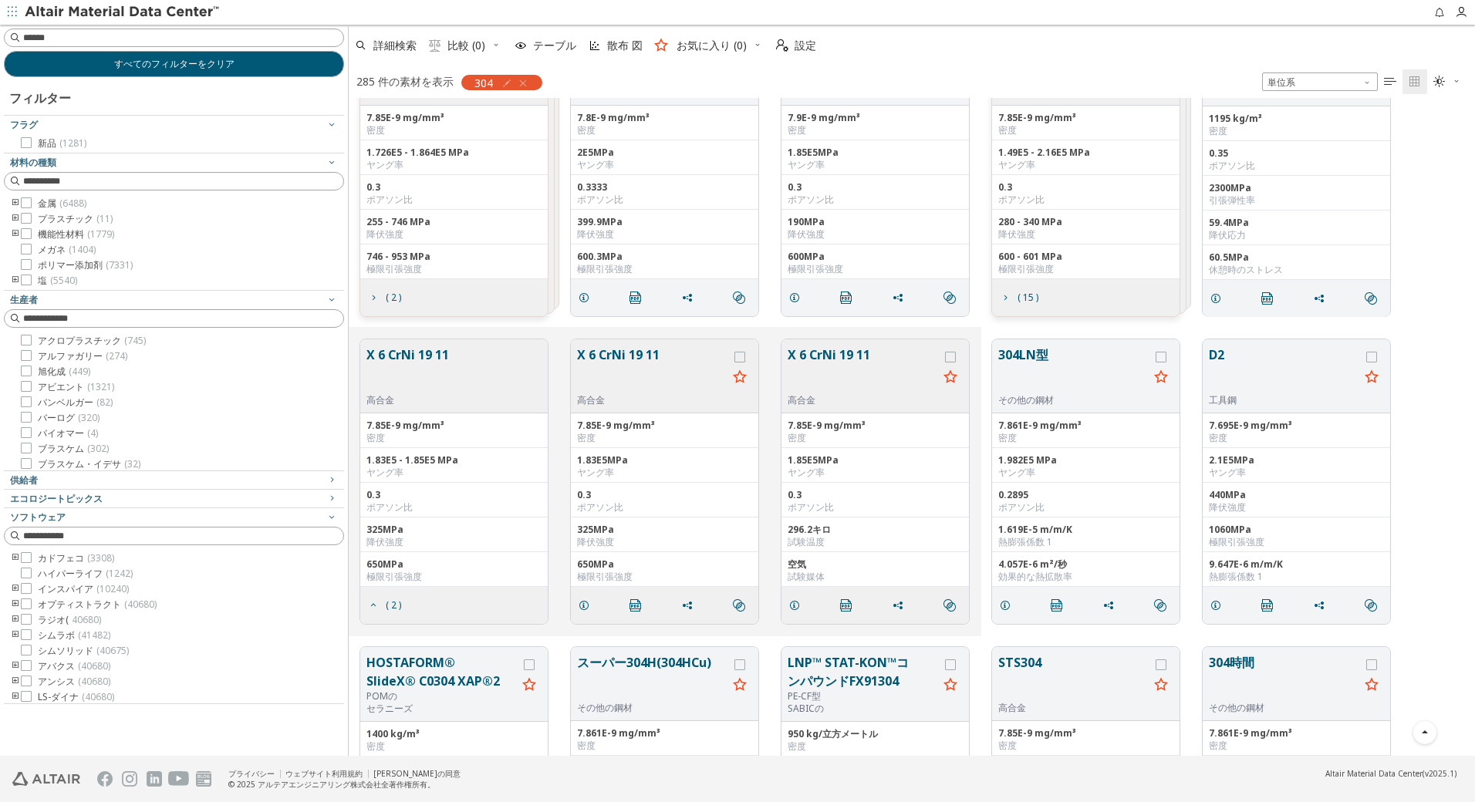
click at [417, 353] on button "X 6 CrNi 19 11" at bounding box center [407, 370] width 83 height 49
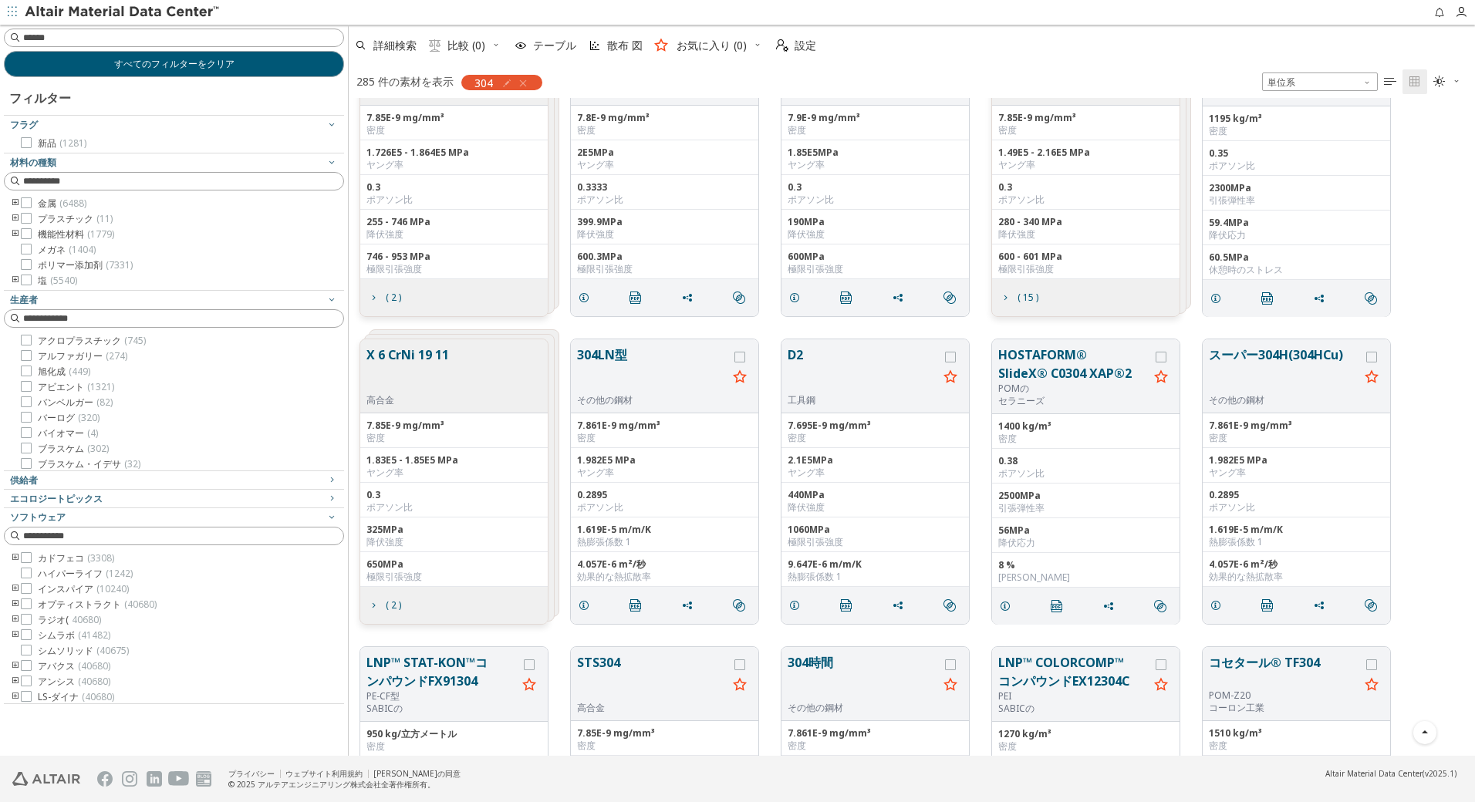
click at [417, 353] on button "X 6 CrNi 19 11" at bounding box center [407, 370] width 83 height 49
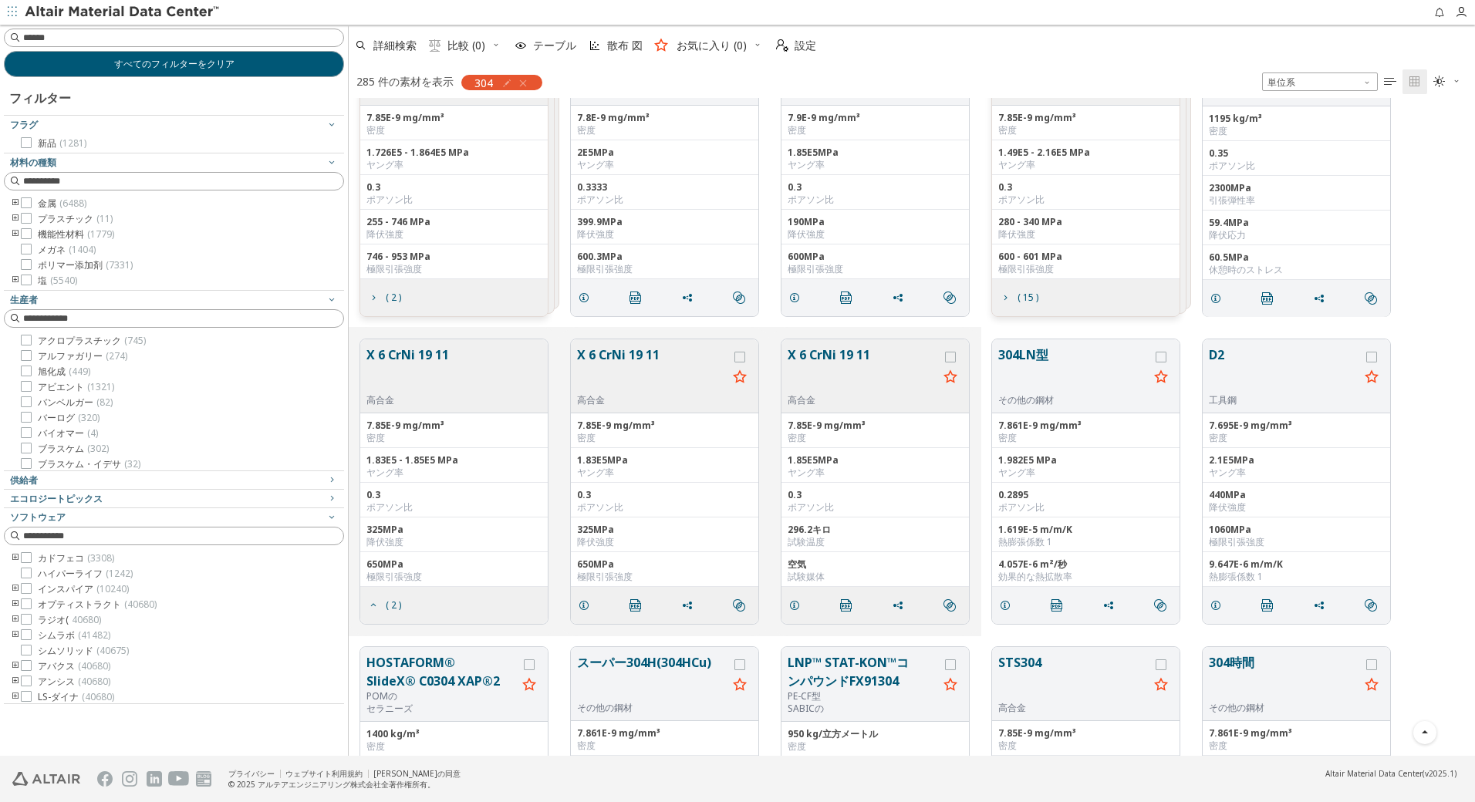
click at [638, 351] on button "X 6 CrNi 19 11" at bounding box center [652, 370] width 150 height 49
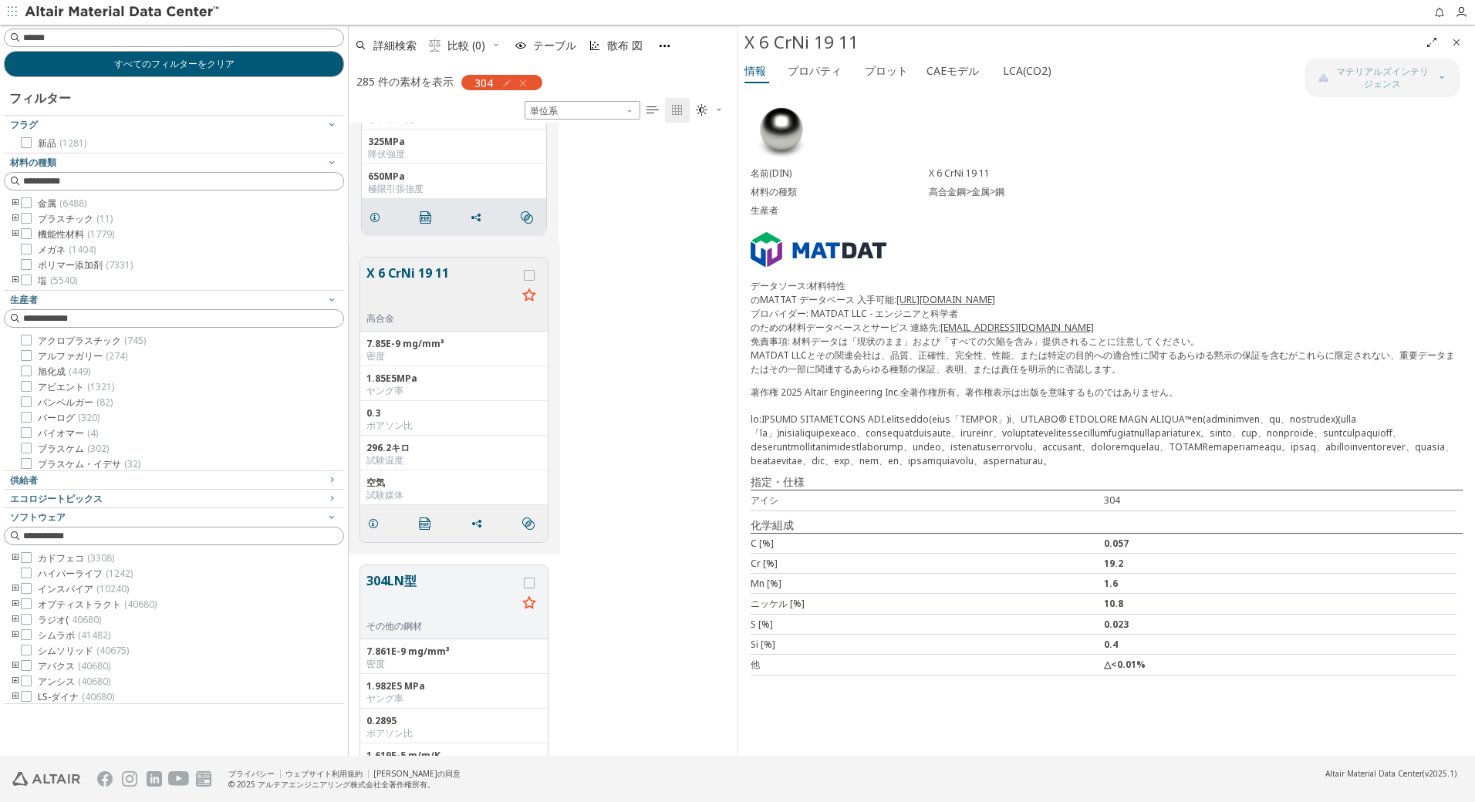
scroll to position [3580, 0]
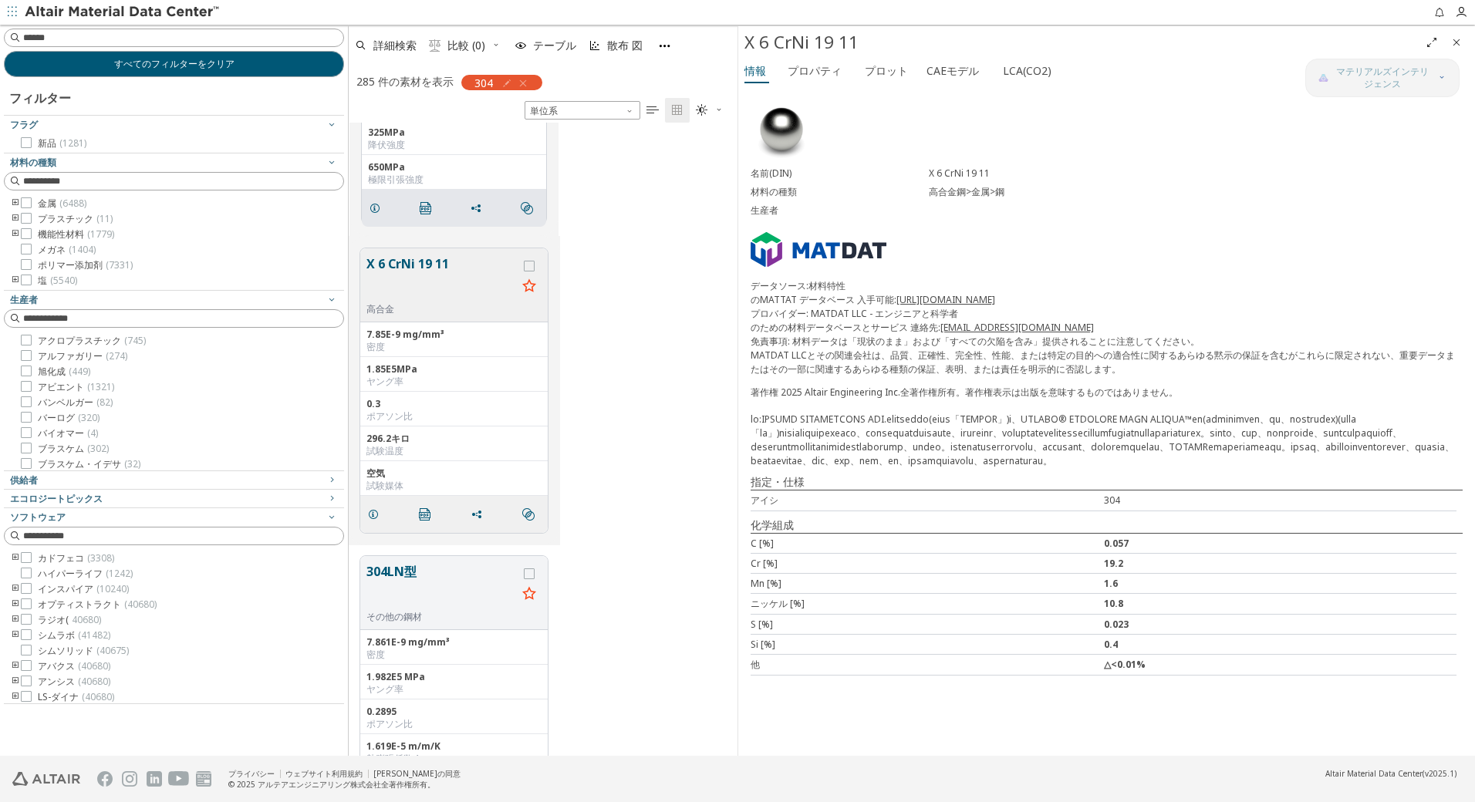
click at [425, 264] on button "X 6 CrNi 19 11" at bounding box center [441, 279] width 150 height 49
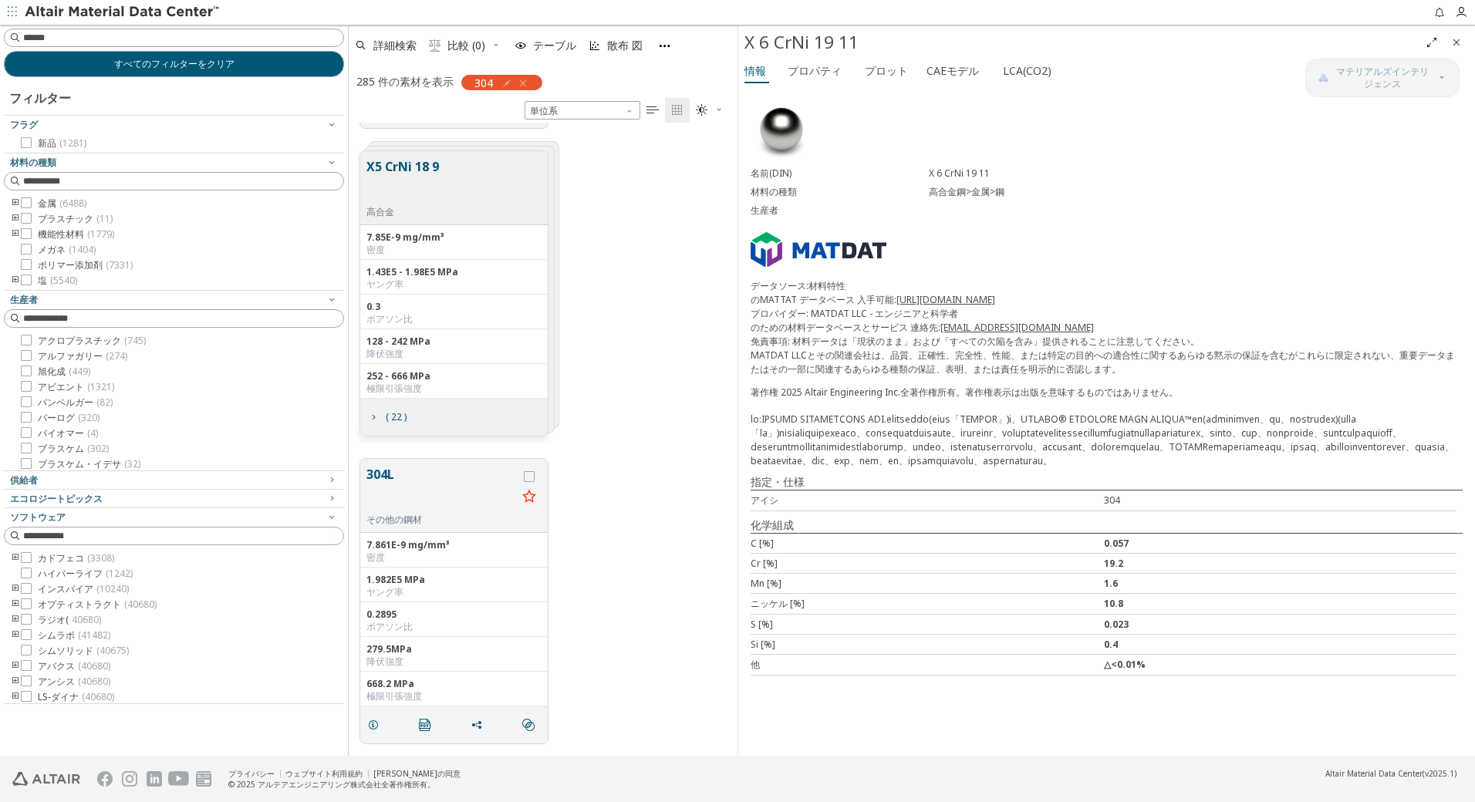
scroll to position [286, 0]
click at [389, 480] on button "304L" at bounding box center [441, 494] width 150 height 49
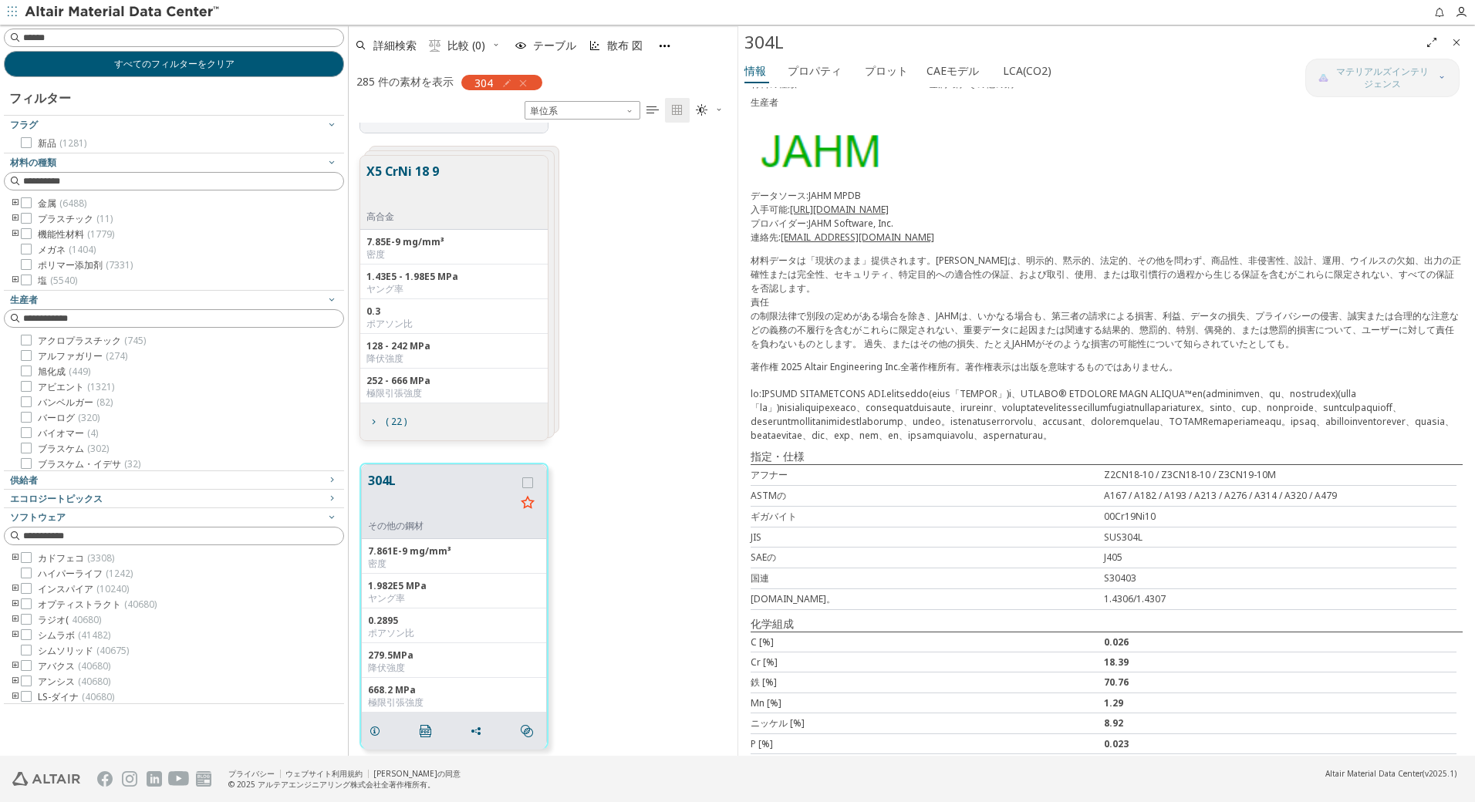
scroll to position [168, 0]
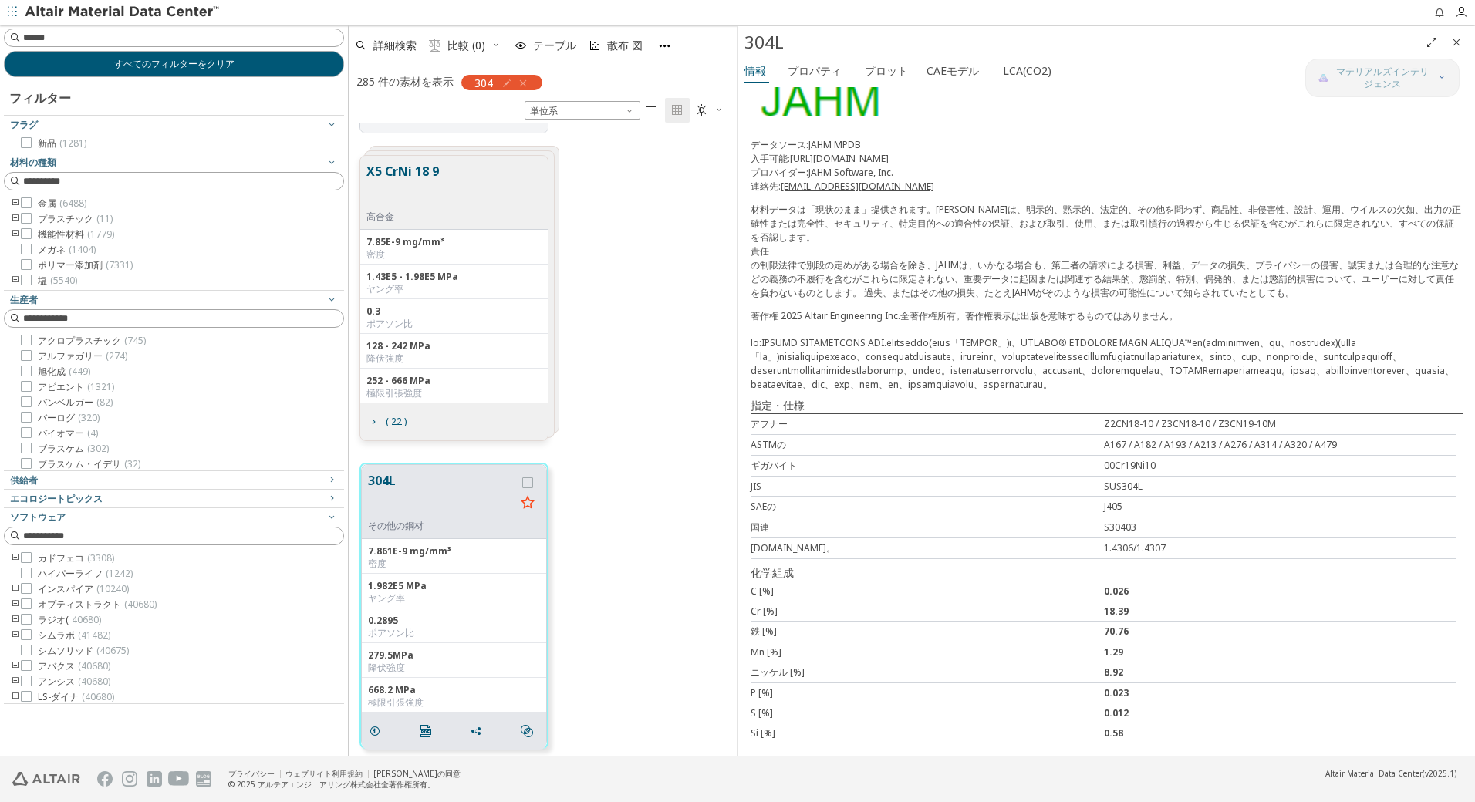
click at [637, 352] on div "X5 CrNi 18 9 高合金 7.85E-9 mg/mm³ 密度 1.43E5 - 1.98E5 MPa ヤング率 0.3 ポアソン比 128 - 242…" at bounding box center [543, 298] width 389 height 308
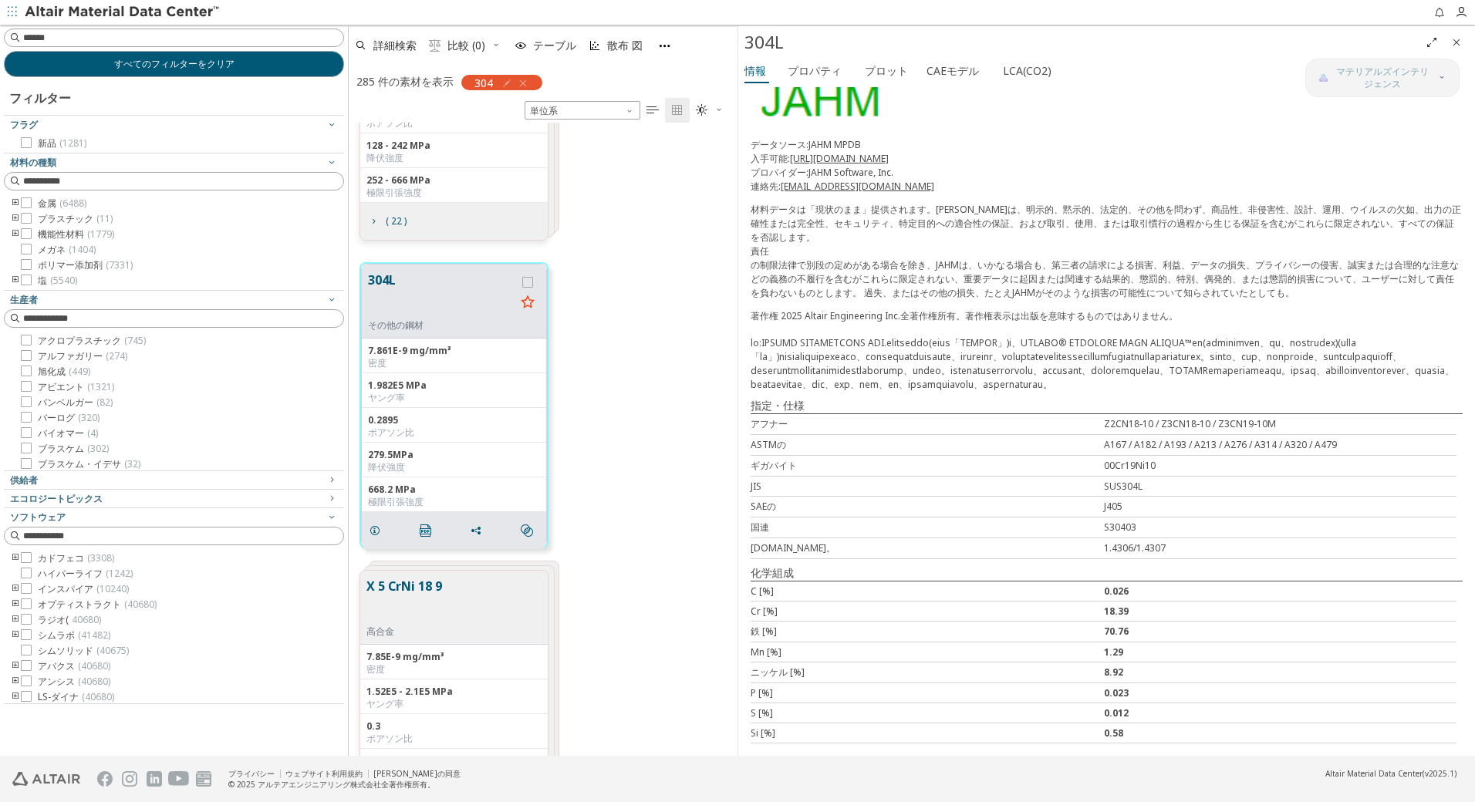
scroll to position [492, 0]
click at [424, 531] on icon "" at bounding box center [426, 525] width 12 height 12
click at [889, 75] on font "プロット" at bounding box center [886, 70] width 43 height 15
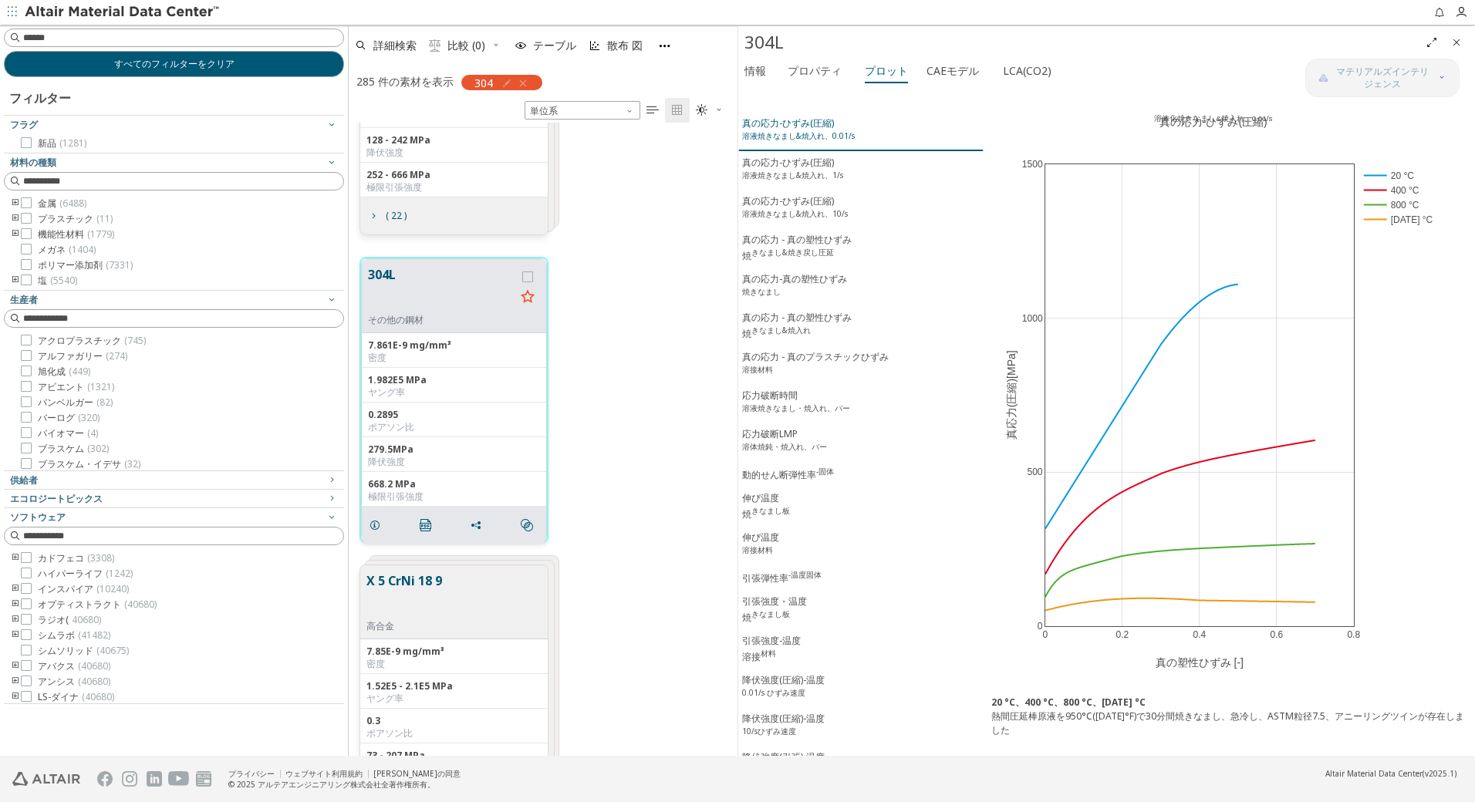
click at [807, 121] on div "真の応力-ひずみ(圧縮) 溶液焼きなまし&焼入れ、0.01/s" at bounding box center [798, 130] width 113 height 29
click at [1400, 103] on link at bounding box center [1401, 97] width 19 height 18
click at [788, 176] on sup "溶液焼きなまし&焼入れ、1/s" at bounding box center [792, 175] width 101 height 11
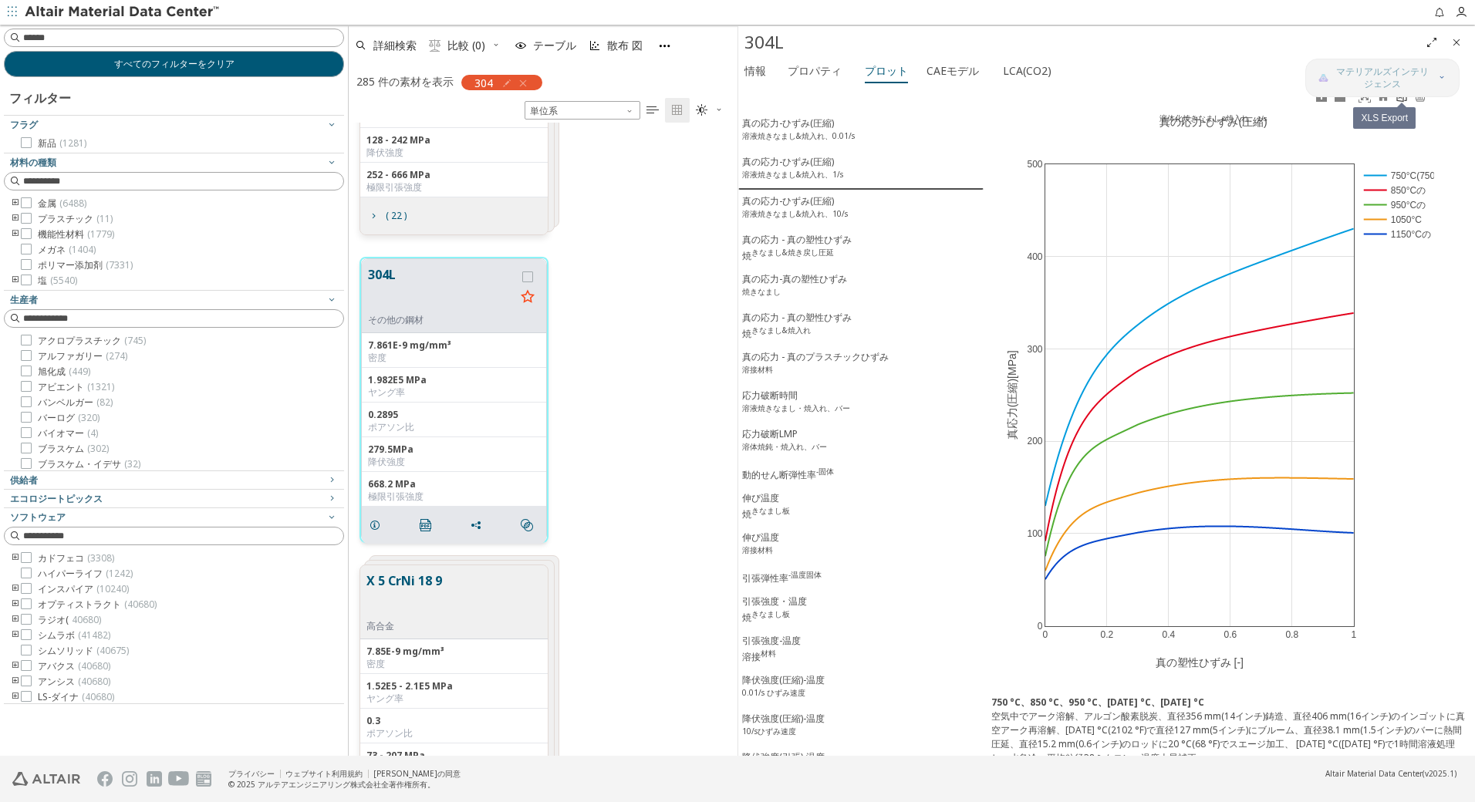
click at [1402, 102] on icon at bounding box center [1402, 96] width 12 height 12
click at [798, 212] on sup "溶液焼きなまし&焼入れ、10/s" at bounding box center [795, 213] width 106 height 11
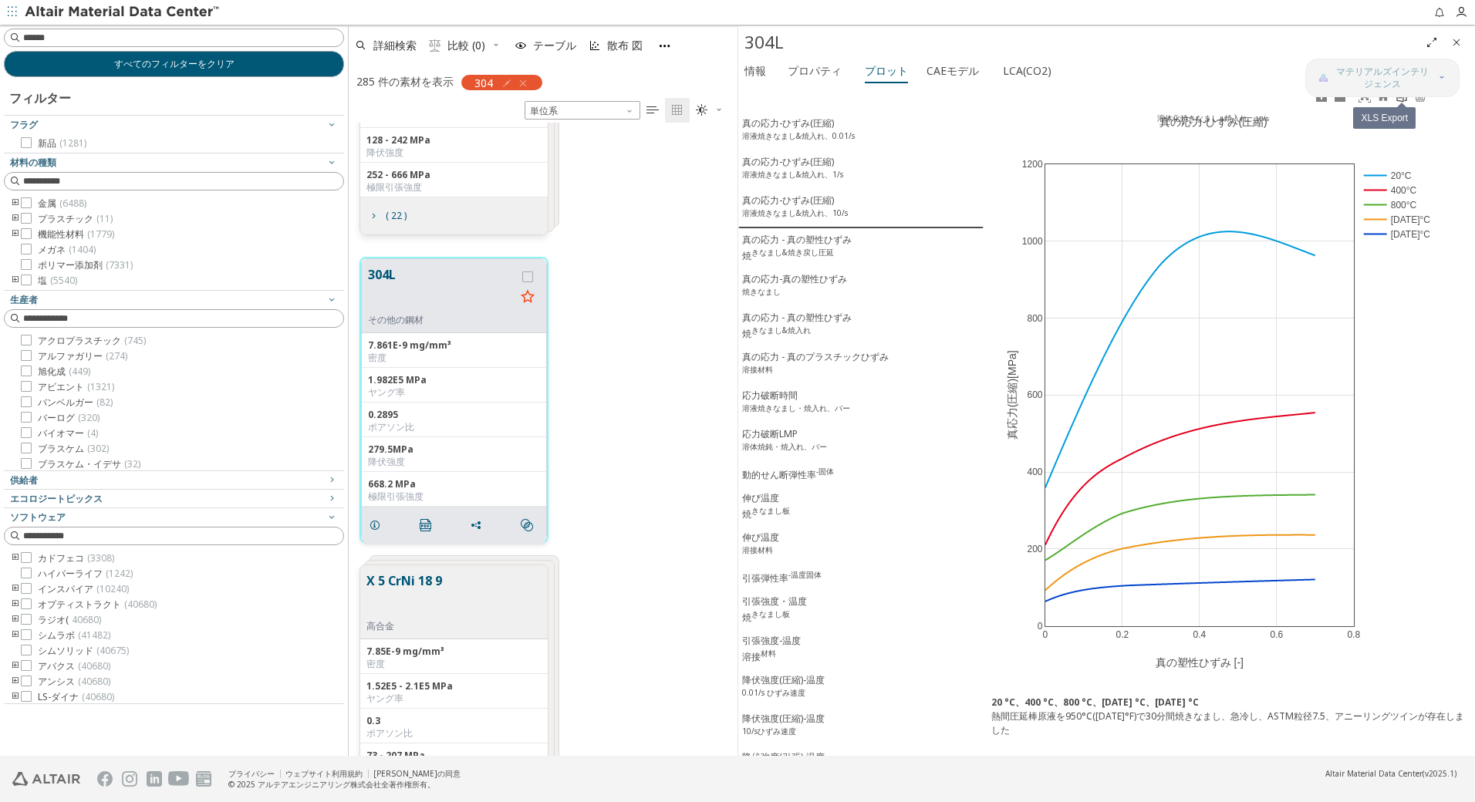
click at [1400, 100] on icon at bounding box center [1402, 96] width 12 height 12
click at [777, 251] on sup "きなまし&焼き戻し圧延" at bounding box center [792, 252] width 83 height 11
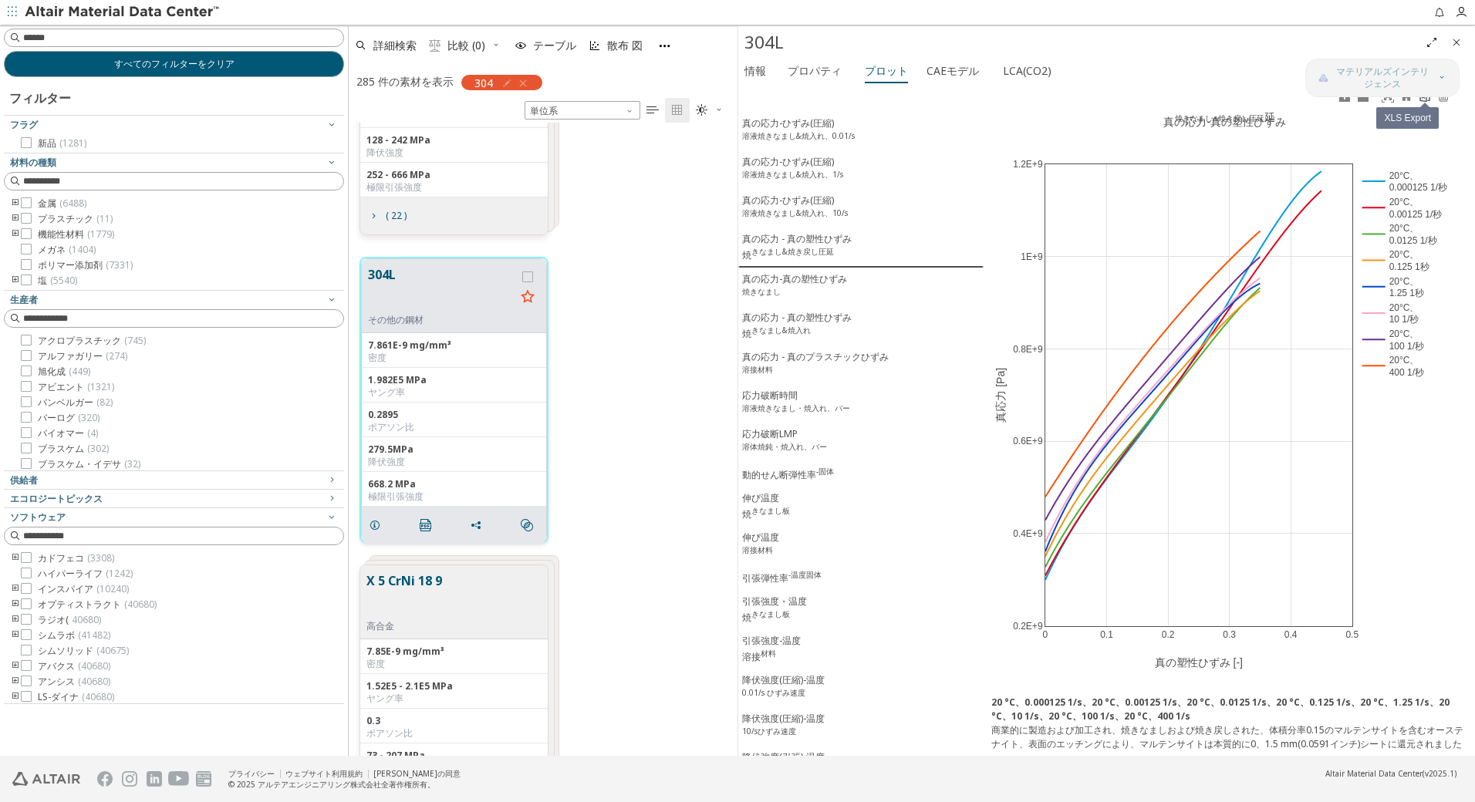
click at [1423, 99] on icon at bounding box center [1425, 96] width 12 height 12
click at [812, 283] on div "真の応力-真の塑性ひずみ 焼きなまし" at bounding box center [794, 286] width 105 height 29
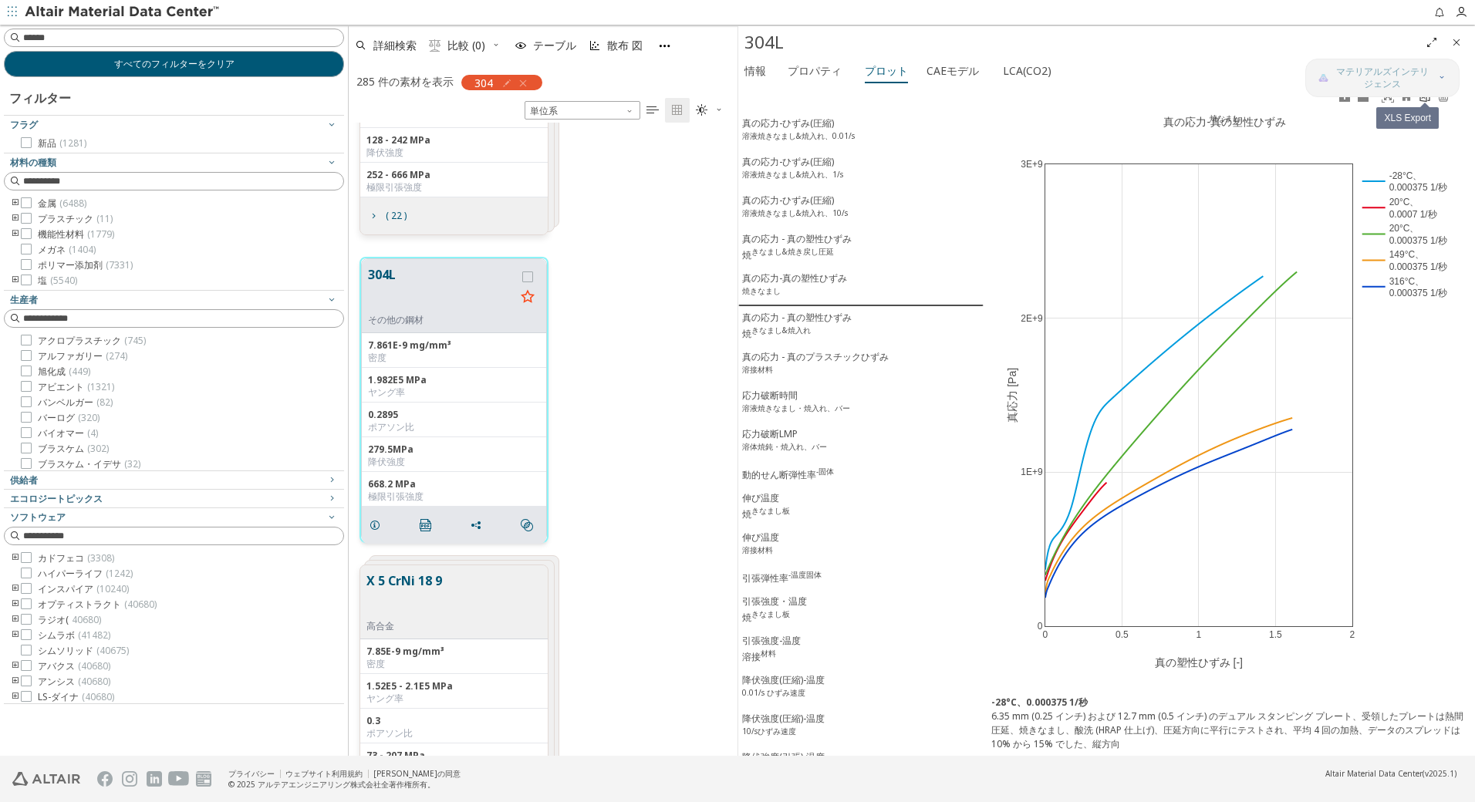
click at [1425, 99] on icon at bounding box center [1425, 96] width 12 height 12
click at [783, 327] on div "真の応力 - 真の塑性ひずみ 焼 きなまし&焼入れ" at bounding box center [797, 326] width 110 height 30
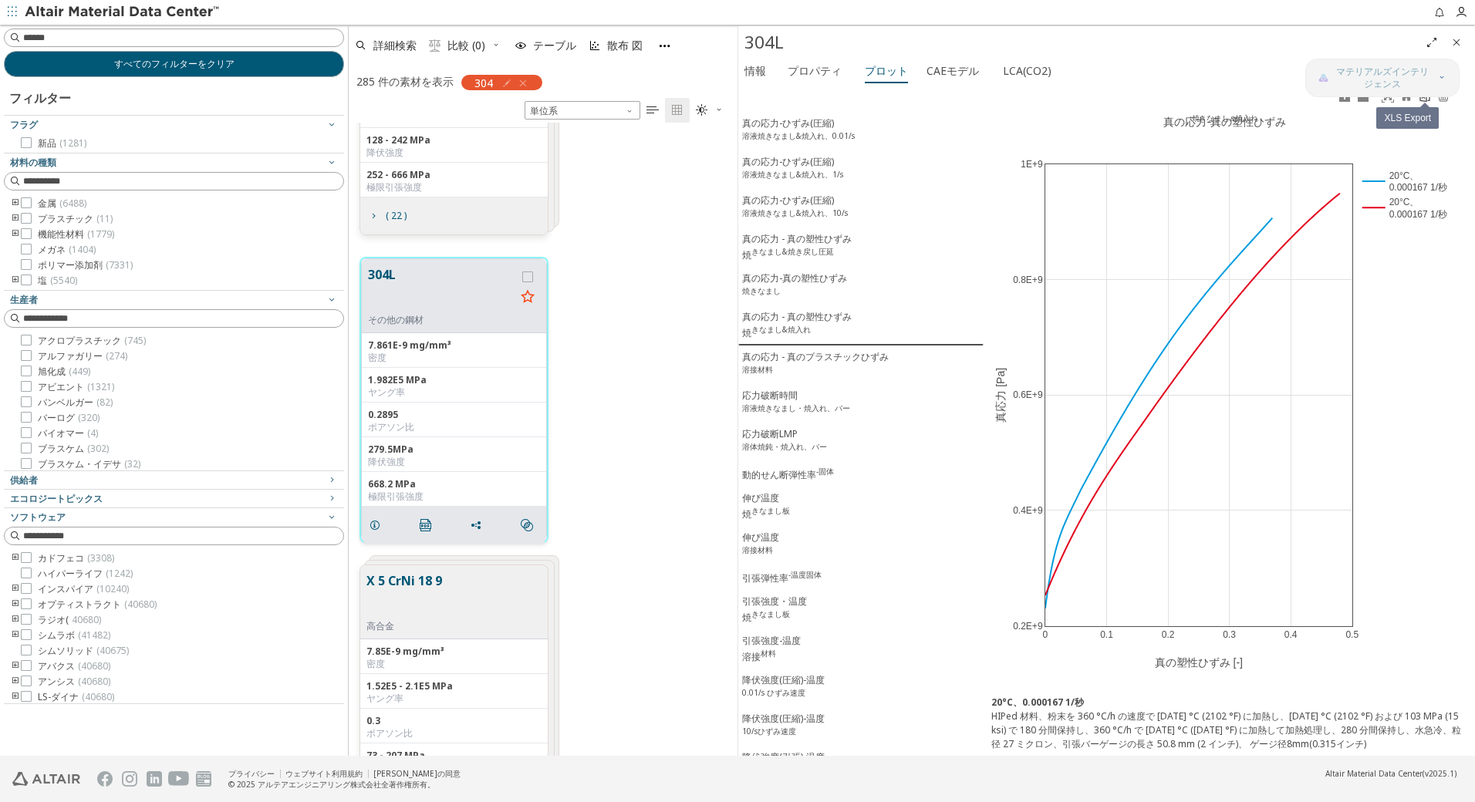
click at [1426, 102] on icon at bounding box center [1425, 96] width 12 height 12
click at [802, 365] on div "真の応力 - 真のプラスチックひずみ 溶接材料" at bounding box center [815, 364] width 147 height 29
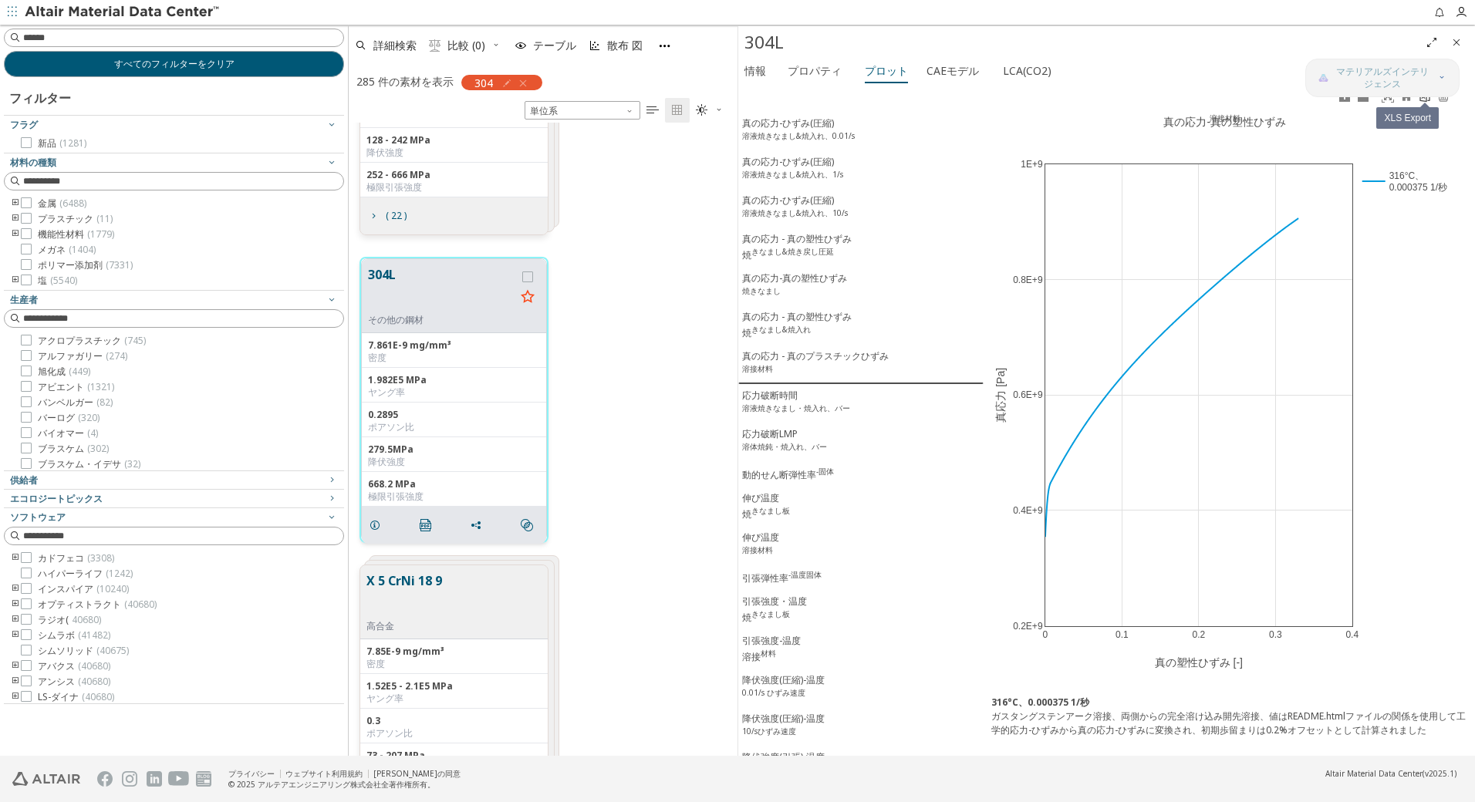
click at [1425, 103] on link at bounding box center [1425, 97] width 19 height 18
click at [778, 408] on sup "溶液焼きなまし・焼入れ、バー" at bounding box center [796, 408] width 108 height 11
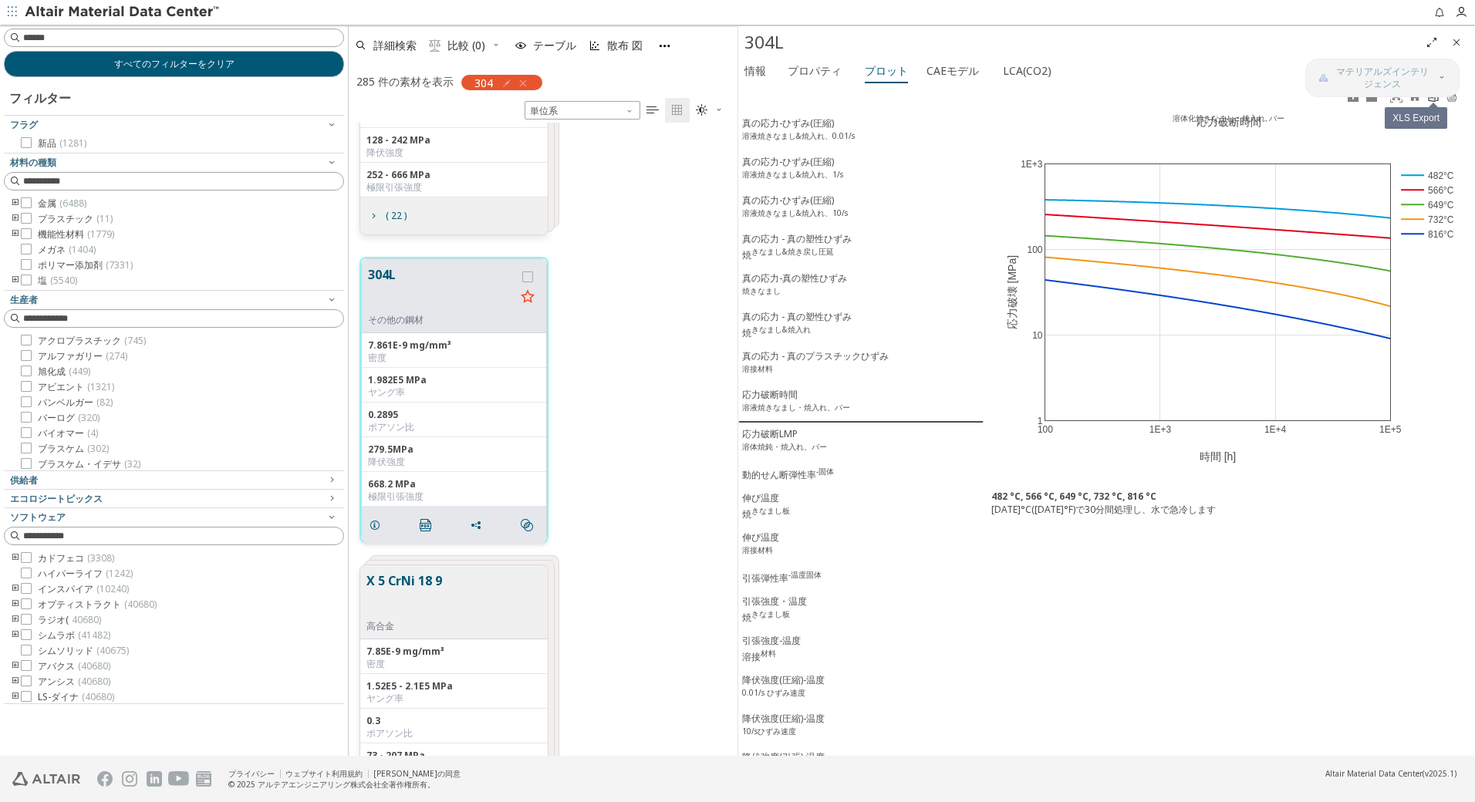
click at [1433, 102] on icon at bounding box center [1433, 96] width 12 height 12
click at [773, 442] on div "応力破断LMP 溶体焼鈍・焼入れ、バー" at bounding box center [784, 441] width 85 height 29
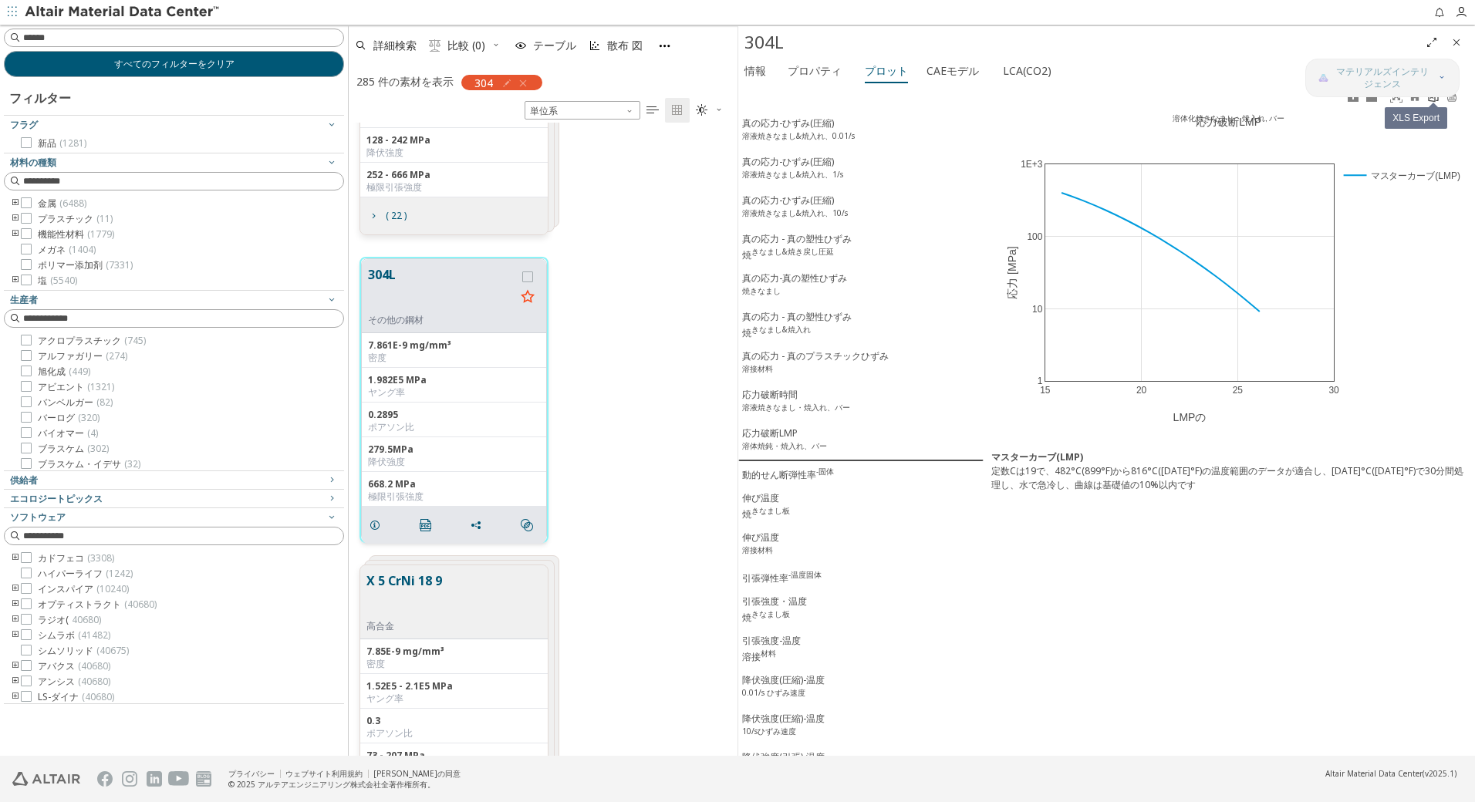
click at [1433, 100] on icon at bounding box center [1433, 96] width 12 height 12
click at [789, 475] on div "動的せん断弾性率 -固体" at bounding box center [788, 474] width 92 height 16
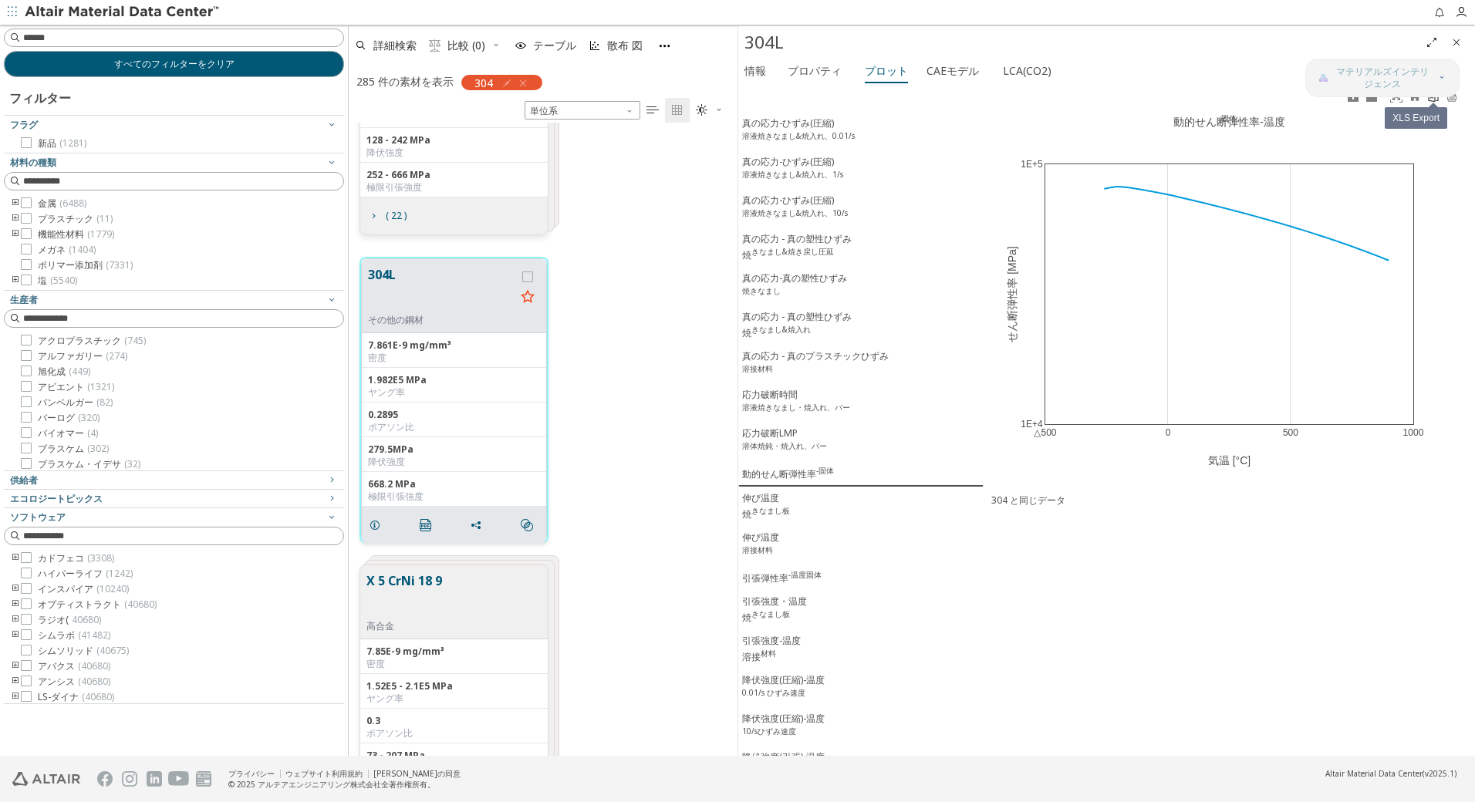
click at [1430, 101] on icon at bounding box center [1433, 96] width 12 height 12
click at [764, 507] on div "伸び温度 焼 きなまし板" at bounding box center [766, 506] width 48 height 30
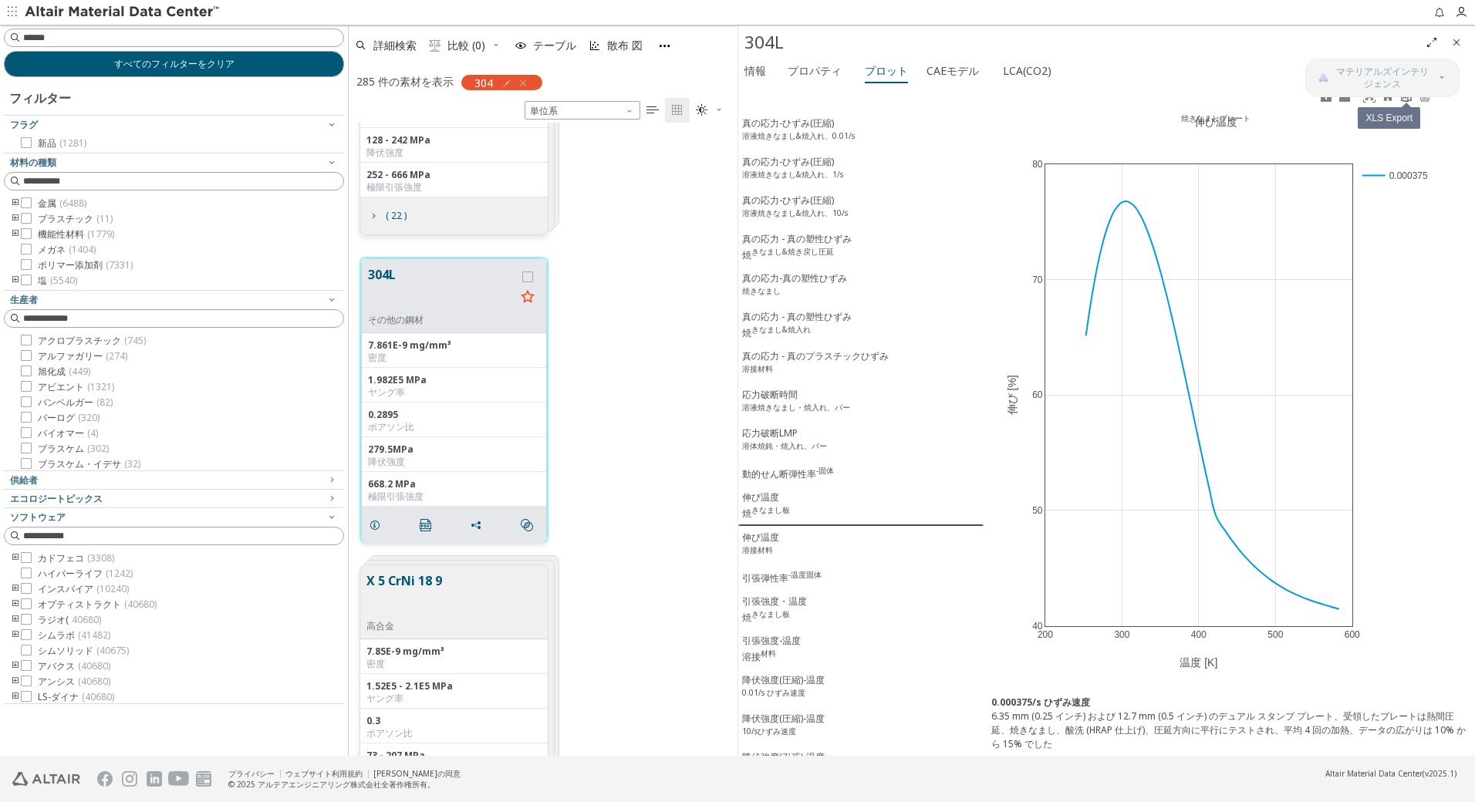
click at [1412, 101] on icon at bounding box center [1406, 96] width 12 height 12
click at [768, 544] on div "伸び温度 溶接材料" at bounding box center [760, 545] width 37 height 29
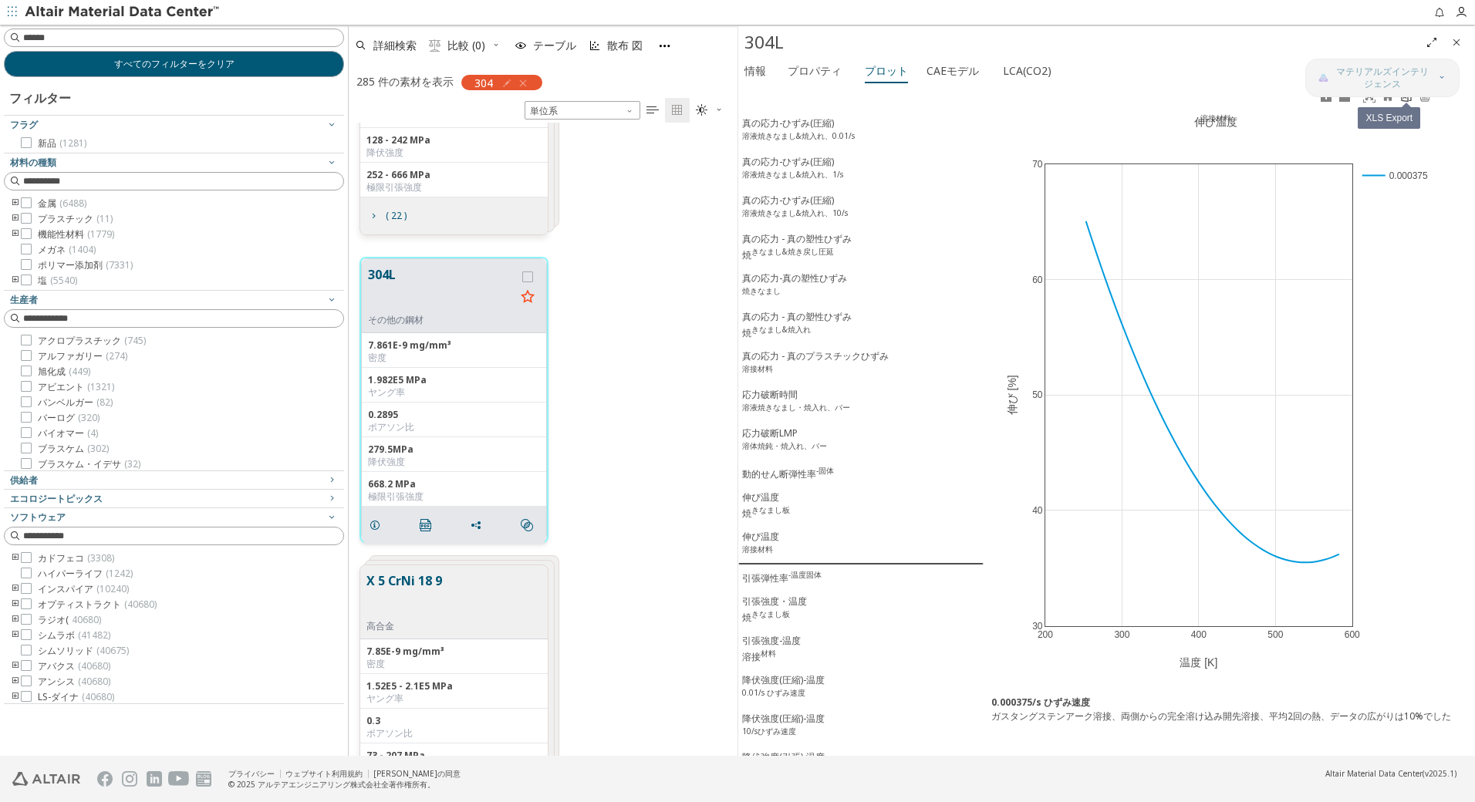
click at [1406, 100] on icon at bounding box center [1406, 96] width 12 height 12
click at [761, 586] on div "引張弾性率 -温度固体" at bounding box center [781, 577] width 79 height 16
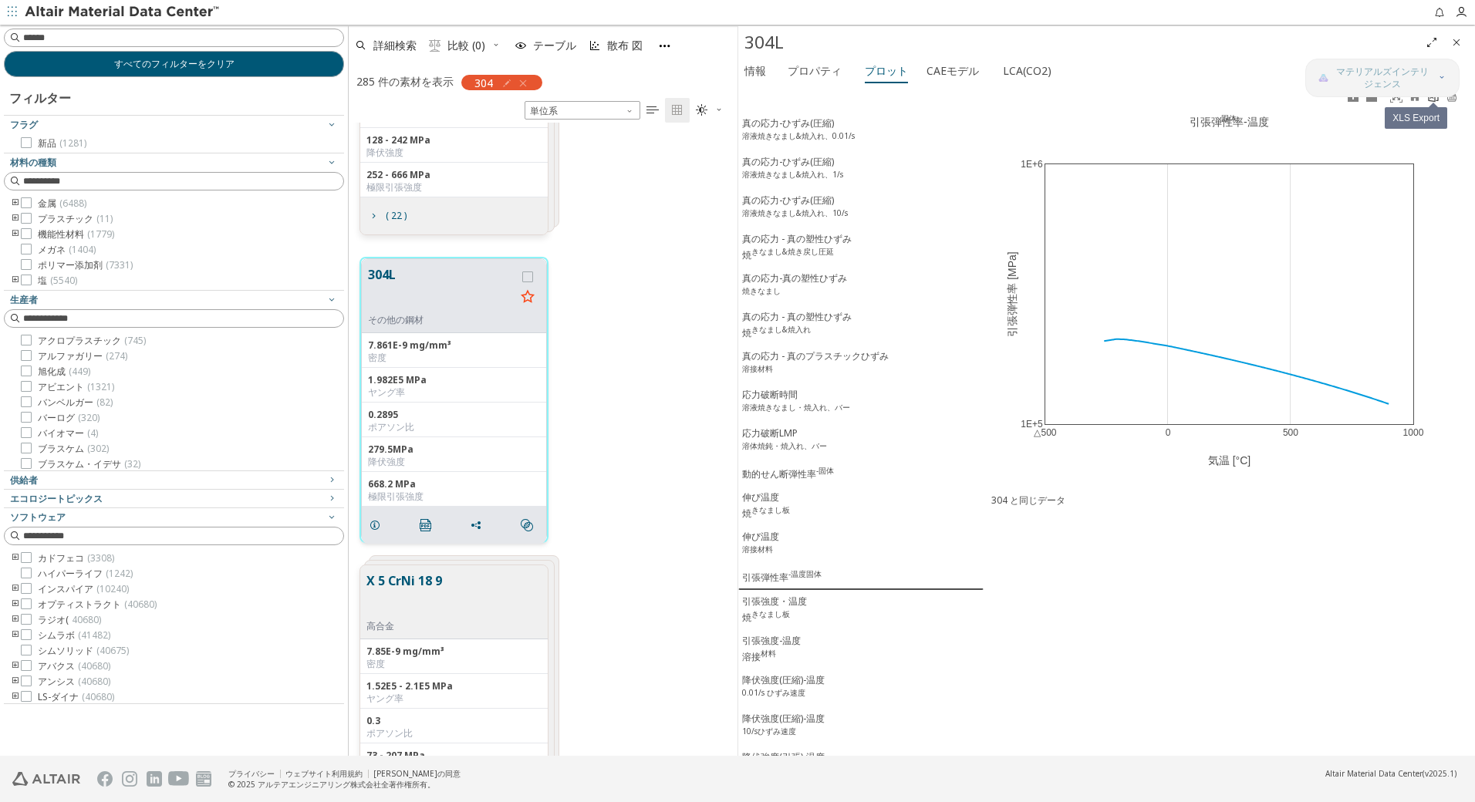
click at [1434, 102] on icon at bounding box center [1433, 96] width 12 height 12
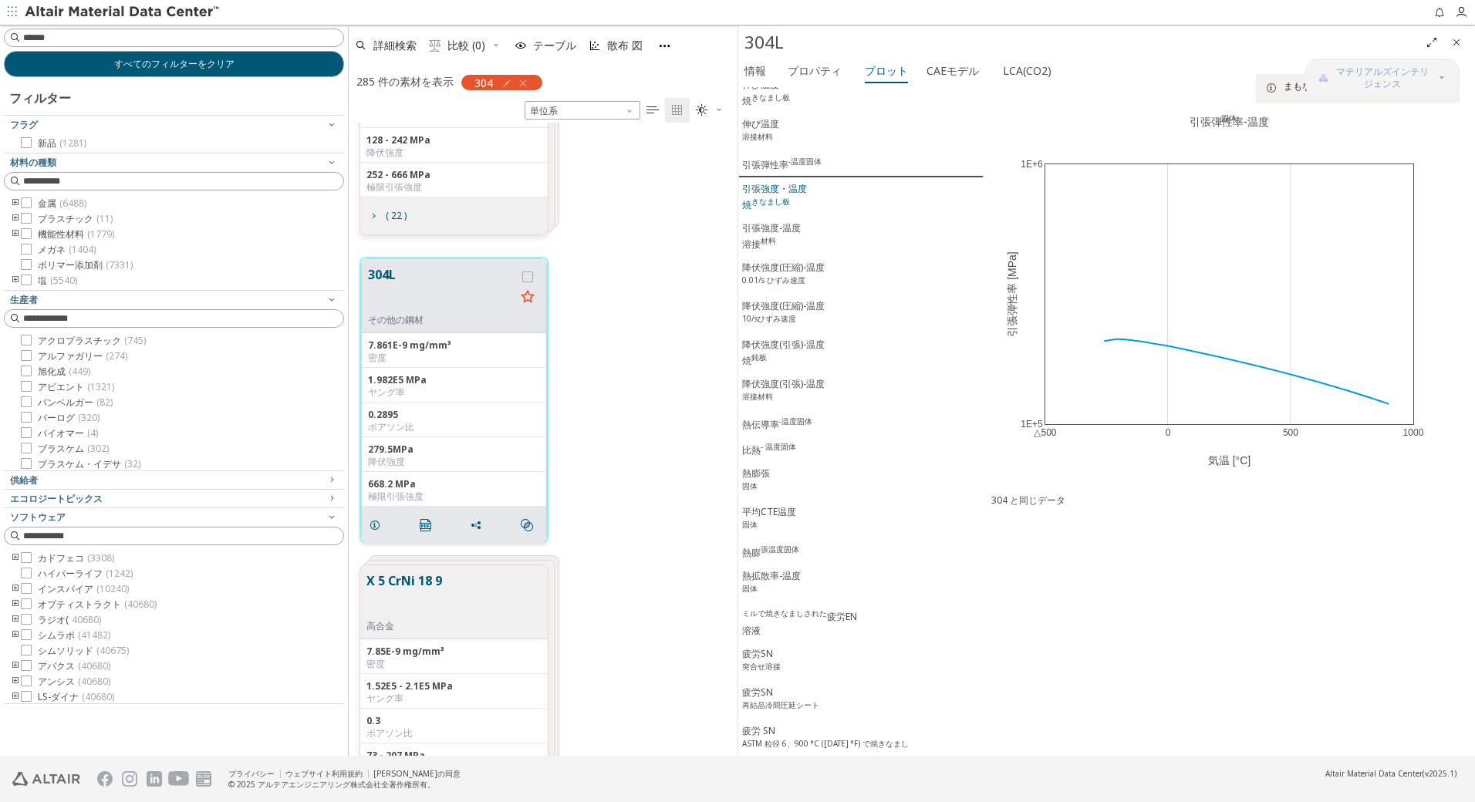
scroll to position [411, 0]
click at [787, 208] on sup "きなまし板" at bounding box center [770, 202] width 39 height 11
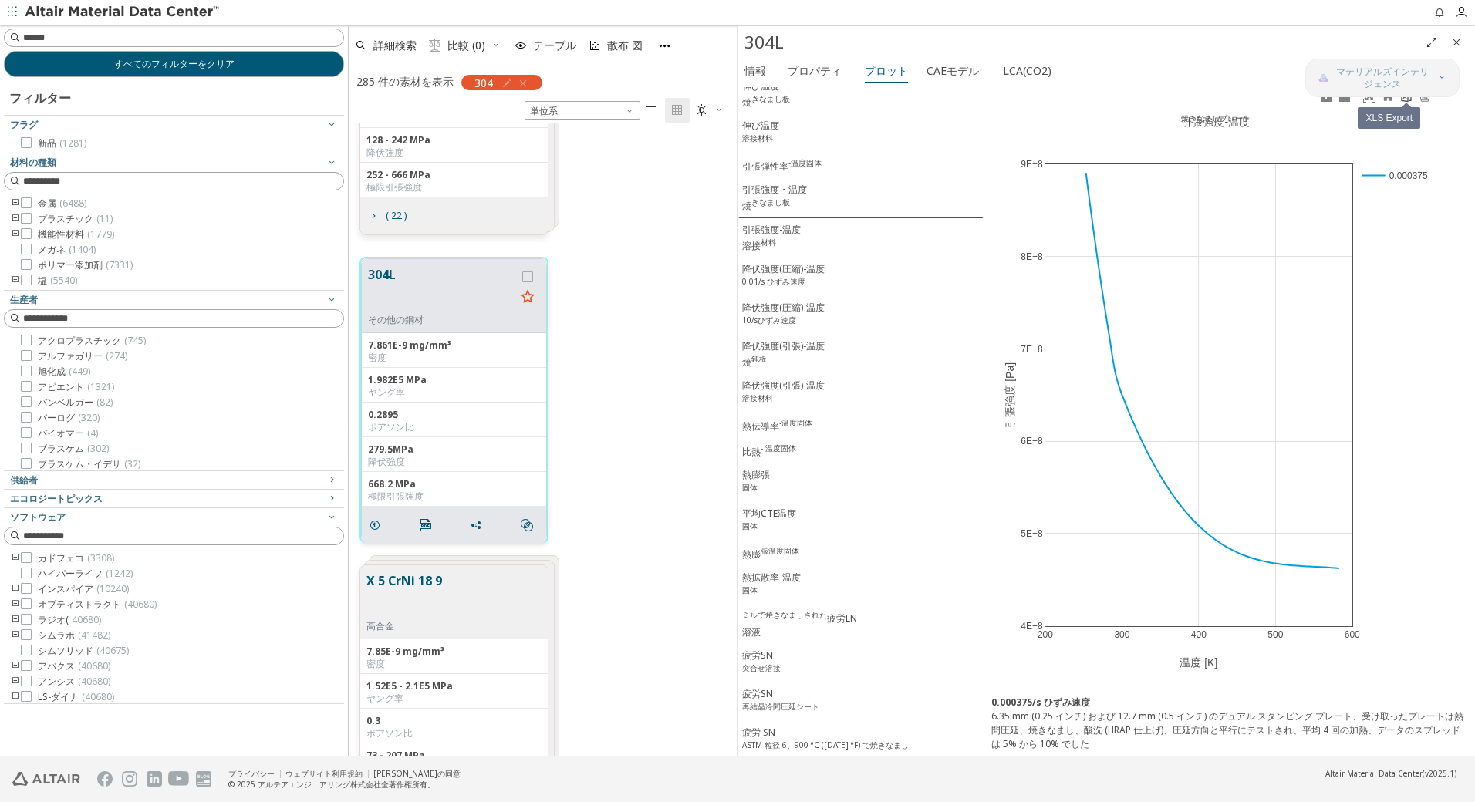
click at [1407, 100] on icon at bounding box center [1406, 96] width 12 height 12
click at [775, 236] on div "引張強度-温度 溶接 材料" at bounding box center [771, 238] width 59 height 30
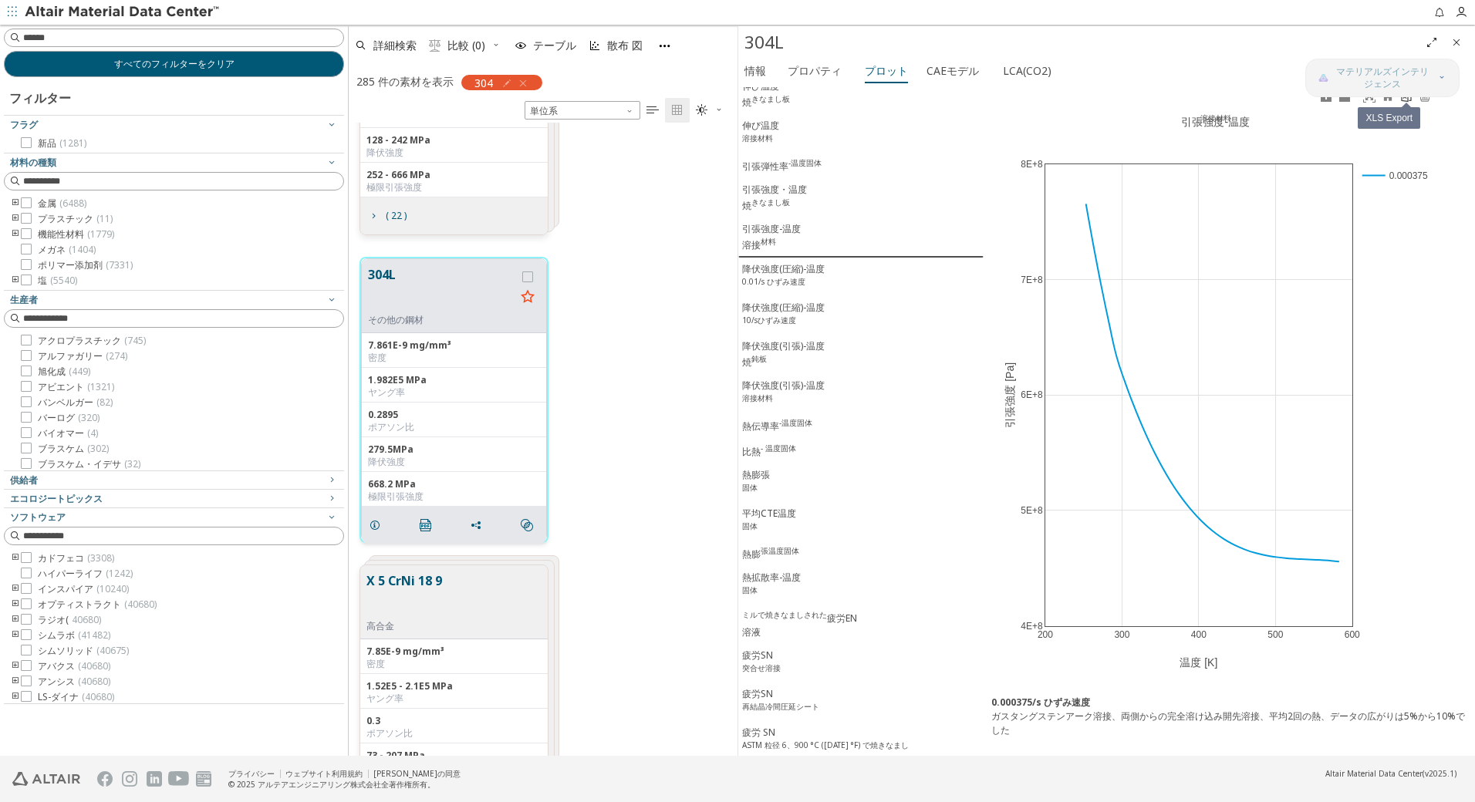
click at [1408, 101] on icon at bounding box center [1407, 96] width 10 height 12
click at [799, 275] on div "降伏強度(圧縮)-温度 0.01/s ひずみ速度" at bounding box center [783, 276] width 83 height 29
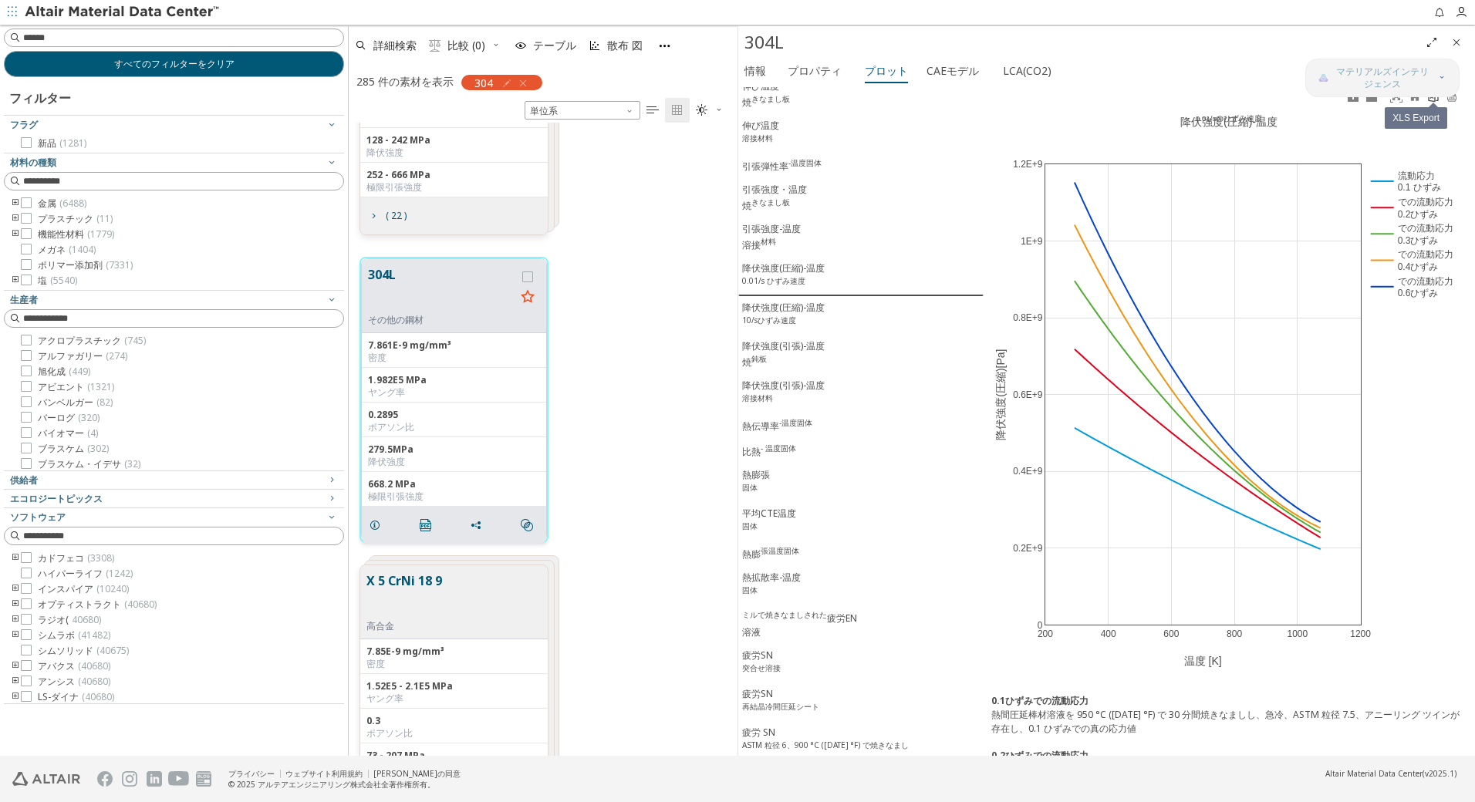
click at [1430, 102] on icon at bounding box center [1433, 96] width 12 height 12
click at [775, 318] on div "降伏強度(圧縮)-温度 10/sひずみ速度" at bounding box center [783, 315] width 83 height 29
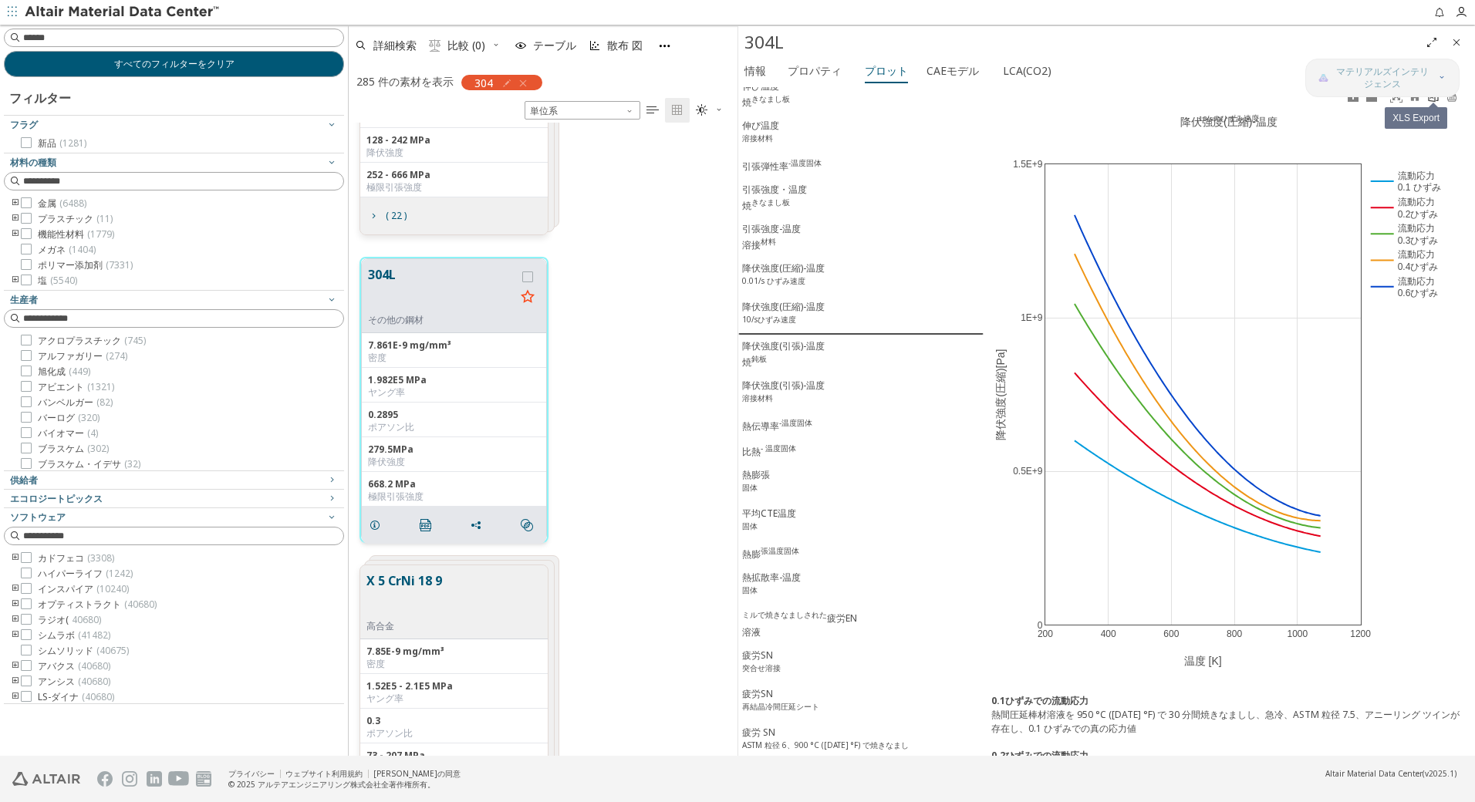
click at [1428, 99] on icon at bounding box center [1433, 96] width 12 height 12
click at [794, 358] on div "降伏強度(引張)-温度 焼 鈍板" at bounding box center [783, 354] width 83 height 30
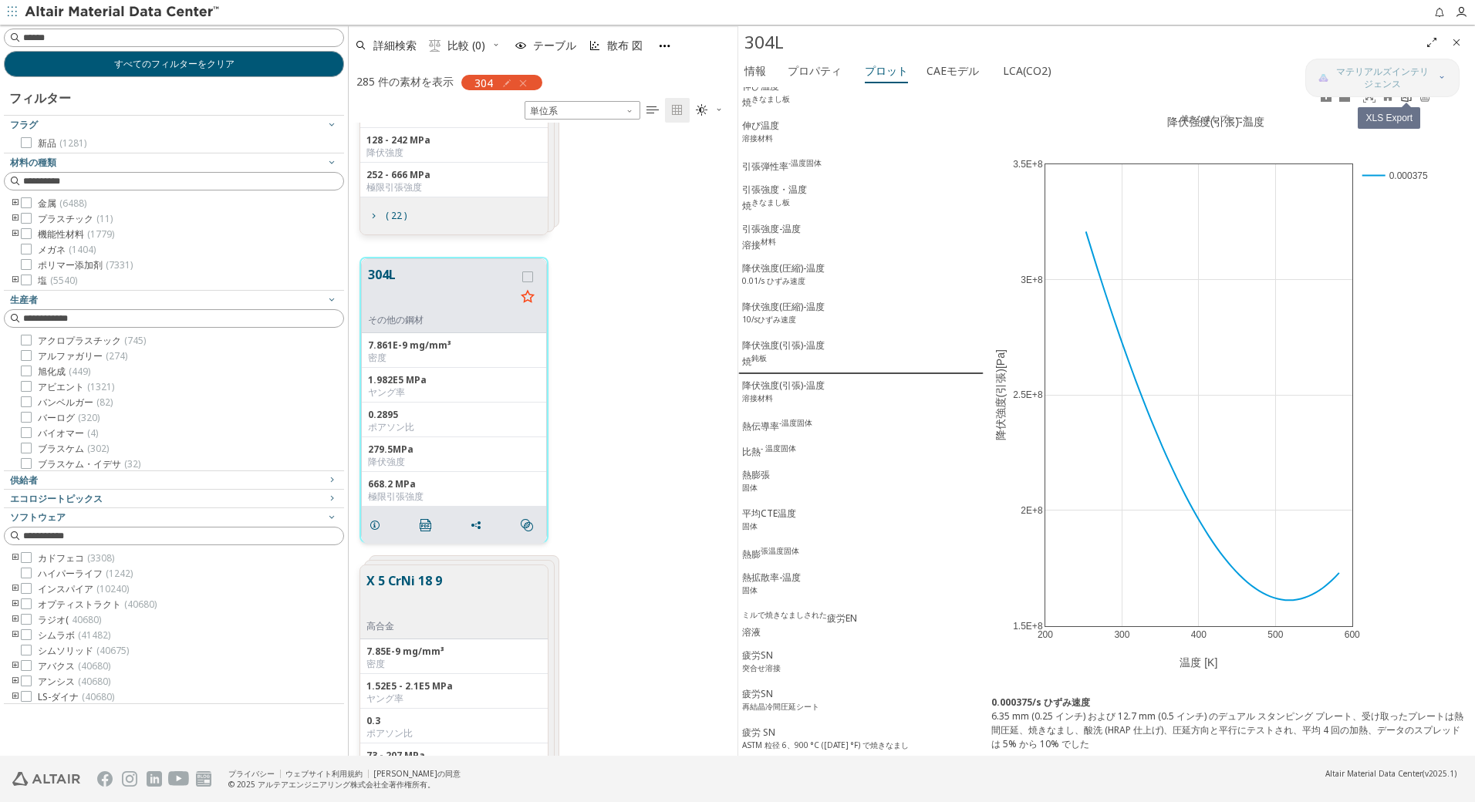
click at [1407, 100] on icon at bounding box center [1406, 96] width 12 height 12
click at [781, 403] on div "降伏強度(引張)-温度 溶接材料" at bounding box center [783, 393] width 83 height 29
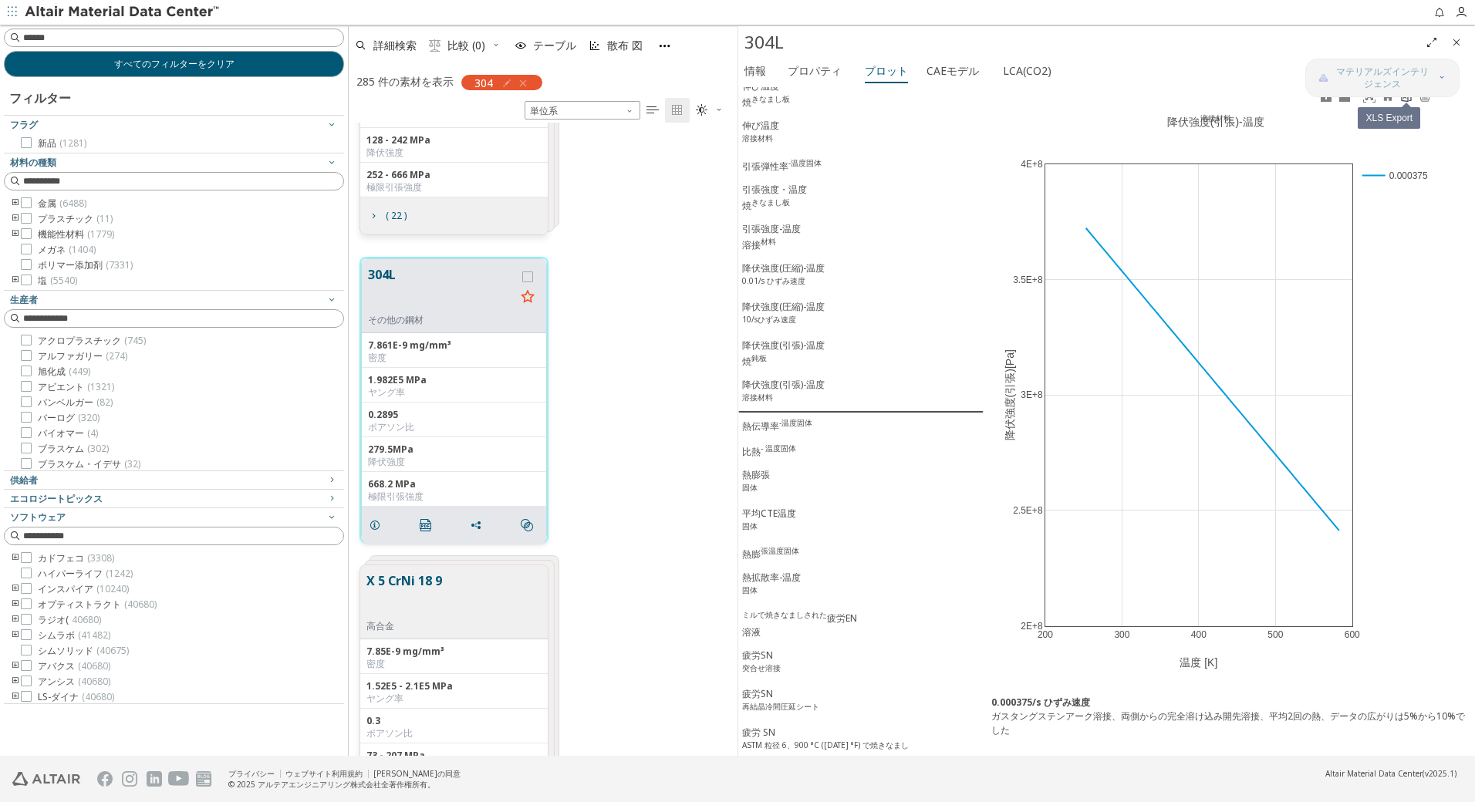
click at [1407, 103] on link at bounding box center [1406, 97] width 19 height 18
click at [765, 434] on div "熱伝導率 -温度固体" at bounding box center [777, 425] width 70 height 16
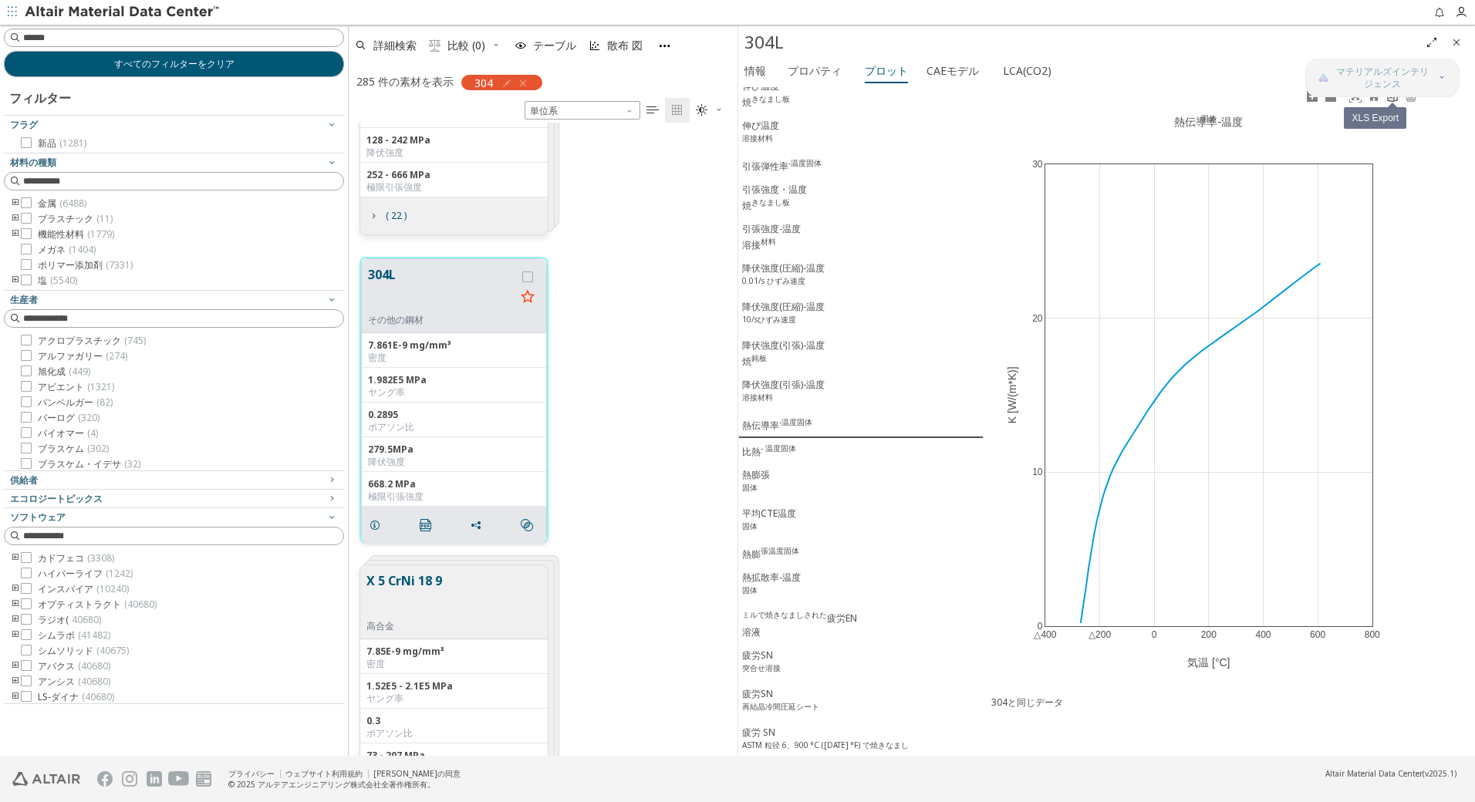
click at [1391, 105] on link at bounding box center [1392, 97] width 19 height 18
click at [758, 459] on div "比熱 - 温度固体" at bounding box center [769, 451] width 54 height 16
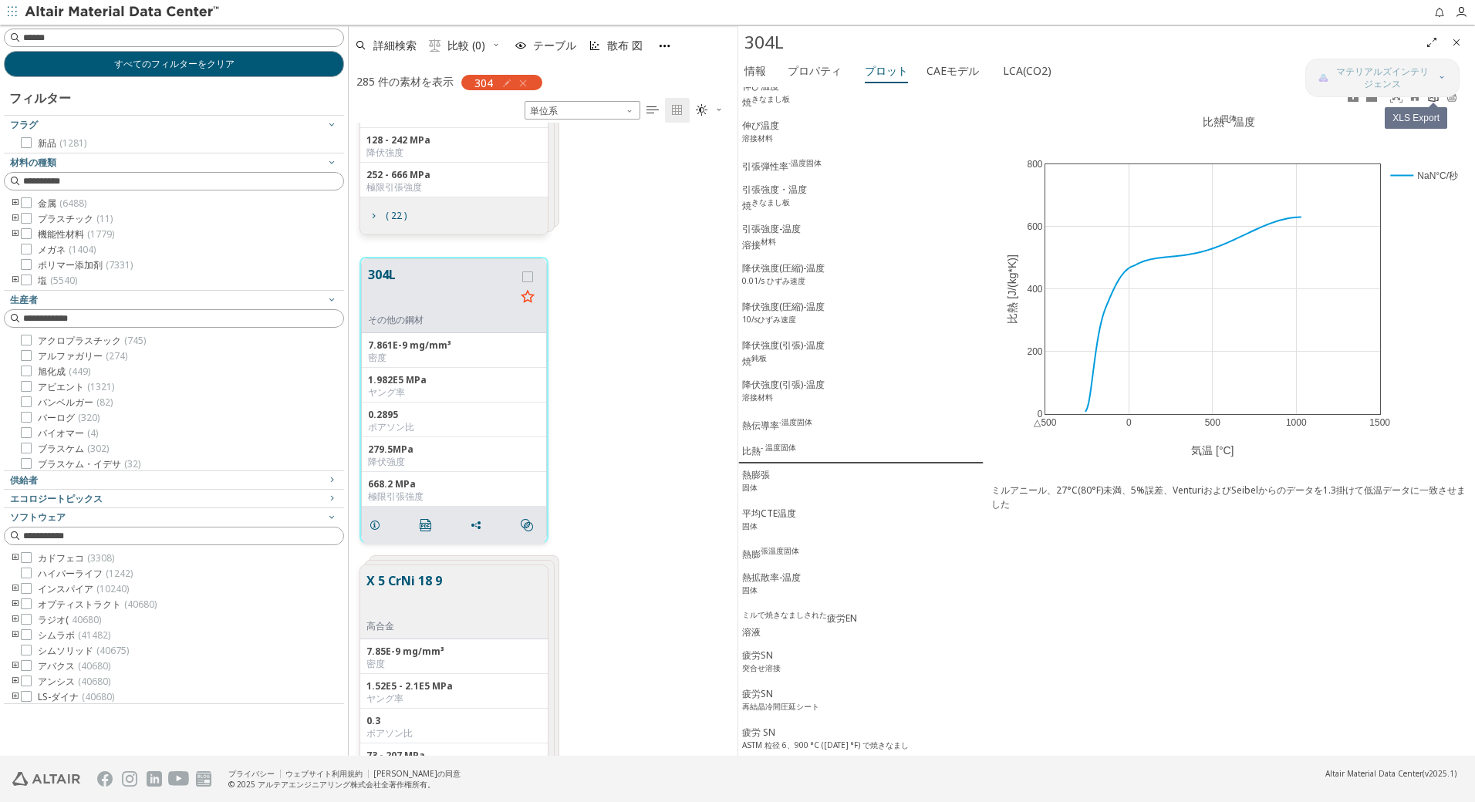
click at [1429, 101] on icon at bounding box center [1433, 96] width 12 height 12
click at [754, 486] on div "熱膨張 固体" at bounding box center [756, 482] width 28 height 29
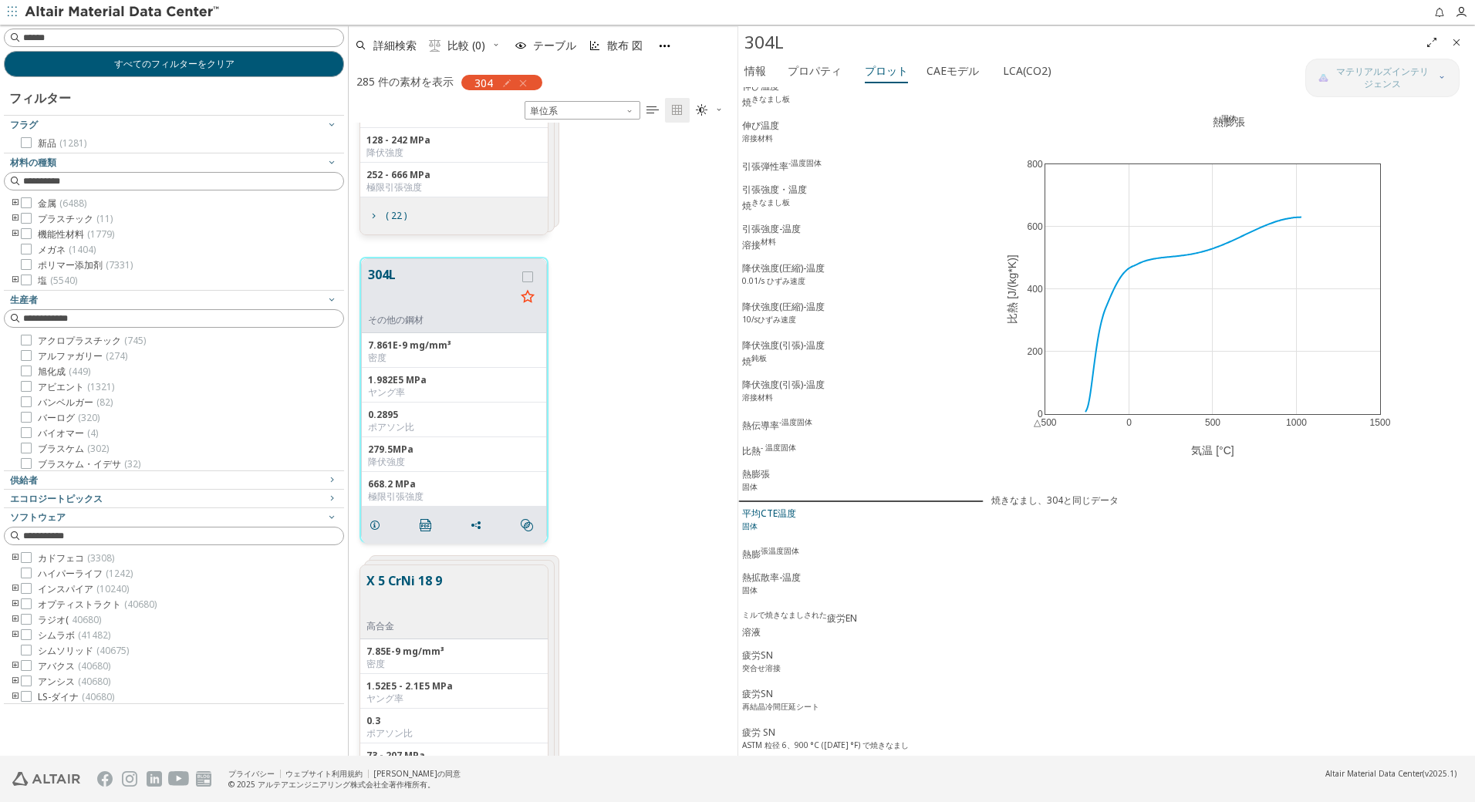
click at [771, 533] on div "平均CTE温度 固体" at bounding box center [769, 521] width 54 height 29
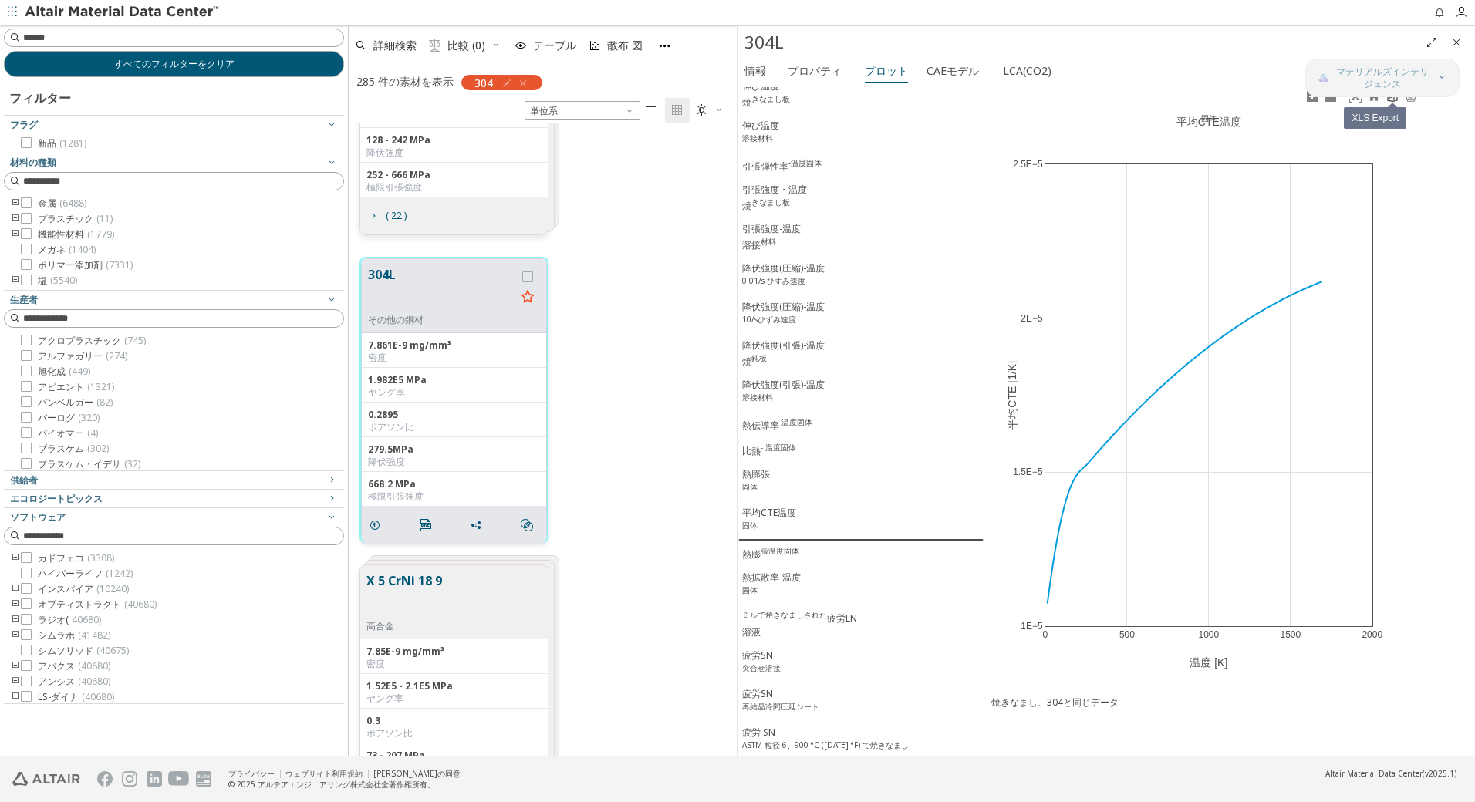
click at [1387, 104] on link at bounding box center [1392, 97] width 19 height 18
click at [771, 556] on sup "張温度固体" at bounding box center [780, 550] width 39 height 11
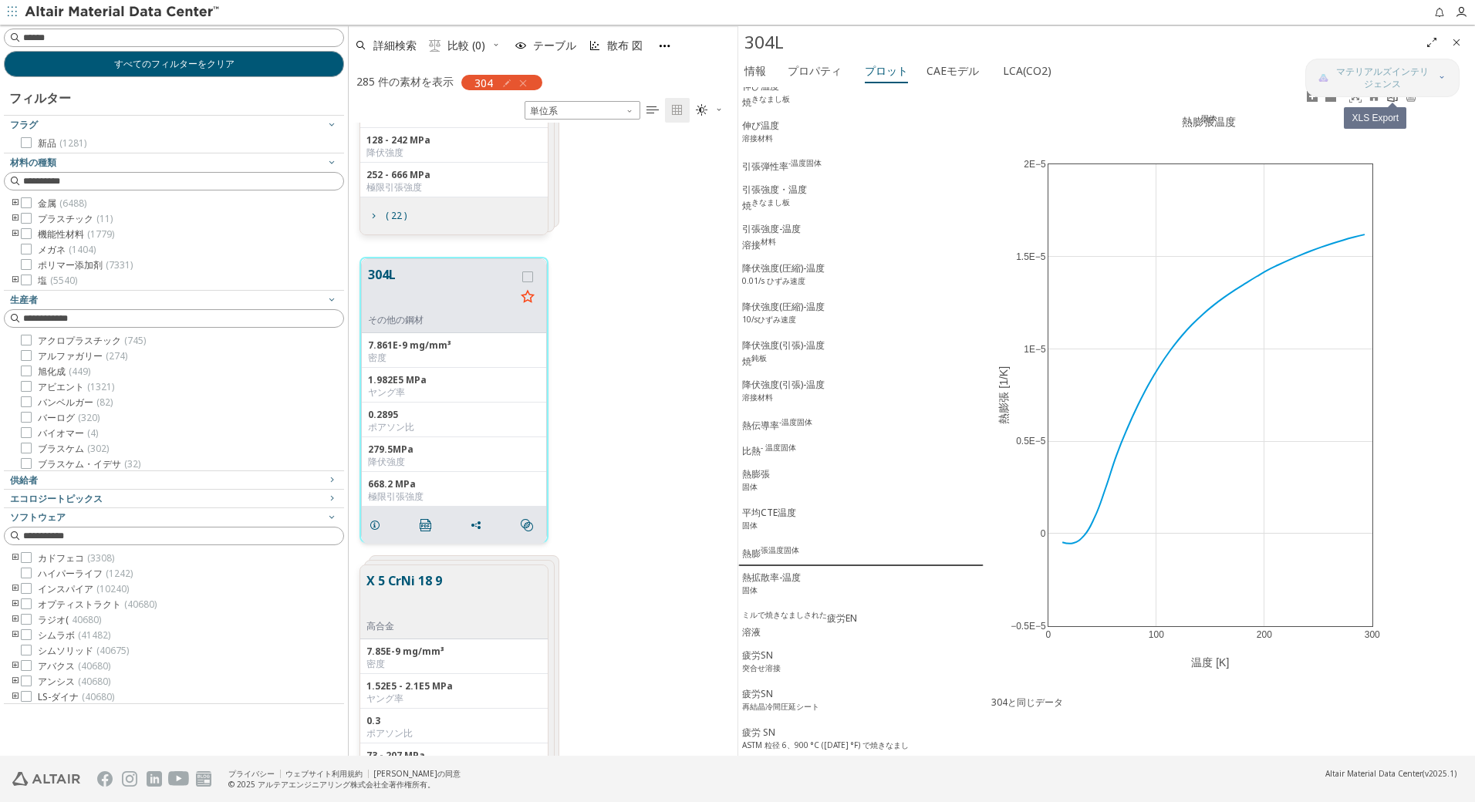
click at [1387, 100] on icon at bounding box center [1392, 96] width 12 height 12
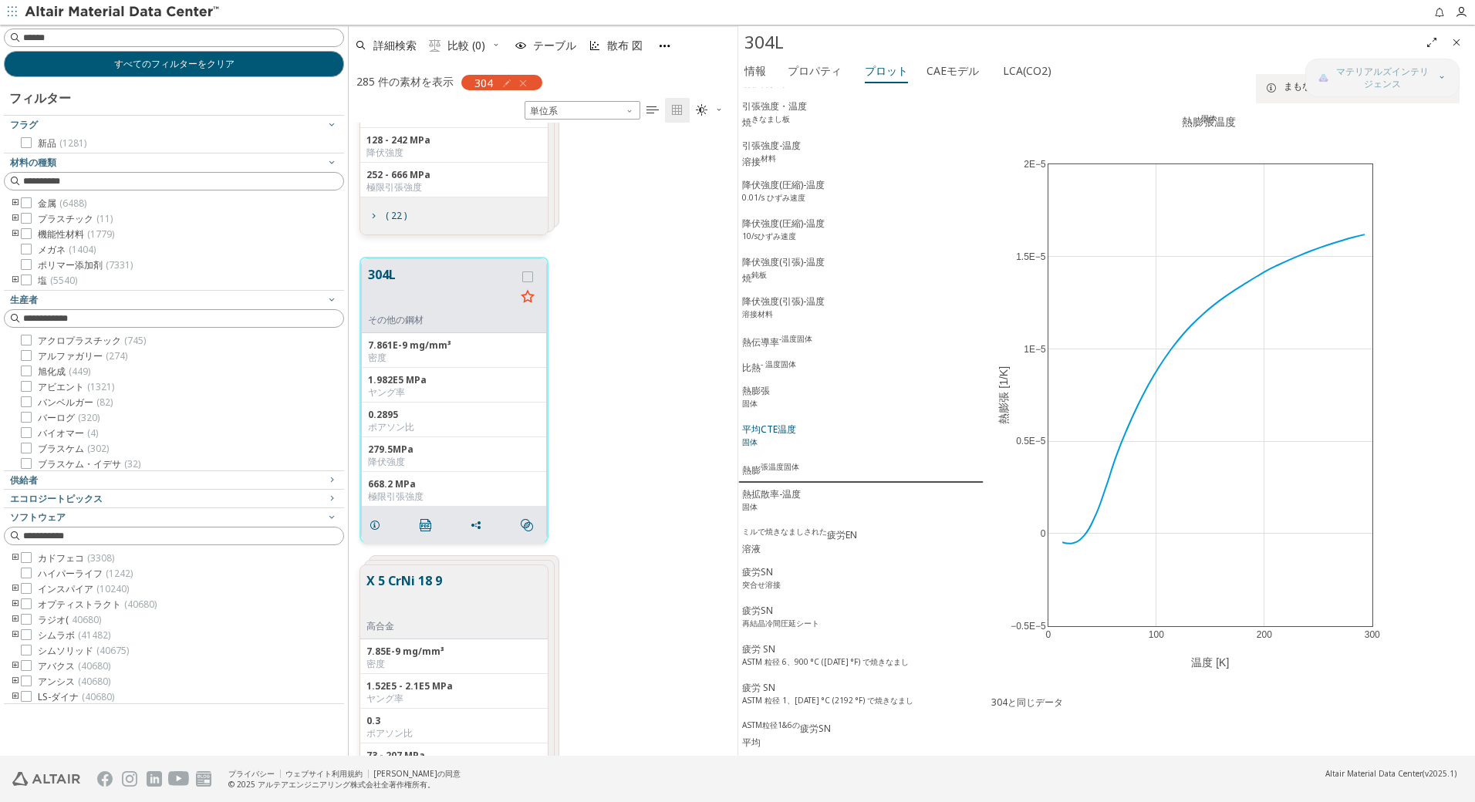
scroll to position [565, 0]
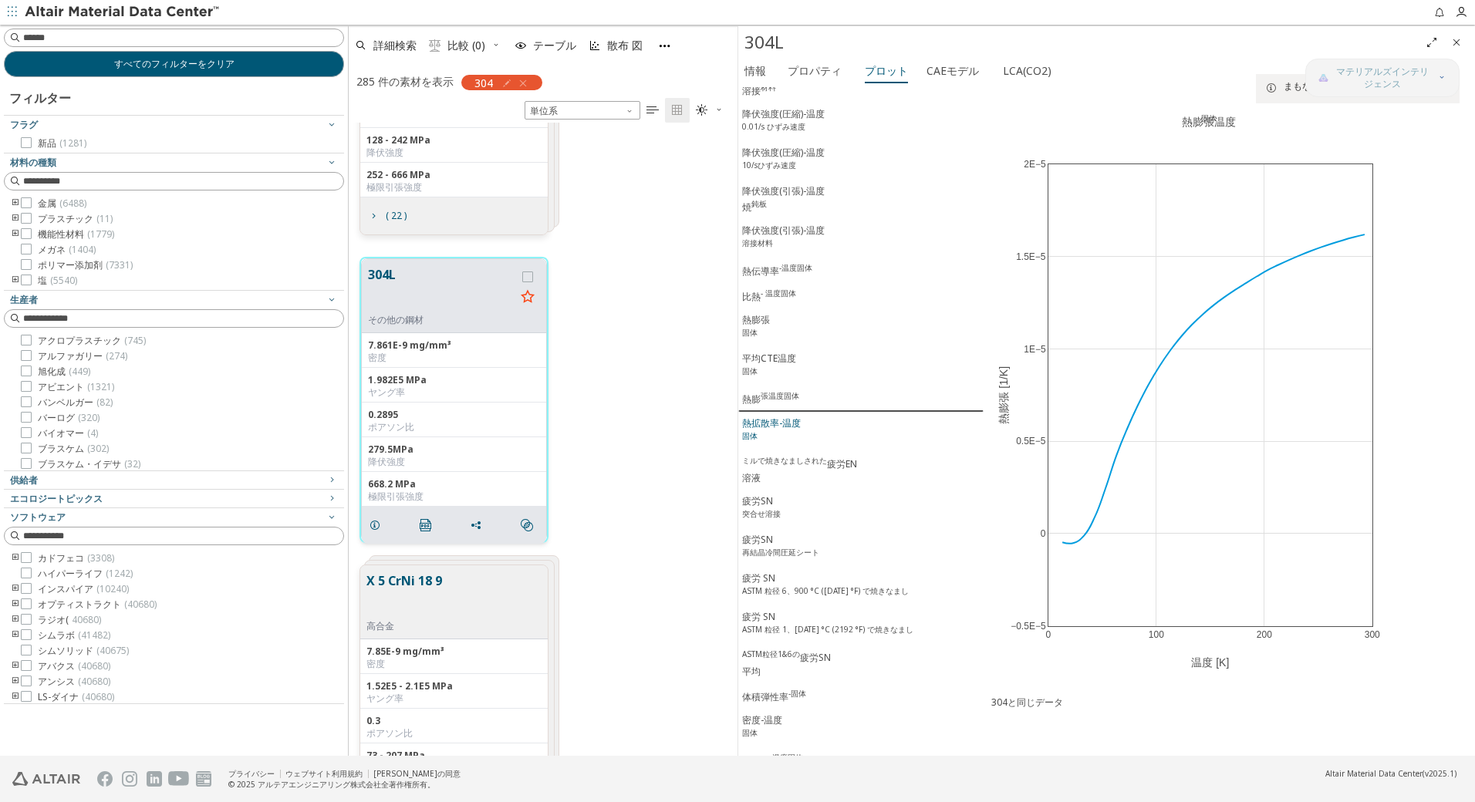
click at [783, 437] on div "熱拡散率-温度 固体" at bounding box center [771, 431] width 59 height 29
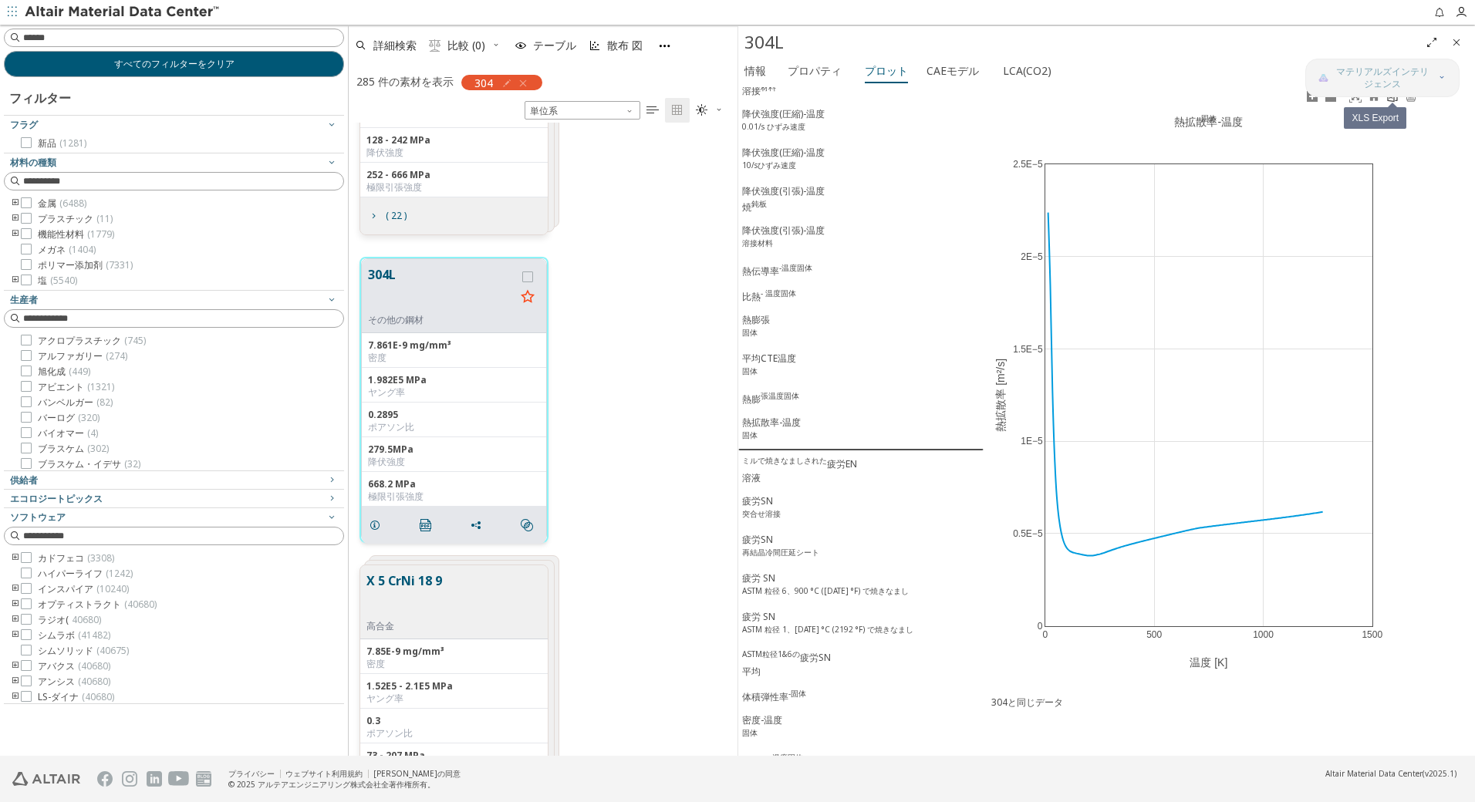
click at [1392, 101] on icon at bounding box center [1393, 96] width 10 height 12
click at [792, 479] on div "ミルで焼きなましされた 疲労EN 溶液" at bounding box center [799, 470] width 115 height 30
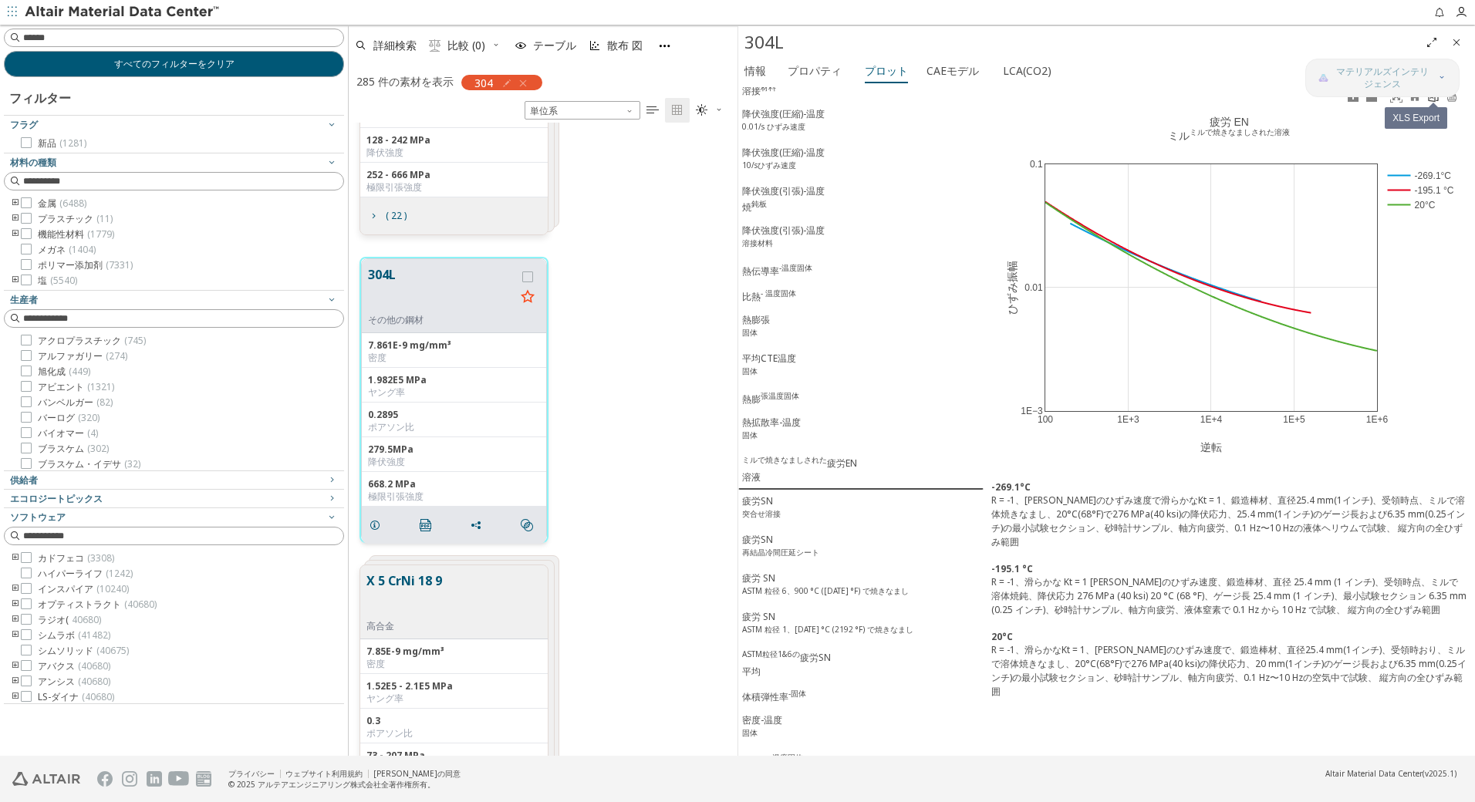
click at [1434, 103] on link at bounding box center [1433, 97] width 19 height 18
click at [768, 519] on sup "突合せ溶接" at bounding box center [761, 513] width 39 height 11
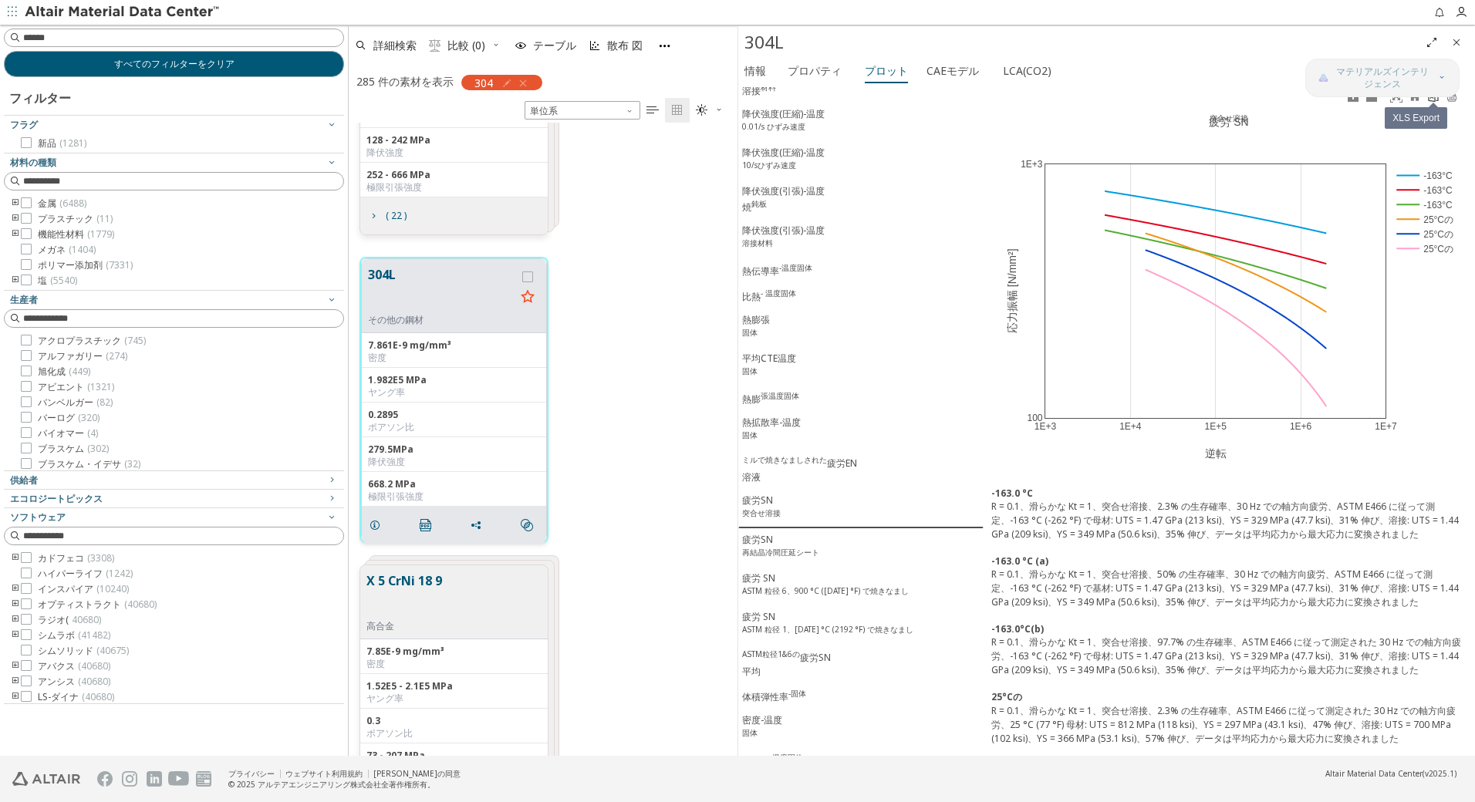
click at [1436, 99] on icon at bounding box center [1433, 96] width 12 height 12
click at [819, 558] on sup "再結晶冷間圧延シート" at bounding box center [780, 552] width 77 height 11
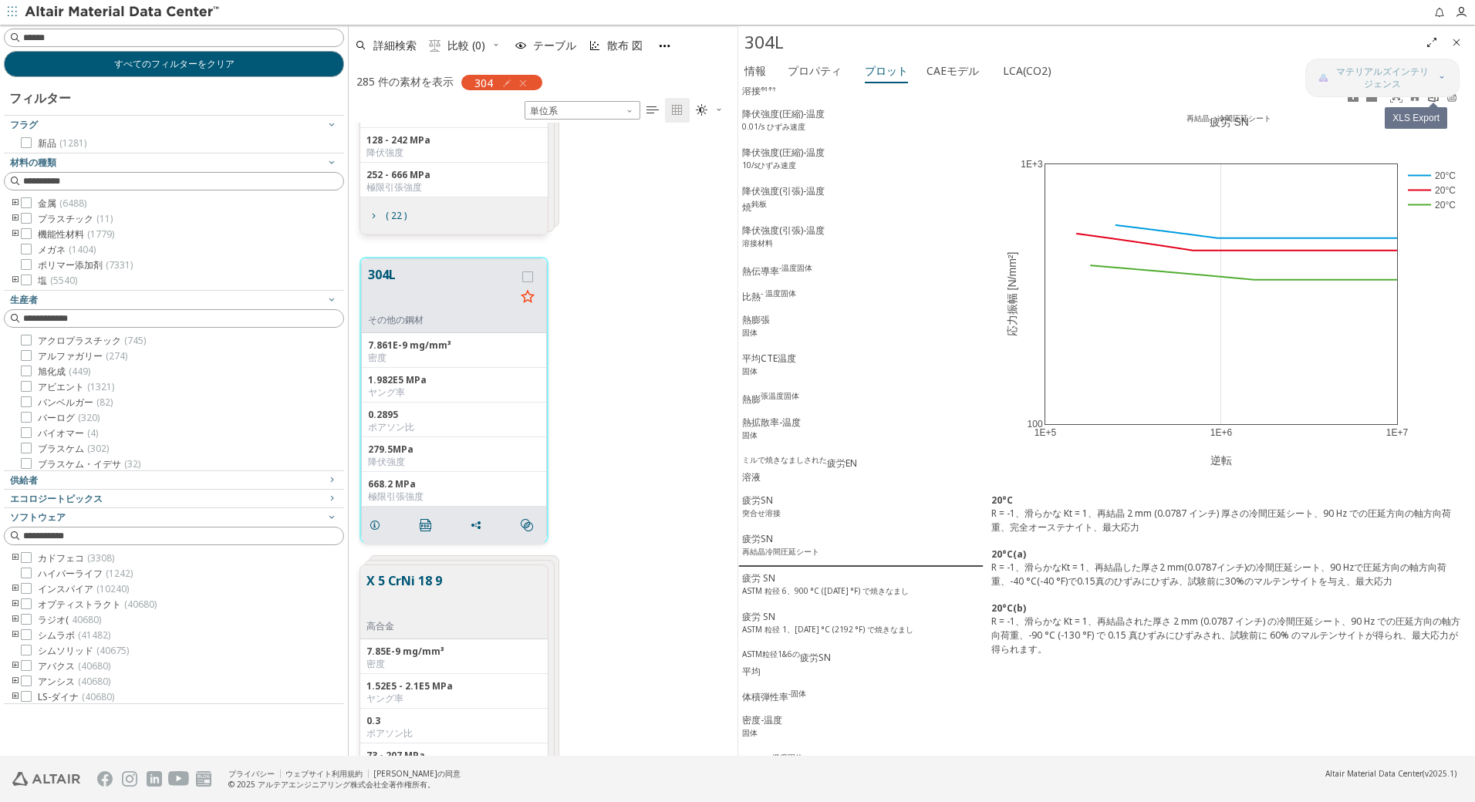
click at [1434, 104] on link at bounding box center [1433, 97] width 19 height 18
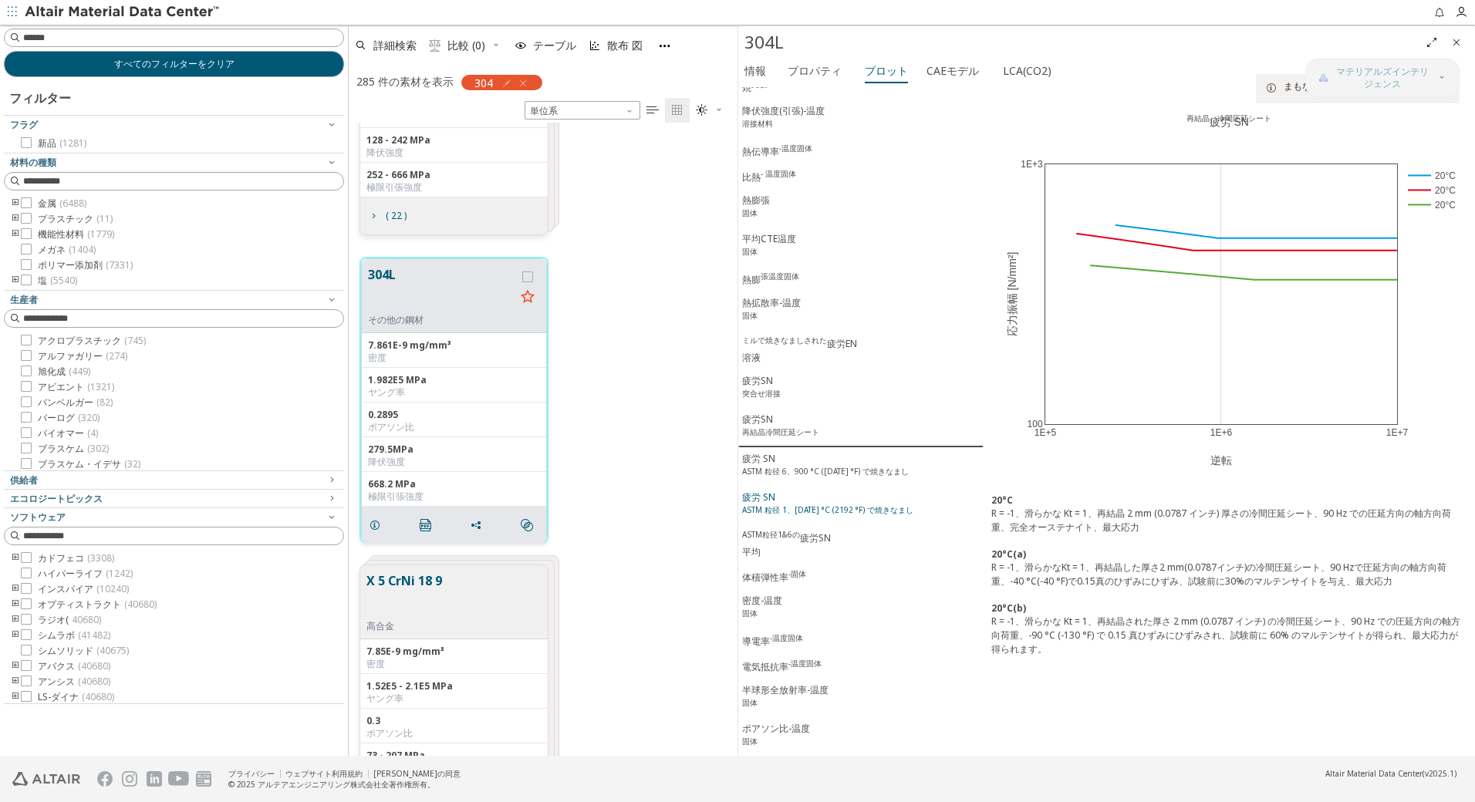
scroll to position [701, 0]
click at [781, 469] on sup "ASTM 粒径 6、900 °C ([DATE] °F) で焼きなまし" at bounding box center [825, 471] width 167 height 11
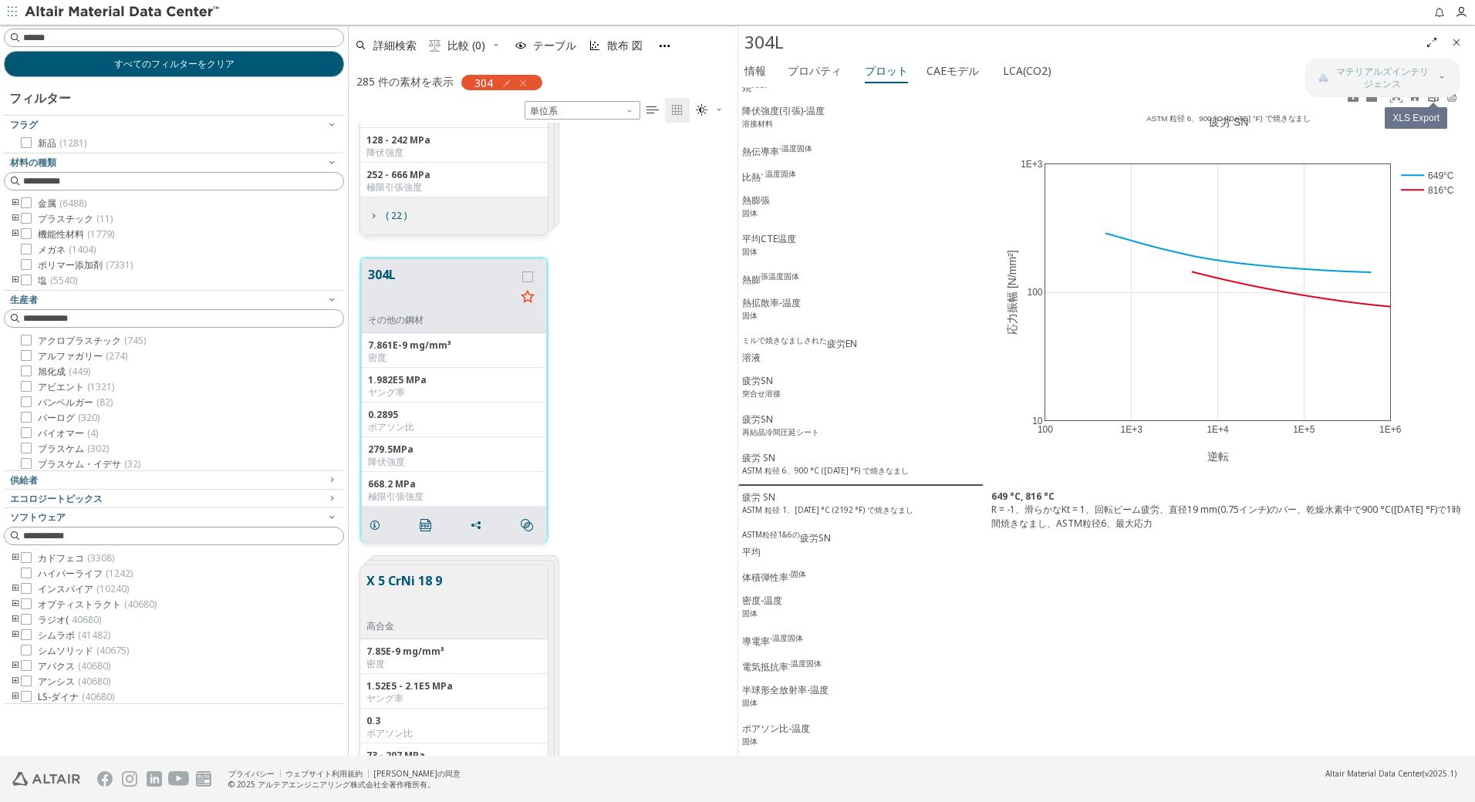
click at [1434, 100] on icon at bounding box center [1433, 96] width 12 height 12
click at [770, 501] on div "疲労 SN ASTM 粒径 1、[DATE] °C (2192 °F) で焼きなまし" at bounding box center [827, 505] width 171 height 29
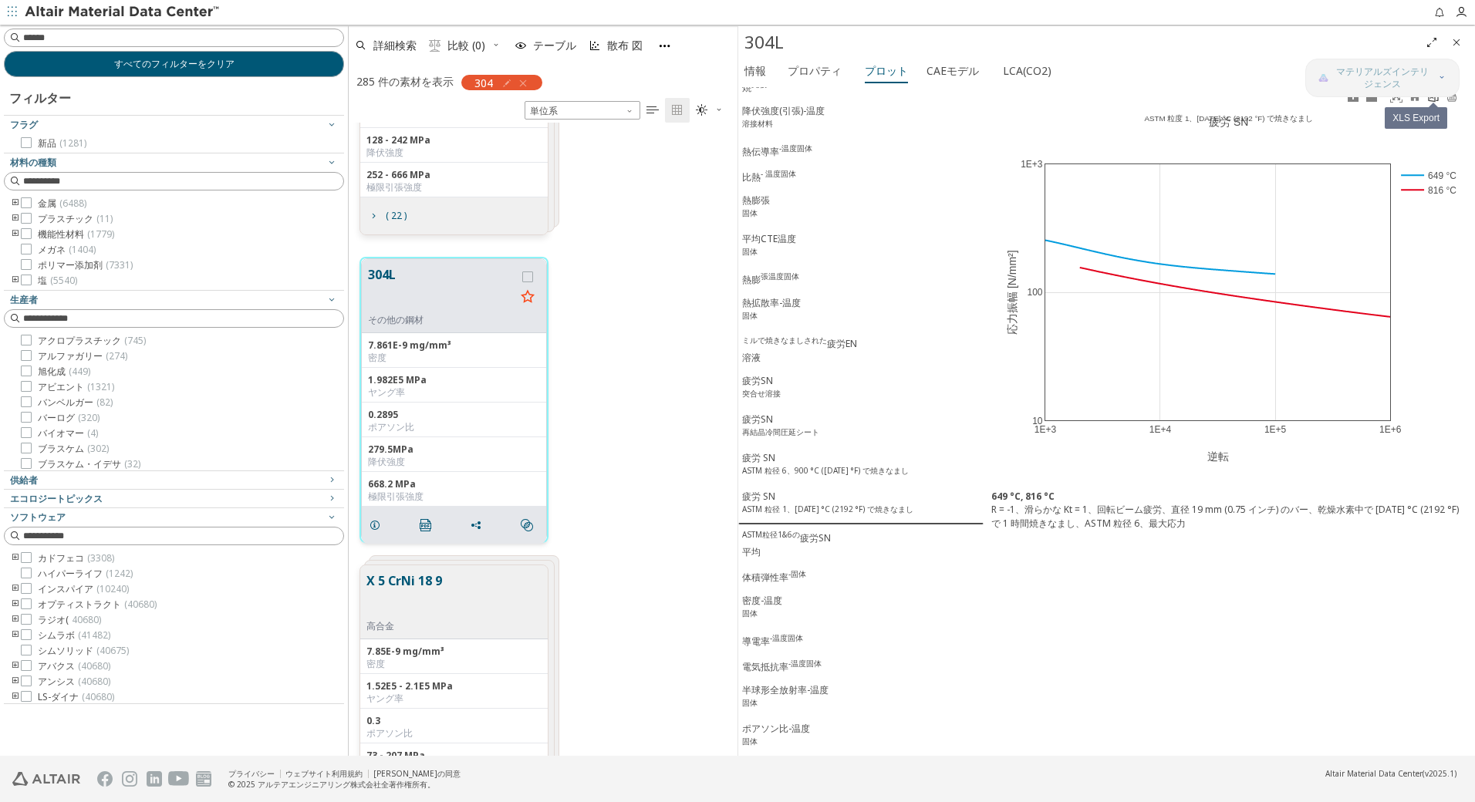
click at [1430, 100] on icon at bounding box center [1433, 96] width 12 height 12
click at [785, 538] on div "ASTM粒径1&6の 疲労SN 平均" at bounding box center [786, 544] width 89 height 30
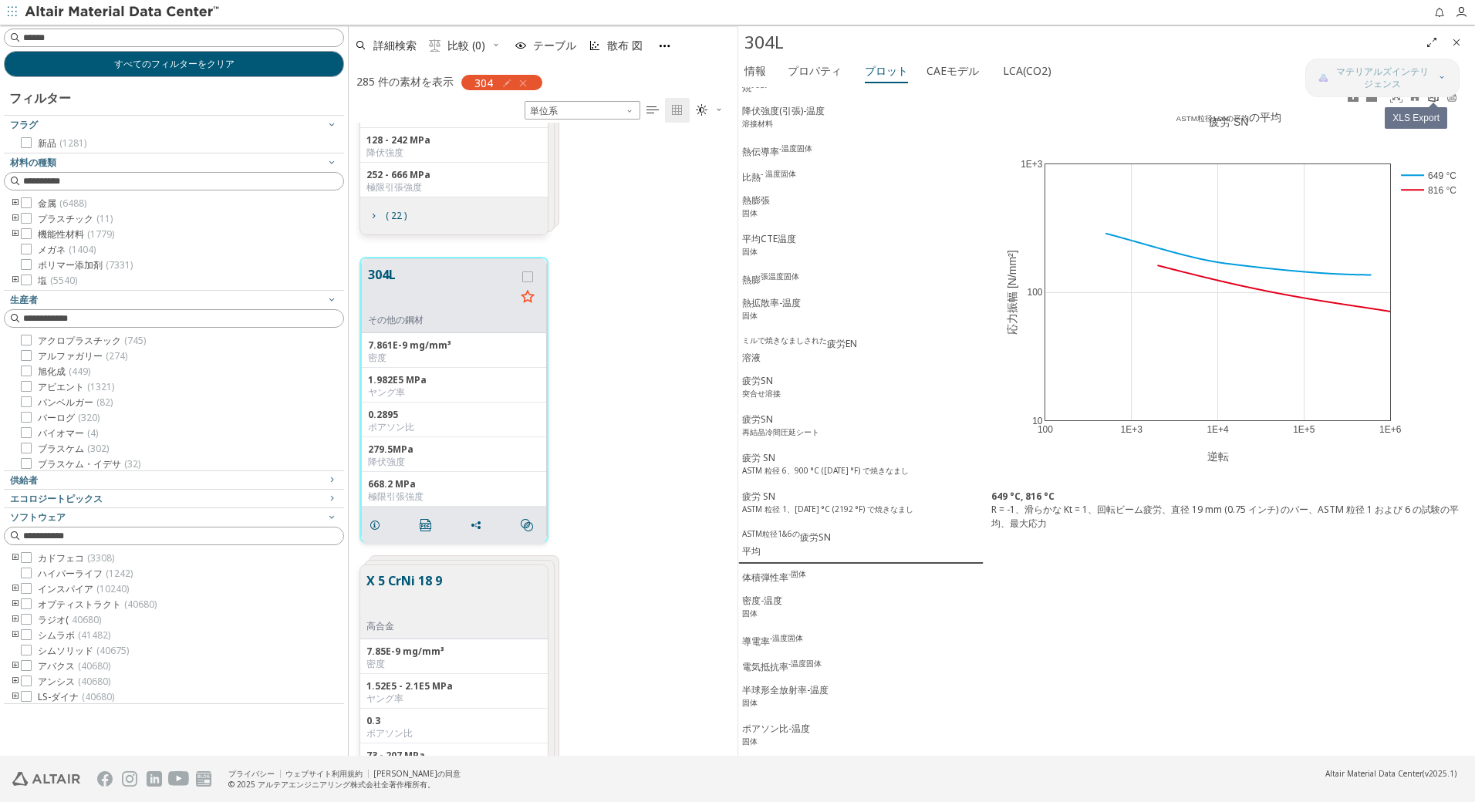
click at [1429, 101] on icon at bounding box center [1433, 96] width 12 height 12
click at [782, 580] on div "体積弾性率 -固体" at bounding box center [774, 577] width 64 height 16
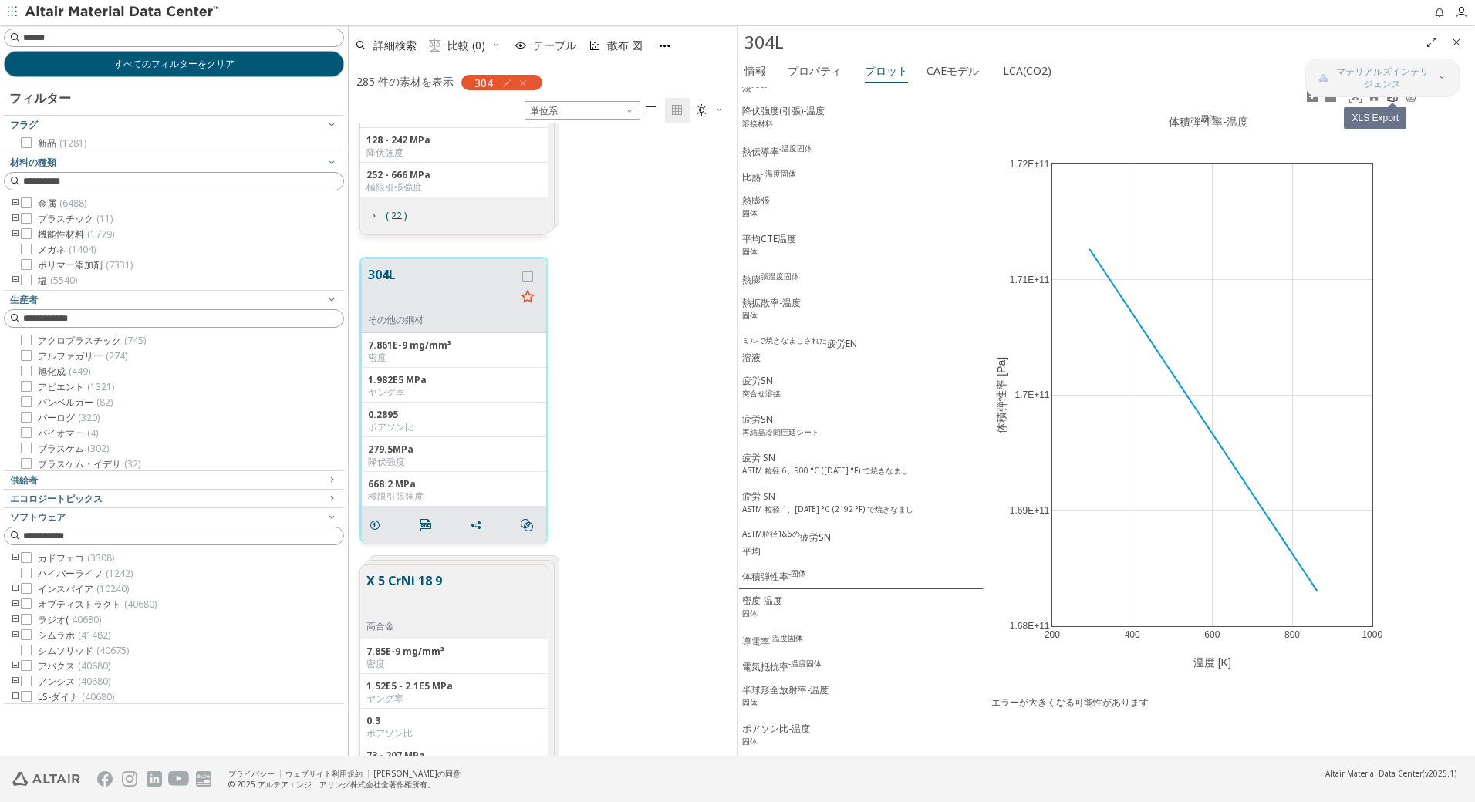
click at [1396, 99] on icon at bounding box center [1392, 96] width 12 height 12
click at [745, 608] on sup "固体" at bounding box center [749, 613] width 15 height 11
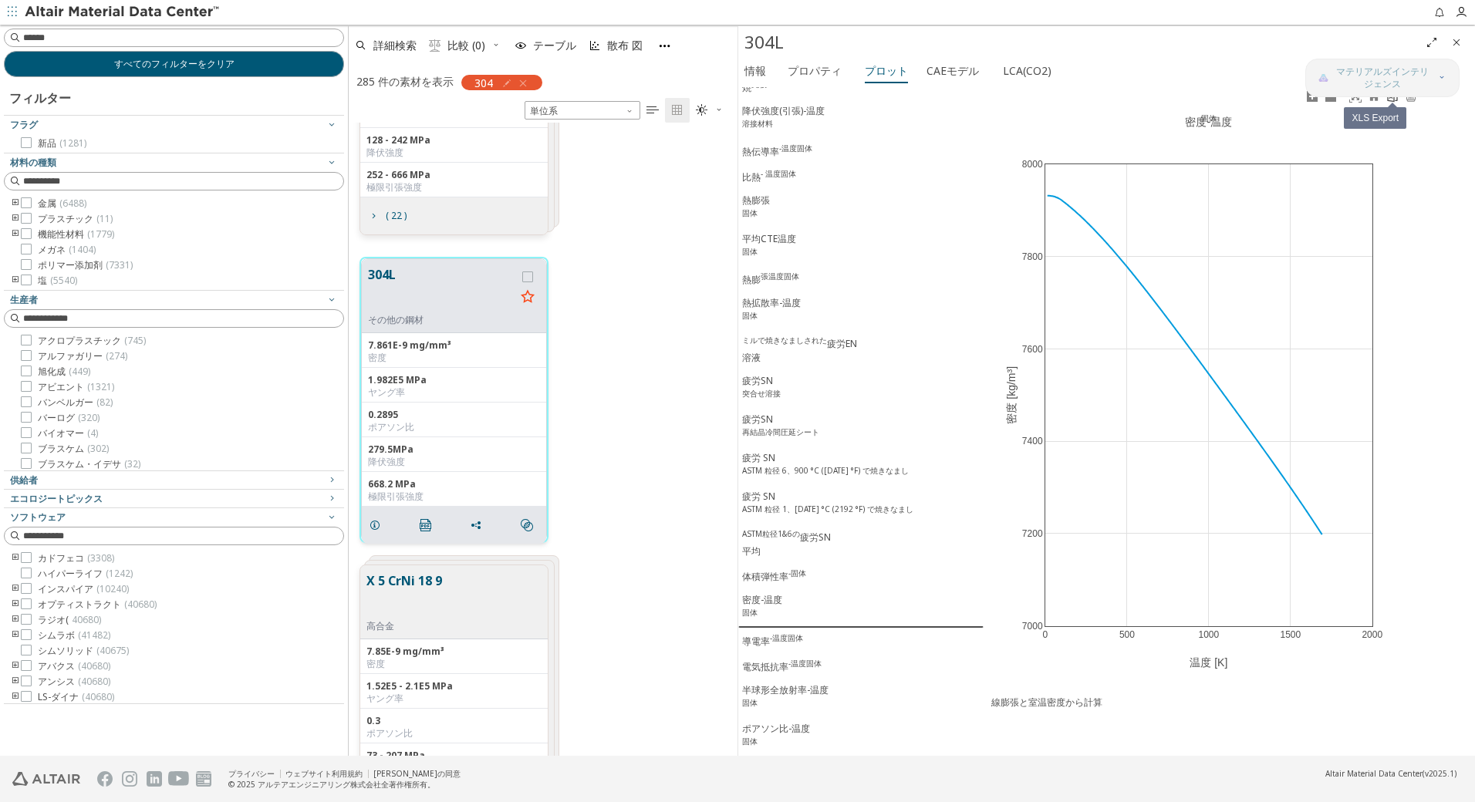
click at [1393, 100] on icon at bounding box center [1392, 96] width 12 height 12
click at [762, 650] on button "導電率 -温度固体" at bounding box center [860, 640] width 245 height 25
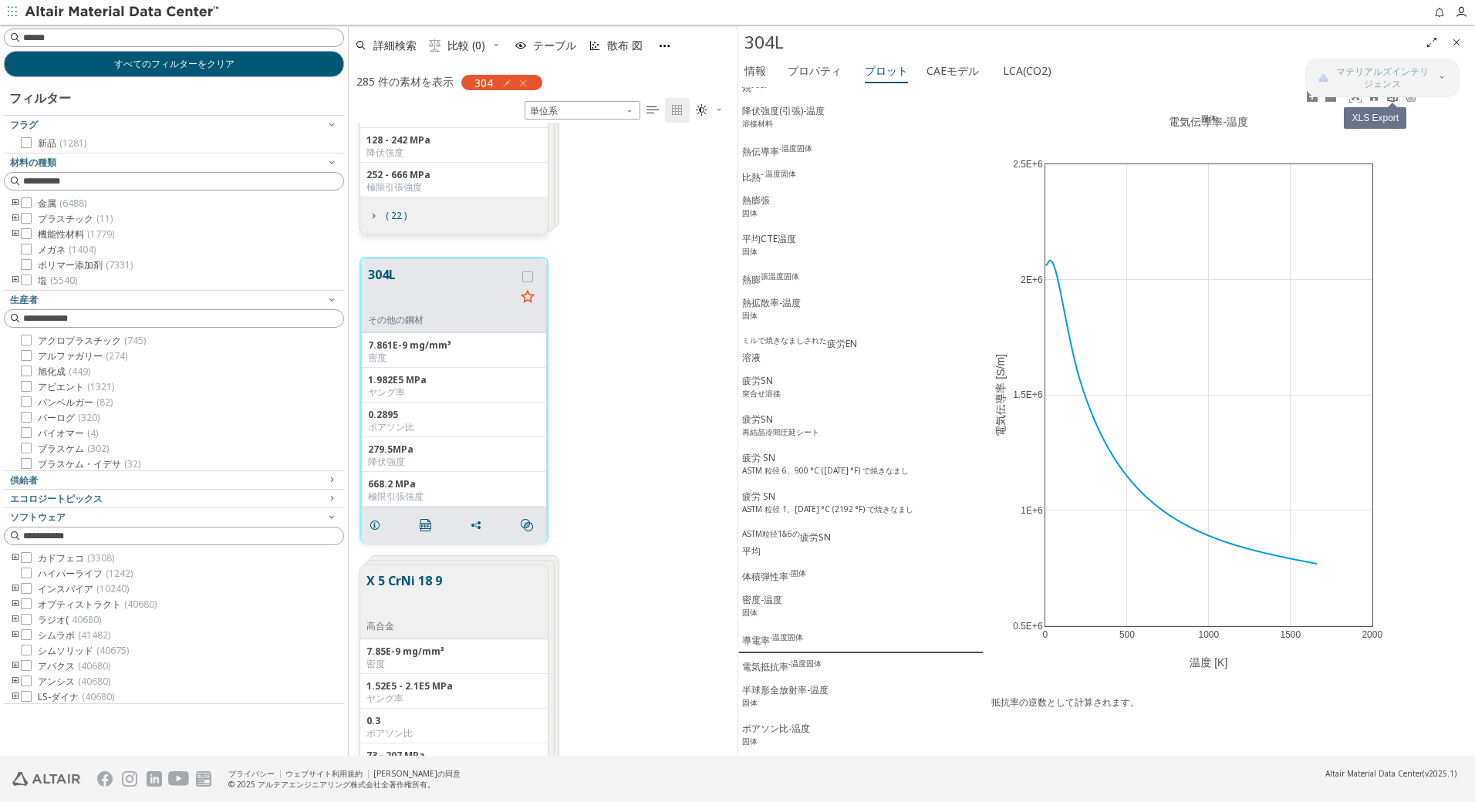
click at [1396, 100] on icon at bounding box center [1393, 96] width 10 height 12
click at [768, 671] on div "電気抵抗率 -温度固体" at bounding box center [781, 666] width 79 height 16
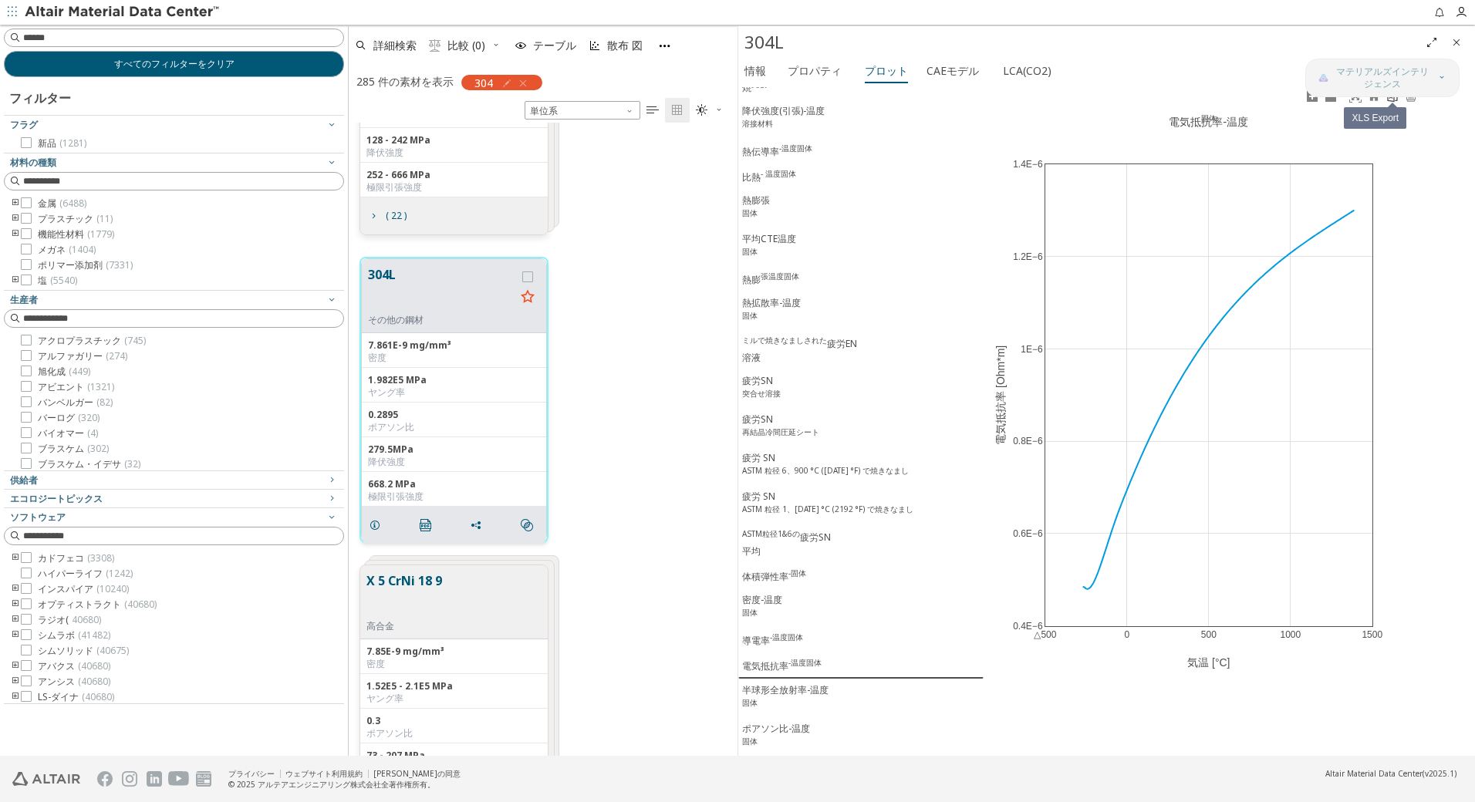
click at [1392, 104] on link at bounding box center [1392, 97] width 19 height 18
click at [768, 695] on div "半球形全放射率-温度 固体" at bounding box center [785, 698] width 86 height 29
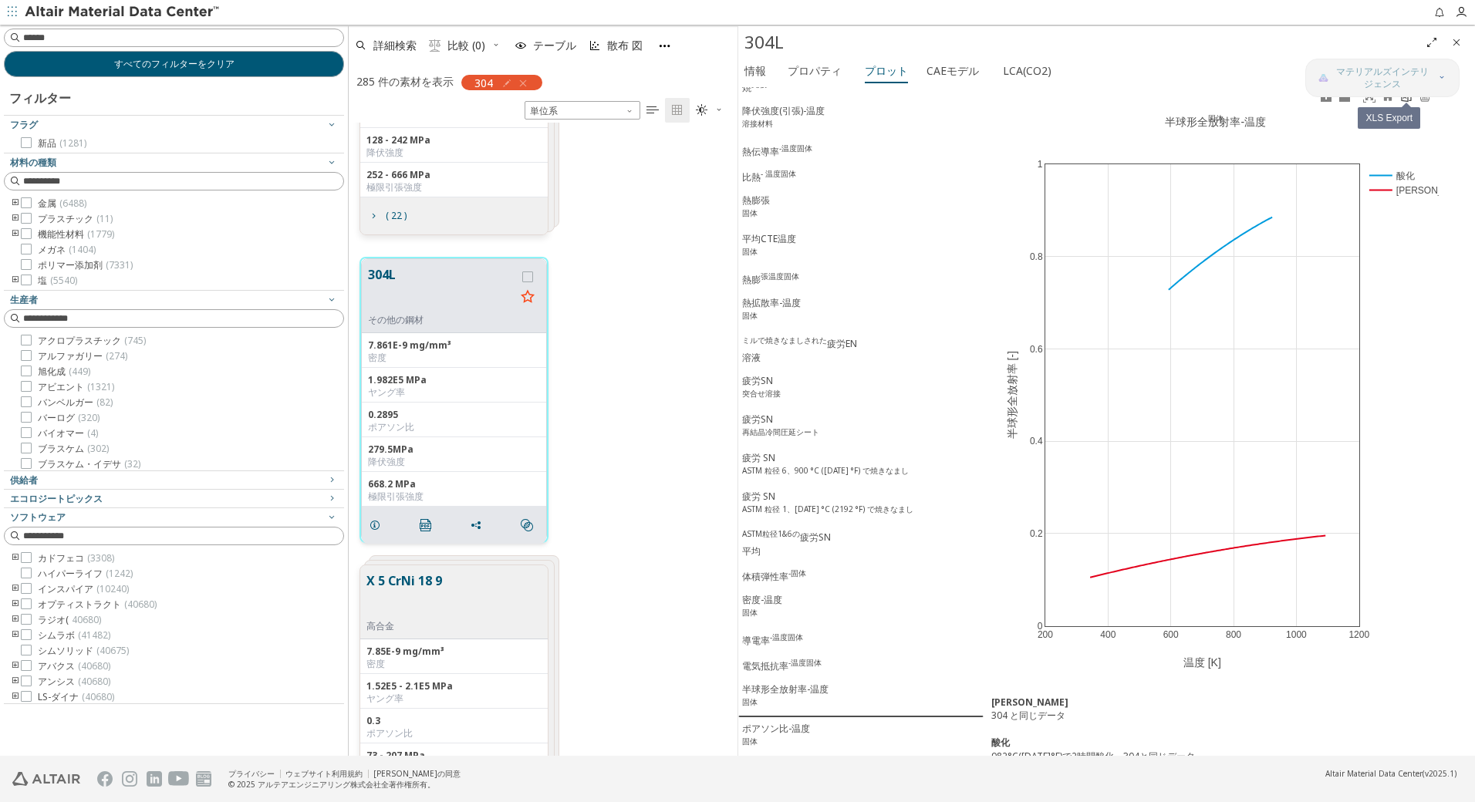
click at [1406, 99] on icon at bounding box center [1406, 96] width 12 height 12
click at [778, 729] on div "ポアソン比-温度 固体" at bounding box center [776, 736] width 68 height 29
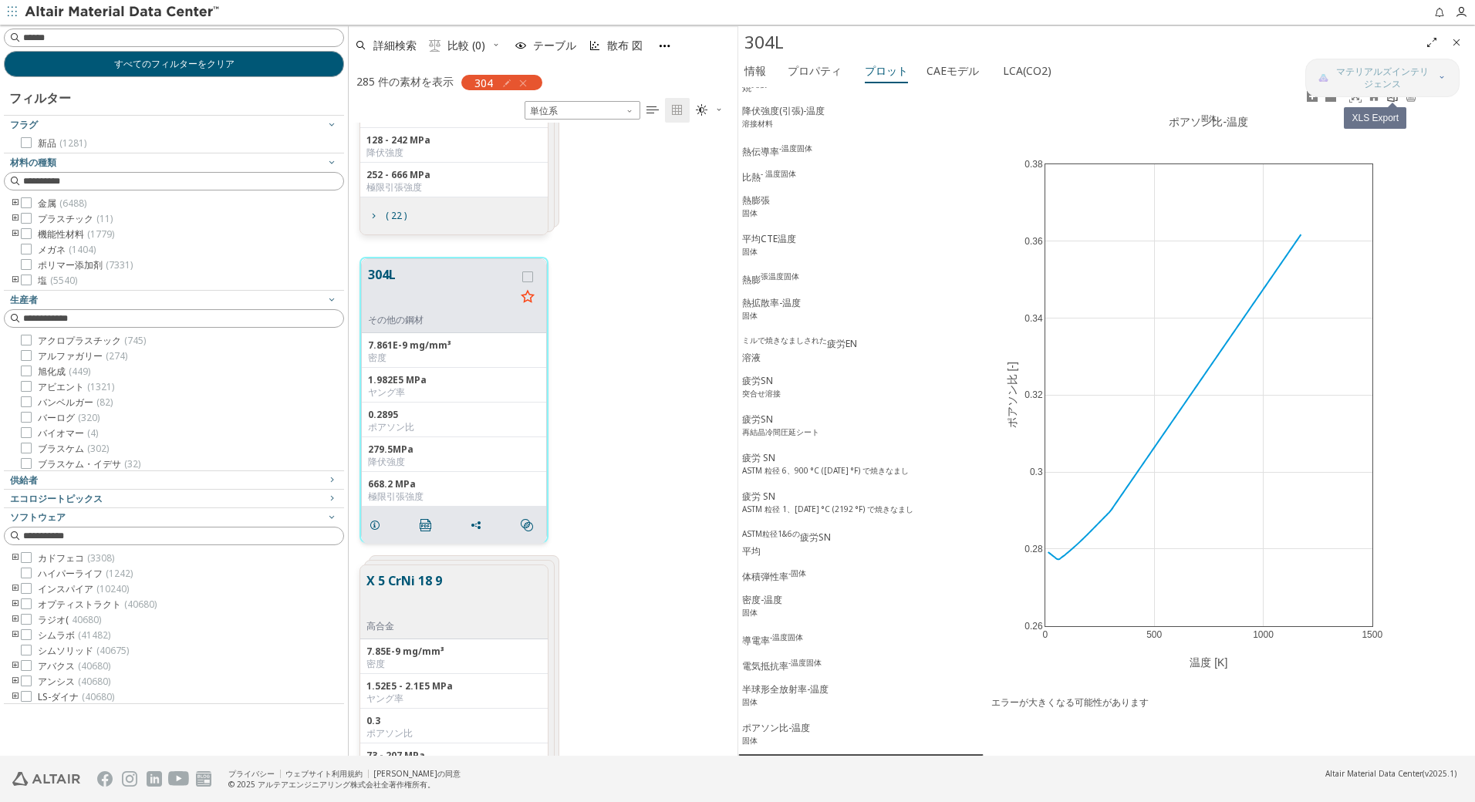
click at [1398, 100] on icon at bounding box center [1392, 96] width 12 height 12
click at [251, 73] on button "すべてのフィルターをクリア" at bounding box center [174, 64] width 340 height 26
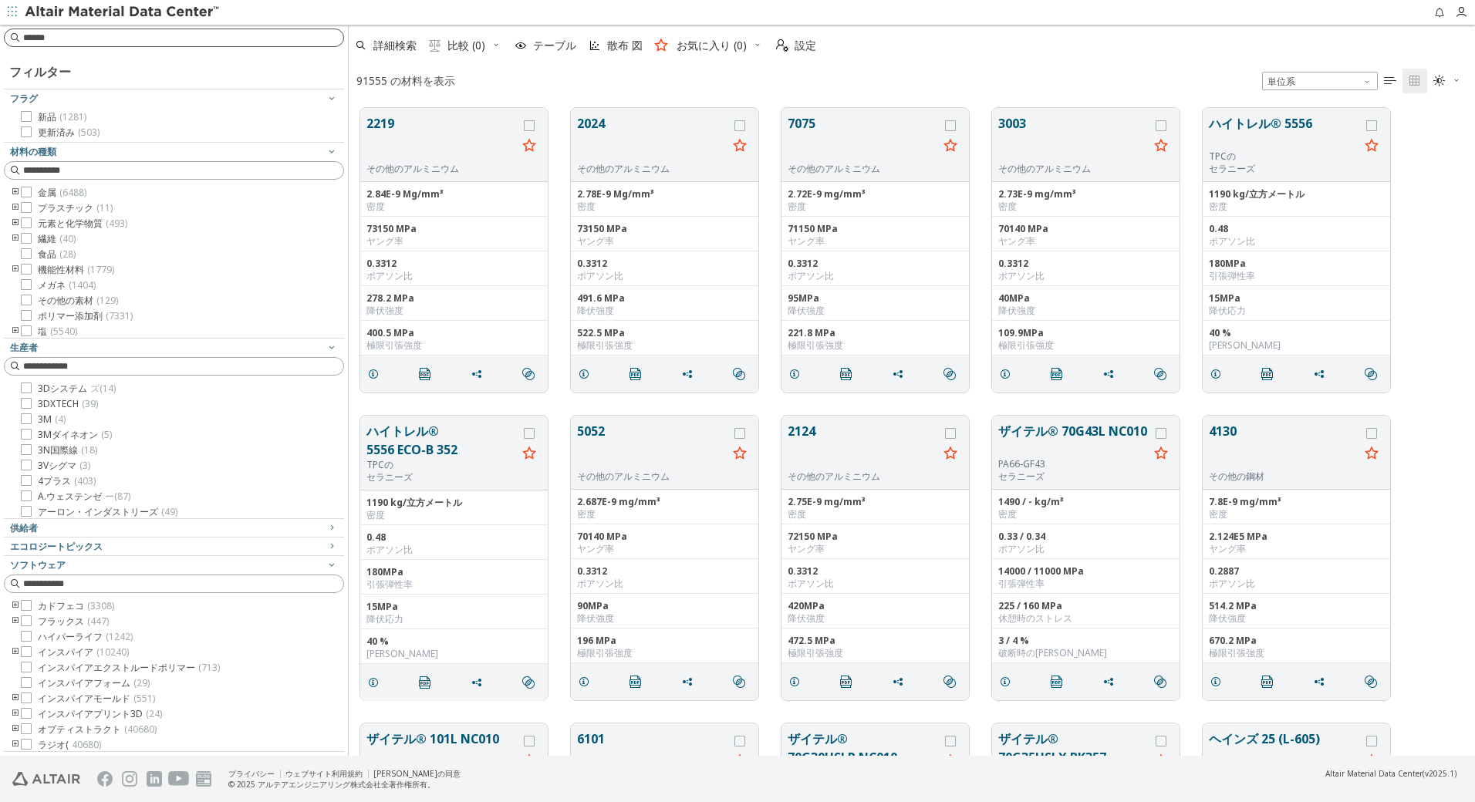
scroll to position [648, 1115]
click at [127, 43] on input at bounding box center [175, 37] width 337 height 17
type input "****"
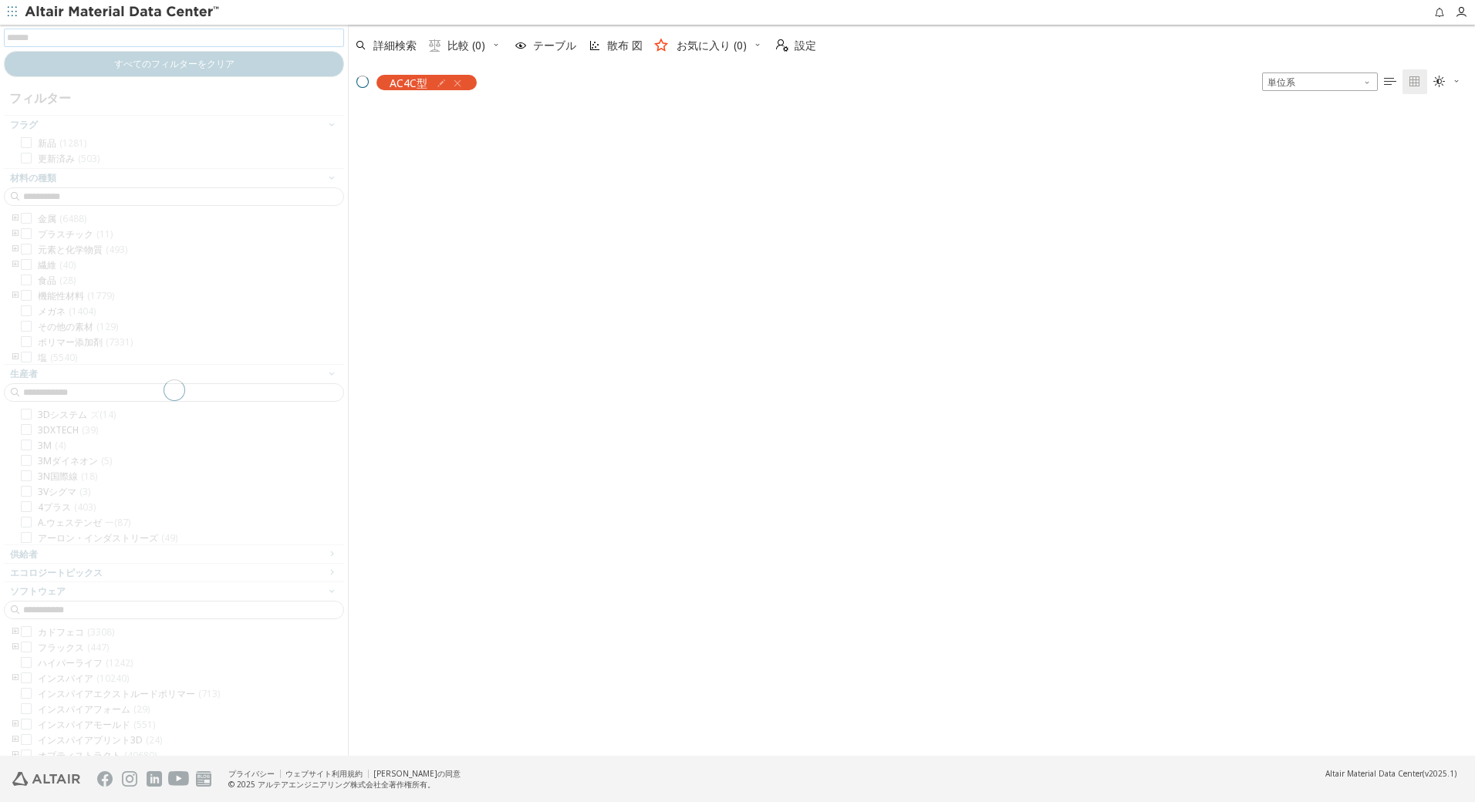
scroll to position [646, 1115]
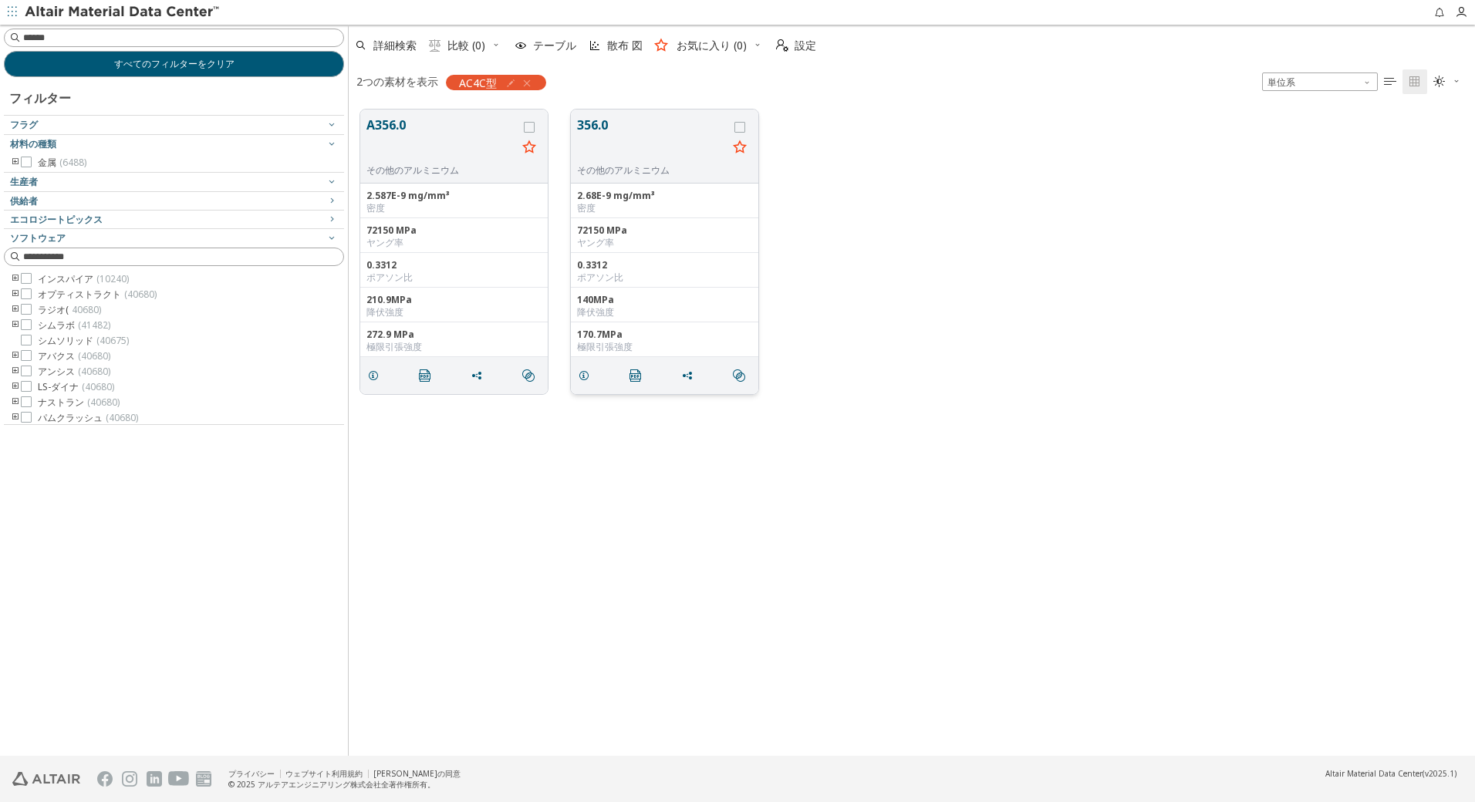
click at [590, 133] on button "356.0" at bounding box center [652, 140] width 150 height 49
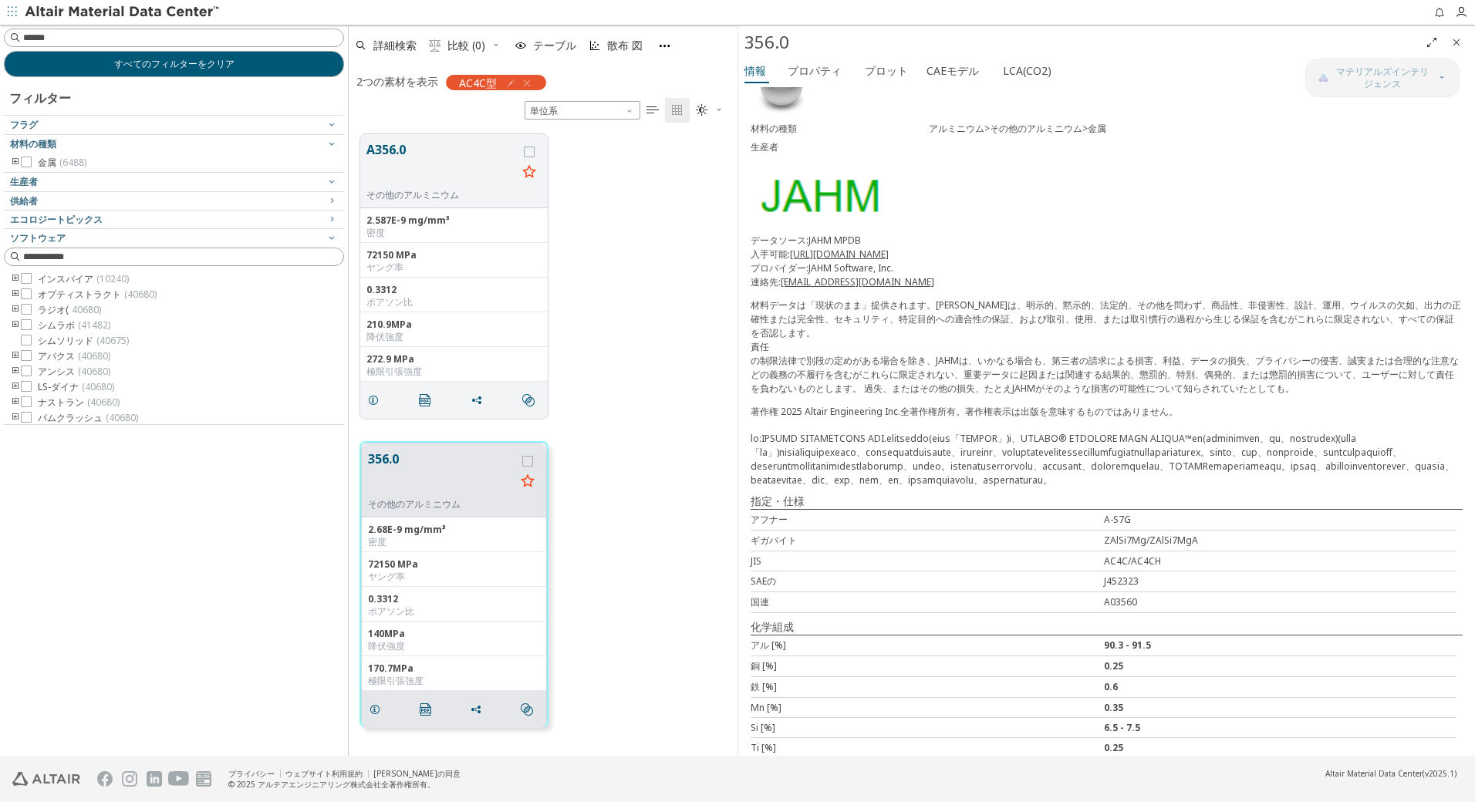
scroll to position [108, 0]
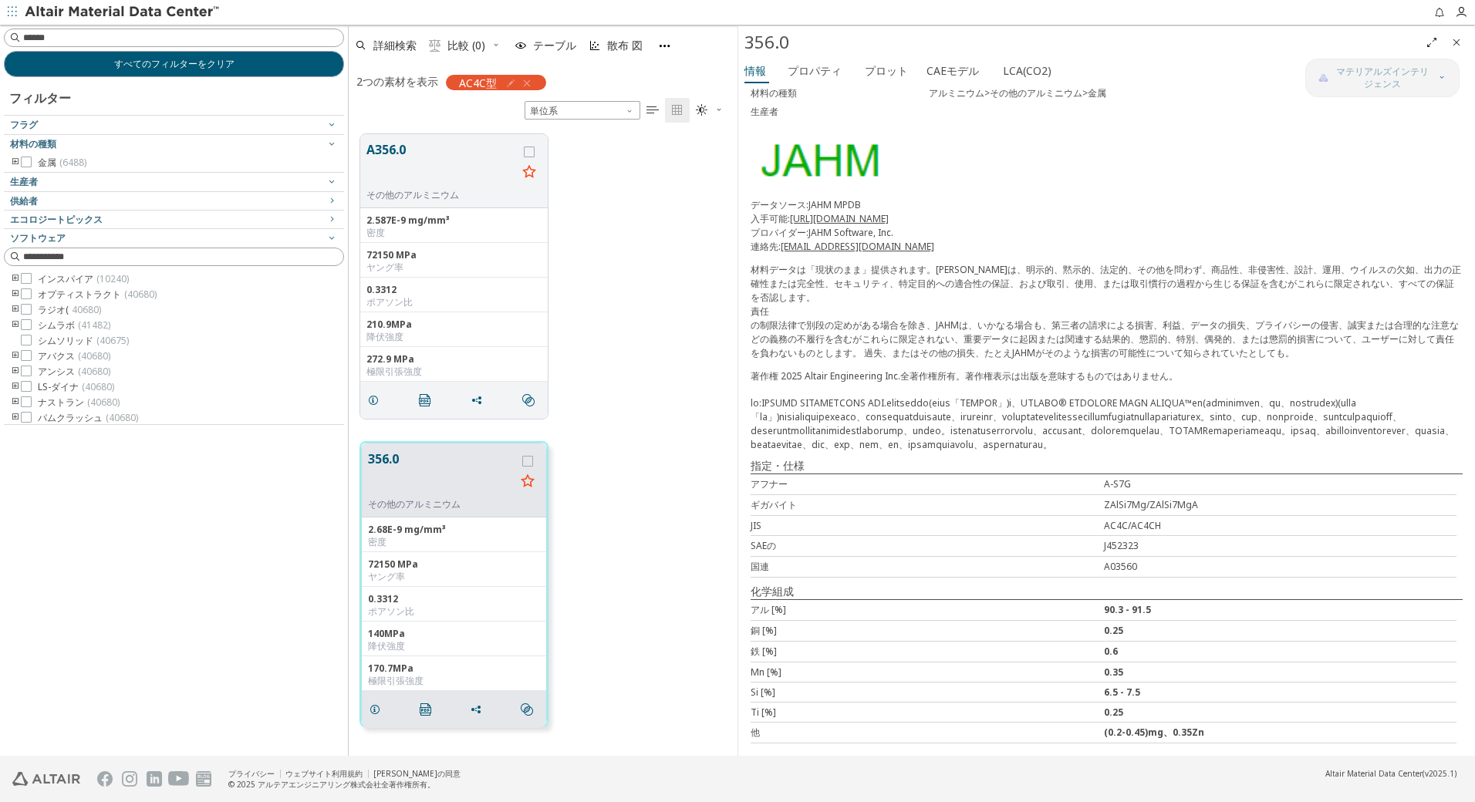
click at [1097, 522] on div "JIS" at bounding box center [927, 525] width 353 height 13
click at [426, 162] on button "A356.0" at bounding box center [441, 164] width 150 height 49
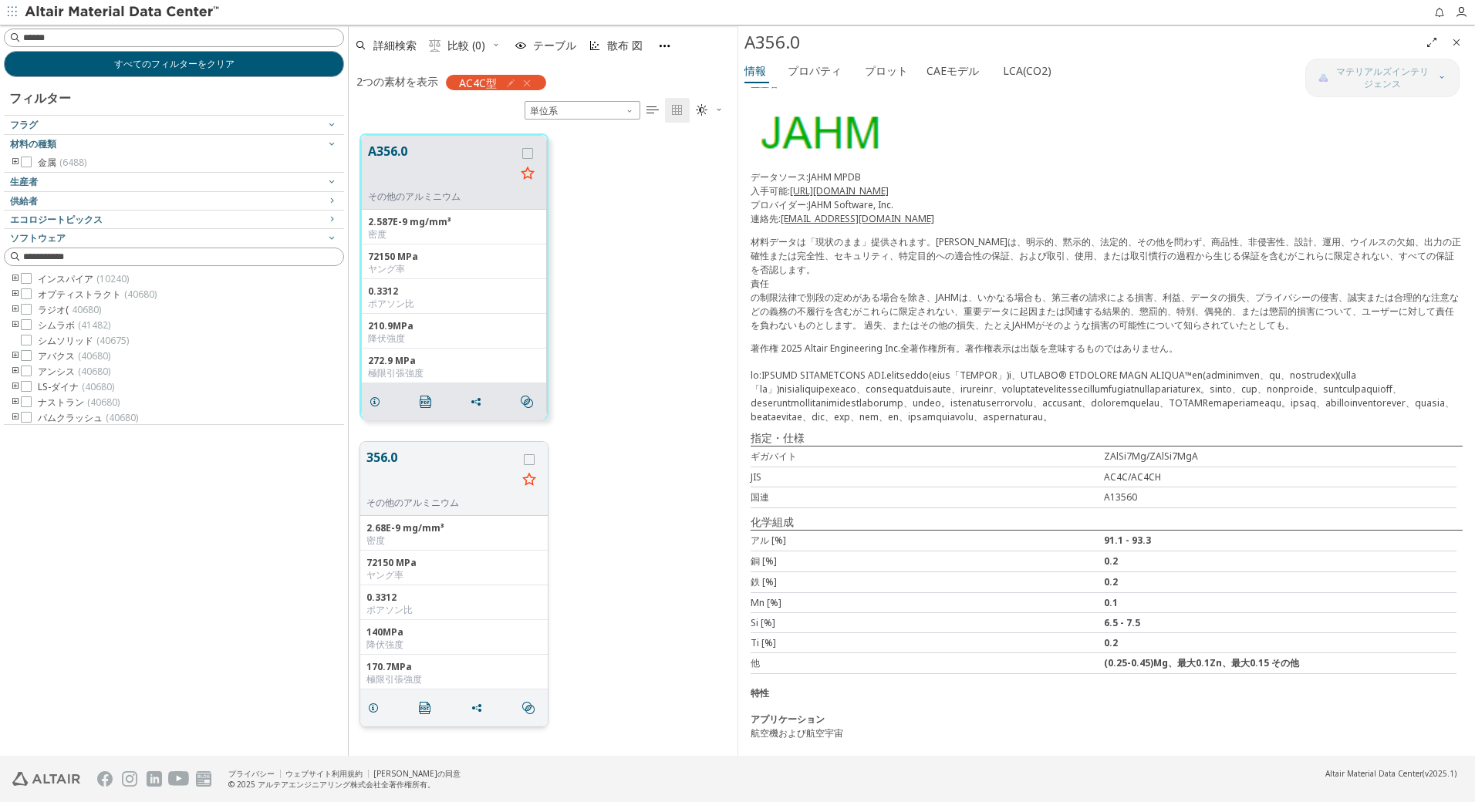
click at [426, 468] on button "356.0" at bounding box center [441, 472] width 150 height 49
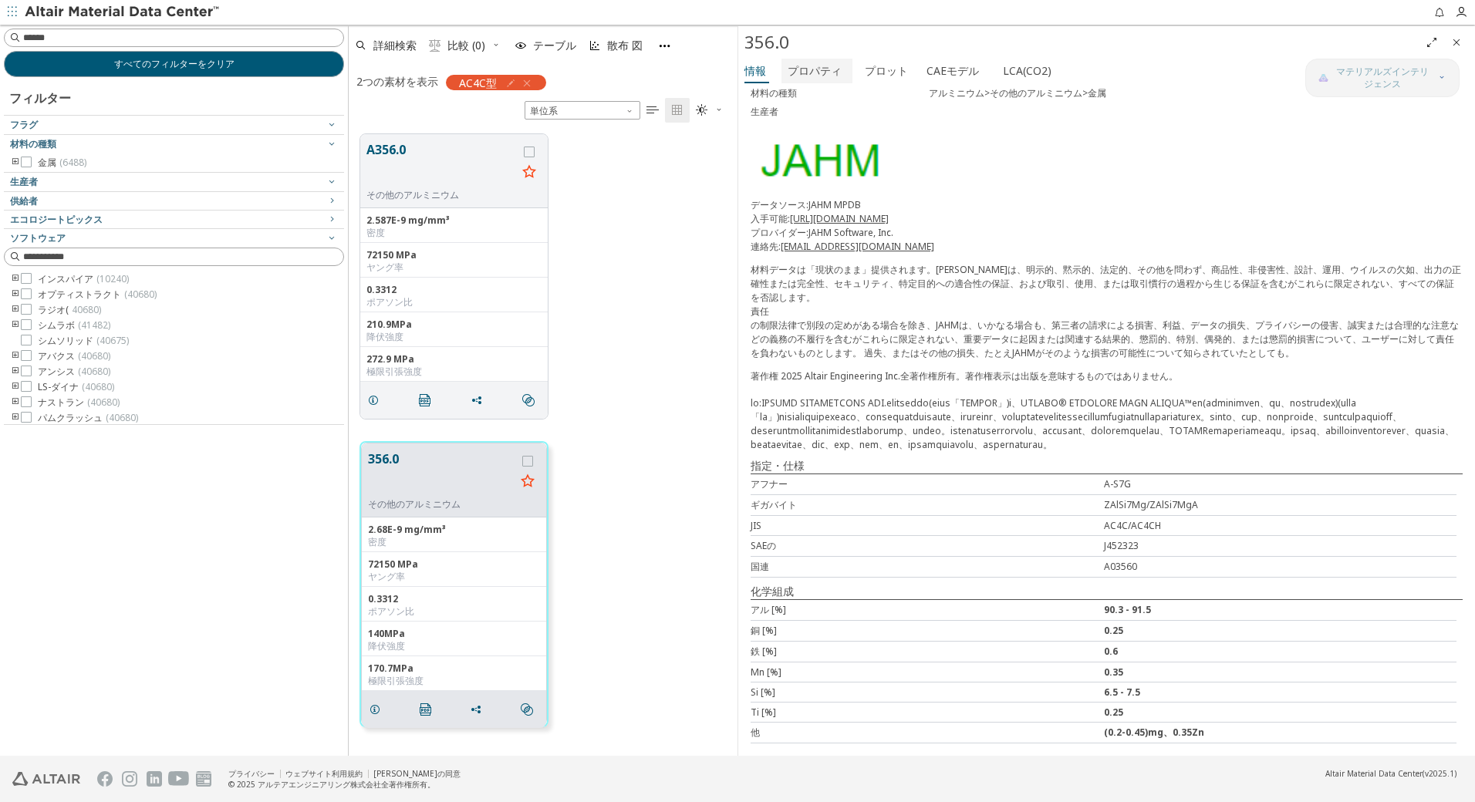
click at [828, 68] on font "プロパティ" at bounding box center [815, 70] width 54 height 15
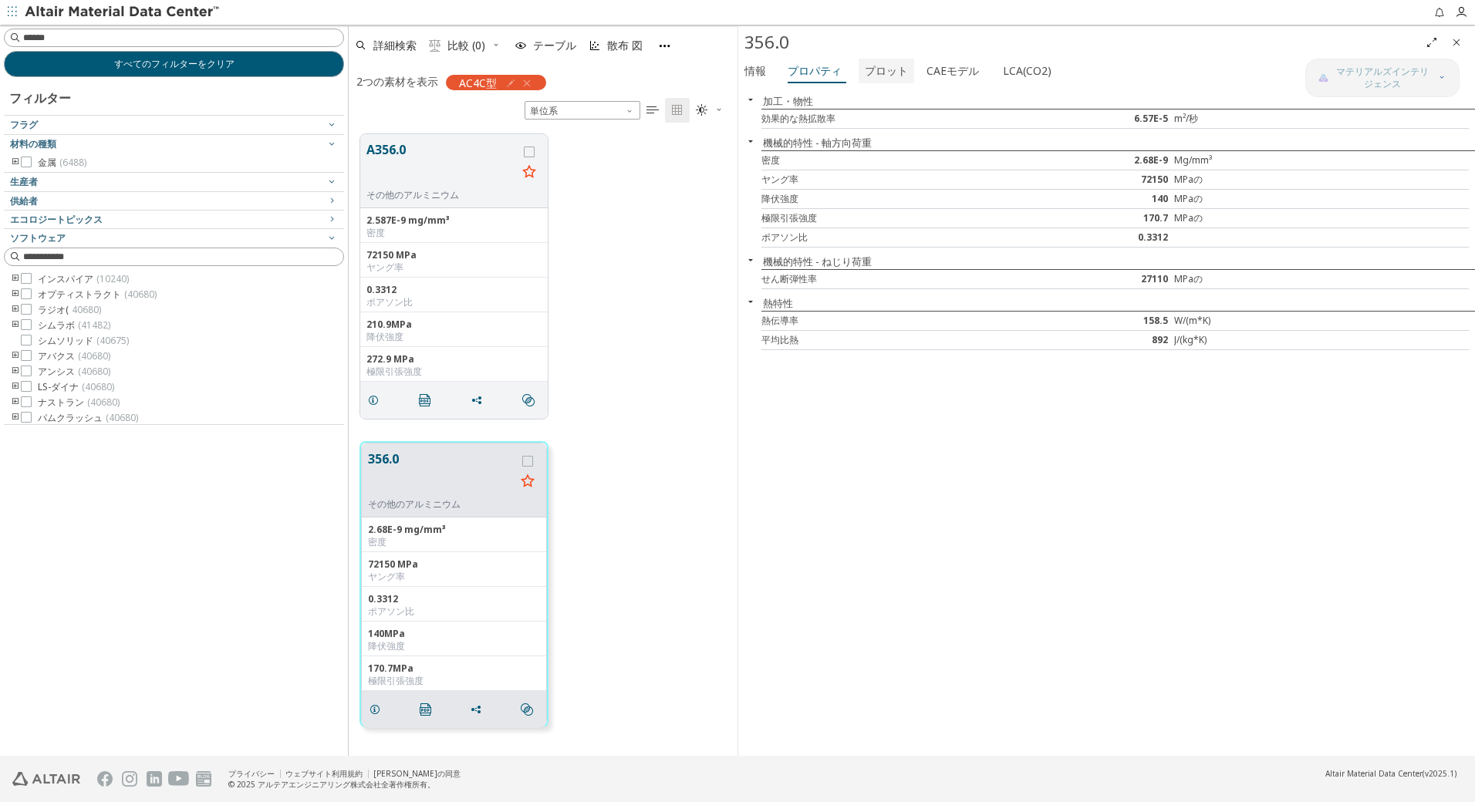
click at [898, 78] on span "プロット" at bounding box center [886, 71] width 43 height 25
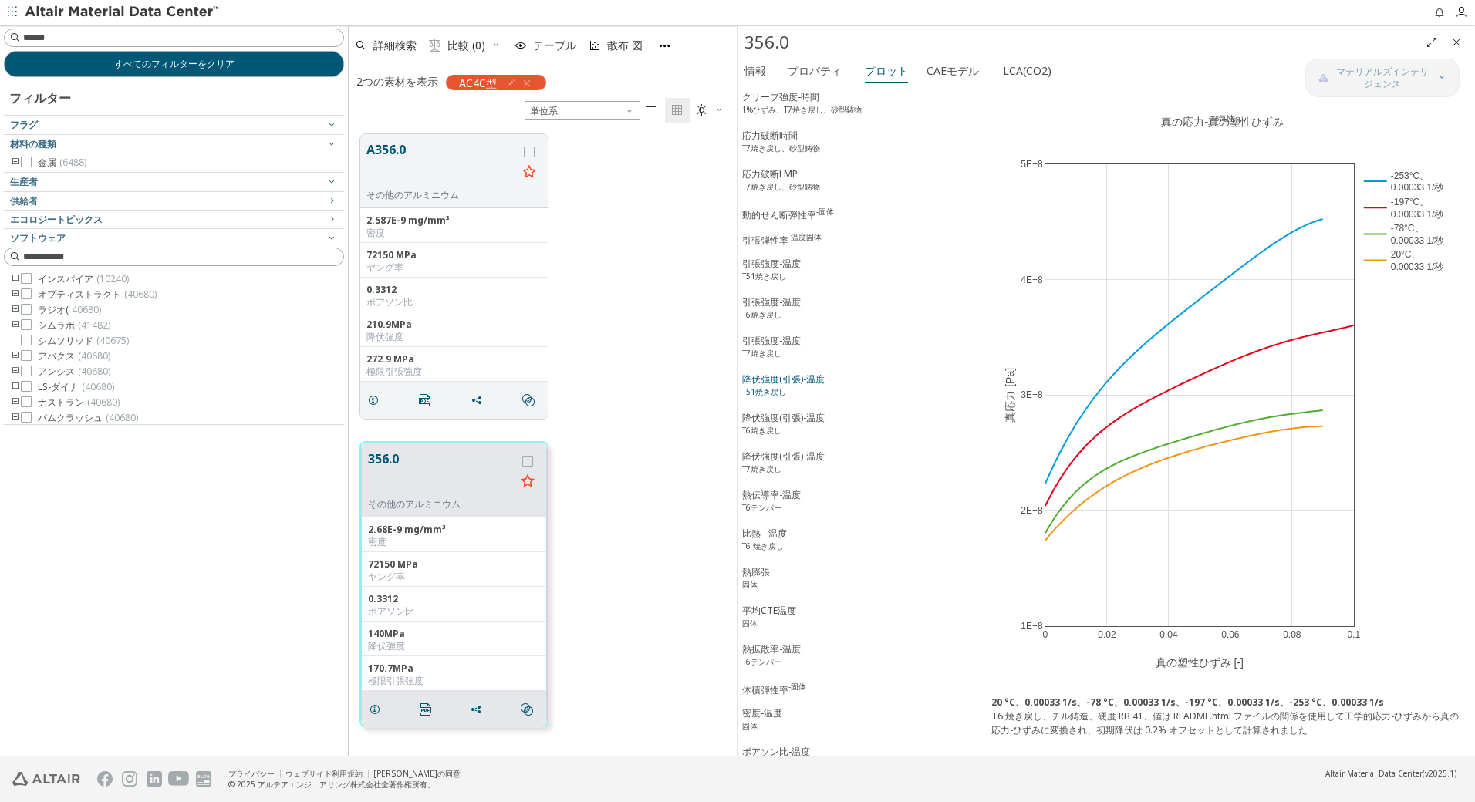
scroll to position [377, 0]
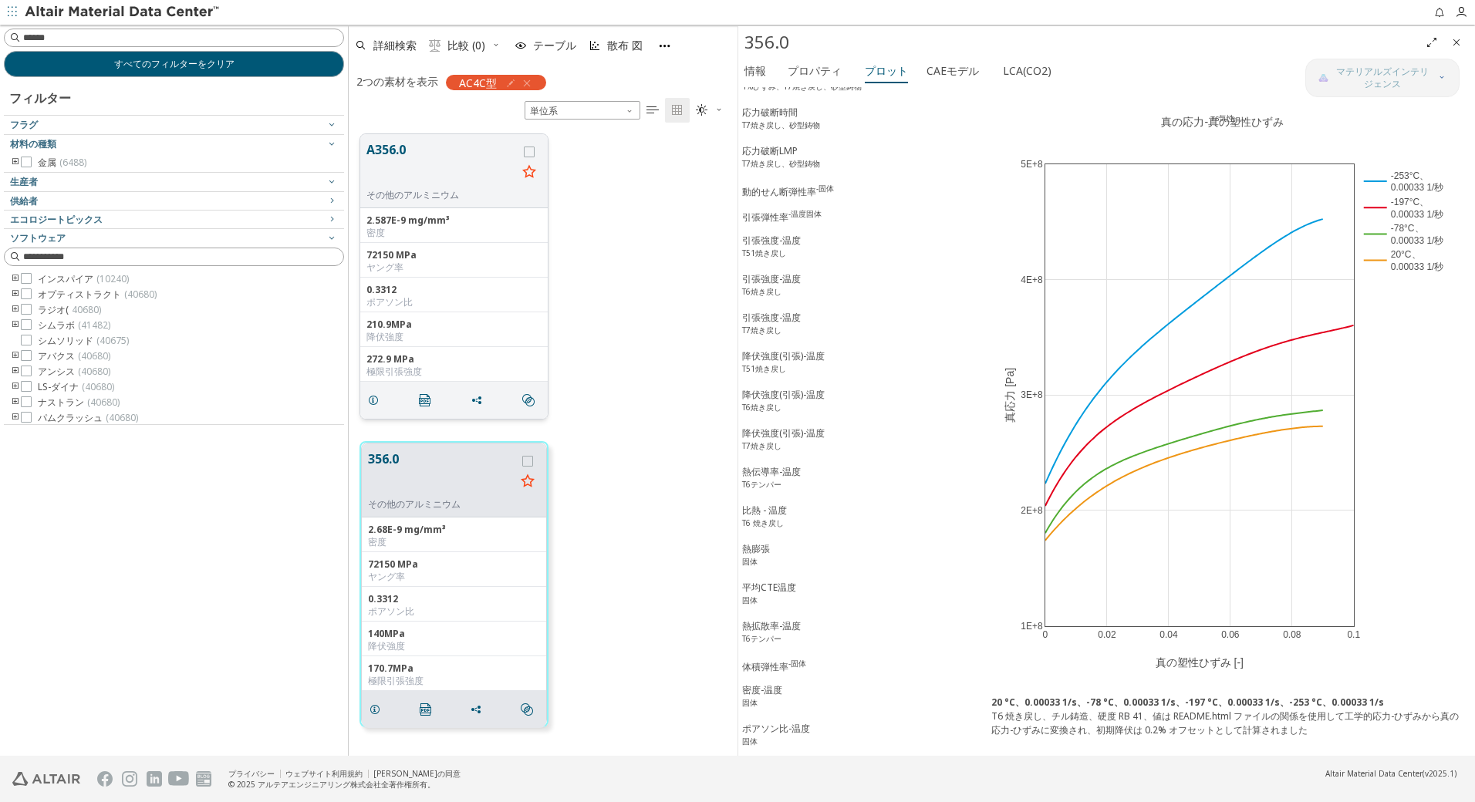
click at [430, 153] on button "A356.0" at bounding box center [441, 164] width 150 height 49
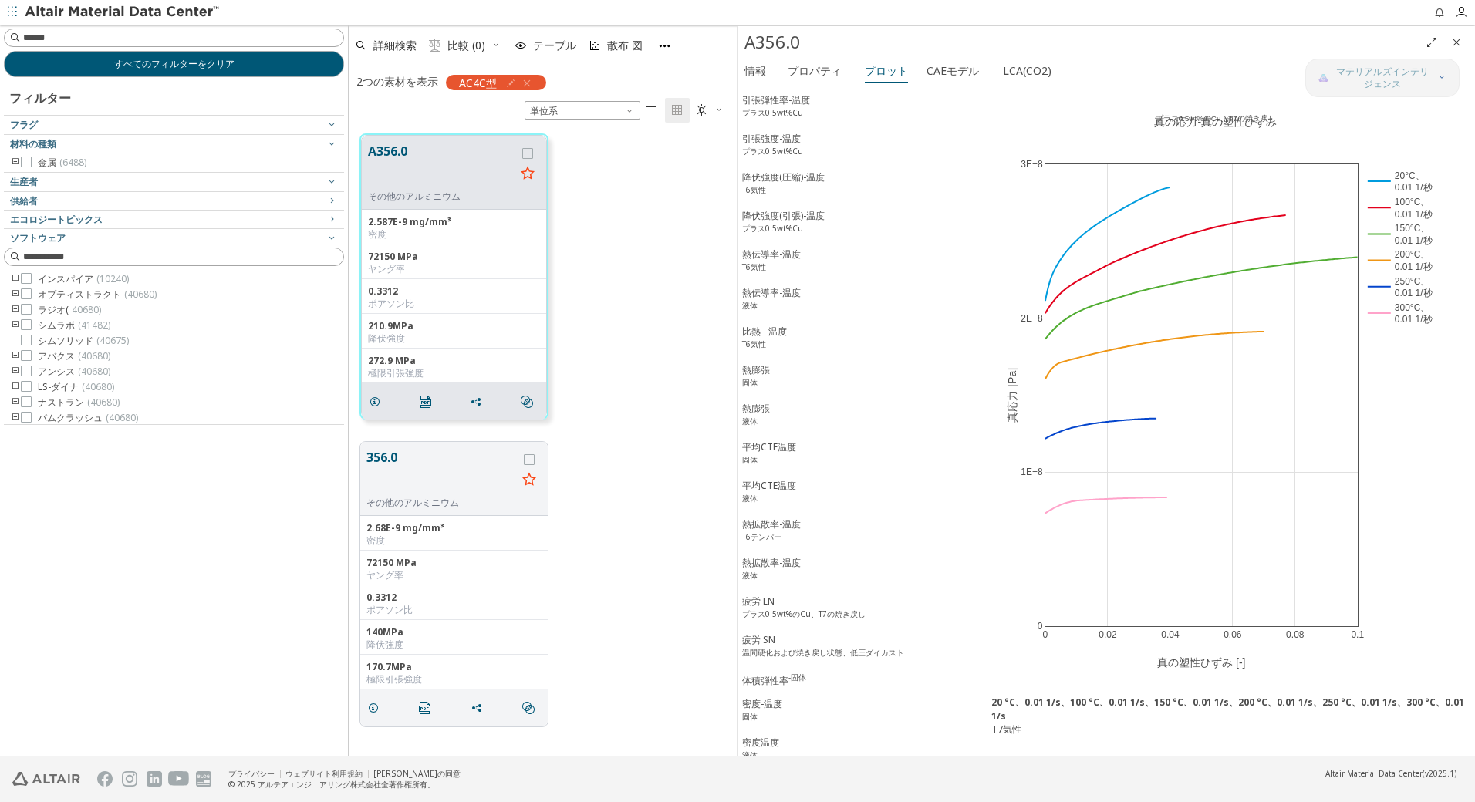
scroll to position [692, 0]
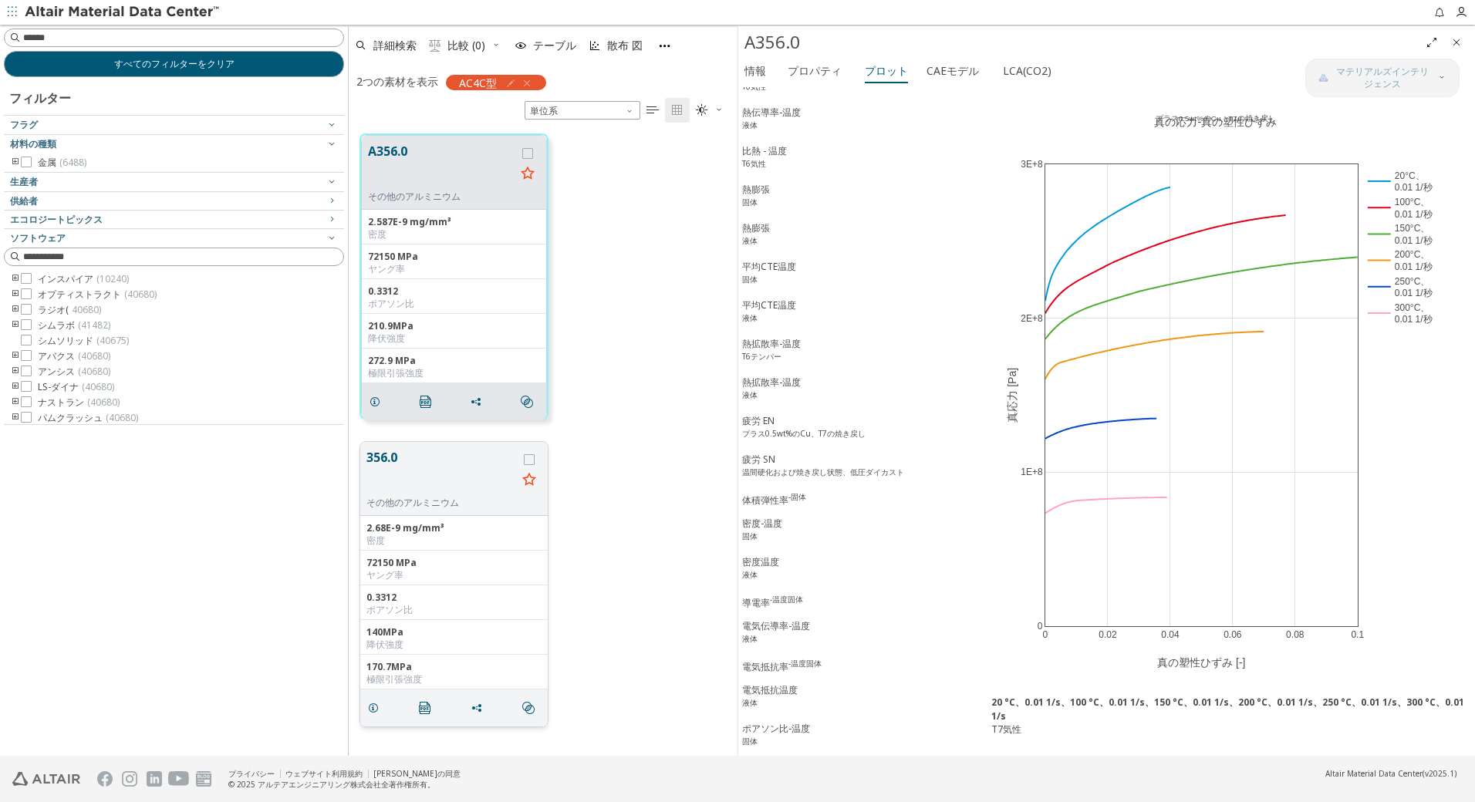
click at [420, 459] on button "356.0" at bounding box center [441, 472] width 150 height 49
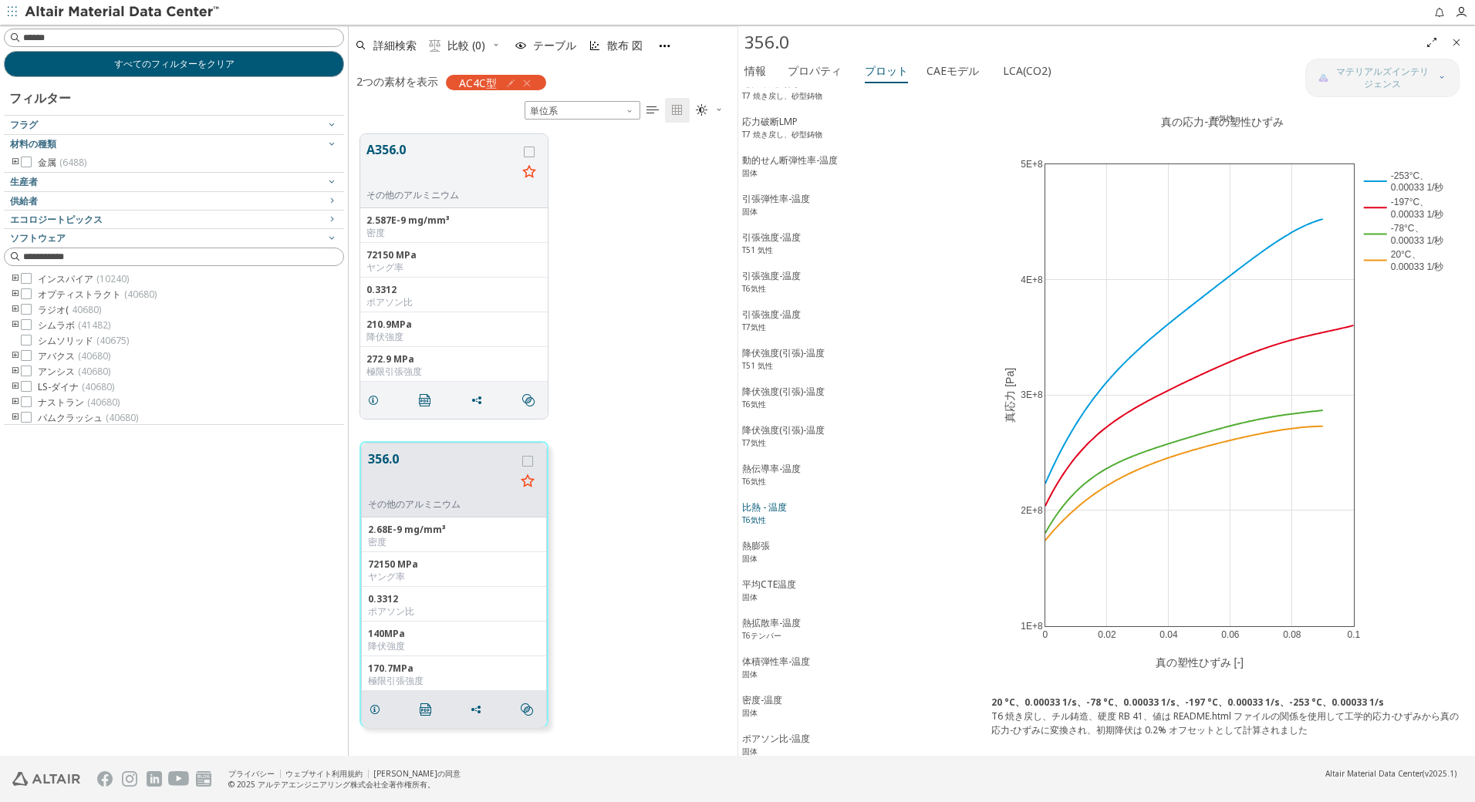
scroll to position [408, 0]
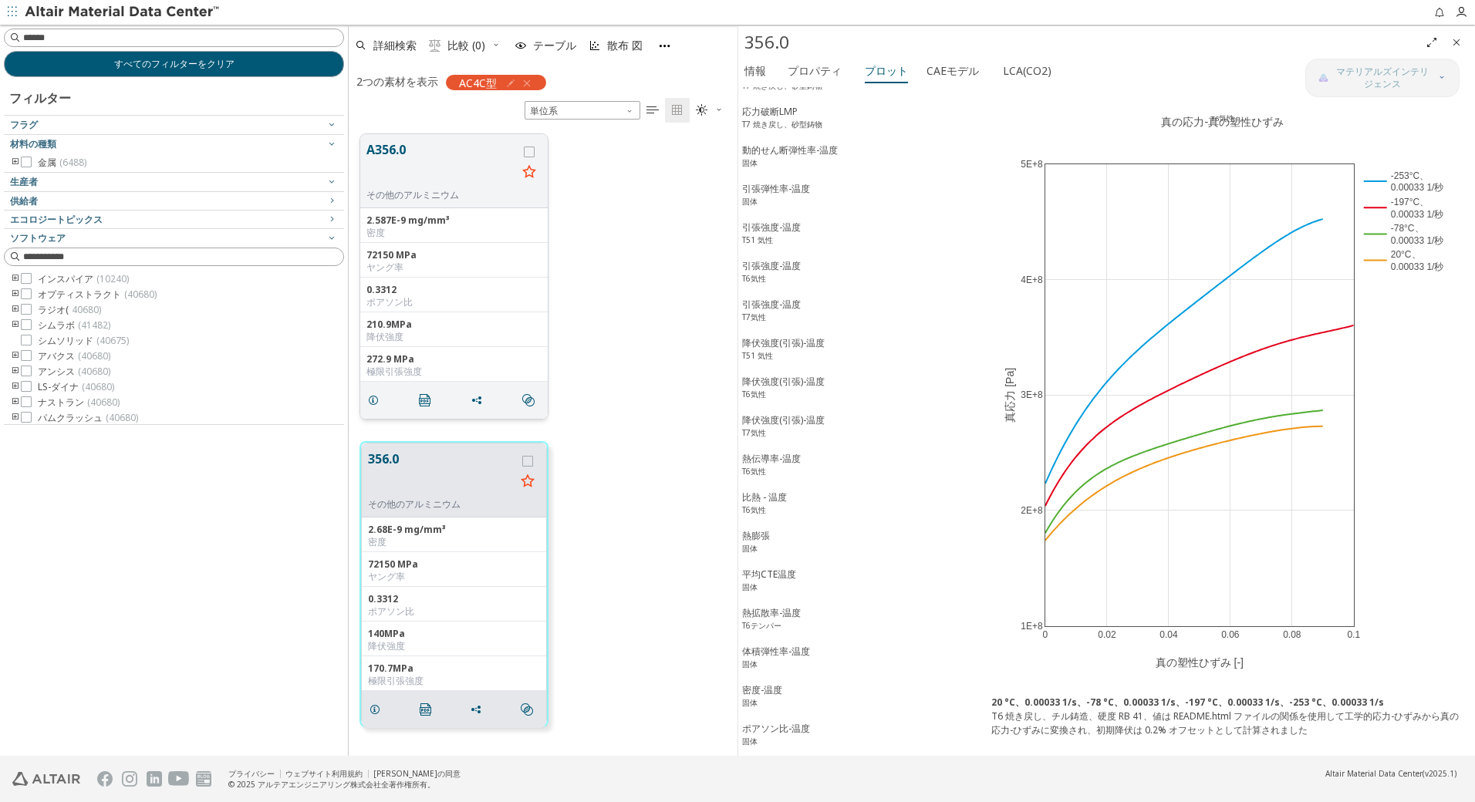
click at [449, 165] on button "A356.0" at bounding box center [441, 164] width 150 height 49
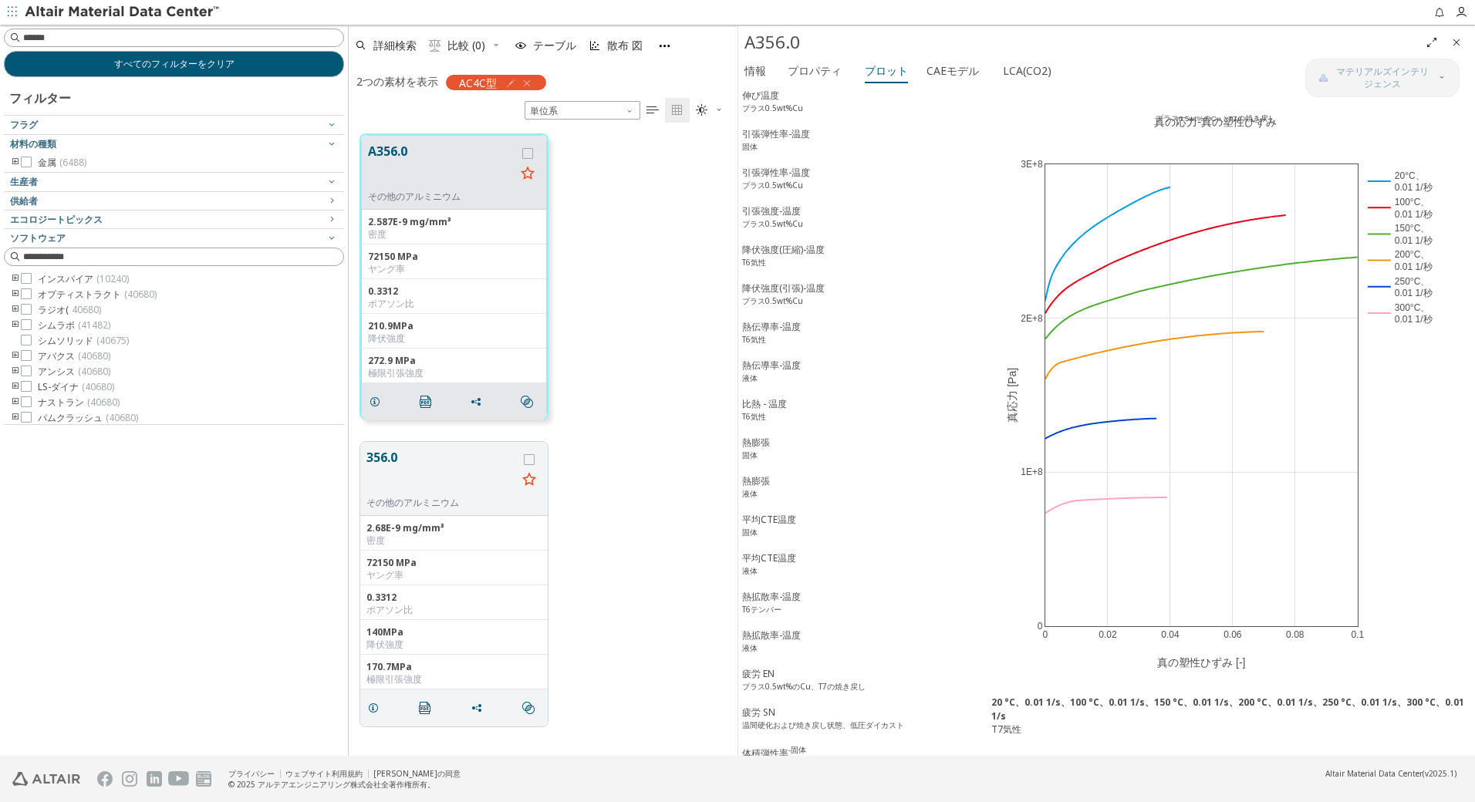
scroll to position [407, 0]
click at [757, 74] on font "情報" at bounding box center [755, 70] width 22 height 15
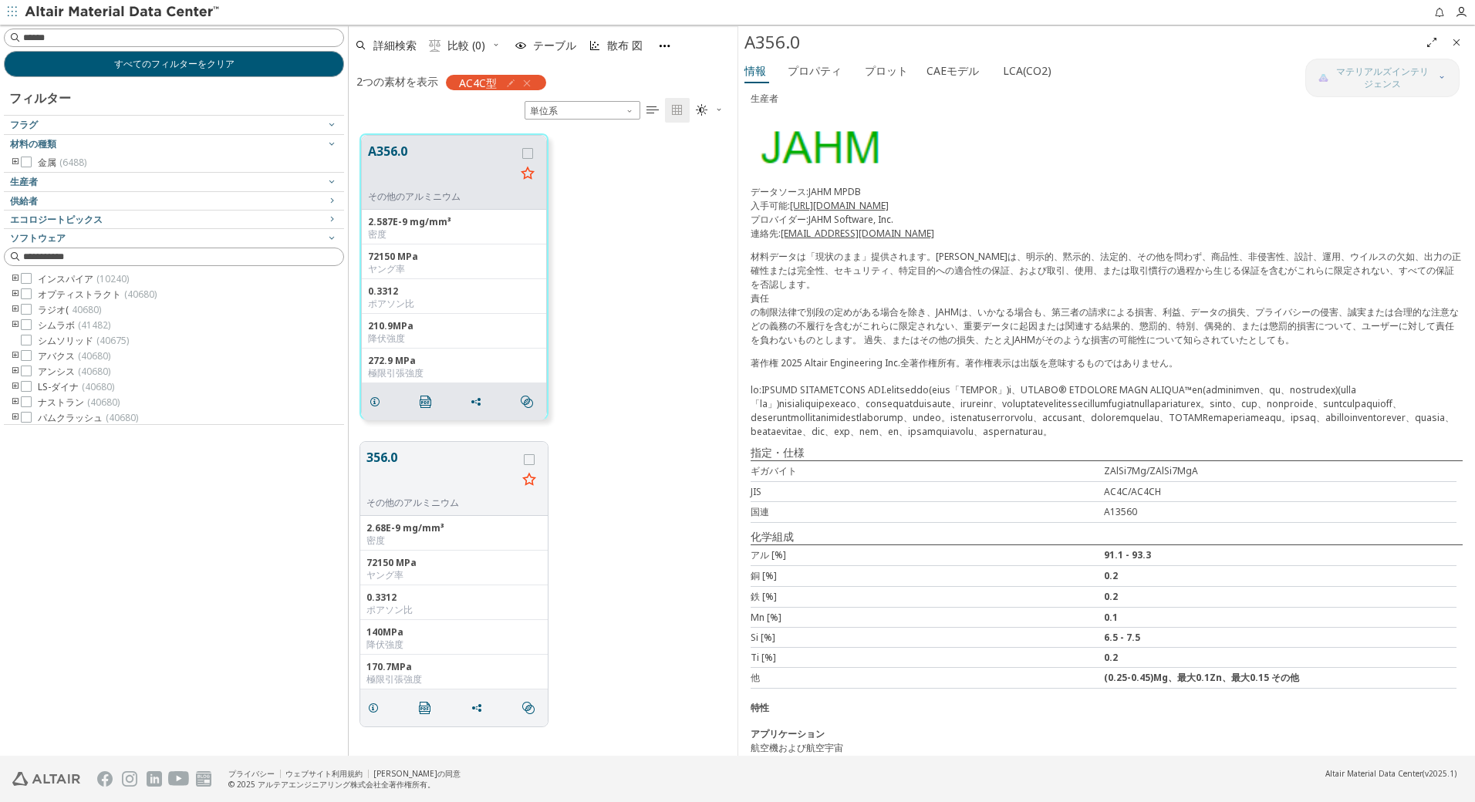
scroll to position [0, 0]
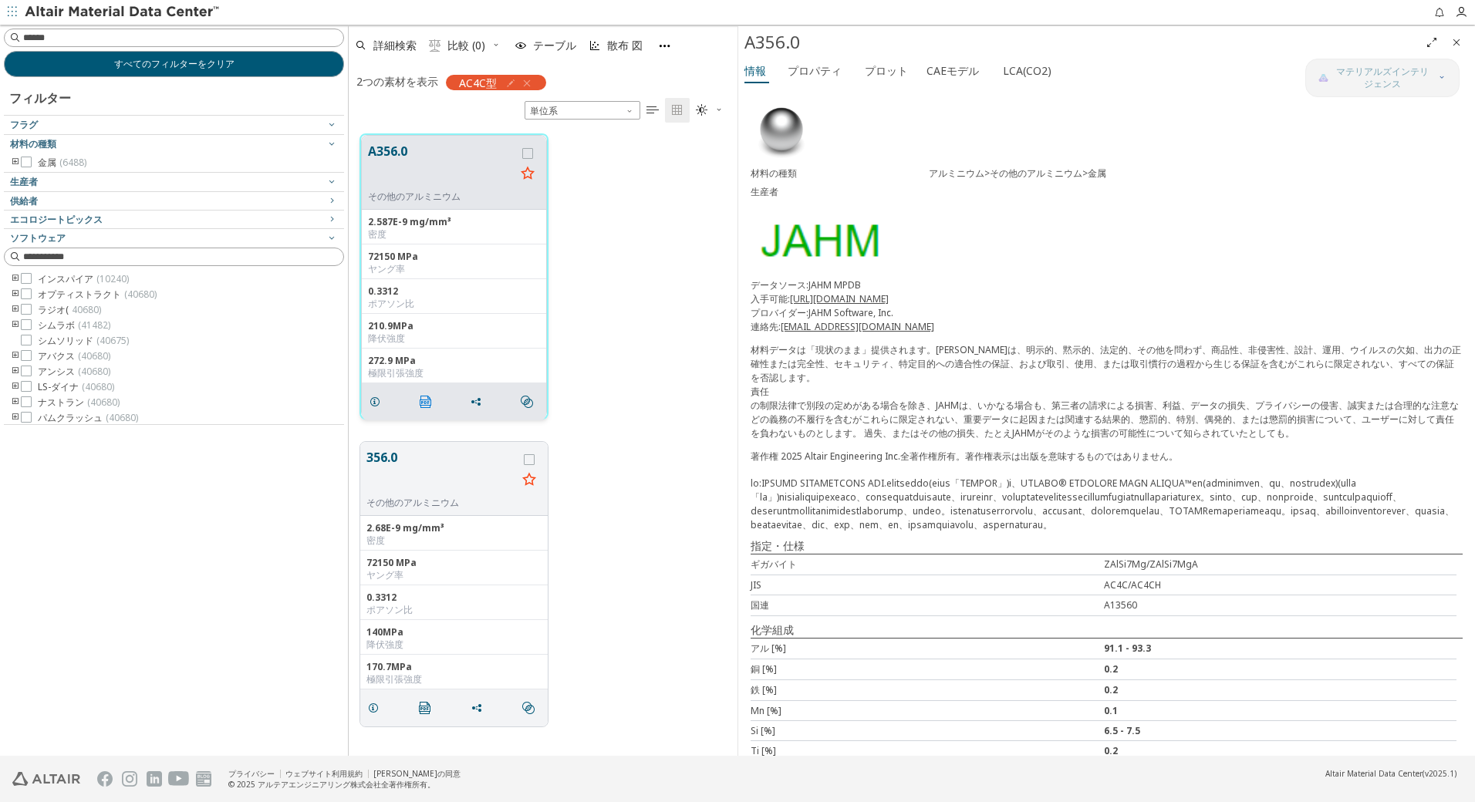
click at [421, 400] on icon "" at bounding box center [426, 402] width 12 height 12
drag, startPoint x: 1045, startPoint y: 256, endPoint x: 862, endPoint y: 119, distance: 228.0
click at [1045, 256] on div "材料の種類 アルミニウム>その他のアルミニウム>金属 生産者 データソース:JAHM MPDB 入手可能: [URL][DOMAIN_NAME] プロバイダー…" at bounding box center [1106, 478] width 737 height 783
click at [874, 69] on font "プロット" at bounding box center [886, 70] width 43 height 15
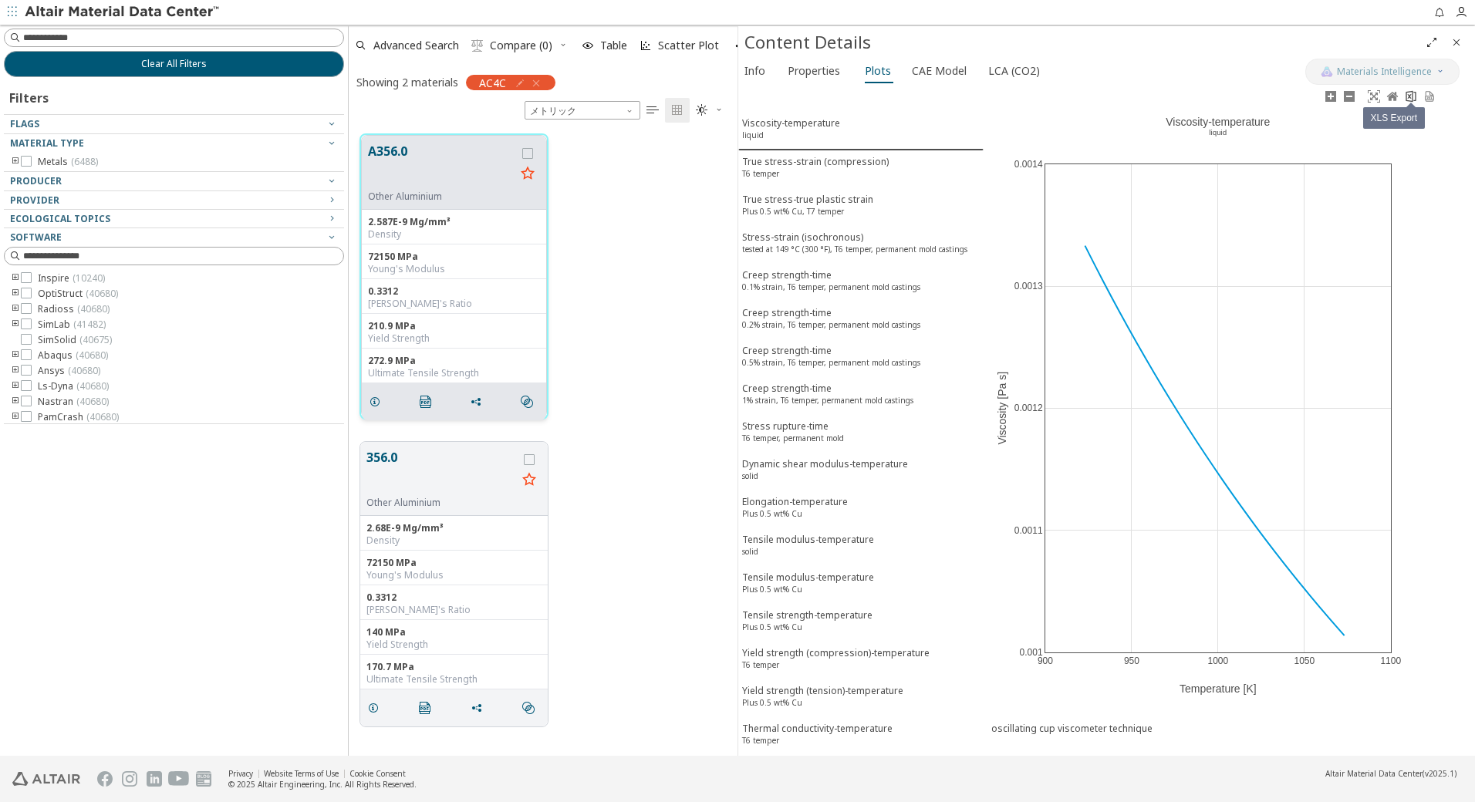
click at [1410, 98] on icon at bounding box center [1411, 96] width 12 height 12
click at [820, 166] on div "True stress-strain (compression) T6 temper" at bounding box center [815, 169] width 147 height 29
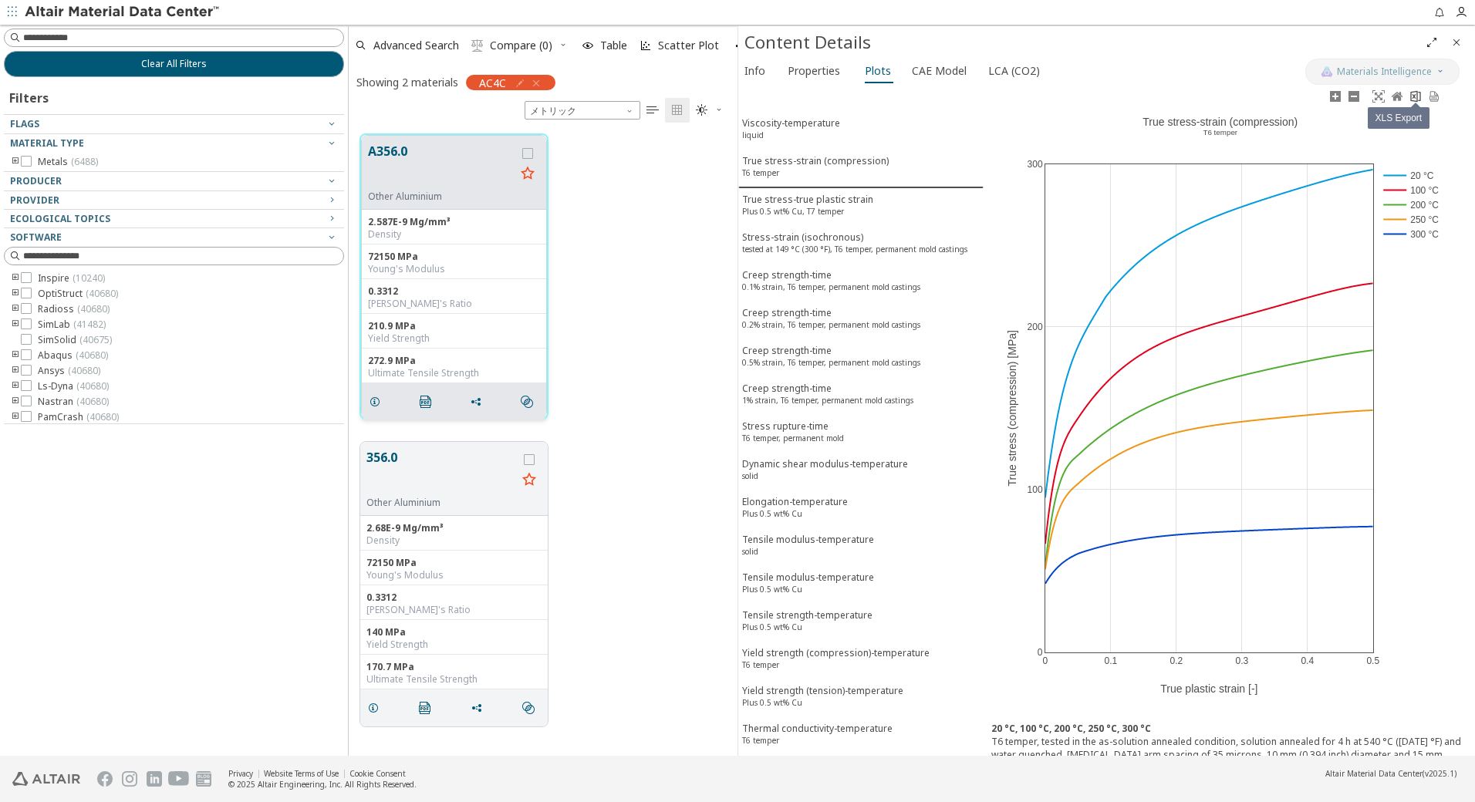
click at [1415, 98] on icon at bounding box center [1415, 96] width 12 height 12
click at [803, 203] on div "True stress-true plastic strain Plus 0.5 wt% Cu, T7 temper" at bounding box center [807, 207] width 131 height 29
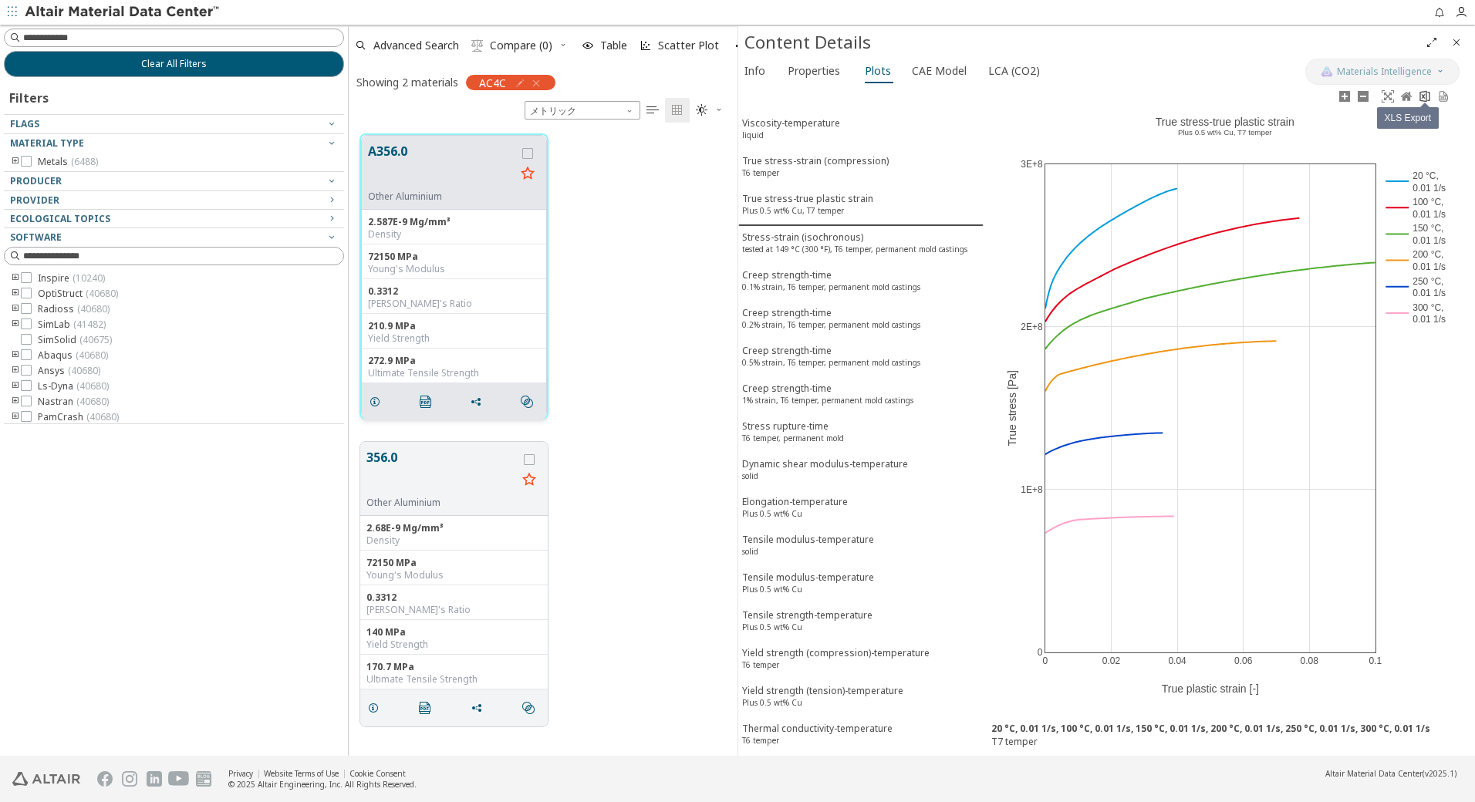
click at [1419, 93] on icon at bounding box center [1425, 96] width 12 height 12
click at [797, 240] on div "Stress-strain (isochronous) tested at 149 °C (300 °F), T6 temper, permanent mol…" at bounding box center [854, 245] width 225 height 29
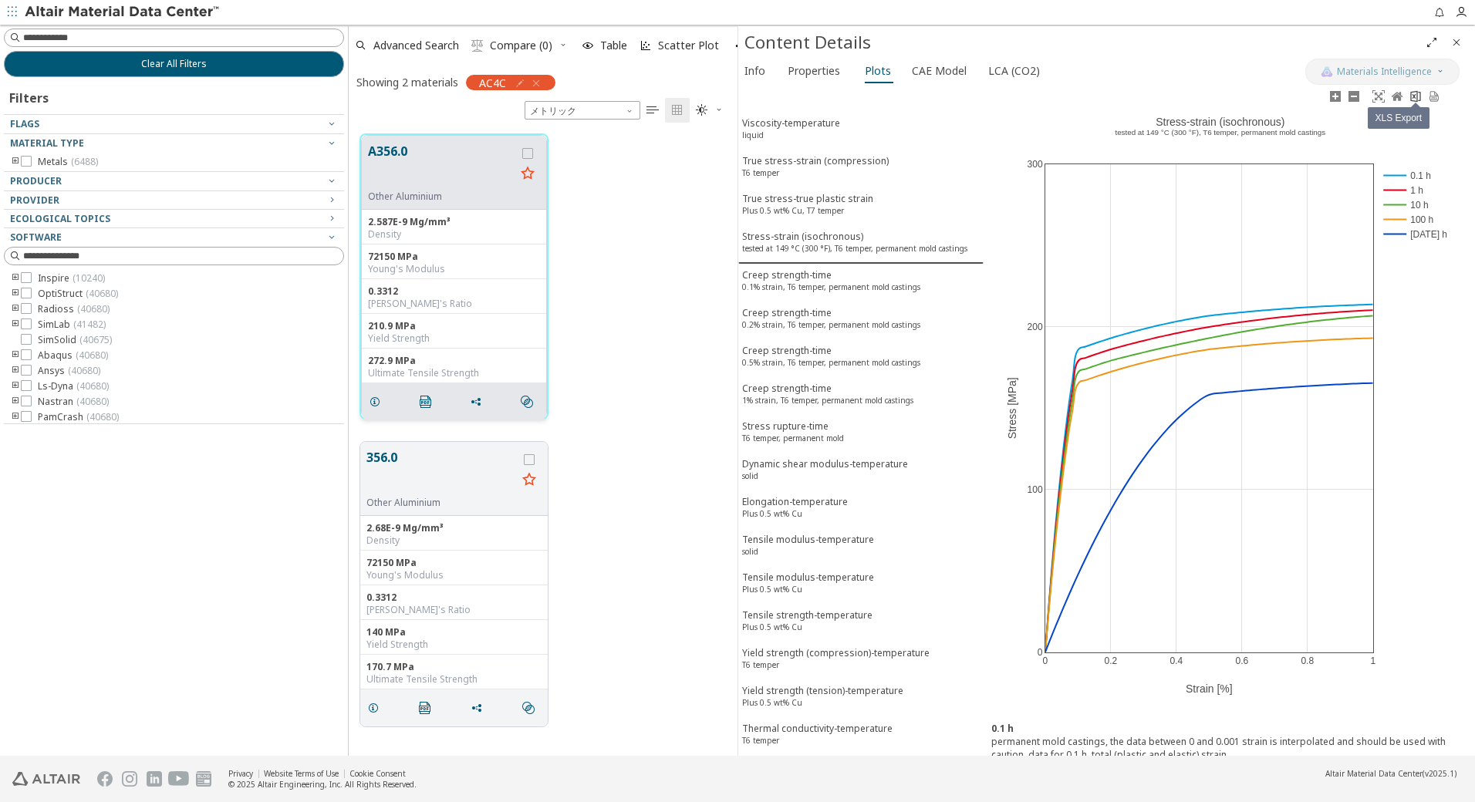
click at [1415, 95] on icon at bounding box center [1416, 96] width 10 height 12
click at [827, 285] on sup "0.1% strain, T6 temper, permanent mold castings" at bounding box center [831, 287] width 178 height 11
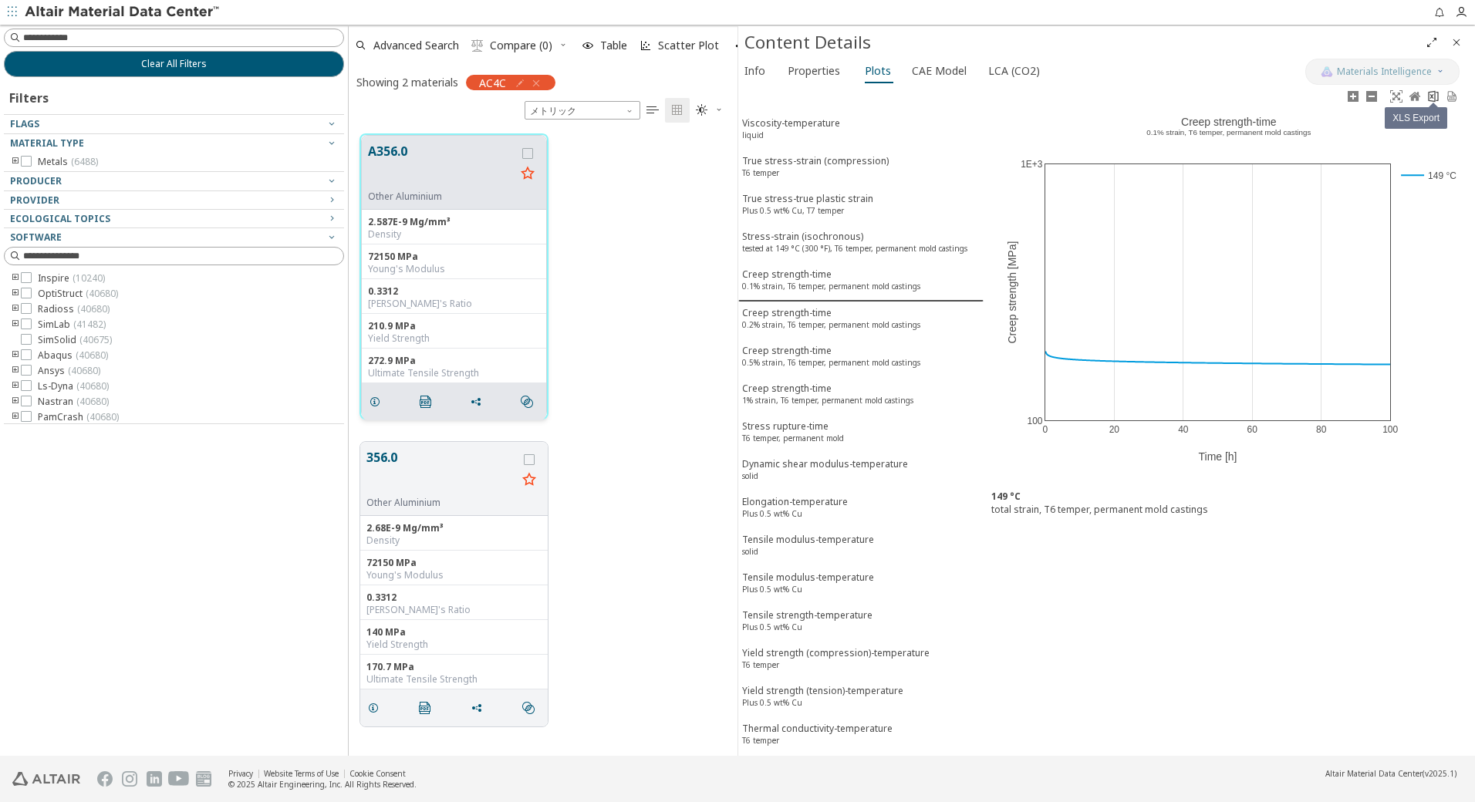
drag, startPoint x: 1436, startPoint y: 93, endPoint x: 1427, endPoint y: 103, distance: 13.7
click at [1436, 93] on icon at bounding box center [1433, 96] width 12 height 12
click at [820, 315] on div "Creep strength-time 0.2% strain, T6 temper, permanent mold castings" at bounding box center [831, 320] width 178 height 29
click at [1432, 92] on icon at bounding box center [1433, 96] width 10 height 12
click at [798, 352] on div "Creep strength-time 0.5% strain, T6 temper, permanent mold castings" at bounding box center [831, 358] width 178 height 29
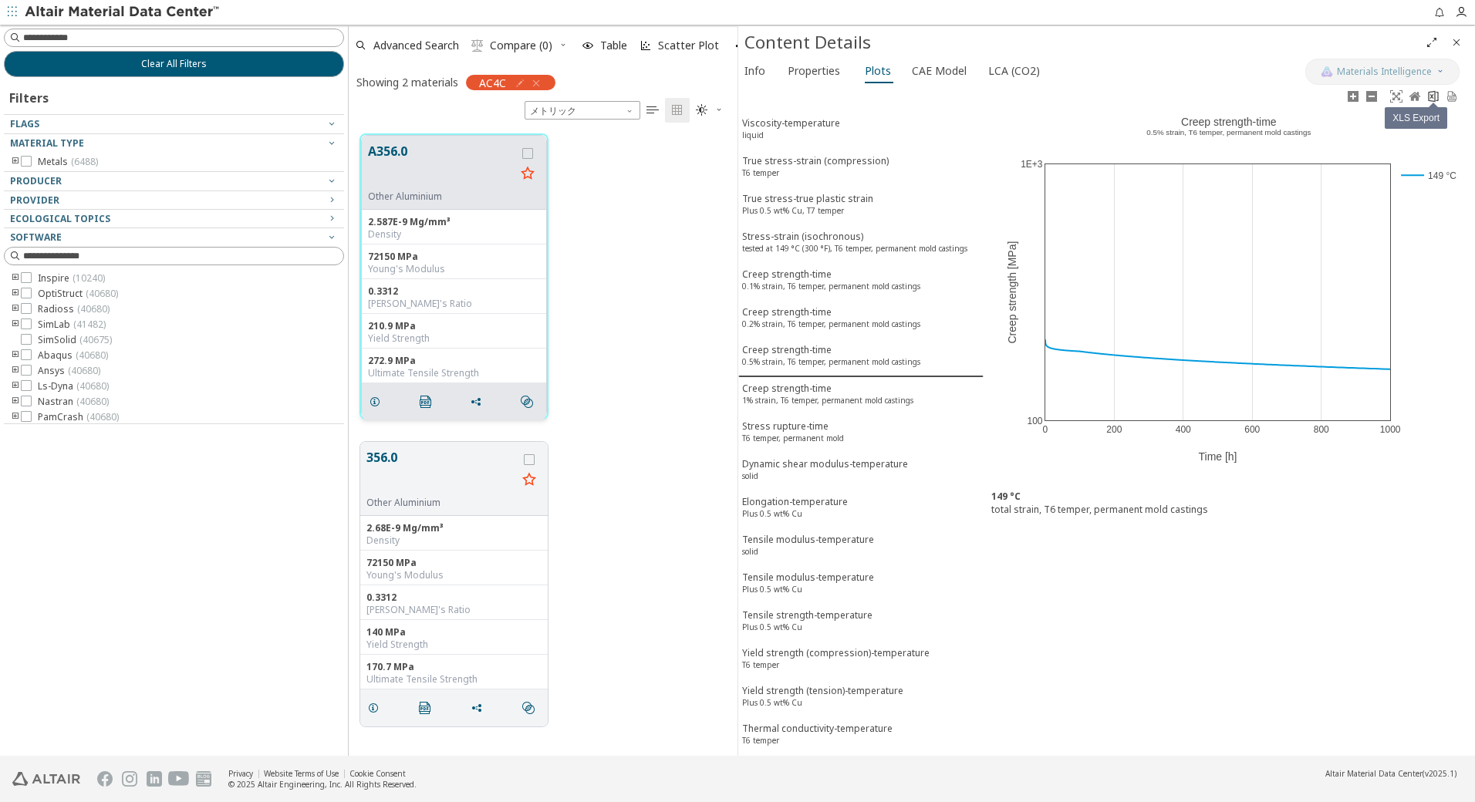
click at [1430, 98] on icon at bounding box center [1433, 96] width 10 height 12
click at [802, 393] on div "Creep strength-time 1% strain, T6 temper, permanent mold castings" at bounding box center [827, 396] width 171 height 29
click at [1432, 93] on icon at bounding box center [1433, 96] width 12 height 12
click at [825, 434] on sup "T6 temper, permanent mold" at bounding box center [793, 438] width 102 height 11
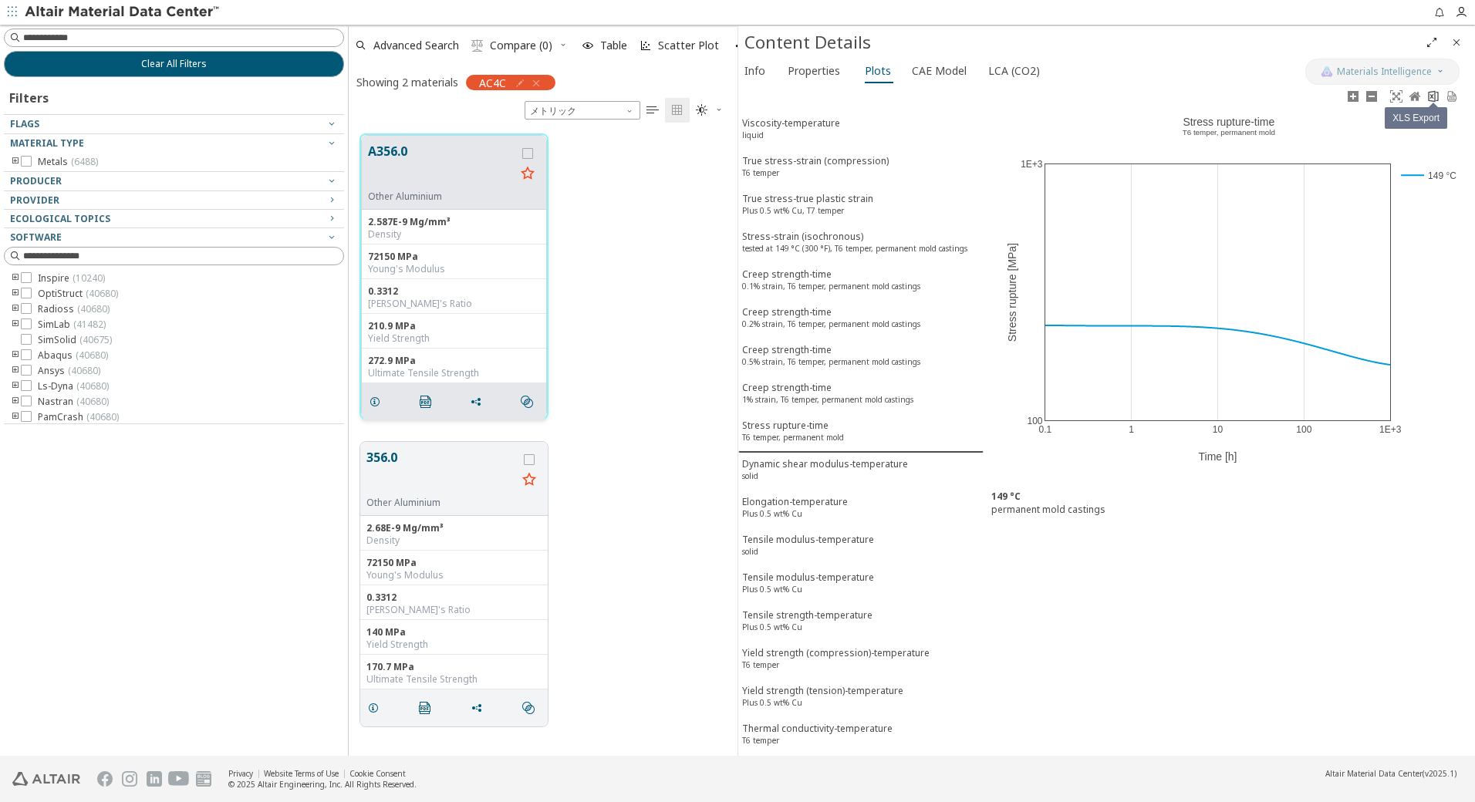
click at [1436, 103] on link at bounding box center [1433, 97] width 19 height 18
click at [806, 471] on div "Dynamic shear modulus-temperature solid" at bounding box center [825, 471] width 166 height 29
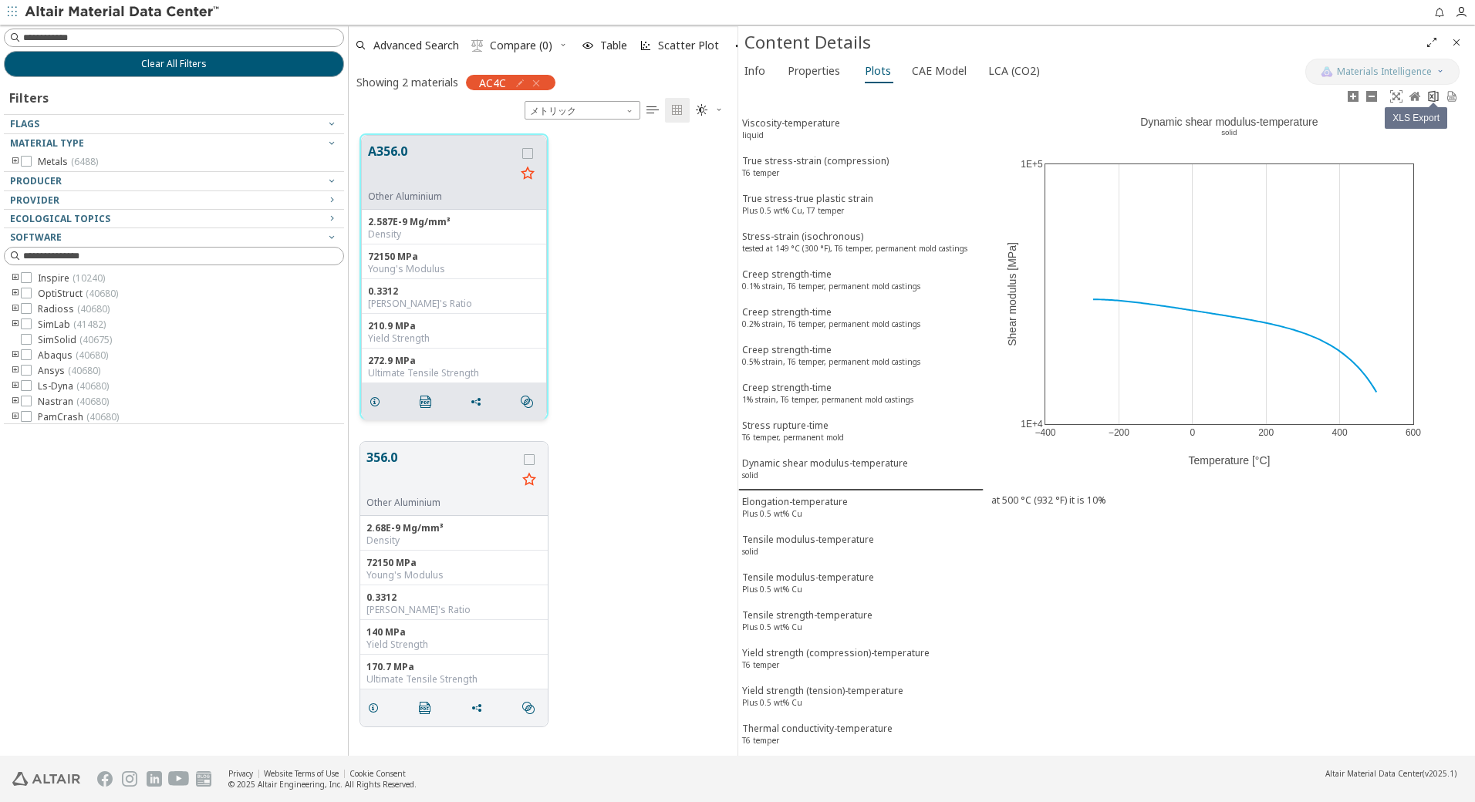
click at [1431, 102] on icon at bounding box center [1433, 96] width 12 height 12
click at [802, 504] on div "Elongation-temperature Plus 0.5 wt% Cu" at bounding box center [795, 509] width 106 height 29
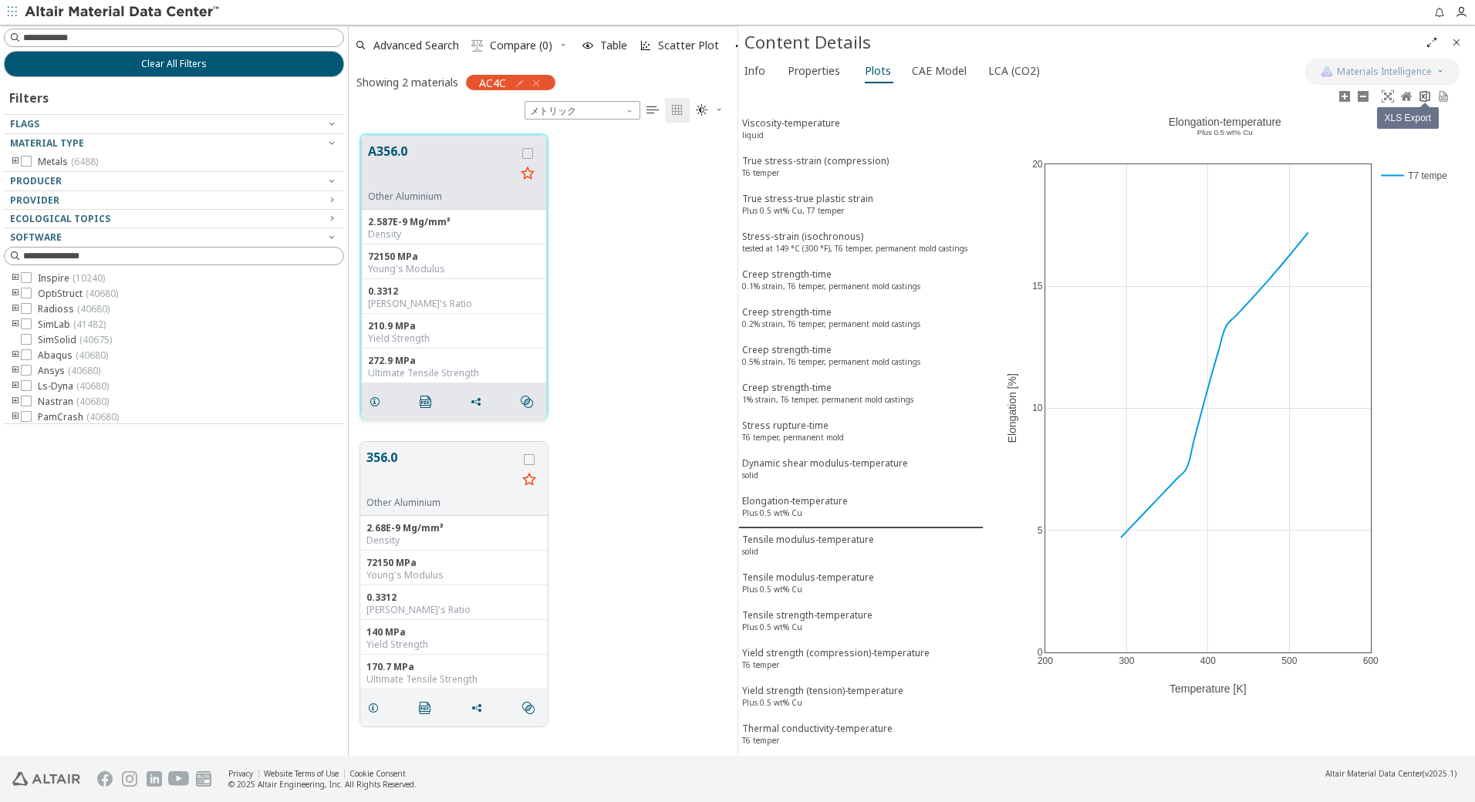
click at [1425, 100] on icon at bounding box center [1425, 96] width 12 height 12
click at [801, 542] on div "Tensile modulus-temperature solid" at bounding box center [808, 547] width 132 height 29
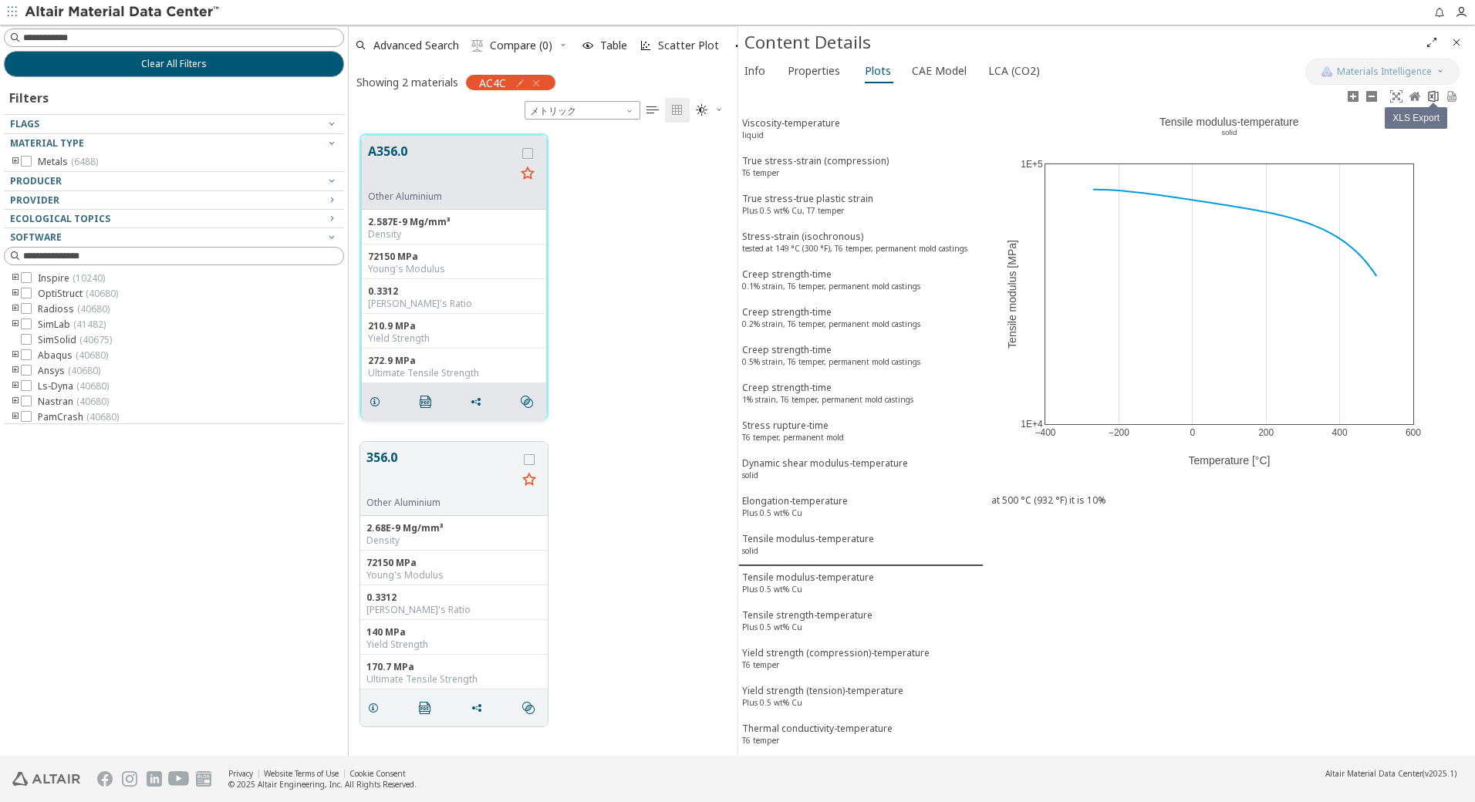
click at [1432, 95] on icon at bounding box center [1433, 96] width 12 height 12
click at [825, 571] on div "Tensile modulus-temperature Plus 0.5 wt% Cu" at bounding box center [808, 585] width 132 height 29
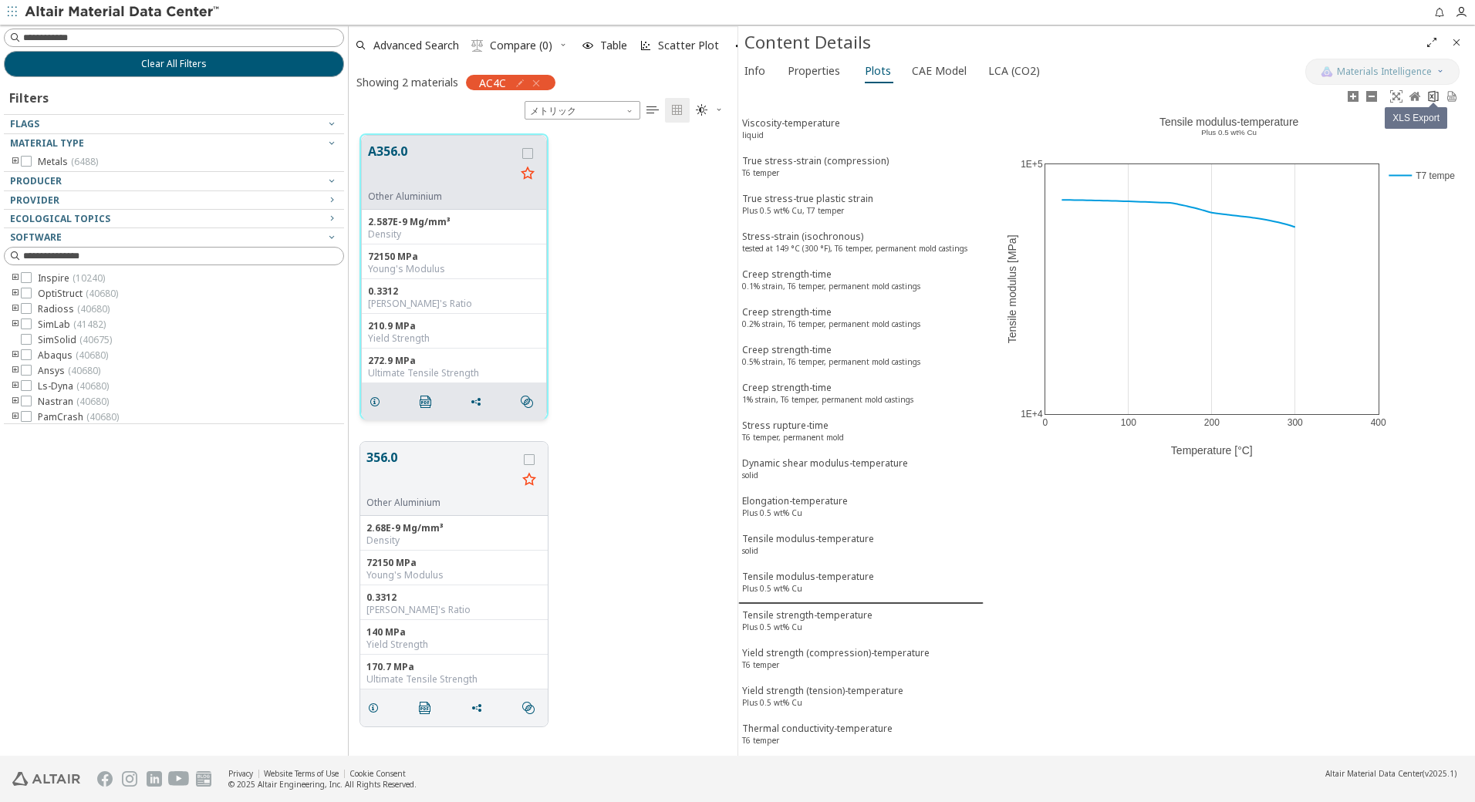
click at [1430, 96] on icon at bounding box center [1433, 96] width 12 height 12
click at [824, 613] on div "Tensile strength-temperature Plus 0.5 wt% Cu" at bounding box center [807, 623] width 130 height 29
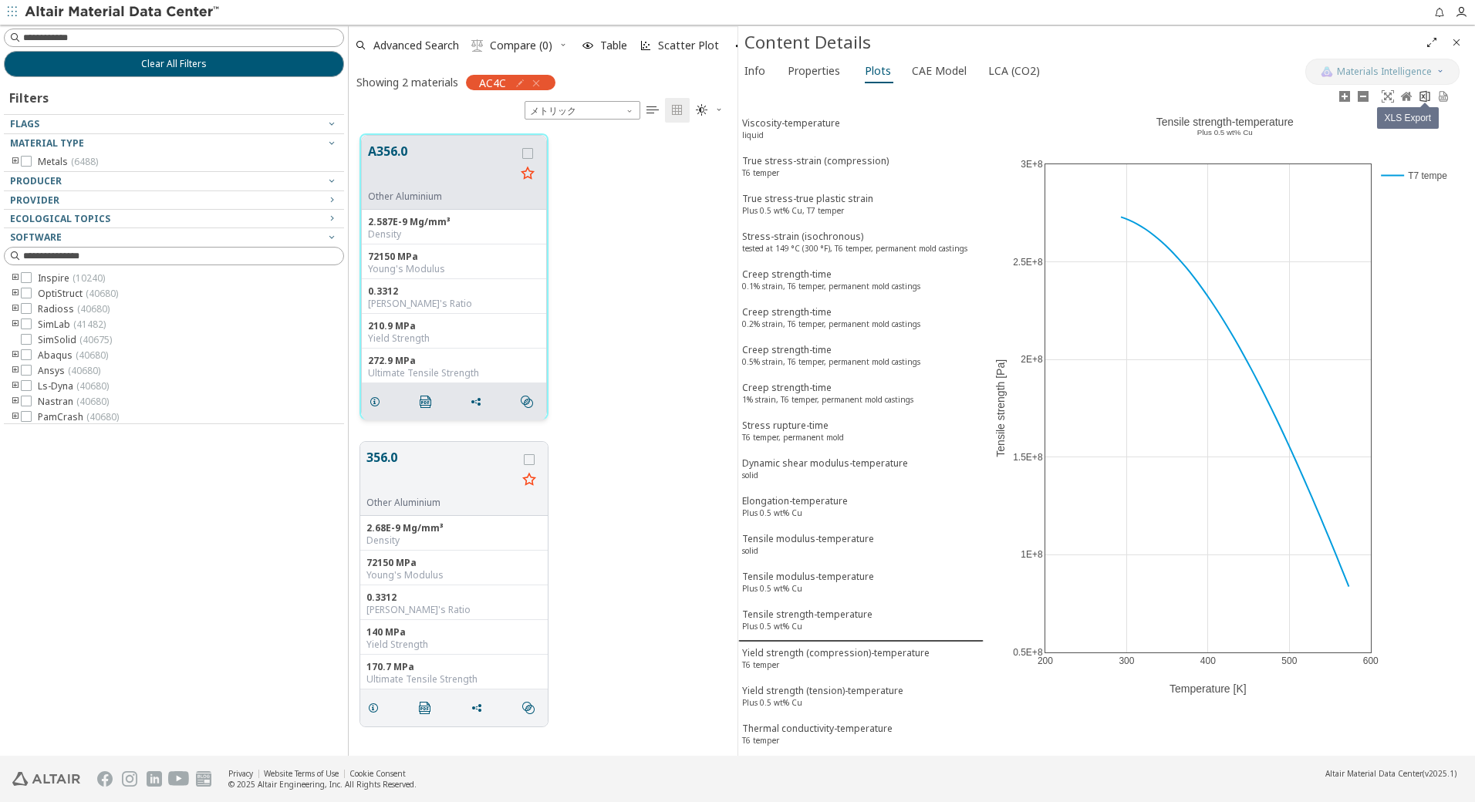
click at [1427, 96] on icon at bounding box center [1425, 96] width 12 height 12
click at [812, 663] on div "Yield strength (compression)-temperature T6 temper" at bounding box center [835, 660] width 187 height 29
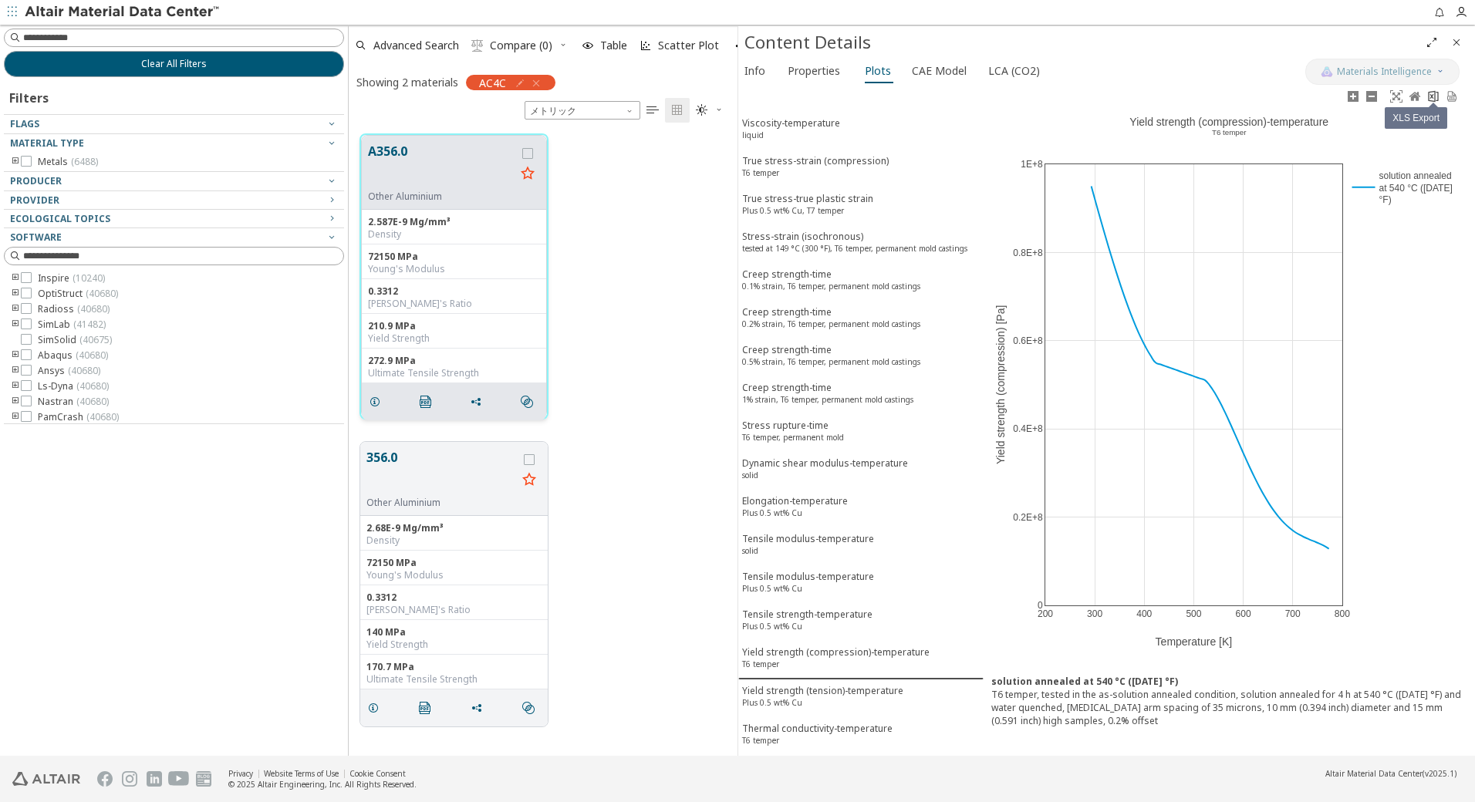
click at [1432, 101] on icon at bounding box center [1433, 96] width 10 height 12
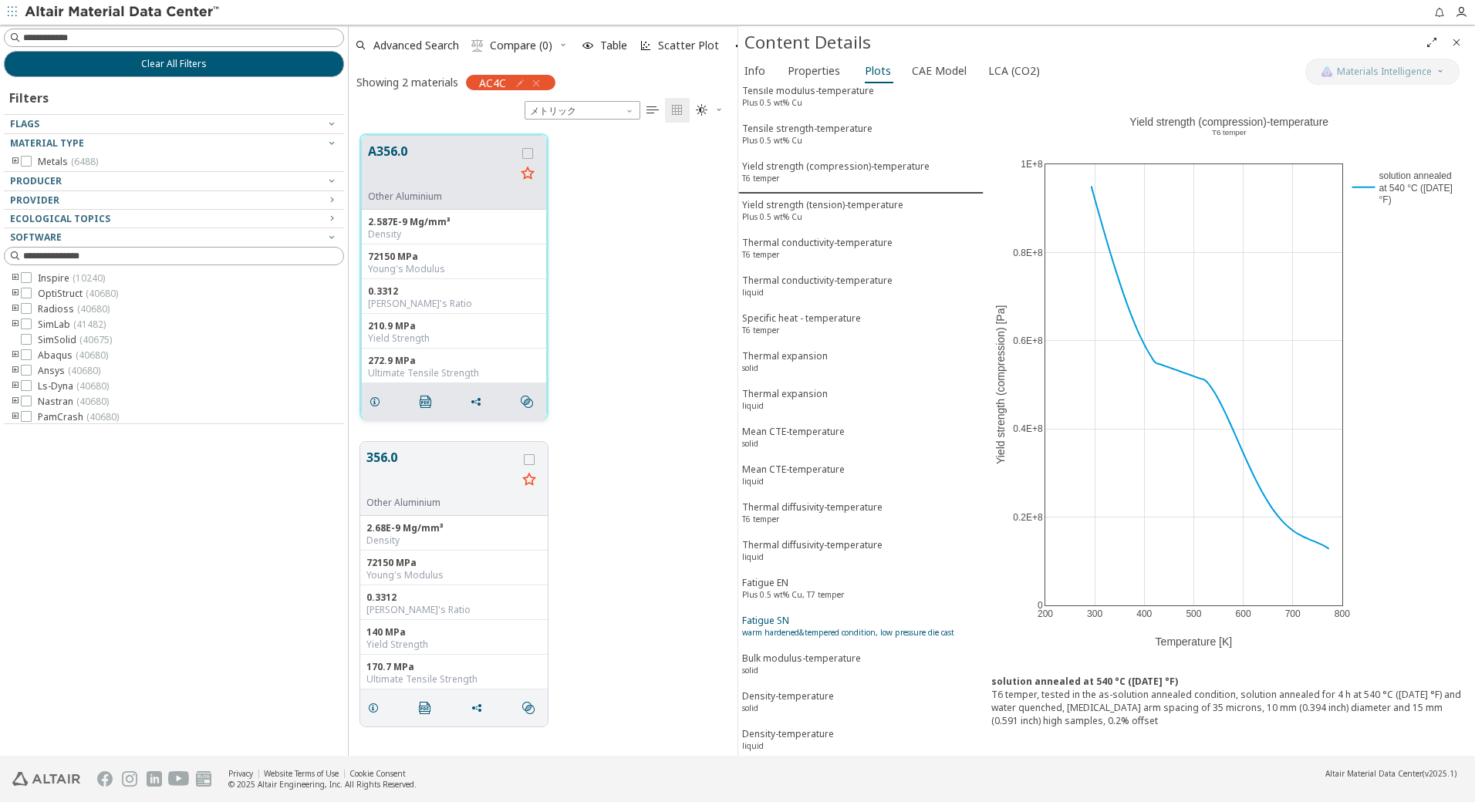
scroll to position [463, 0]
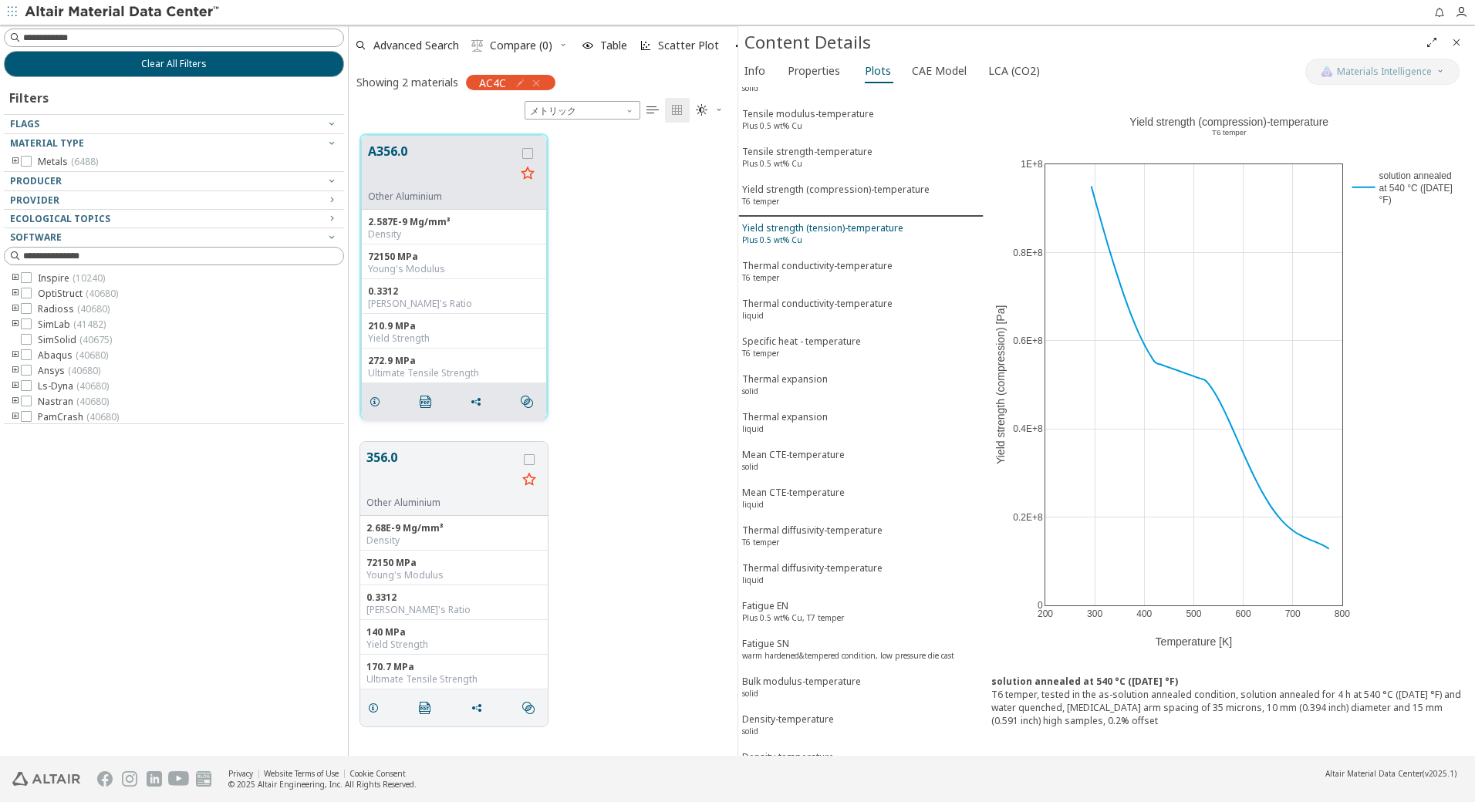
click at [846, 234] on div "Yield strength (tension)-temperature Plus 0.5 wt% Cu" at bounding box center [822, 235] width 161 height 29
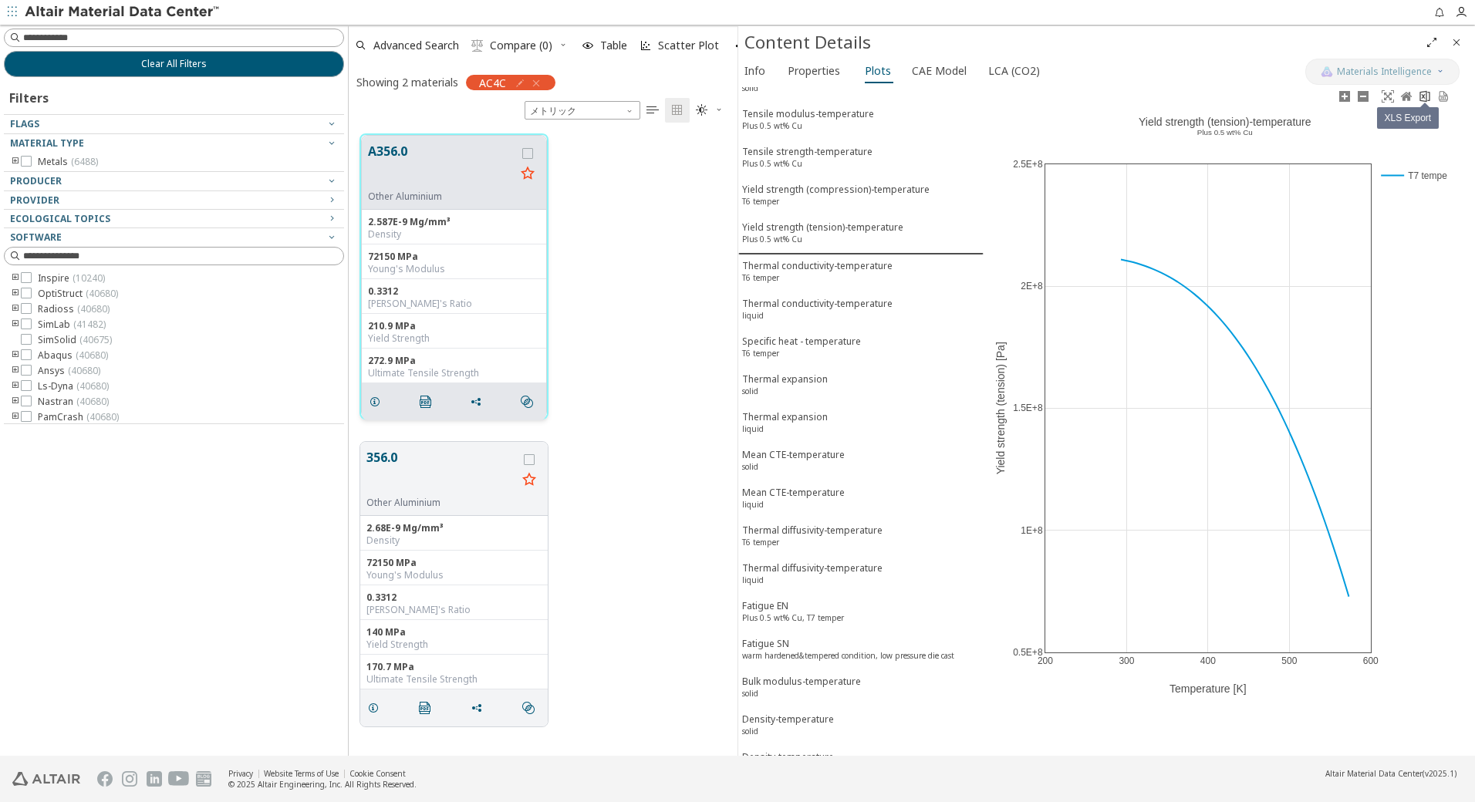
click at [1422, 96] on icon at bounding box center [1425, 96] width 12 height 12
click at [824, 262] on div "Thermal conductivity-temperature T6 temper" at bounding box center [817, 273] width 150 height 29
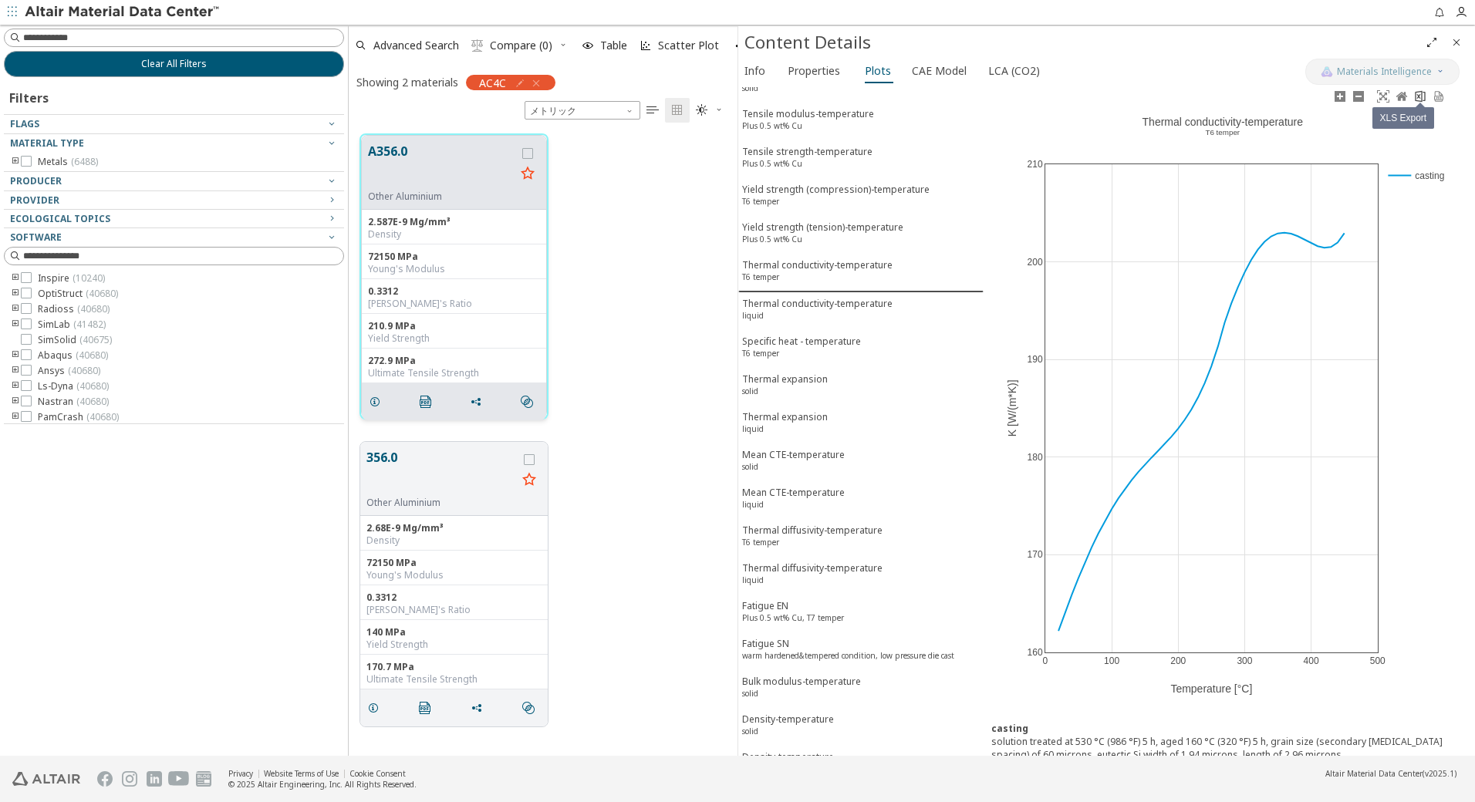
click at [1423, 96] on icon at bounding box center [1420, 96] width 12 height 12
click at [827, 313] on div "Thermal conductivity-temperature liquid" at bounding box center [817, 311] width 150 height 29
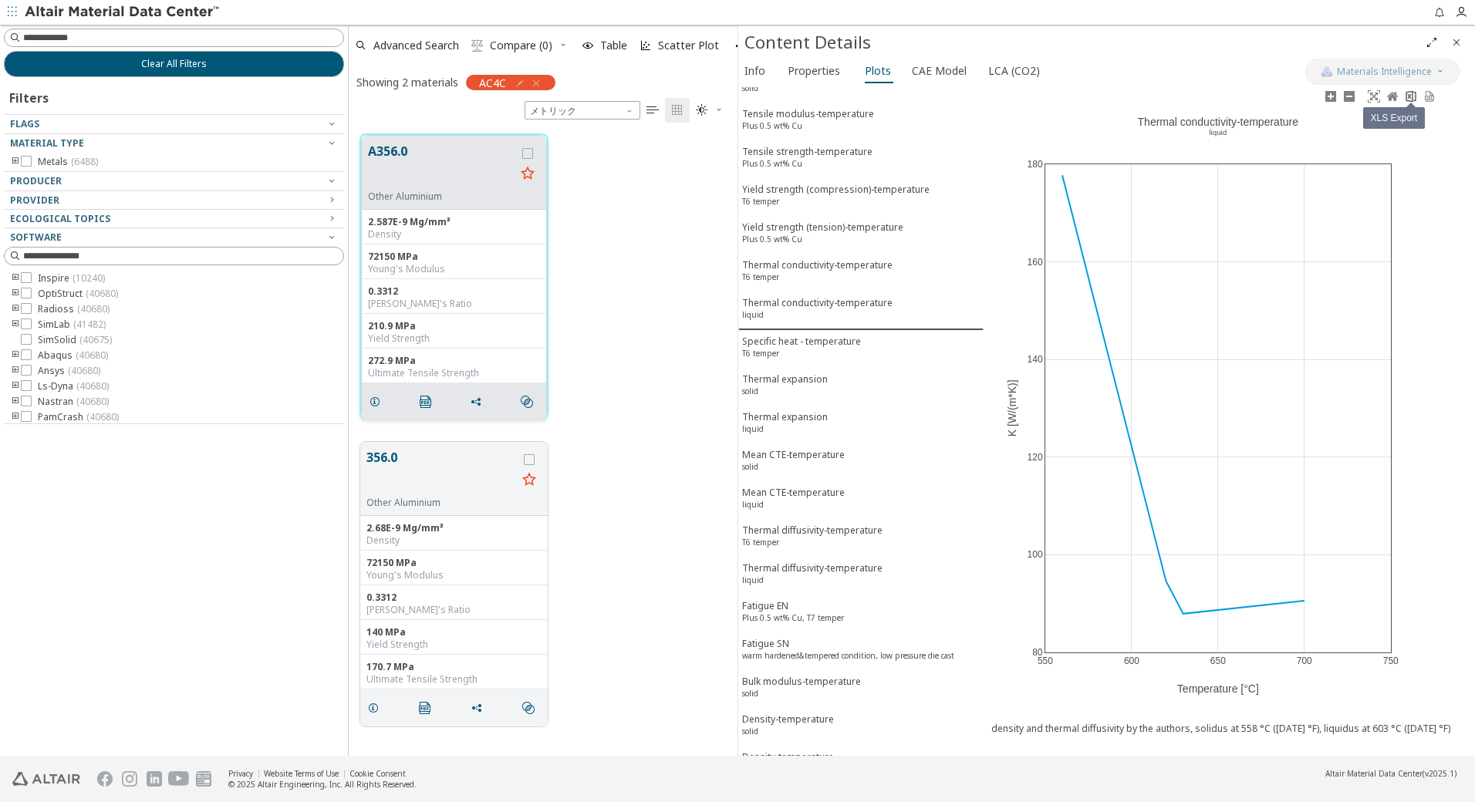
click at [1407, 100] on icon at bounding box center [1411, 96] width 10 height 12
click at [805, 343] on div "Specific heat - temperature T6 temper" at bounding box center [801, 349] width 119 height 29
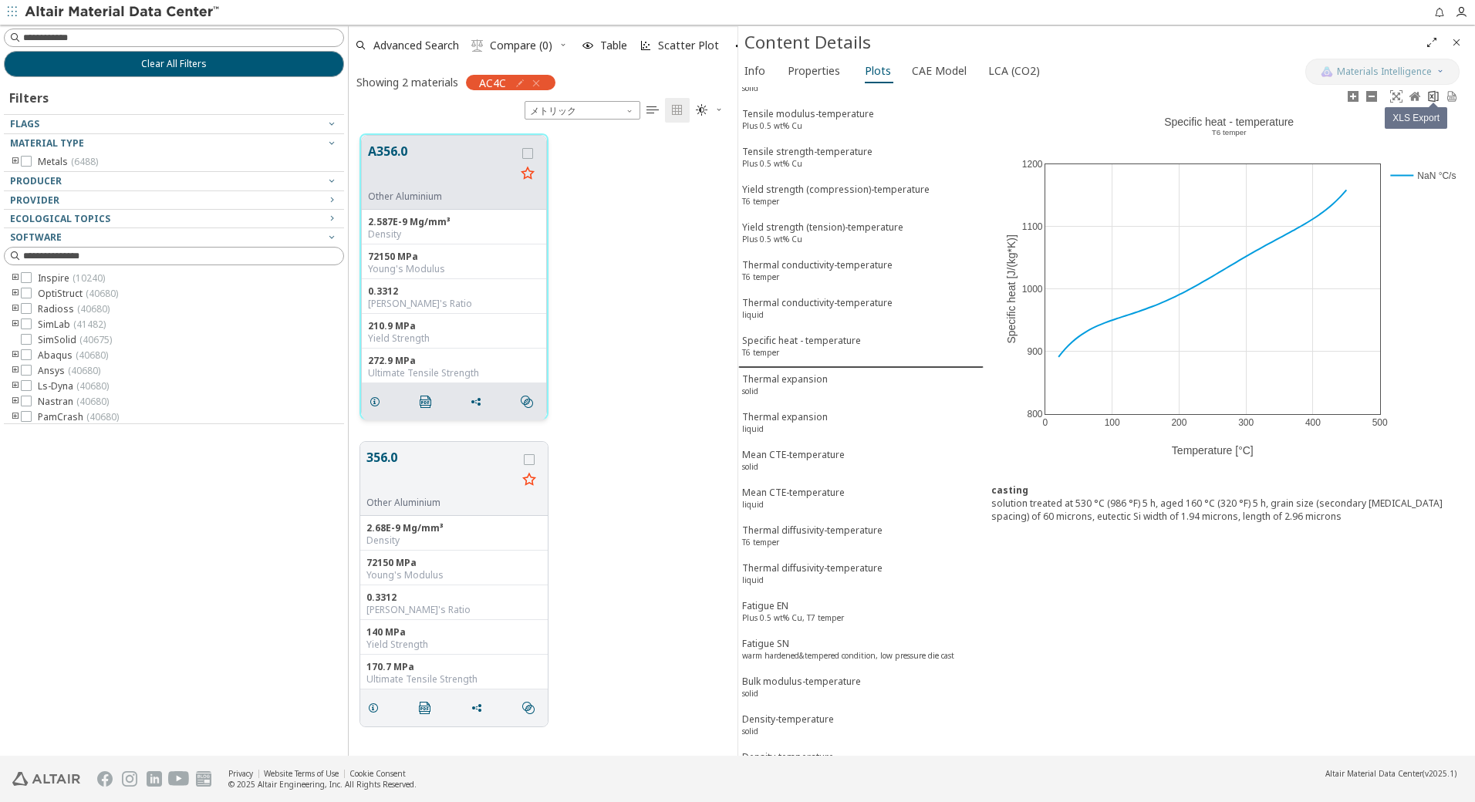
click at [1436, 96] on icon at bounding box center [1433, 96] width 12 height 12
click at [799, 379] on div "Thermal expansion solid" at bounding box center [785, 387] width 86 height 29
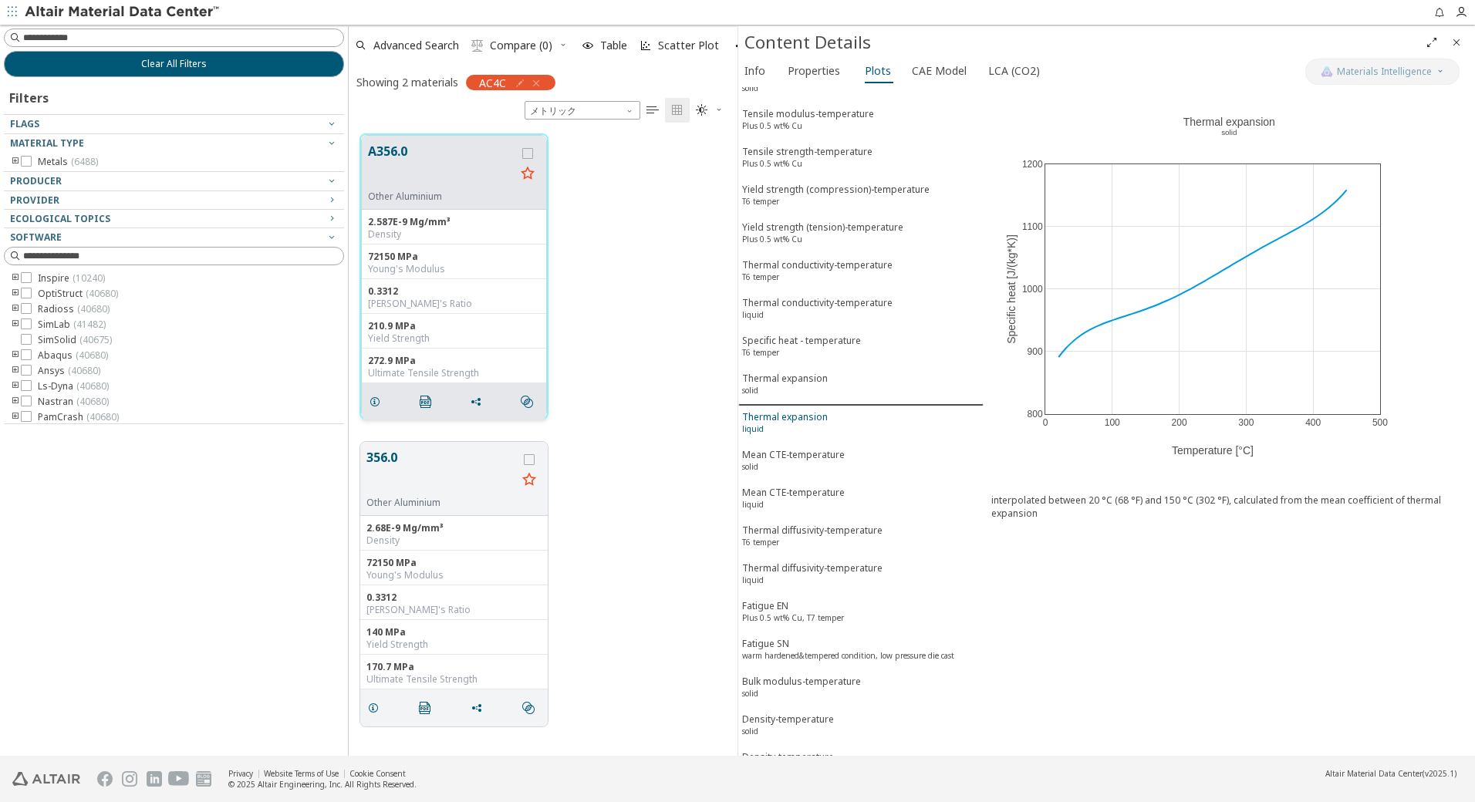
click at [765, 417] on div "Thermal expansion liquid" at bounding box center [785, 424] width 86 height 29
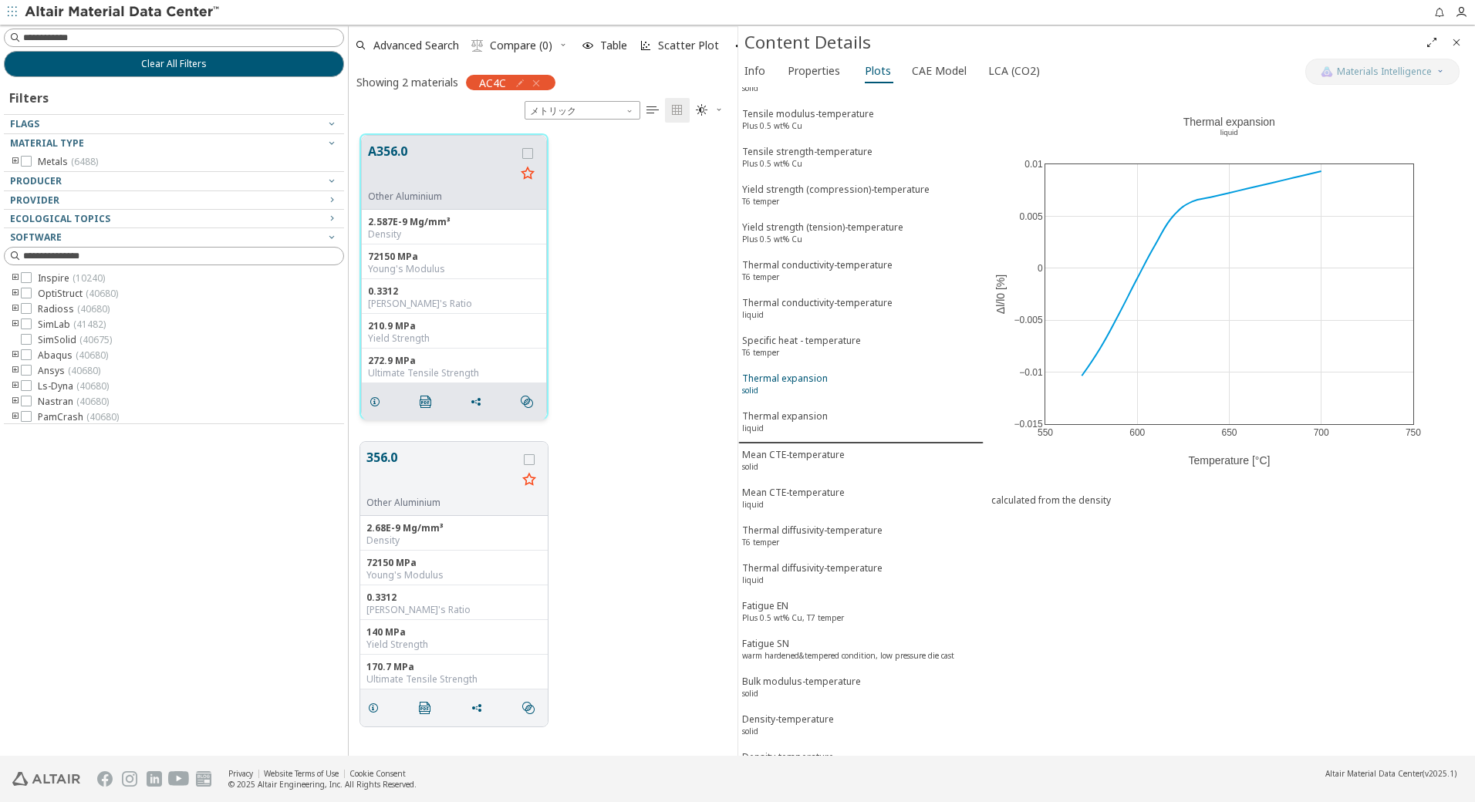
click at [792, 379] on div "Thermal expansion solid" at bounding box center [785, 386] width 86 height 29
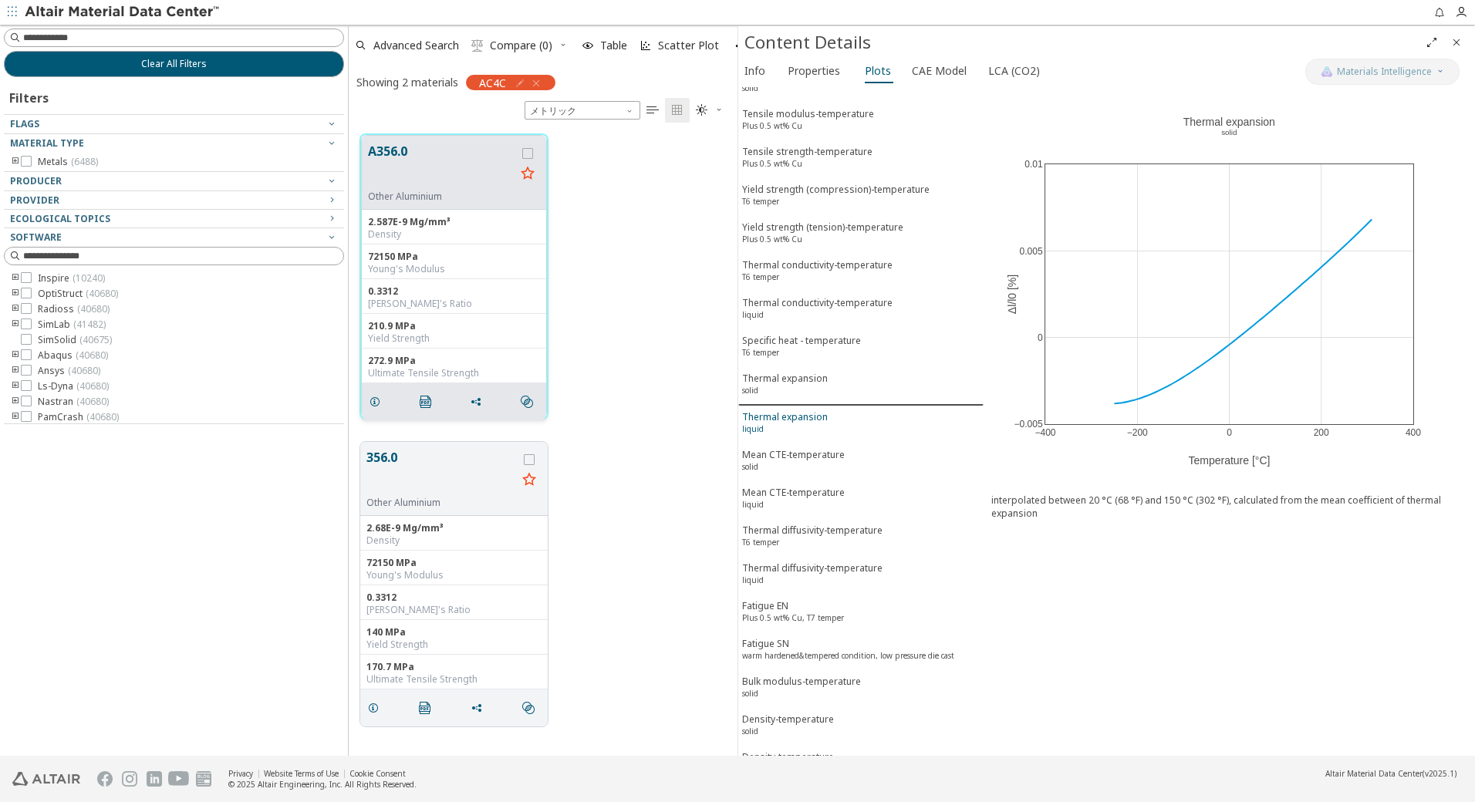
click at [802, 427] on div "Thermal expansion liquid" at bounding box center [785, 424] width 86 height 29
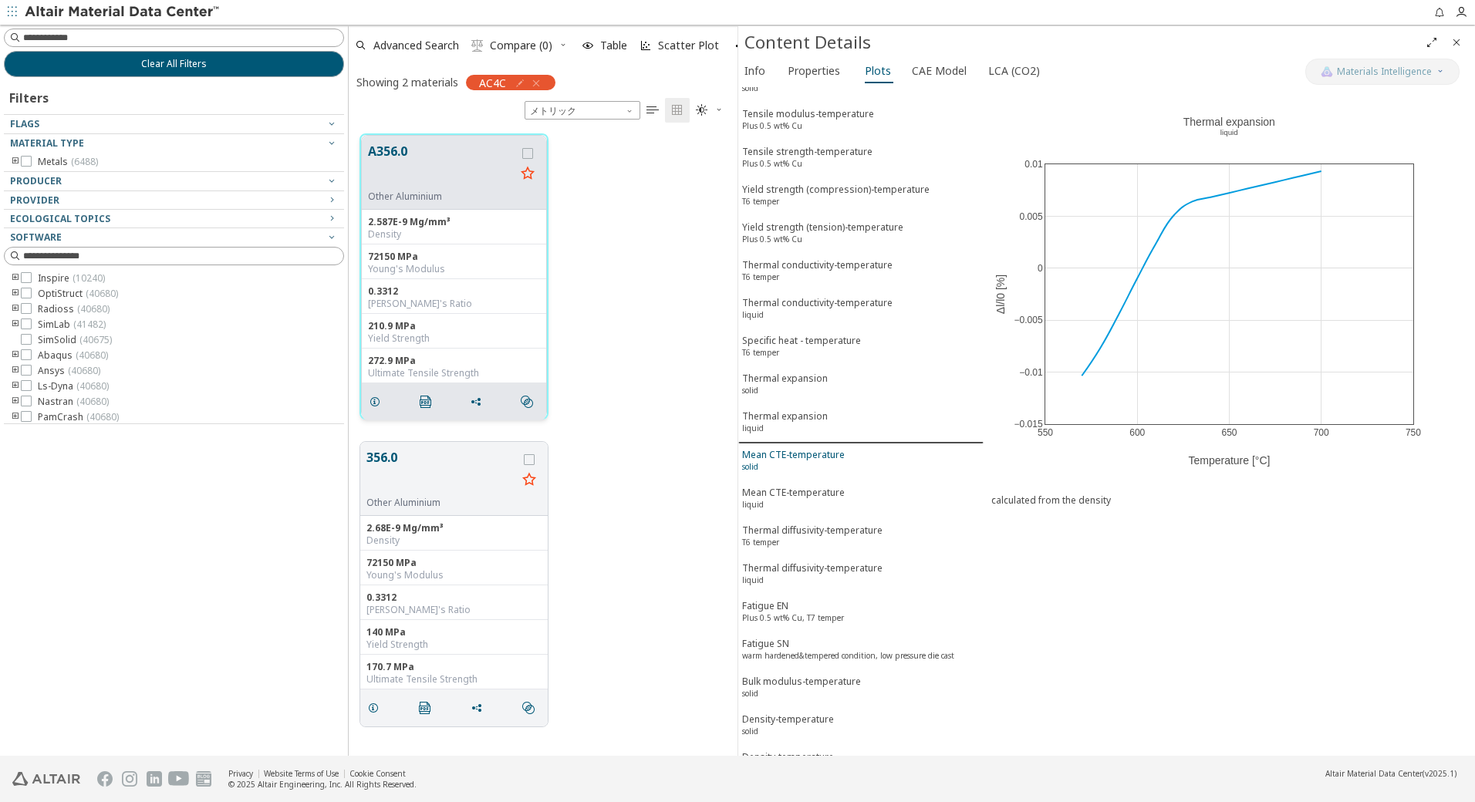
click at [802, 461] on div "Mean CTE-temperature solid" at bounding box center [793, 462] width 103 height 29
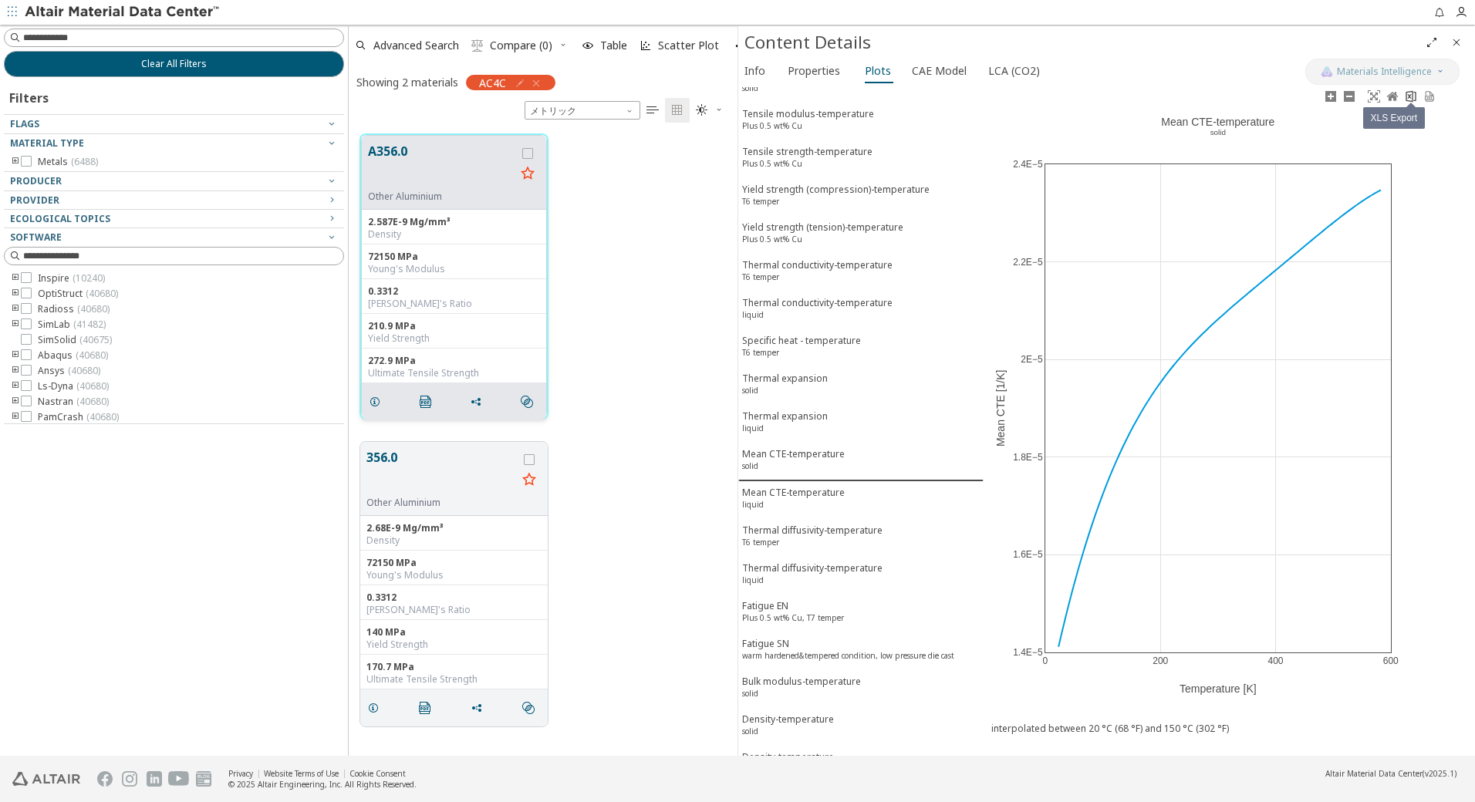
click at [1414, 97] on icon at bounding box center [1411, 96] width 12 height 12
click at [784, 458] on div "Mean CTE-temperature solid" at bounding box center [793, 461] width 103 height 29
click at [775, 465] on div "Mean CTE-temperature solid" at bounding box center [793, 461] width 103 height 29
click at [795, 424] on div "Thermal expansion liquid" at bounding box center [785, 424] width 86 height 29
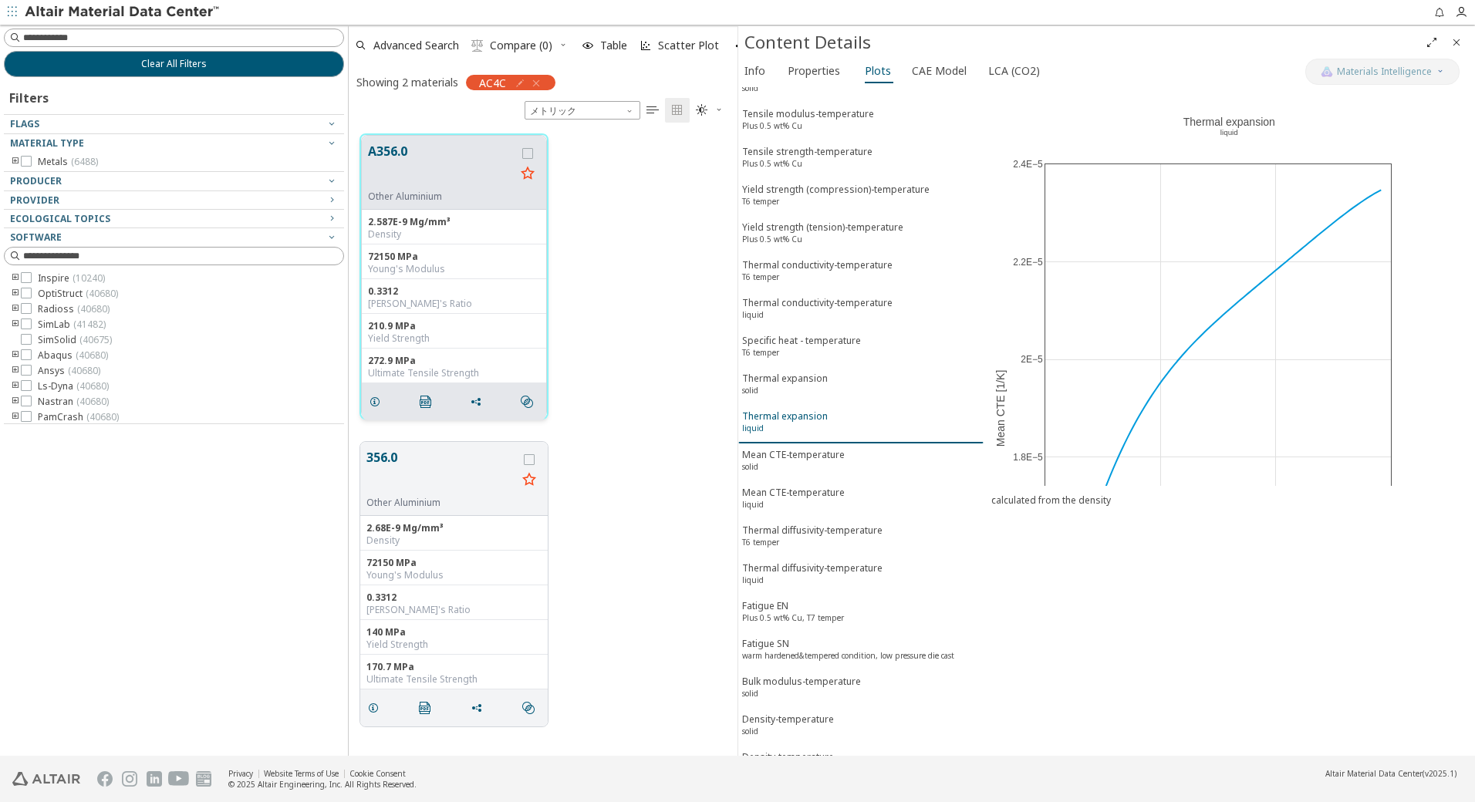
click at [787, 415] on div "Thermal expansion liquid" at bounding box center [785, 424] width 86 height 29
click at [792, 385] on div "Thermal expansion solid" at bounding box center [785, 386] width 86 height 29
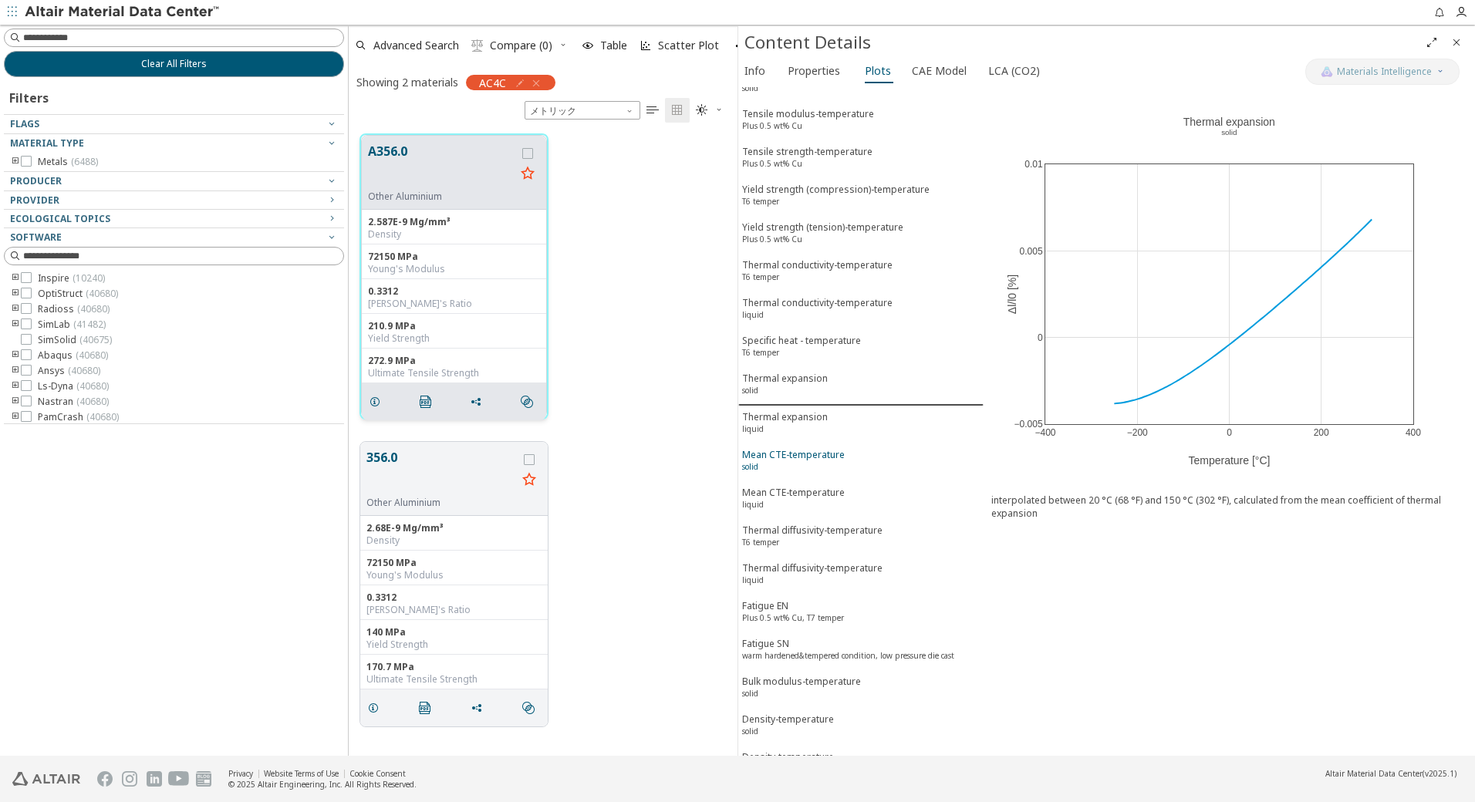
click at [792, 462] on div "Mean CTE-temperature solid" at bounding box center [793, 462] width 103 height 29
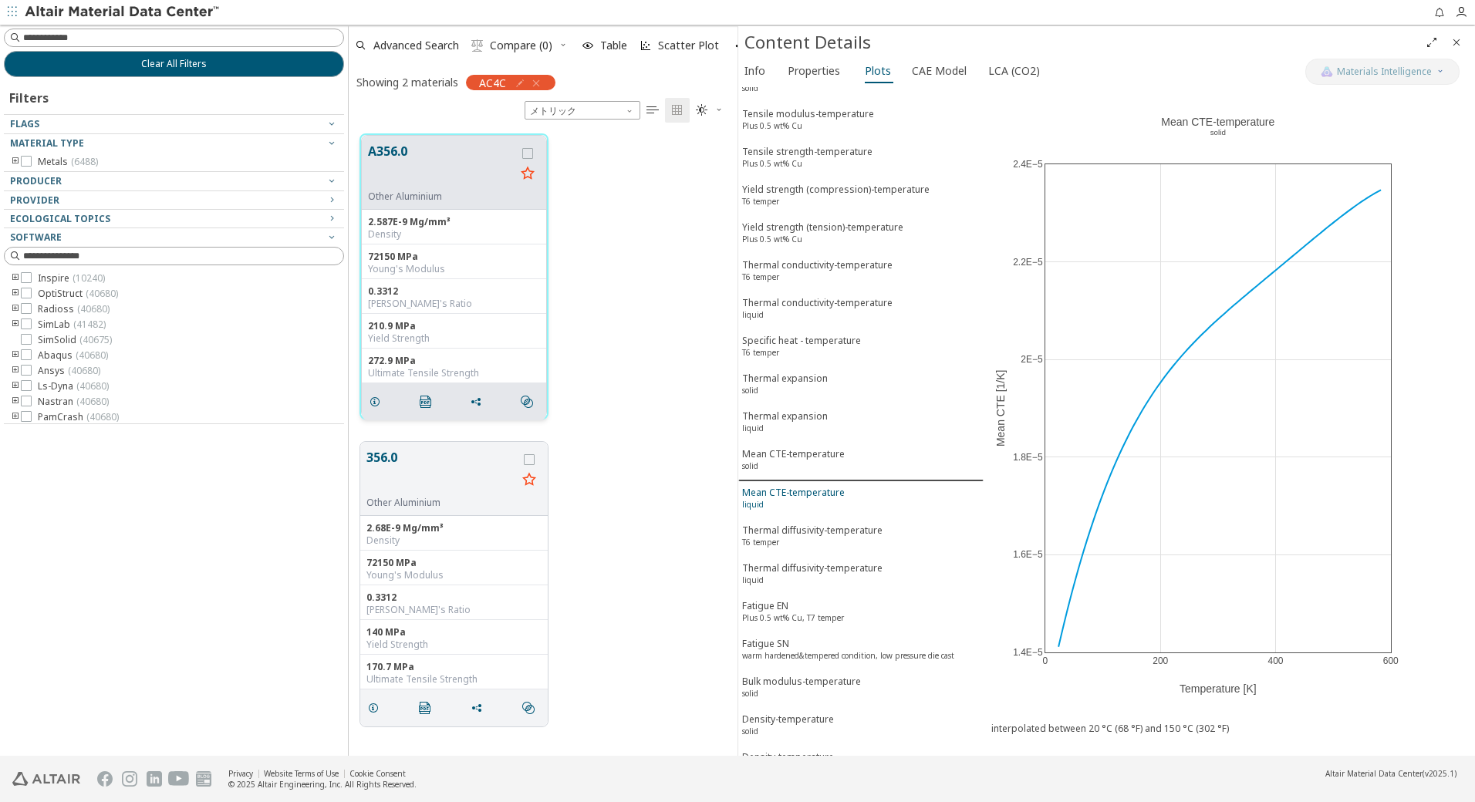
click at [794, 504] on div "Mean CTE-temperature liquid" at bounding box center [793, 500] width 103 height 29
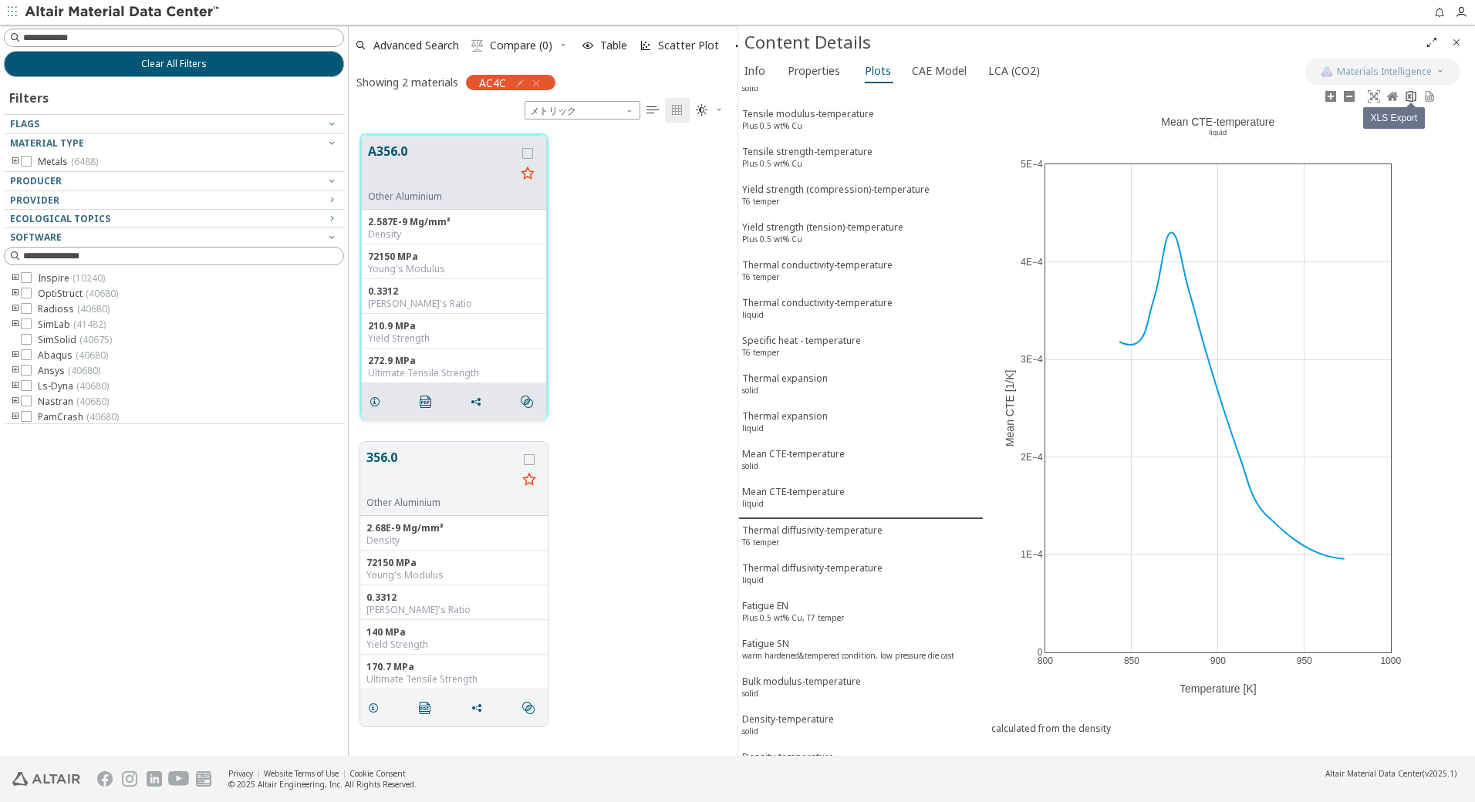
click at [1411, 97] on icon at bounding box center [1411, 96] width 12 height 12
click at [798, 533] on div "Thermal diffusivity-temperature T6 temper" at bounding box center [812, 538] width 140 height 29
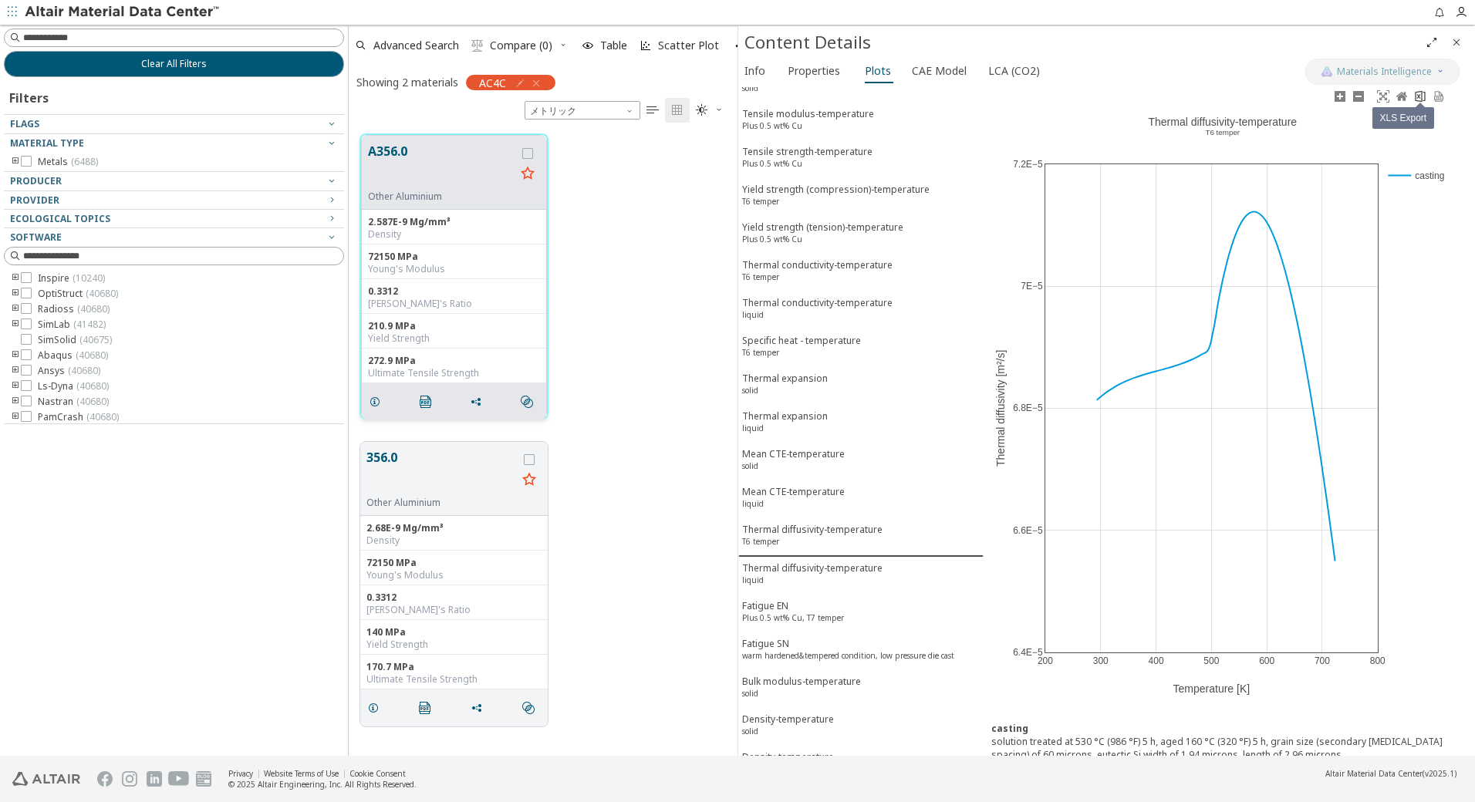
click at [1421, 96] on icon at bounding box center [1420, 96] width 12 height 12
click at [766, 568] on div "Thermal diffusivity-temperature liquid" at bounding box center [812, 576] width 140 height 29
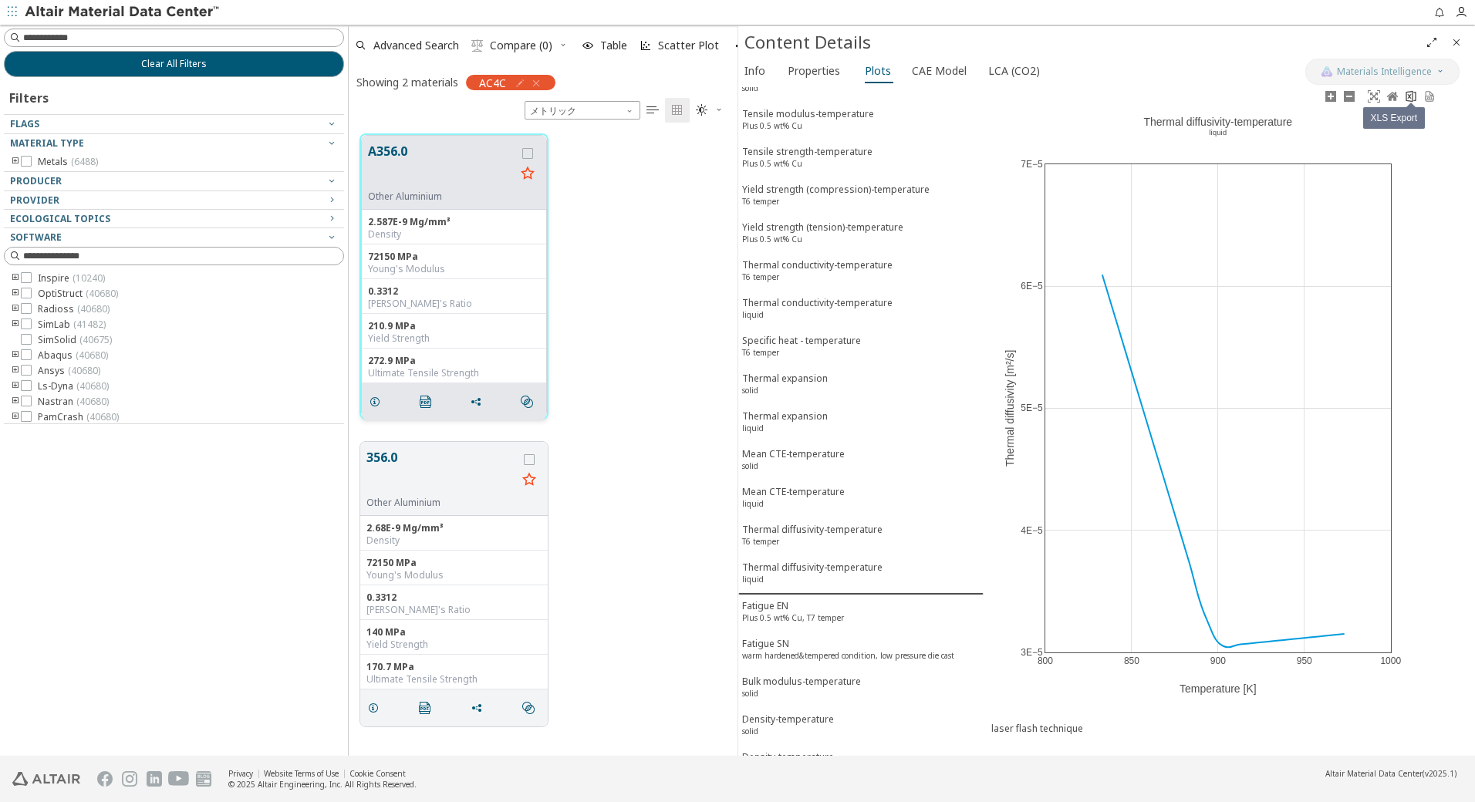
click at [1409, 93] on icon at bounding box center [1411, 96] width 12 height 12
click at [786, 609] on div "Fatigue EN Plus 0.5 wt% Cu, T7 temper" at bounding box center [793, 613] width 102 height 29
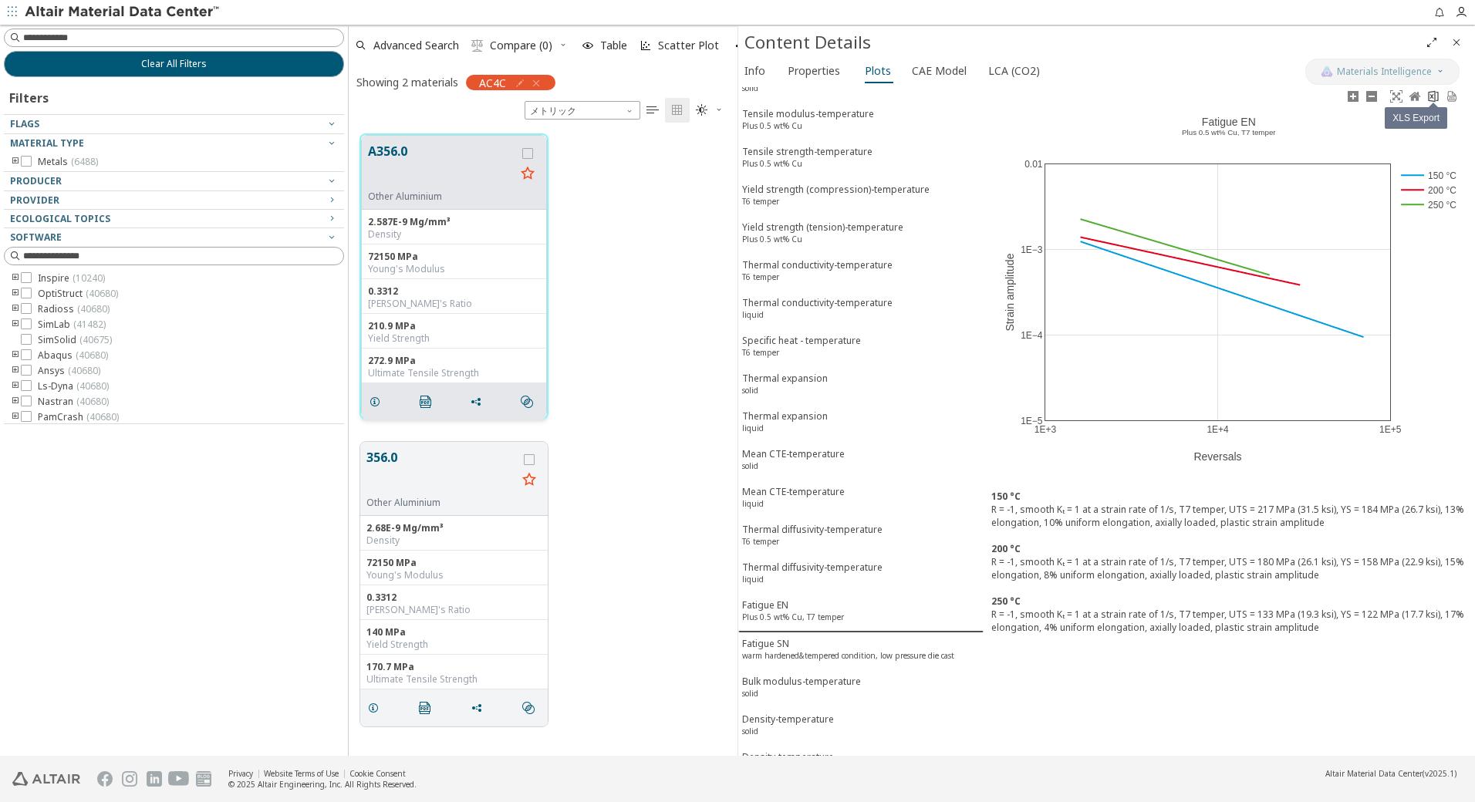
click at [1433, 96] on icon at bounding box center [1433, 96] width 10 height 12
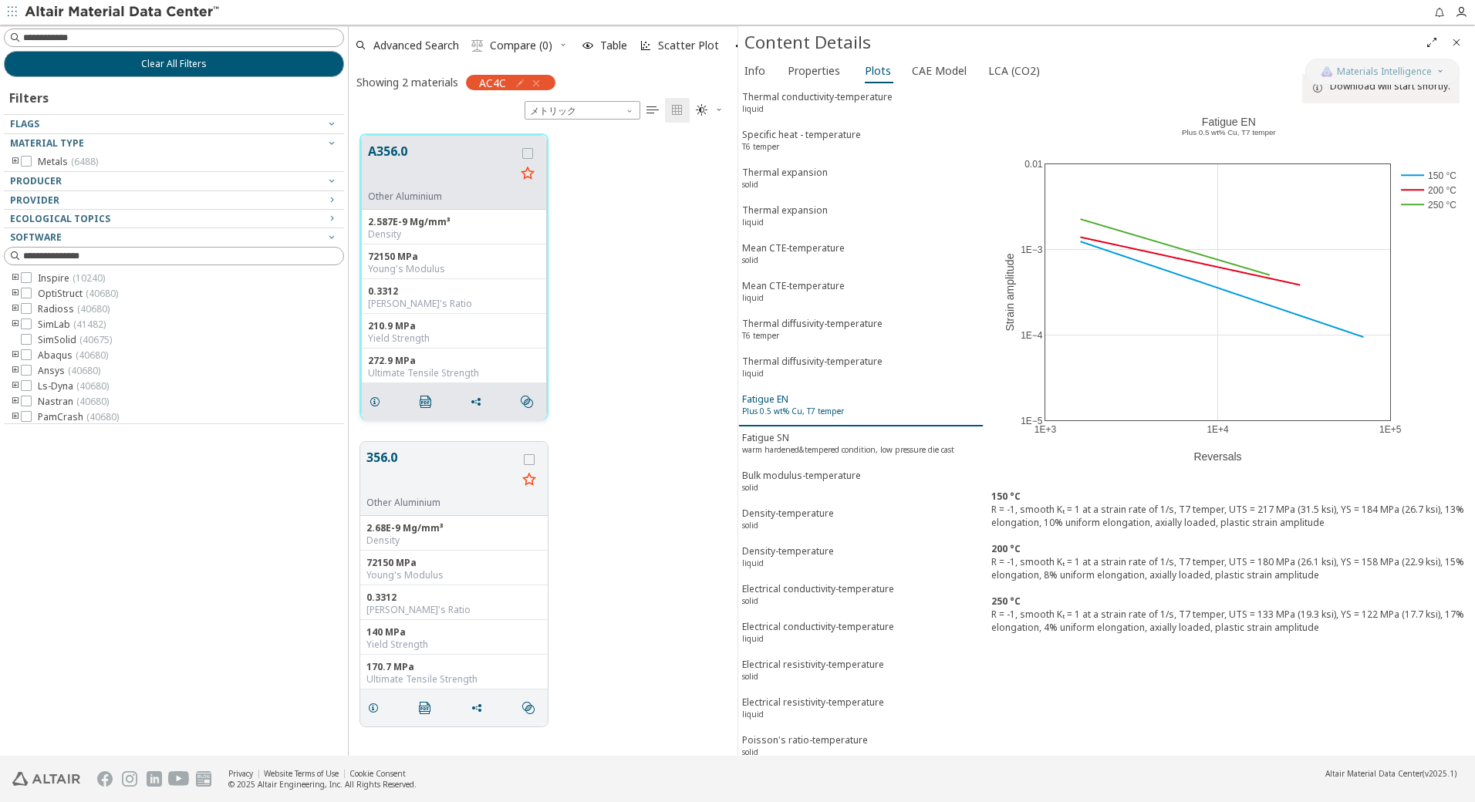
scroll to position [680, 0]
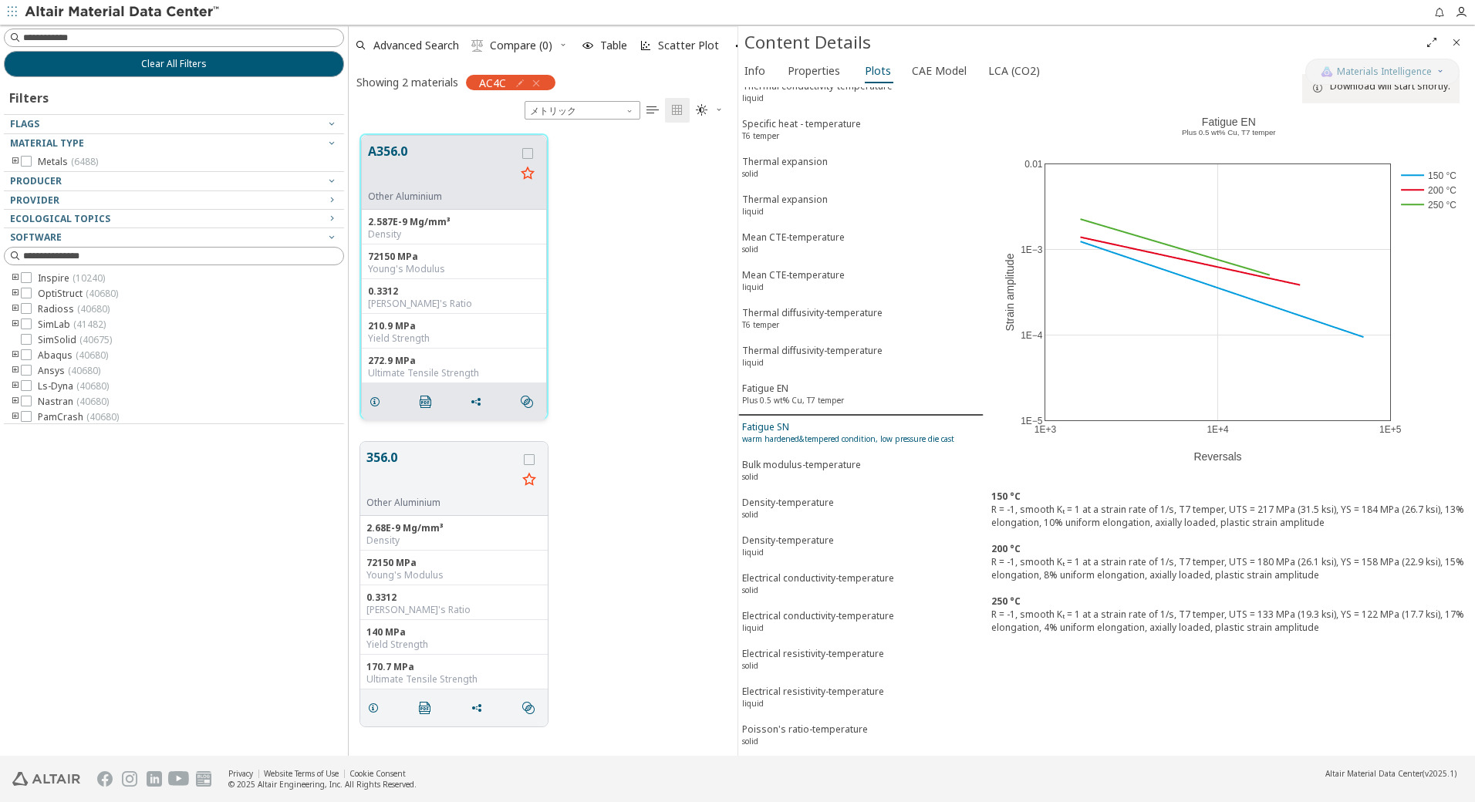
click at [784, 441] on sup "warm hardened&tempered condition, low pressure die cast" at bounding box center [848, 439] width 212 height 11
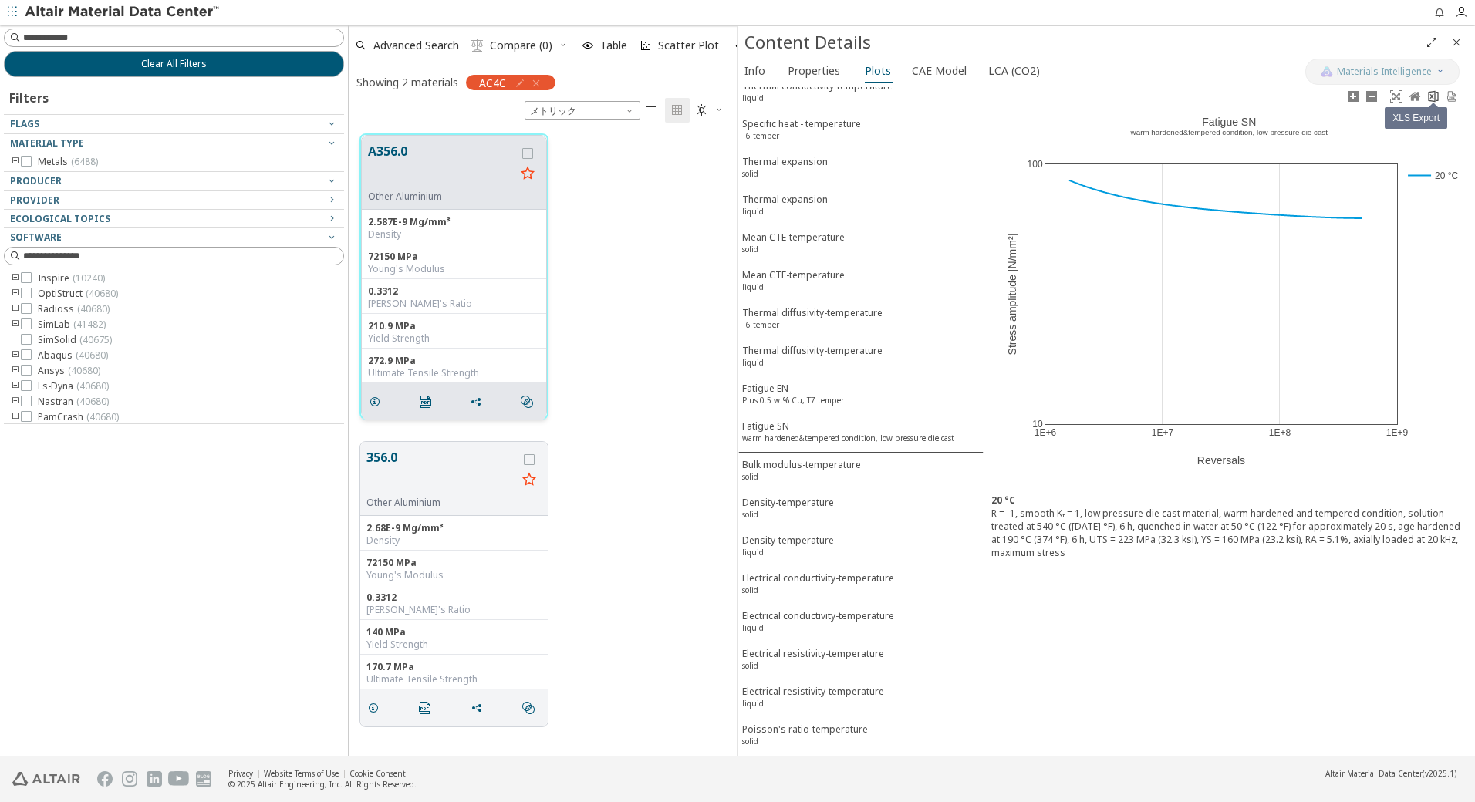
click at [1436, 93] on icon at bounding box center [1433, 96] width 12 height 12
click at [781, 470] on div "Bulk modulus-temperature solid" at bounding box center [801, 472] width 119 height 29
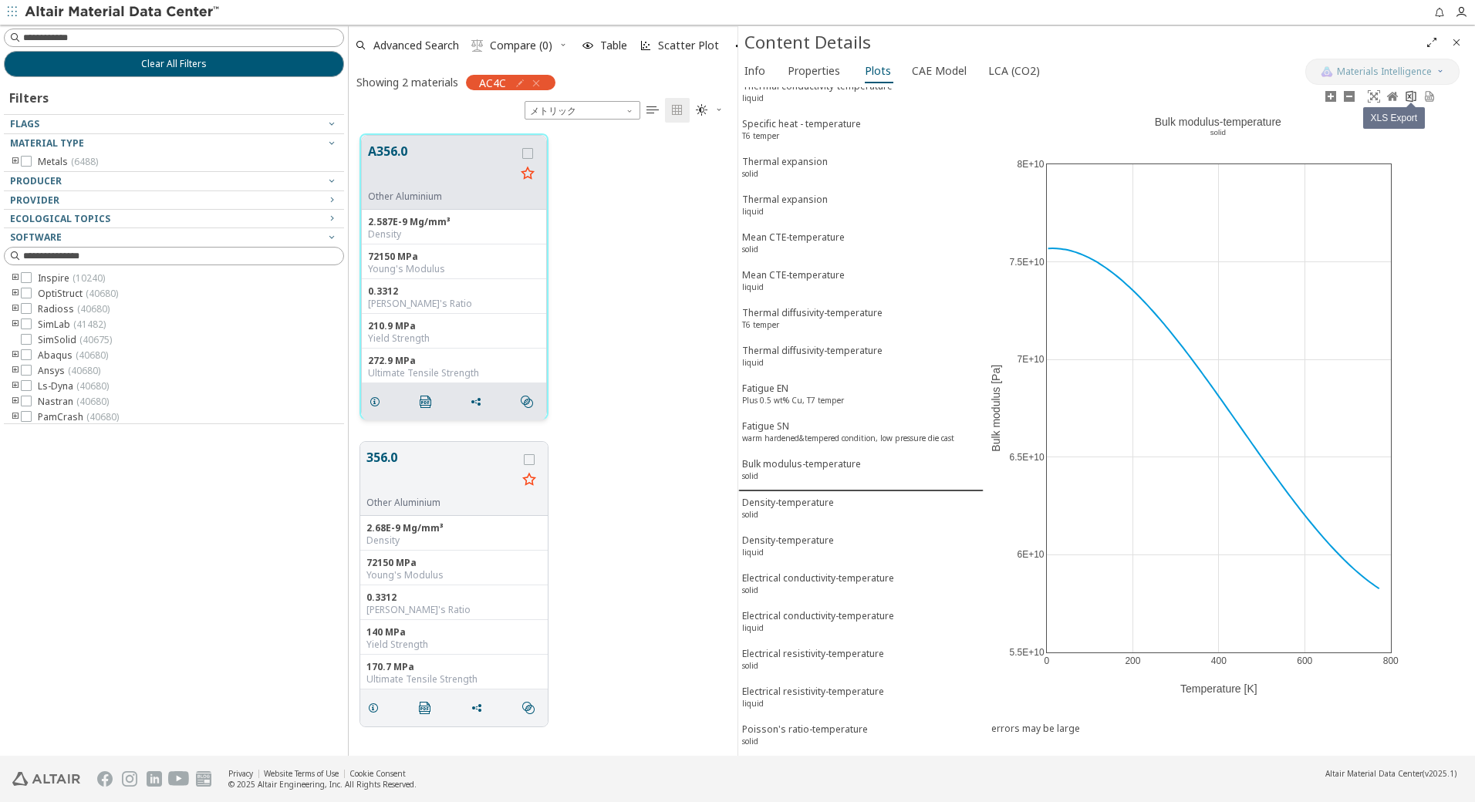
click at [1411, 96] on icon at bounding box center [1411, 96] width 12 height 12
click at [780, 502] on div "Density-temperature solid" at bounding box center [788, 510] width 92 height 29
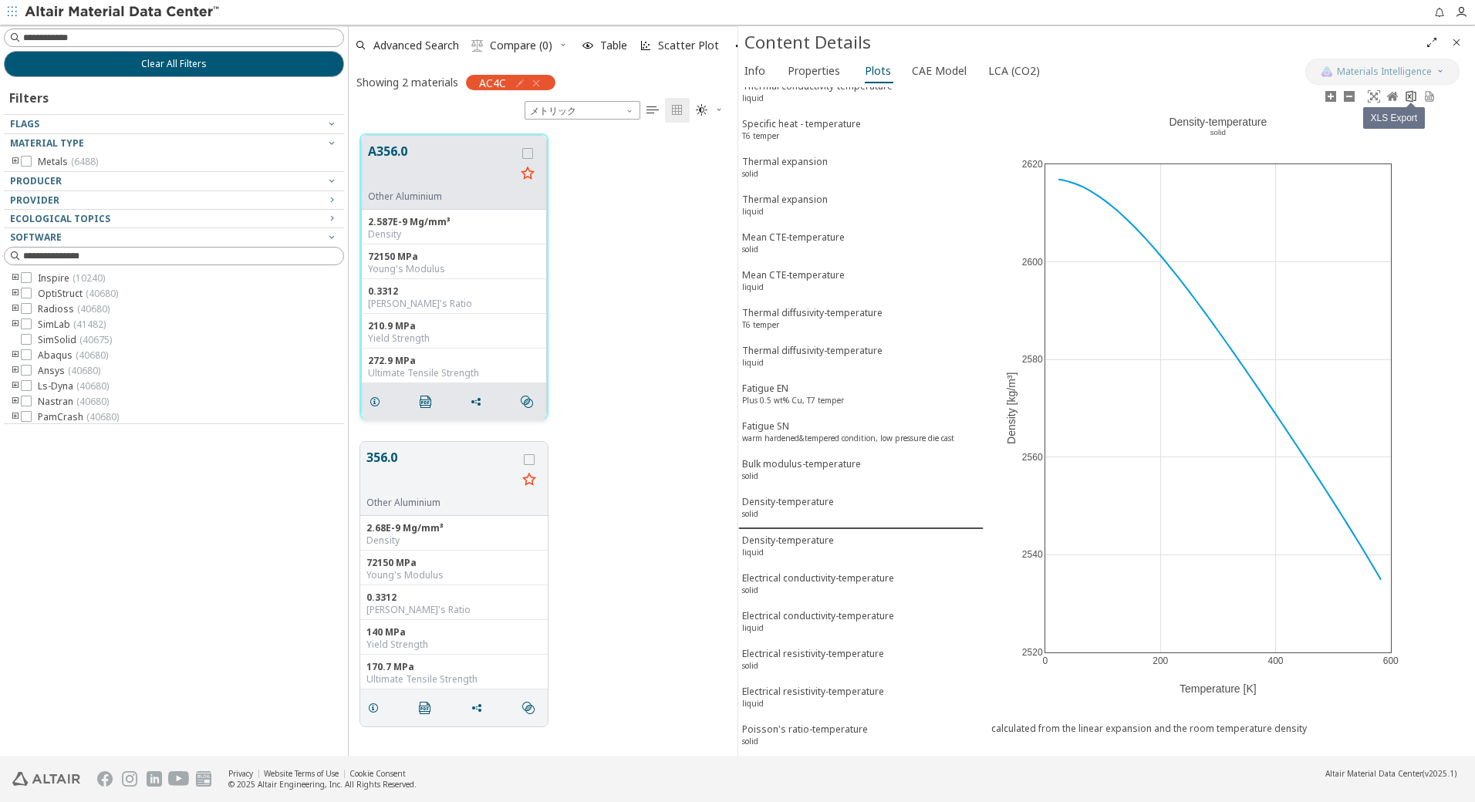
click at [1415, 98] on icon at bounding box center [1411, 96] width 12 height 12
click at [778, 549] on div "Density-temperature liquid" at bounding box center [788, 548] width 92 height 29
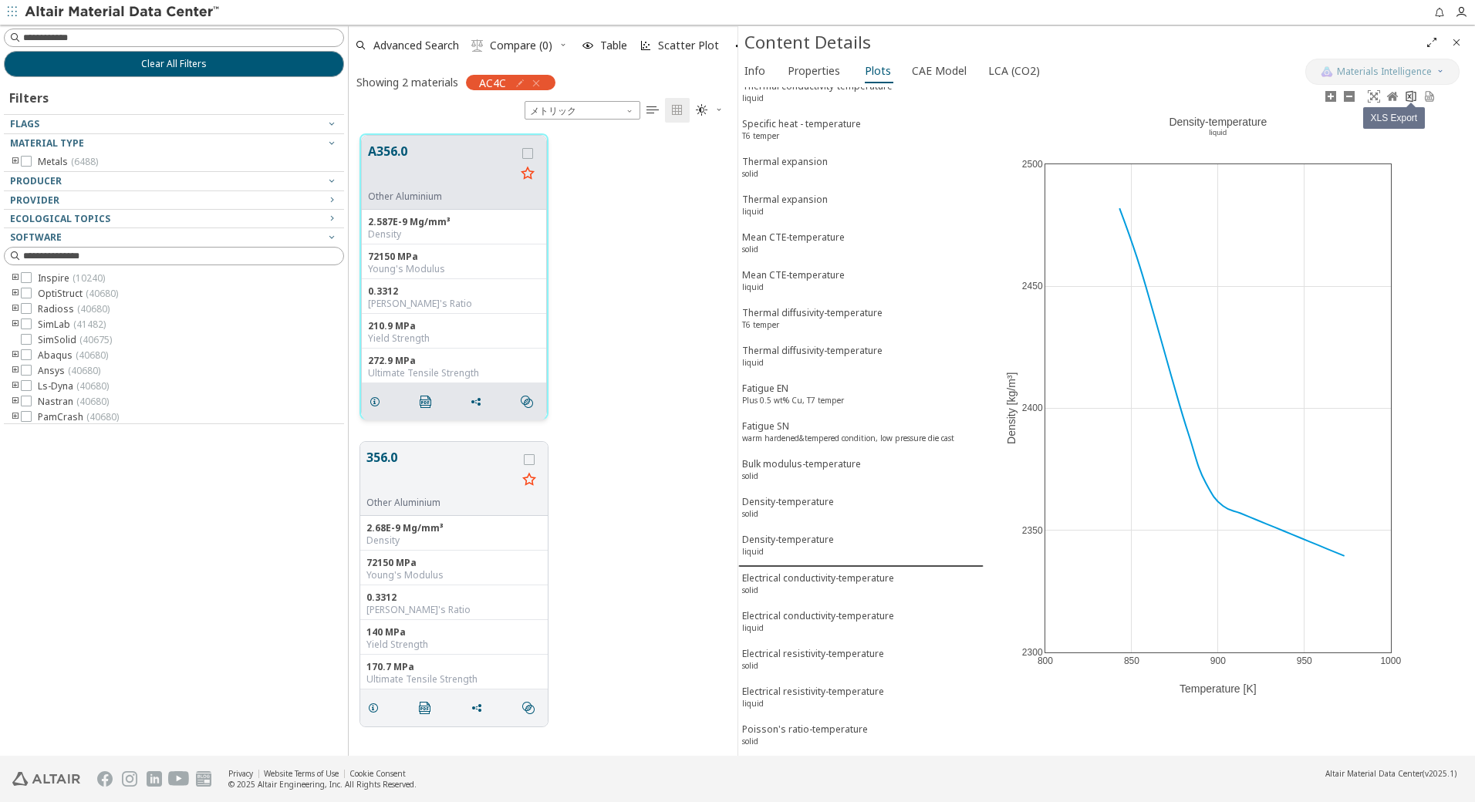
click at [1413, 100] on icon at bounding box center [1411, 96] width 12 height 12
click at [796, 580] on div "Electrical conductivity-temperature solid" at bounding box center [818, 586] width 152 height 29
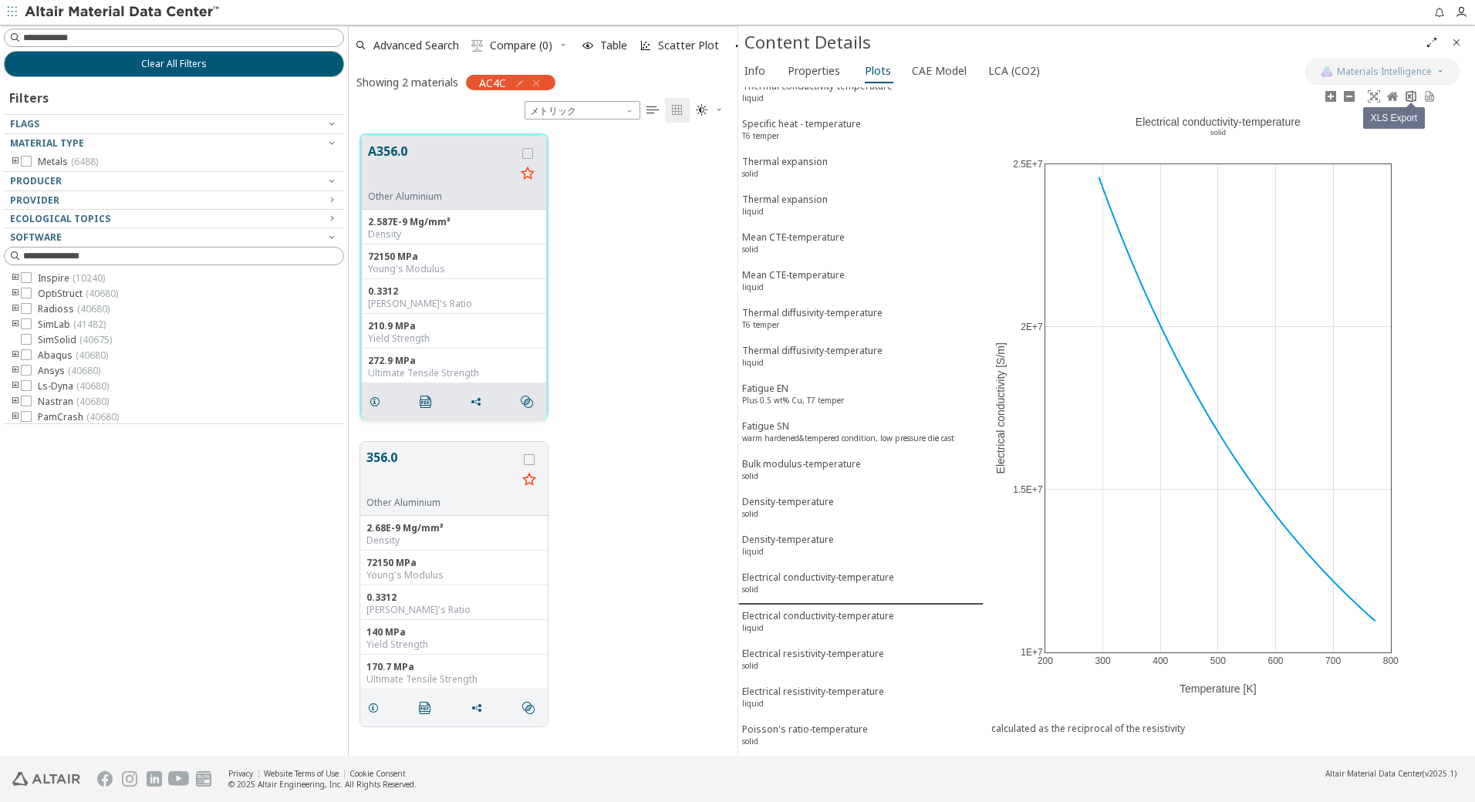
click at [1413, 92] on icon at bounding box center [1411, 96] width 10 height 12
click at [778, 623] on div "Electrical conductivity-temperature liquid" at bounding box center [818, 623] width 152 height 29
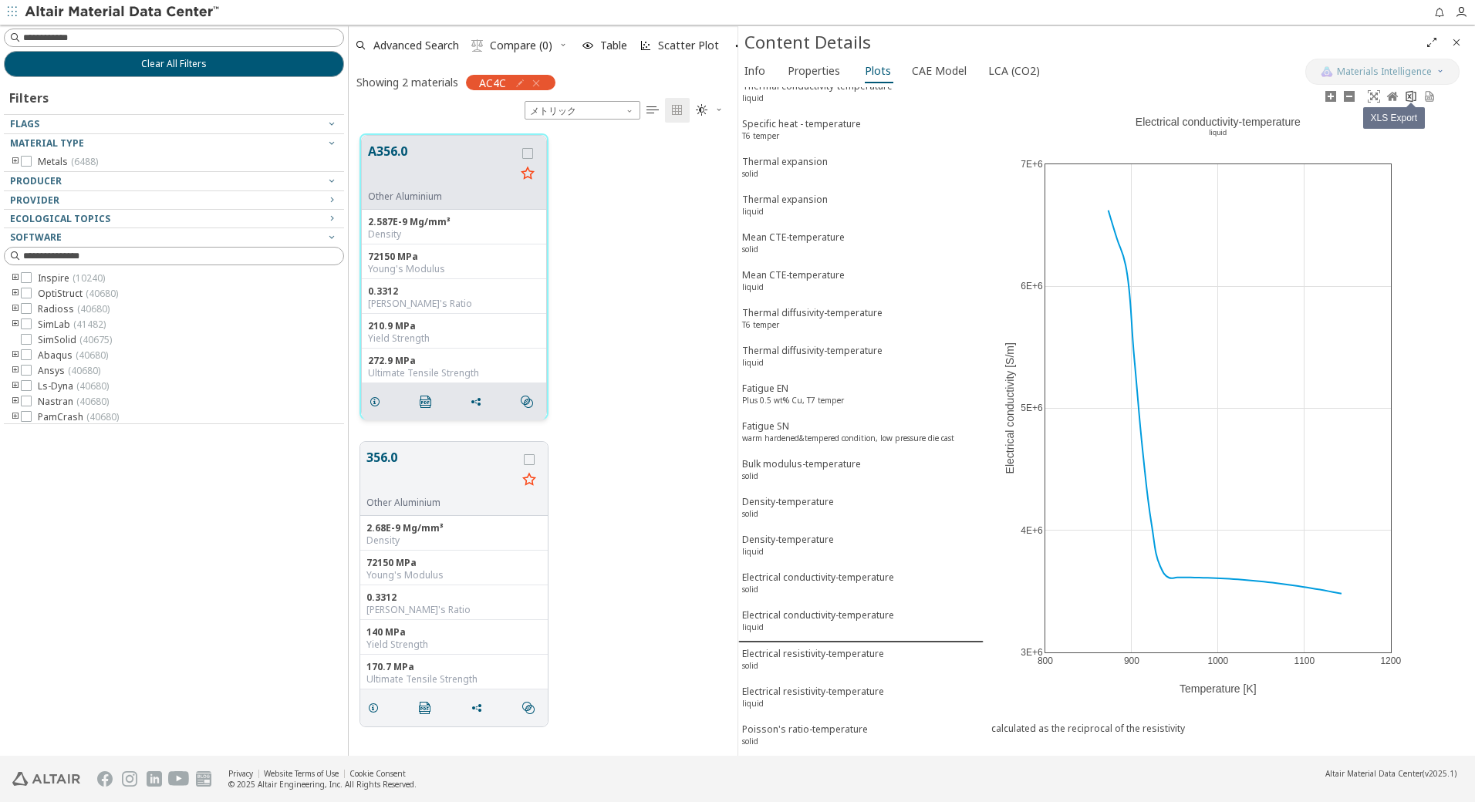
click at [1415, 95] on icon at bounding box center [1411, 96] width 12 height 12
click at [811, 662] on div "Electrical resistivity-temperature solid" at bounding box center [813, 661] width 142 height 29
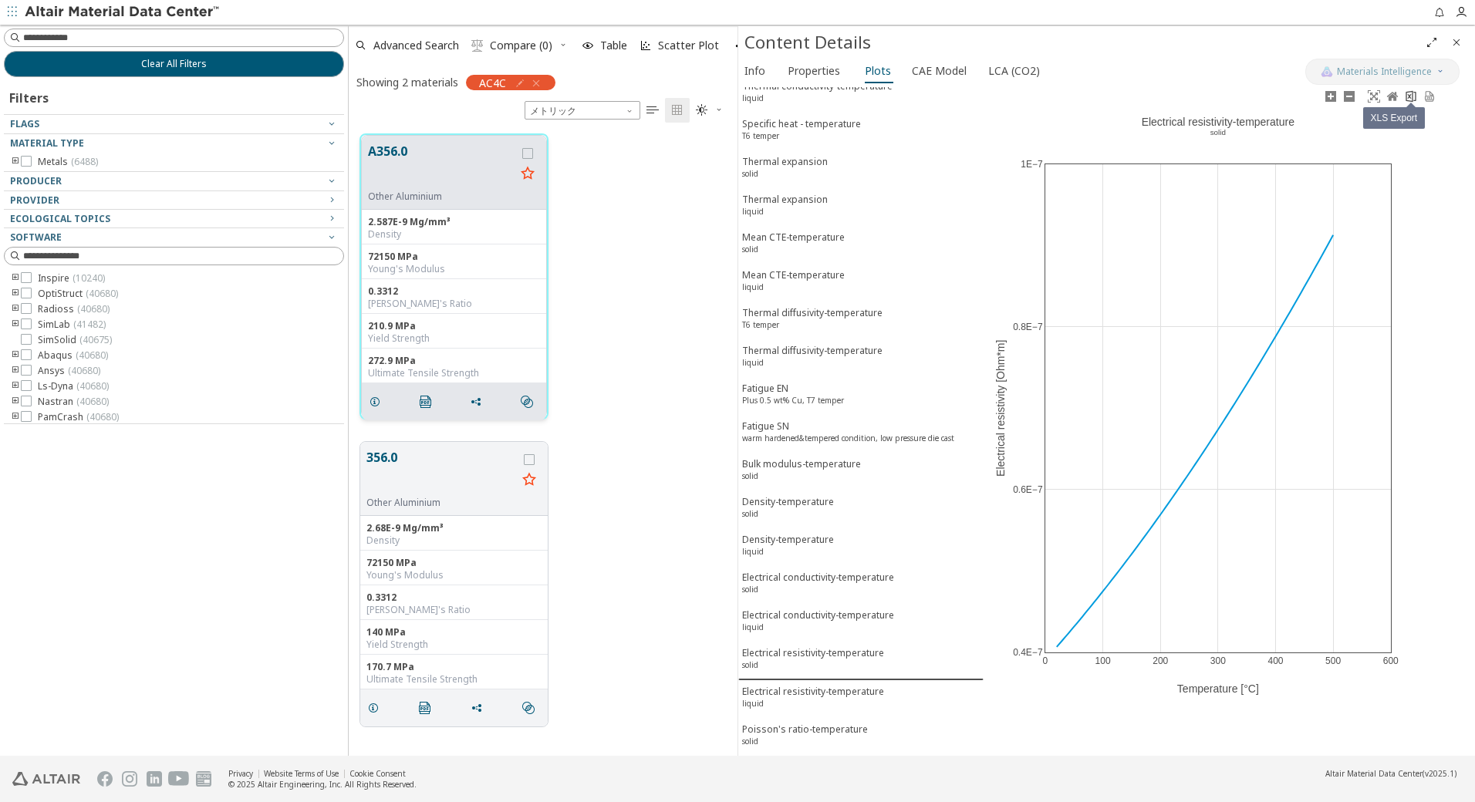
click at [1413, 96] on icon at bounding box center [1411, 96] width 10 height 12
click at [775, 697] on div "Electrical resistivity-temperature liquid" at bounding box center [813, 699] width 142 height 29
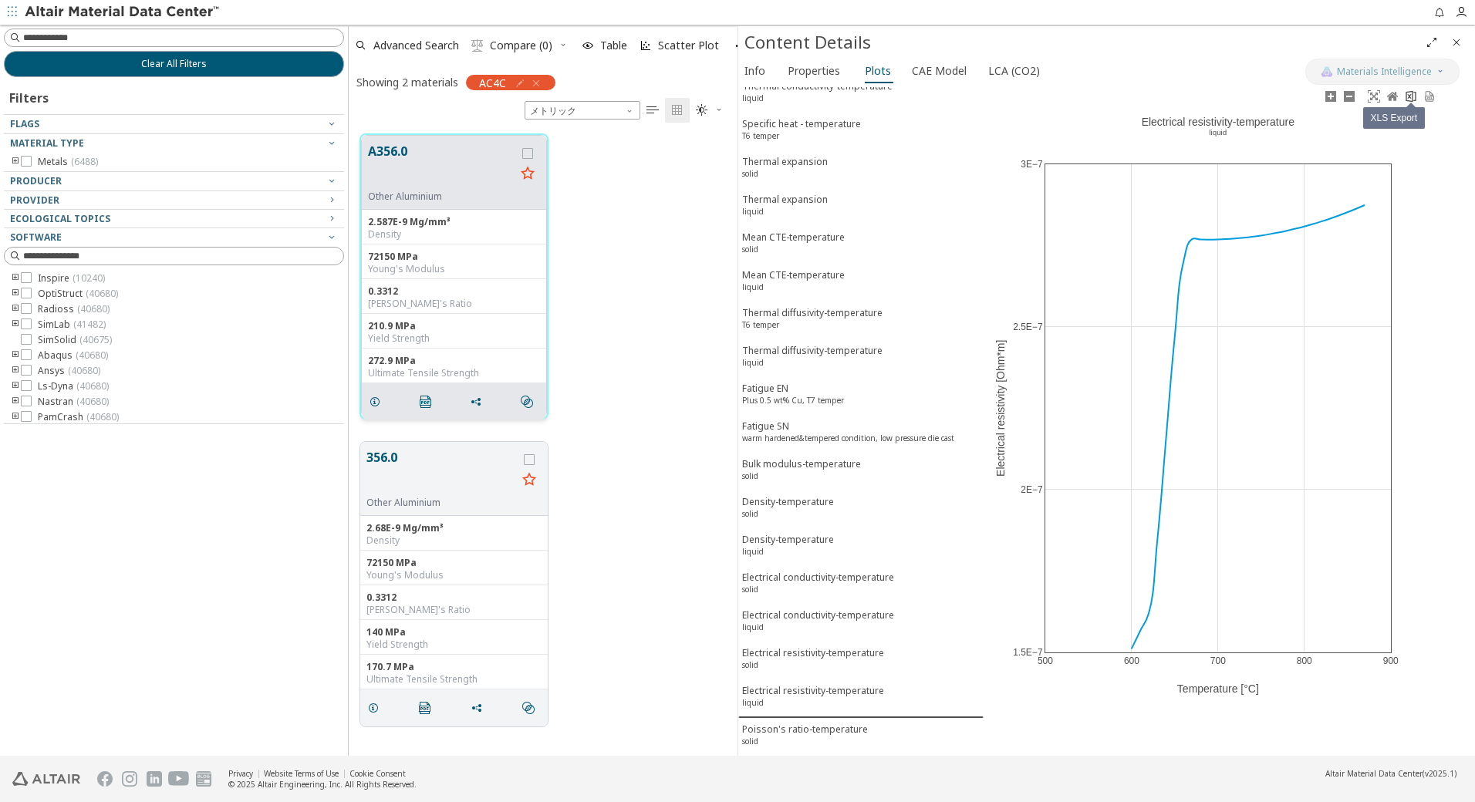
click at [1409, 92] on icon at bounding box center [1411, 96] width 10 height 12
click at [773, 729] on div "Poisson's ratio-temperature solid" at bounding box center [805, 737] width 126 height 29
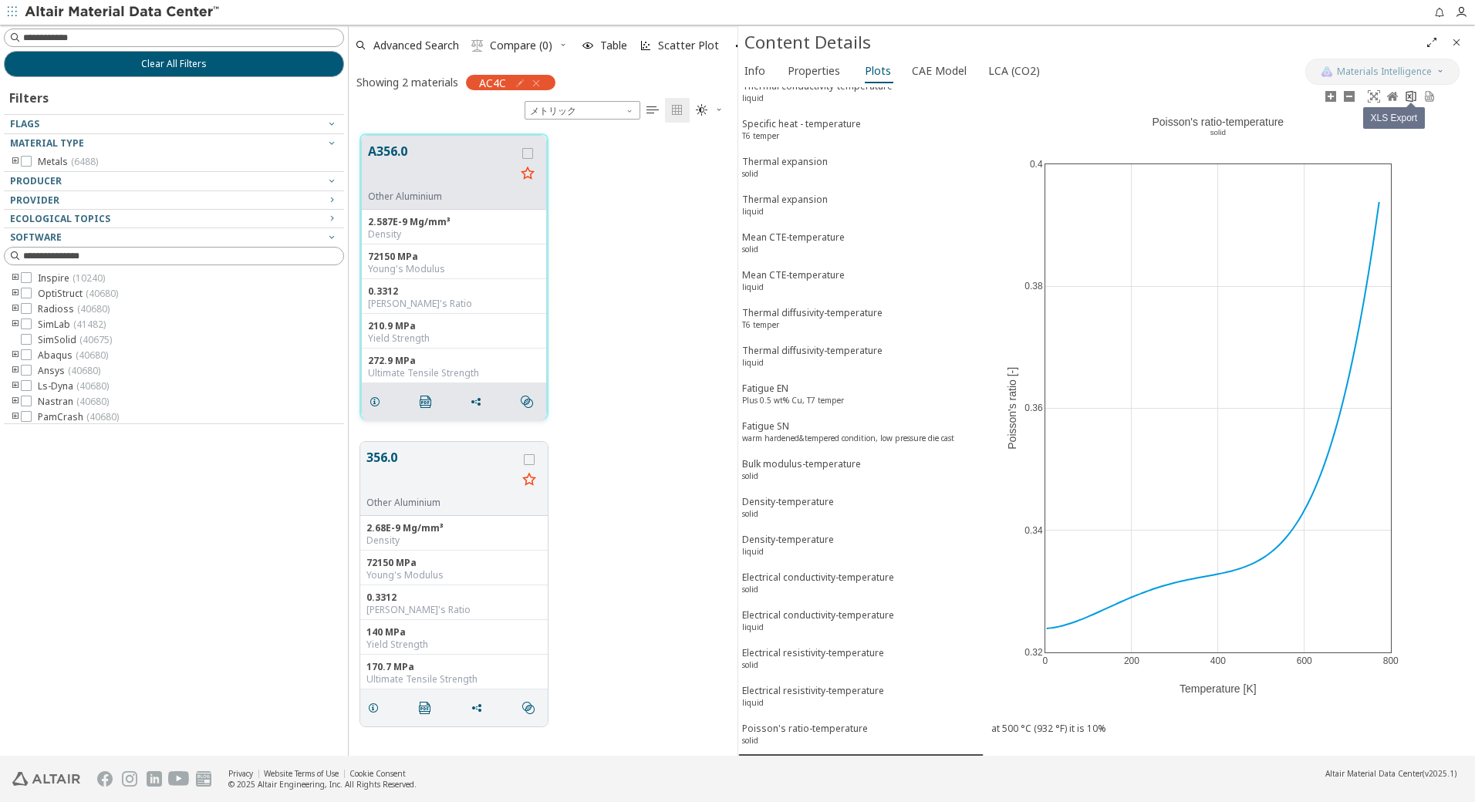
click at [1413, 96] on icon at bounding box center [1411, 96] width 10 height 12
click at [155, 69] on span "Clear All Filters" at bounding box center [174, 64] width 66 height 12
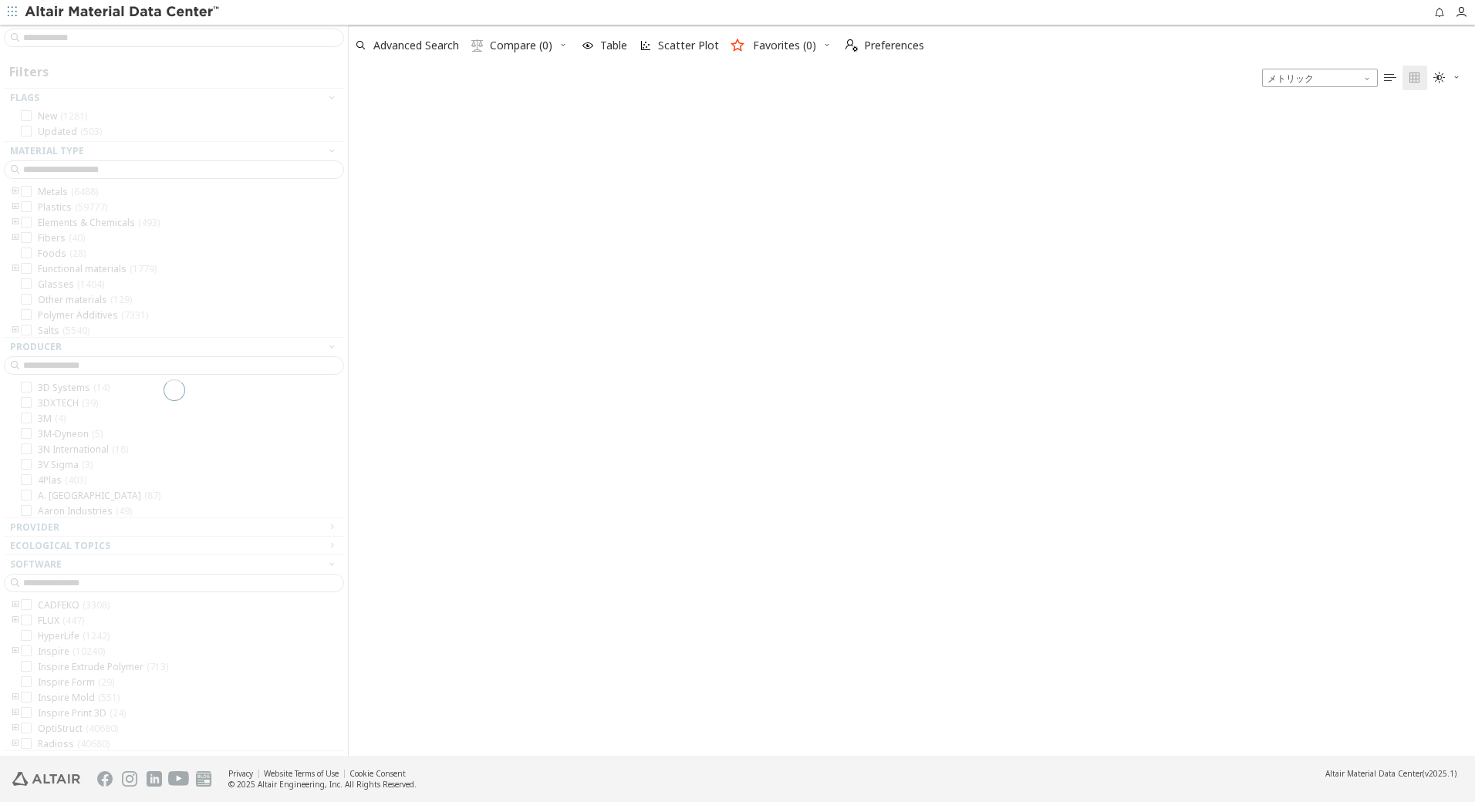
scroll to position [649, 1115]
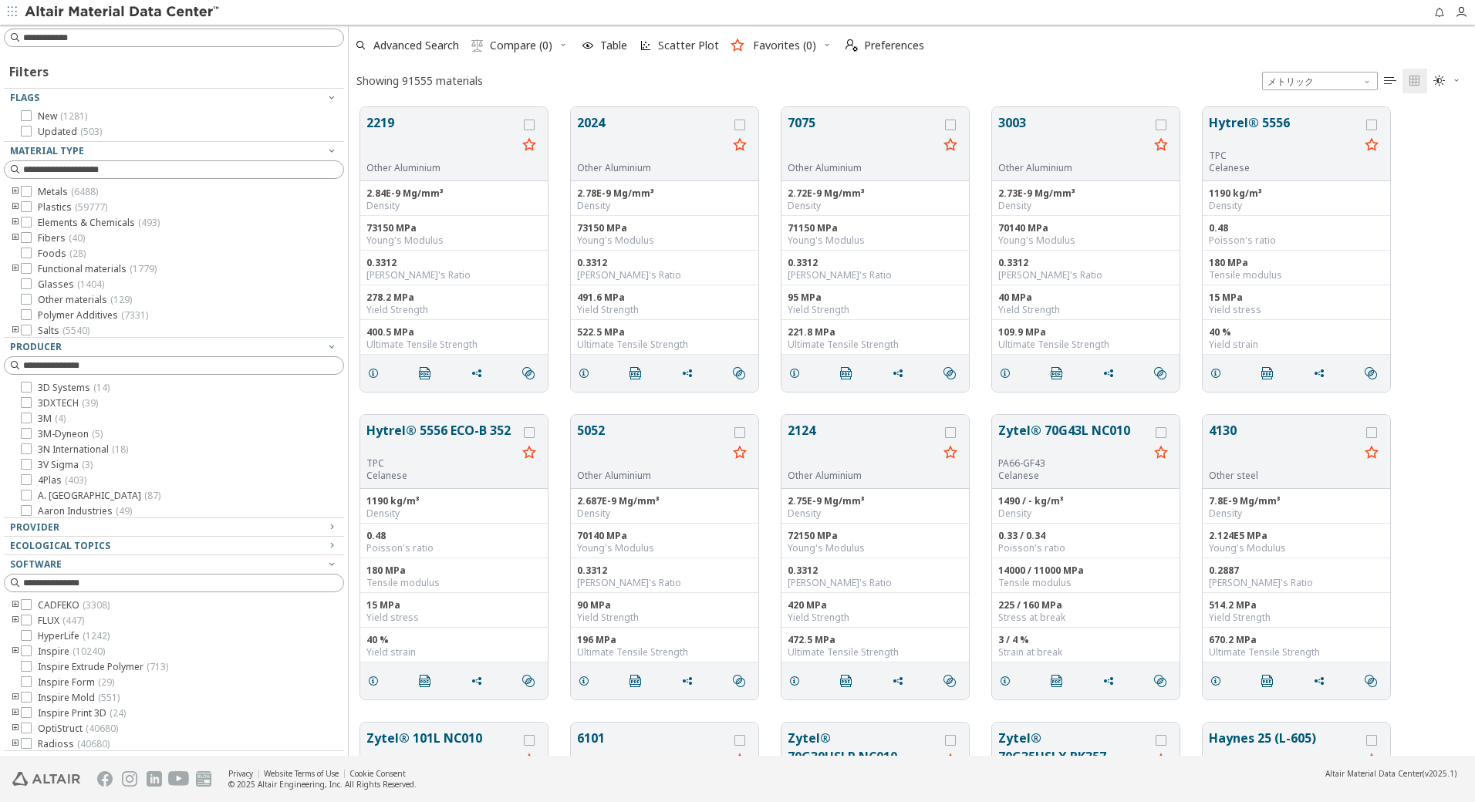
click at [139, 38] on input at bounding box center [183, 37] width 320 height 15
type input "*****"
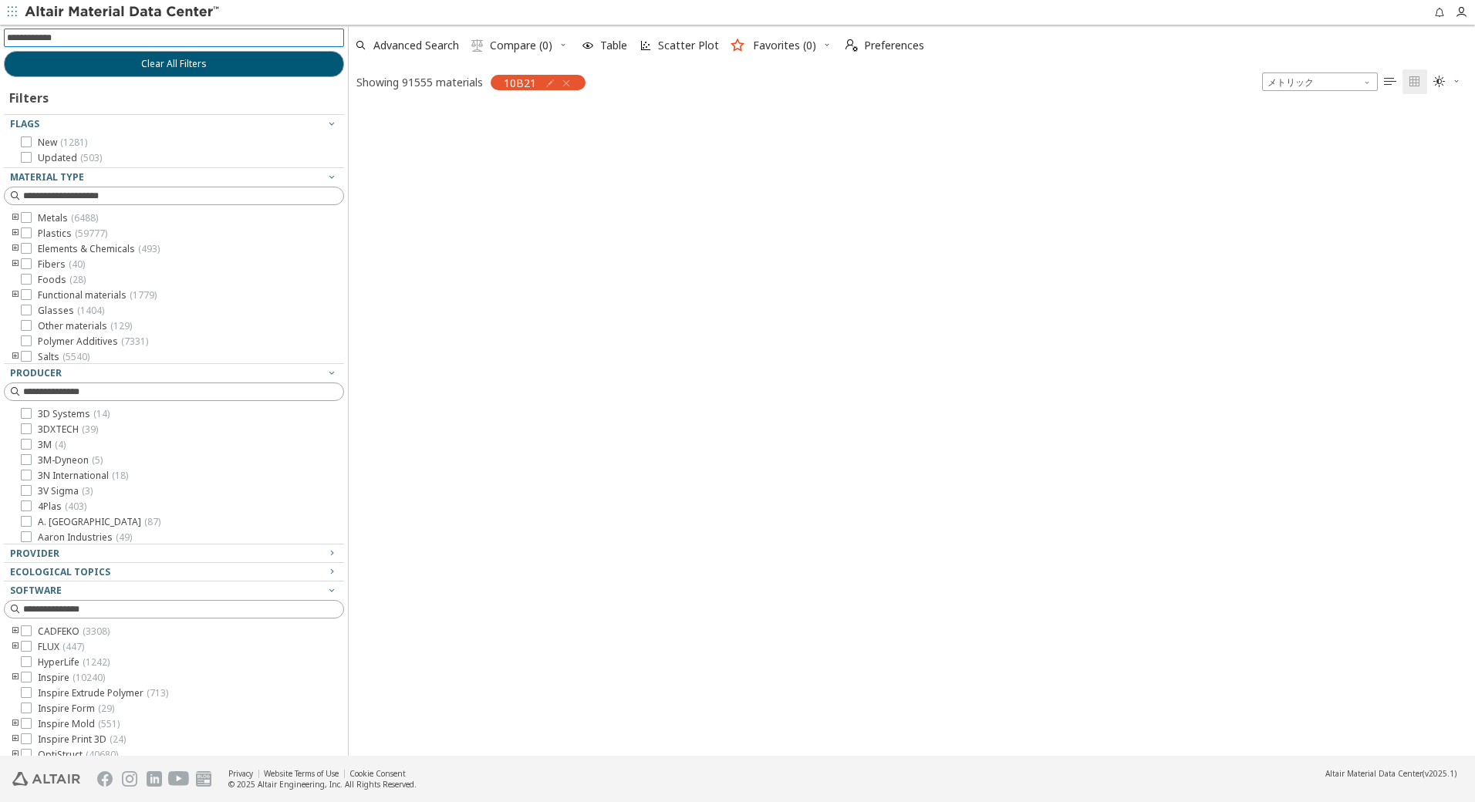
scroll to position [646, 1115]
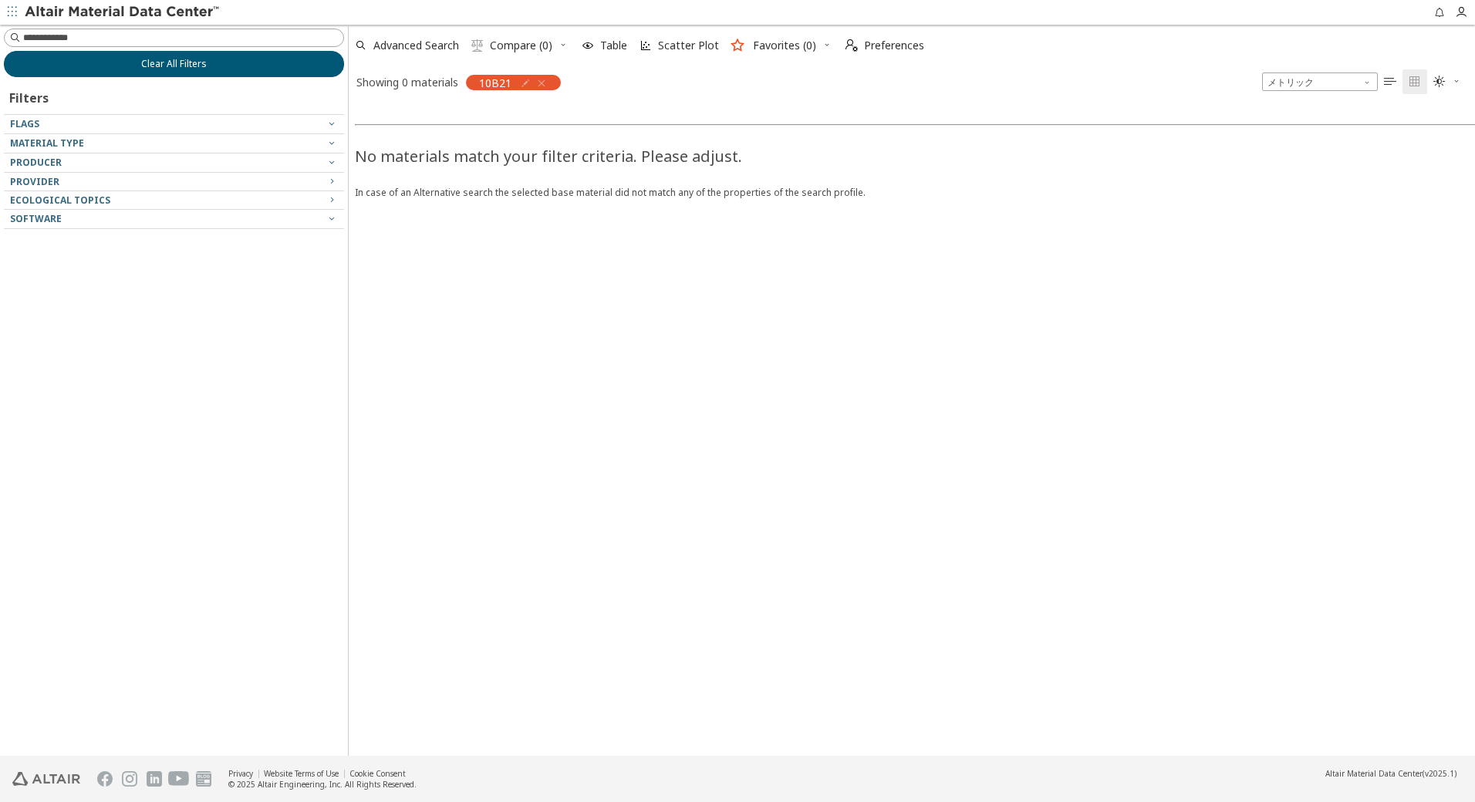
click at [119, 60] on button "Clear All Filters" at bounding box center [174, 64] width 340 height 26
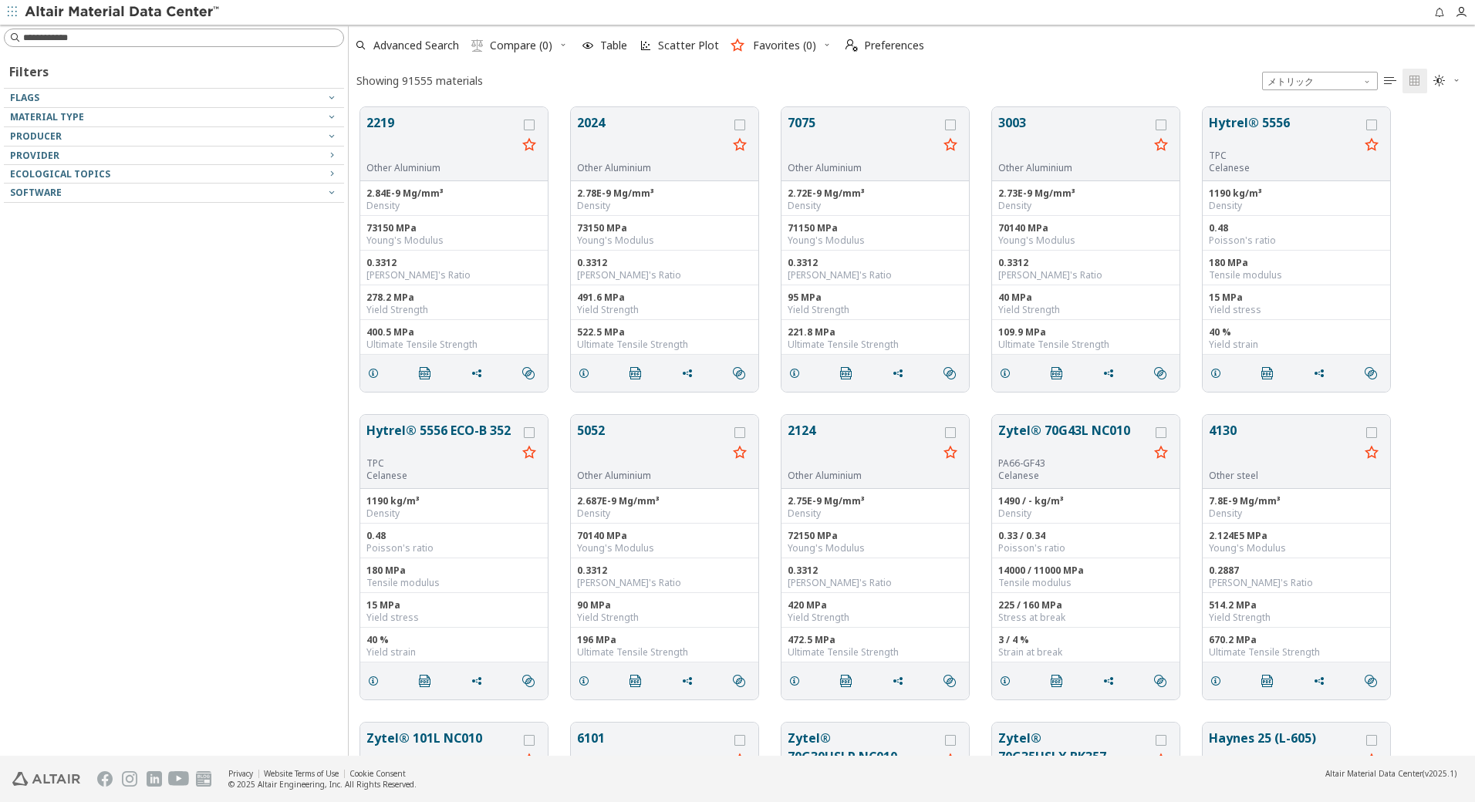
scroll to position [649, 1115]
click at [111, 39] on input at bounding box center [183, 37] width 320 height 15
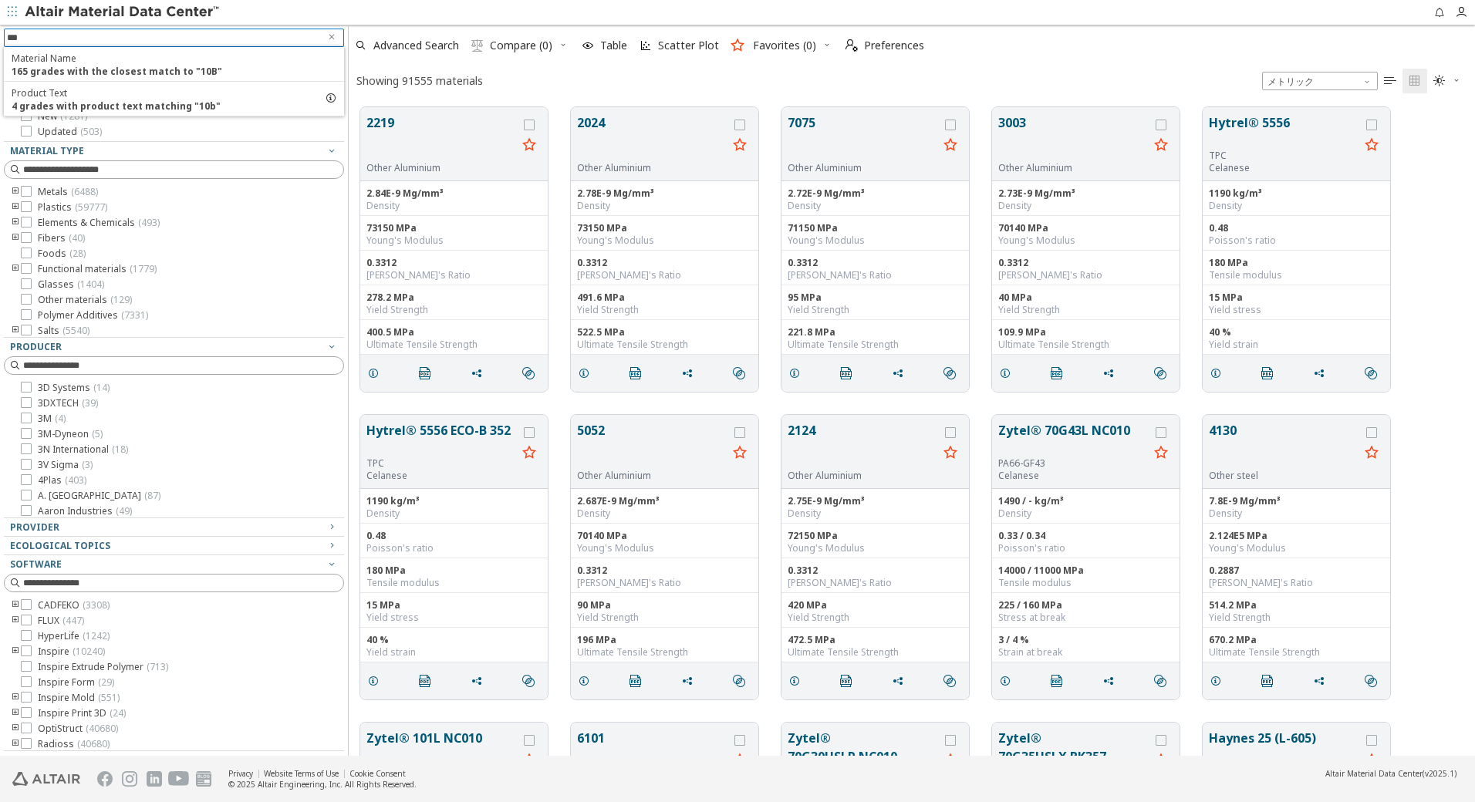
type input "***"
drag, startPoint x: 671, startPoint y: 77, endPoint x: 619, endPoint y: 77, distance: 52.5
click at [670, 77] on div "Showing 91555 materials メトリック   " at bounding box center [912, 81] width 1126 height 30
click at [194, 37] on input at bounding box center [183, 37] width 320 height 15
type input "***"
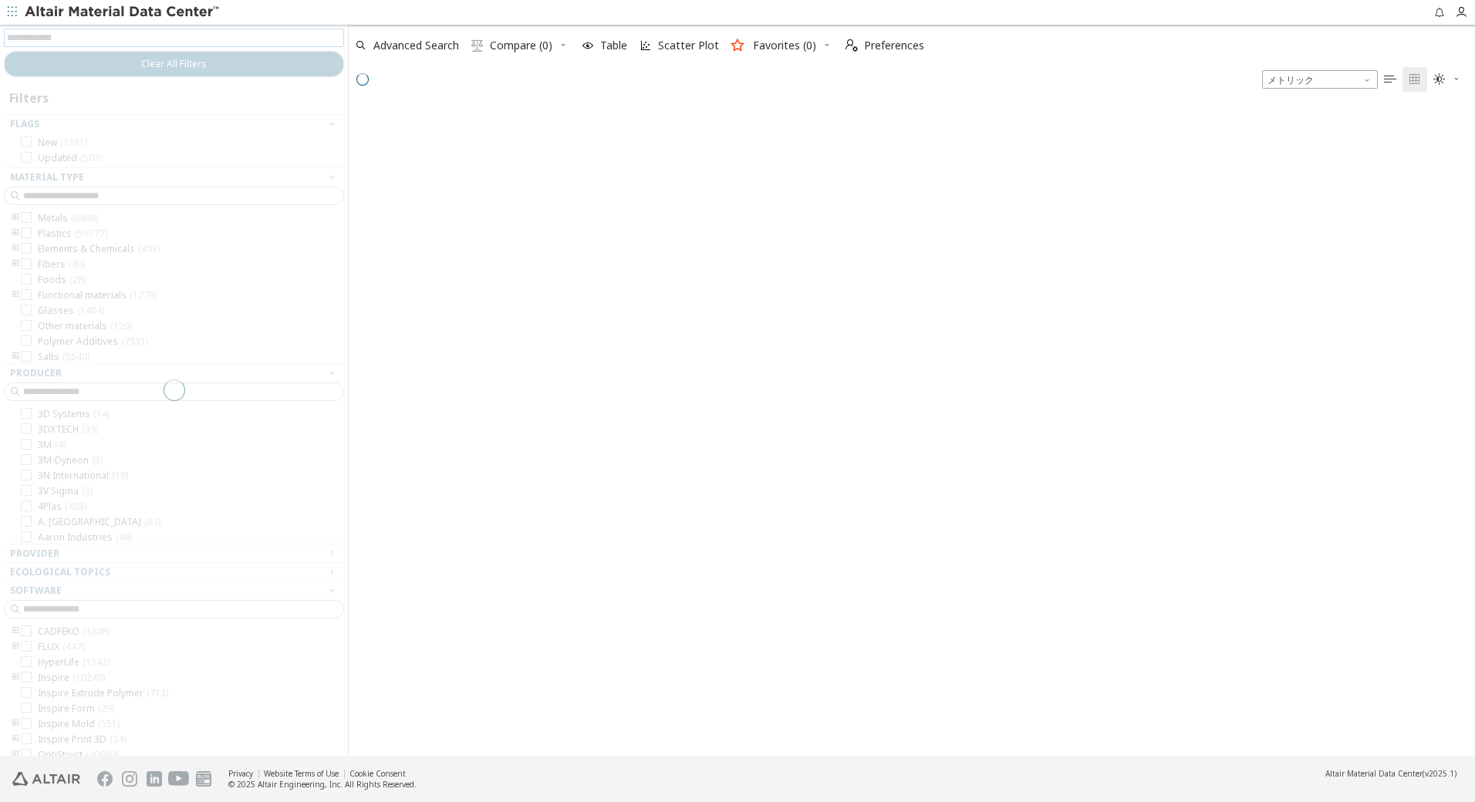
scroll to position [646, 1115]
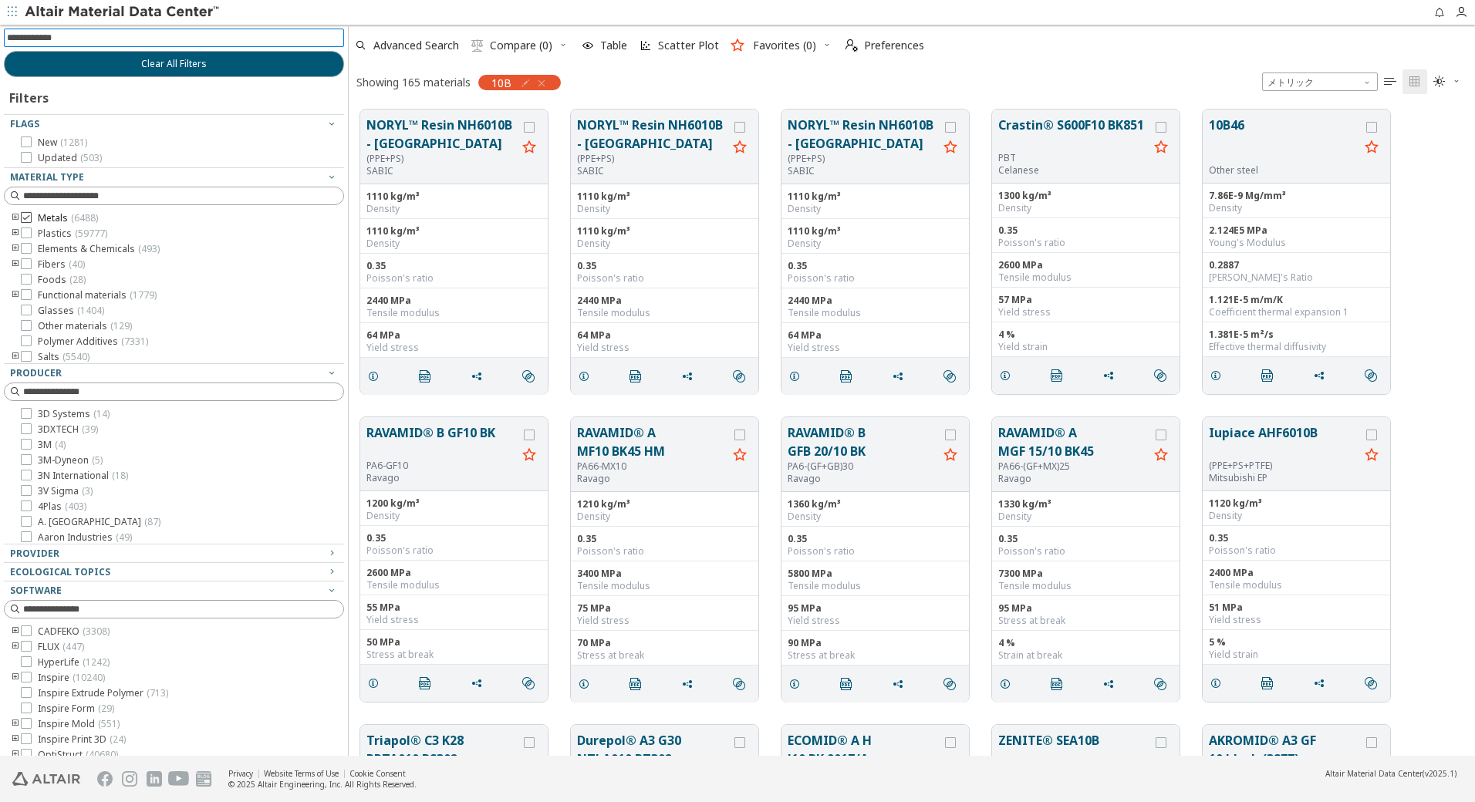
click at [31, 214] on div at bounding box center [26, 217] width 11 height 11
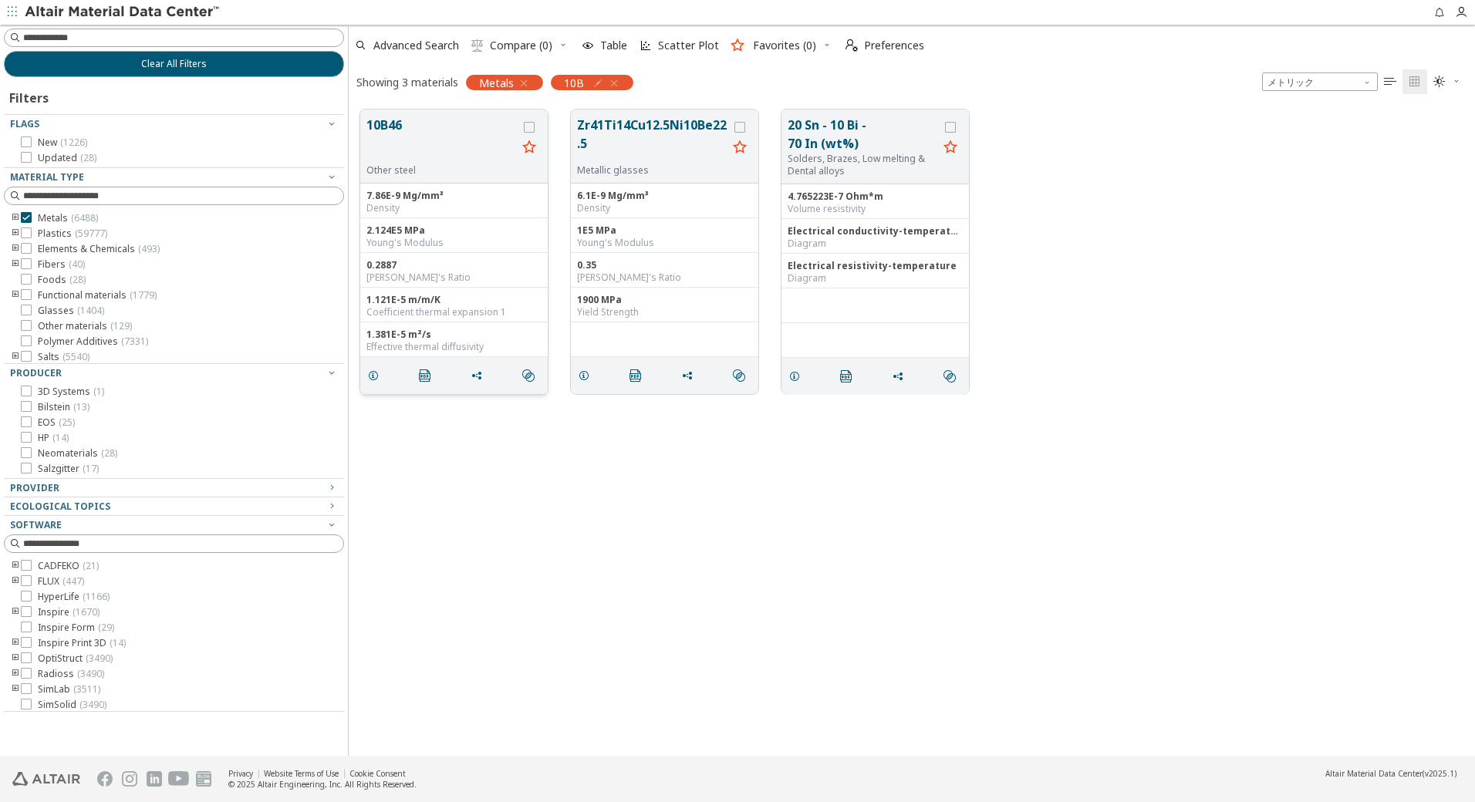
click at [421, 133] on button "10B46" at bounding box center [441, 140] width 150 height 49
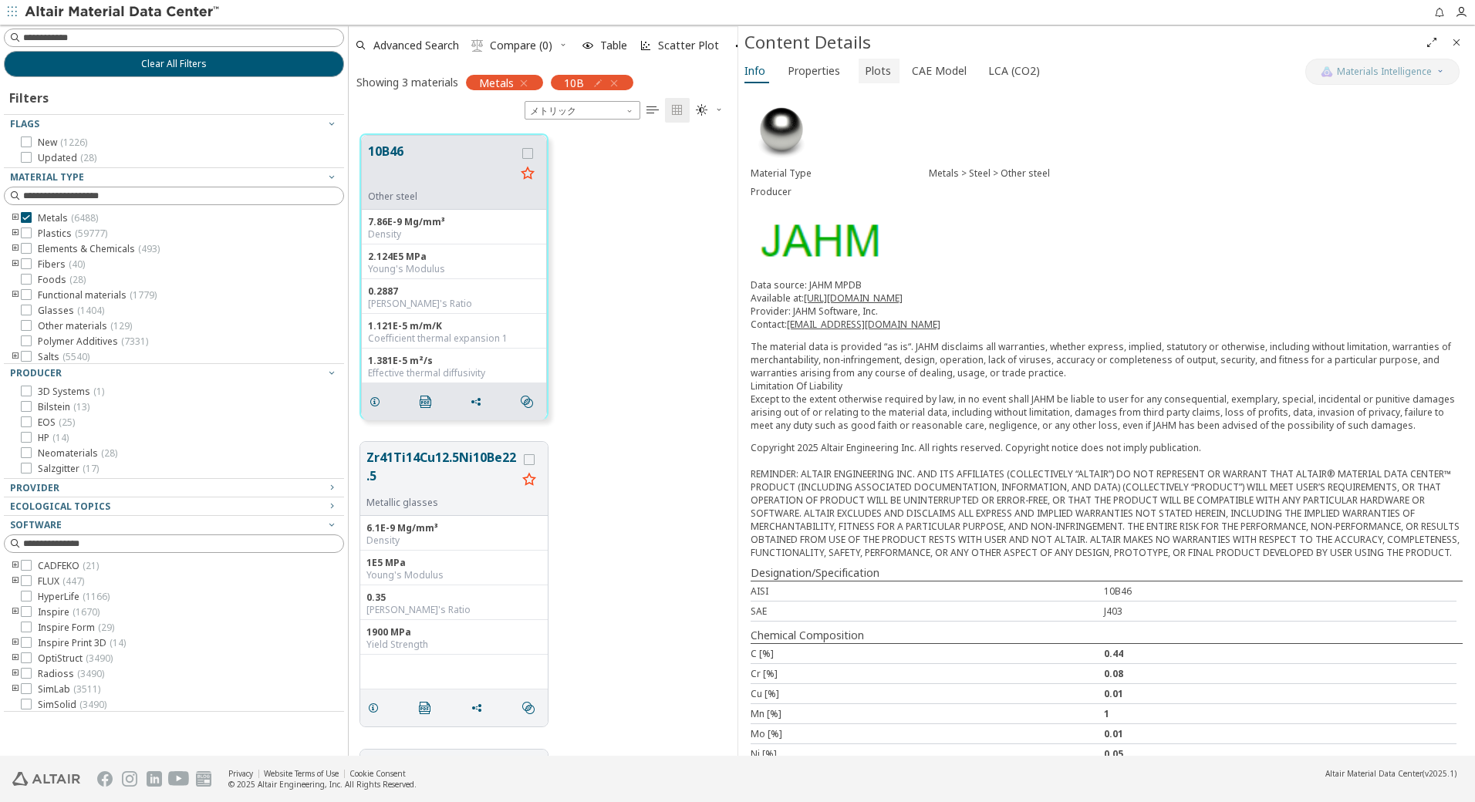
click at [875, 74] on span "Plots" at bounding box center [878, 71] width 26 height 25
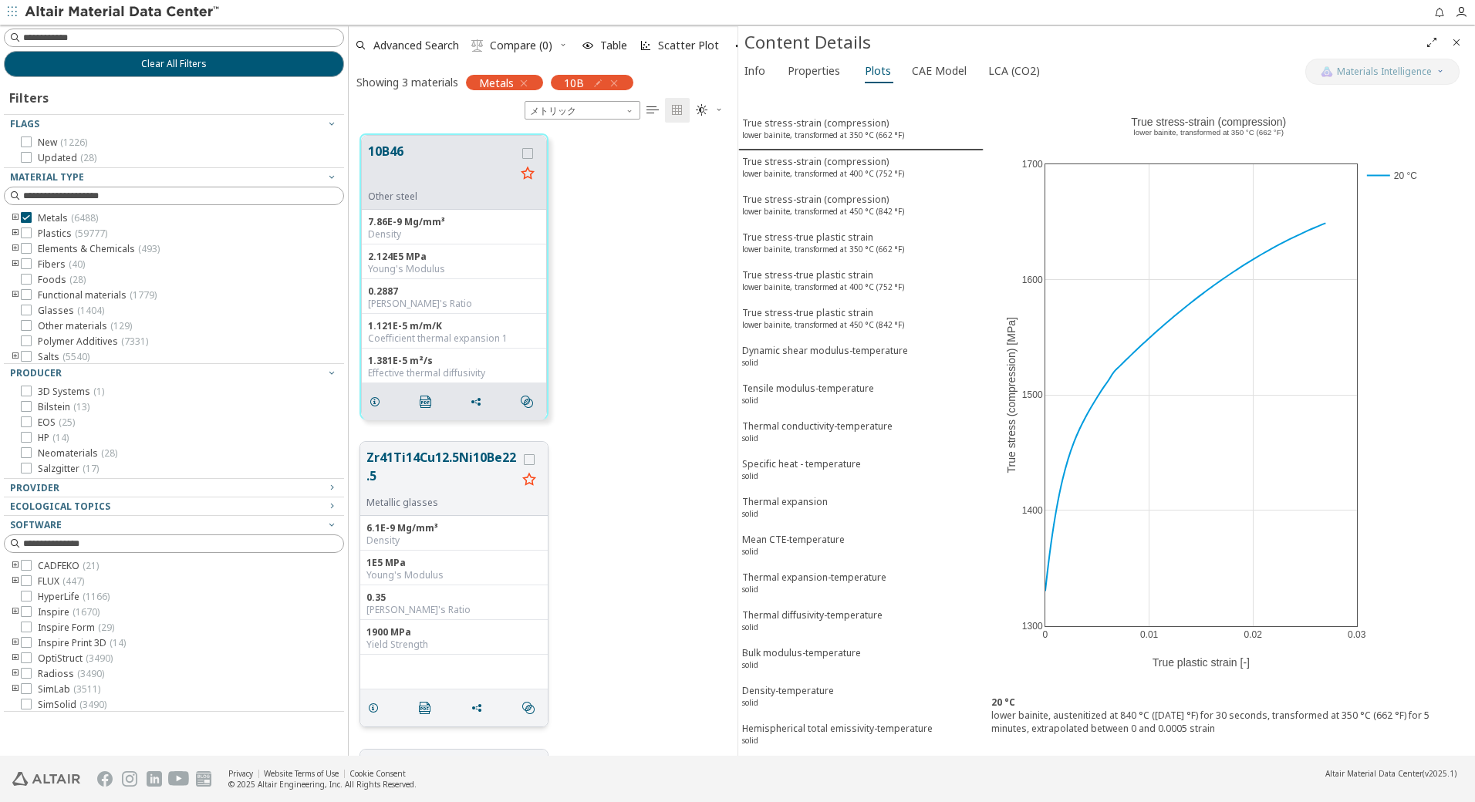
click at [431, 461] on button "Zr41Ti14Cu12.5Ni10Be22.5" at bounding box center [441, 472] width 150 height 49
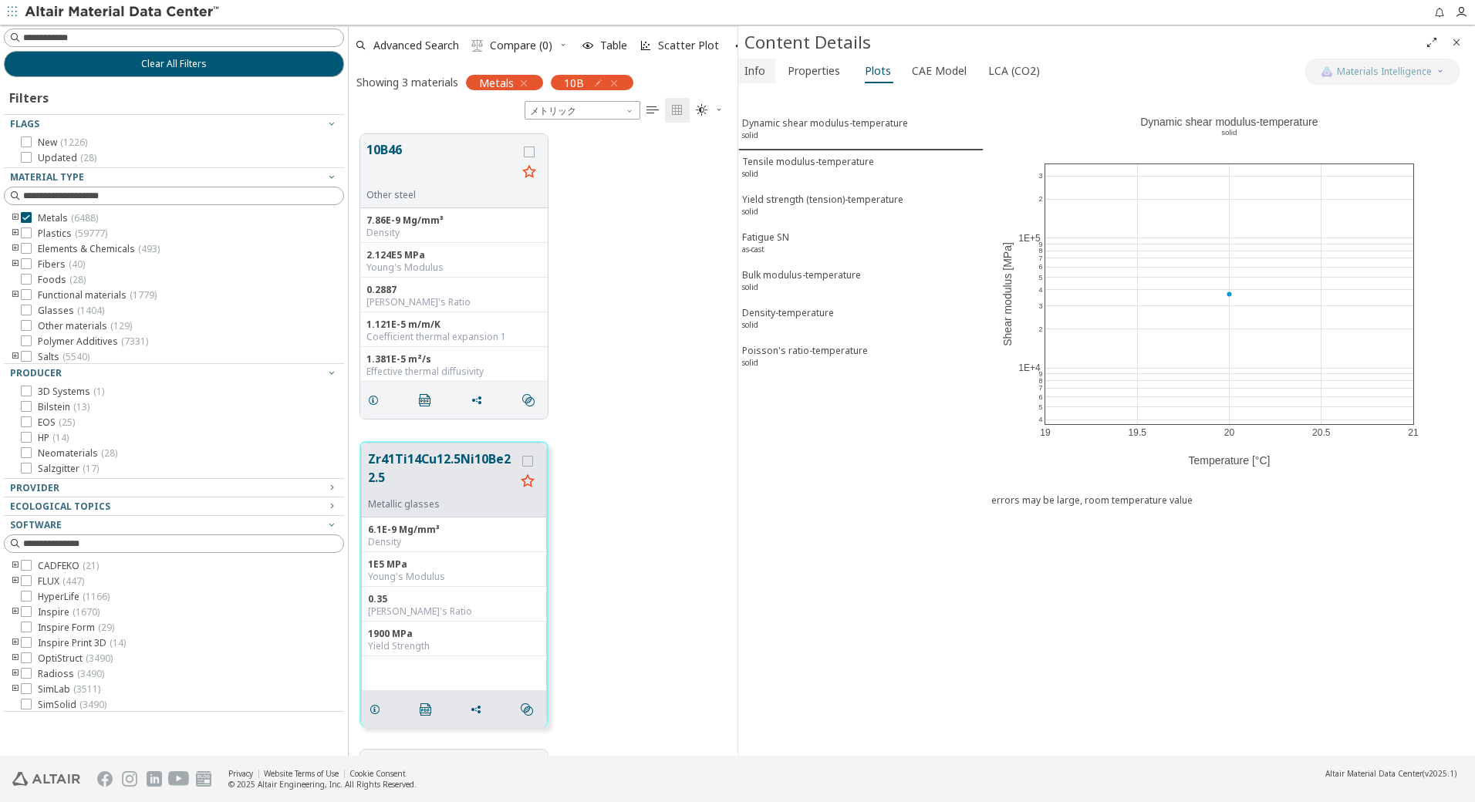
click at [760, 78] on span "Info" at bounding box center [754, 71] width 21 height 25
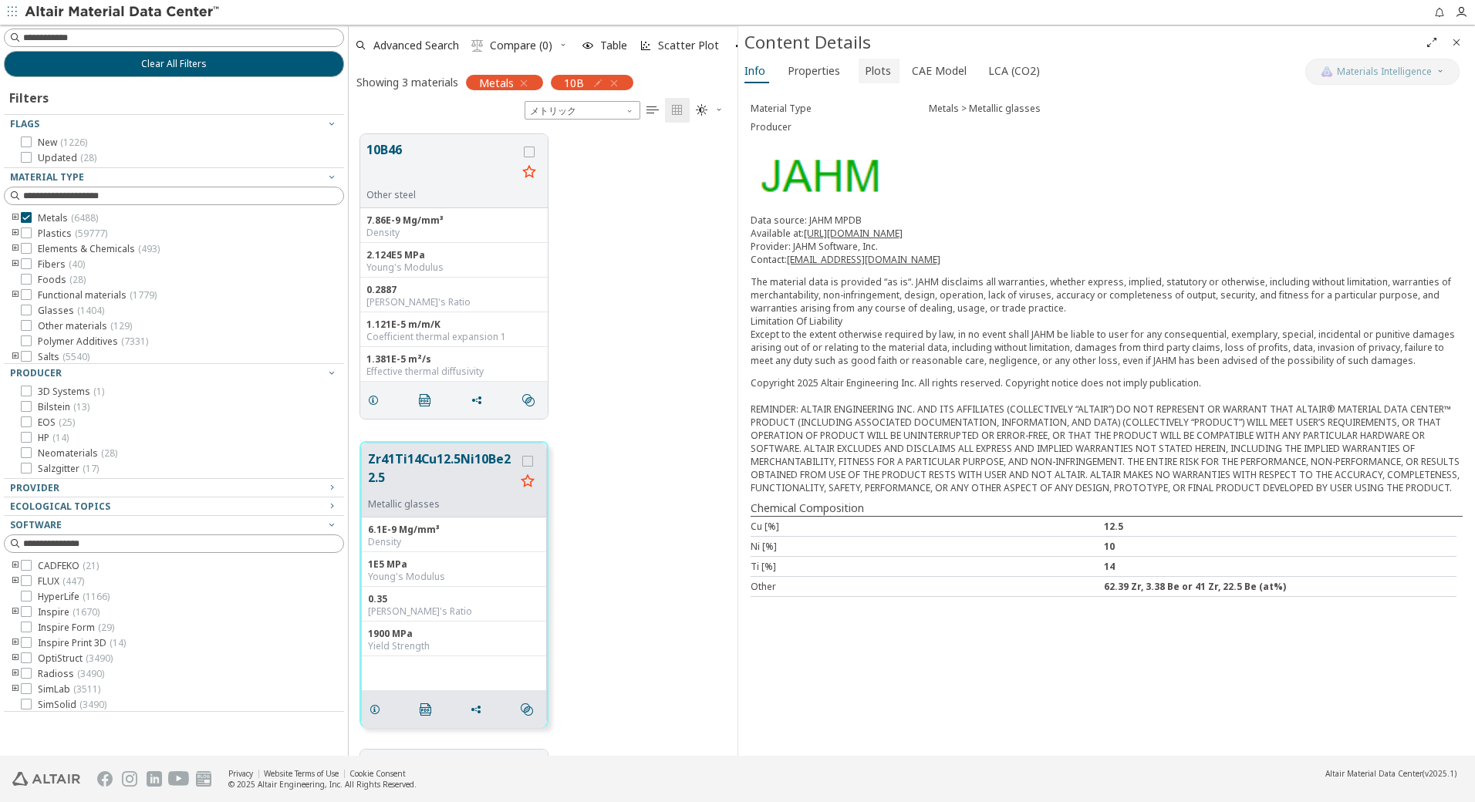
click at [884, 77] on span "Plots" at bounding box center [878, 71] width 26 height 25
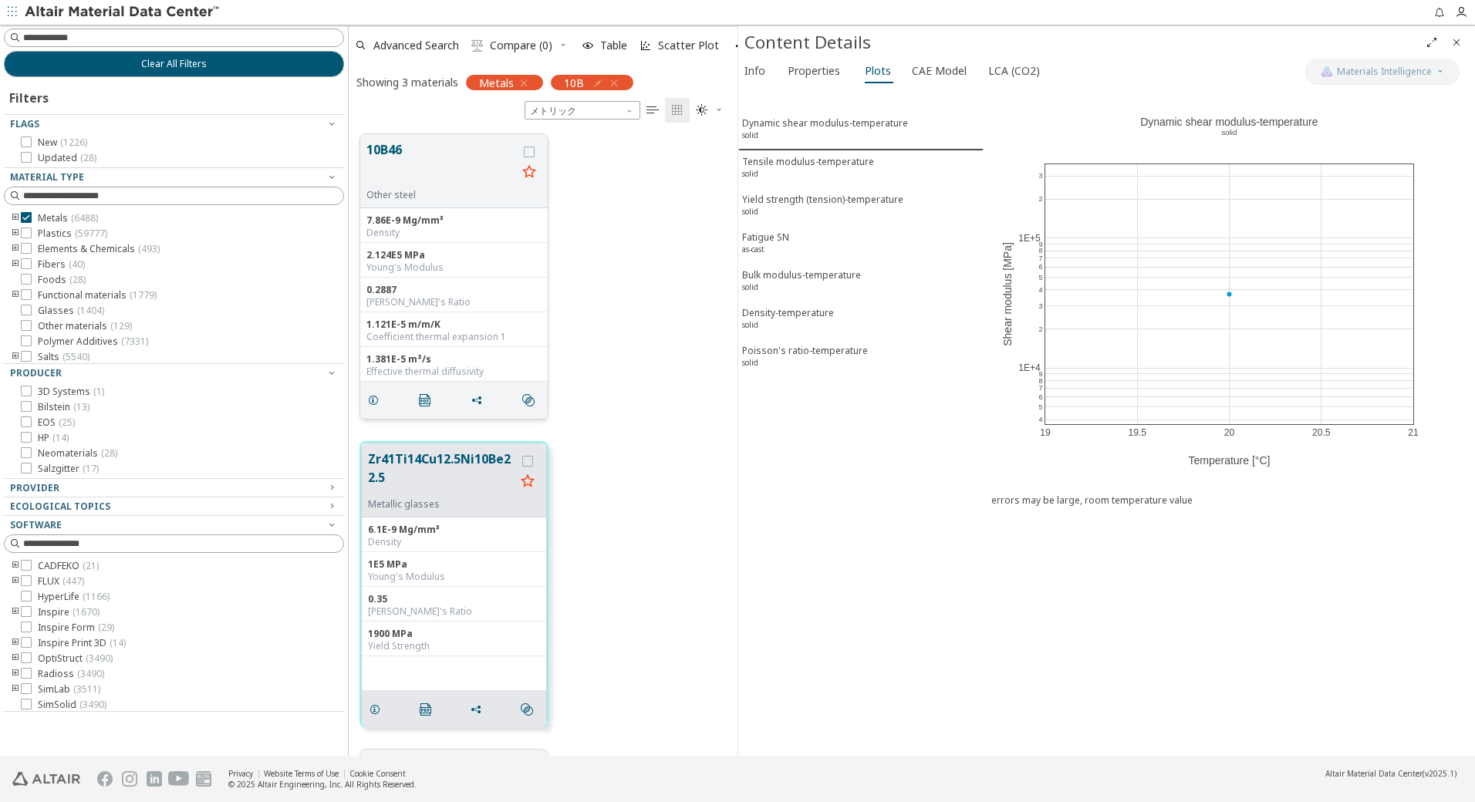
click at [417, 137] on div "10B46 Other steel" at bounding box center [453, 171] width 187 height 74
click at [415, 150] on button "10B46" at bounding box center [441, 164] width 150 height 49
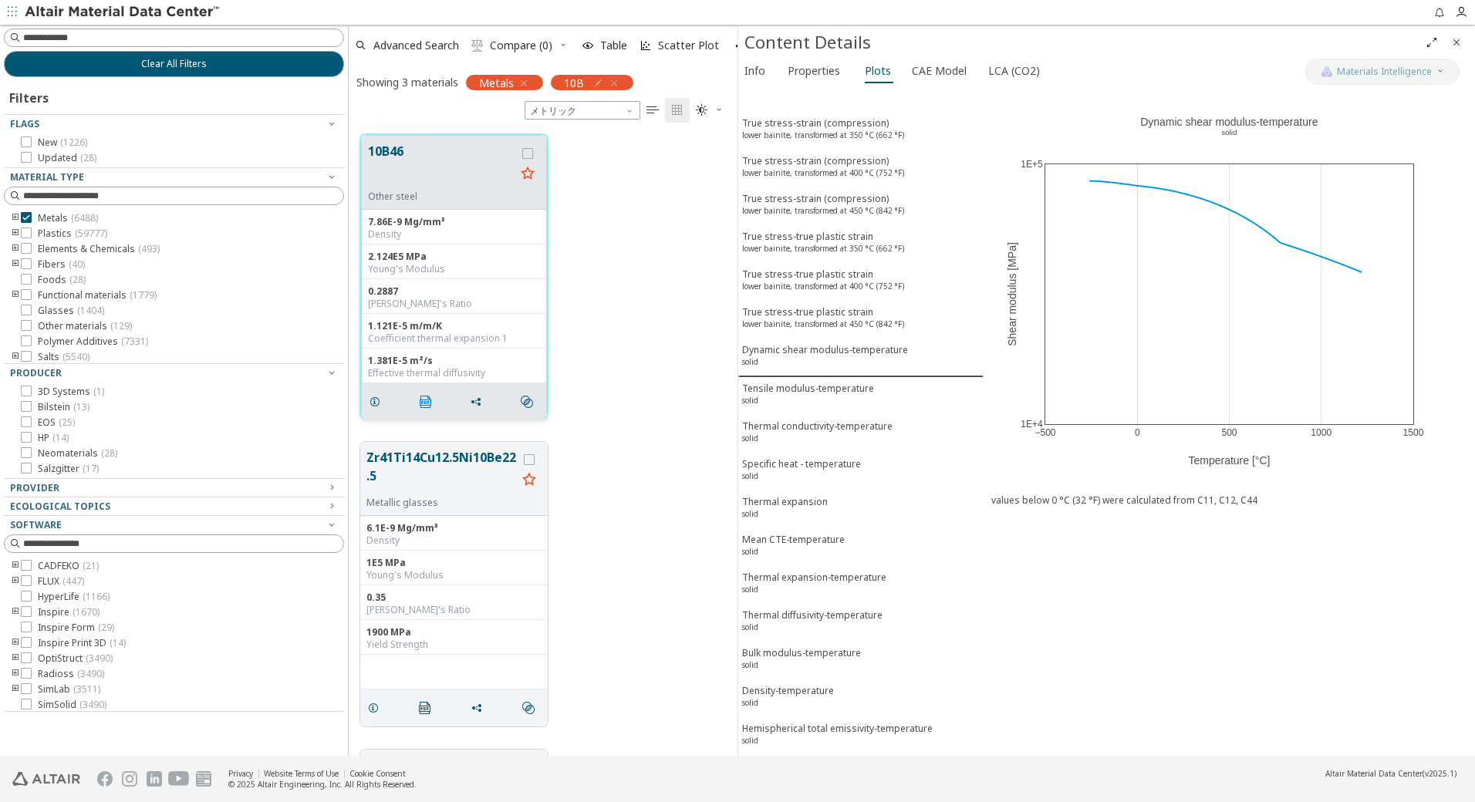
click at [421, 400] on icon "" at bounding box center [426, 402] width 12 height 12
click at [868, 130] on sup "lower bainite, transformed at 350 °C (662 °F)" at bounding box center [823, 135] width 162 height 11
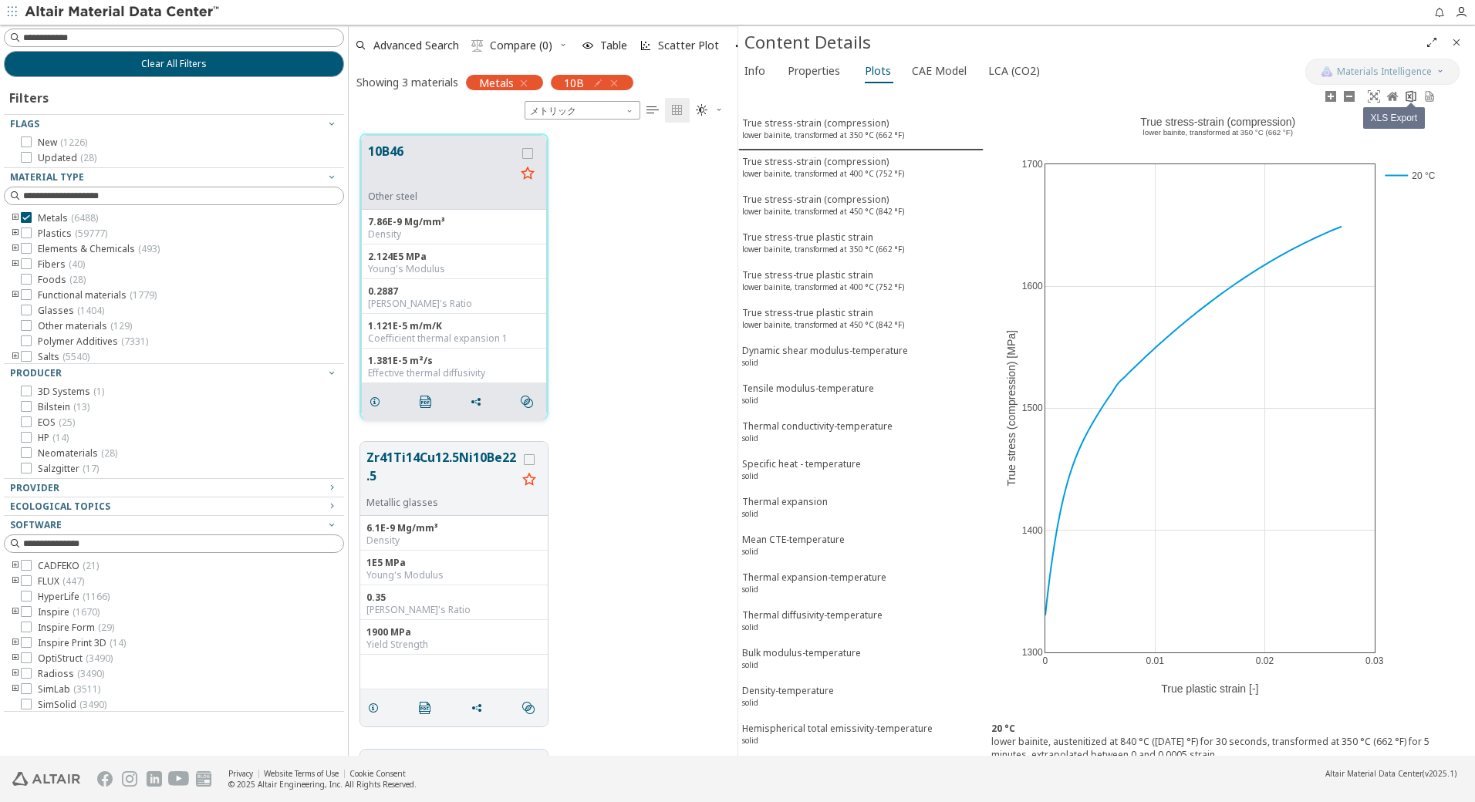
click at [1410, 96] on icon at bounding box center [1411, 96] width 10 height 12
click at [837, 165] on div "True stress-strain (compression) lower bainite, transformed at 400 °C (752 °F)" at bounding box center [823, 169] width 162 height 29
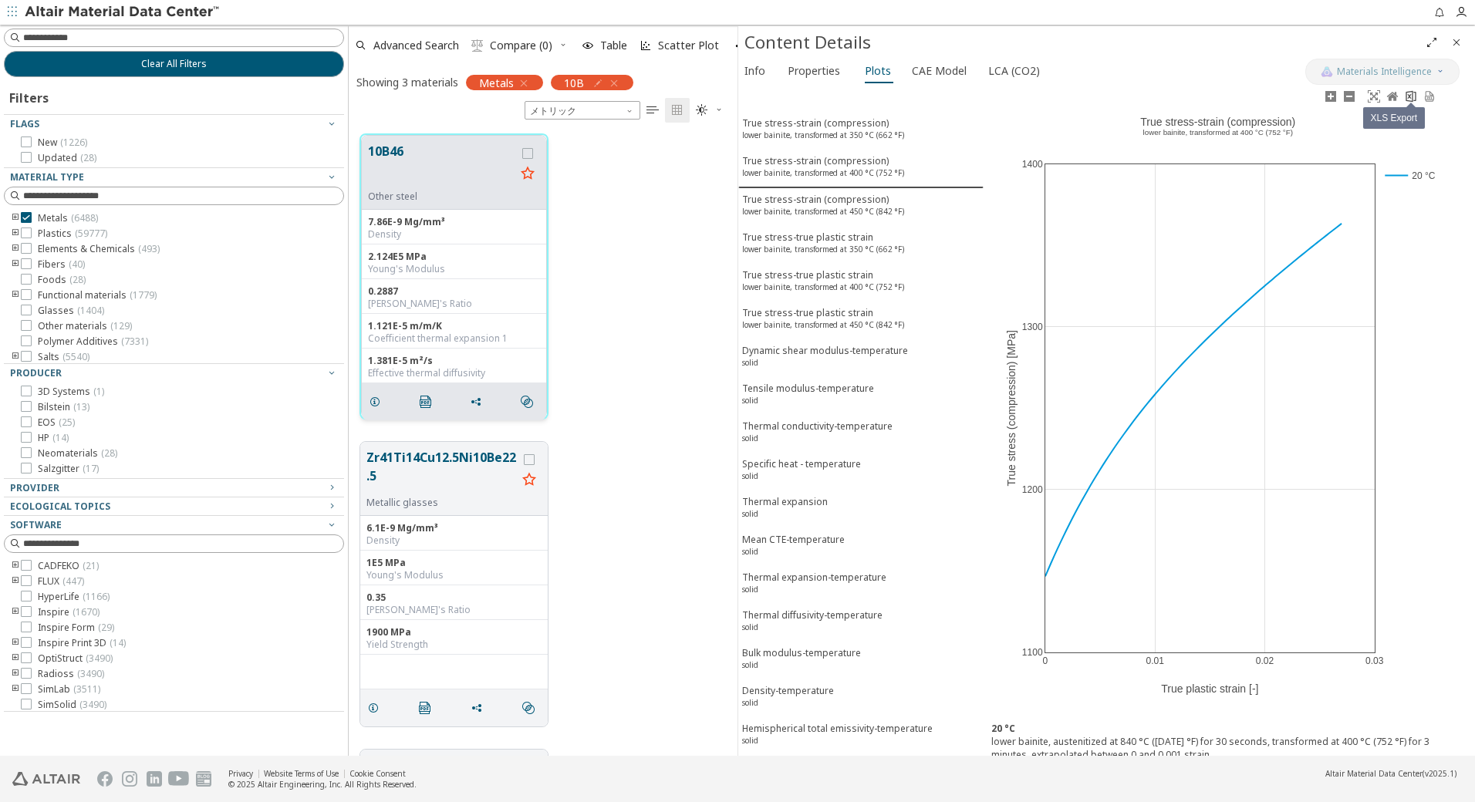
click at [1416, 96] on icon at bounding box center [1411, 96] width 12 height 12
click at [829, 209] on sup "lower bainite, transformed at 450 °C (842 °F)" at bounding box center [823, 211] width 162 height 11
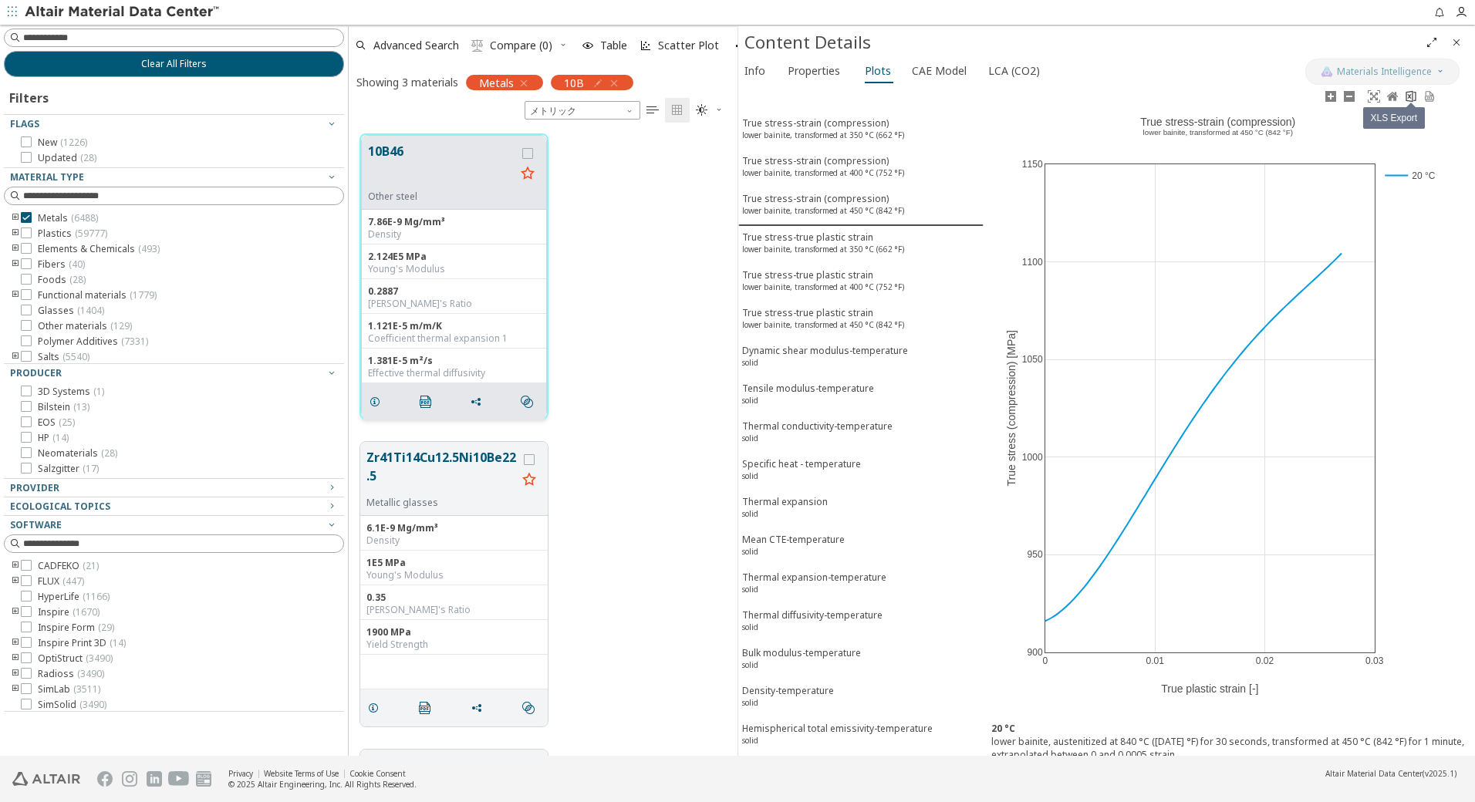
click at [1410, 98] on icon at bounding box center [1411, 96] width 12 height 12
click at [850, 237] on div "True stress-true plastic strain lower bainite, transformed at 350 °C (662 °F)" at bounding box center [823, 245] width 162 height 29
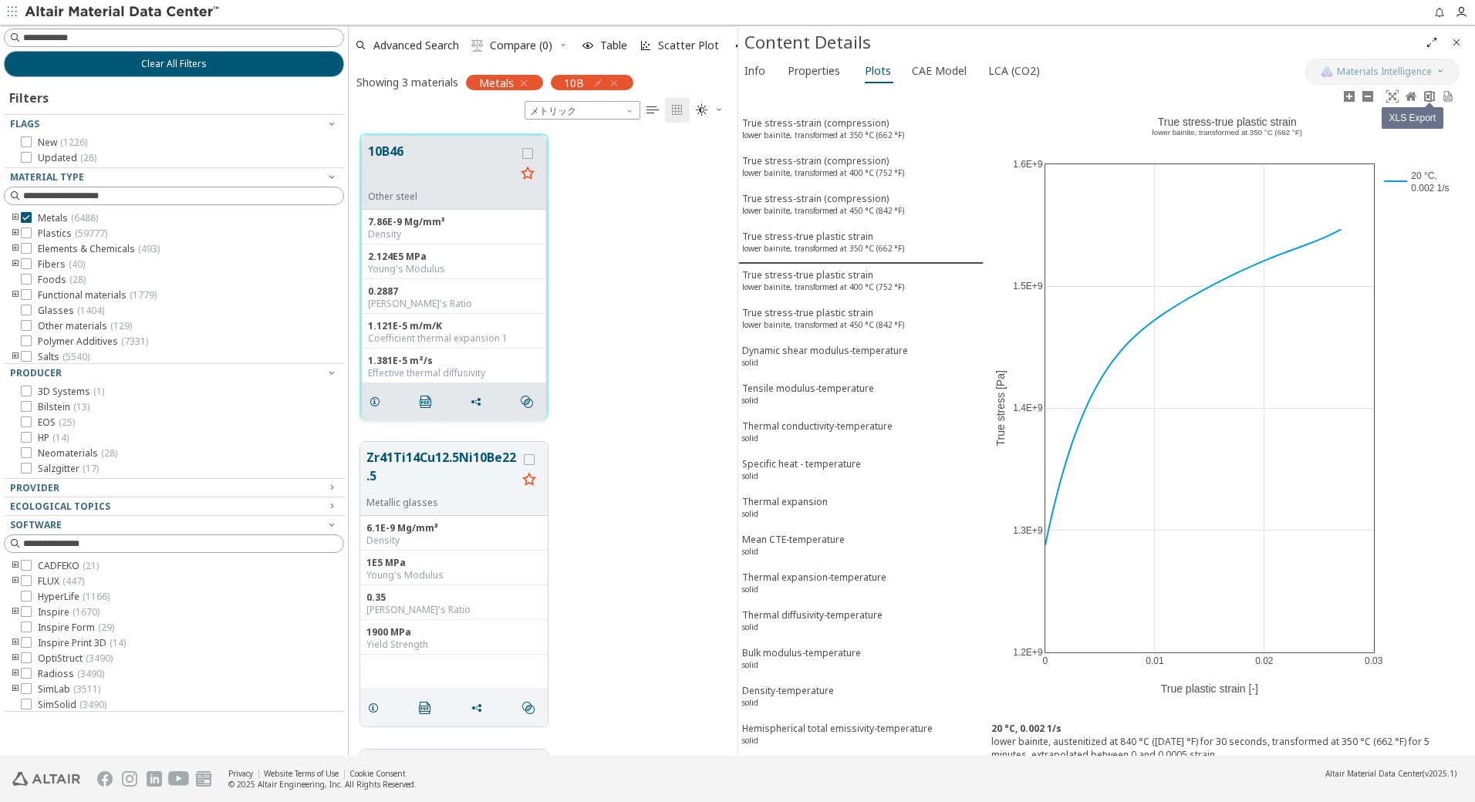
click at [1429, 100] on icon at bounding box center [1429, 96] width 12 height 12
click at [823, 282] on sup "lower bainite, transformed at 400 °C (752 °F)" at bounding box center [823, 287] width 162 height 11
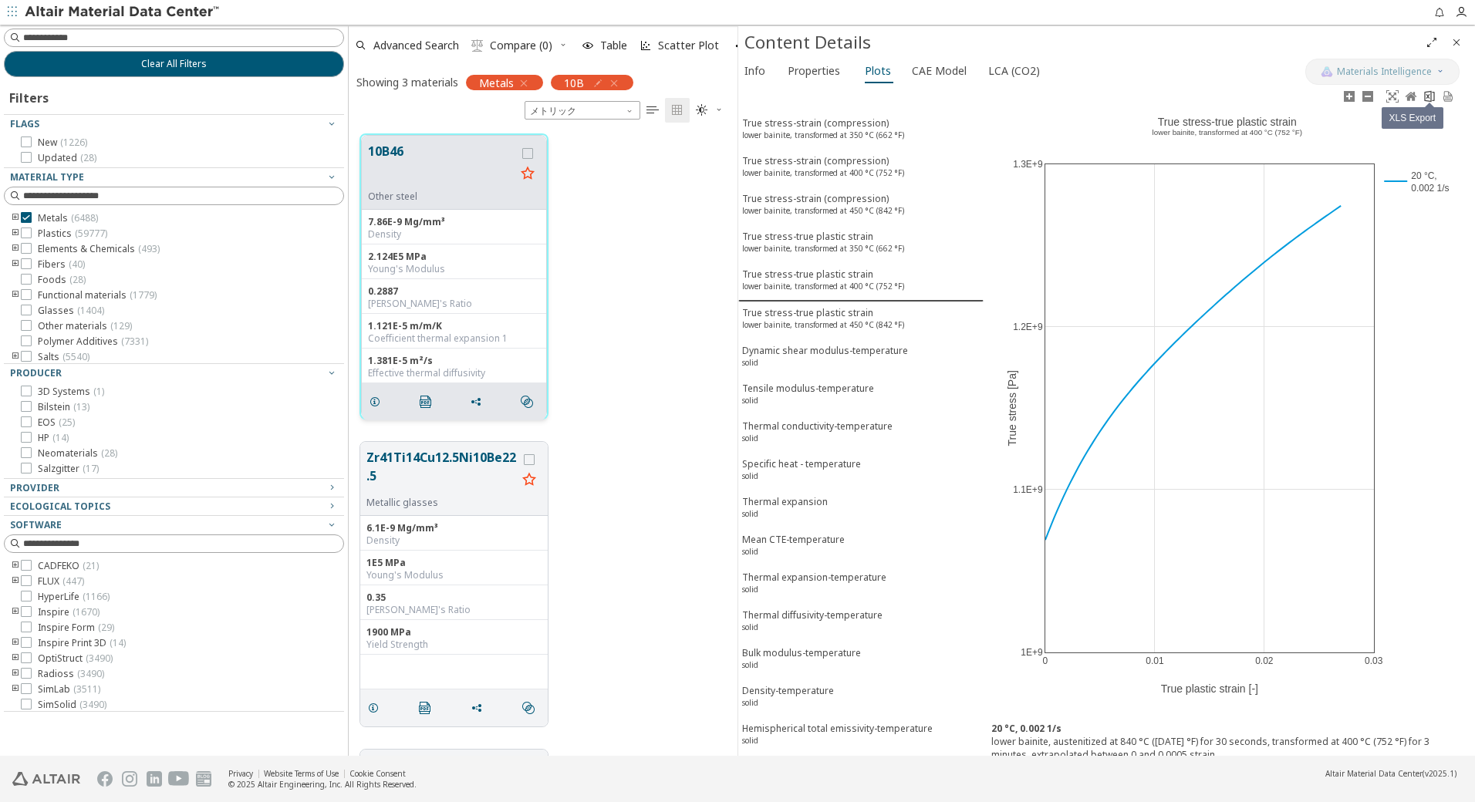
click at [1430, 96] on icon at bounding box center [1429, 96] width 12 height 12
click at [842, 322] on sup "lower bainite, transformed at 450 °C (842 °F)" at bounding box center [823, 324] width 162 height 11
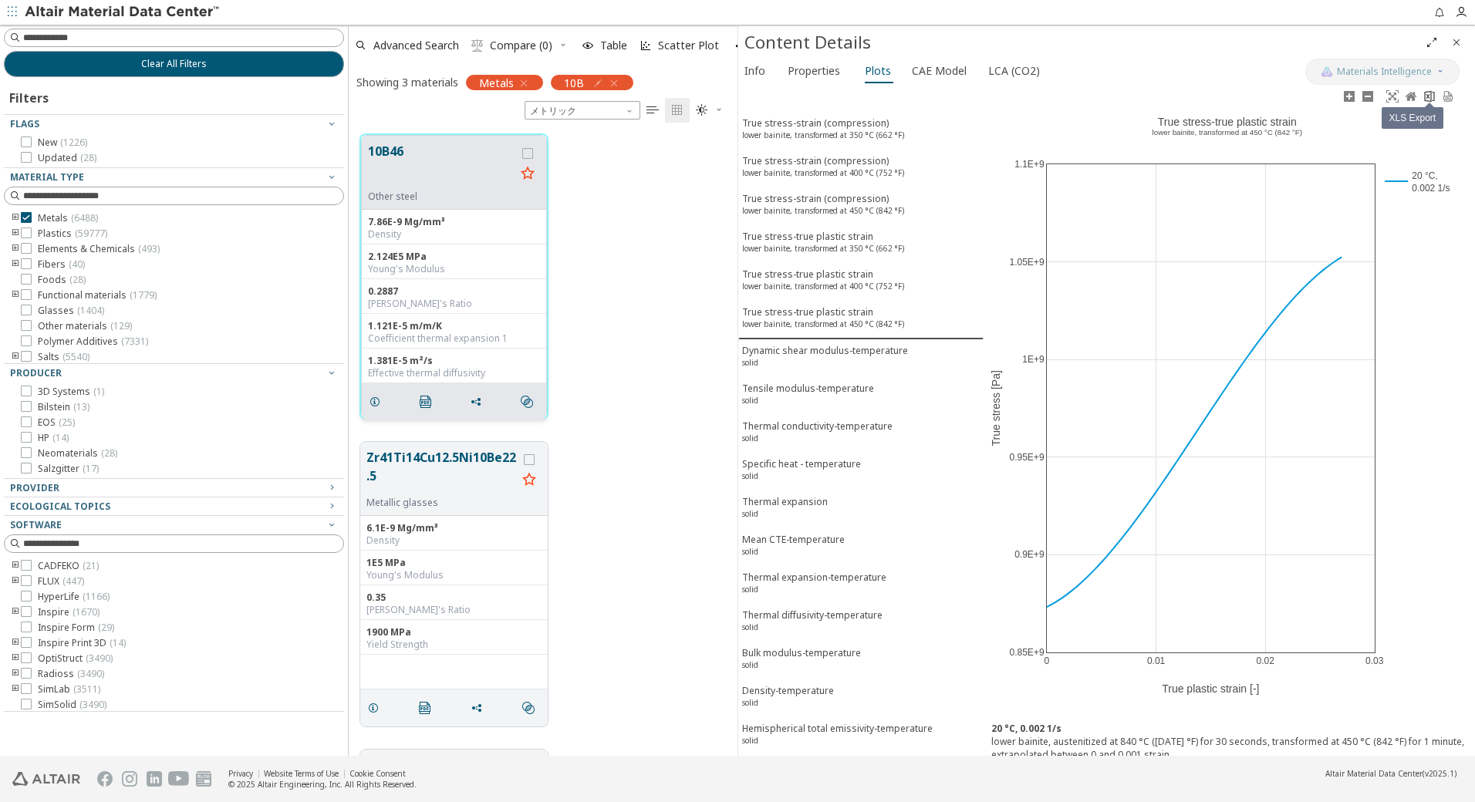
click at [1431, 100] on icon at bounding box center [1430, 96] width 10 height 12
click at [811, 352] on div "Dynamic shear modulus-temperature solid" at bounding box center [825, 358] width 166 height 29
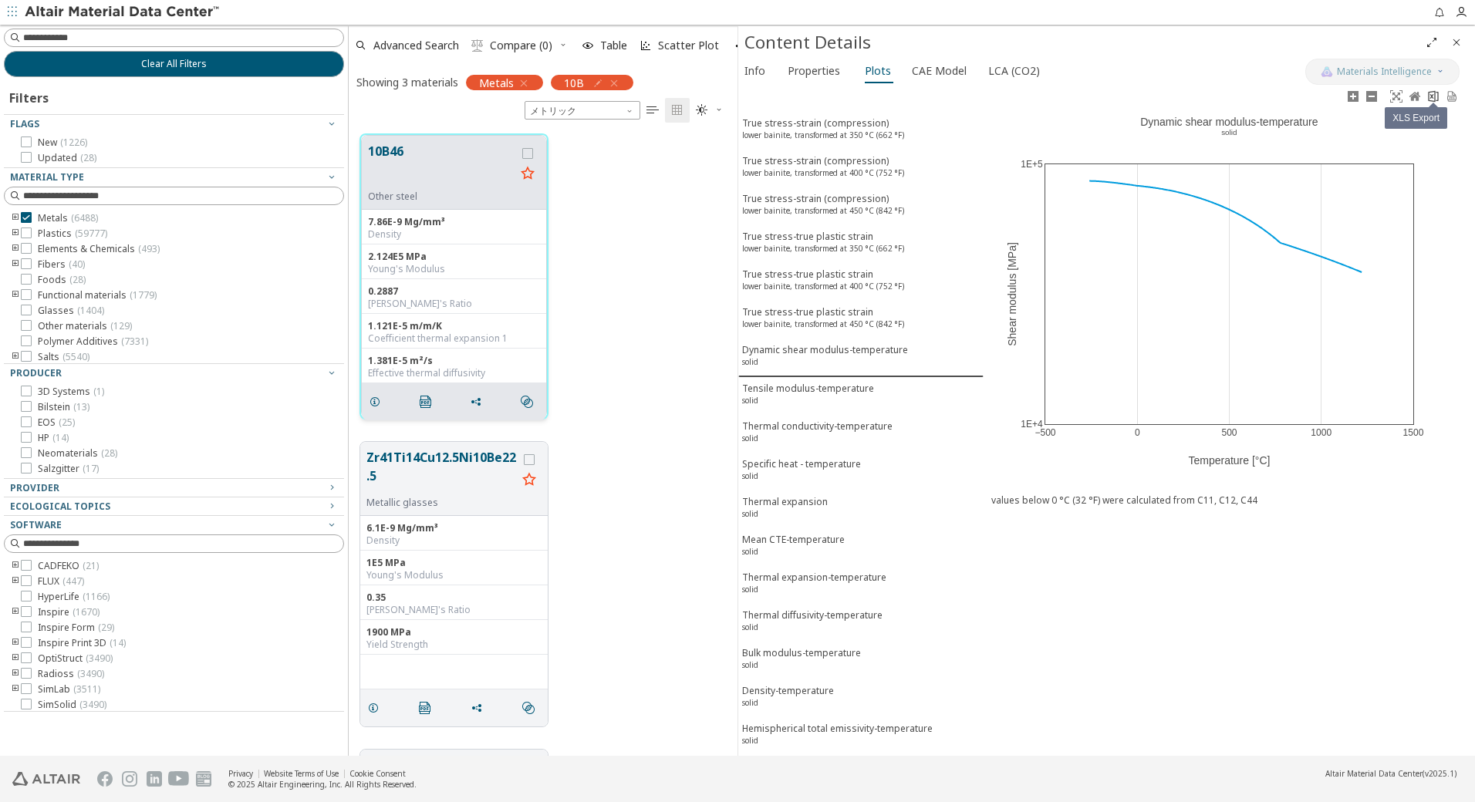
click at [1433, 100] on icon at bounding box center [1433, 96] width 12 height 12
click at [768, 389] on div "Tensile modulus-temperature solid" at bounding box center [808, 396] width 132 height 29
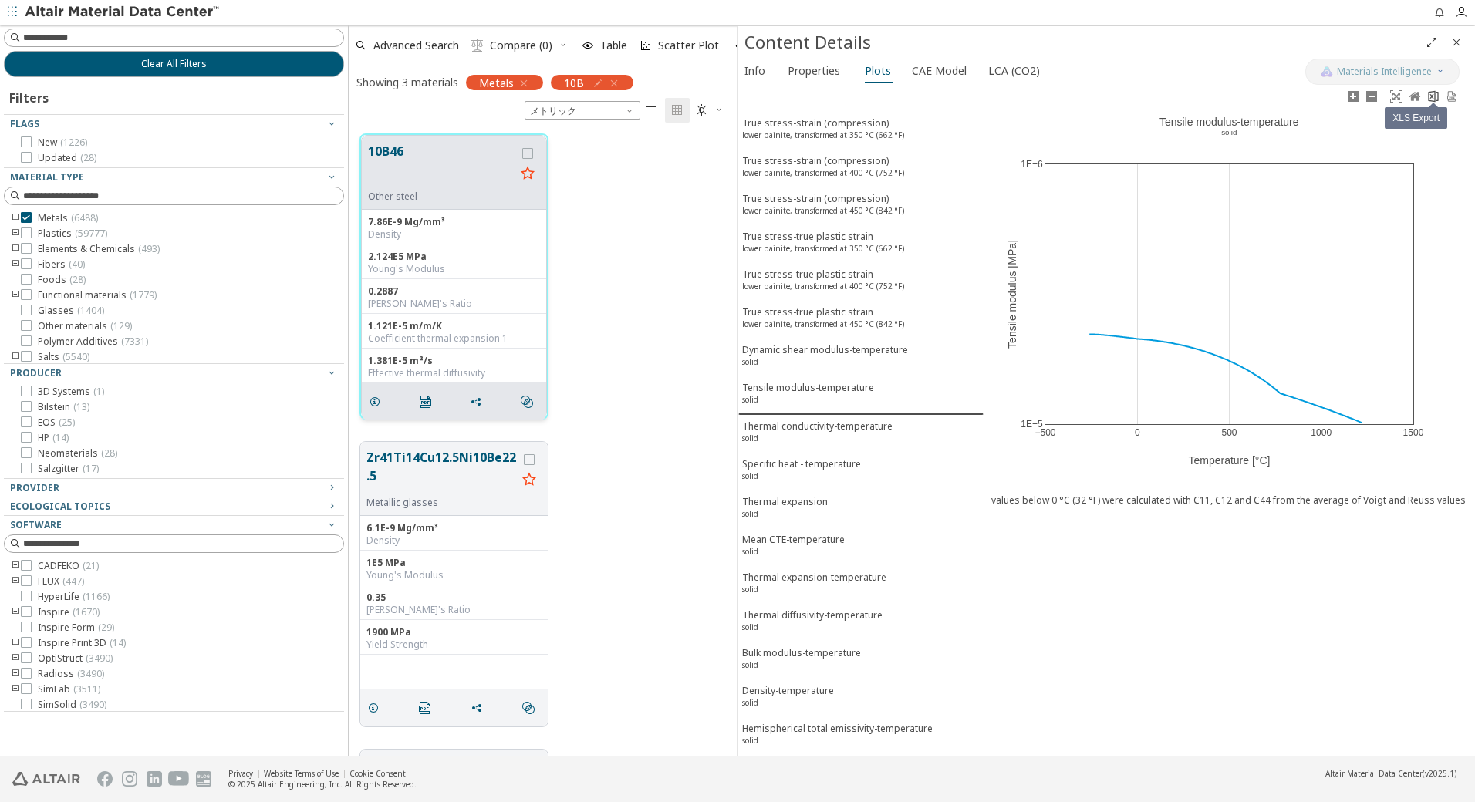
click at [1433, 97] on icon at bounding box center [1433, 96] width 12 height 12
click at [814, 437] on div "Thermal conductivity-temperature solid" at bounding box center [817, 434] width 150 height 29
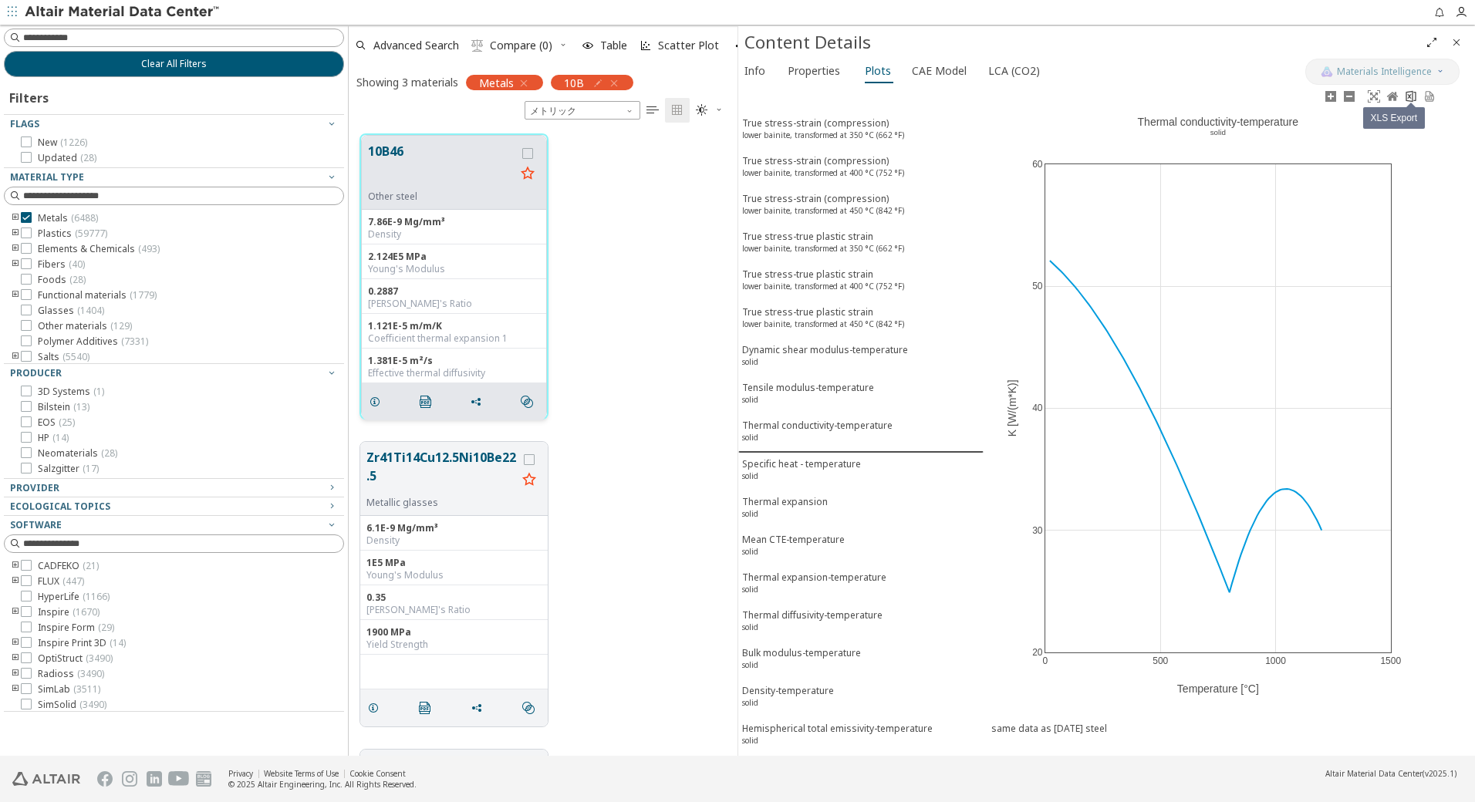
click at [1409, 98] on icon at bounding box center [1411, 96] width 12 height 12
click at [822, 472] on div "Specific heat - temperature solid" at bounding box center [801, 471] width 119 height 29
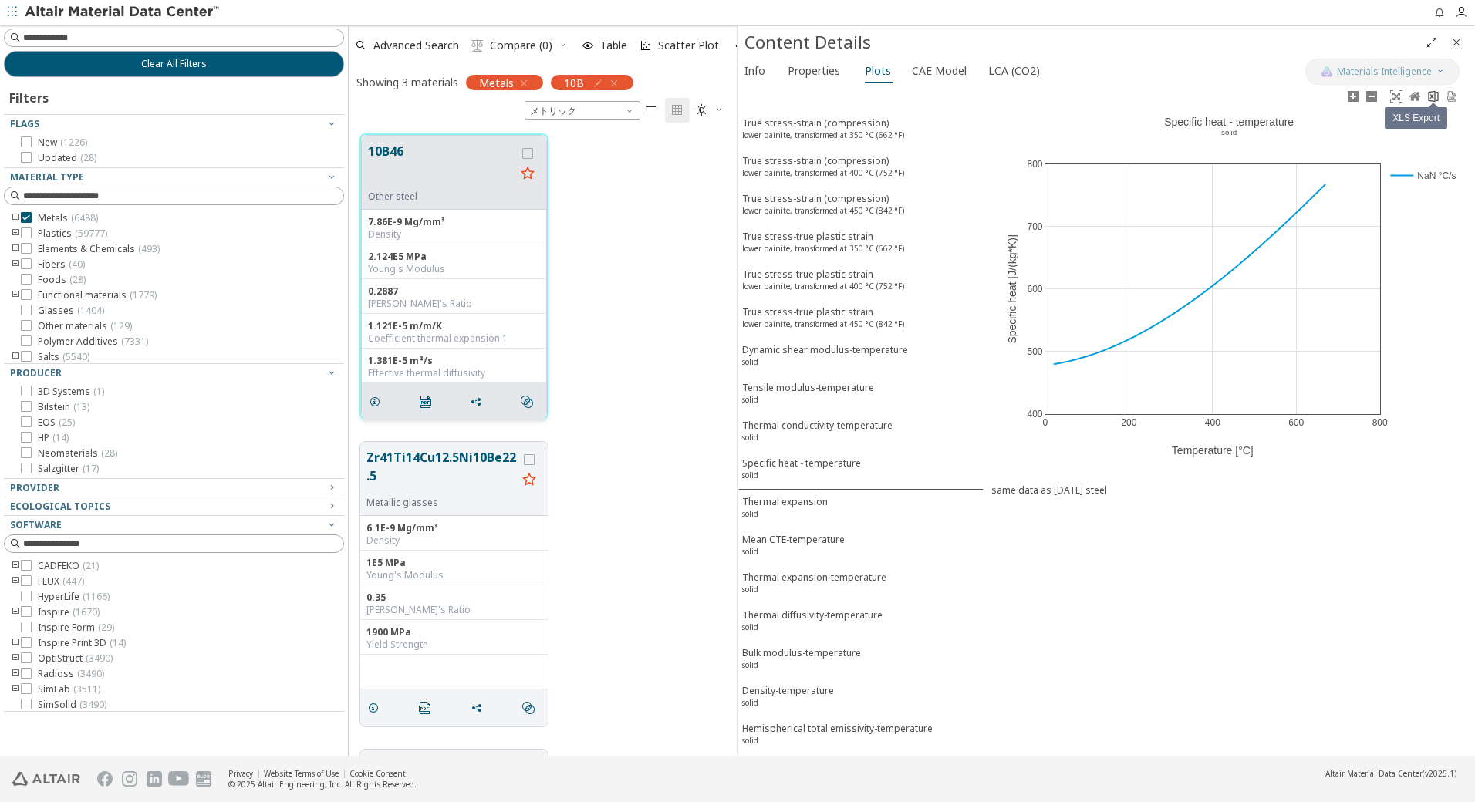
click at [1436, 96] on icon at bounding box center [1433, 96] width 12 height 12
click at [796, 512] on div "Thermal expansion solid" at bounding box center [785, 509] width 86 height 29
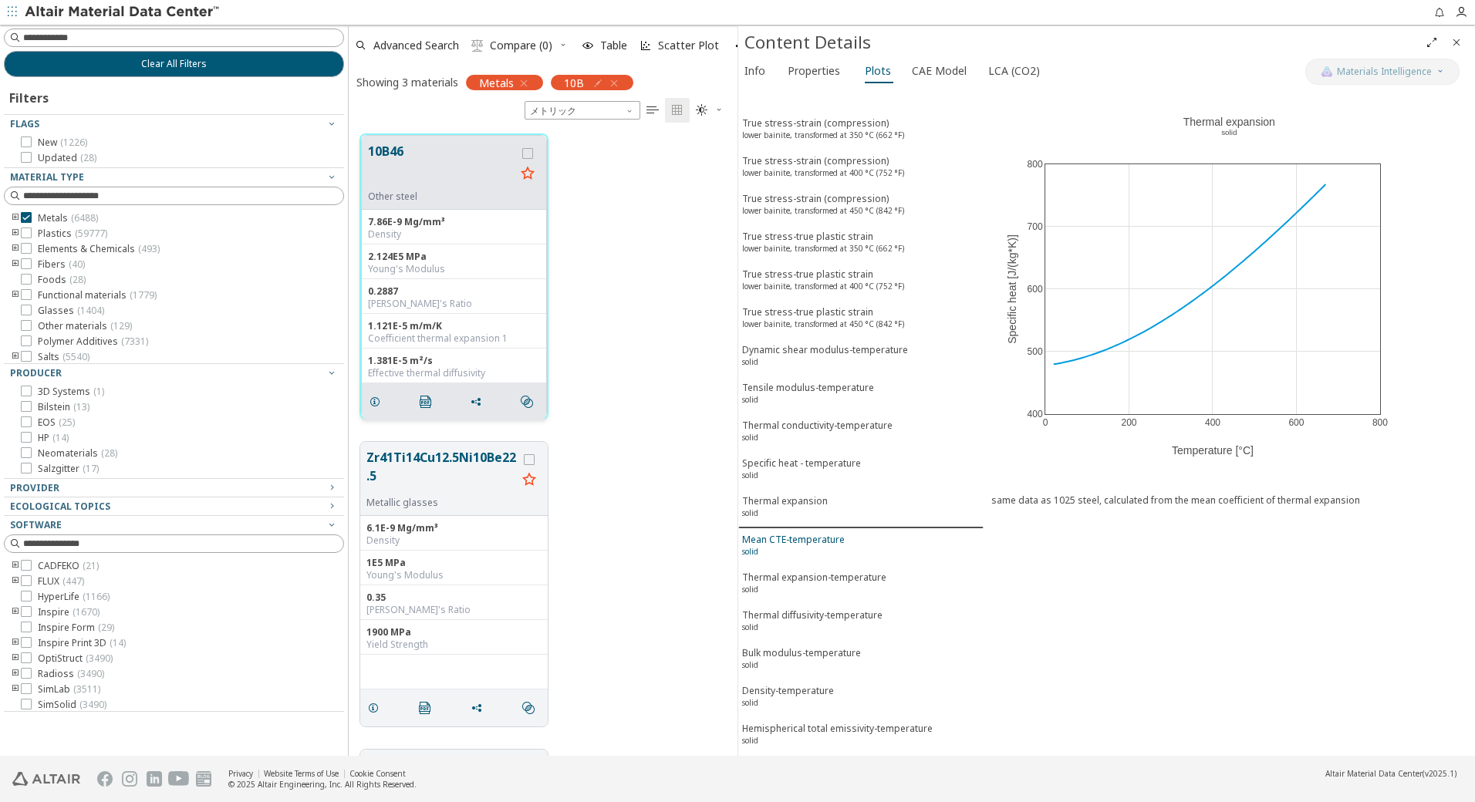
click at [789, 544] on div "Mean CTE-temperature solid" at bounding box center [793, 547] width 103 height 29
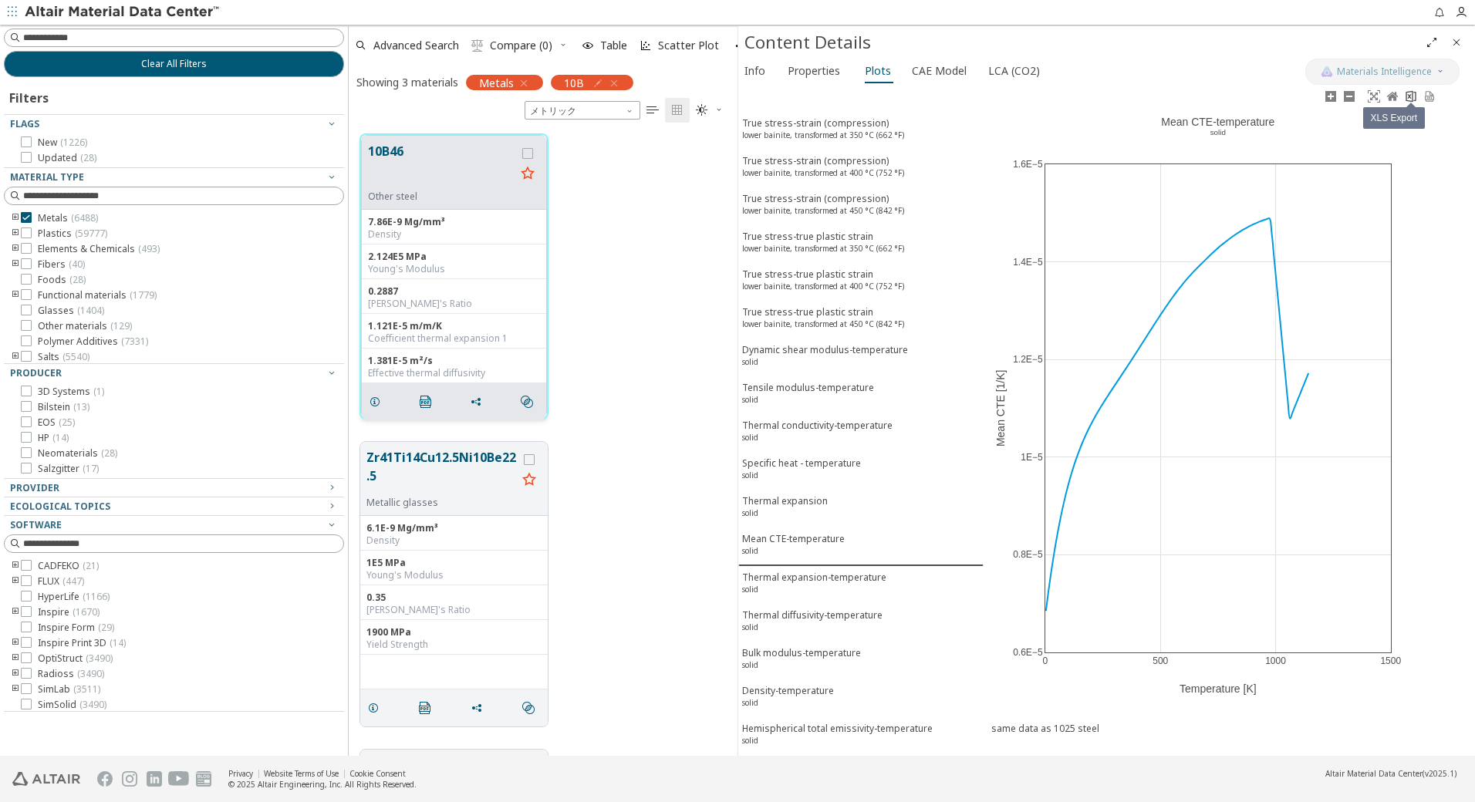
click at [1412, 93] on icon at bounding box center [1411, 96] width 12 height 12
click at [809, 584] on div "Thermal expansion-temperature solid" at bounding box center [814, 585] width 144 height 29
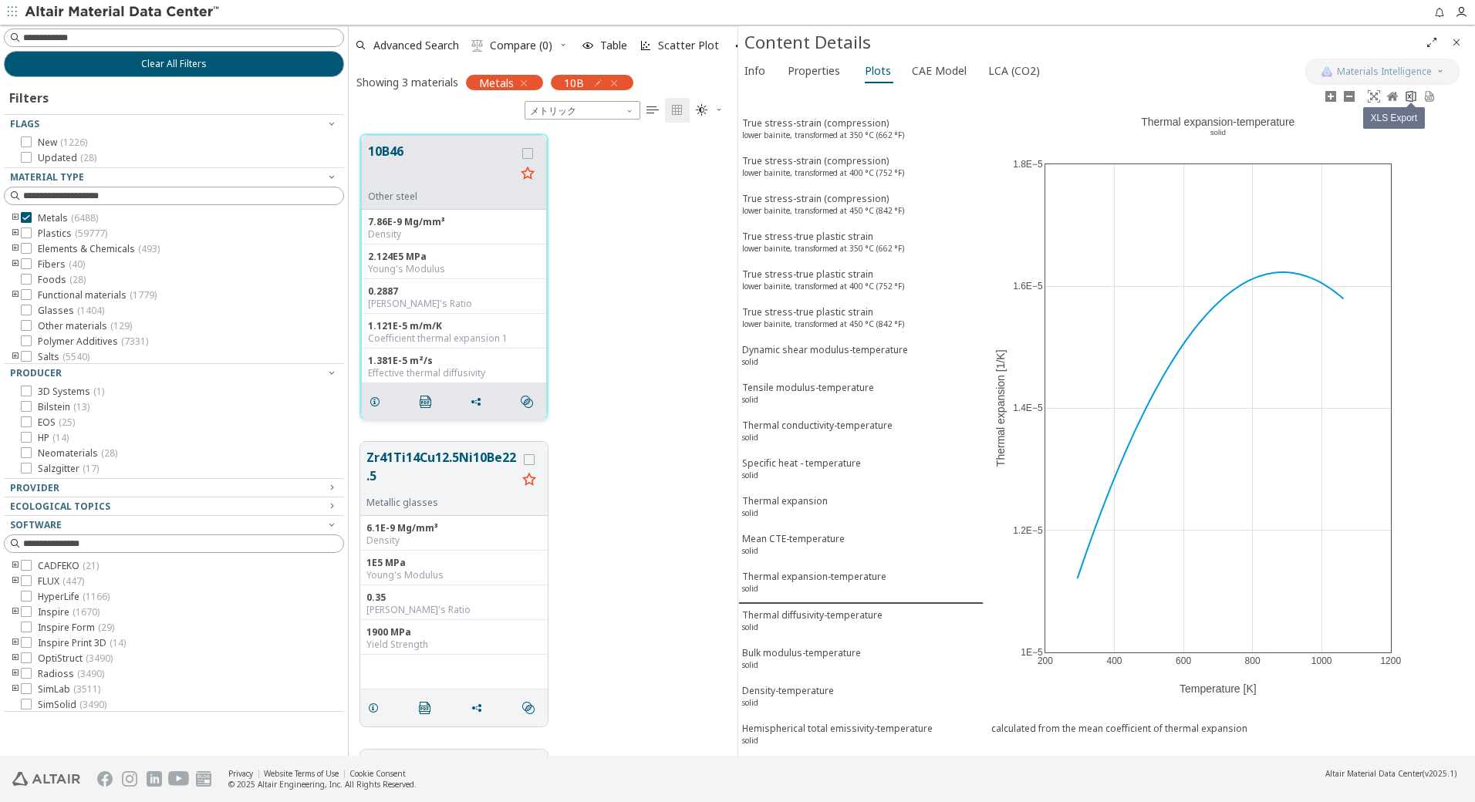
click at [1412, 94] on icon at bounding box center [1411, 96] width 12 height 12
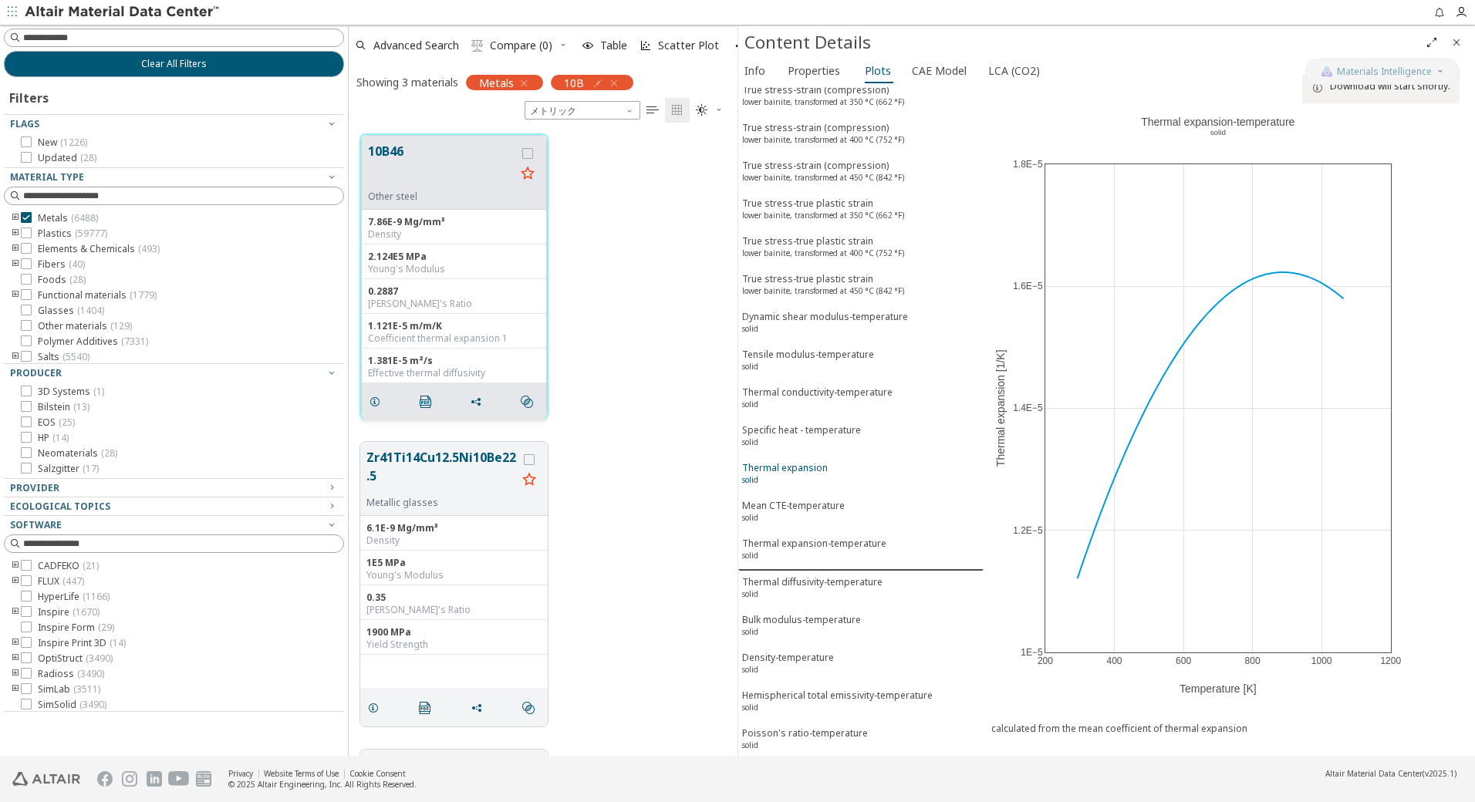
scroll to position [37, 0]
click at [804, 584] on div "Thermal diffusivity-temperature solid" at bounding box center [812, 586] width 140 height 29
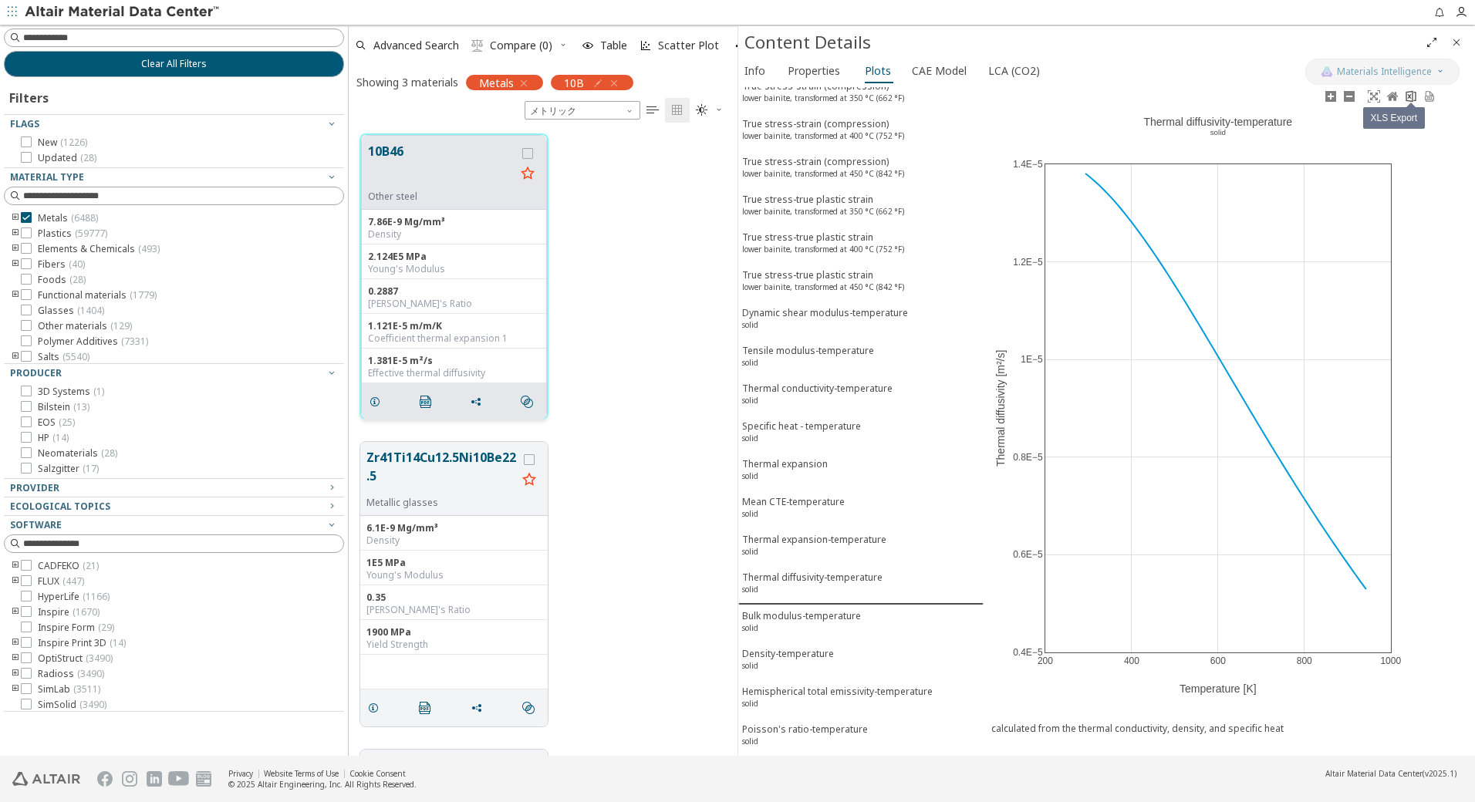
click at [1409, 96] on icon at bounding box center [1411, 96] width 10 height 12
click at [805, 616] on div "Bulk modulus-temperature solid" at bounding box center [801, 623] width 119 height 29
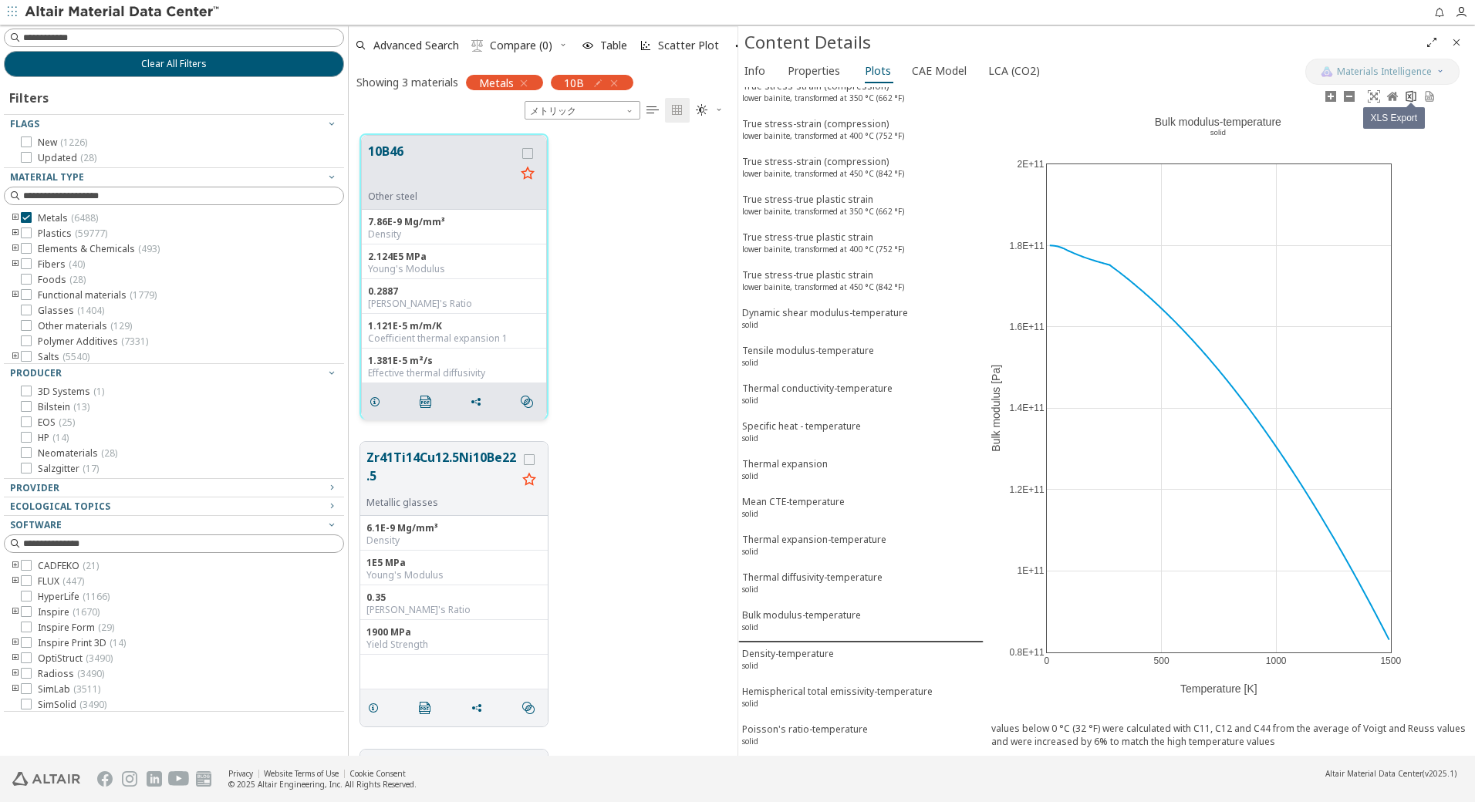
click at [1413, 95] on icon at bounding box center [1411, 96] width 10 height 12
click at [816, 664] on div "Density-temperature solid" at bounding box center [788, 661] width 92 height 29
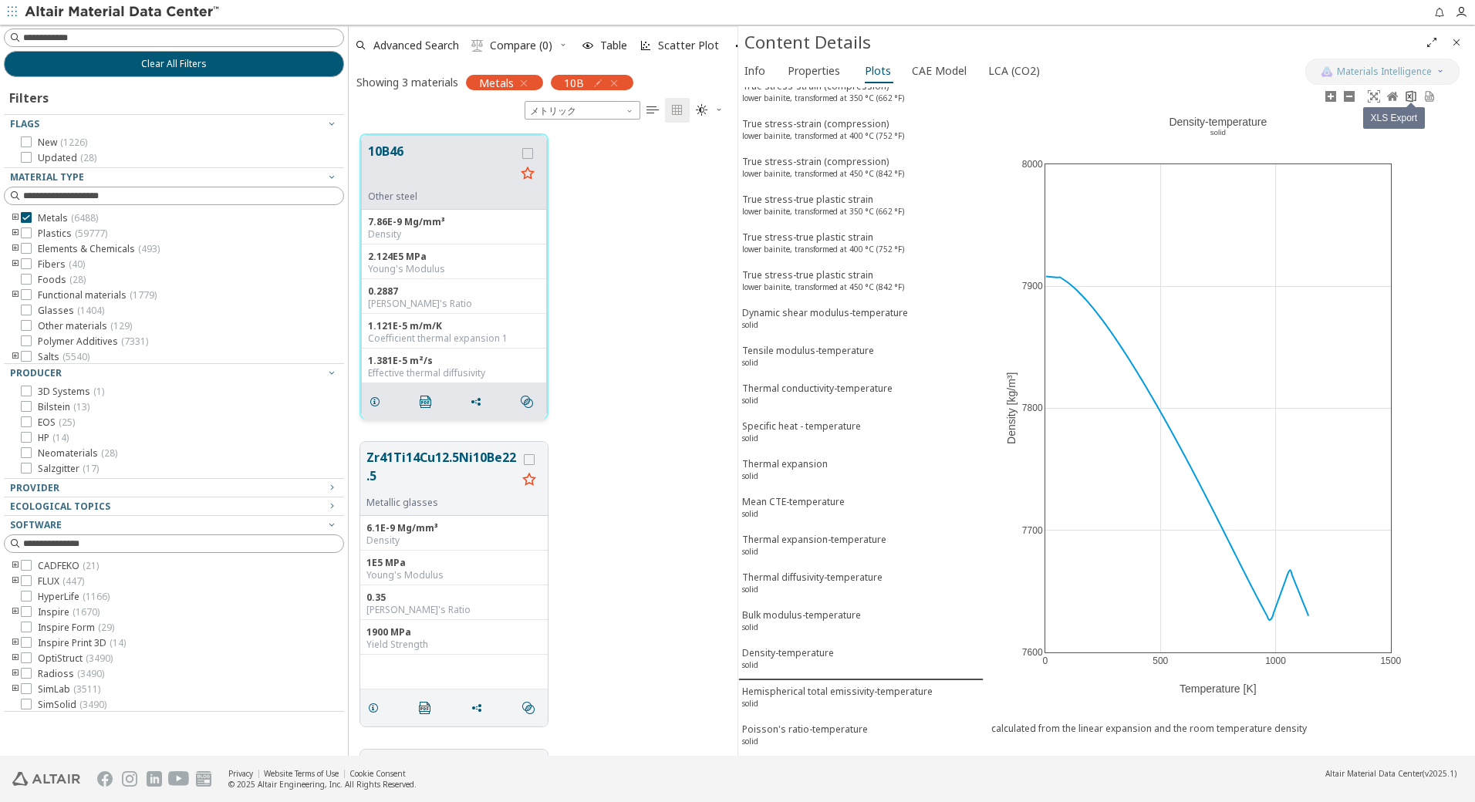
click at [1410, 96] on icon at bounding box center [1411, 96] width 10 height 12
click at [825, 690] on div "Hemispherical total emissivity-temperature solid" at bounding box center [837, 699] width 191 height 29
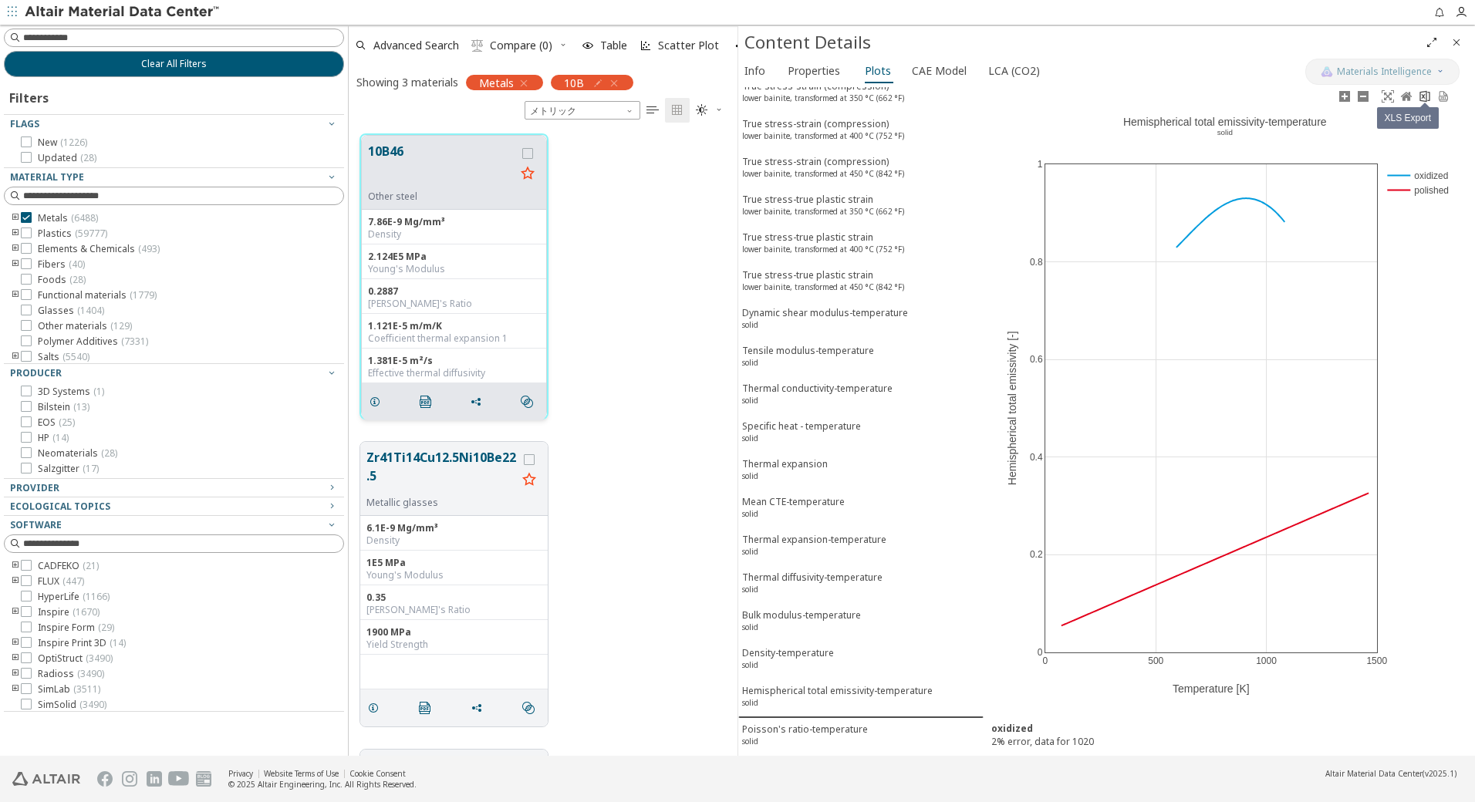
click at [1428, 94] on icon at bounding box center [1425, 96] width 12 height 12
click at [765, 735] on div "Poisson's ratio-temperature solid" at bounding box center [805, 737] width 126 height 29
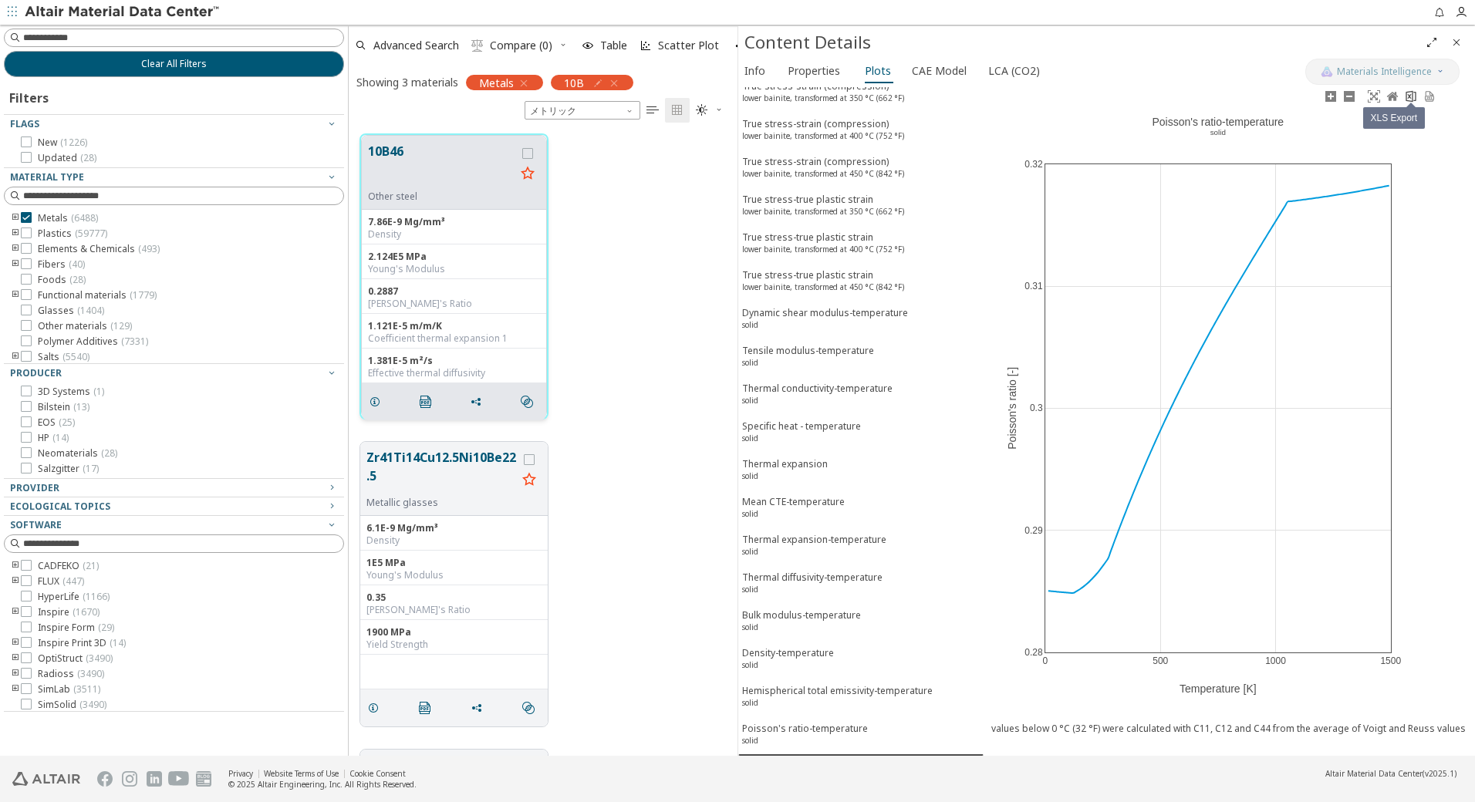
click at [1407, 99] on icon at bounding box center [1411, 96] width 12 height 12
click at [191, 59] on span "Clear All Filters" at bounding box center [174, 64] width 66 height 12
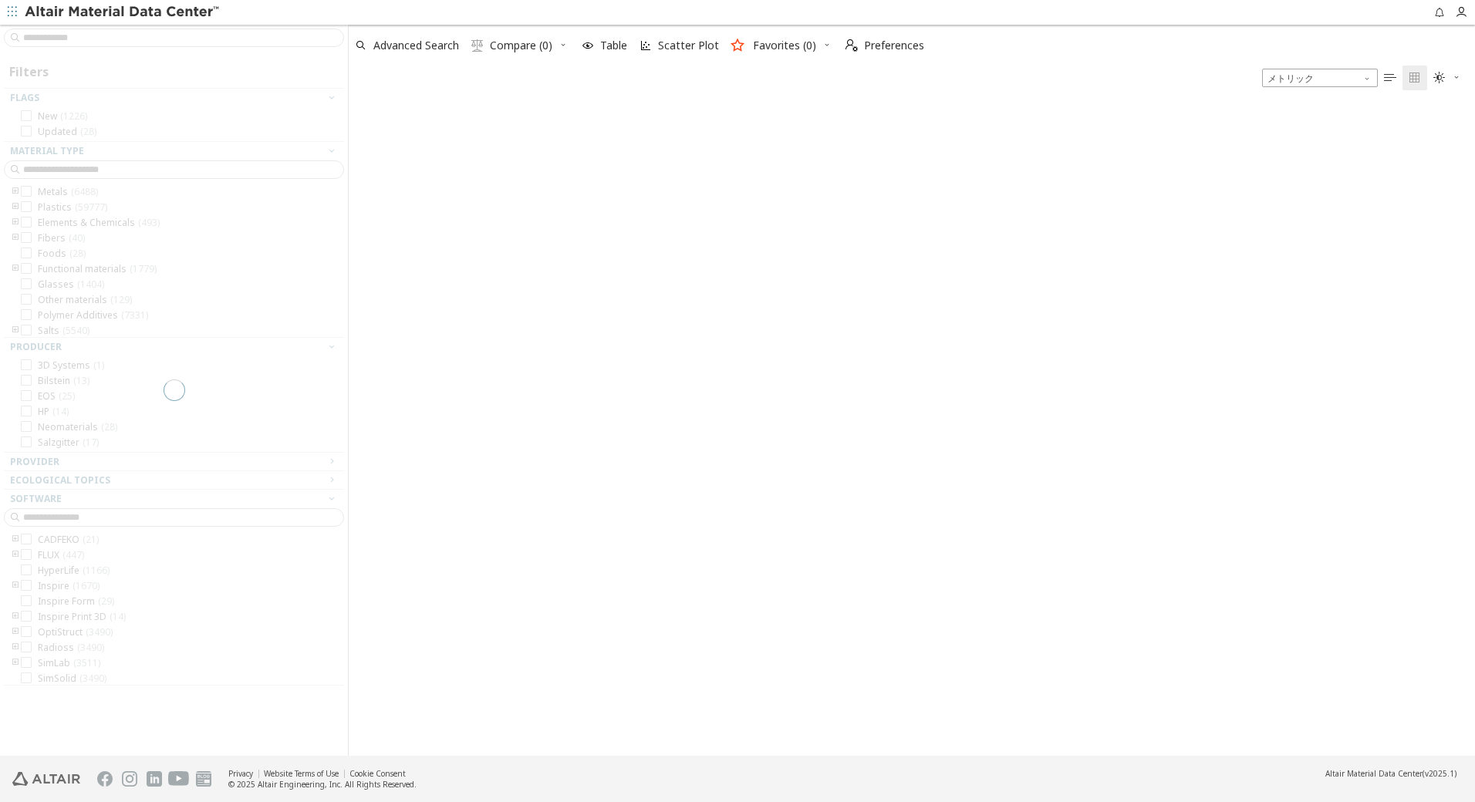
scroll to position [649, 1115]
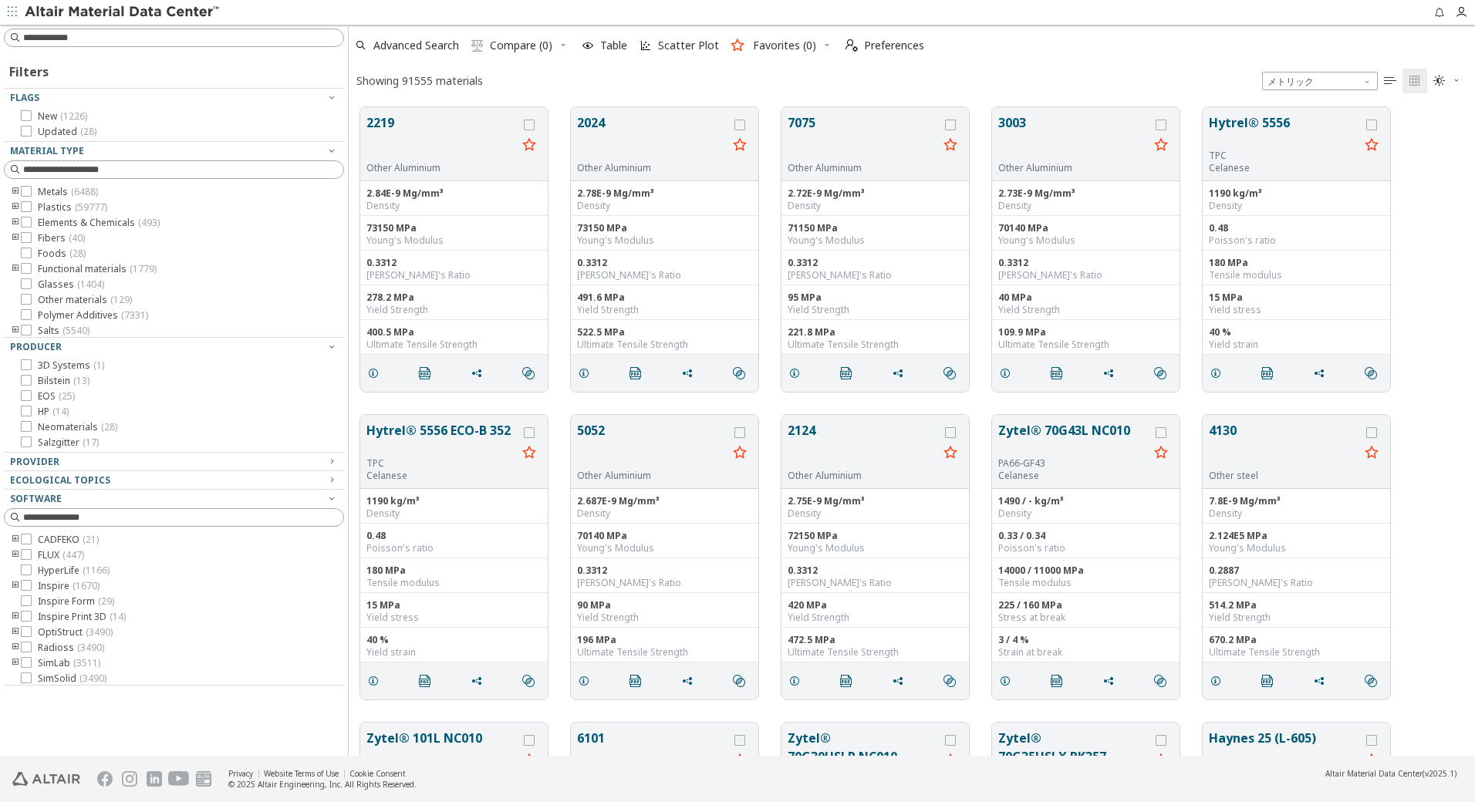
click at [140, 39] on input at bounding box center [183, 37] width 320 height 15
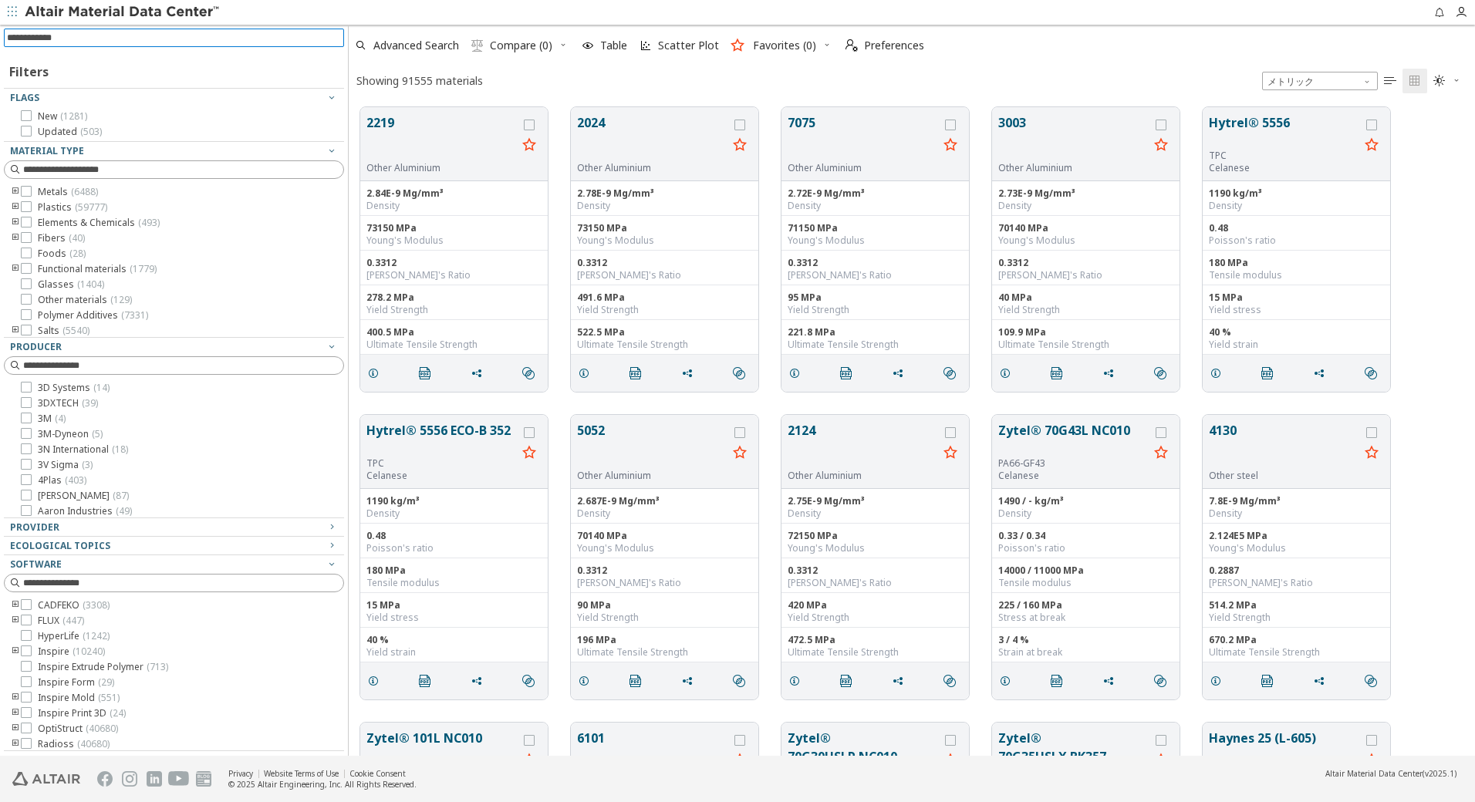
scroll to position [649, 1115]
type input "******"
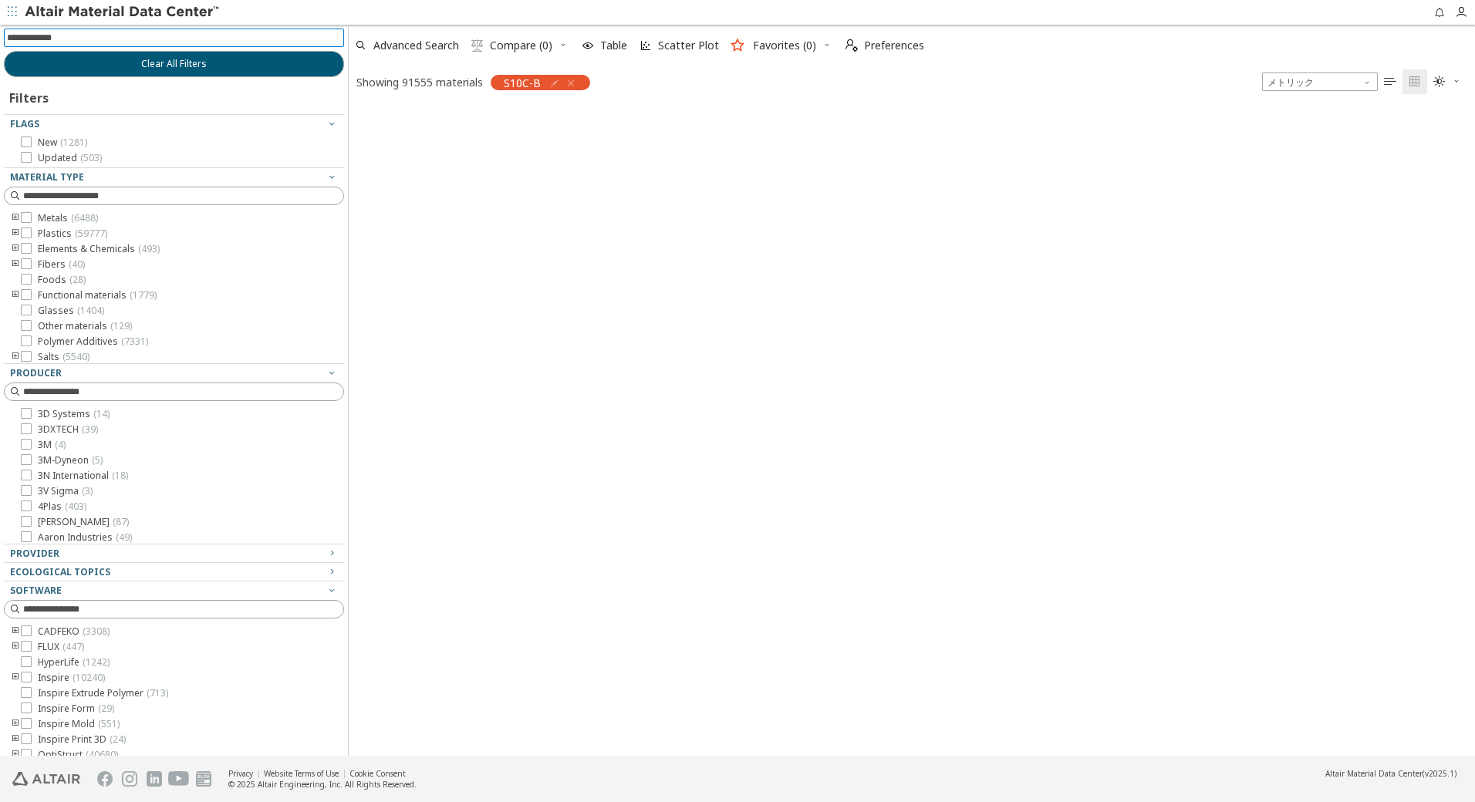
scroll to position [646, 1115]
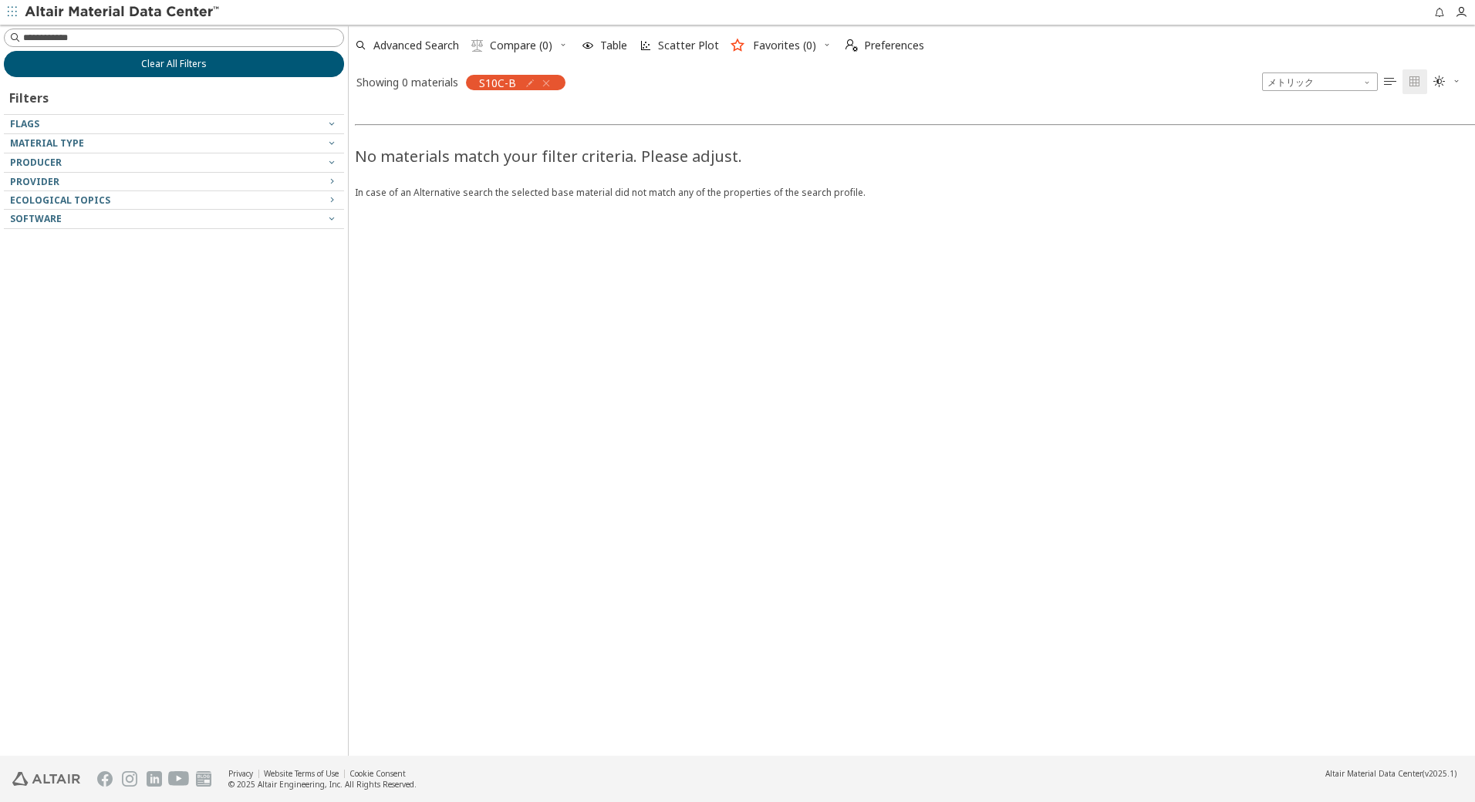
click at [172, 63] on span "Clear All Filters" at bounding box center [174, 64] width 66 height 12
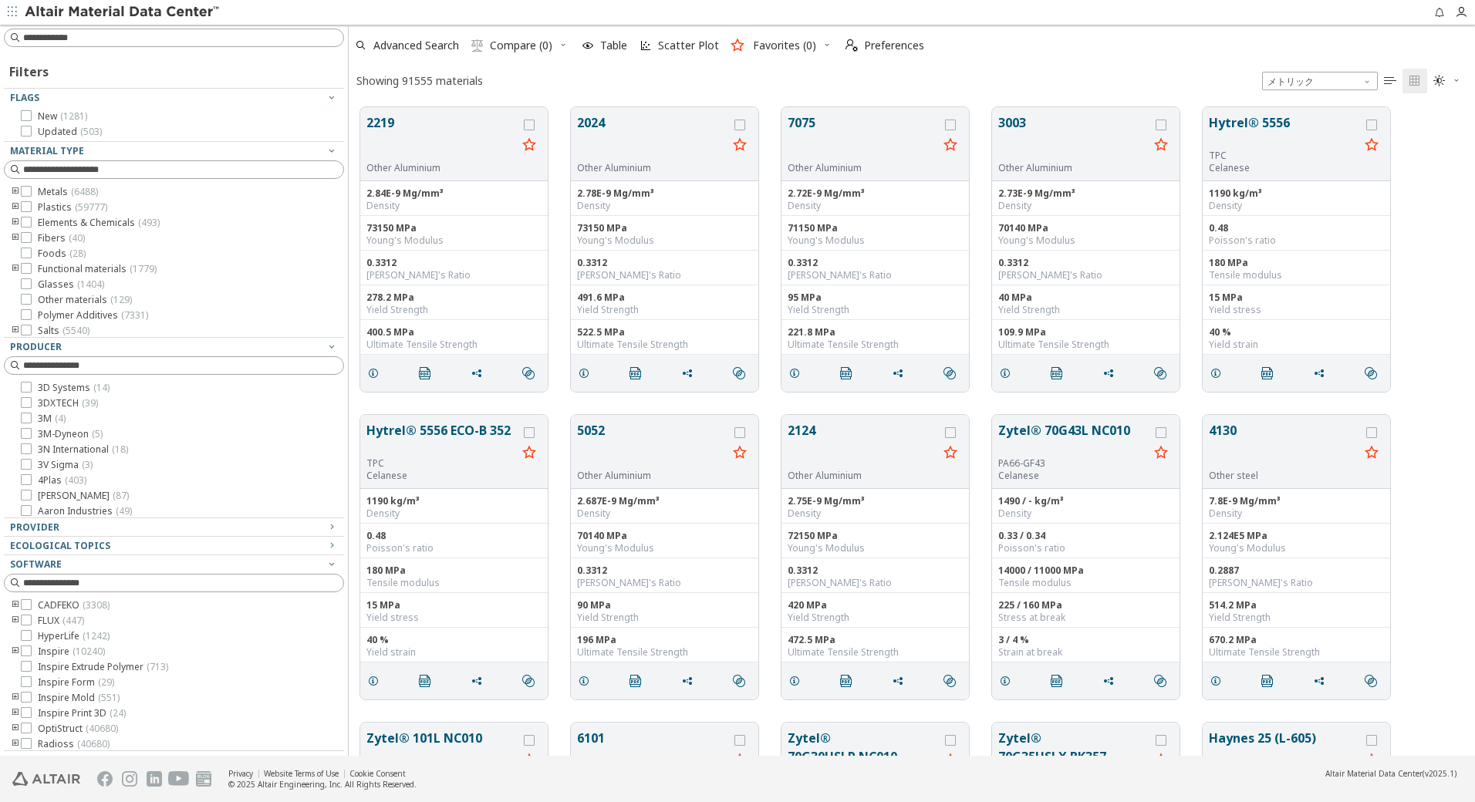
scroll to position [649, 1115]
click at [126, 39] on input at bounding box center [175, 37] width 337 height 17
type input "***"
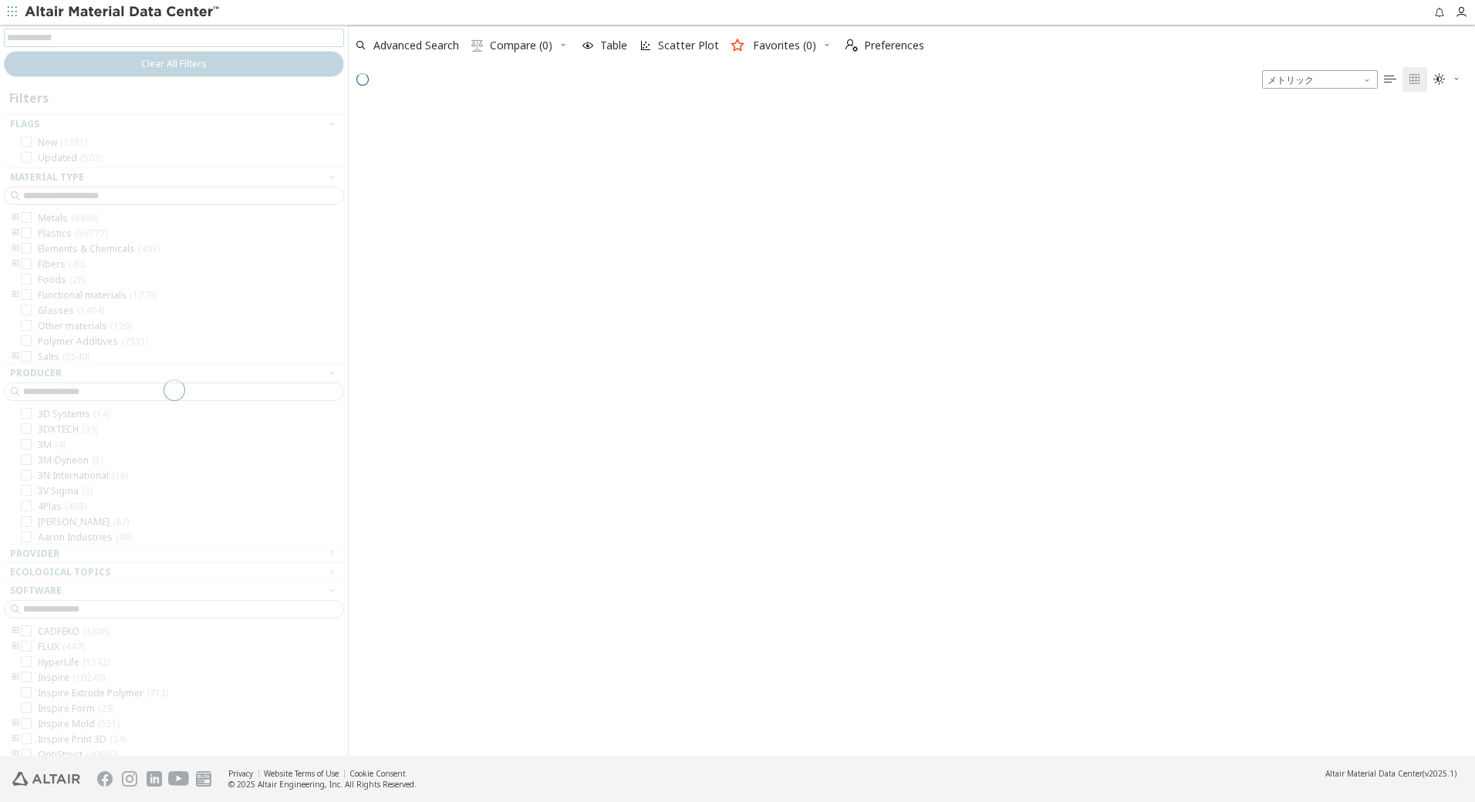
scroll to position [646, 1115]
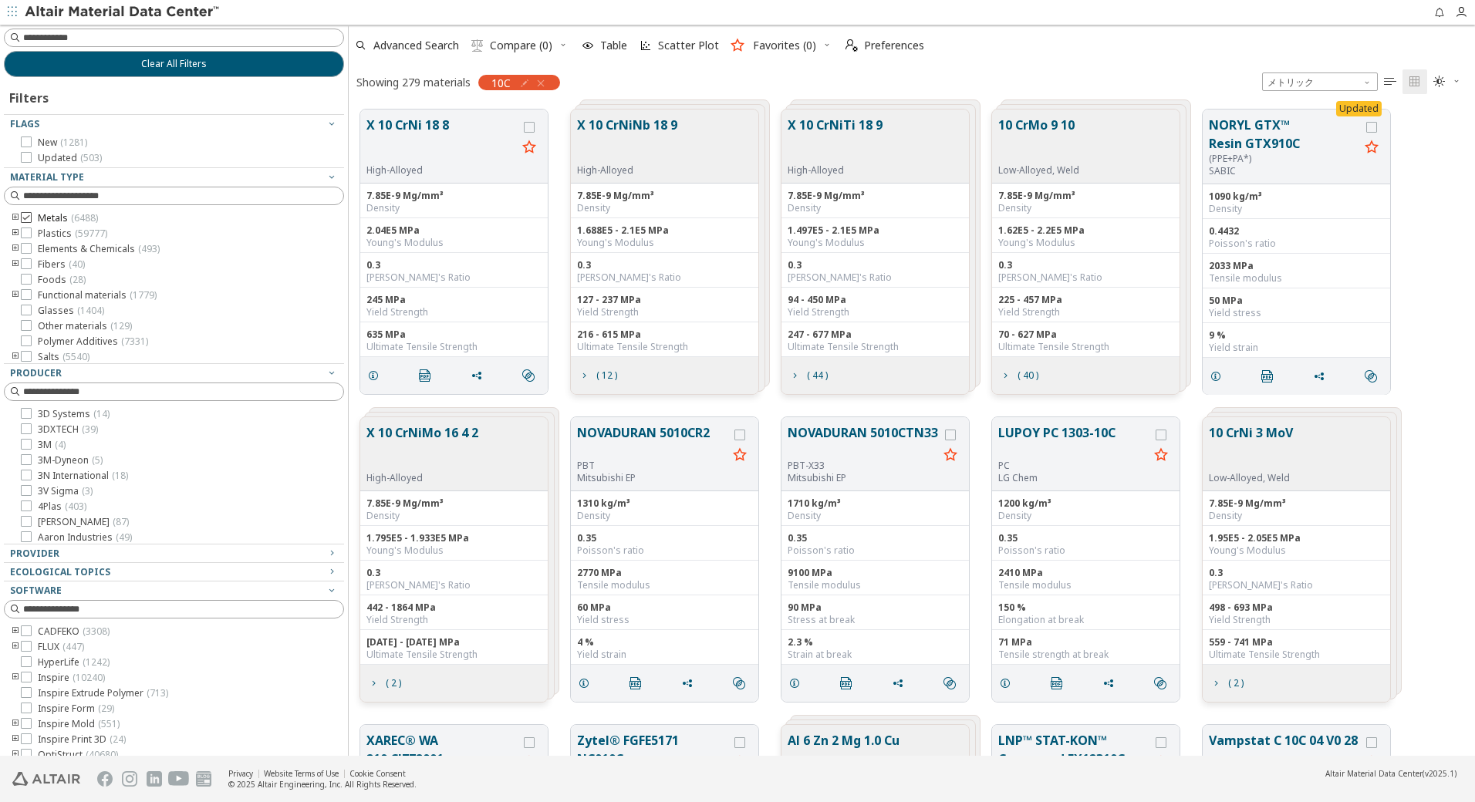
click at [29, 219] on icon at bounding box center [26, 217] width 11 height 11
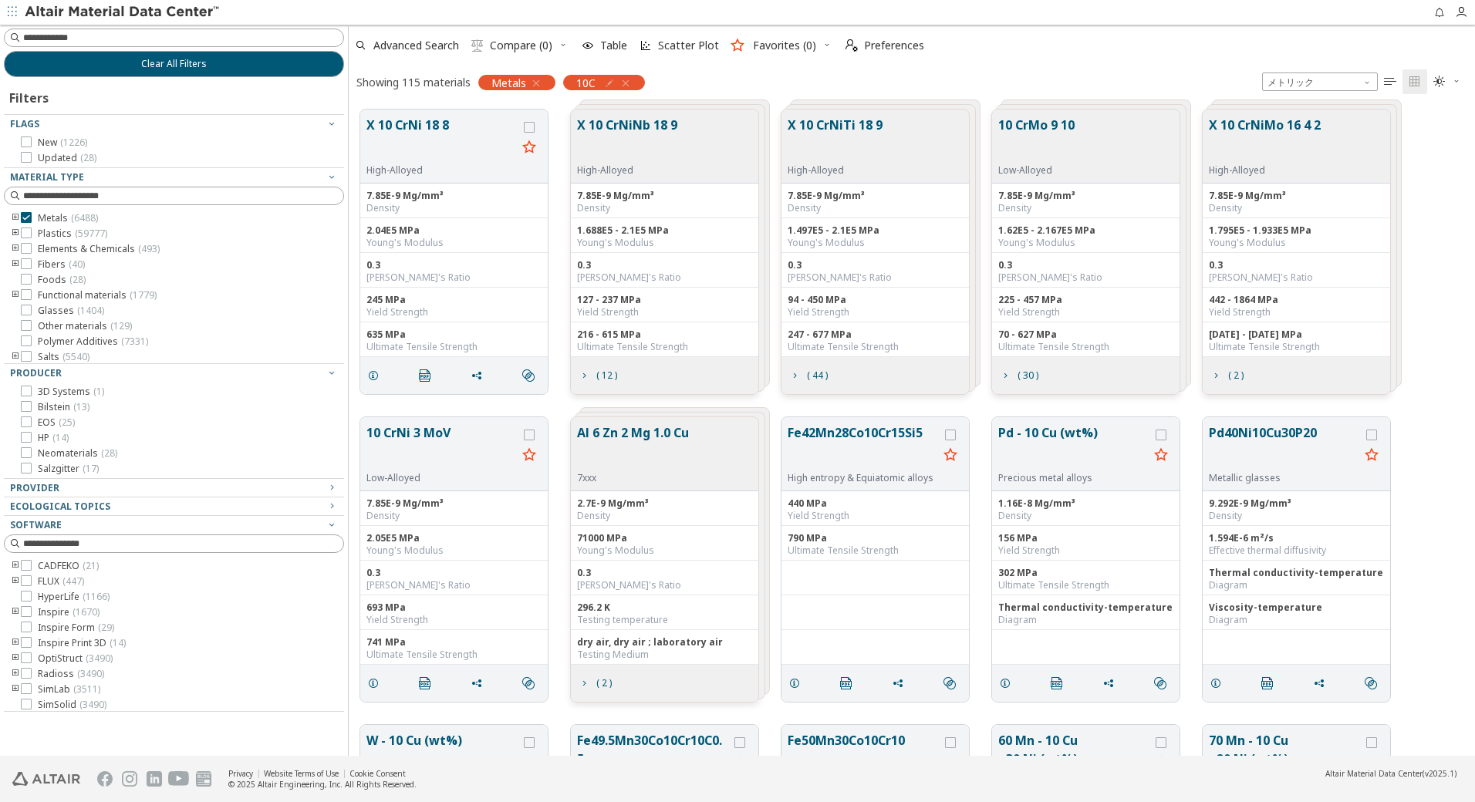
click at [630, 82] on icon "button" at bounding box center [625, 83] width 12 height 12
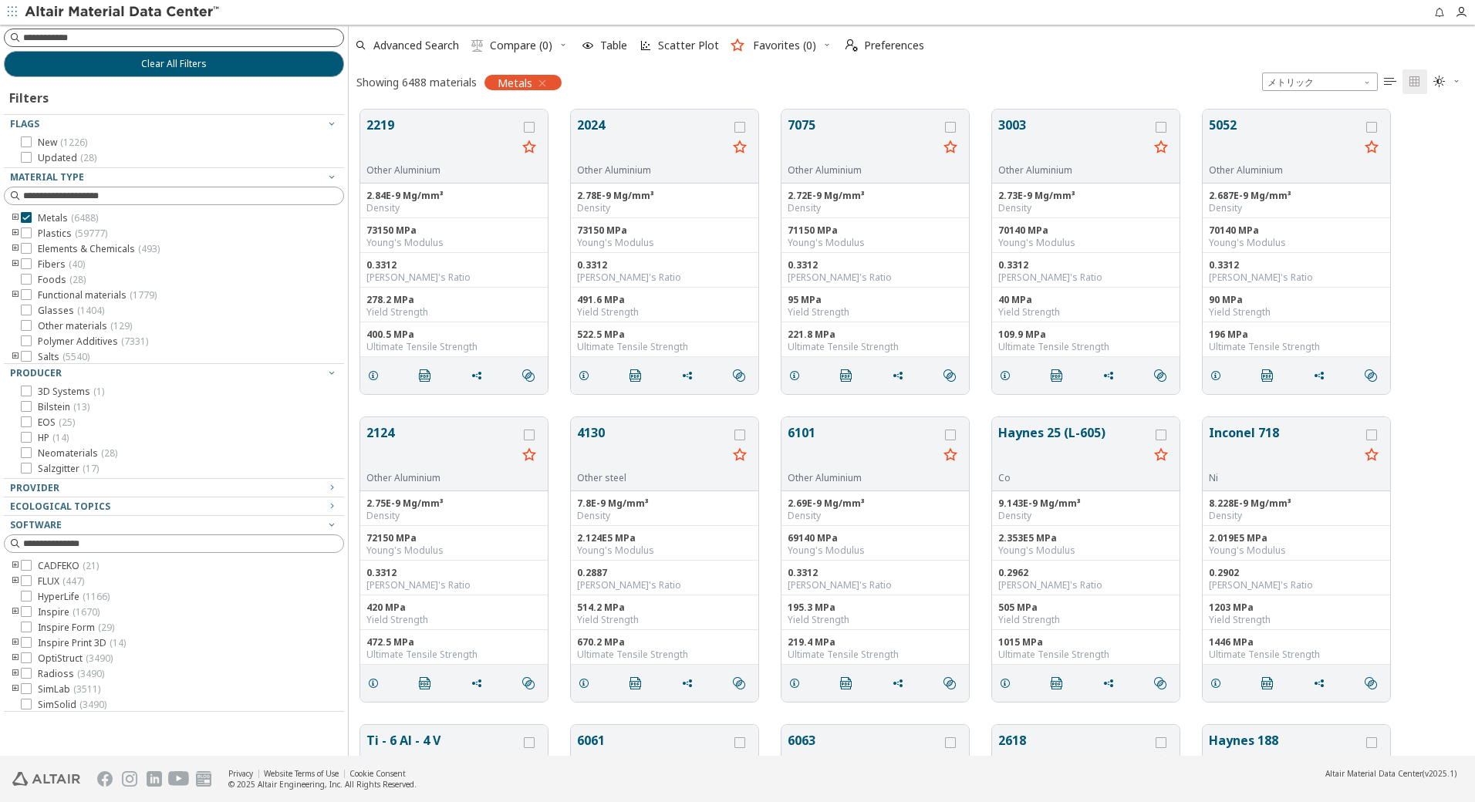
click at [247, 36] on input at bounding box center [183, 37] width 320 height 15
type input "***"
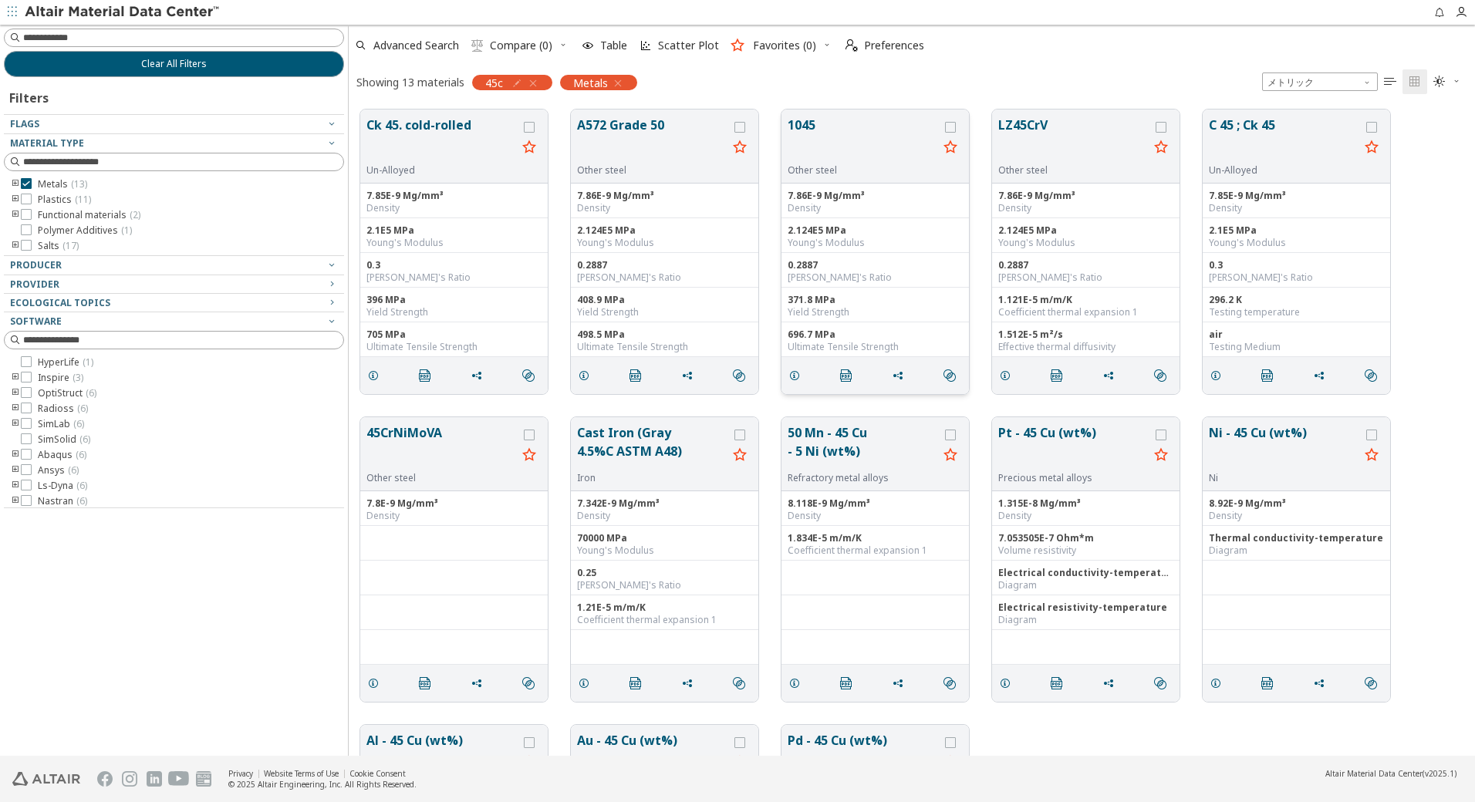
click at [852, 136] on button "1045" at bounding box center [863, 140] width 150 height 49
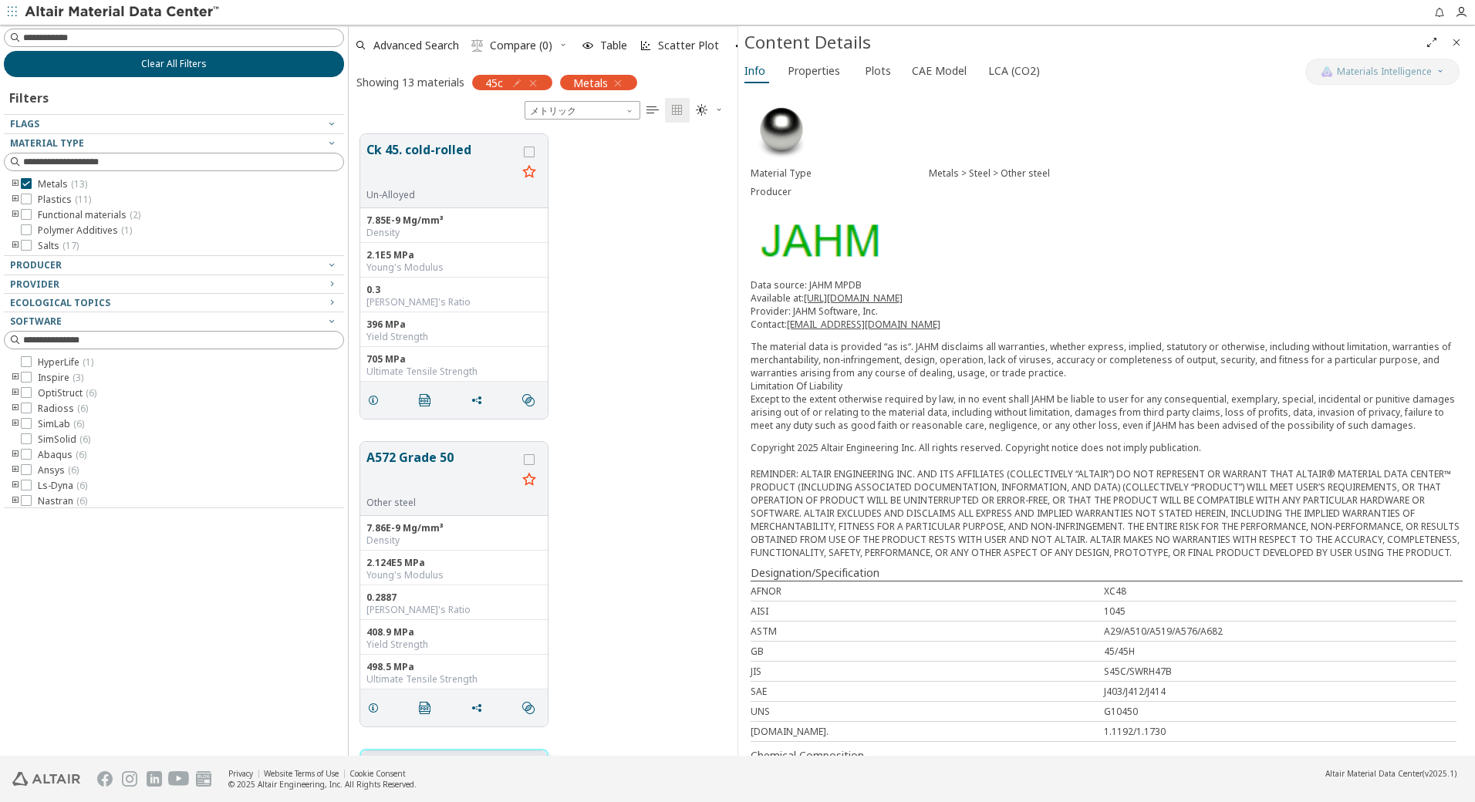
click at [212, 62] on button "Clear All Filters" at bounding box center [174, 64] width 340 height 26
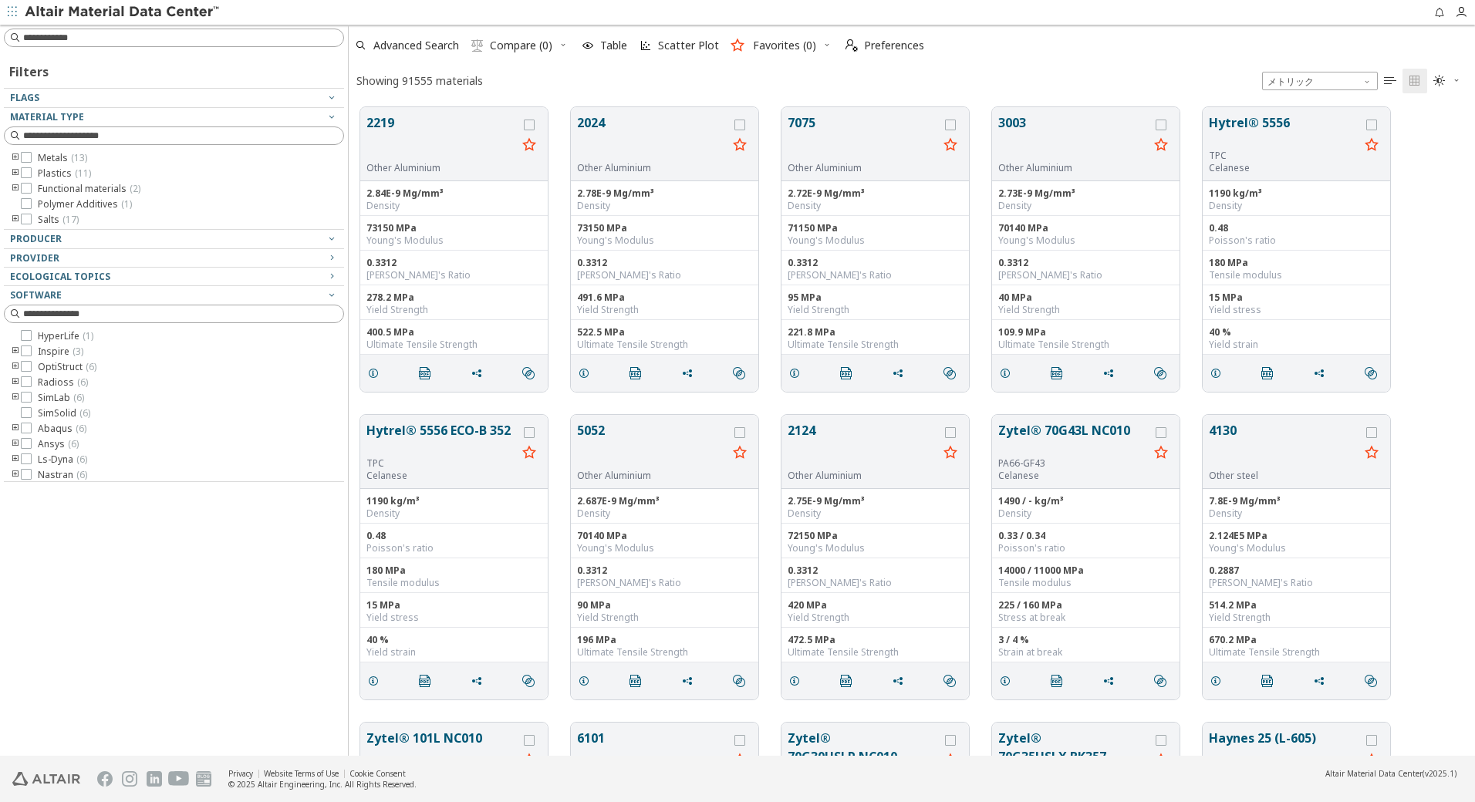
scroll to position [649, 1115]
click at [216, 37] on input at bounding box center [183, 37] width 320 height 15
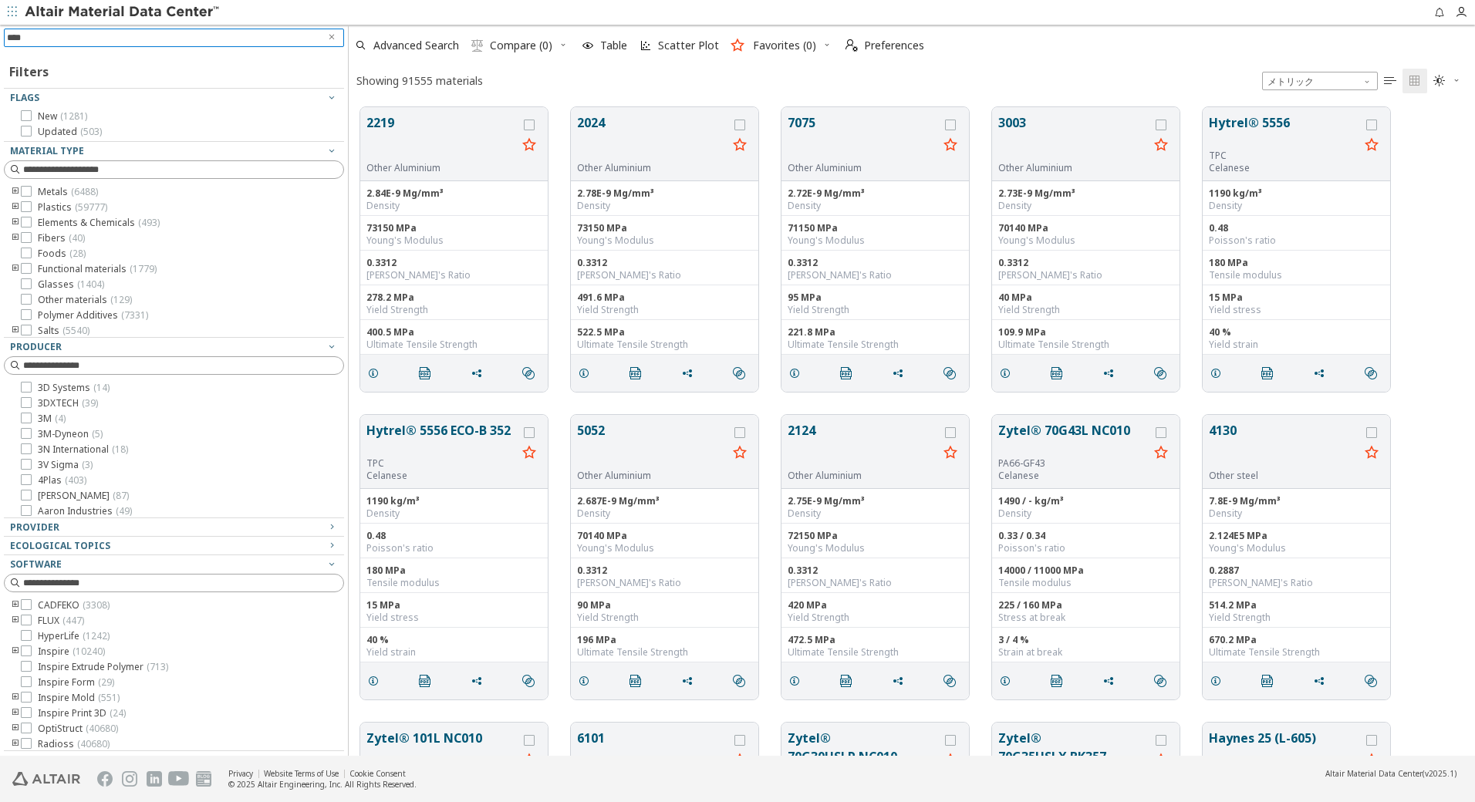
type input "****"
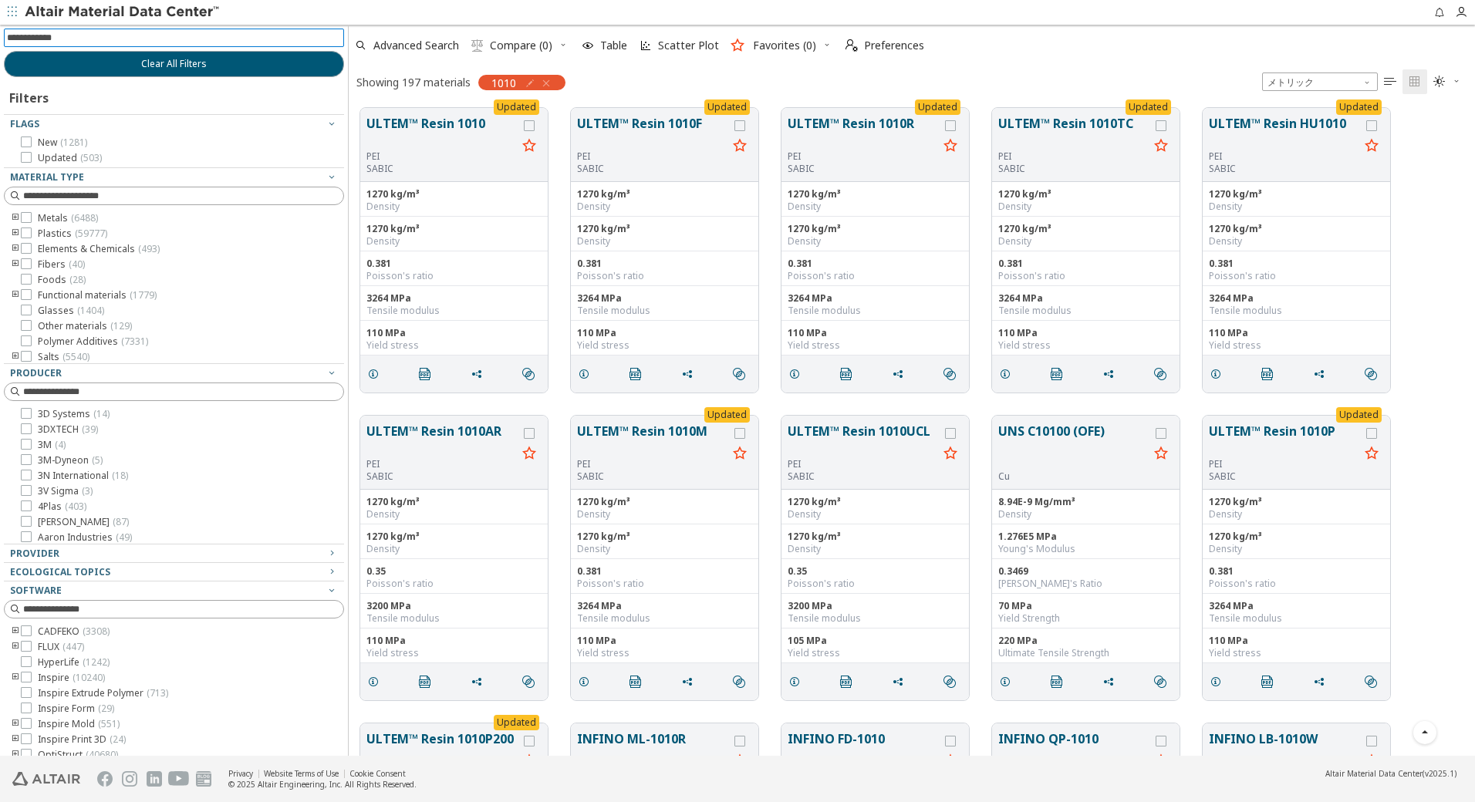
scroll to position [0, 0]
click at [30, 217] on icon at bounding box center [26, 217] width 11 height 11
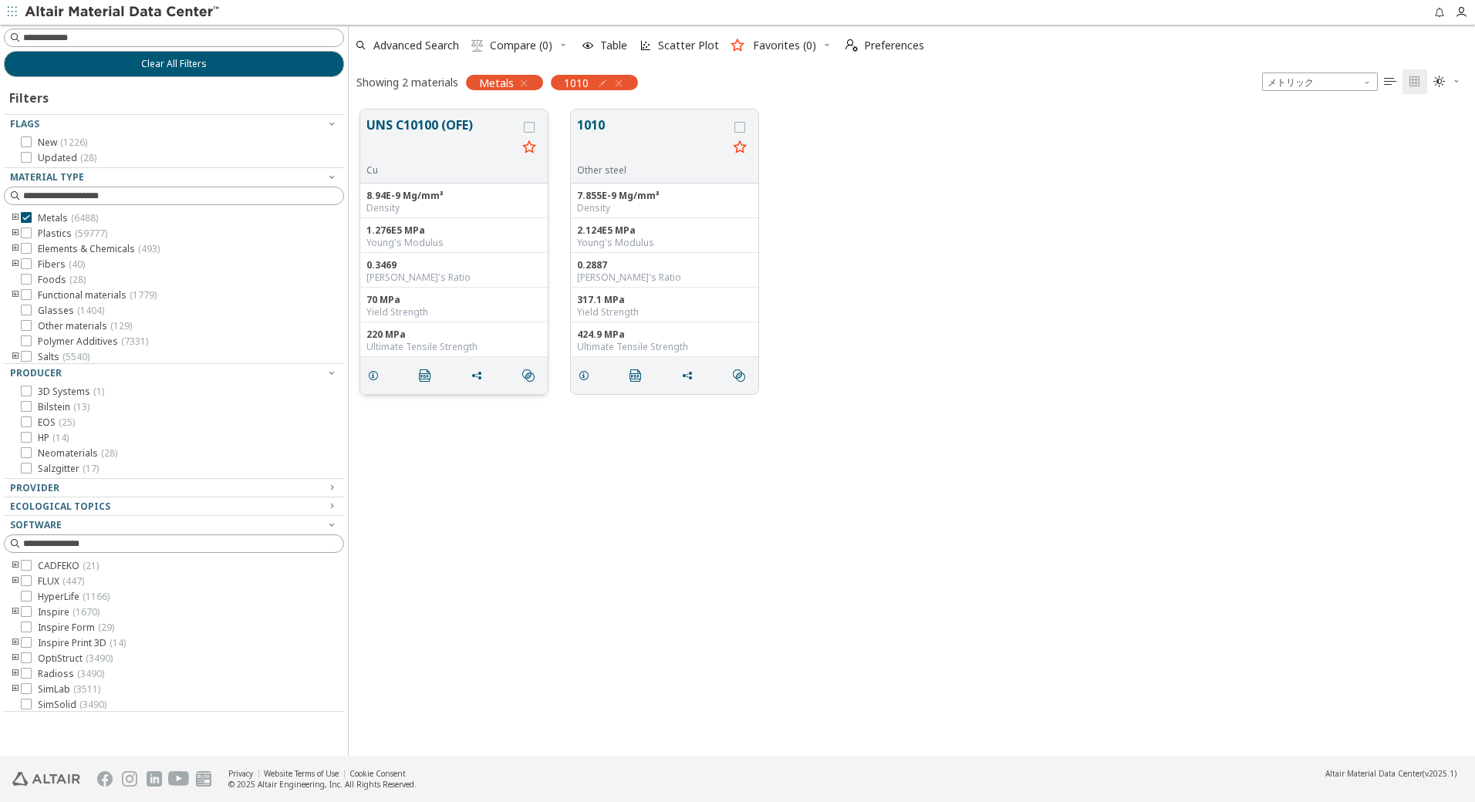
click at [449, 133] on button "UNS C10100 (OFE)" at bounding box center [441, 140] width 150 height 49
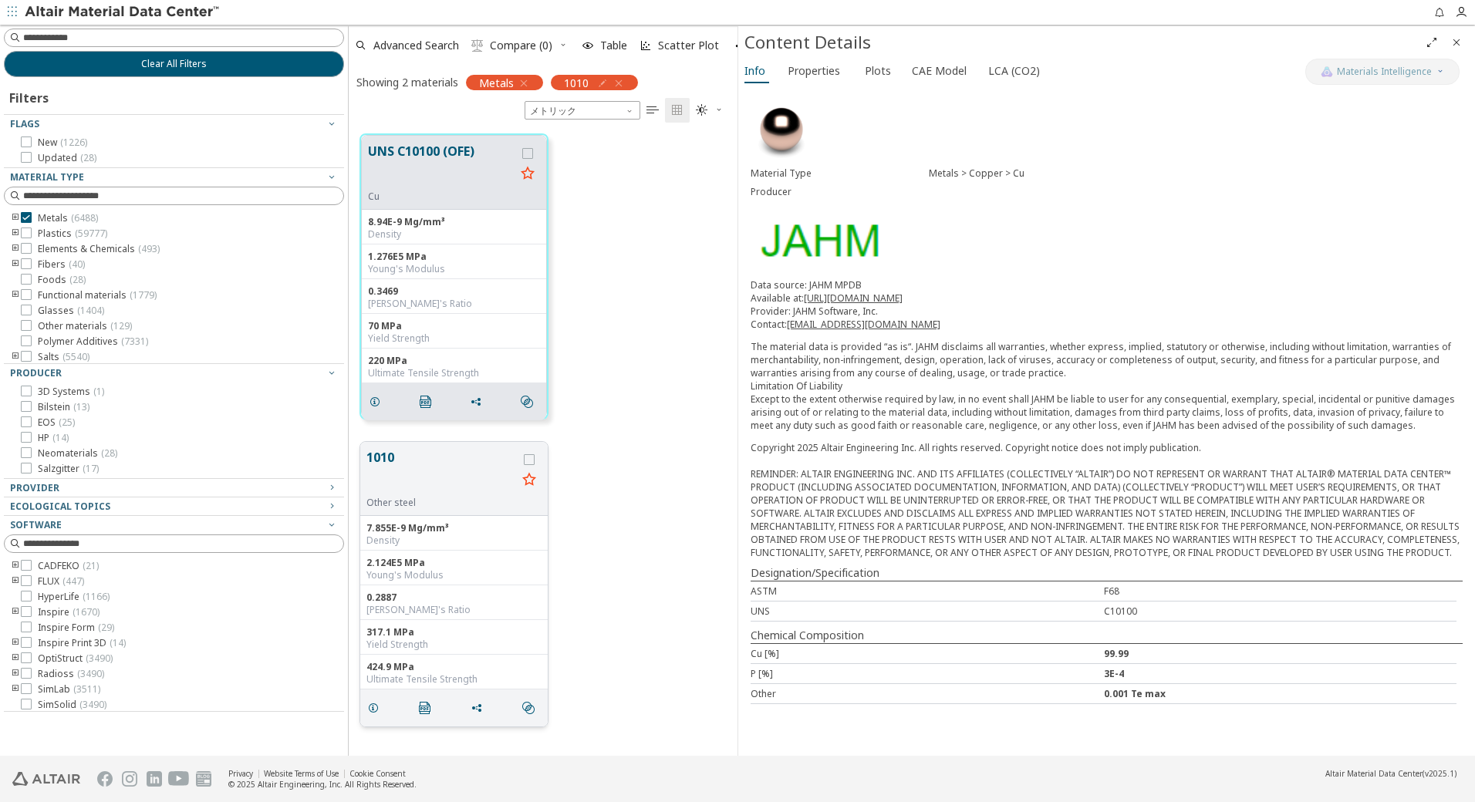
click at [412, 463] on button "1010" at bounding box center [441, 472] width 150 height 49
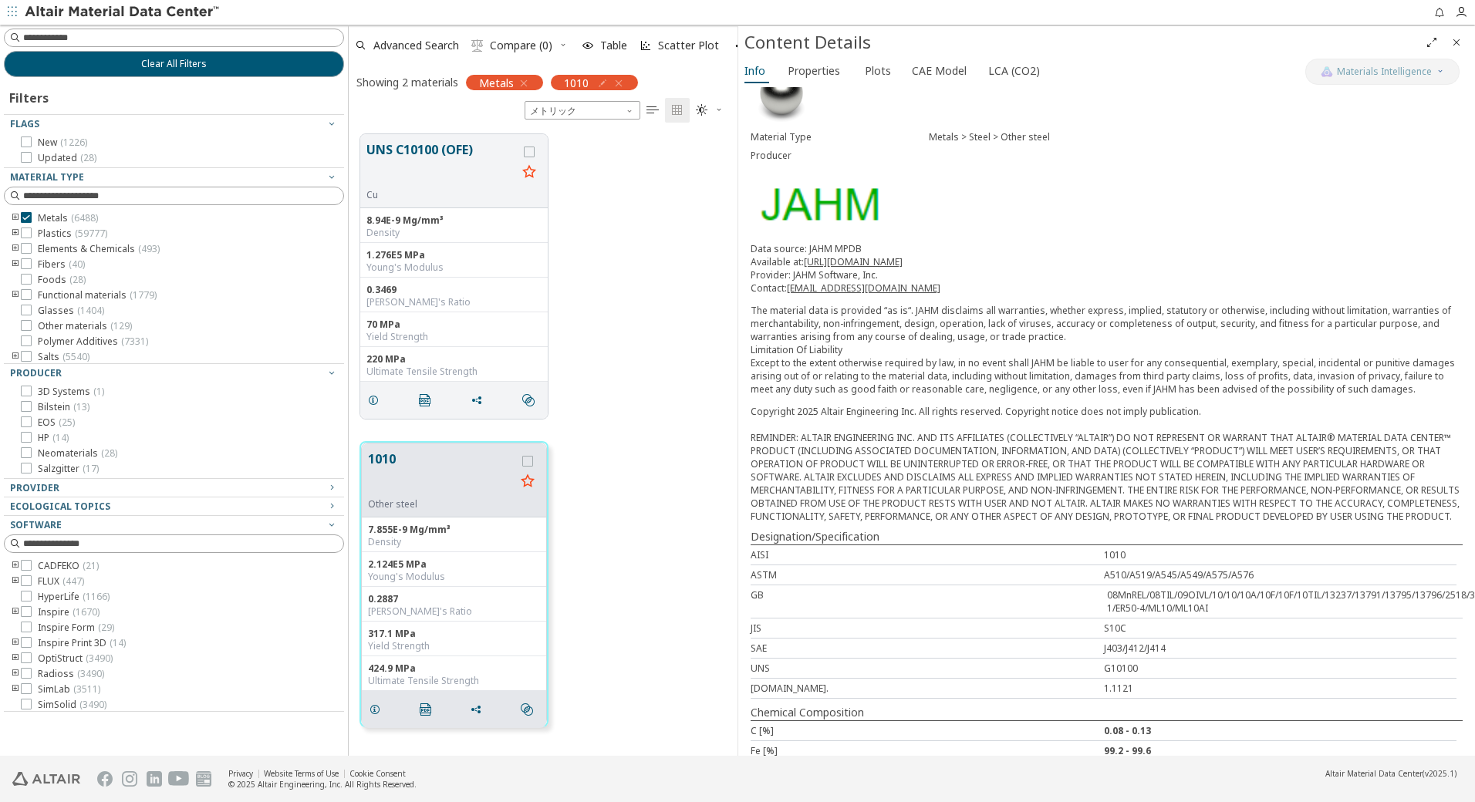
scroll to position [139, 0]
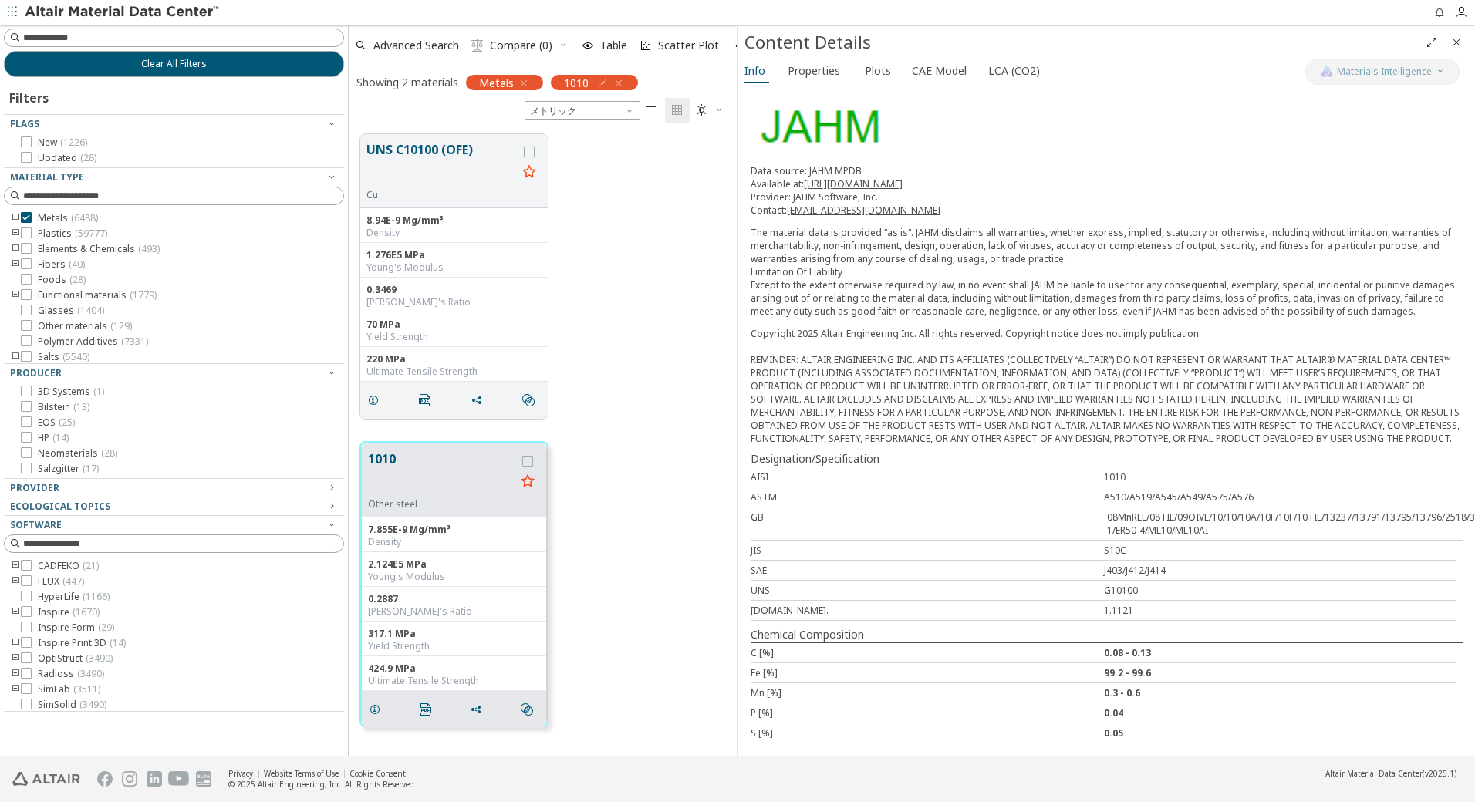
click at [622, 80] on icon "button" at bounding box center [619, 83] width 12 height 12
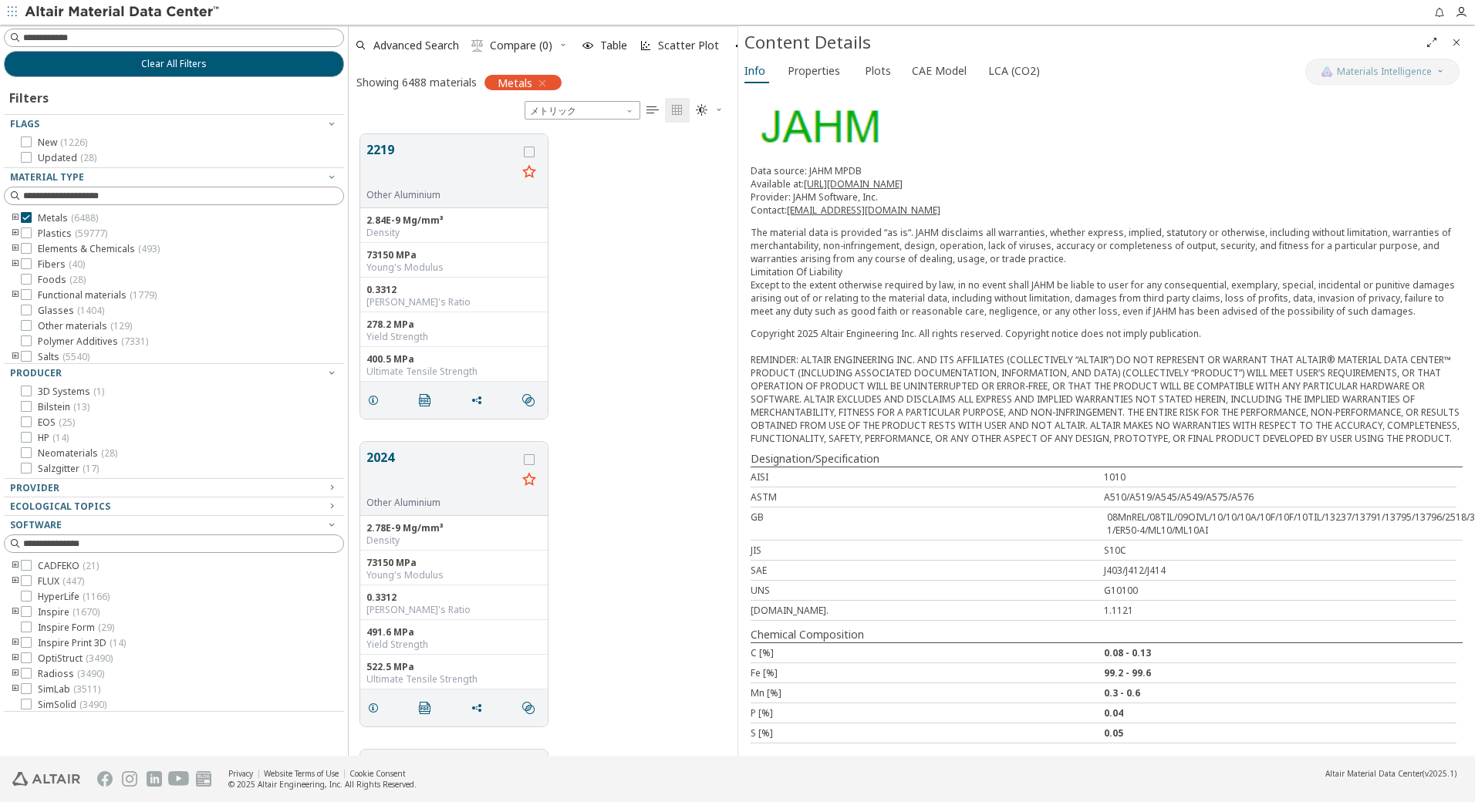
scroll to position [622, 377]
click at [153, 37] on input at bounding box center [183, 37] width 320 height 15
type input "****"
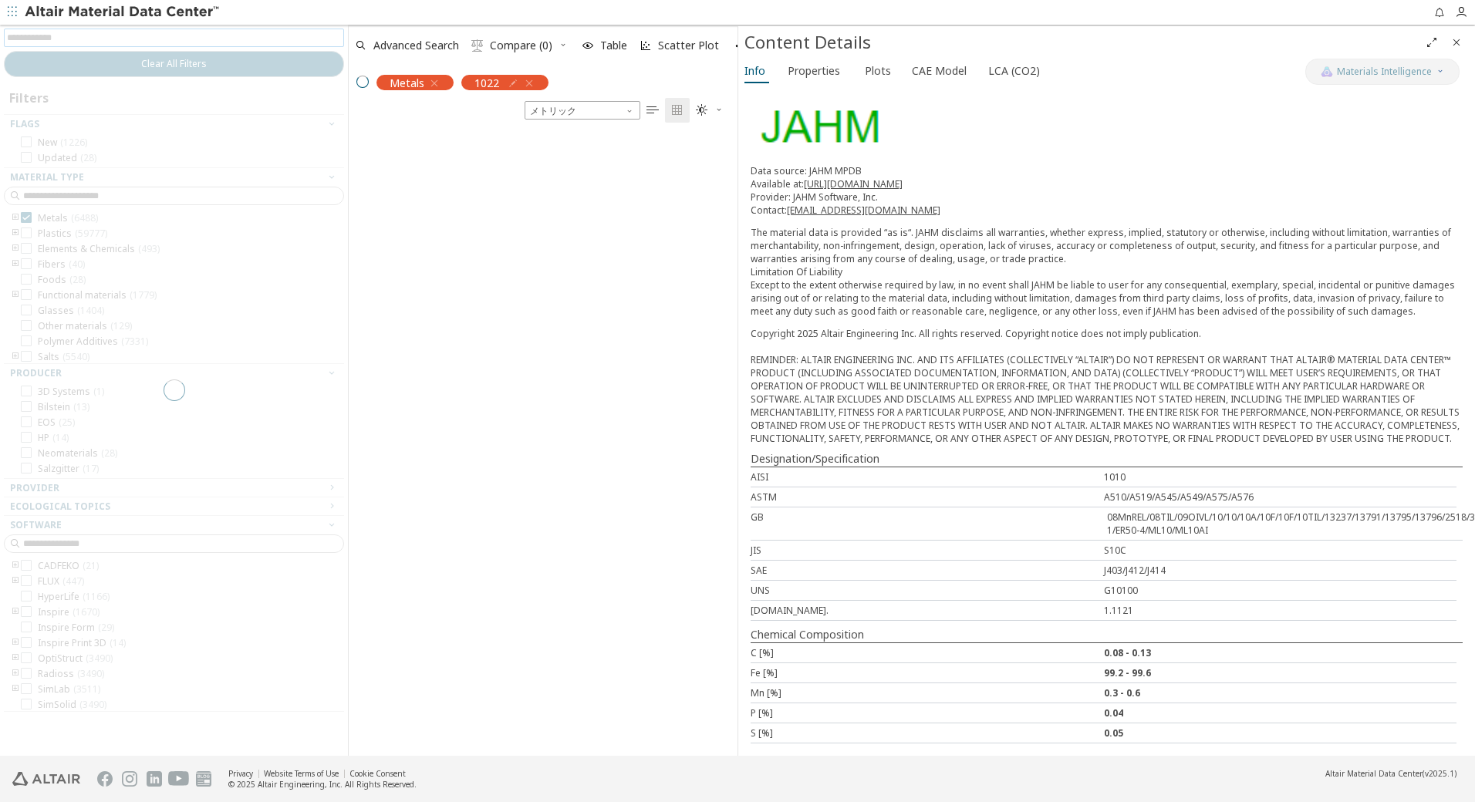
scroll to position [12, 12]
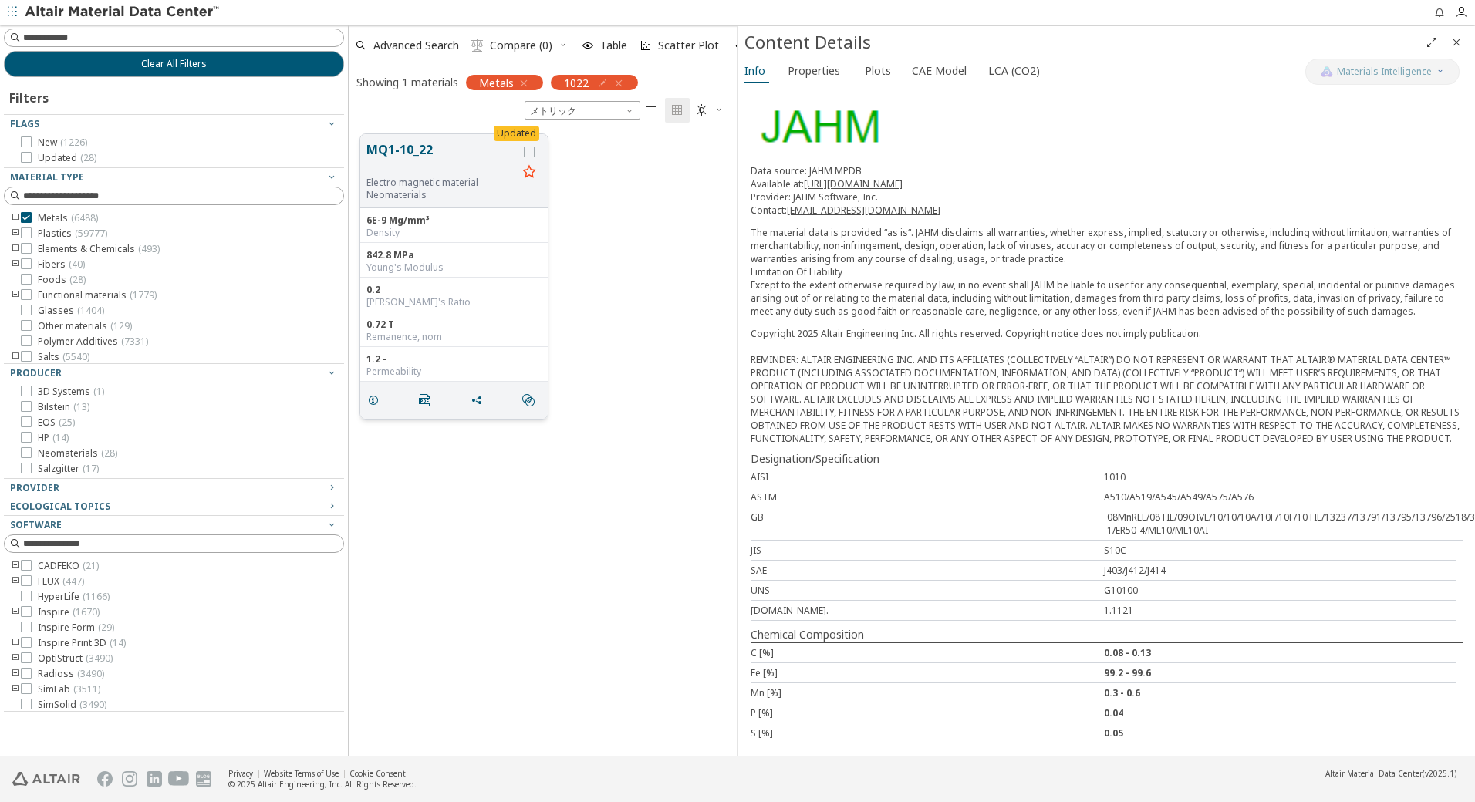
click at [437, 166] on button "MQ1-10_22" at bounding box center [441, 158] width 150 height 36
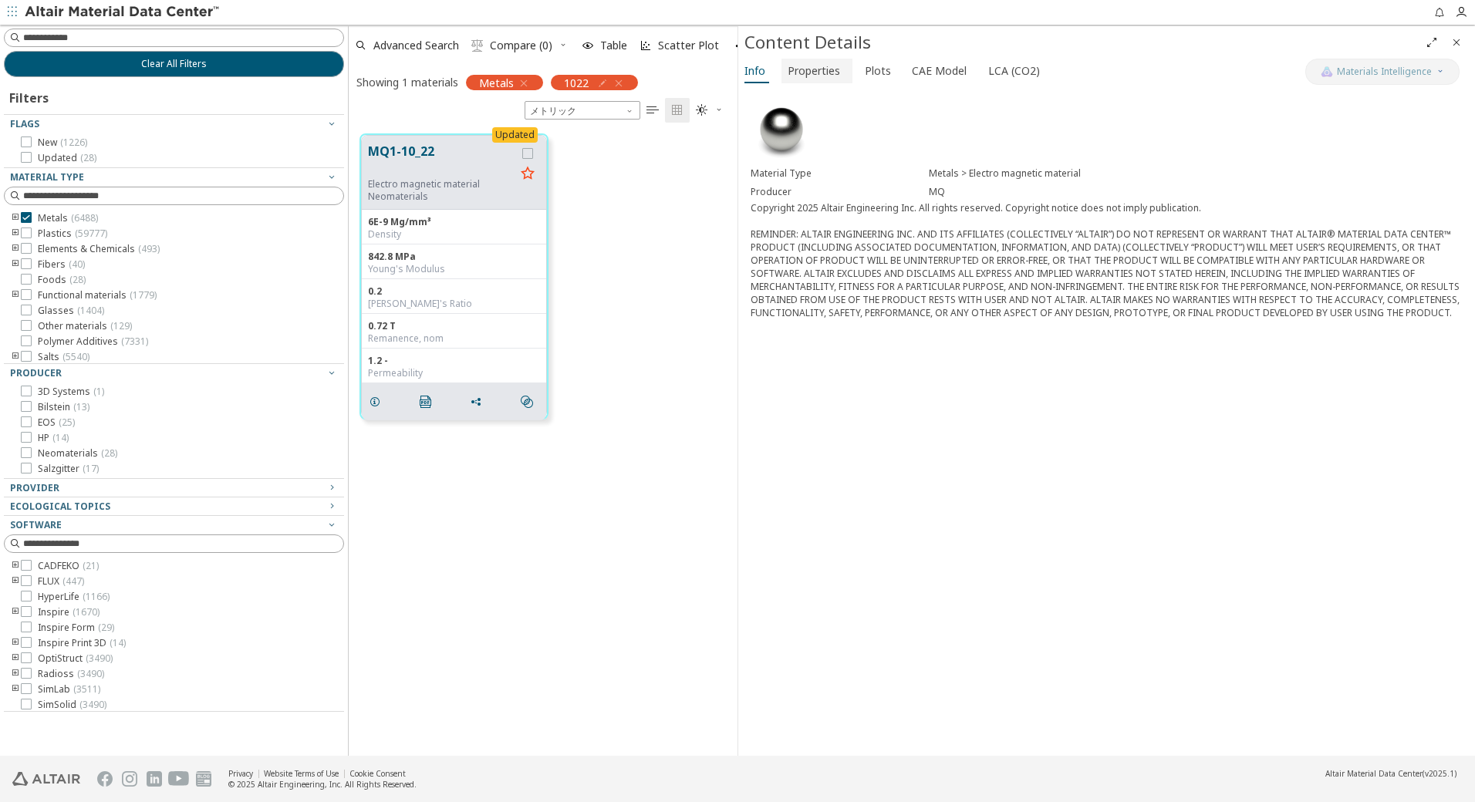
click at [812, 75] on span "Properties" at bounding box center [814, 71] width 52 height 25
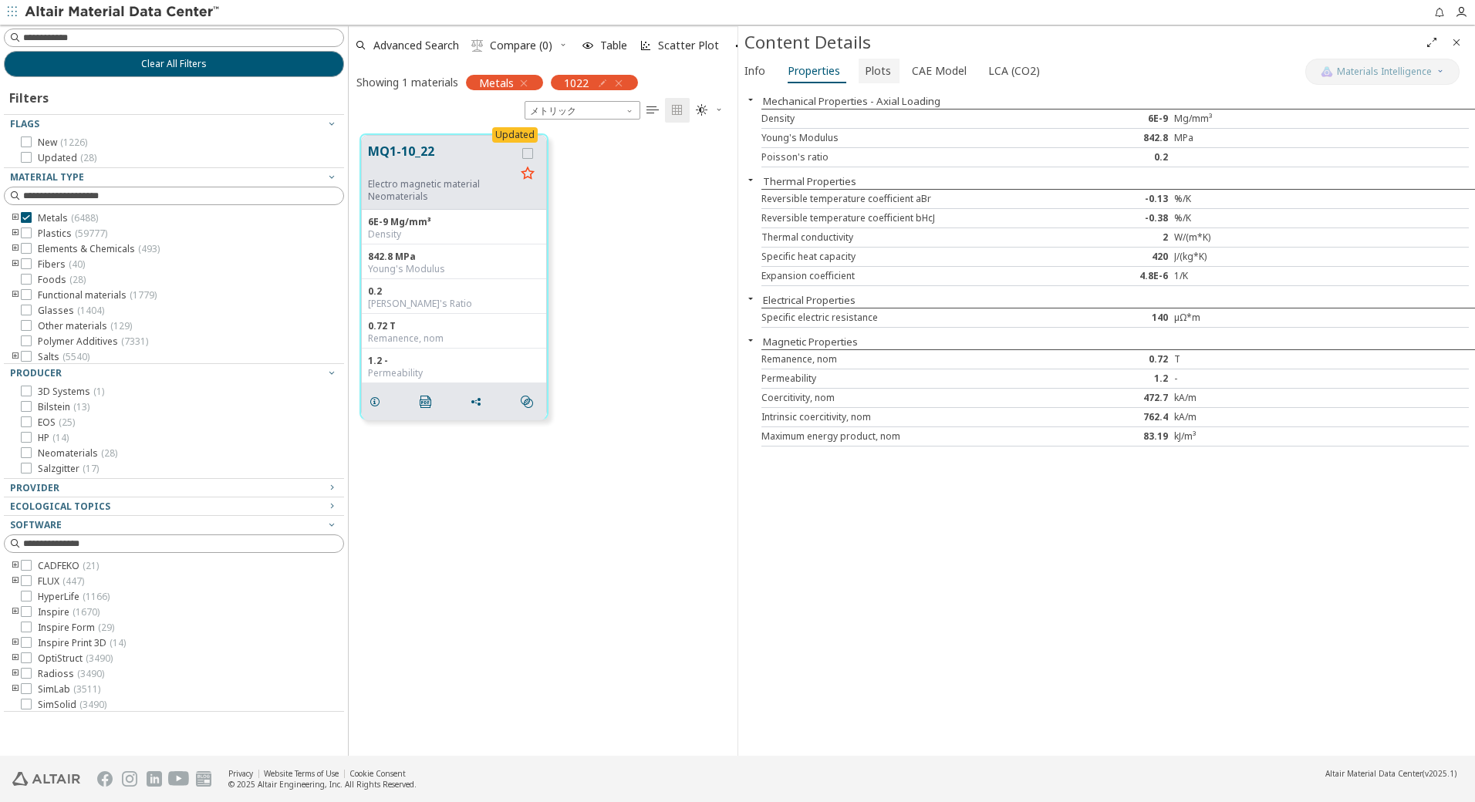
click at [865, 74] on span "Plots" at bounding box center [878, 71] width 26 height 25
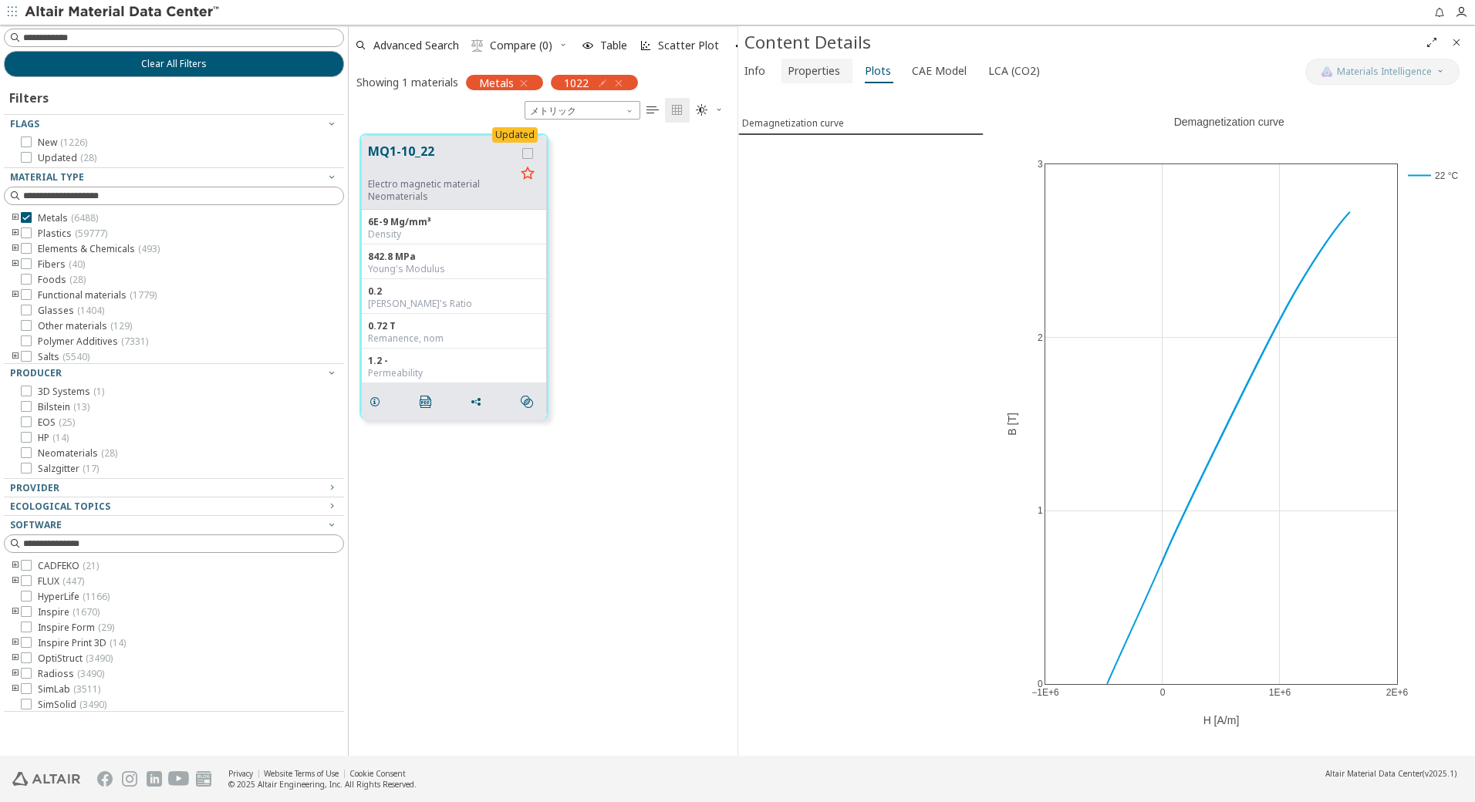
click at [810, 80] on span "Properties" at bounding box center [814, 71] width 52 height 25
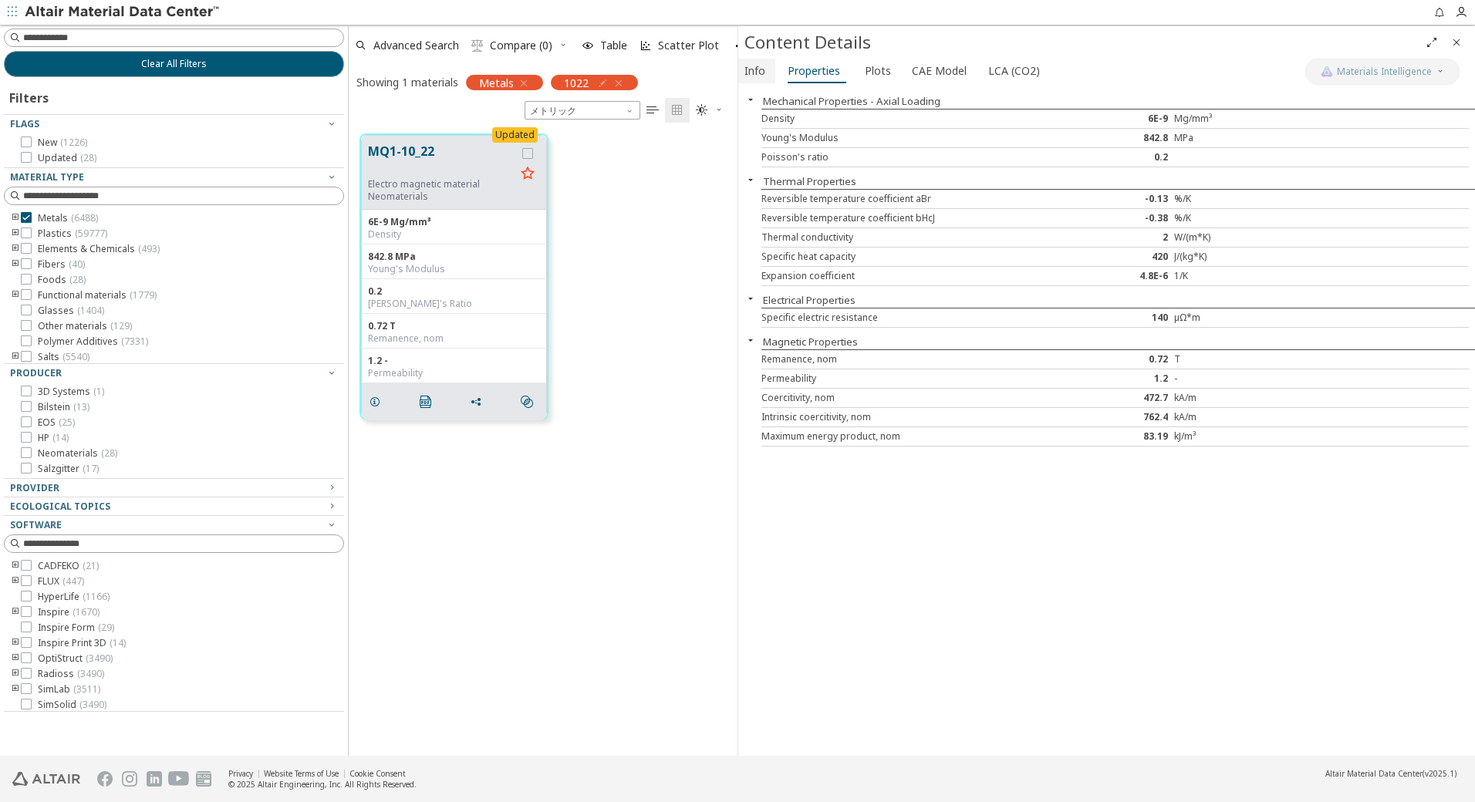
click at [761, 75] on span "Info" at bounding box center [754, 71] width 21 height 25
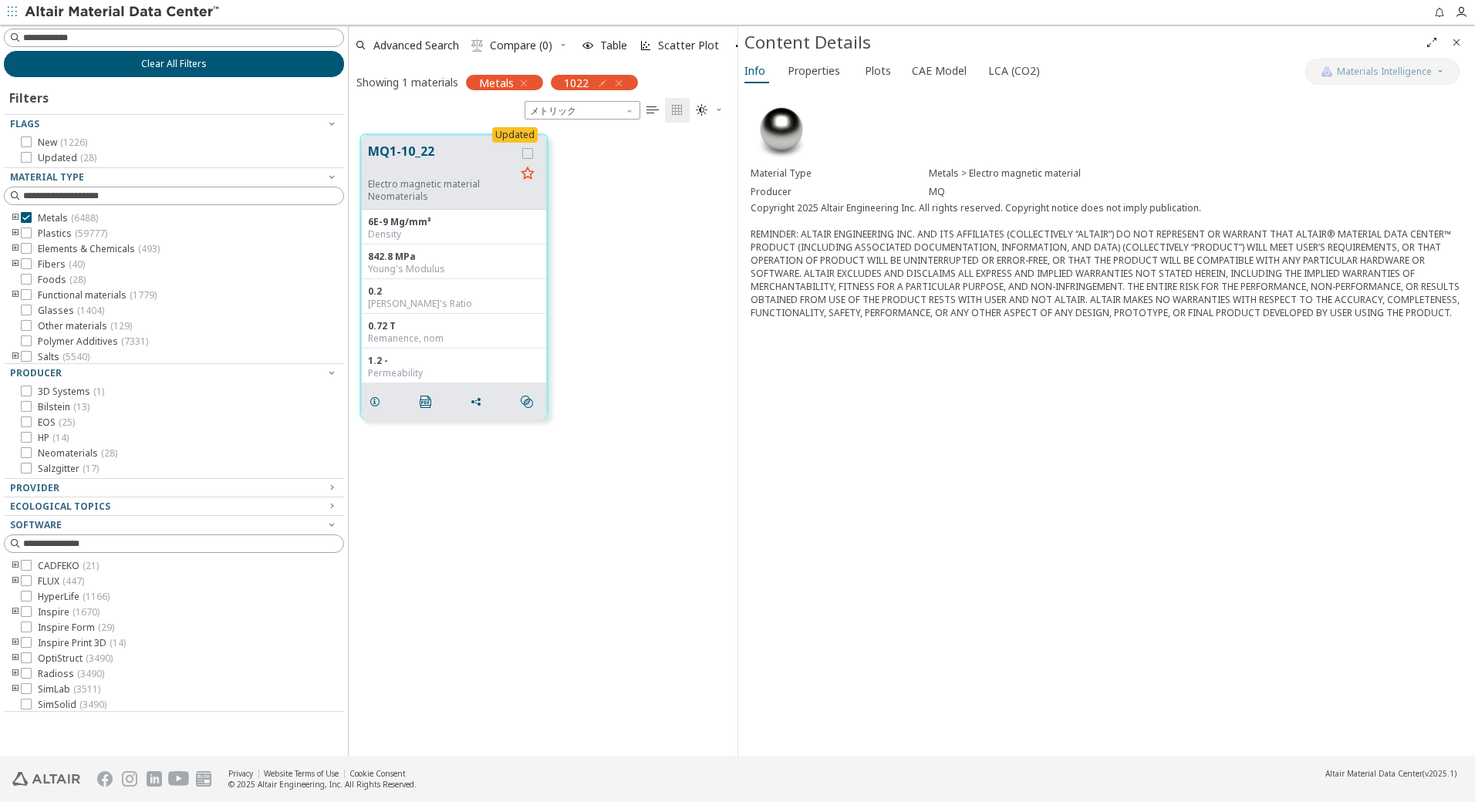
click at [207, 72] on button "Clear All Filters" at bounding box center [174, 64] width 340 height 26
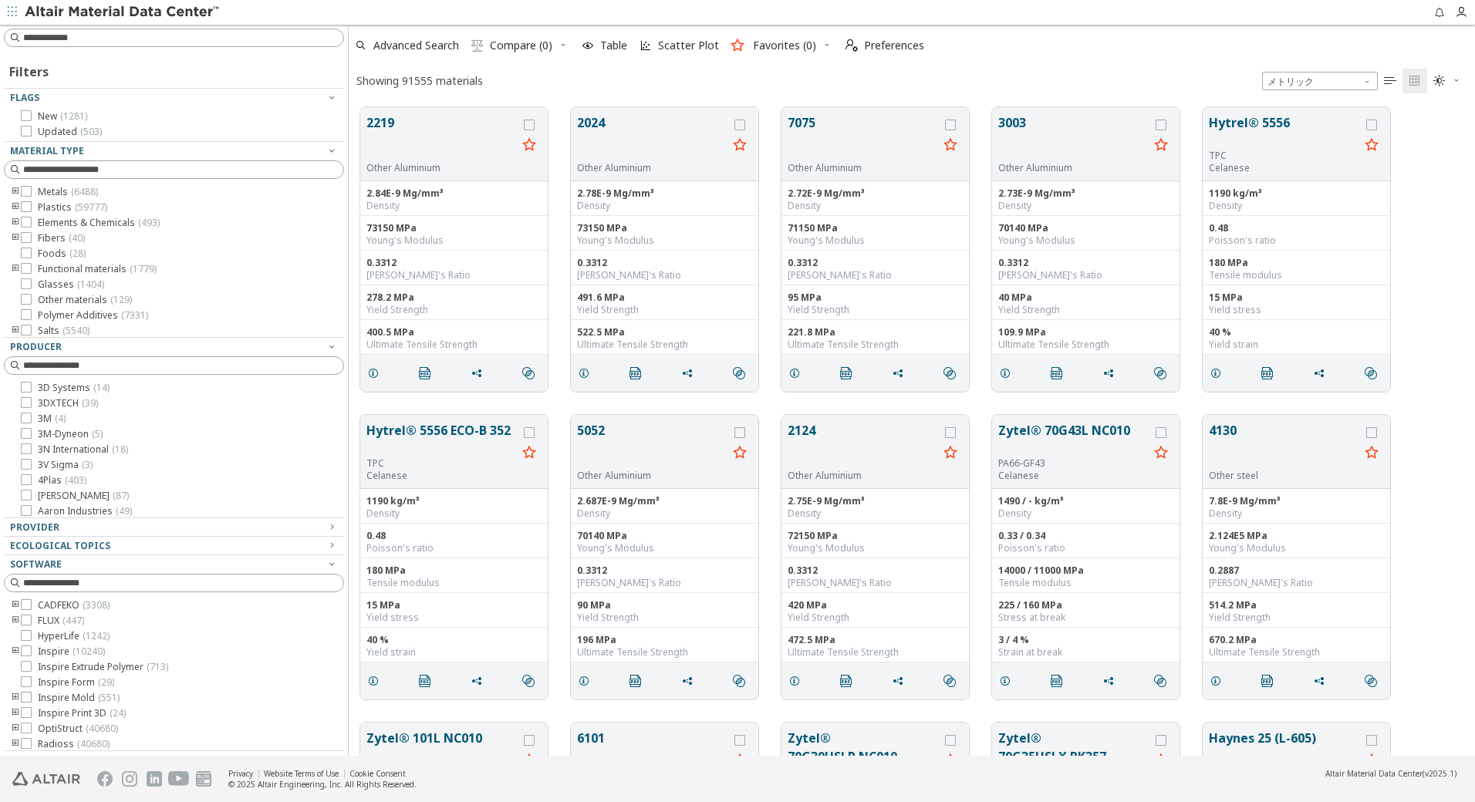
scroll to position [649, 1115]
click at [230, 42] on input at bounding box center [183, 37] width 320 height 15
type input "****"
